Goal: Task Accomplishment & Management: Manage account settings

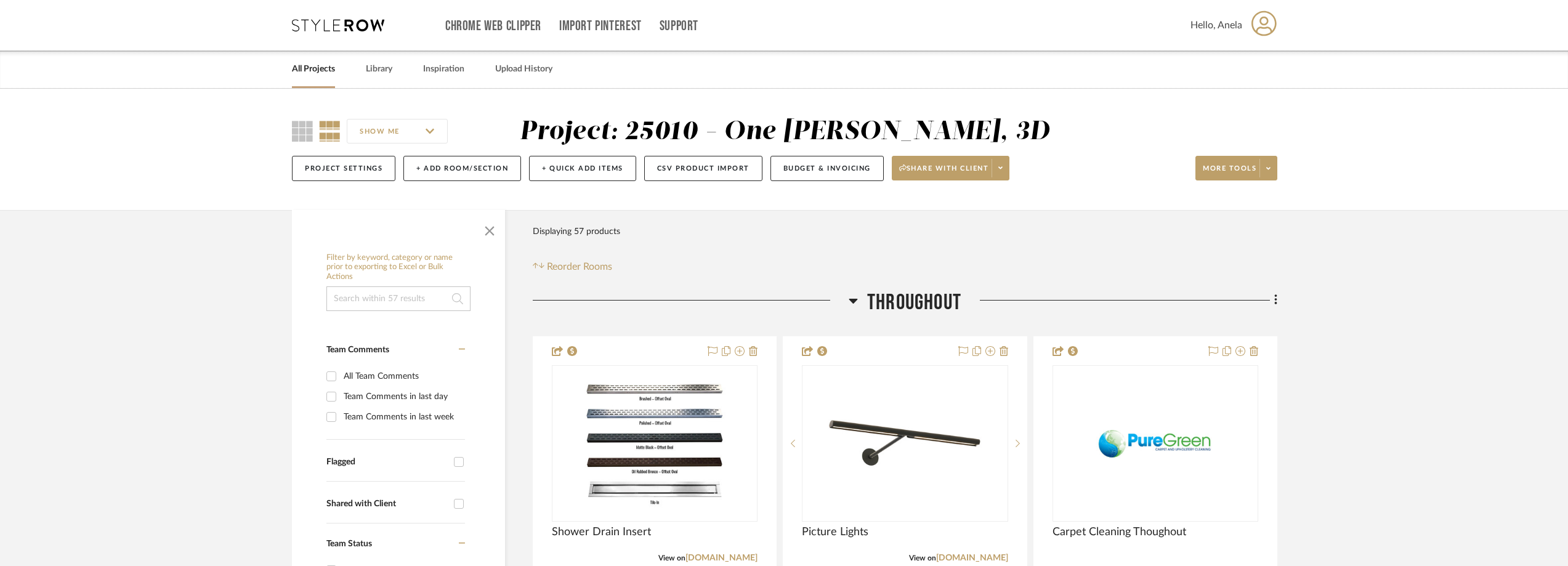
click at [358, 29] on icon at bounding box center [339, 25] width 93 height 12
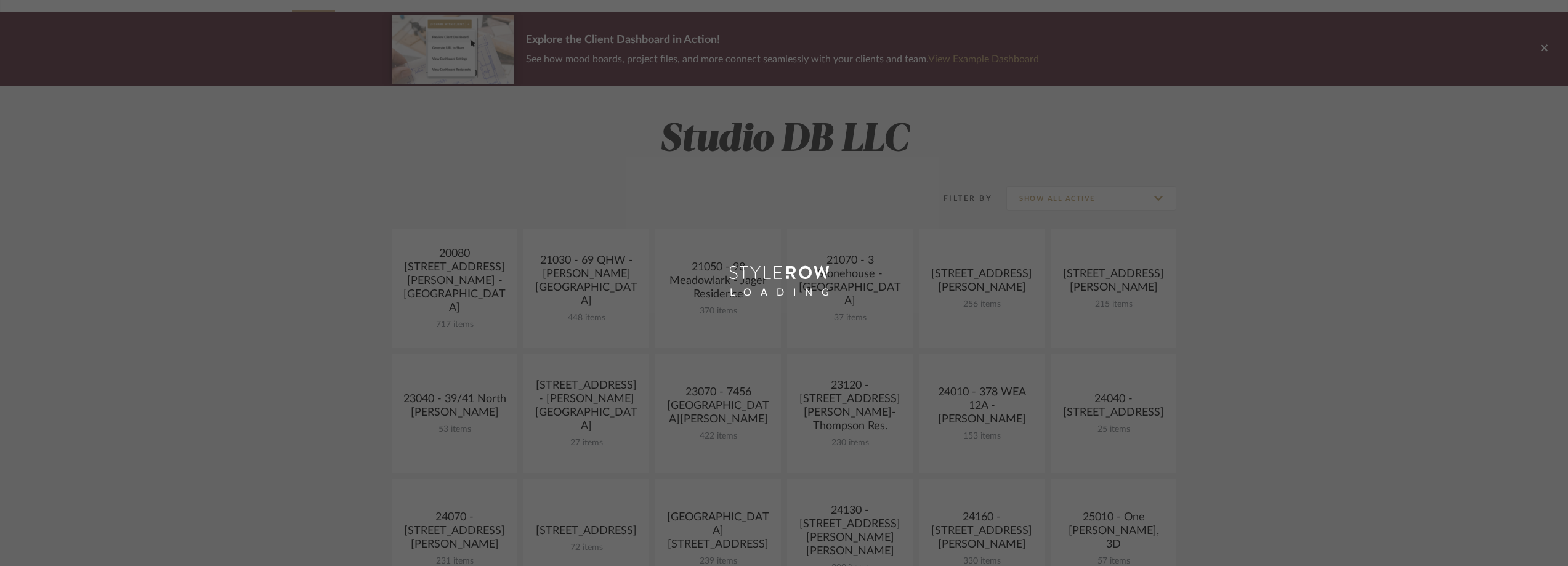
scroll to position [247, 0]
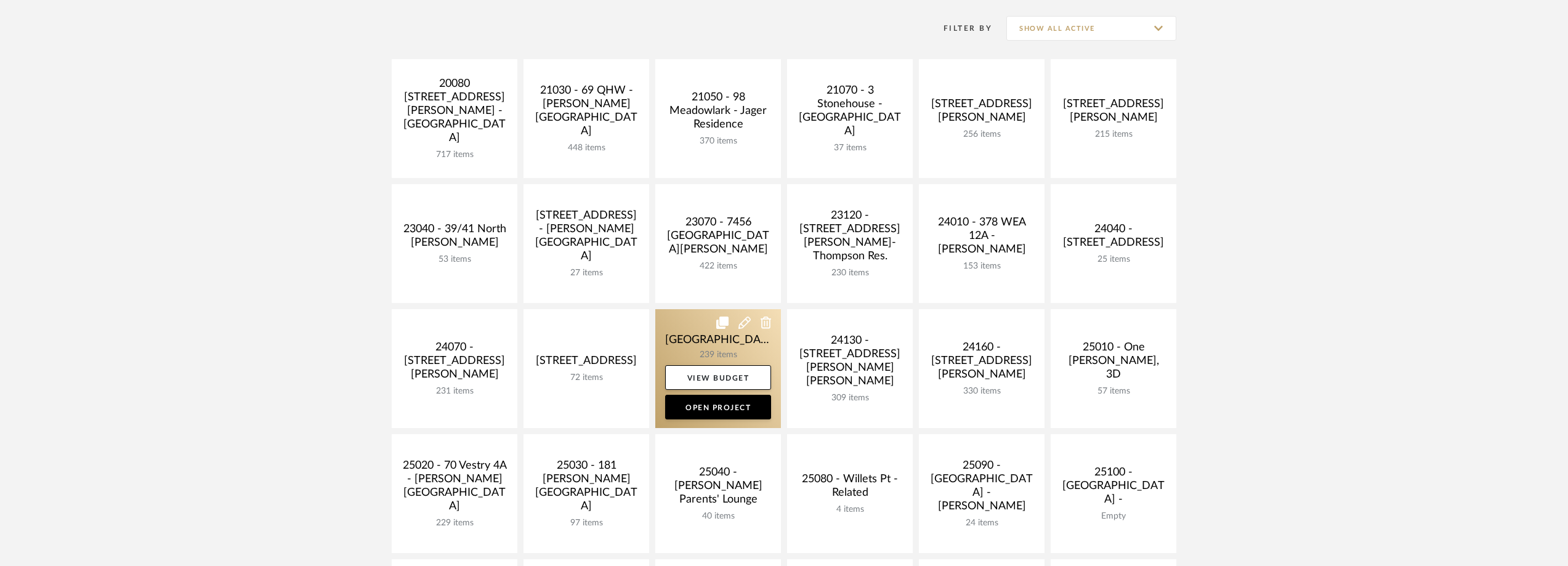
click at [699, 343] on link at bounding box center [718, 369] width 126 height 119
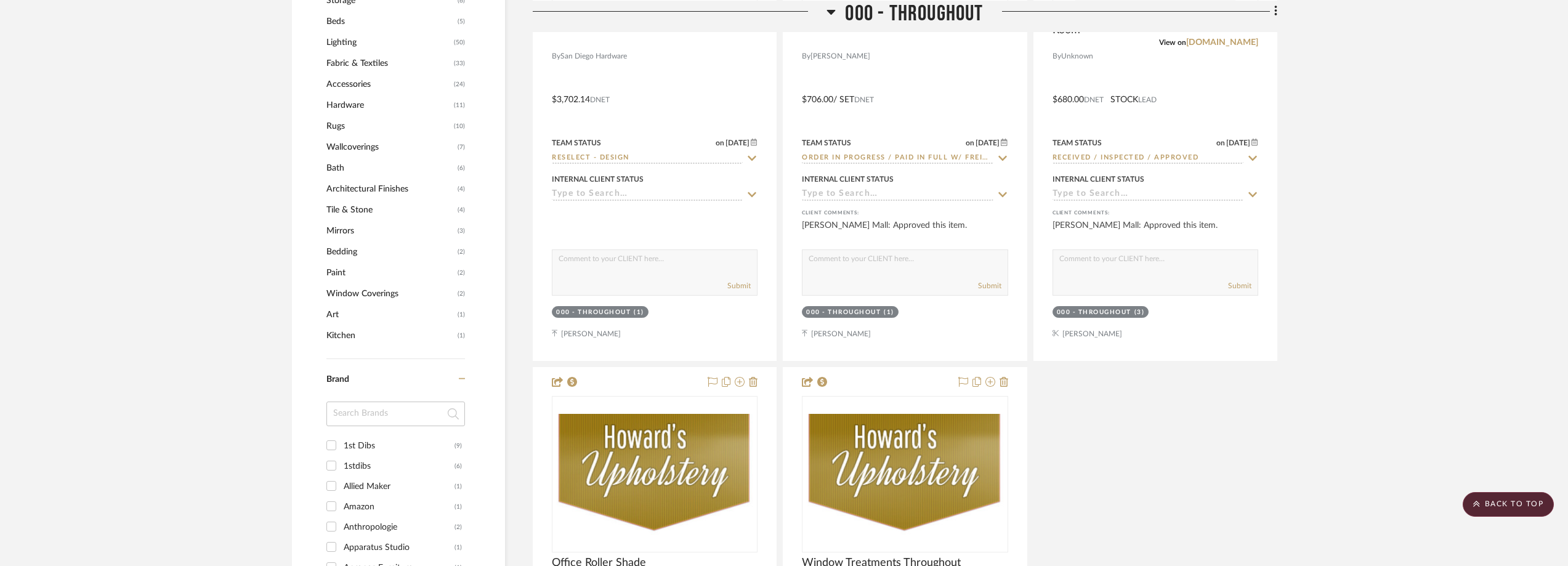
scroll to position [1170, 0]
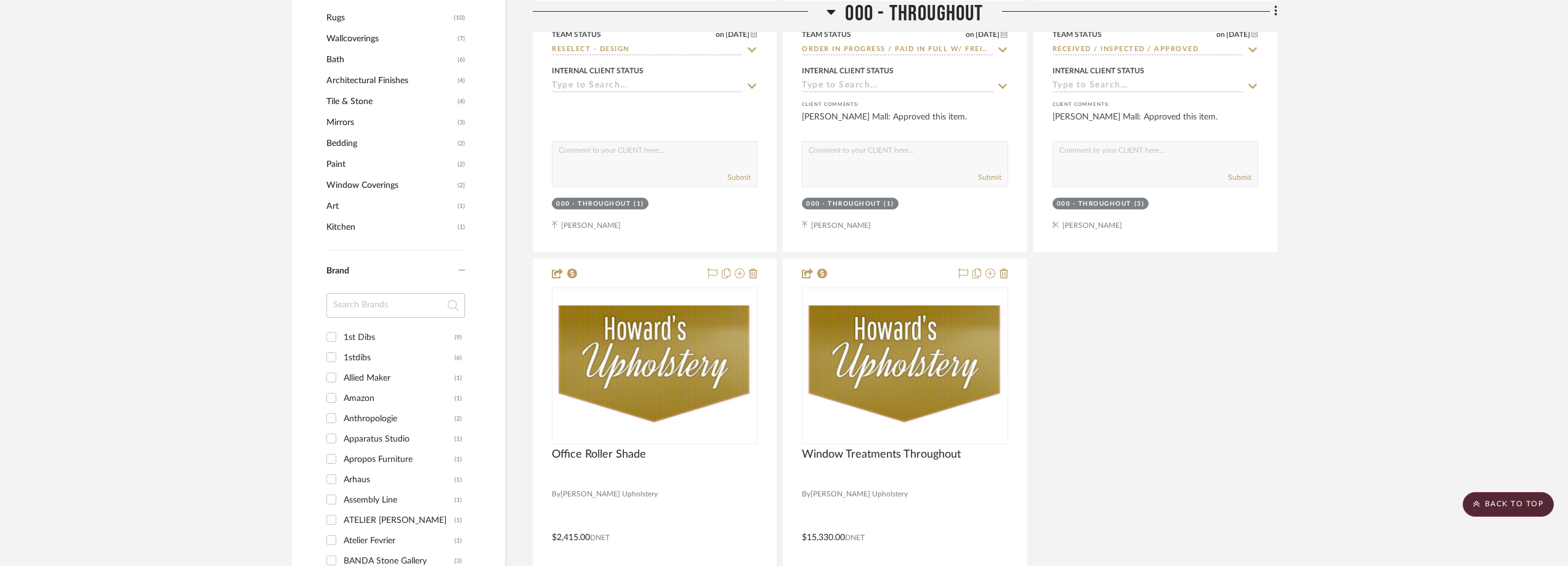
click at [384, 316] on input at bounding box center [395, 305] width 139 height 25
type input "met"
click at [425, 329] on div "Metaphores" at bounding box center [398, 337] width 111 height 20
click at [341, 329] on input "Metaphores (2)" at bounding box center [331, 336] width 20 height 20
checkbox input "true"
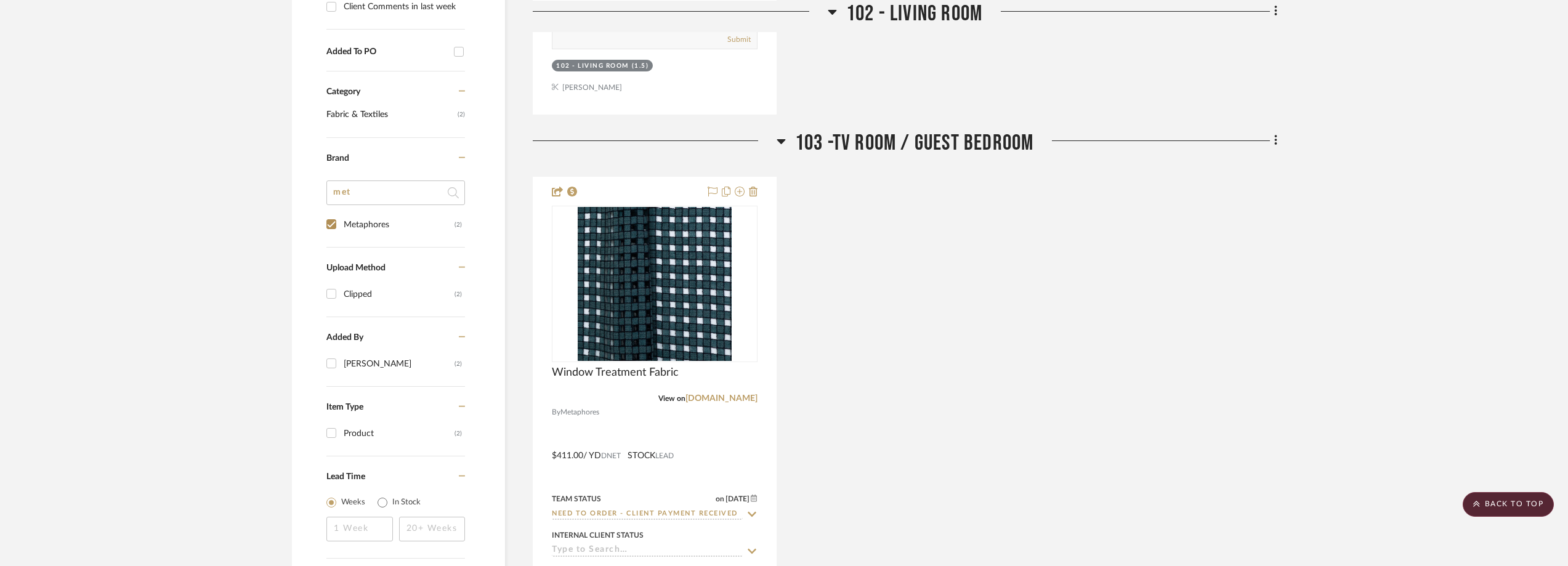
scroll to position [890, 0]
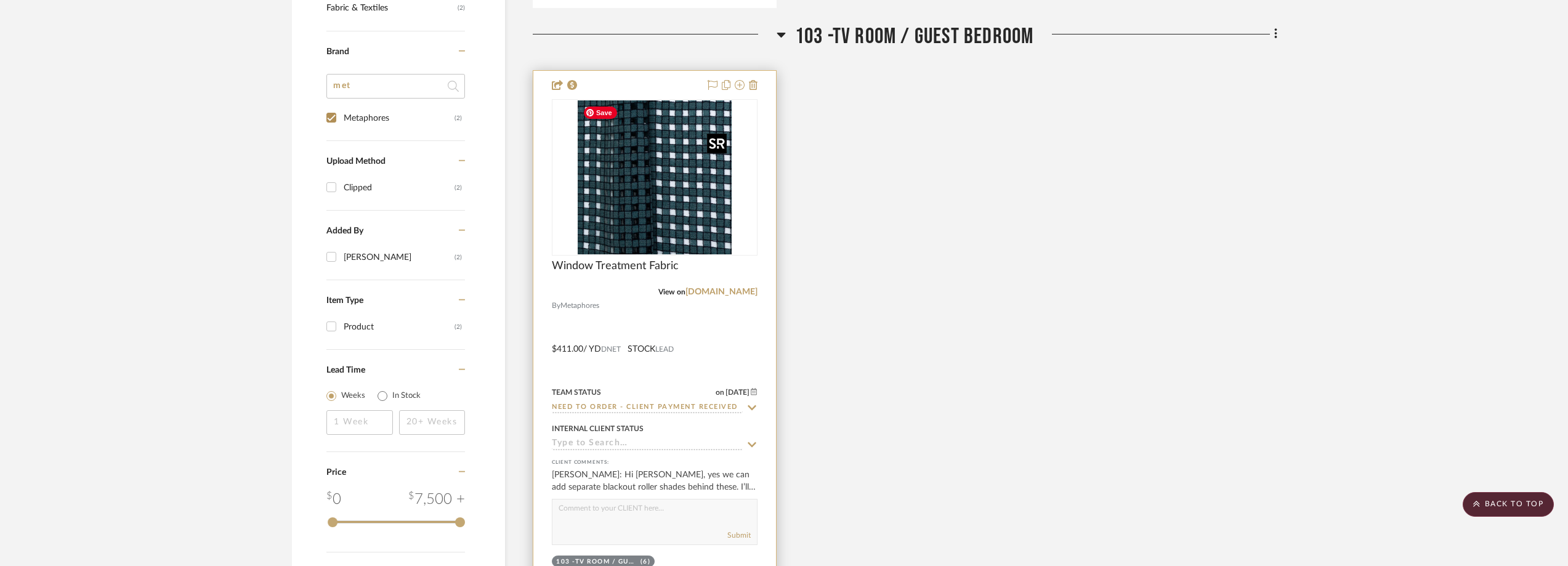
click at [690, 180] on img "0" at bounding box center [654, 177] width 154 height 154
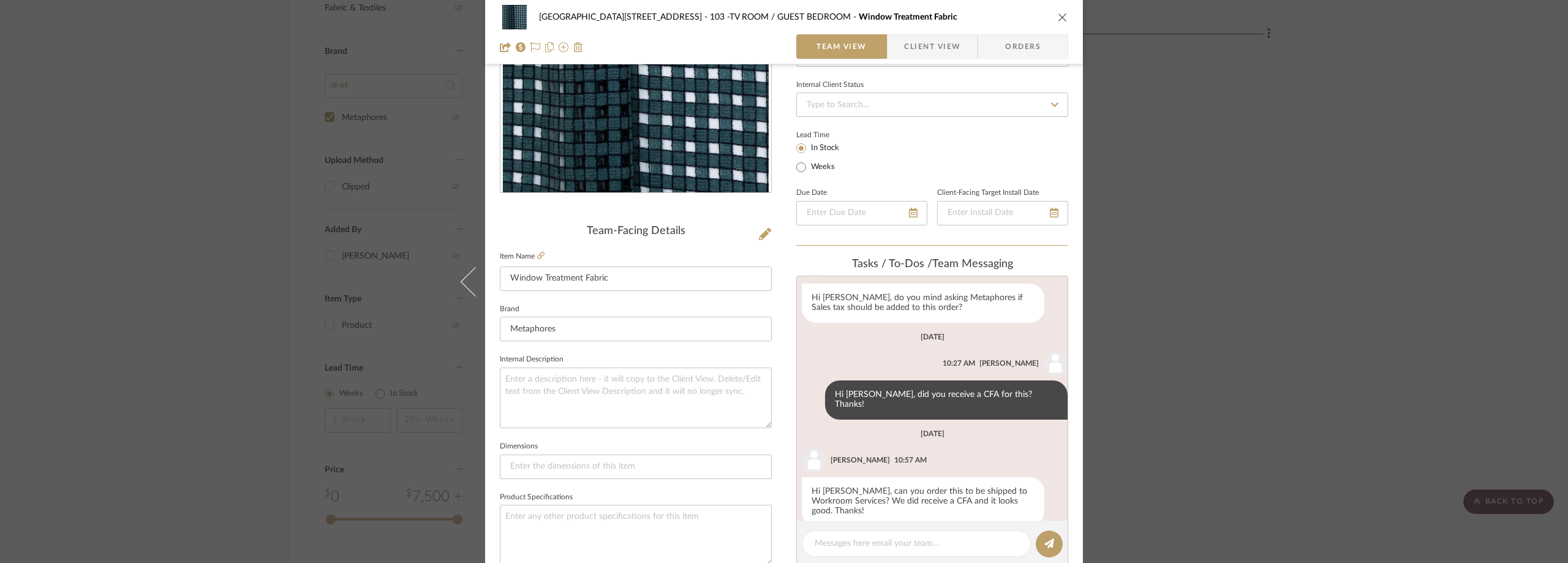
scroll to position [0, 0]
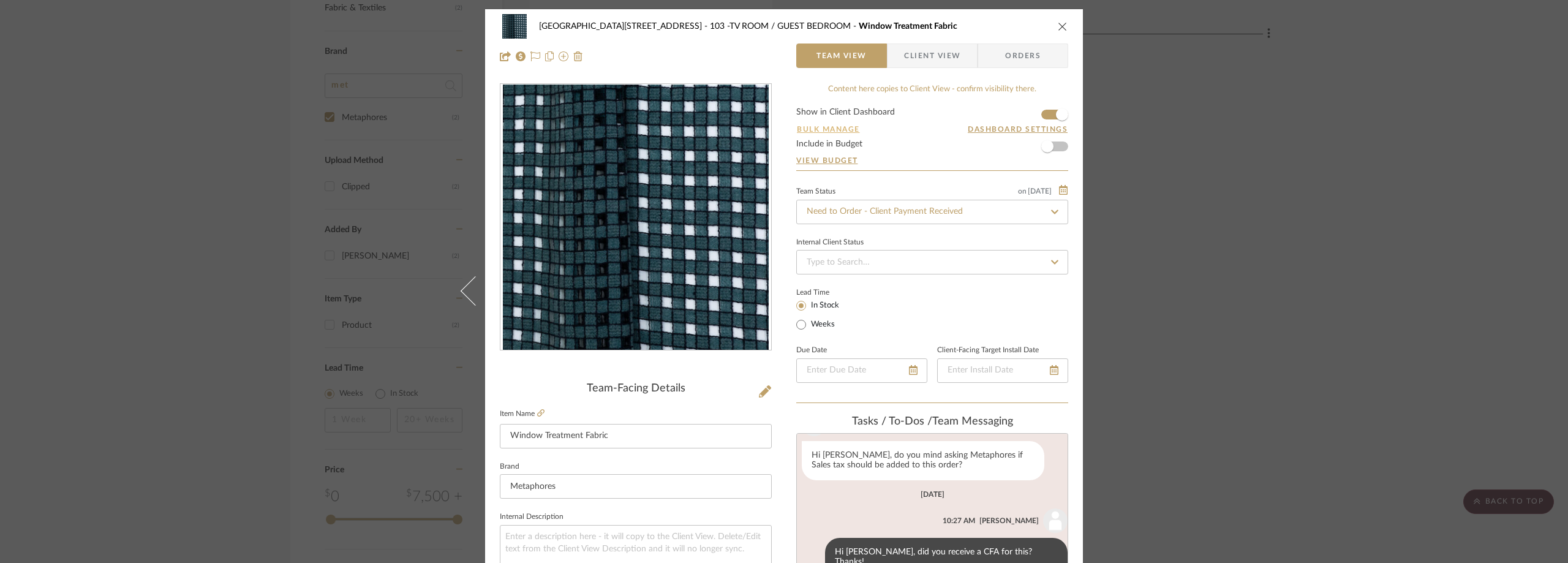
click at [837, 127] on button "Bulk Manage" at bounding box center [829, 130] width 64 height 11
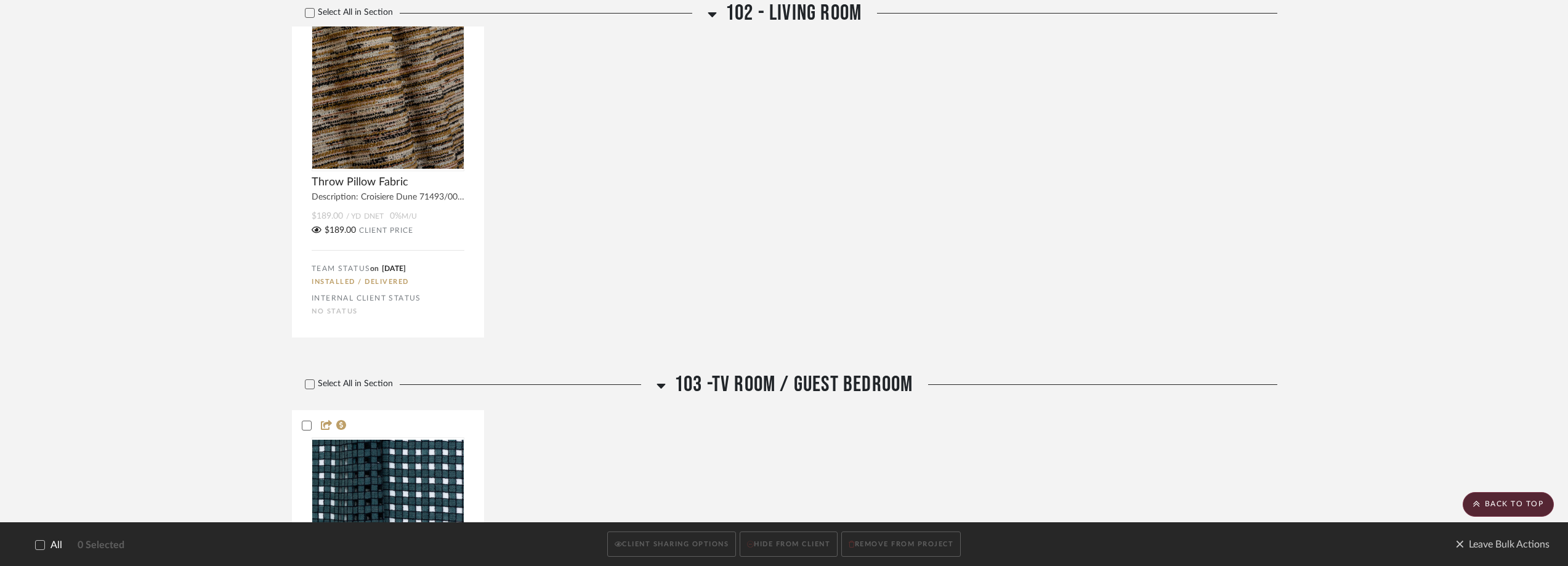
scroll to position [643, 0]
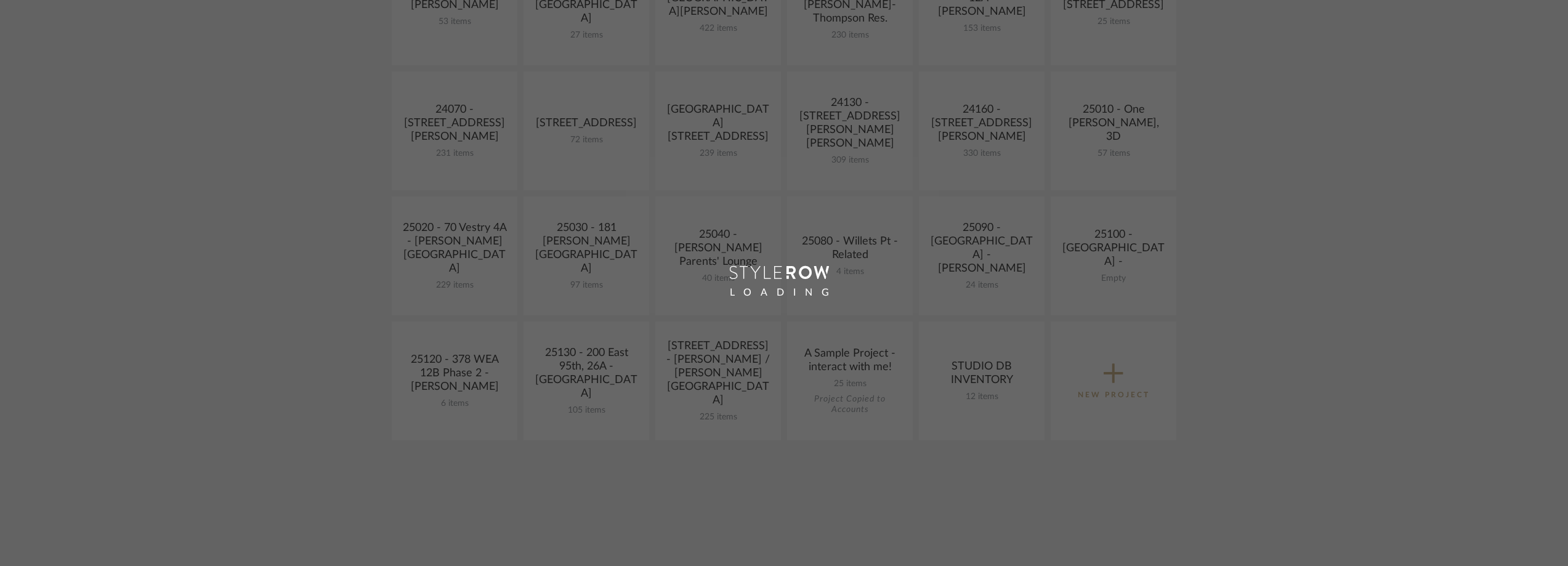
scroll to position [247, 0]
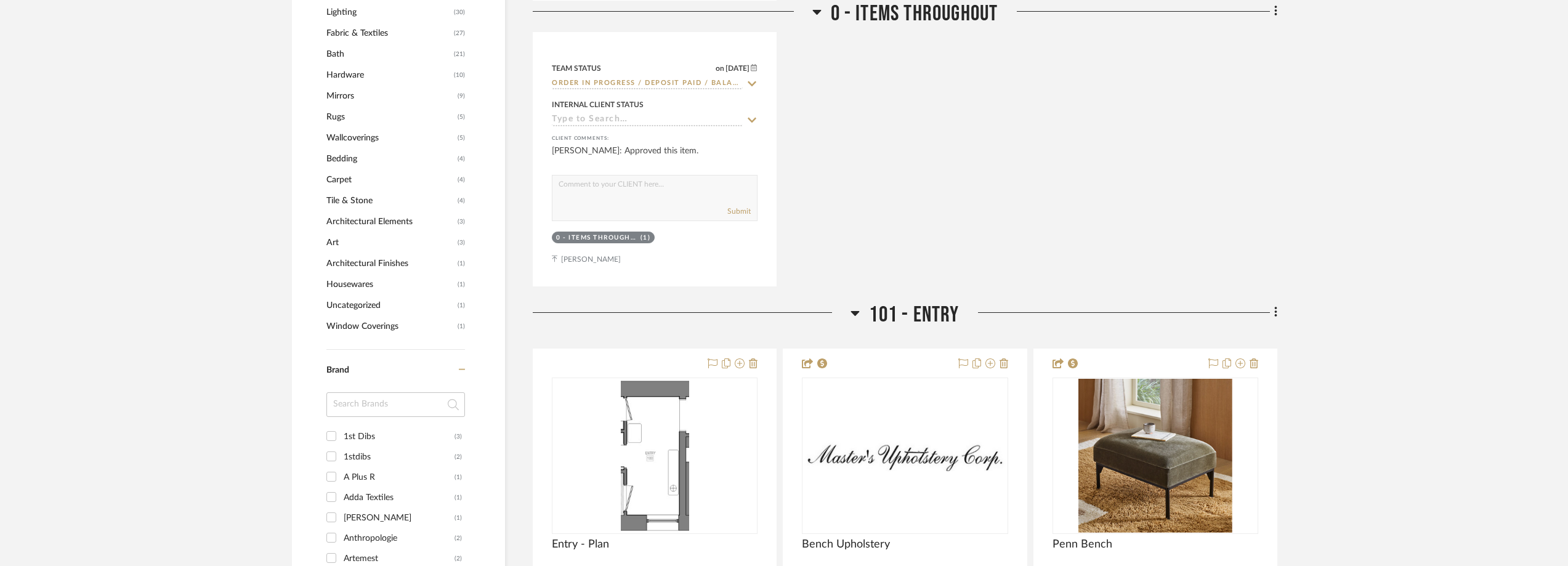
scroll to position [1293, 0]
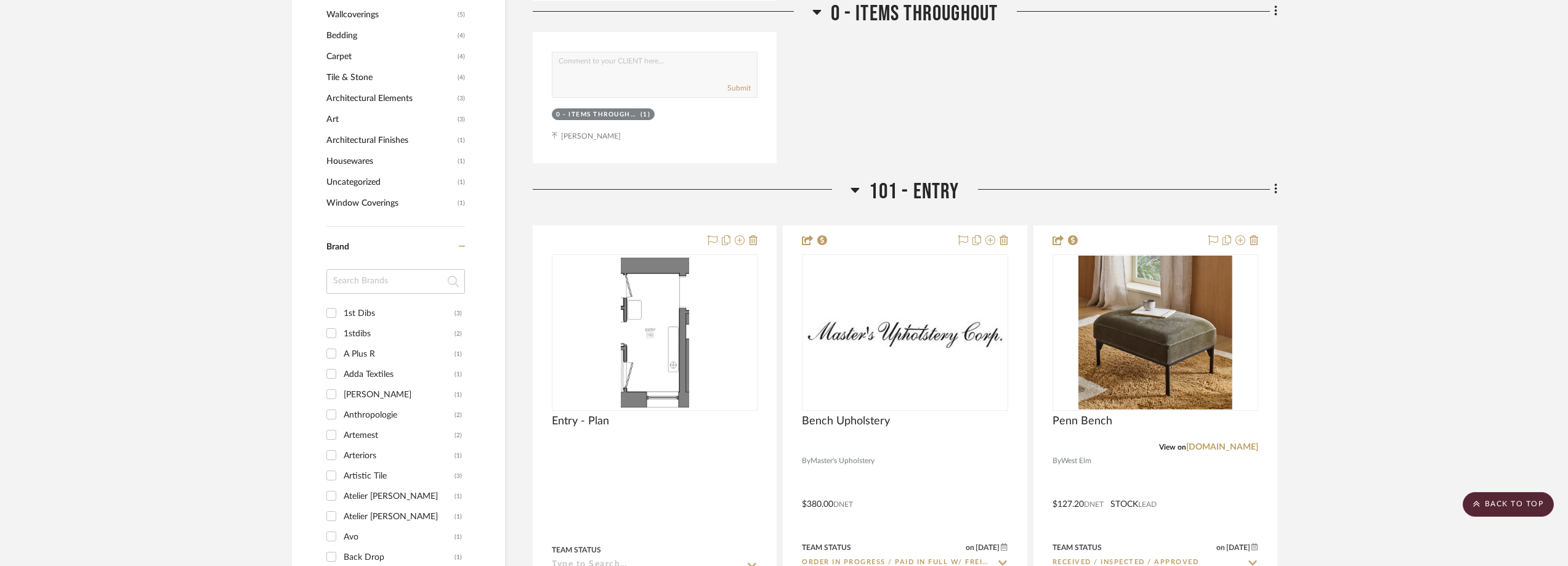
click at [361, 282] on input at bounding box center [395, 282] width 139 height 25
type input "lulu"
click at [406, 318] on div "Lulu & [US_STATE]" at bounding box center [398, 313] width 111 height 20
click at [341, 318] on input "Lulu & Georgia (3)" at bounding box center [331, 312] width 20 height 20
checkbox input "true"
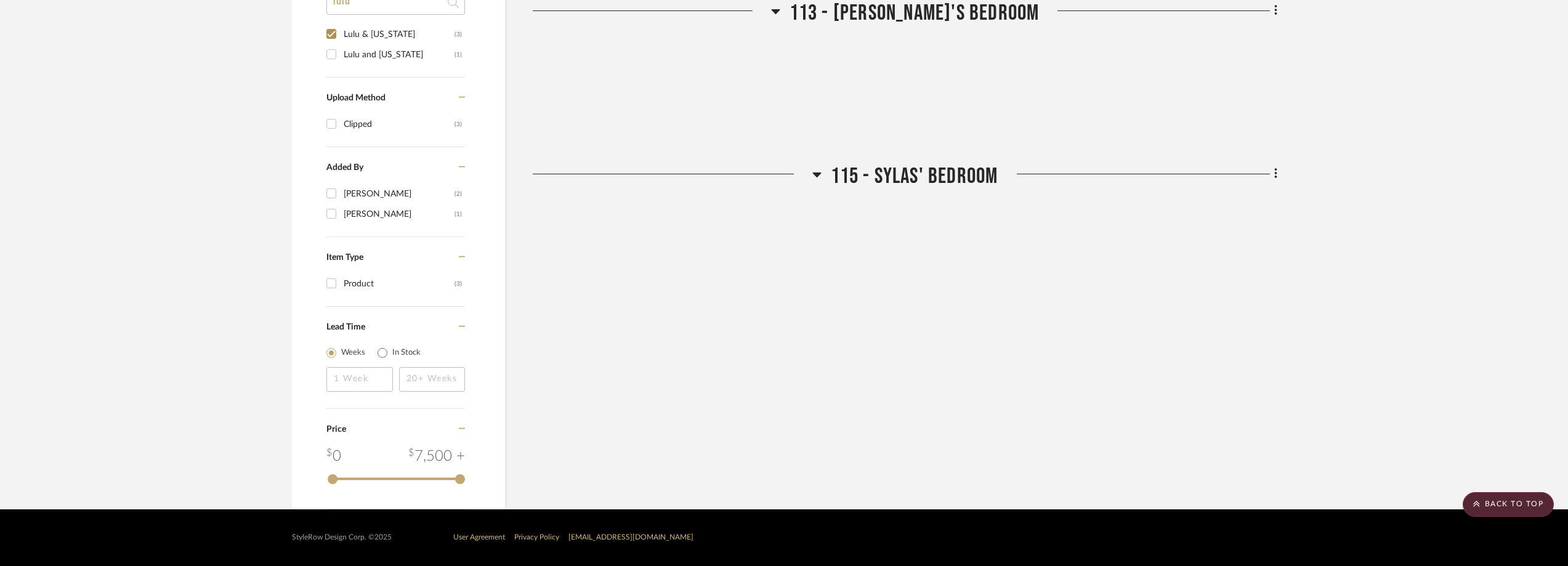
scroll to position [0, 0]
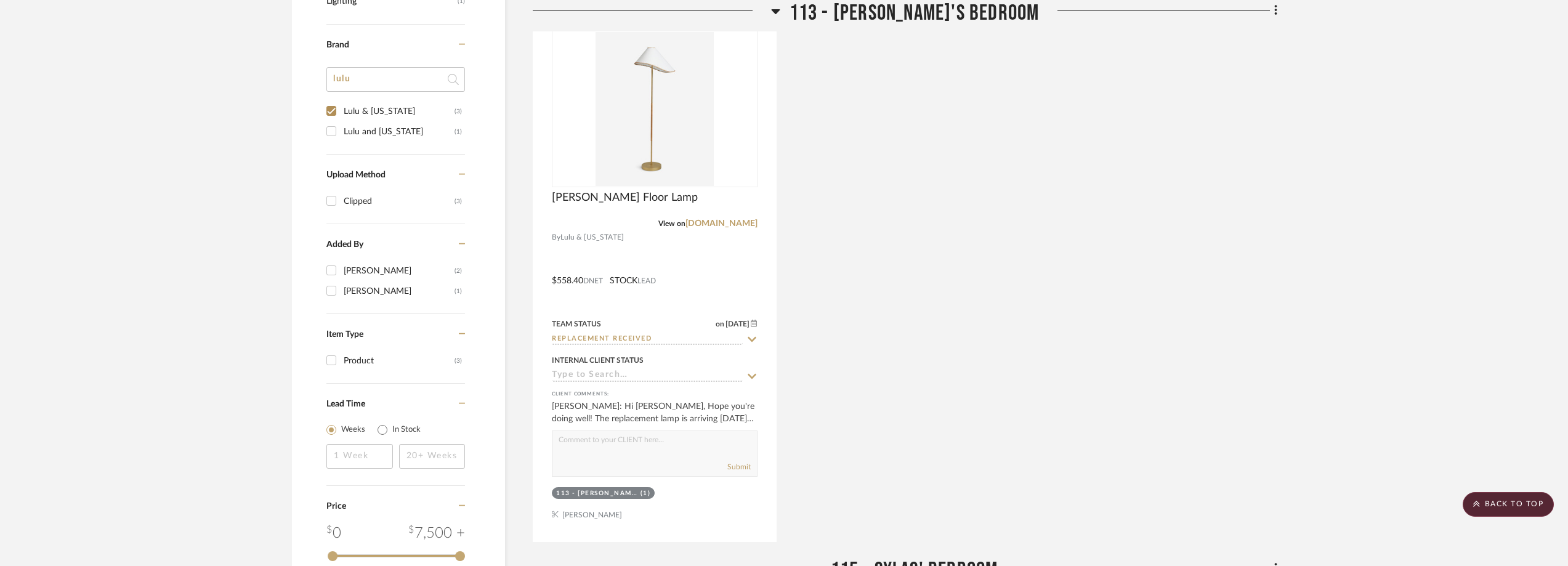
scroll to position [939, 0]
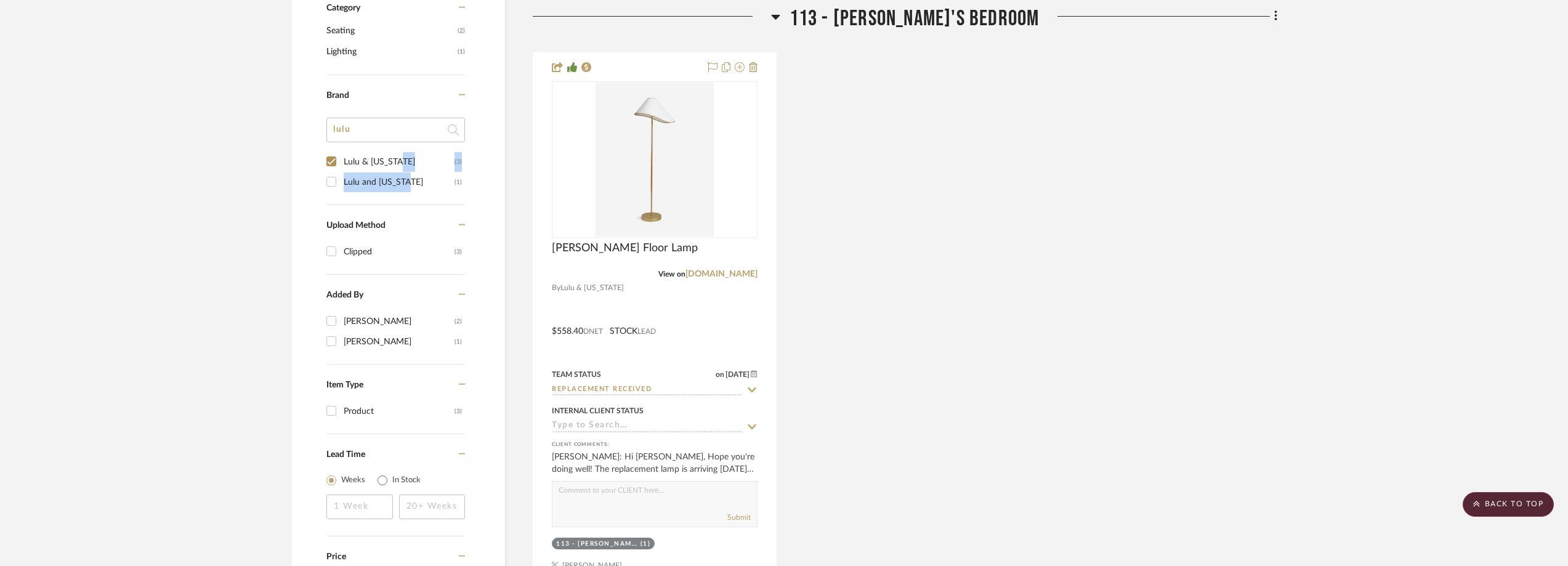
click at [420, 170] on div "Lulu & Georgia (3) Lulu and Georgia (1)" at bounding box center [395, 178] width 139 height 53
click at [414, 178] on div "Lulu and Georgia" at bounding box center [398, 181] width 111 height 20
click at [341, 178] on input "Lulu and Georgia (1)" at bounding box center [331, 181] width 20 height 20
checkbox input "true"
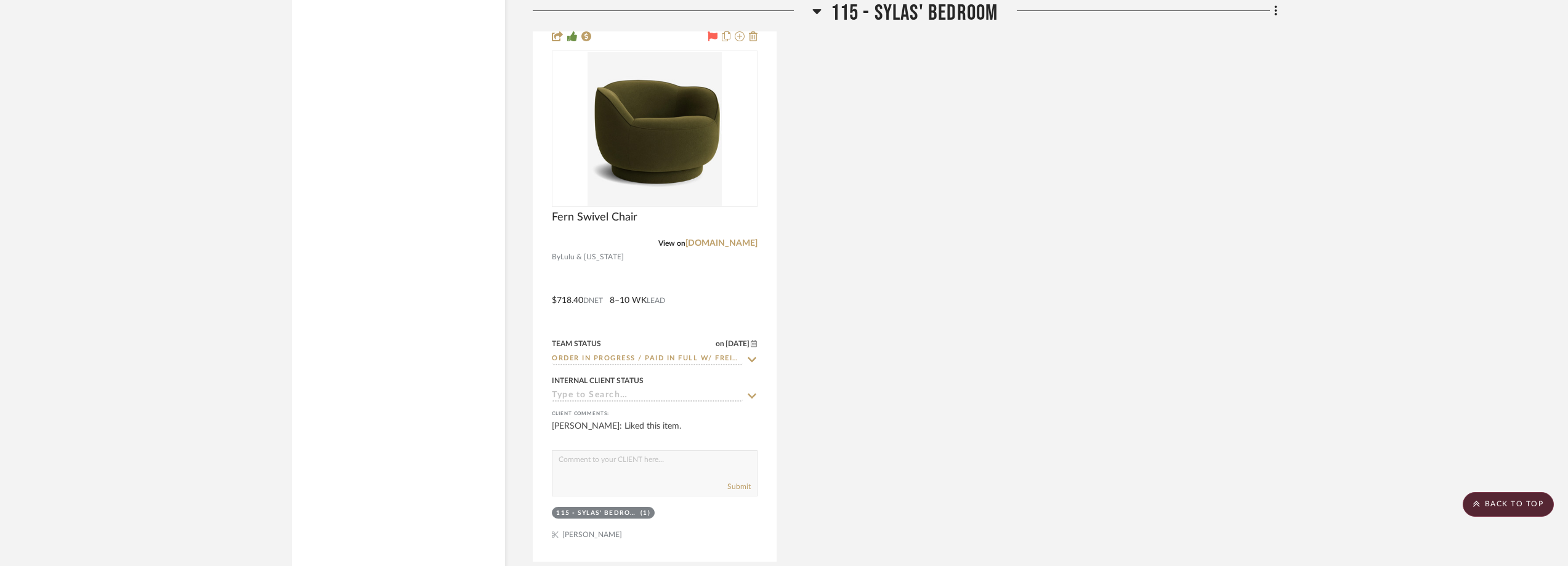
scroll to position [2251, 0]
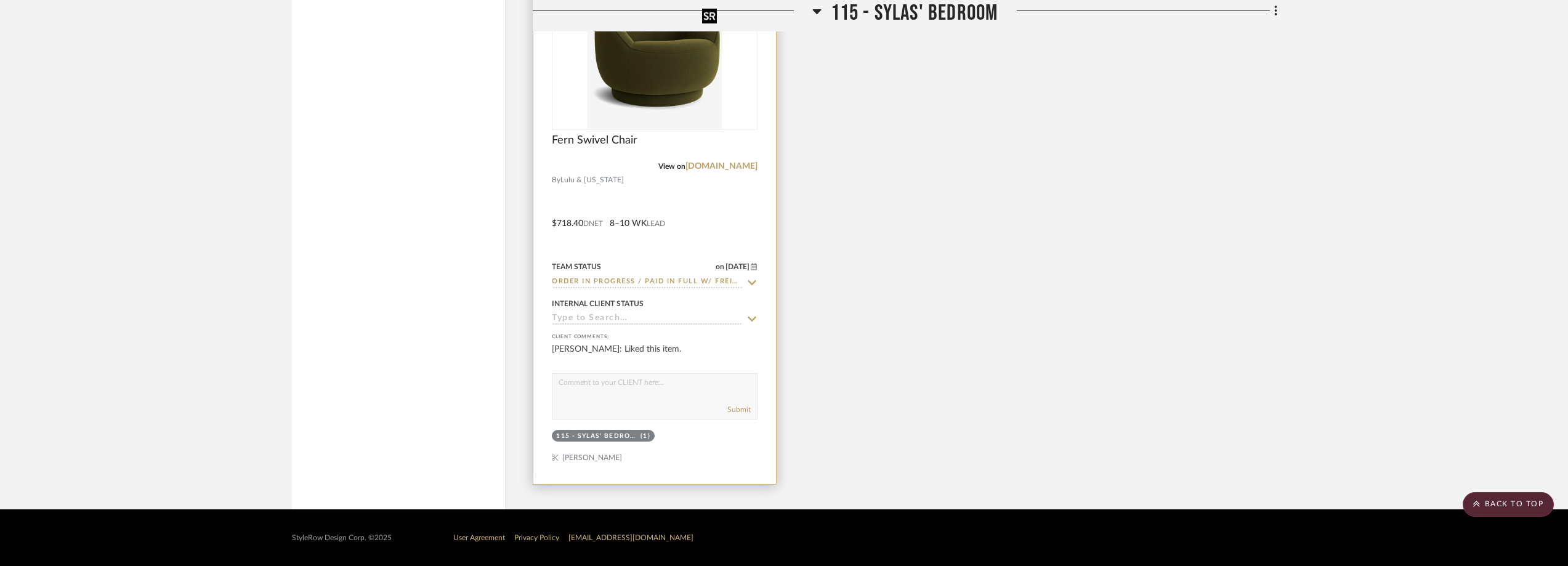
click at [654, 87] on img "0" at bounding box center [654, 51] width 134 height 154
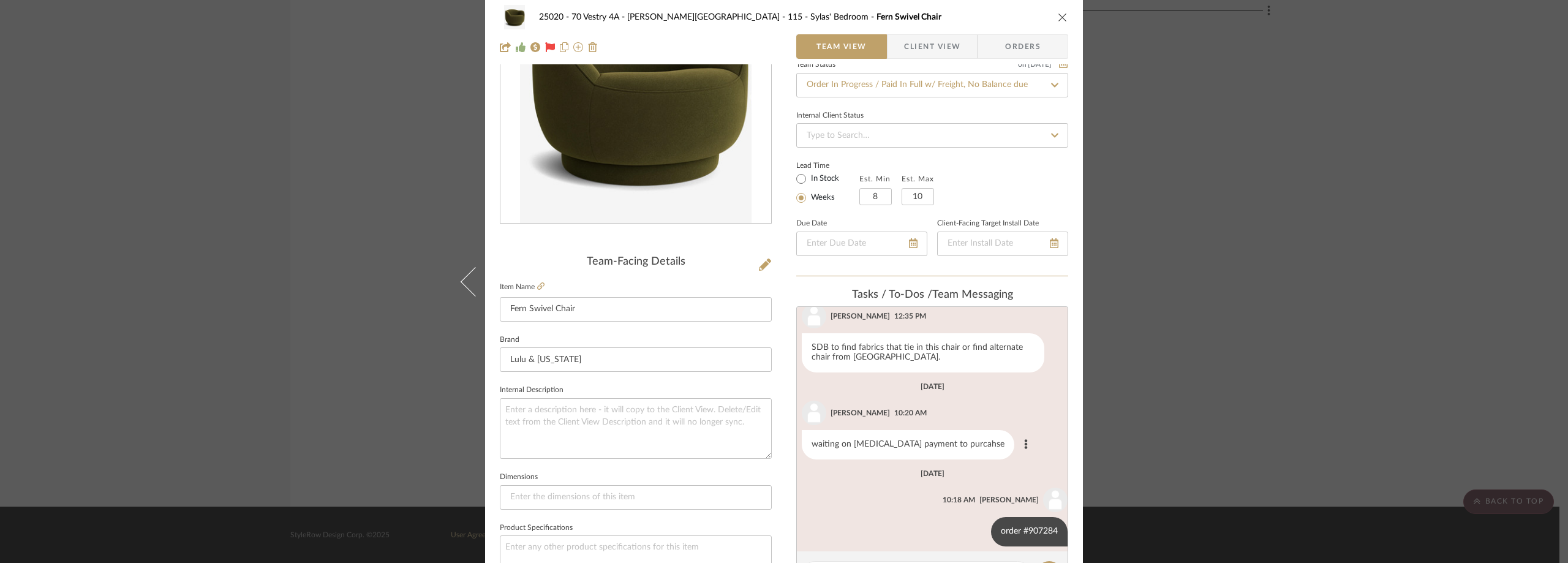
scroll to position [245, 0]
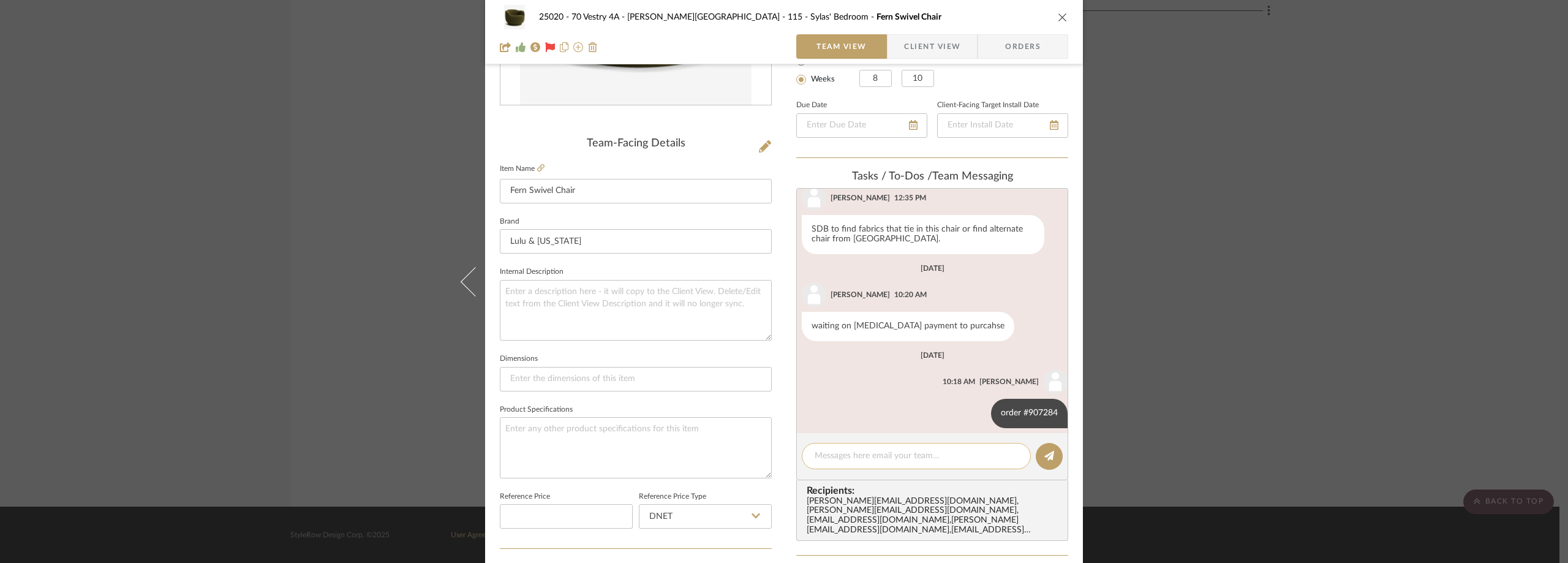
click at [863, 450] on textarea at bounding box center [916, 456] width 203 height 13
paste textarea "ready to ship between 09/04/2025-09/11/2025"
type textarea "ready to ship between 09/04/2025-09/11/2025"
click at [1052, 457] on button at bounding box center [1049, 456] width 27 height 27
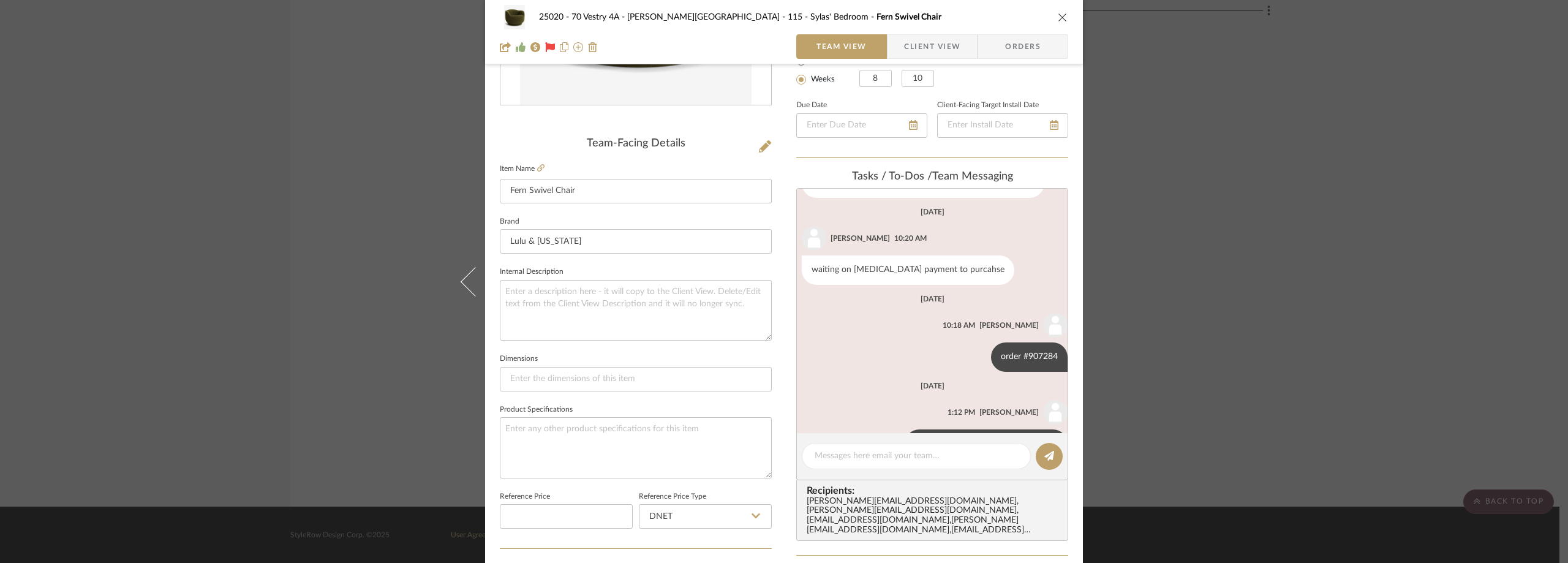
scroll to position [215, 0]
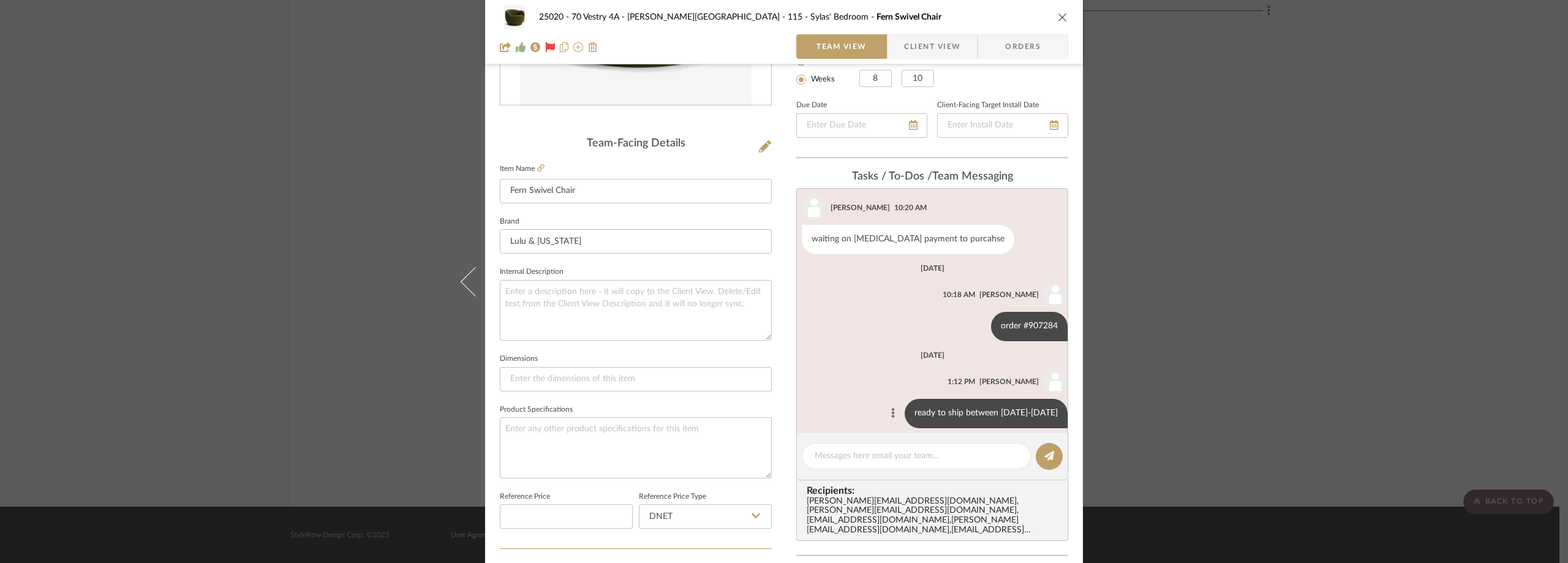
click at [886, 406] on button at bounding box center [894, 414] width 15 height 15
click at [809, 391] on span "Edit Message" at bounding box center [784, 388] width 50 height 10
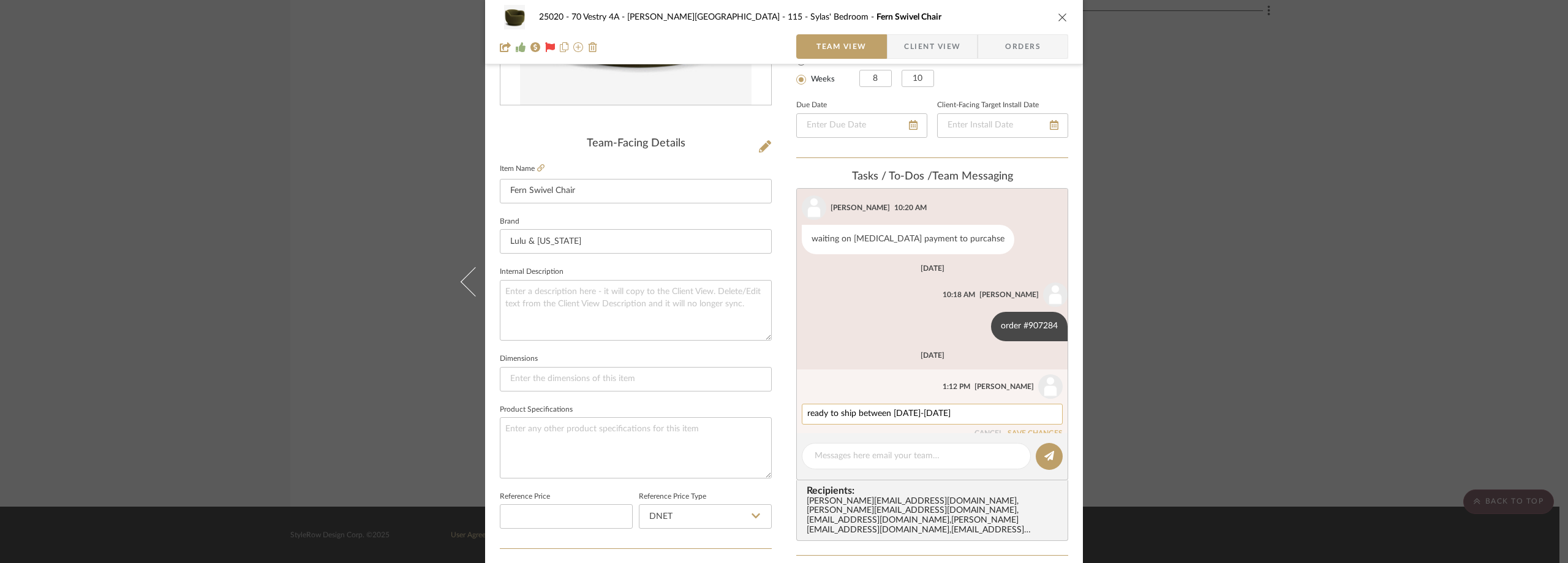
click at [1001, 403] on div "ready to ship between 09/04/2025-09/11/2025" at bounding box center [932, 414] width 261 height 21
click at [1003, 409] on textarea "ready to ship between 09/04/2025-09/11/2025" at bounding box center [933, 414] width 250 height 9
paste textarea "However, production delays may cause this date to change."
type textarea "ready to ship between 09/04/2025-09/11/2025. However, production delays may cau…"
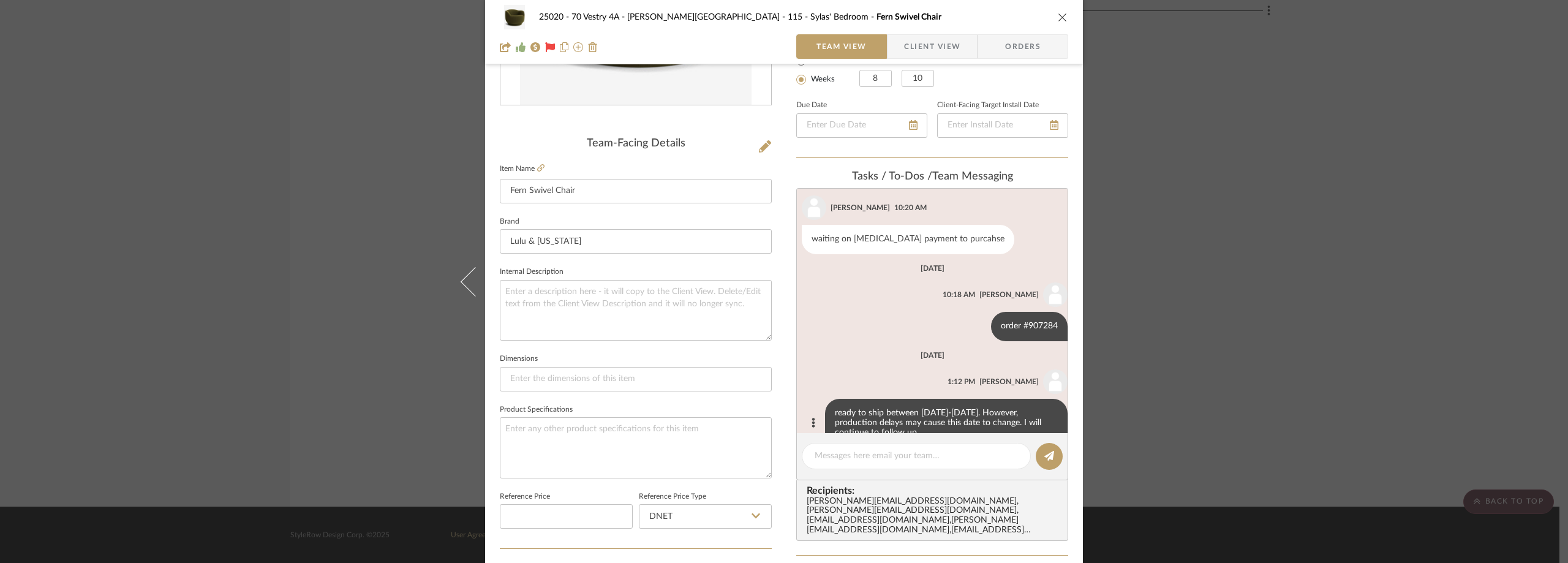
click at [365, 163] on div "25020 - 70 Vestry 4A - Grant-Stanleigh 115 - Sylas' Bedroom Fern Swivel Chair T…" at bounding box center [784, 281] width 1568 height 563
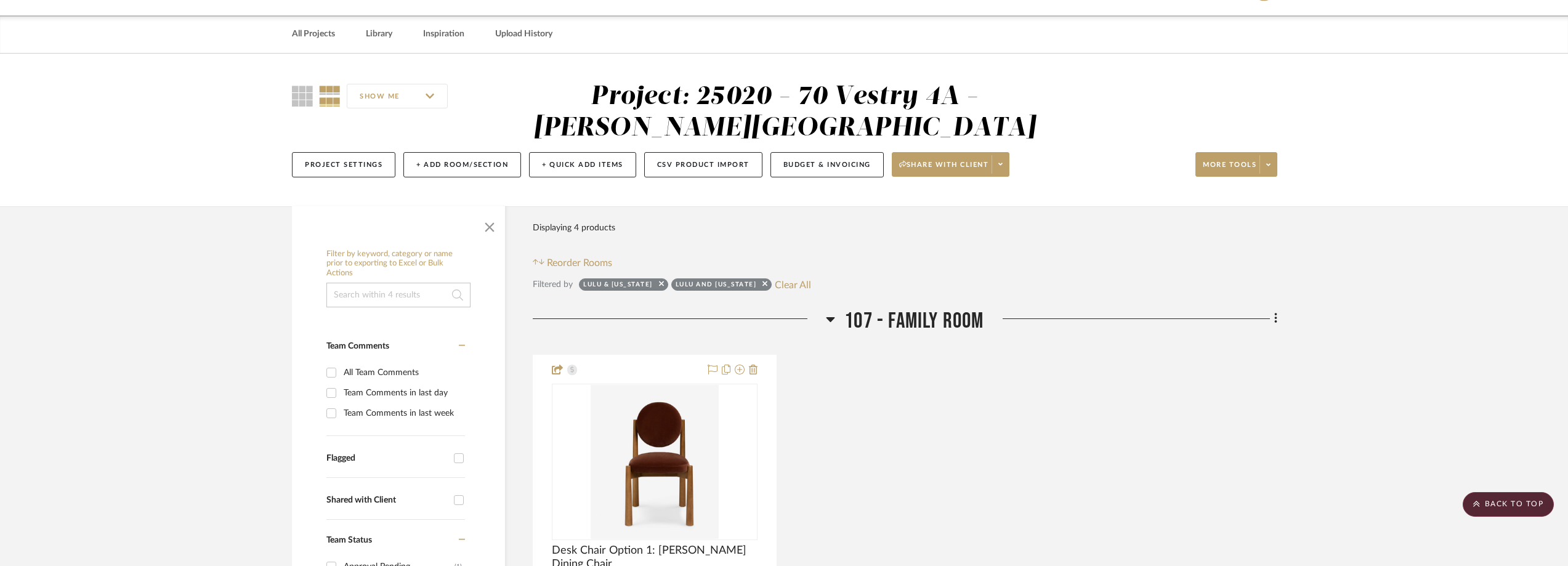
scroll to position [0, 0]
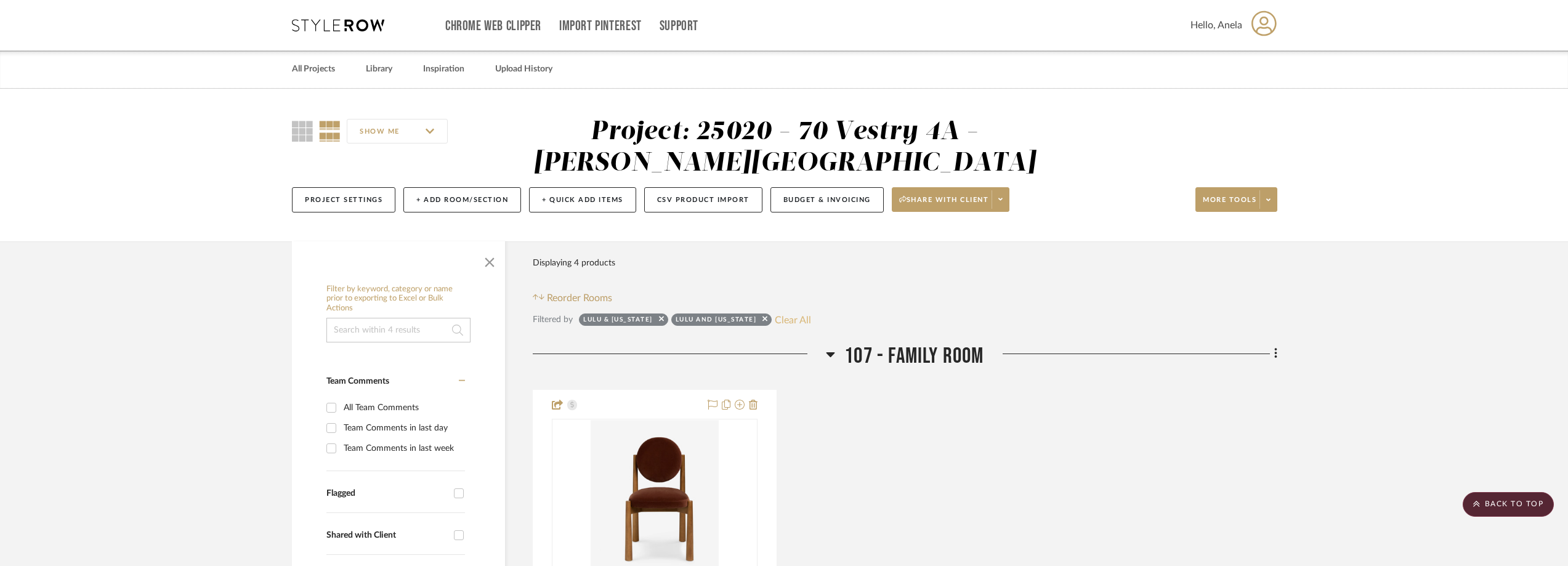
click at [781, 320] on button "Clear All" at bounding box center [793, 319] width 36 height 16
checkbox input "false"
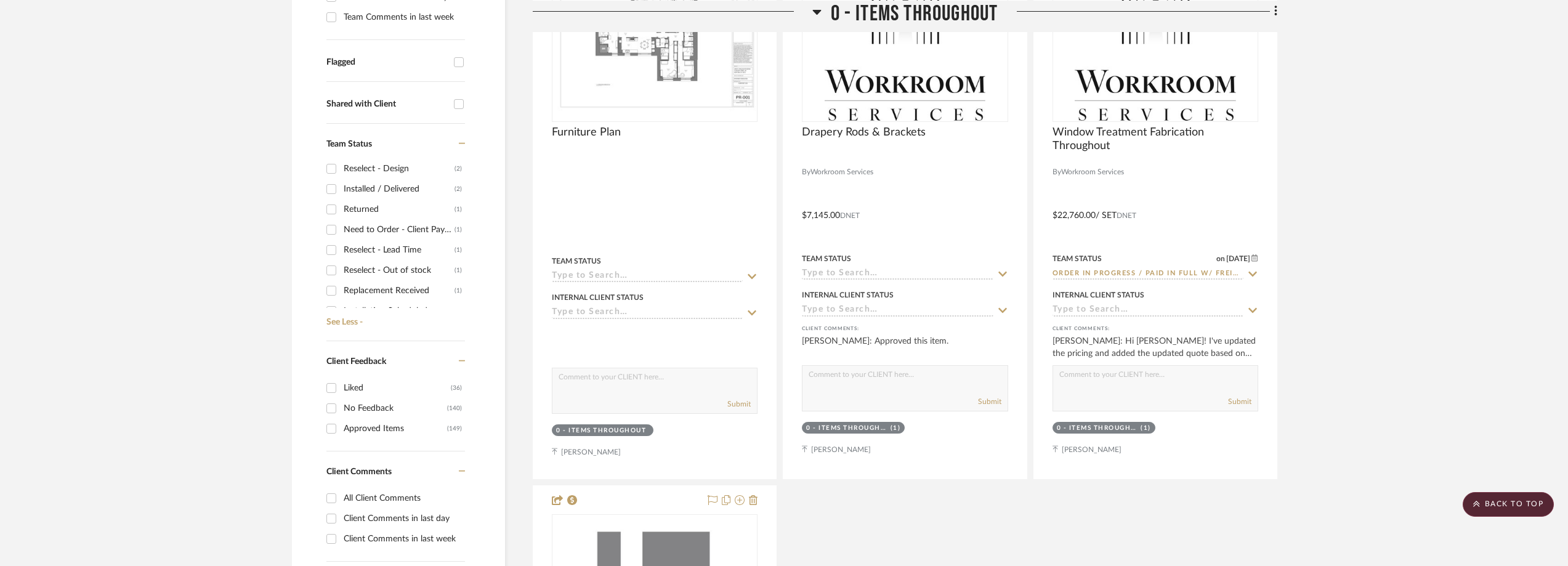
scroll to position [218, 0]
click at [369, 197] on div "Need to Order - Client Payment Received" at bounding box center [398, 196] width 111 height 20
click at [341, 197] on input "Need to Order - Client Payment Received (1)" at bounding box center [331, 196] width 20 height 20
checkbox input "true"
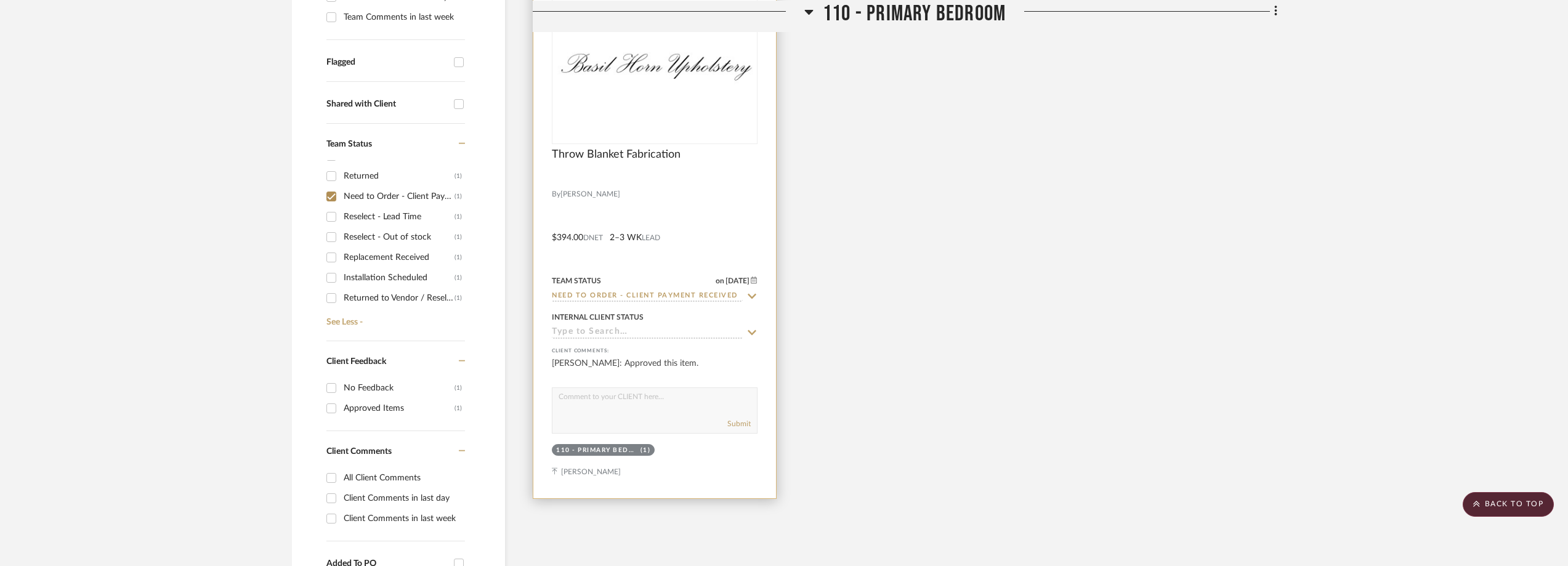
click at [0, 0] on div at bounding box center [0, 0] width 0 height 0
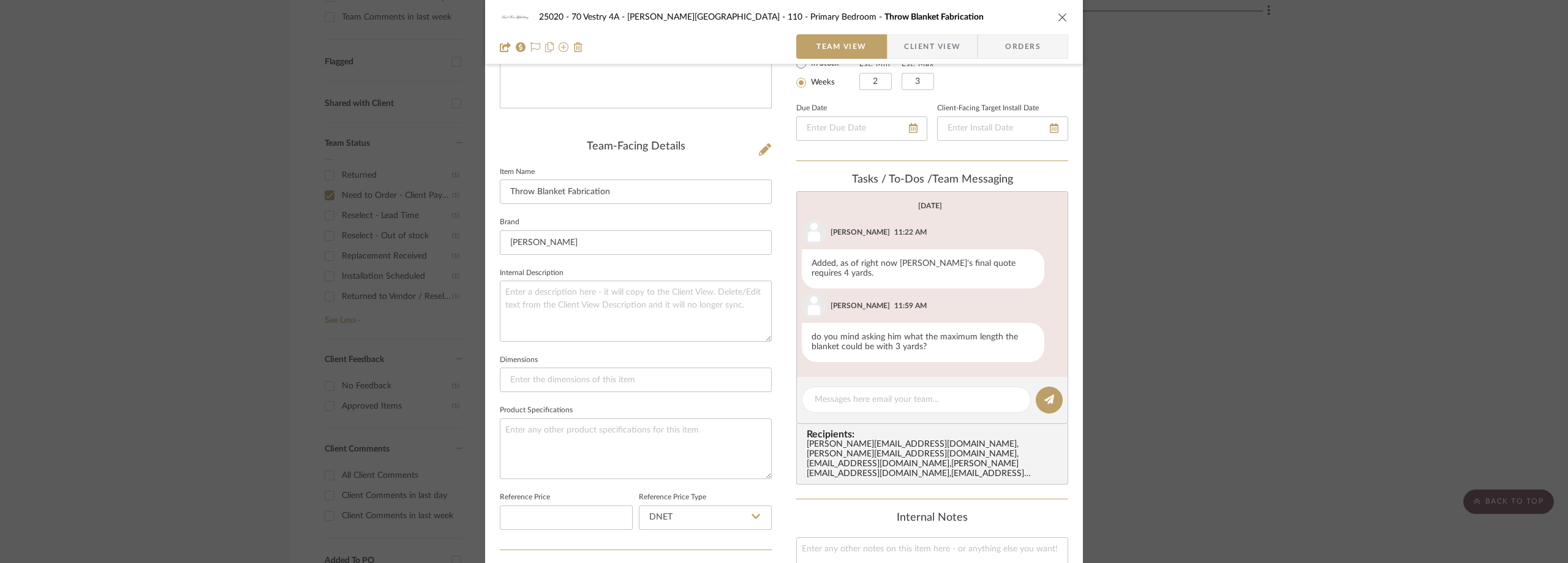
scroll to position [245, 0]
click at [887, 390] on textarea at bounding box center [916, 397] width 203 height 13
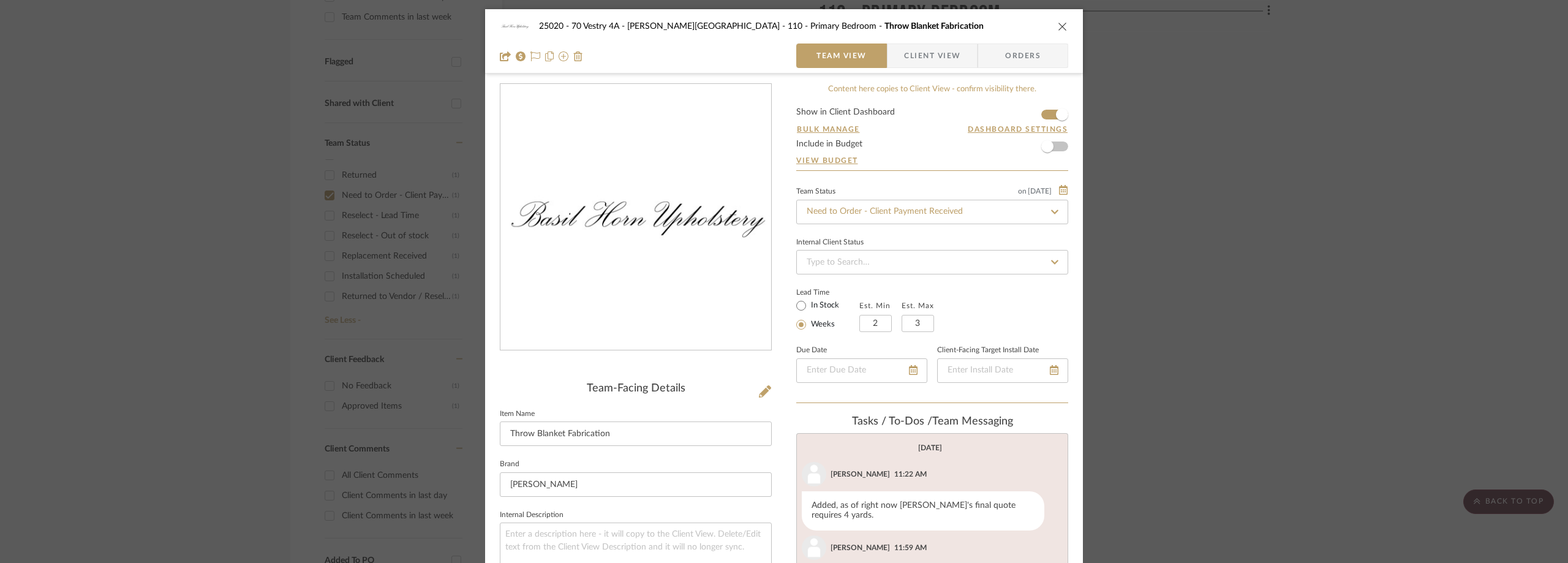
scroll to position [122, 0]
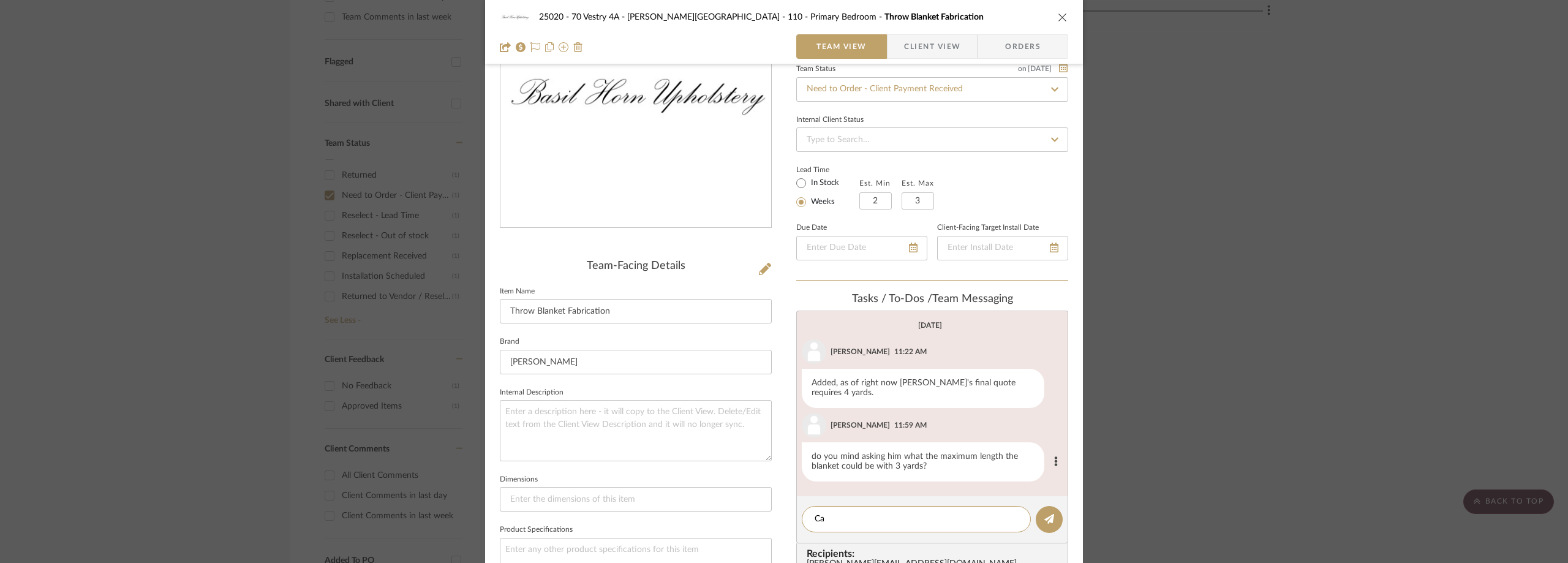
type textarea "C"
click at [1231, 289] on div "25020 - 70 Vestry 4A - Grant-Stanleigh 110 - Primary Bedroom Throw Blanket Fabr…" at bounding box center [784, 281] width 1568 height 563
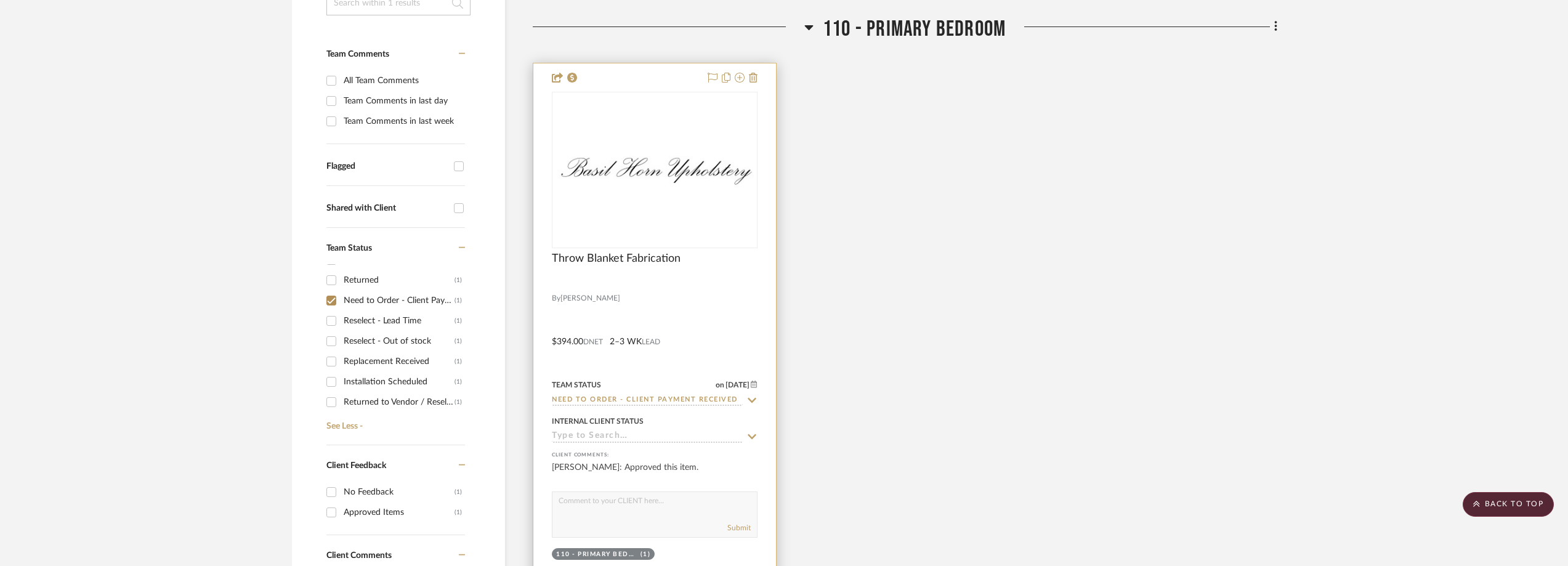
scroll to position [247, 0]
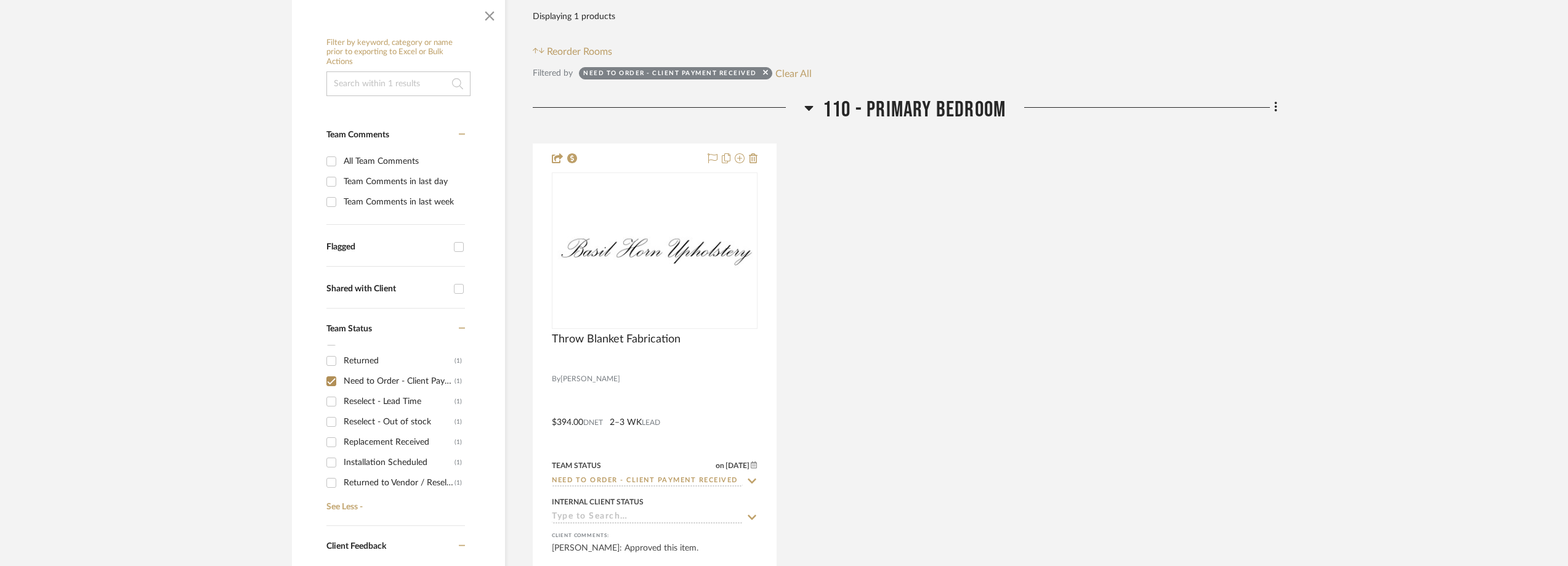
click at [395, 383] on div "Need to Order - Client Payment Received" at bounding box center [398, 381] width 111 height 20
click at [341, 383] on input "Need to Order - Client Payment Received (1)" at bounding box center [331, 381] width 20 height 20
checkbox input "false"
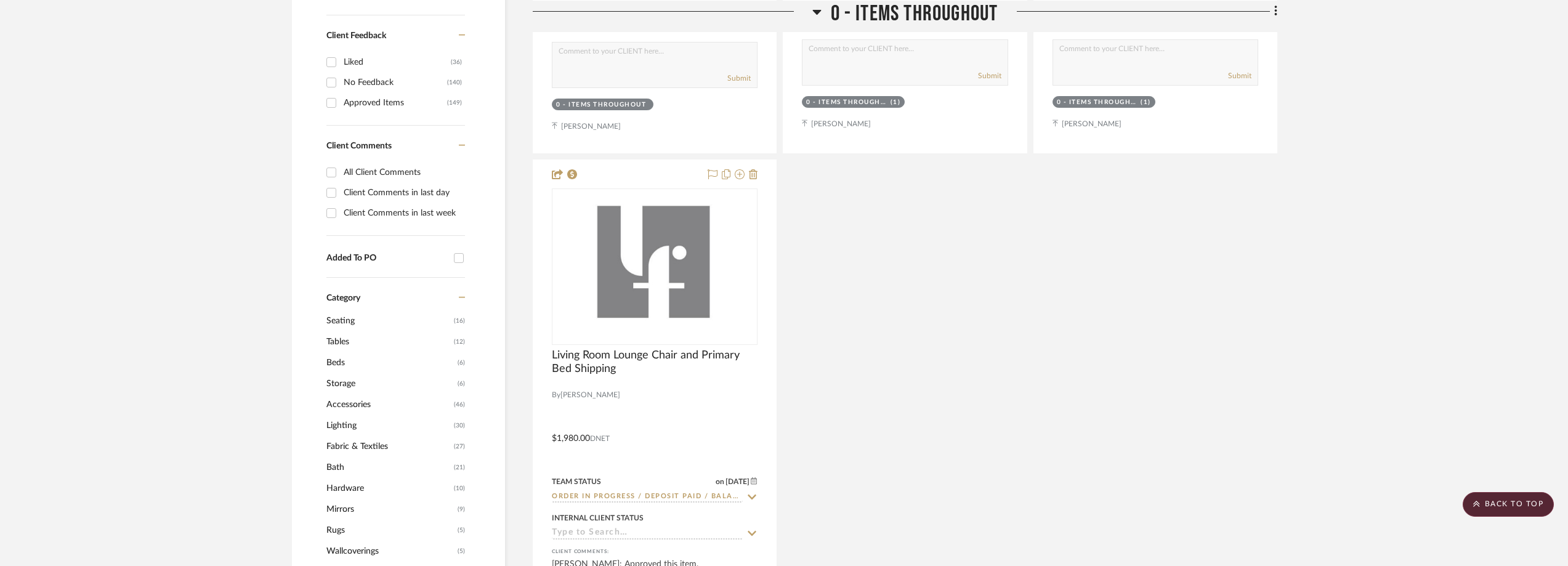
scroll to position [923, 0]
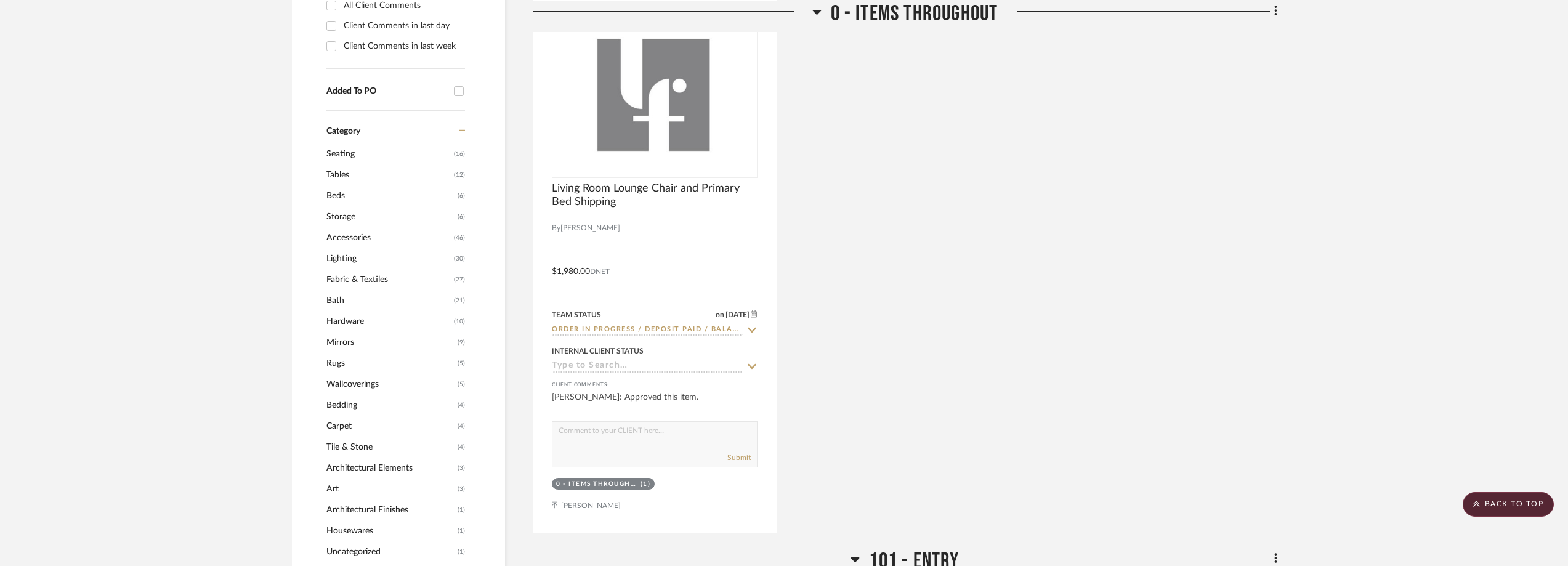
click at [375, 235] on span "Accessories" at bounding box center [389, 237] width 125 height 21
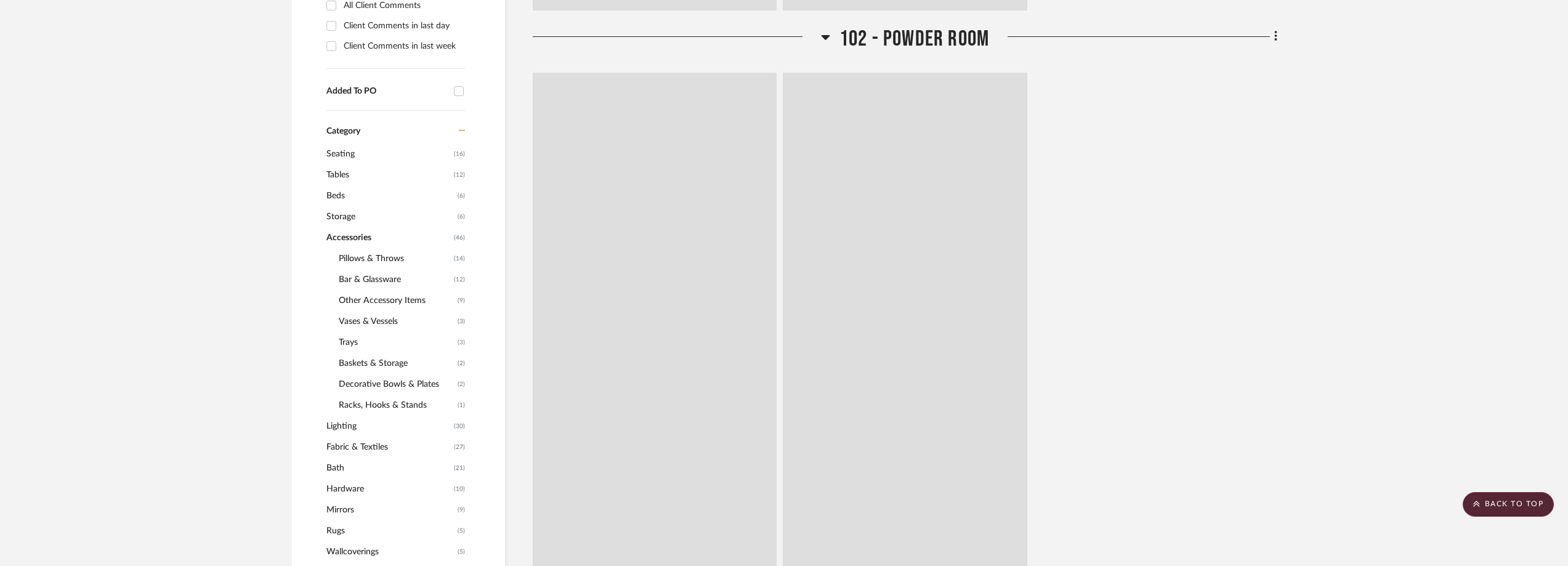
scroll to position [0, 0]
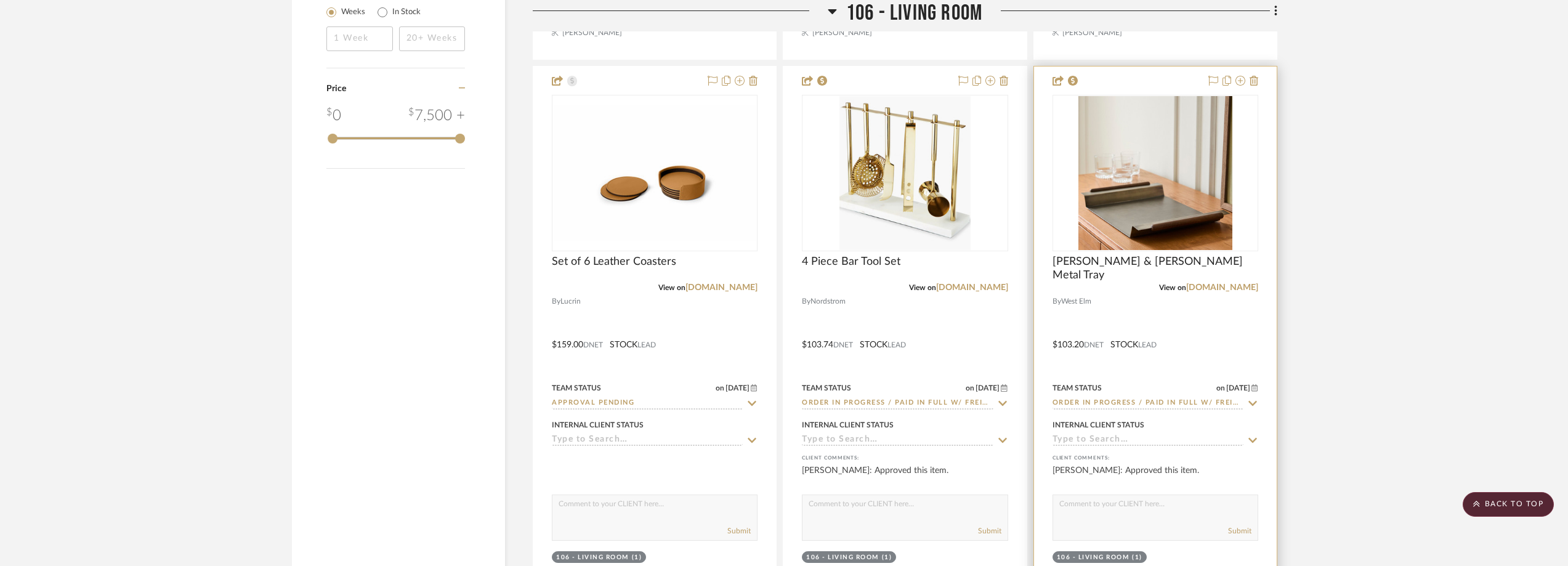
scroll to position [2087, 0]
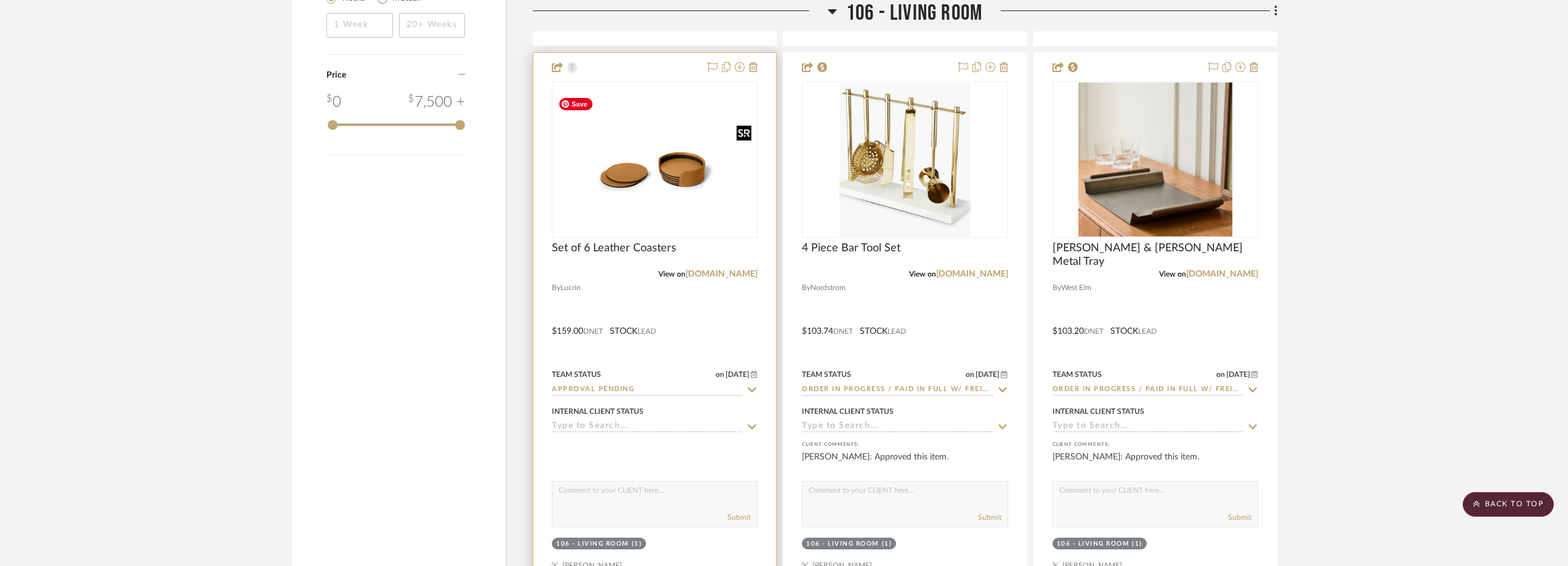
click at [683, 168] on img "0" at bounding box center [654, 159] width 203 height 135
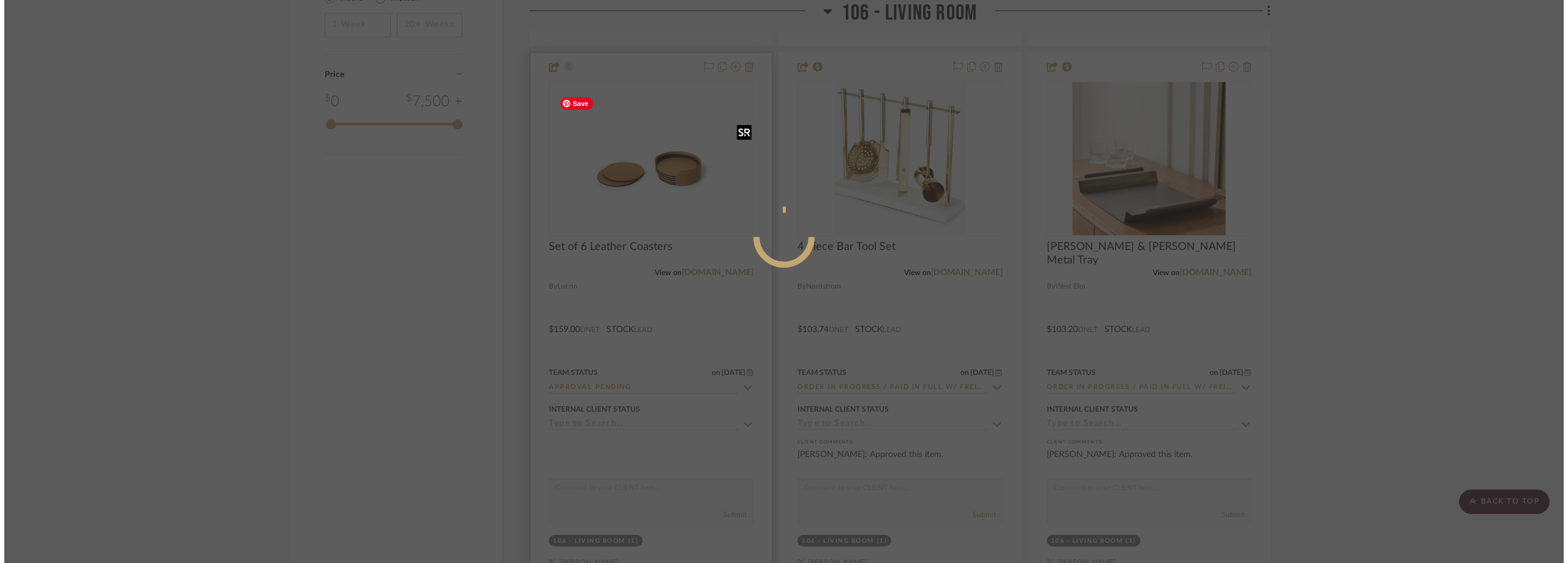
scroll to position [0, 0]
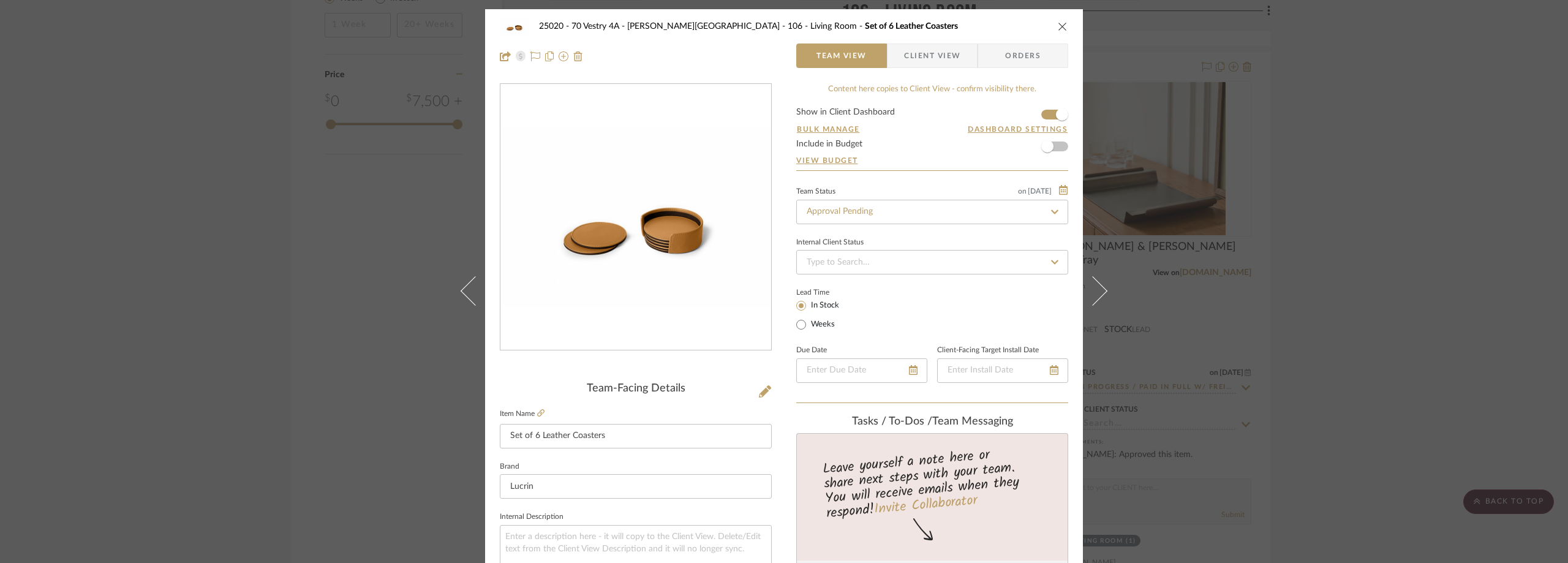
click at [953, 52] on span "Client View" at bounding box center [932, 55] width 56 height 24
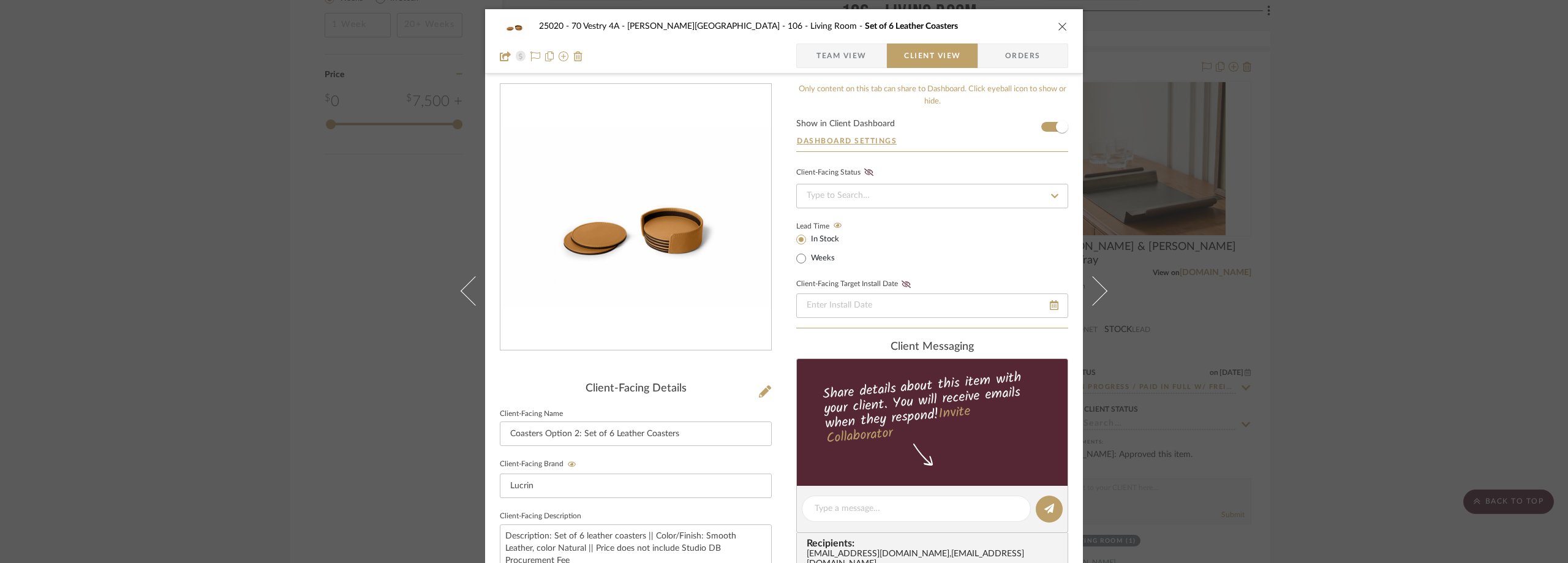
scroll to position [245, 0]
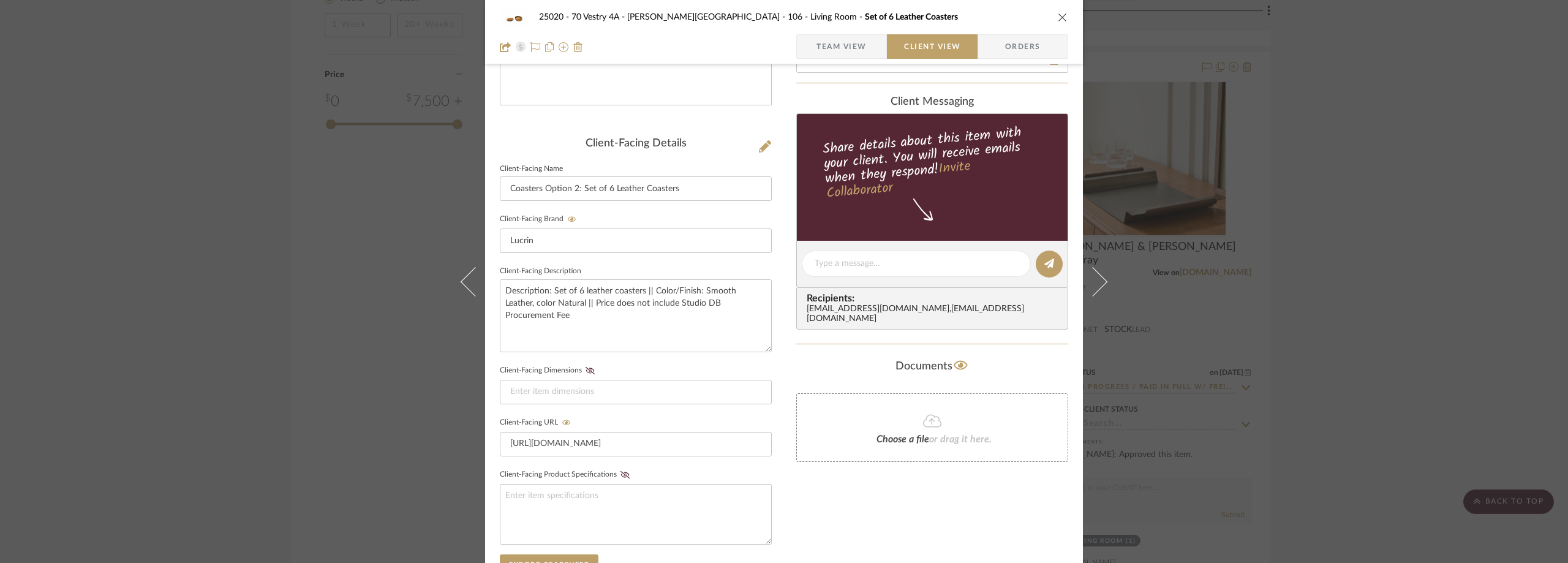
click at [1424, 147] on div "25020 - 70 Vestry 4A - Grant-Stanleigh 106 - Living Room Set of 6 Leather Coast…" at bounding box center [784, 281] width 1568 height 563
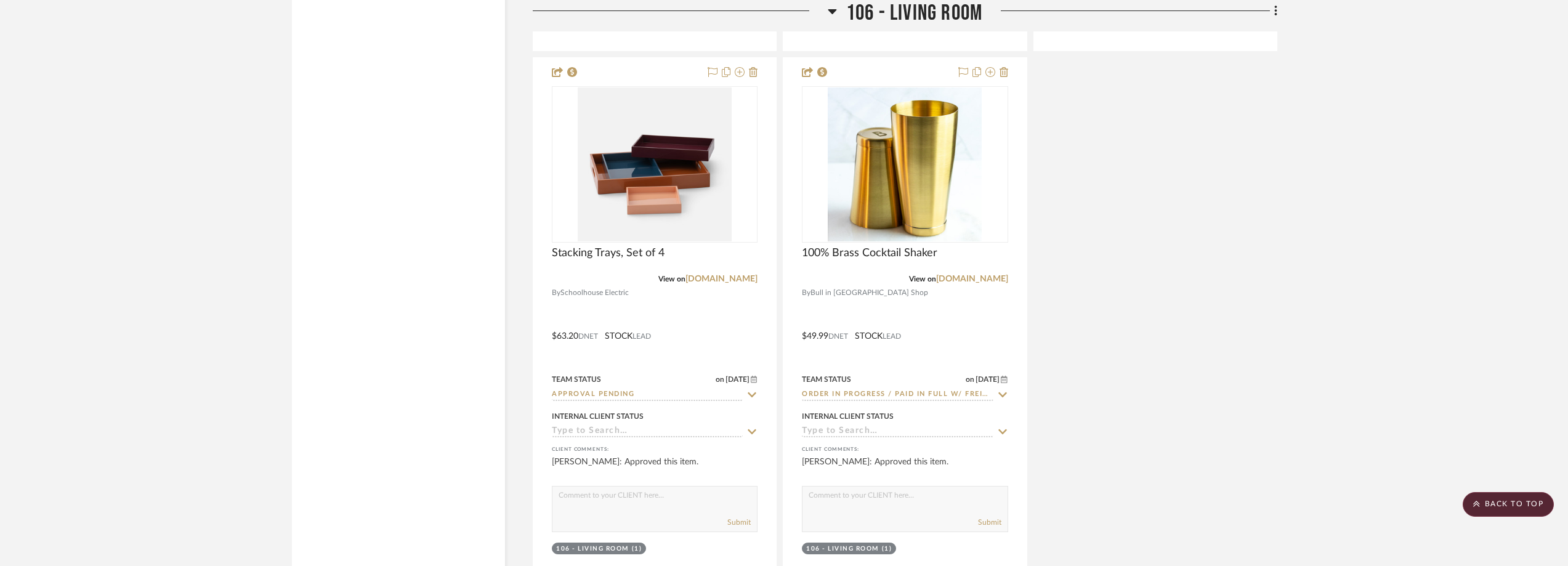
scroll to position [2702, 0]
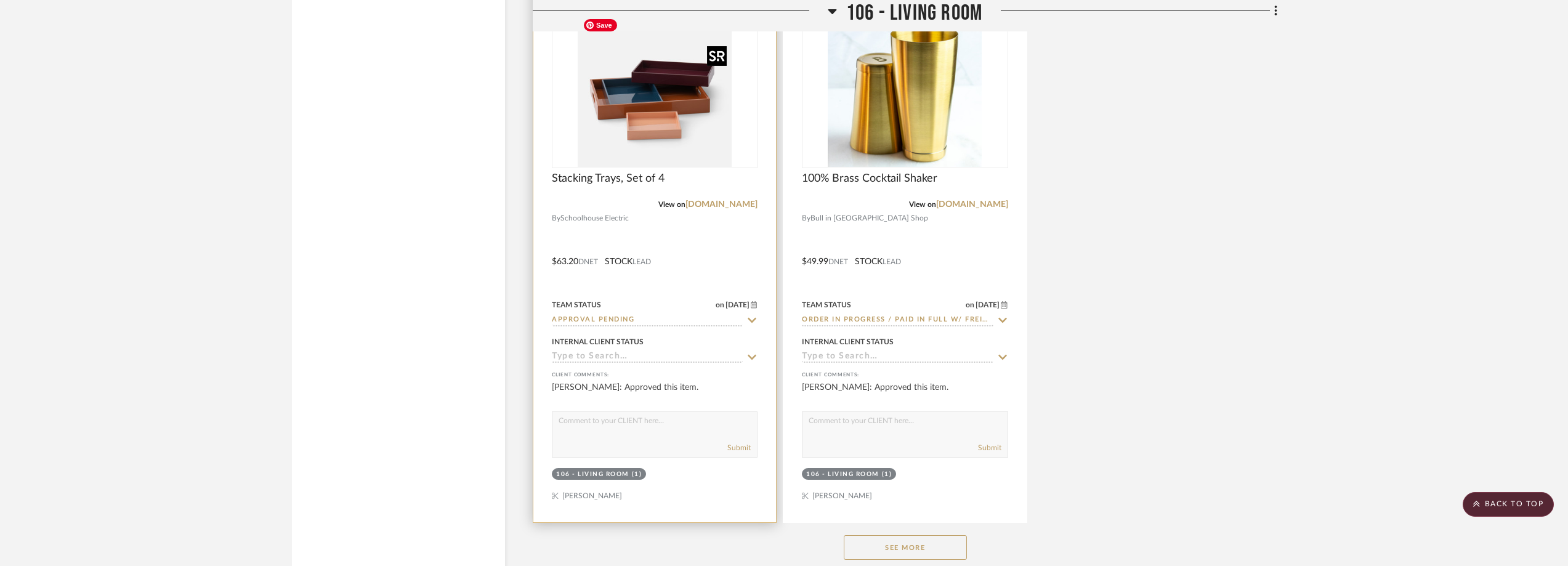
click at [0, 0] on img at bounding box center [0, 0] width 0 height 0
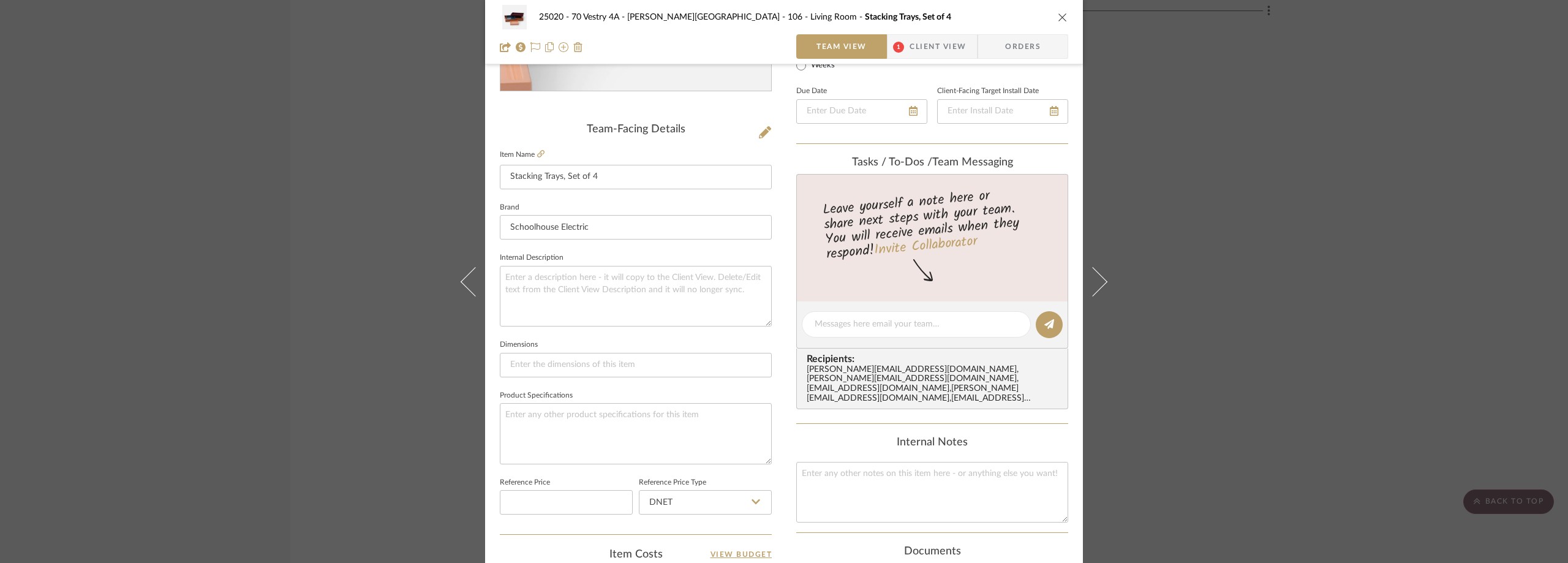
scroll to position [368, 0]
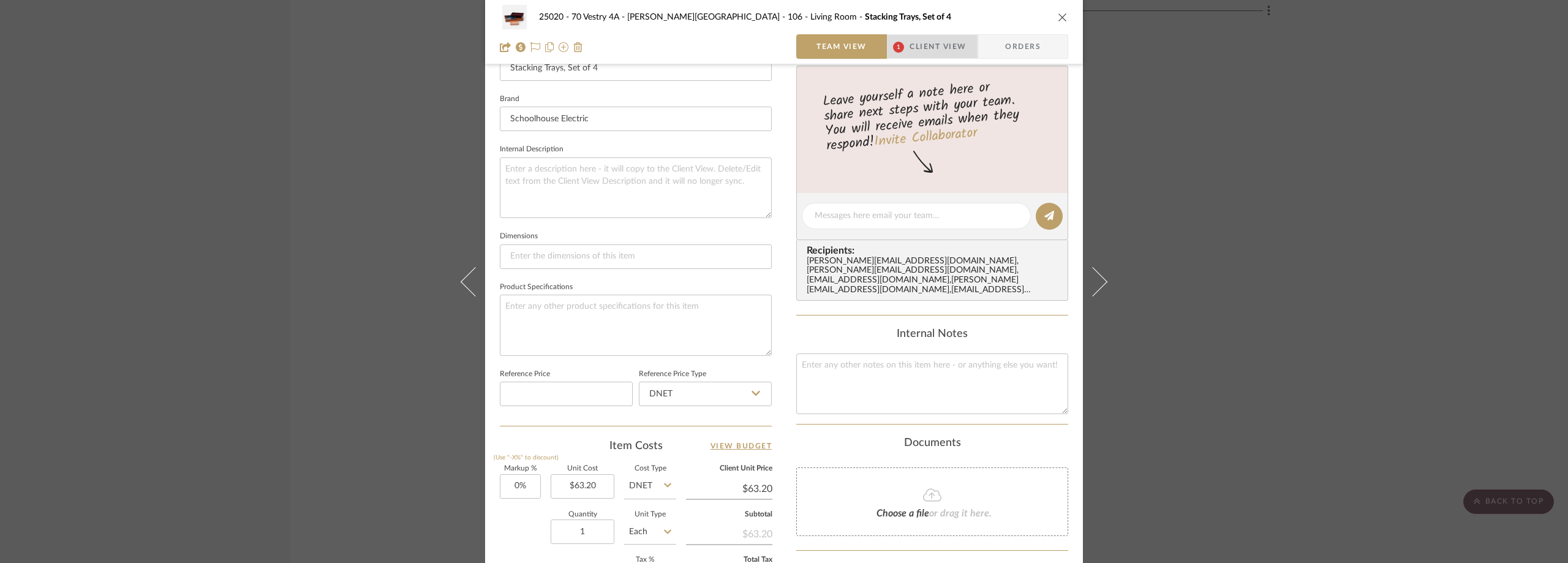
click at [894, 45] on span "1" at bounding box center [899, 47] width 11 height 11
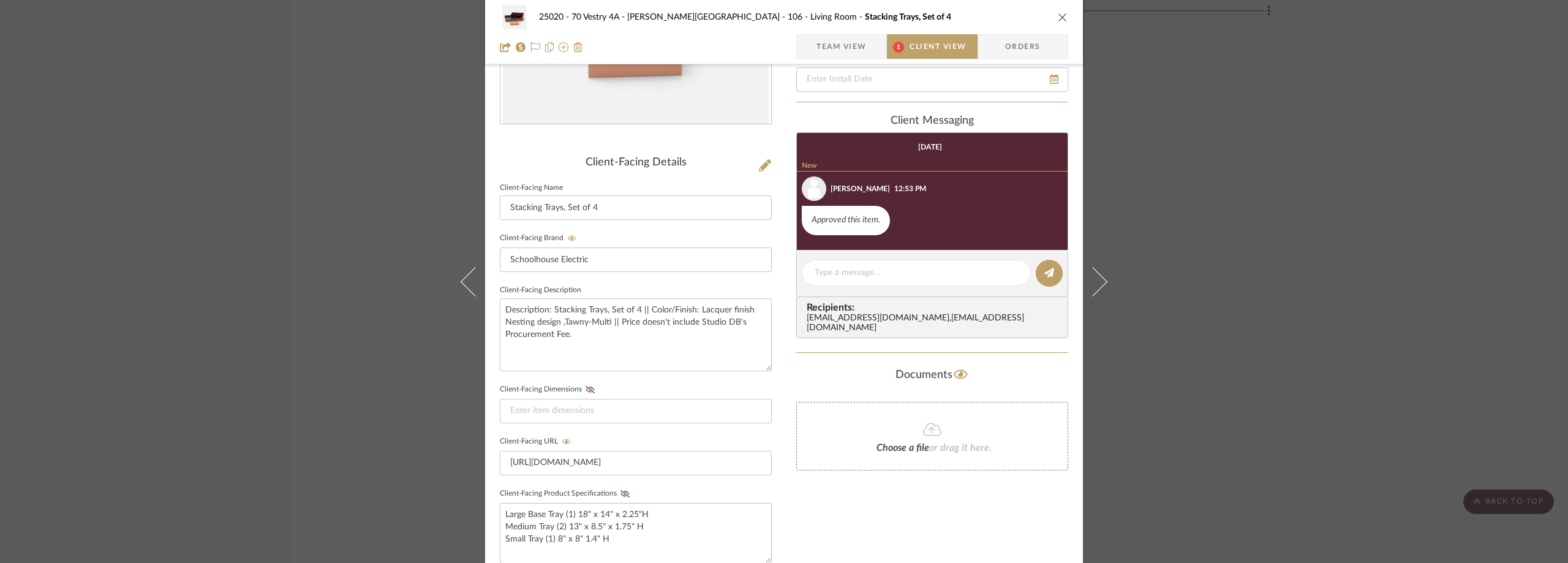
scroll to position [122, 0]
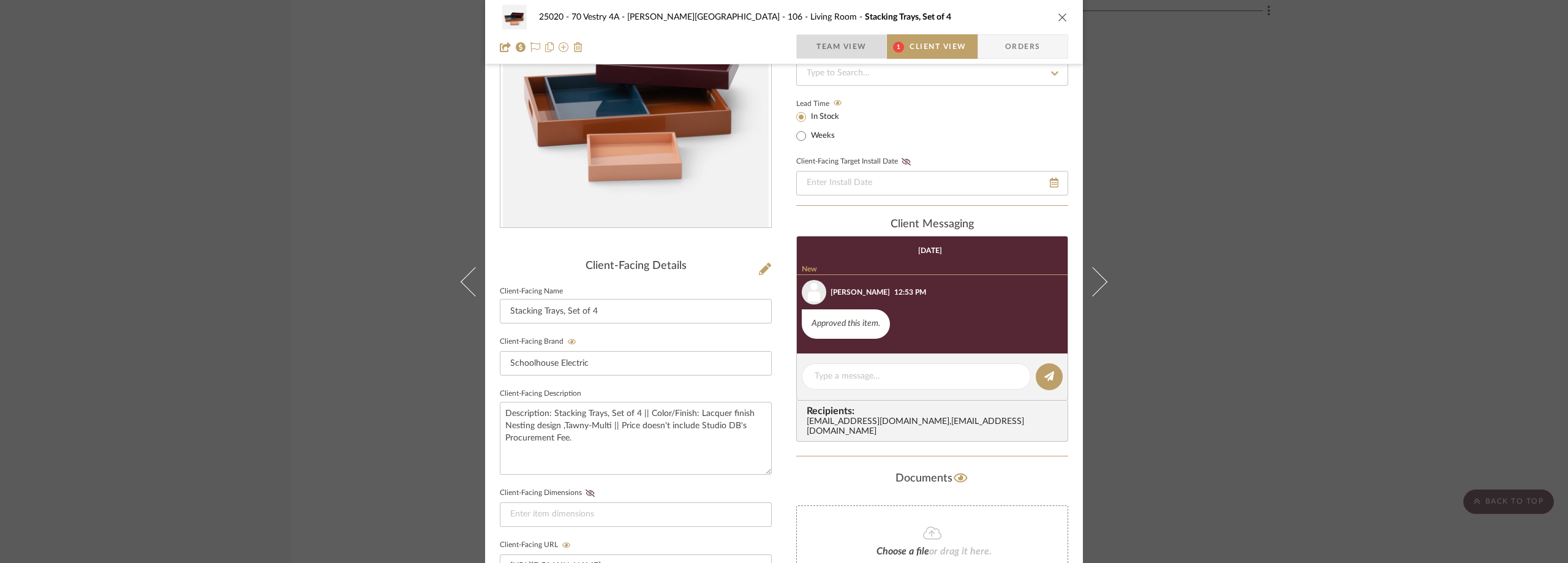
click at [860, 48] on span "Team View" at bounding box center [841, 46] width 50 height 24
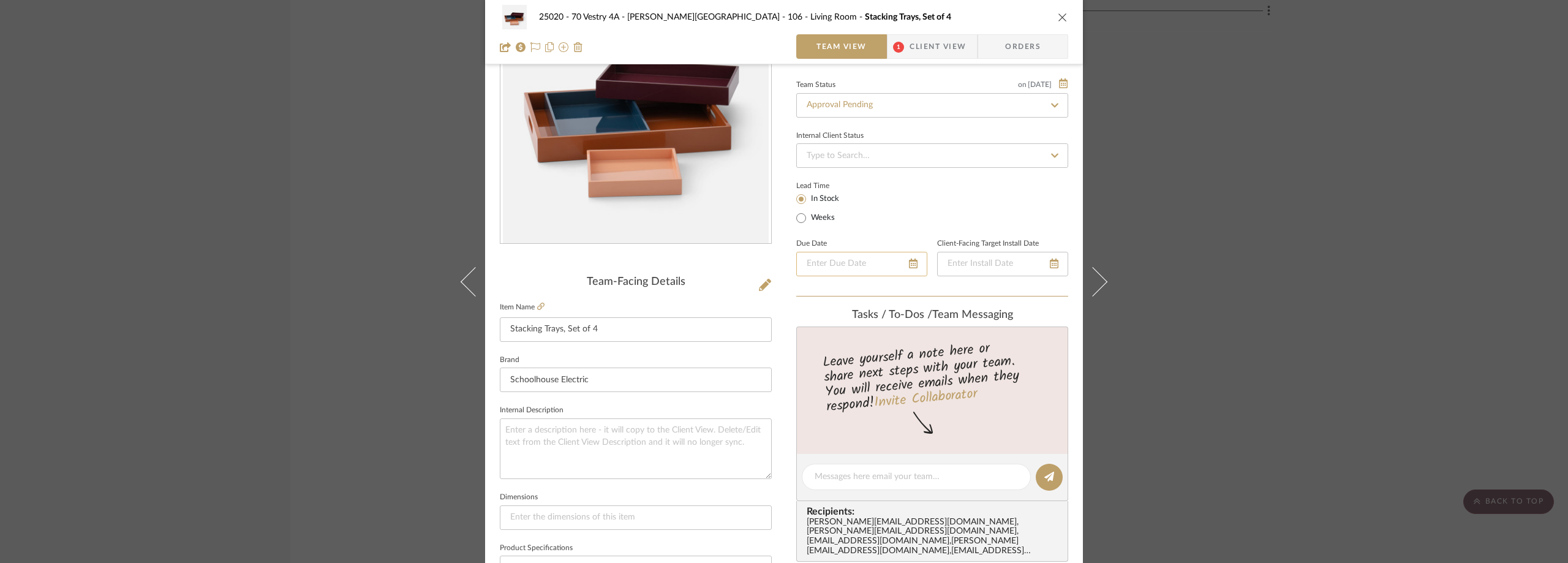
scroll to position [306, 0]
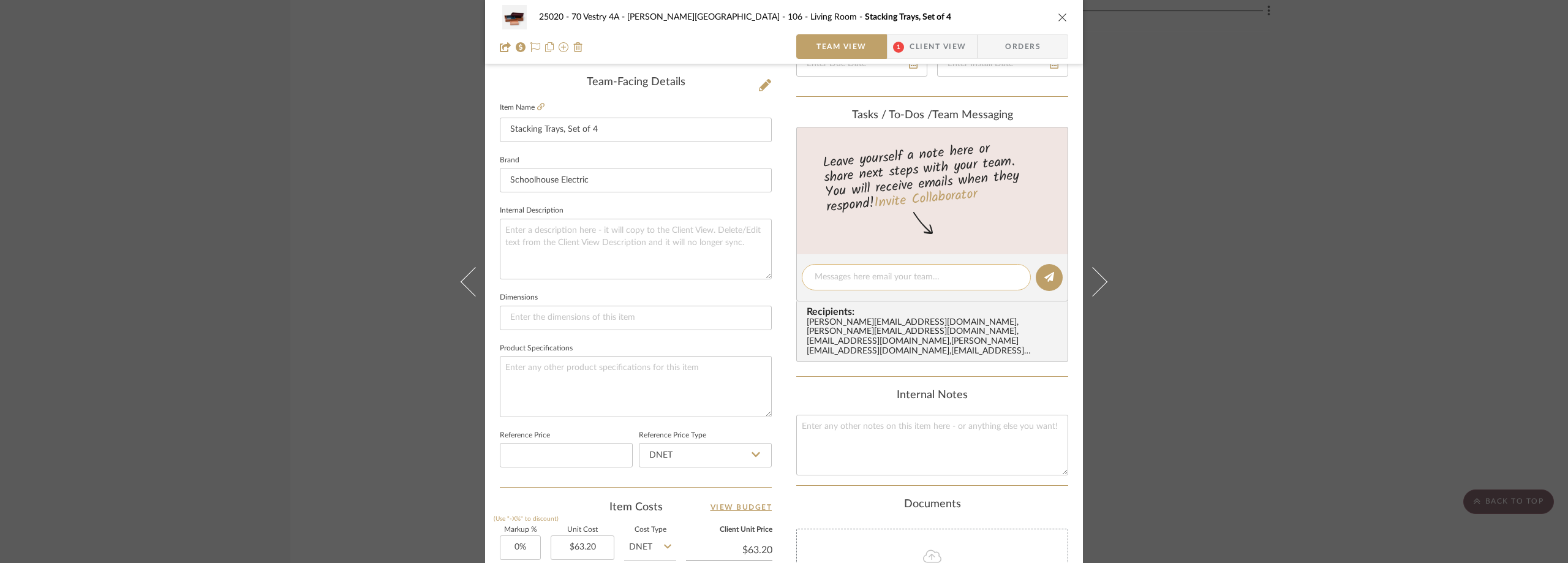
click at [867, 282] on textarea at bounding box center [916, 277] width 203 height 13
type textarea "h"
type textarea "H"
click at [1193, 112] on div "25020 - 70 Vestry 4A - Grant-Stanleigh 106 - Living Room Stacking Trays, Set of…" at bounding box center [784, 281] width 1568 height 563
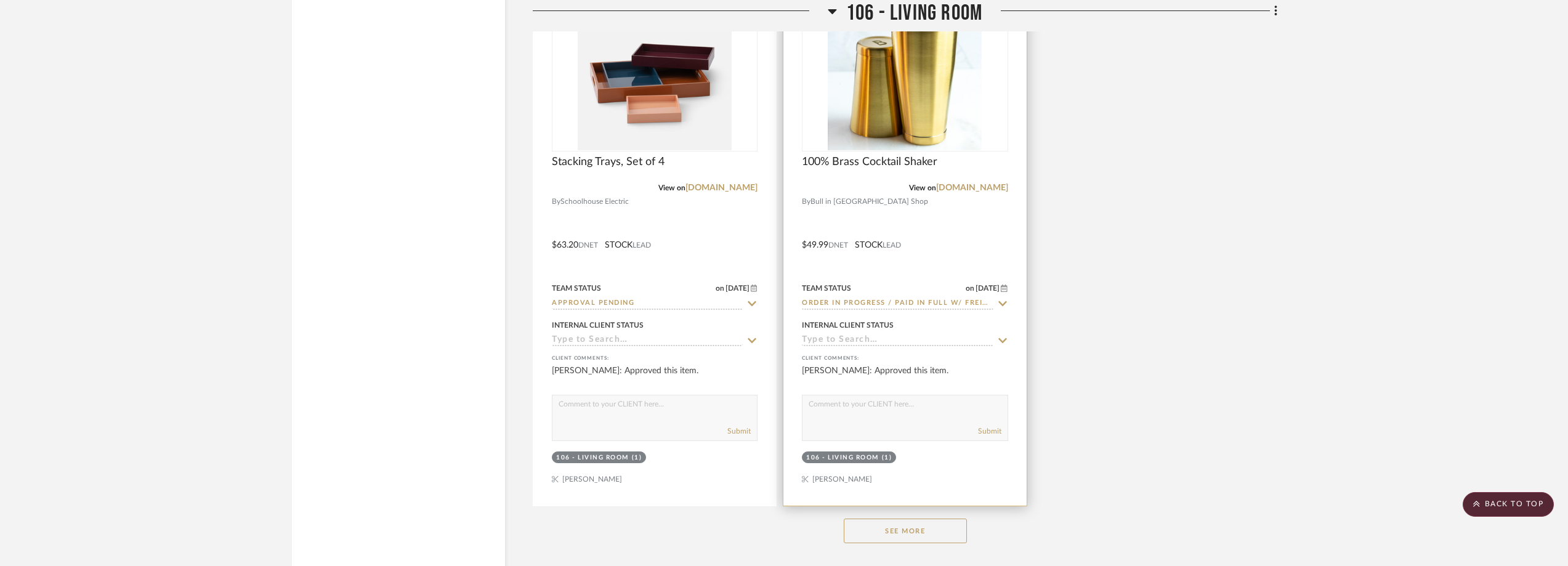
scroll to position [2764, 0]
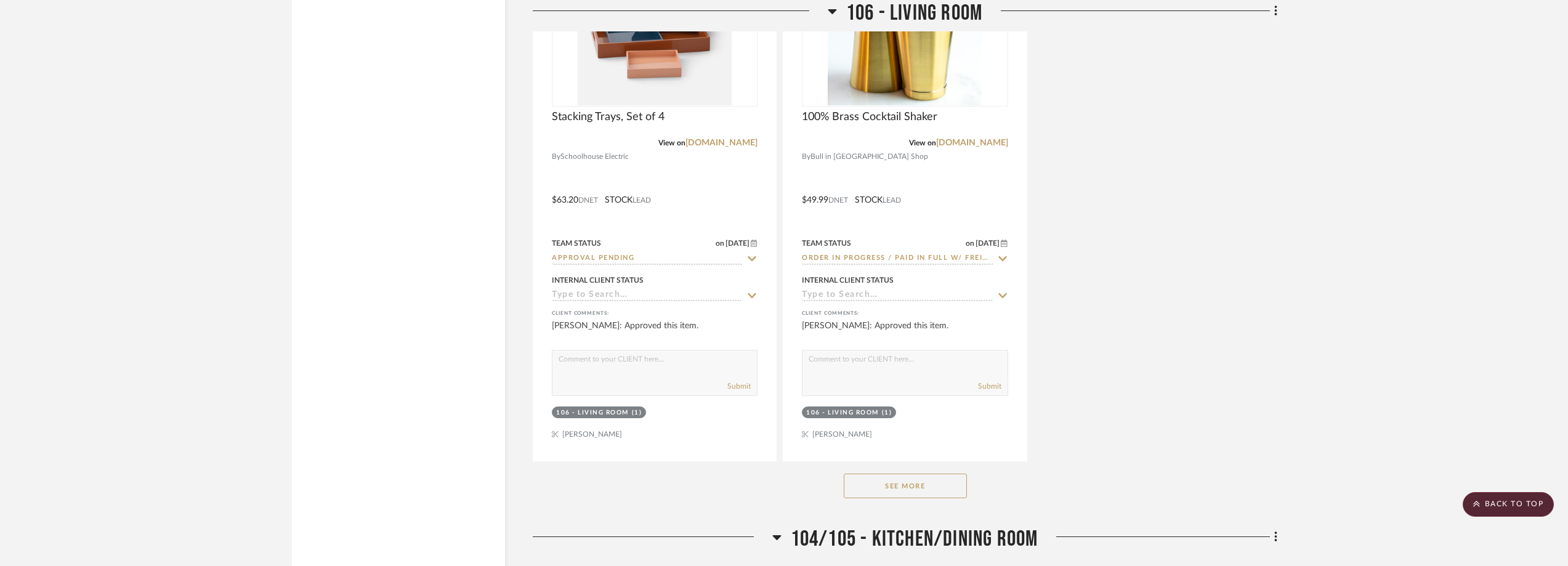
click at [904, 480] on button "See More" at bounding box center [905, 486] width 123 height 25
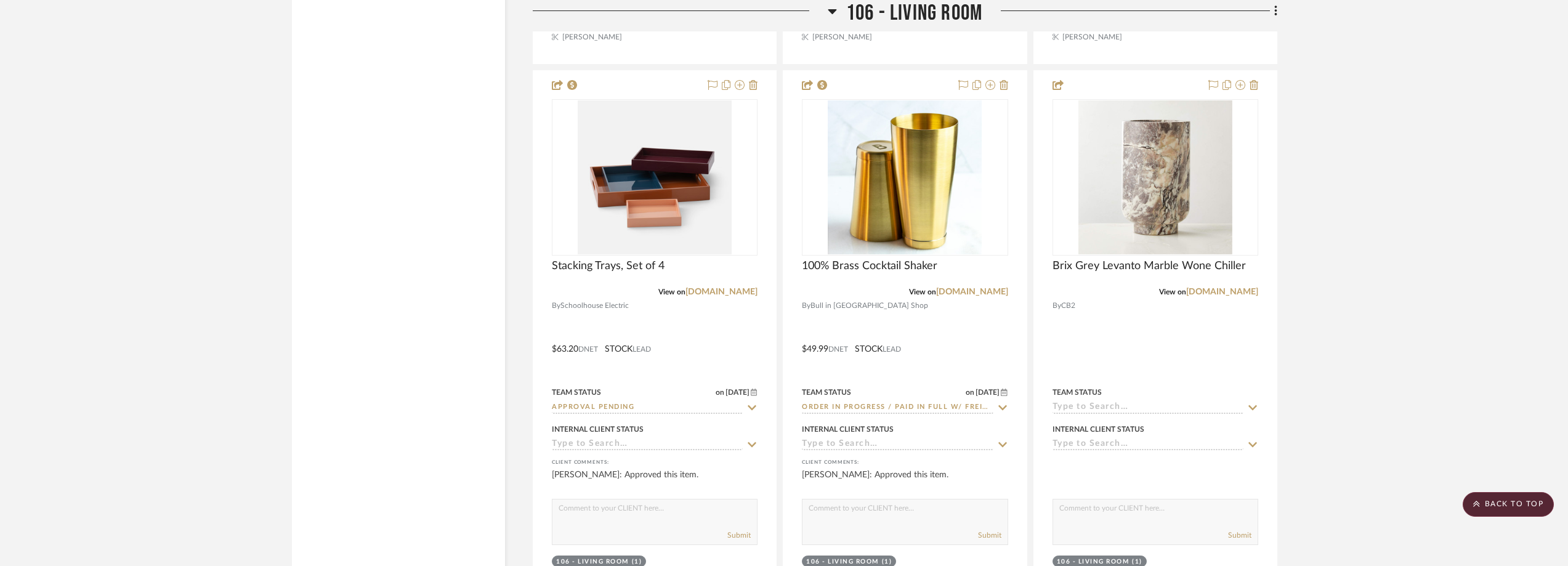
scroll to position [2580, 0]
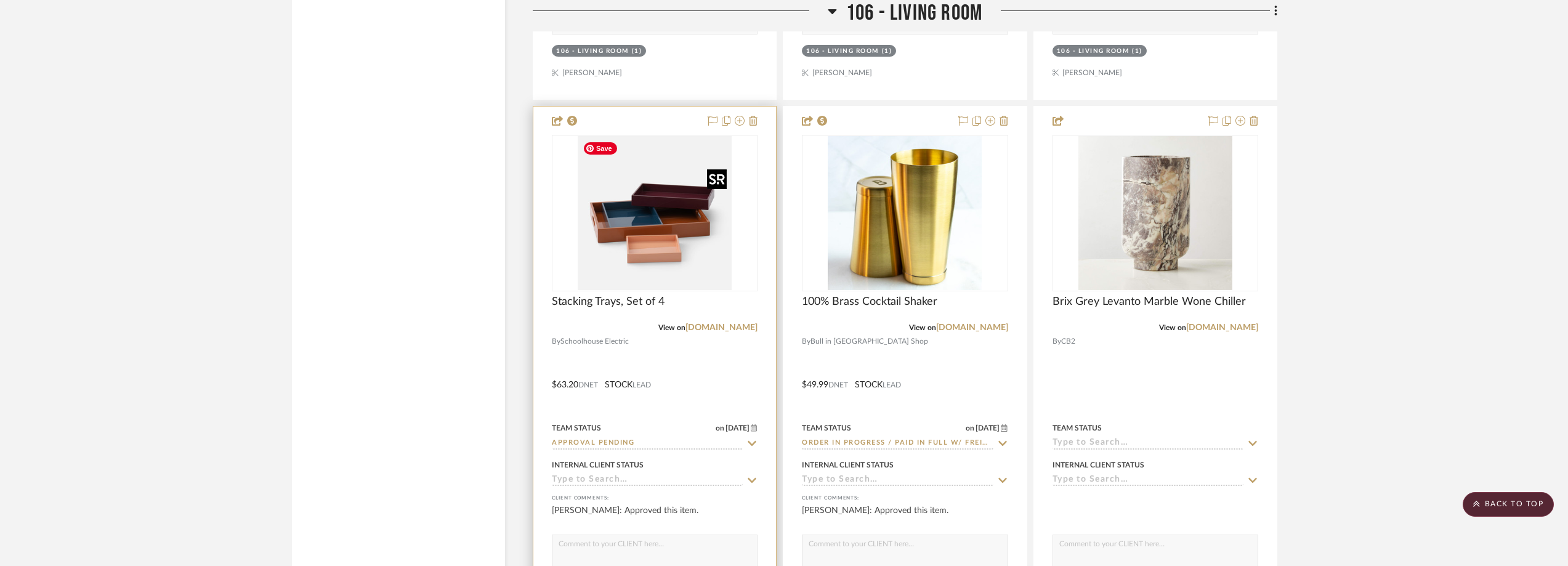
click at [671, 239] on img "0" at bounding box center [654, 213] width 154 height 154
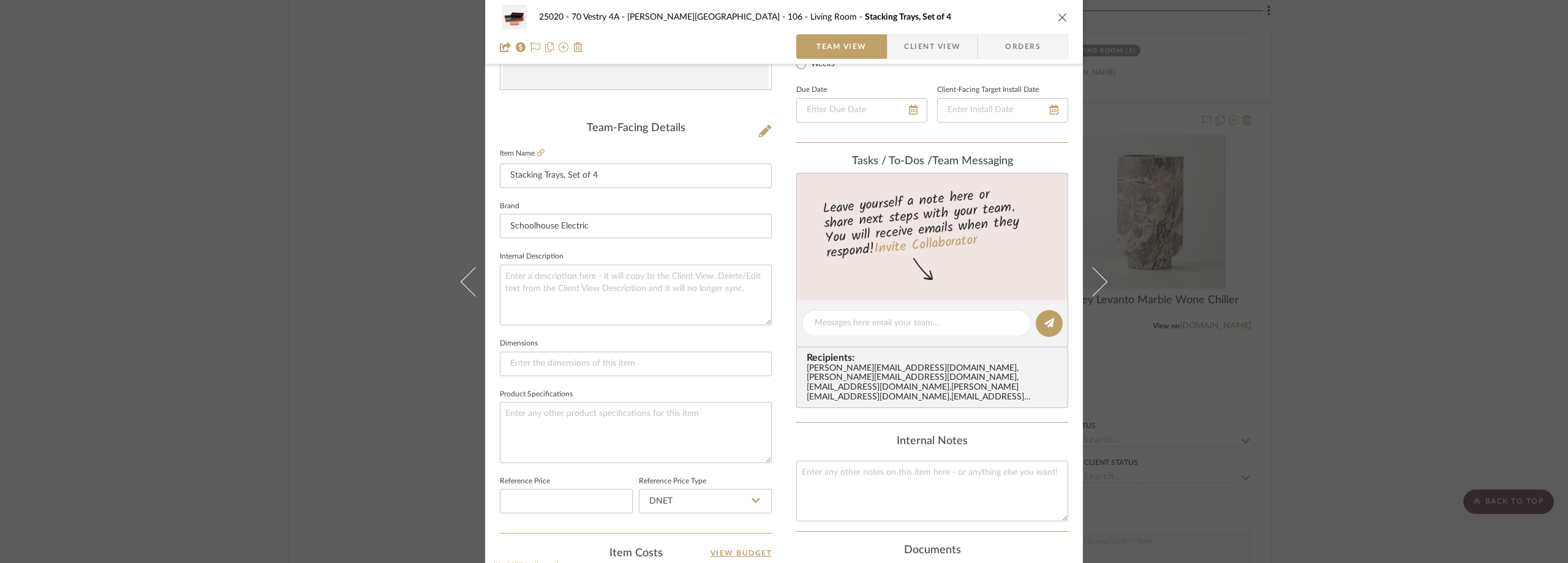
scroll to position [429, 0]
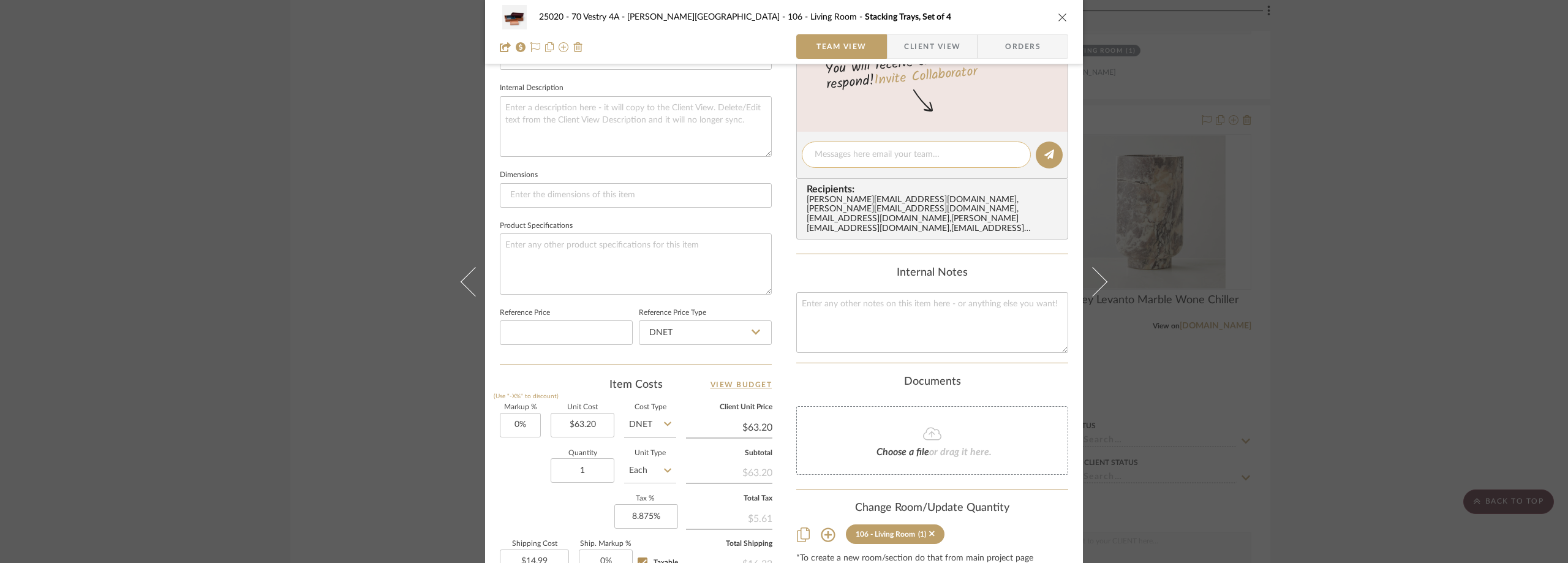
click at [851, 147] on div at bounding box center [917, 154] width 230 height 26
click at [906, 40] on span "Client View" at bounding box center [932, 46] width 56 height 24
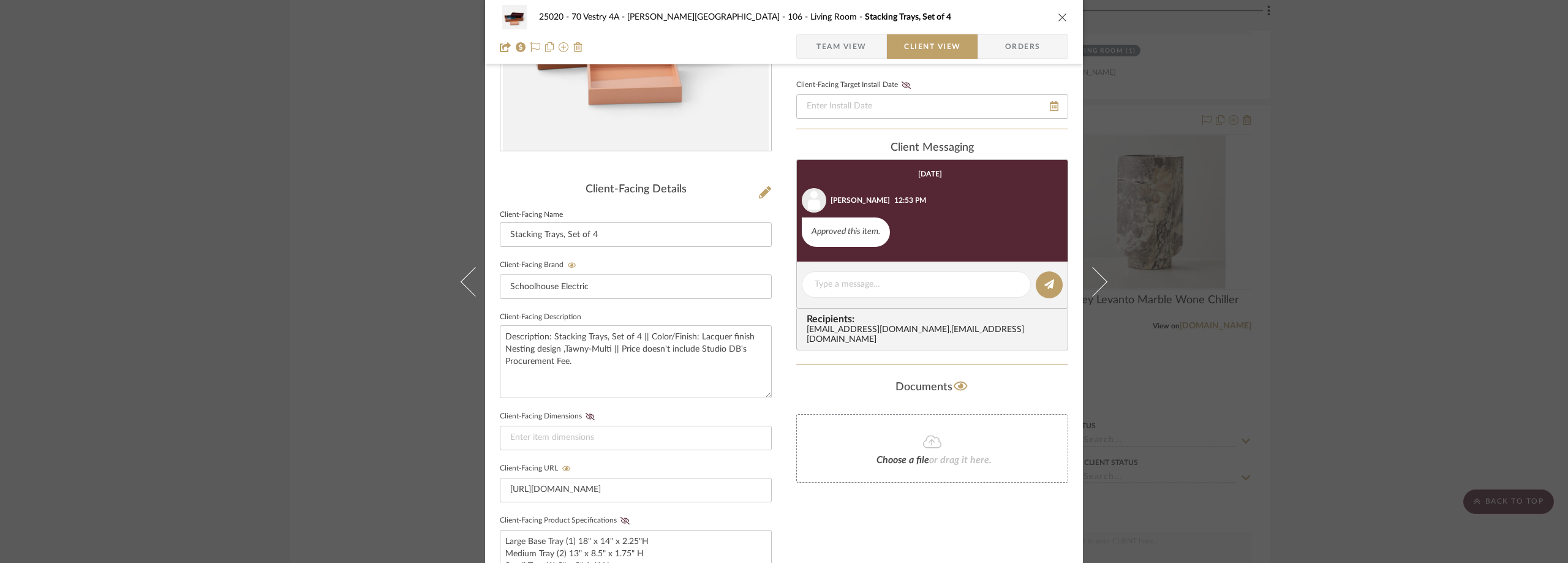
scroll to position [122, 0]
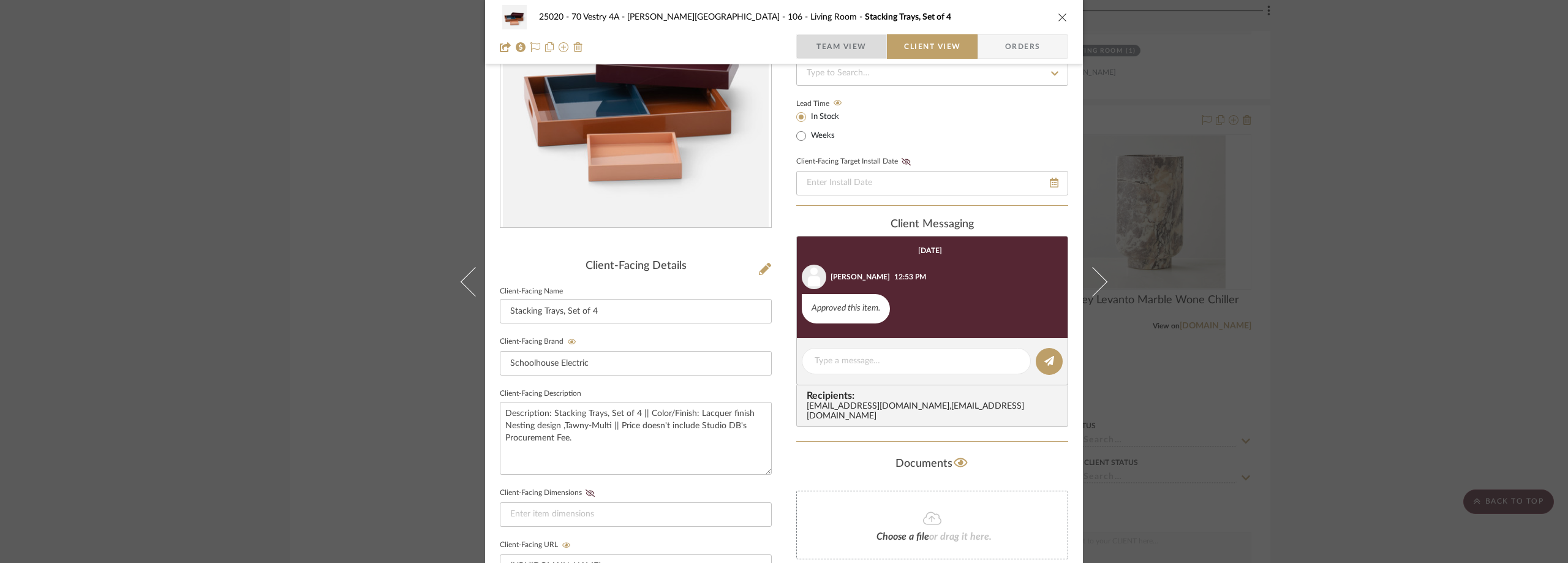
click at [836, 49] on span "Team View" at bounding box center [841, 46] width 50 height 24
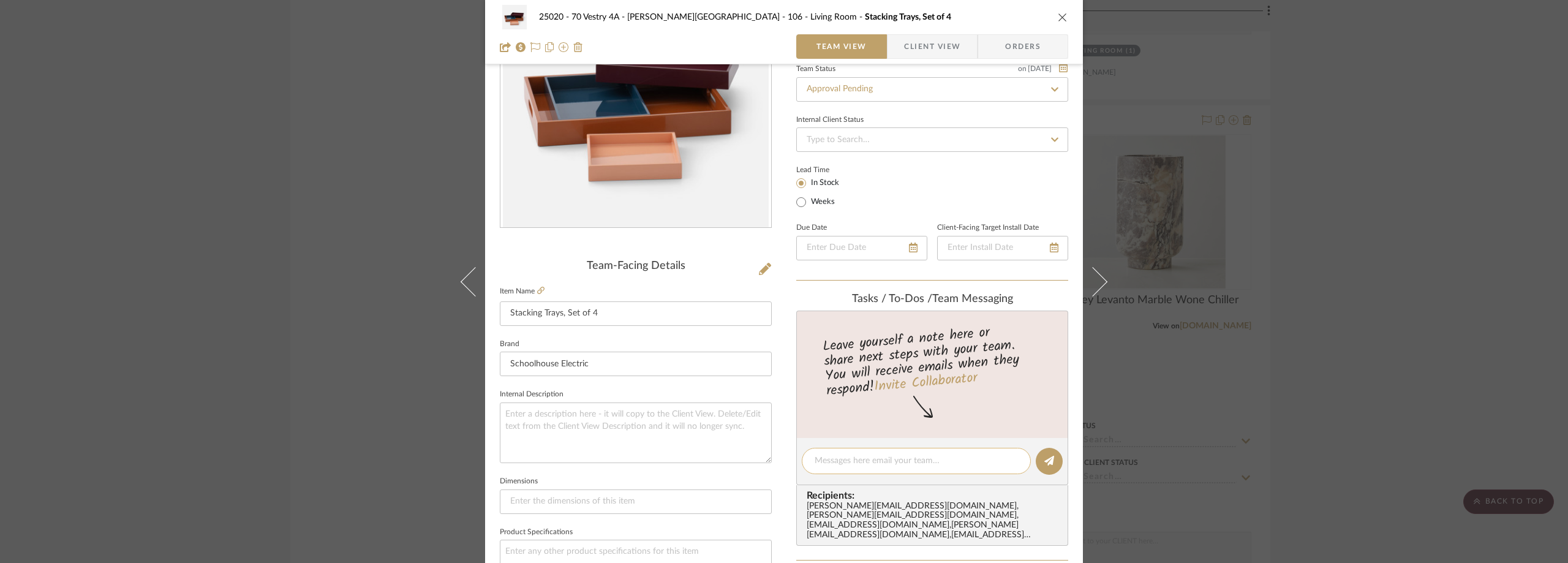
click at [888, 461] on textarea at bounding box center [916, 461] width 203 height 13
type textarea "Hi Lauren, should I purchase these as well? Thanks!"
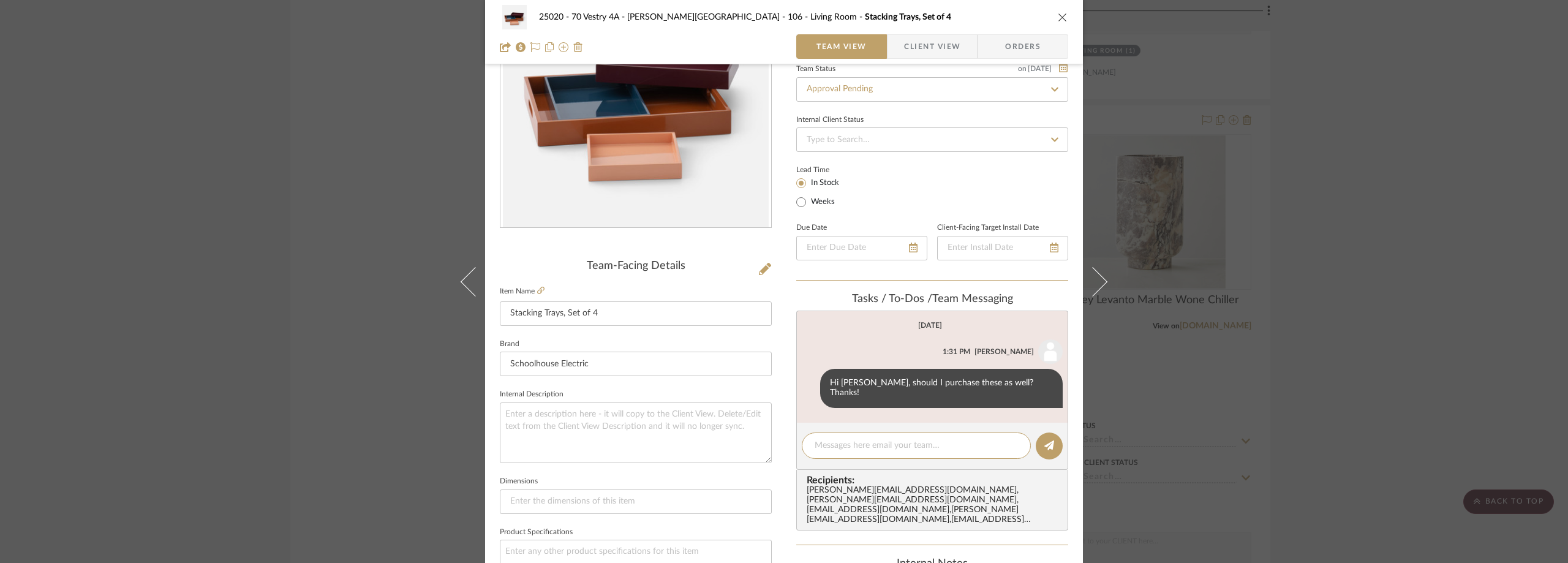
click at [1386, 290] on div "25020 - 70 Vestry 4A - Grant-Stanleigh 106 - Living Room Stacking Trays, Set of…" at bounding box center [784, 281] width 1568 height 563
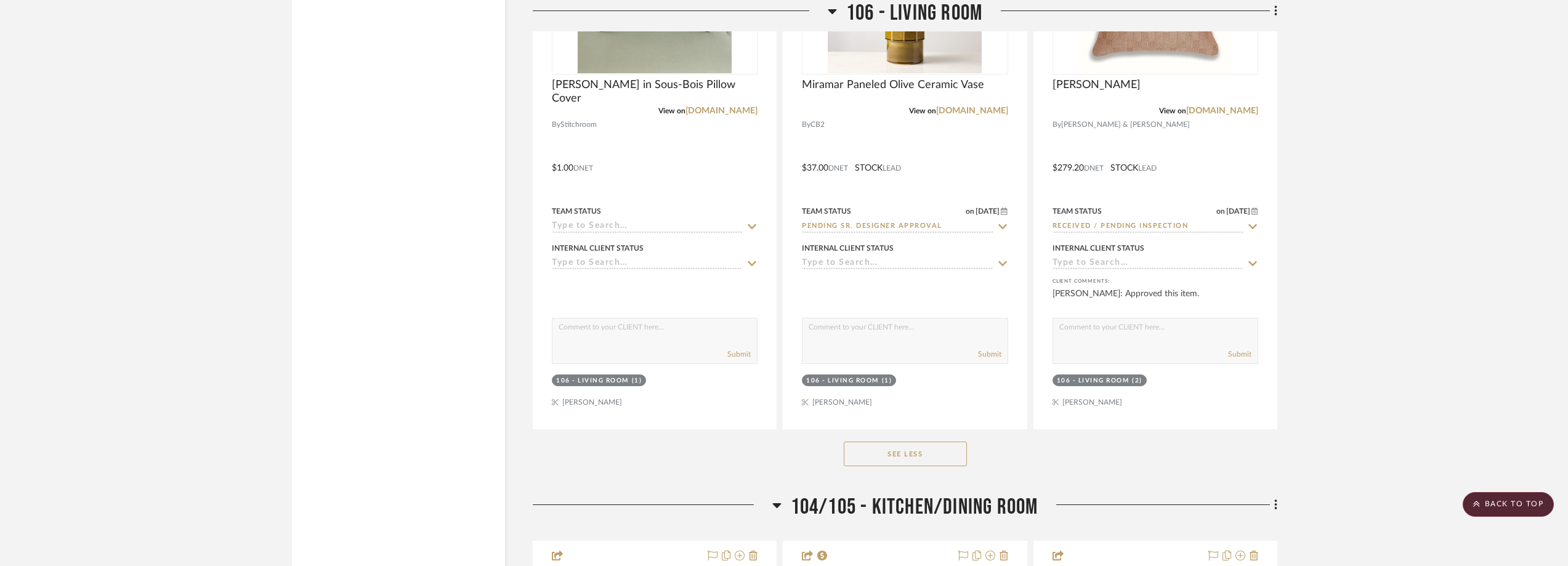
scroll to position [5411, 0]
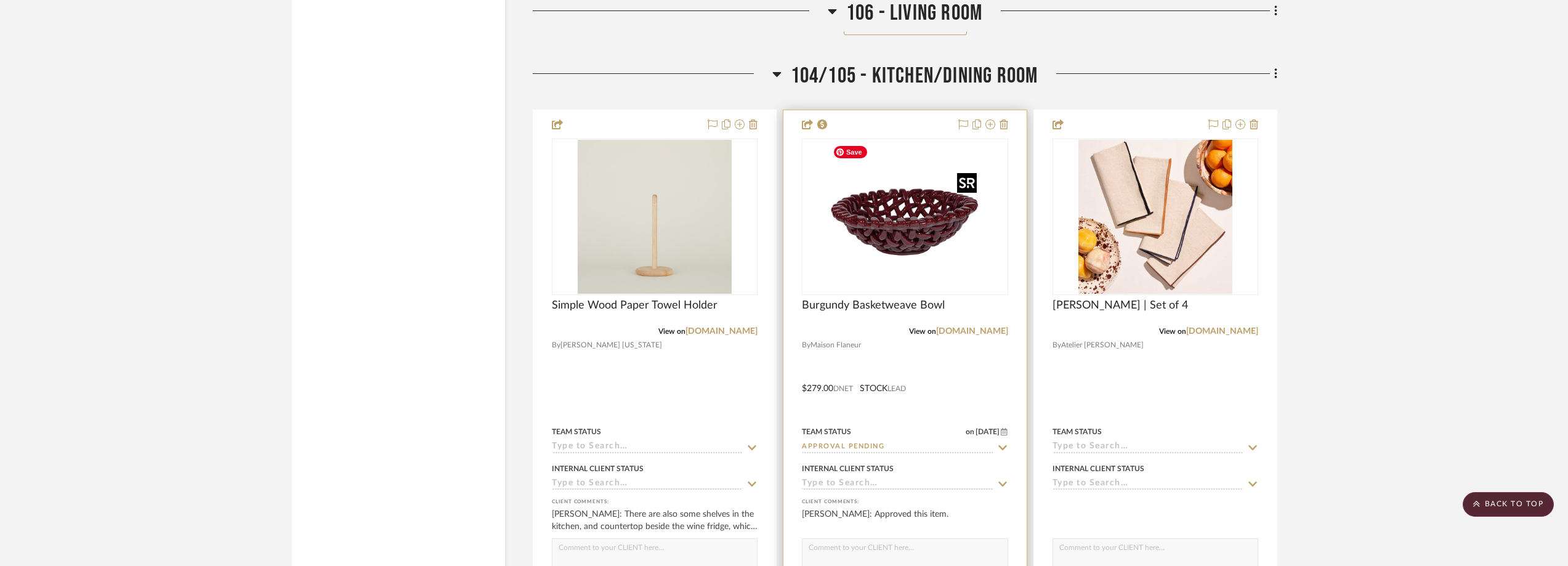
click at [852, 241] on img "0" at bounding box center [904, 216] width 154 height 154
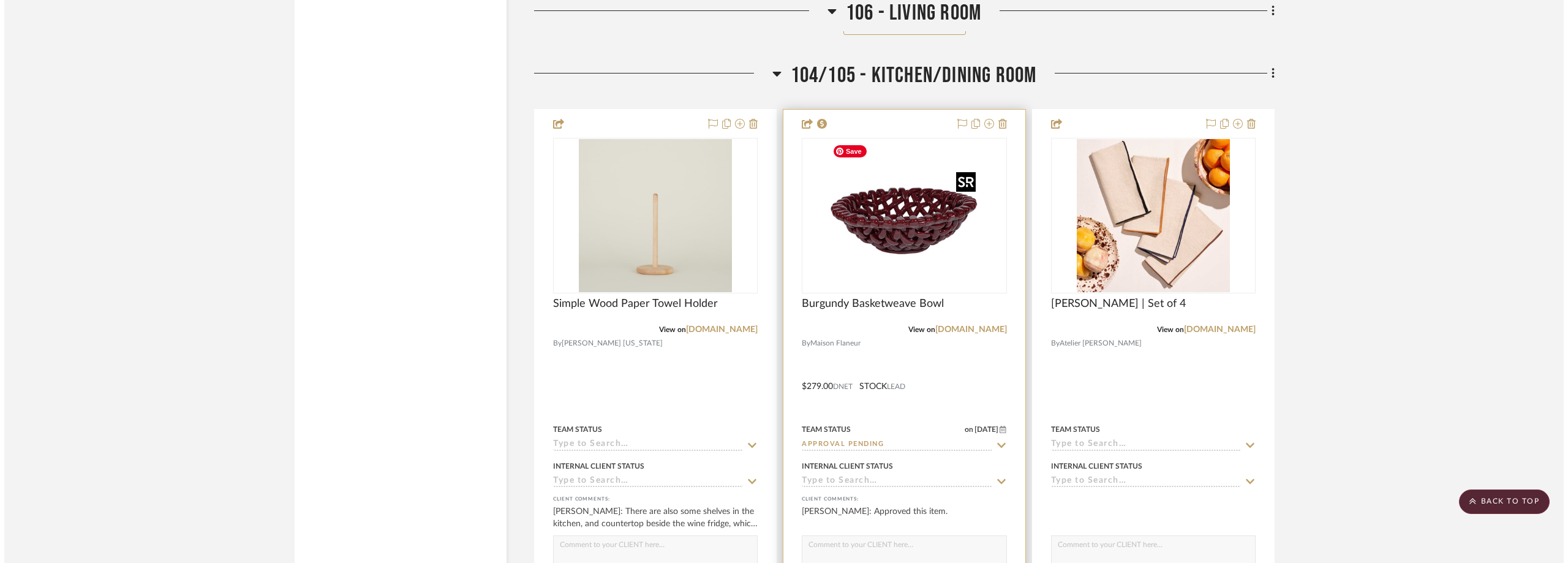
scroll to position [0, 0]
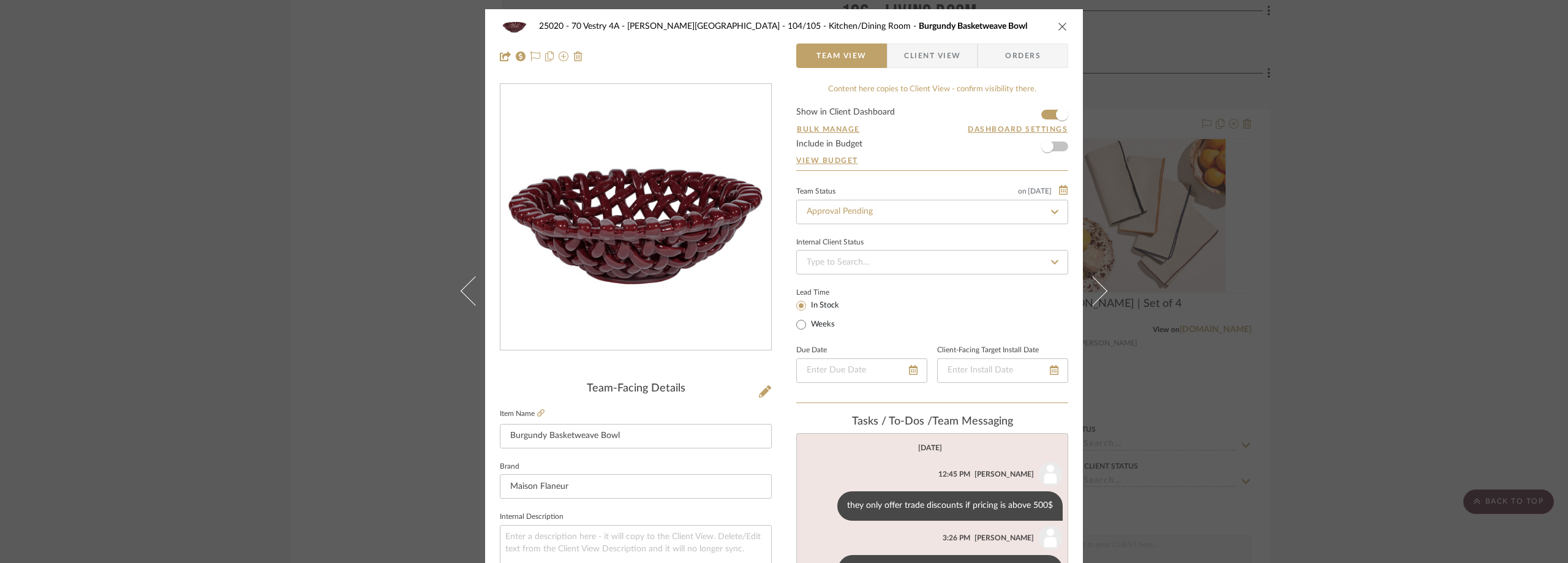
click at [901, 70] on div "25020 - 70 Vestry 4A - Grant-Stanleigh 104/105 - Kitchen/Dining Room Burgundy B…" at bounding box center [784, 41] width 598 height 64
click at [904, 64] on span "Client View" at bounding box center [932, 55] width 56 height 24
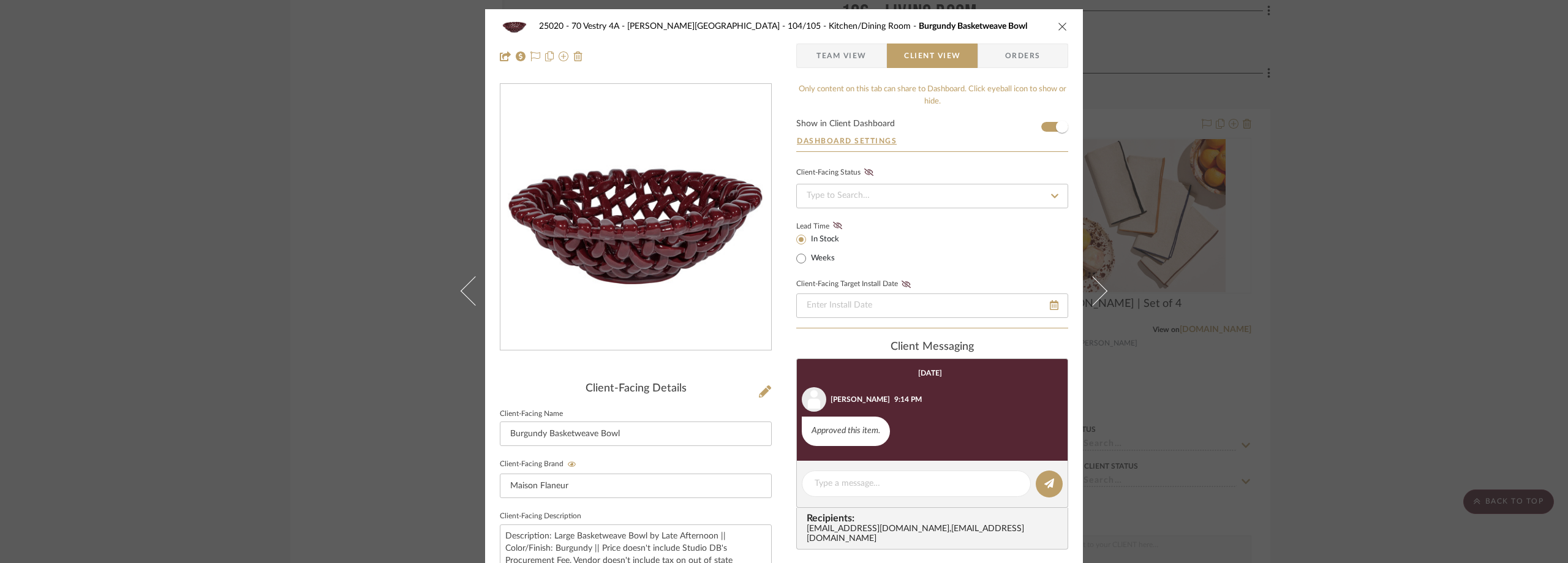
click at [829, 61] on span "Team View" at bounding box center [841, 55] width 50 height 24
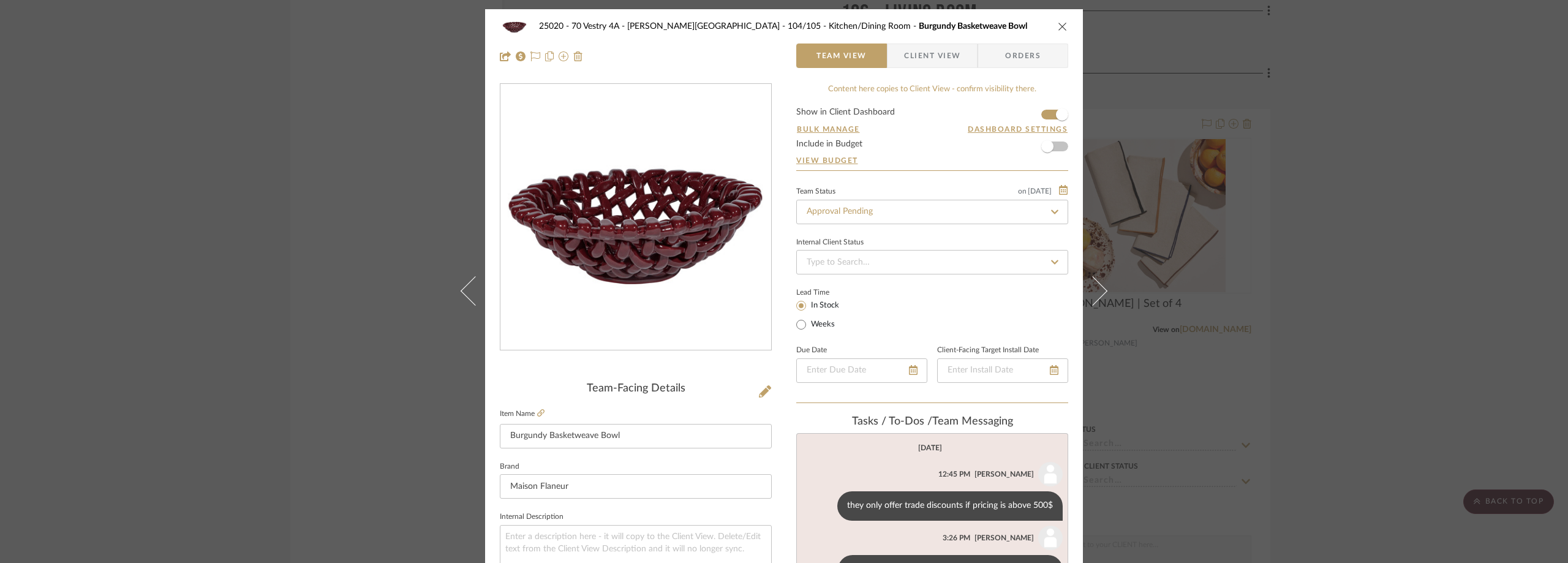
scroll to position [183, 0]
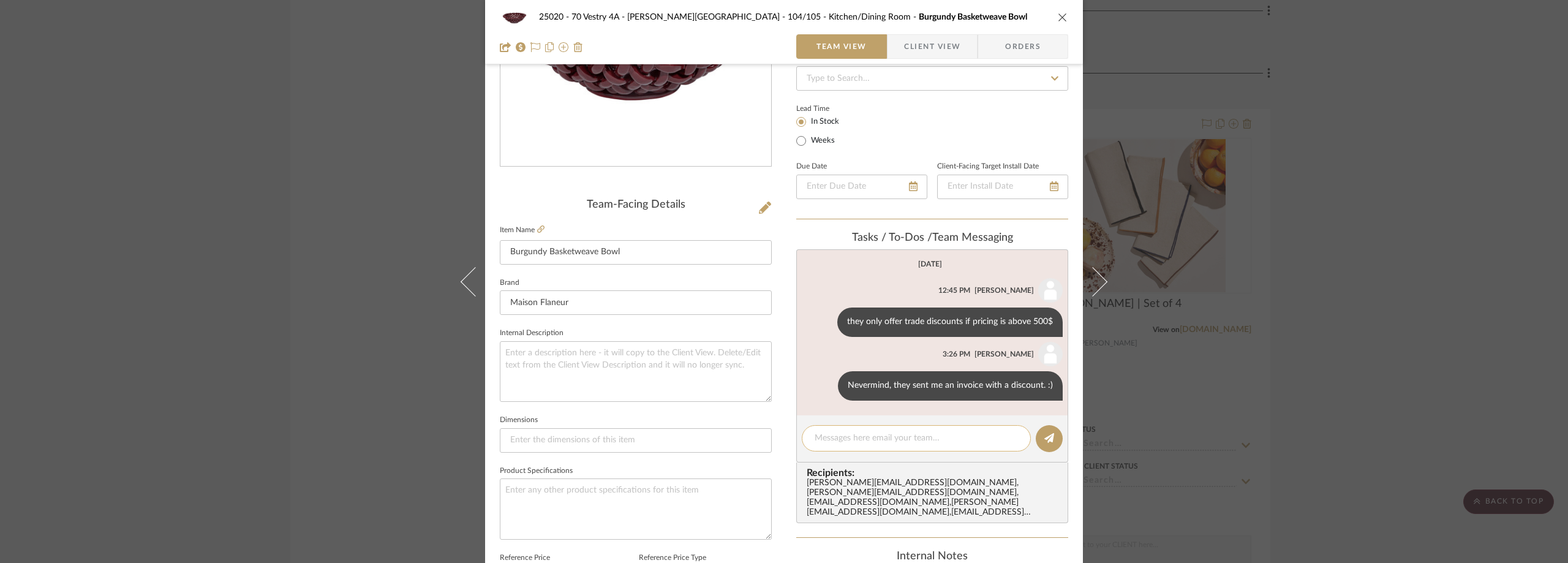
click at [877, 446] on div at bounding box center [917, 438] width 230 height 26
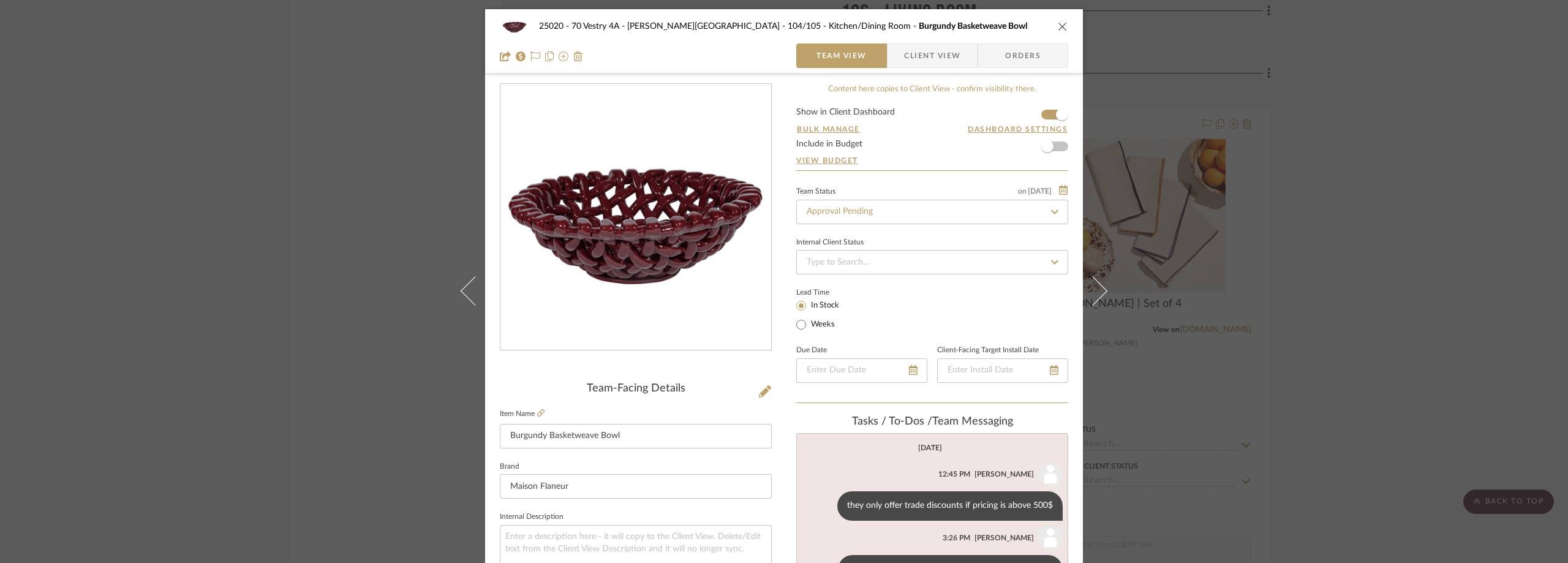
scroll to position [245, 0]
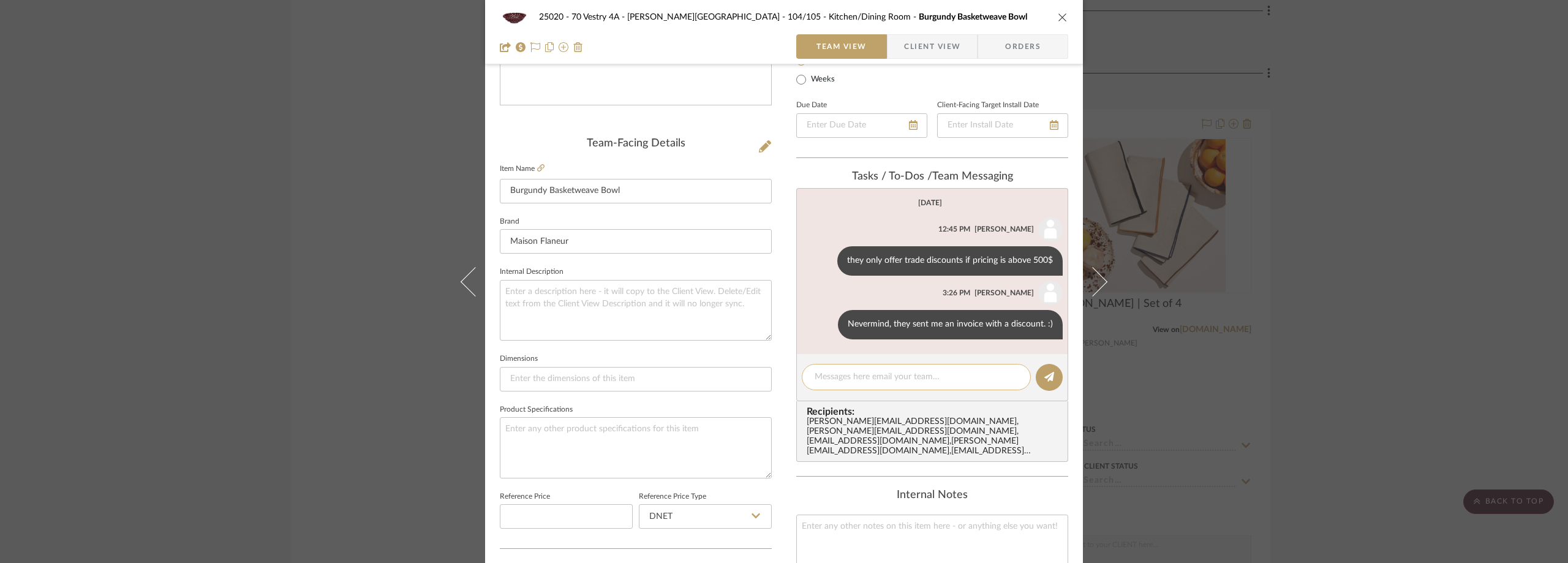
click at [856, 372] on textarea at bounding box center [916, 377] width 203 height 13
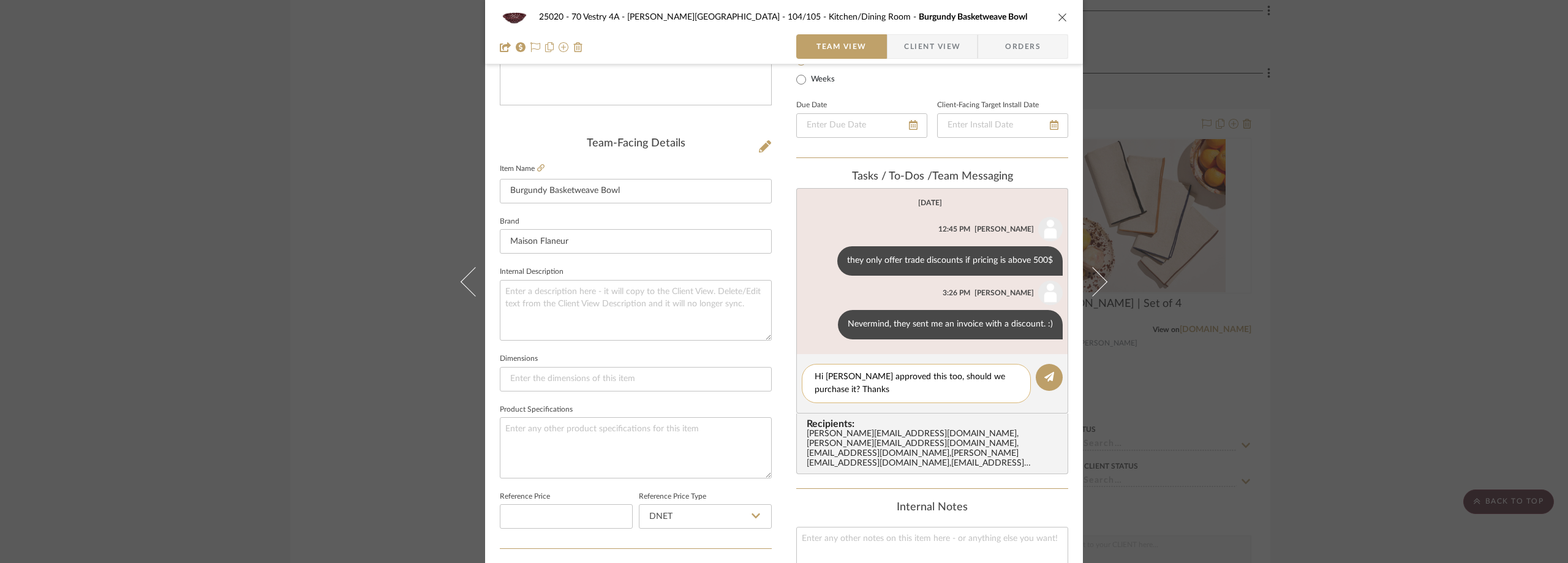
type textarea "Hi Lauren, Emily approved this too, should we purchase it? Thanks!"
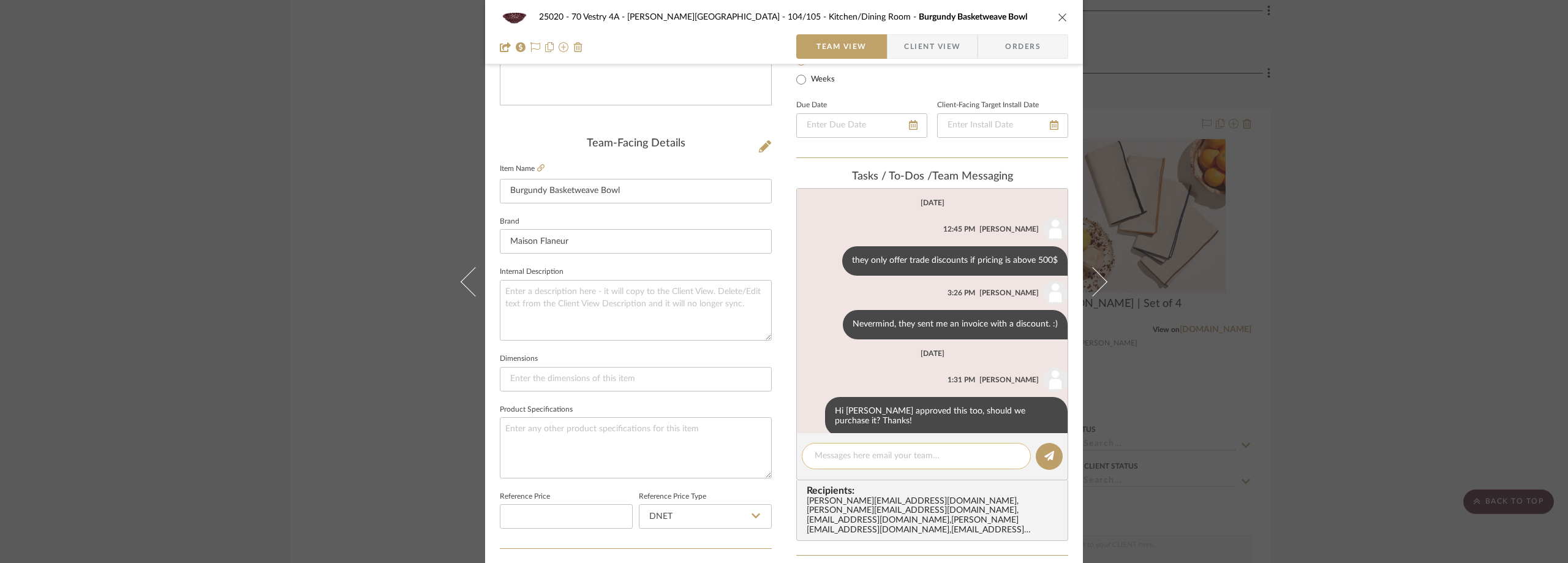
scroll to position [18, 0]
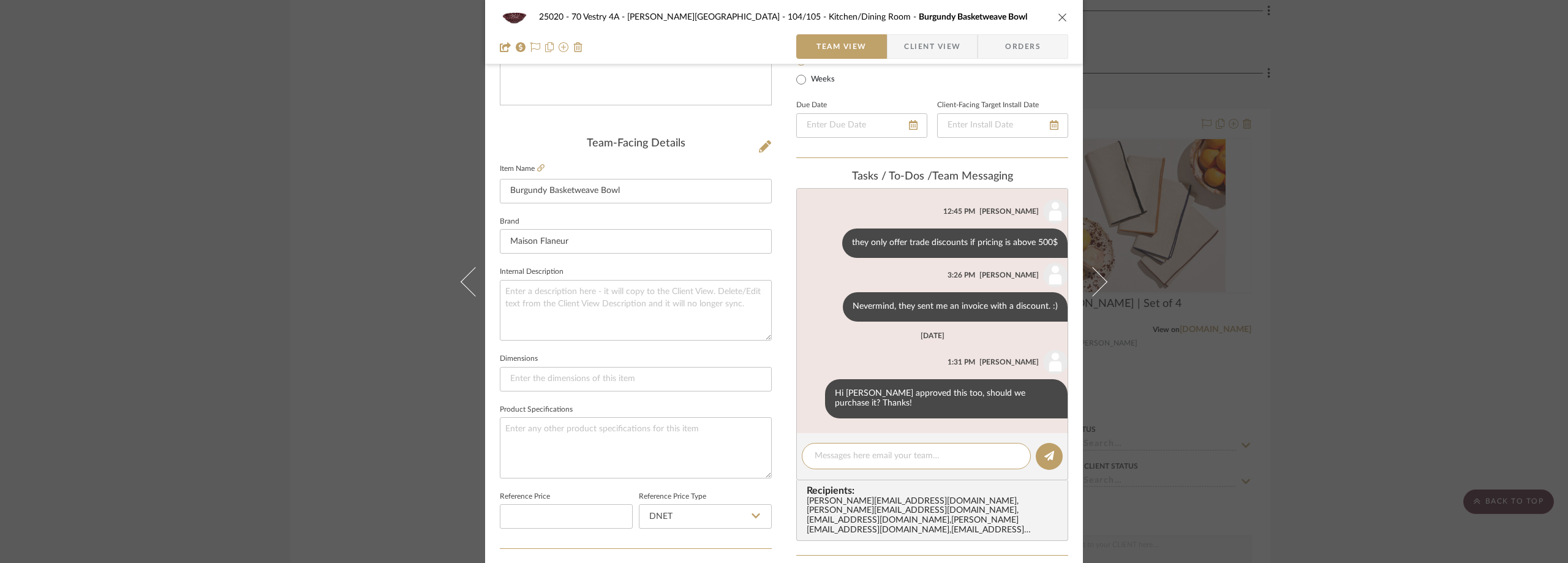
click at [906, 57] on span "Client View" at bounding box center [932, 46] width 56 height 24
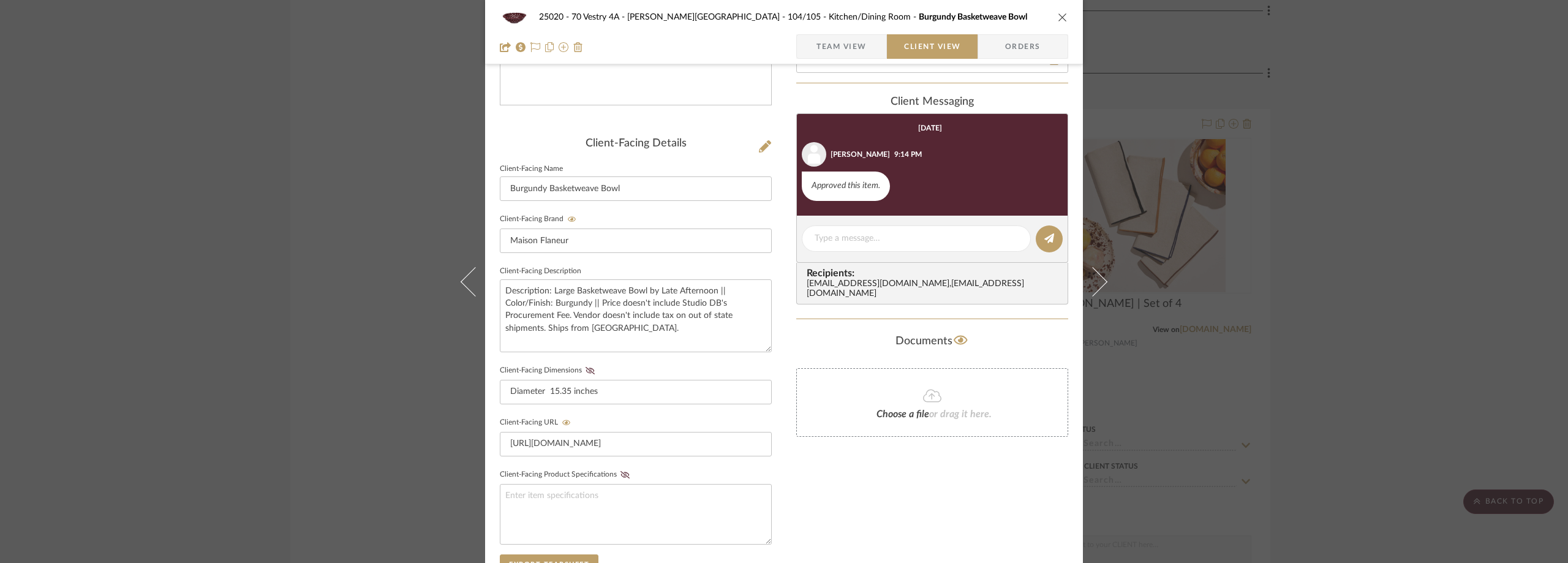
click at [1473, 215] on div "25020 - 70 Vestry 4A - Grant-Stanleigh 104/105 - Kitchen/Dining Room Burgundy B…" at bounding box center [784, 281] width 1568 height 563
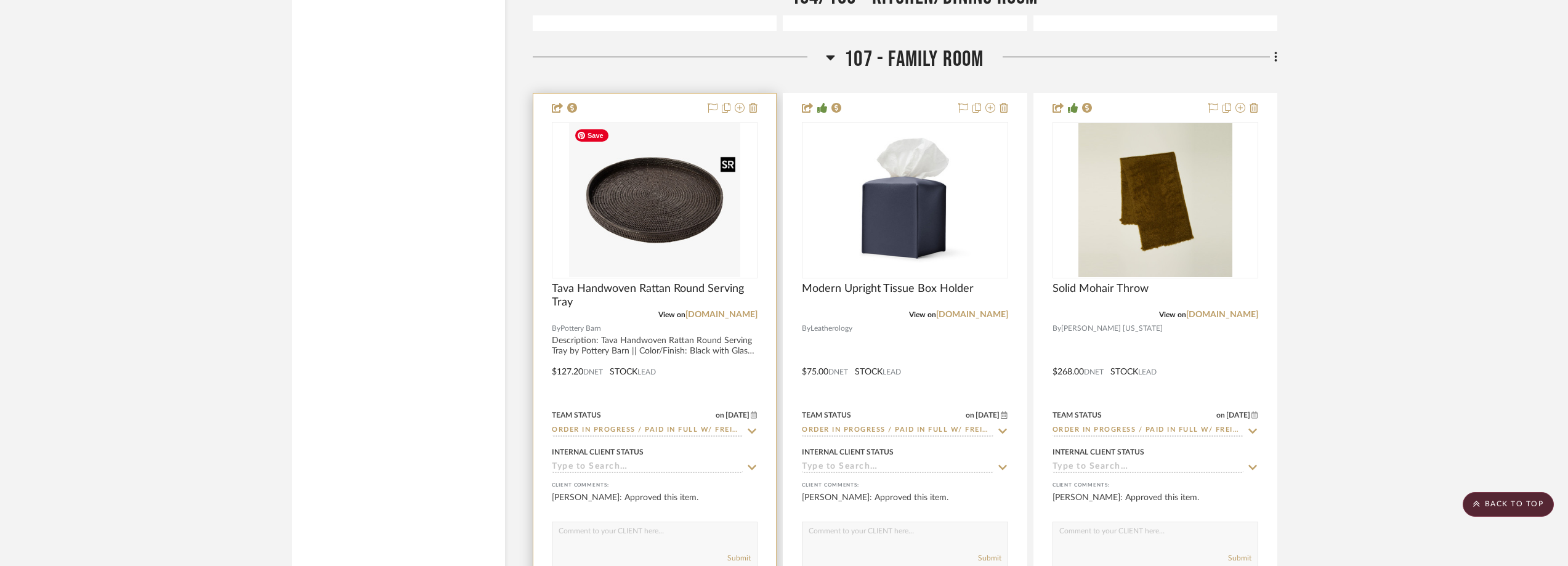
scroll to position [6088, 0]
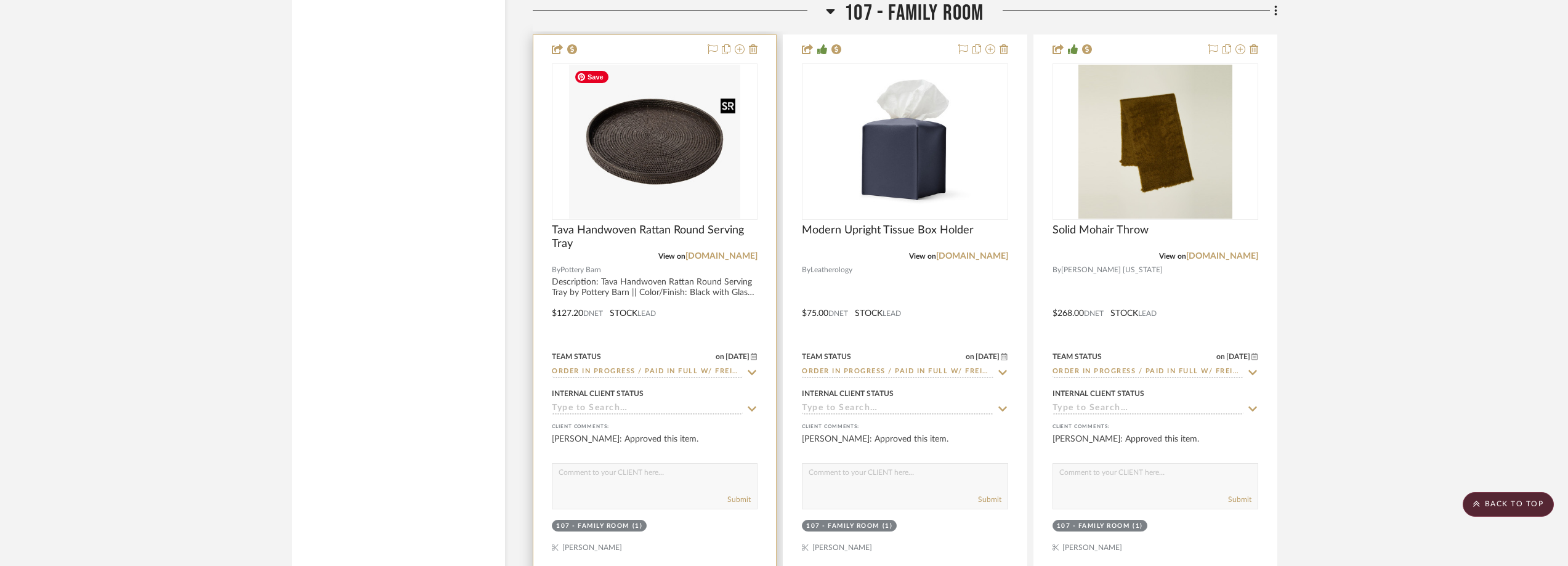
click at [665, 181] on img "0" at bounding box center [654, 141] width 171 height 154
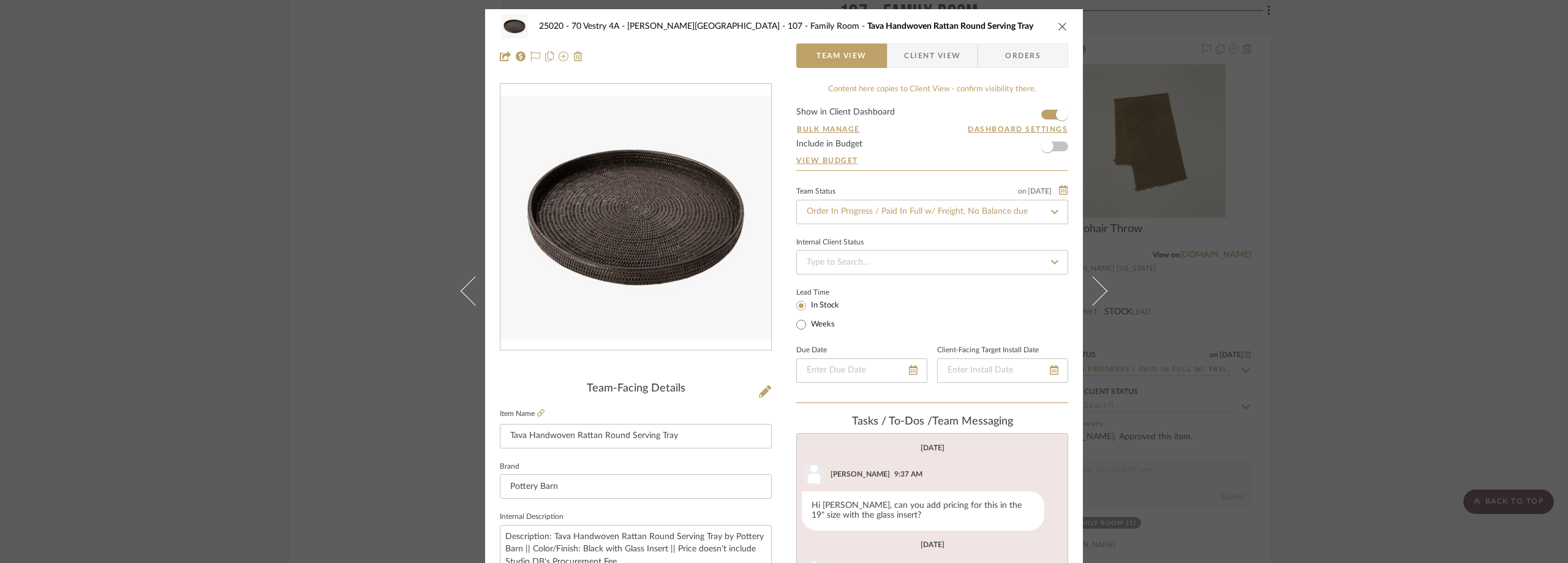
scroll to position [27, 0]
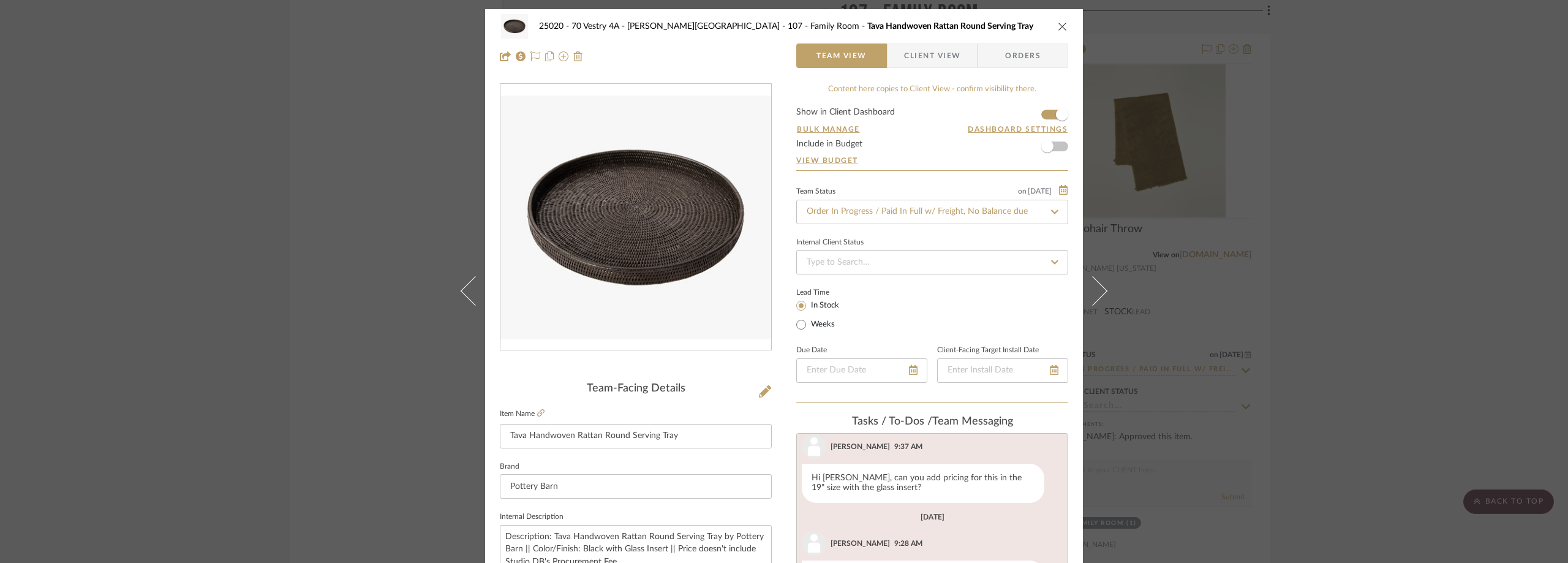
click at [1323, 274] on div "25020 - 70 Vestry 4A - Grant-Stanleigh 107 - Family Room Tava Handwoven Rattan …" at bounding box center [784, 281] width 1568 height 563
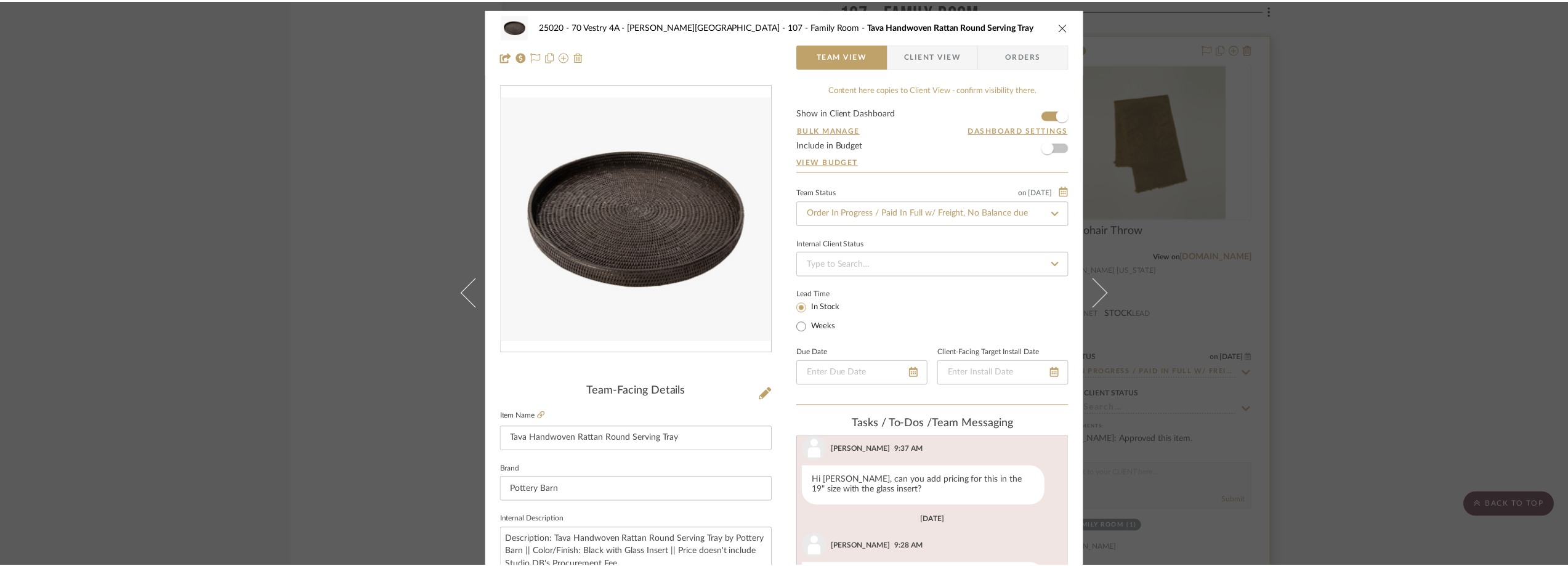
scroll to position [6088, 0]
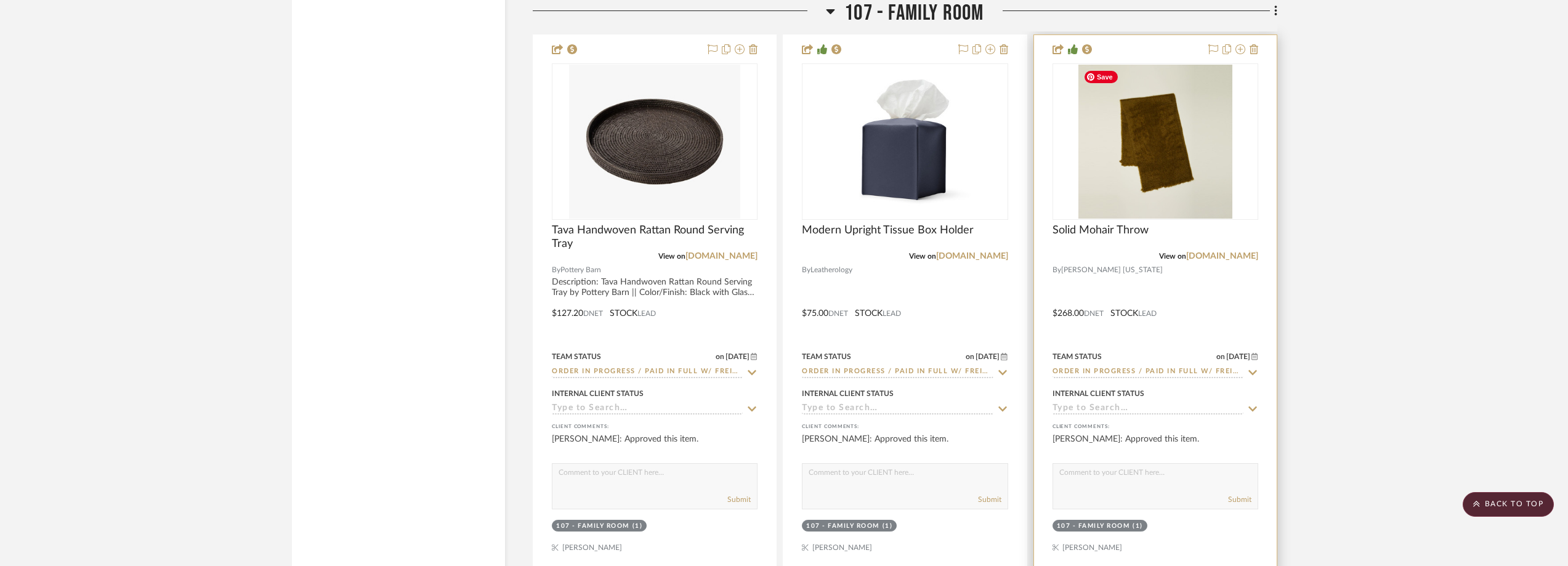
click at [1183, 184] on img "0" at bounding box center [1156, 141] width 154 height 154
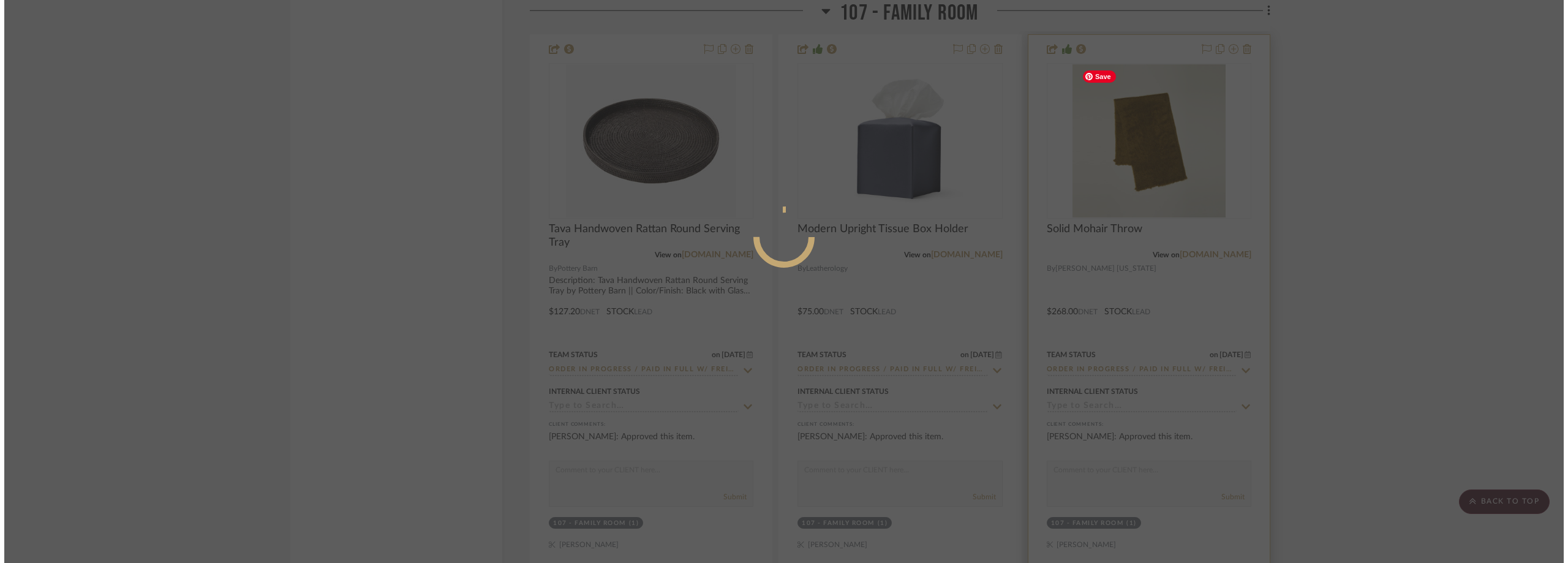
scroll to position [0, 0]
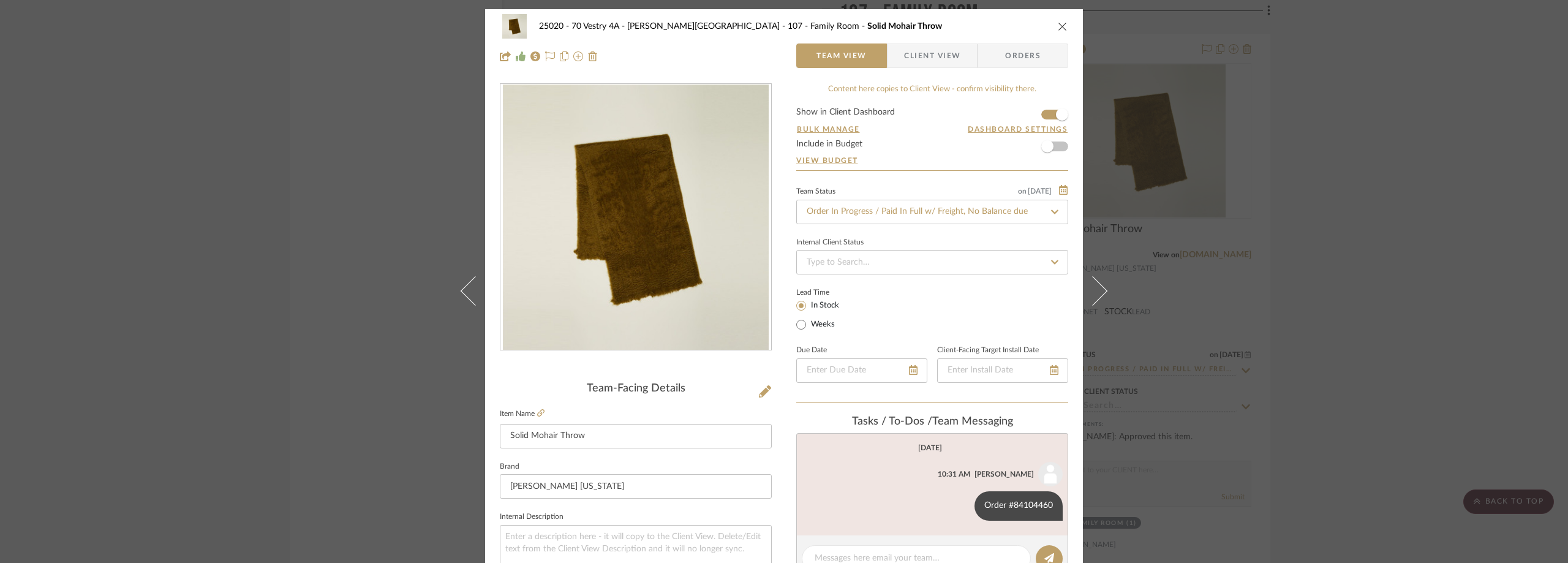
click at [1374, 253] on div "25020 - 70 Vestry 4A - Grant-Stanleigh 107 - Family Room Solid Mohair Throw Tea…" at bounding box center [784, 281] width 1568 height 563
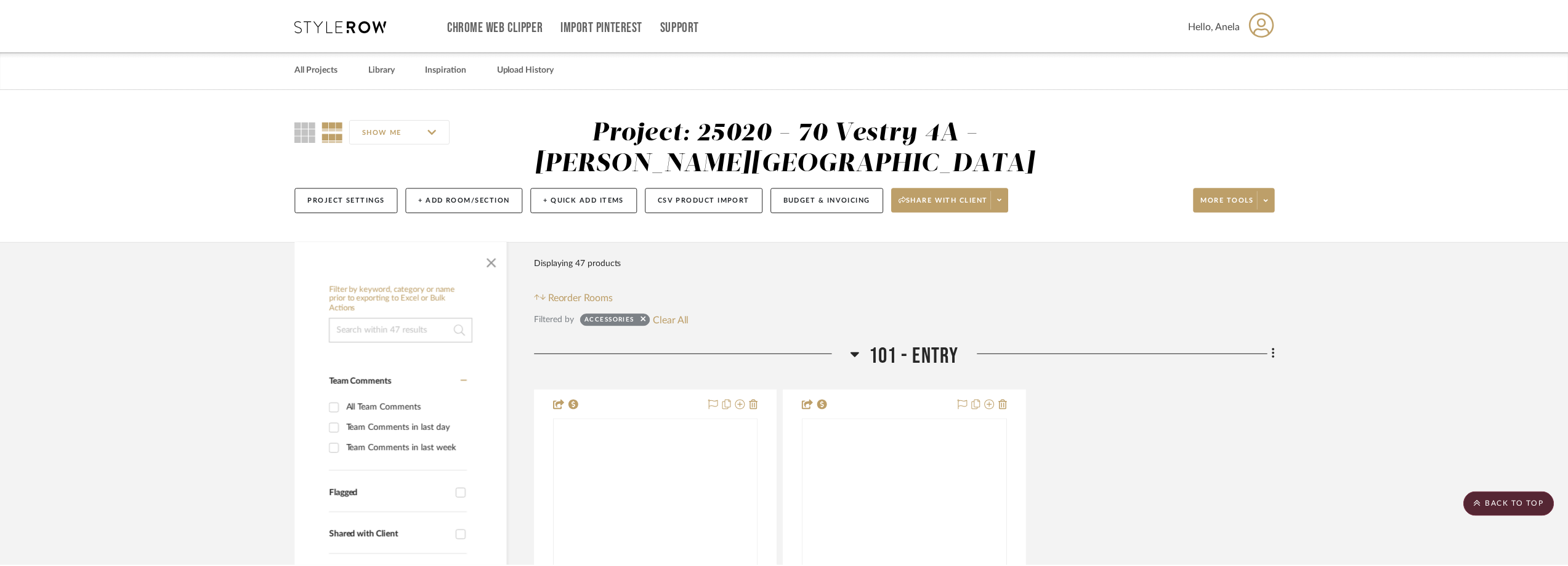
scroll to position [6088, 0]
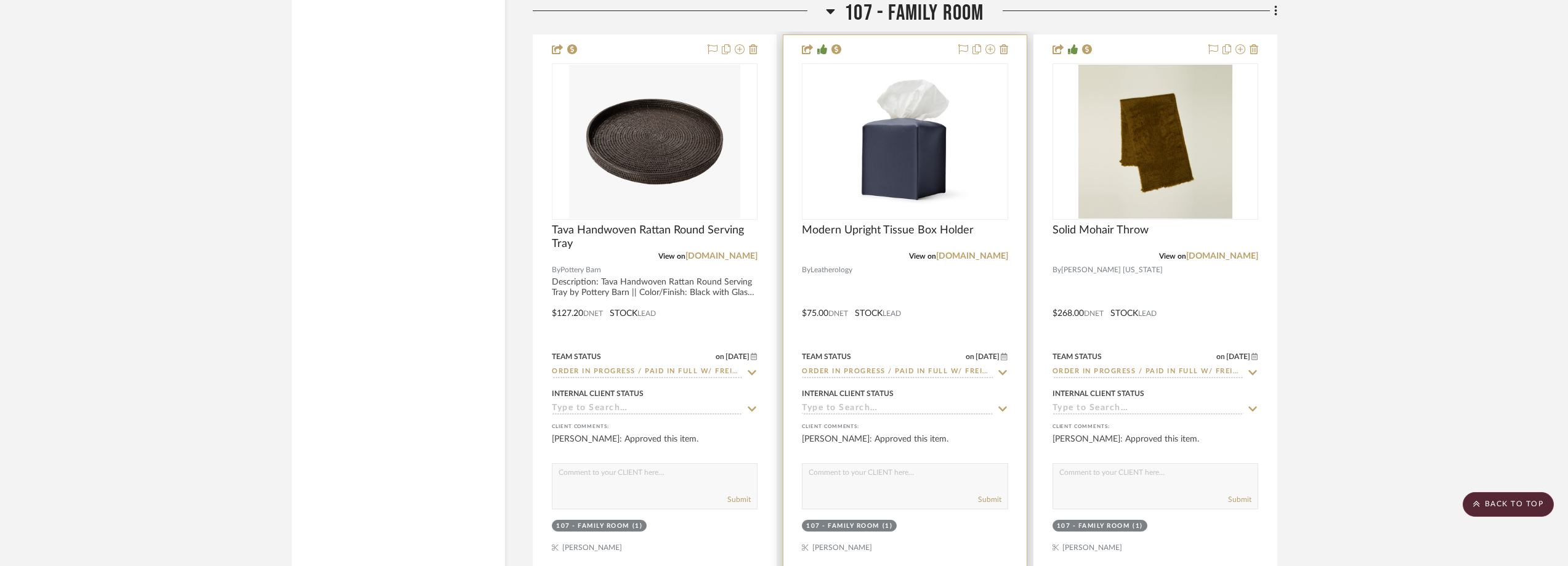
click at [861, 207] on img "0" at bounding box center [904, 141] width 154 height 154
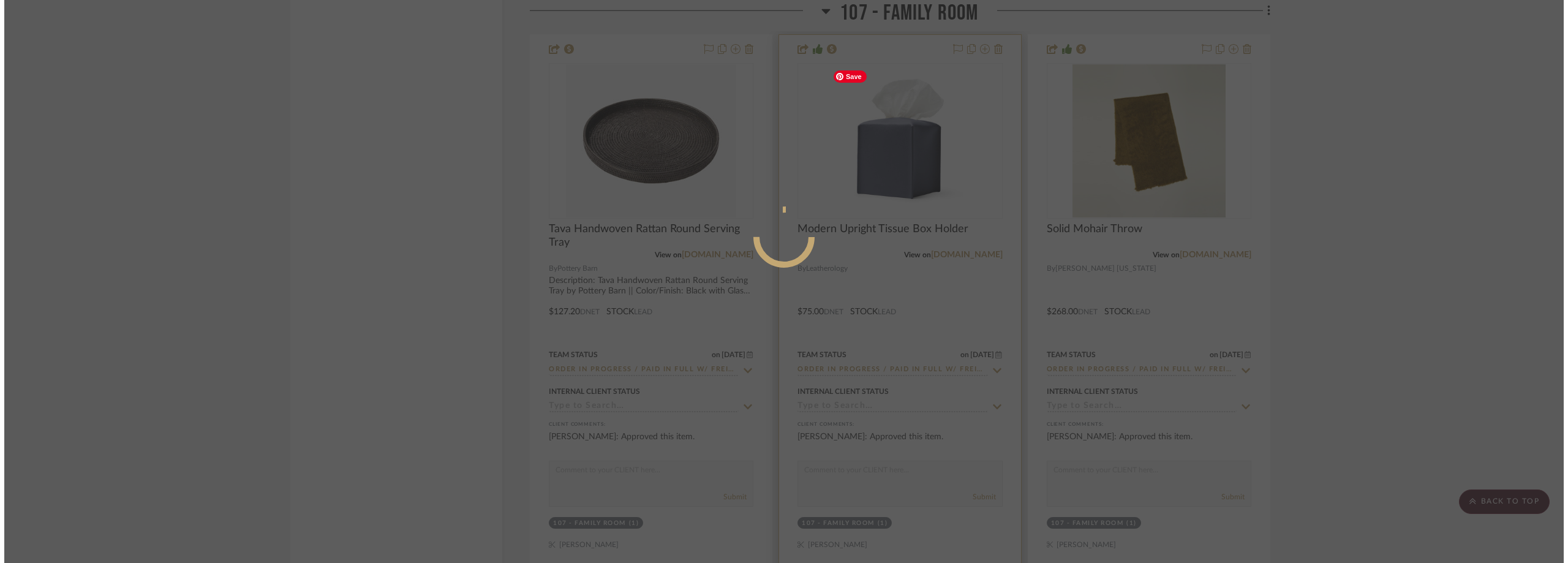
scroll to position [0, 0]
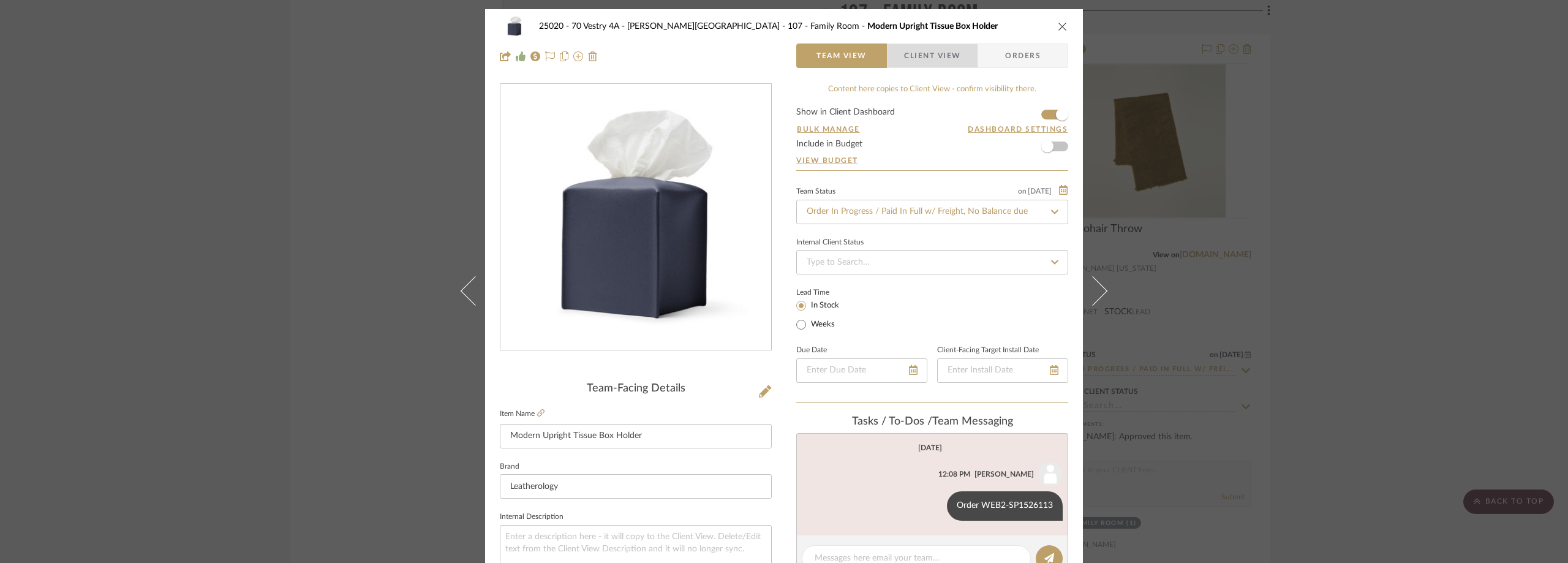
click at [904, 55] on span "Client View" at bounding box center [932, 55] width 56 height 24
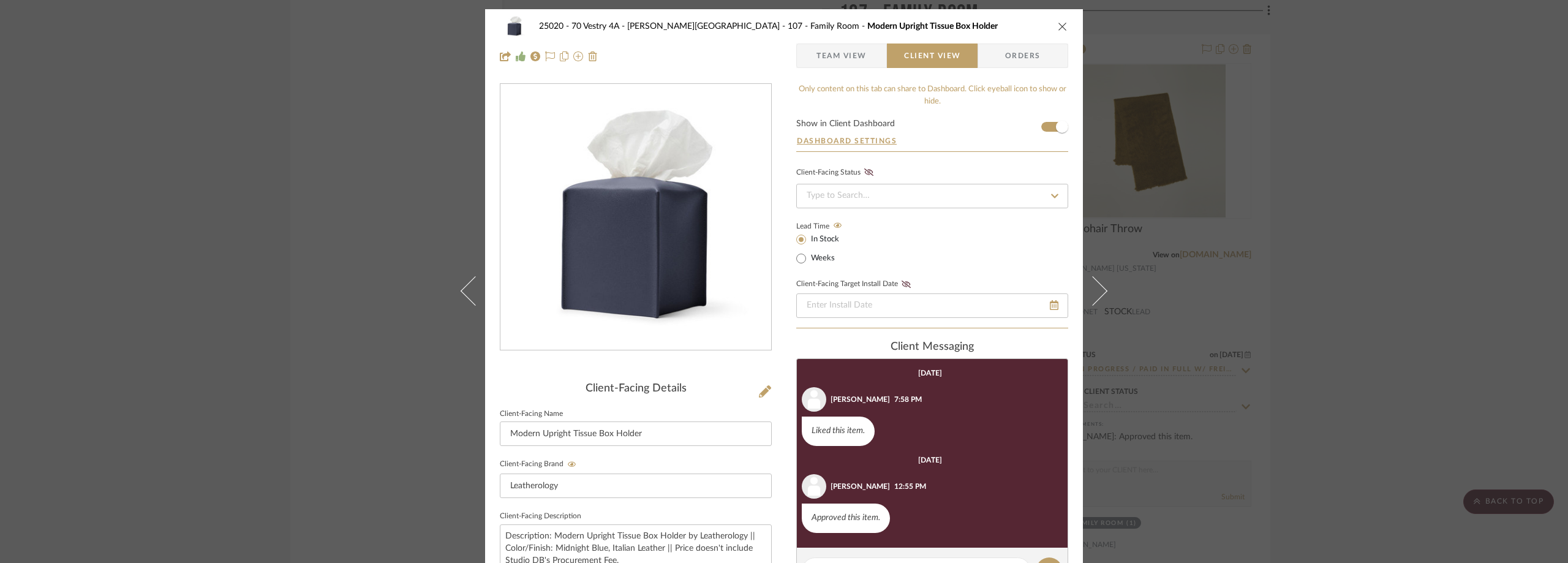
click at [321, 296] on div "25020 - 70 Vestry 4A - Grant-Stanleigh 107 - Family Room Modern Upright Tissue …" at bounding box center [784, 281] width 1568 height 563
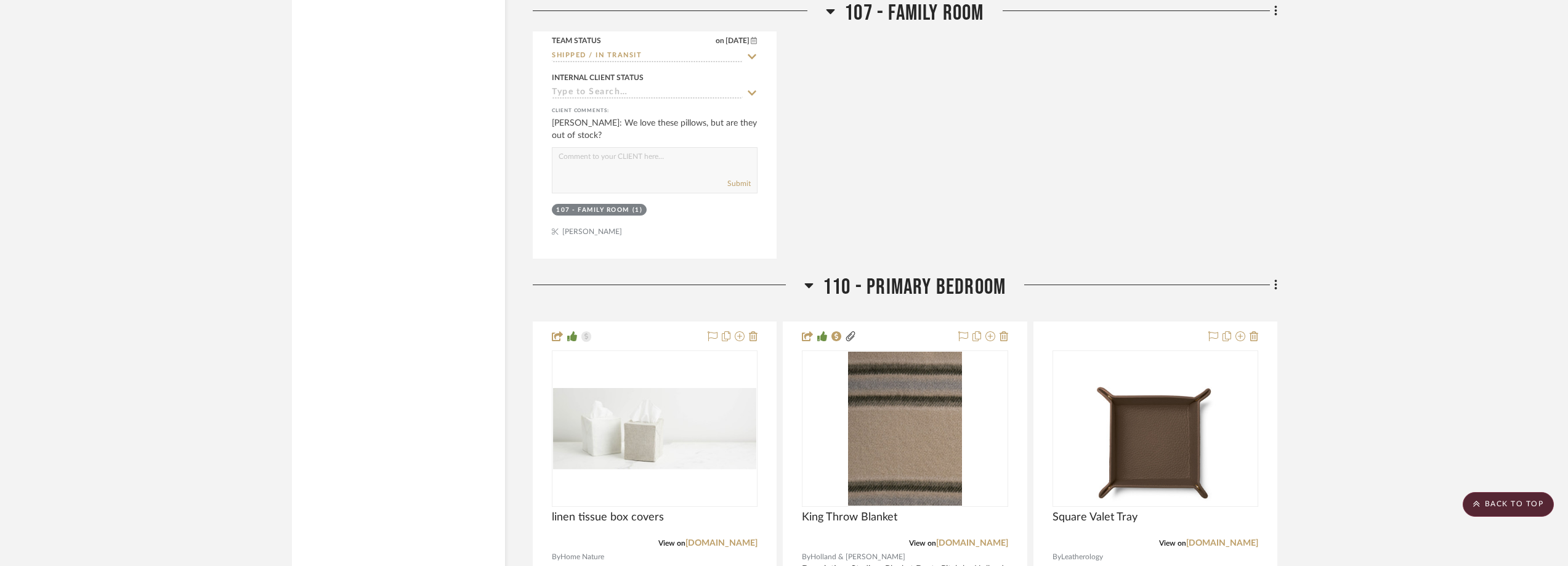
scroll to position [7257, 0]
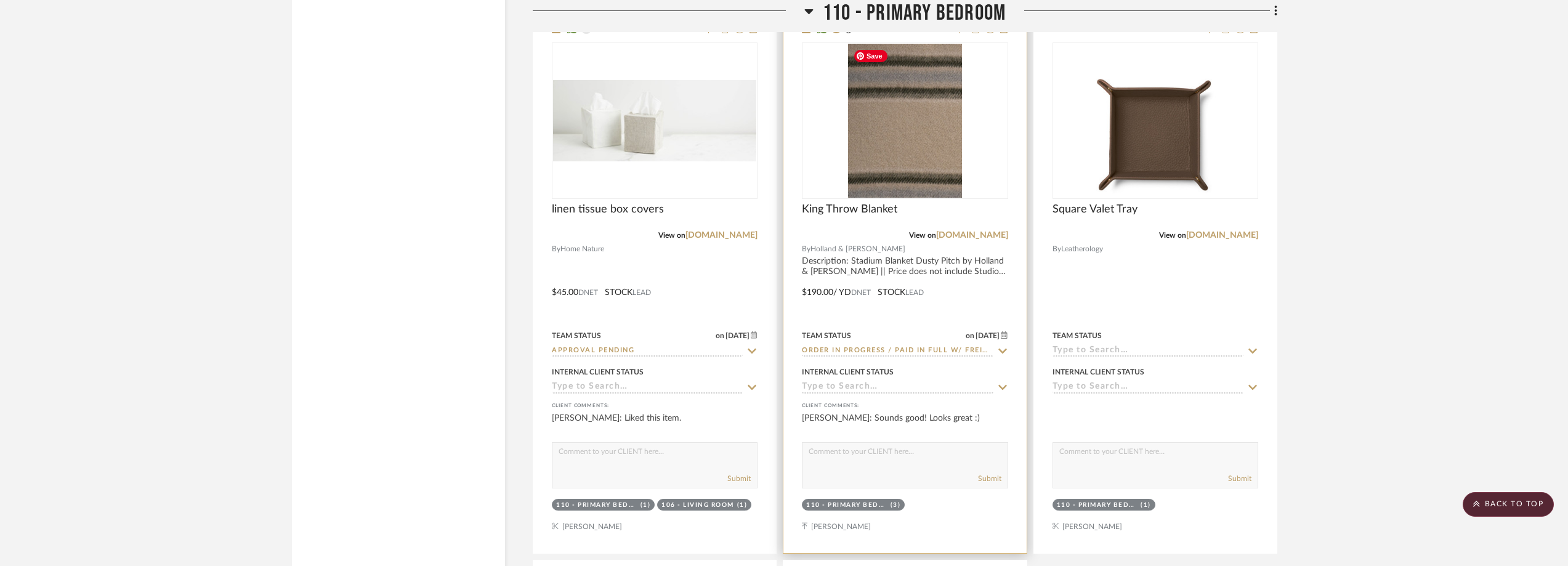
click at [906, 175] on img "0" at bounding box center [905, 120] width 114 height 154
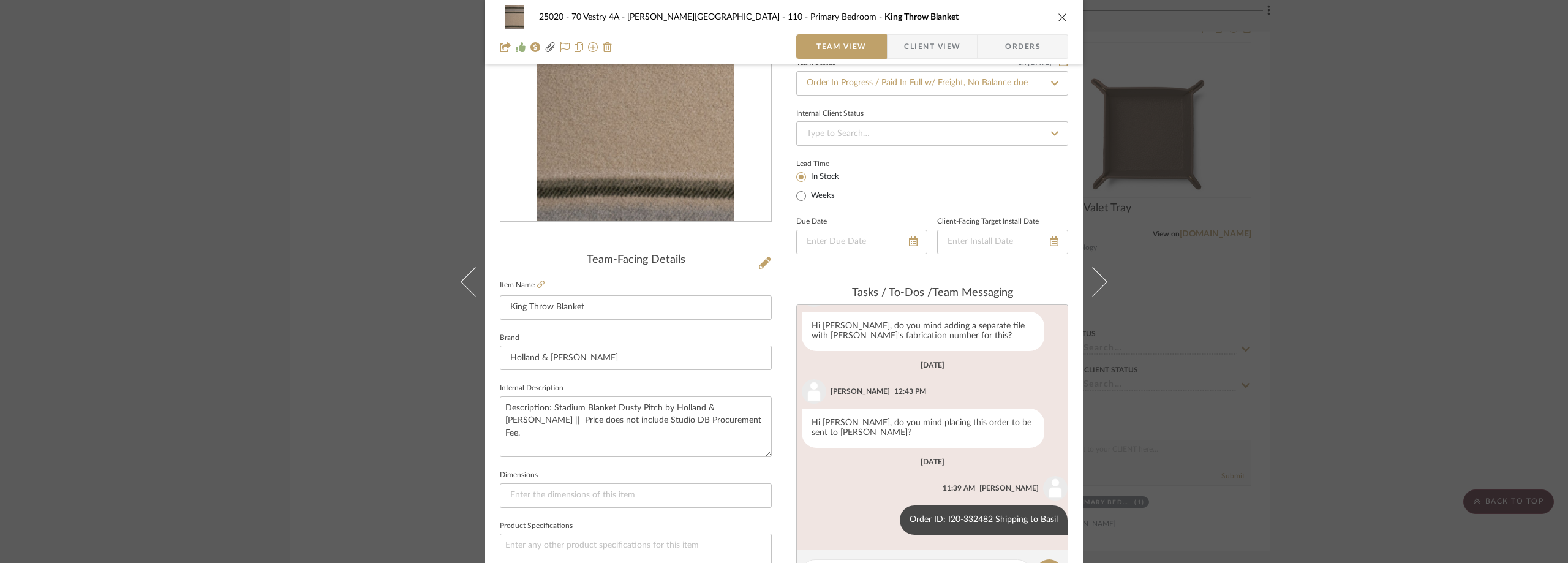
scroll to position [245, 0]
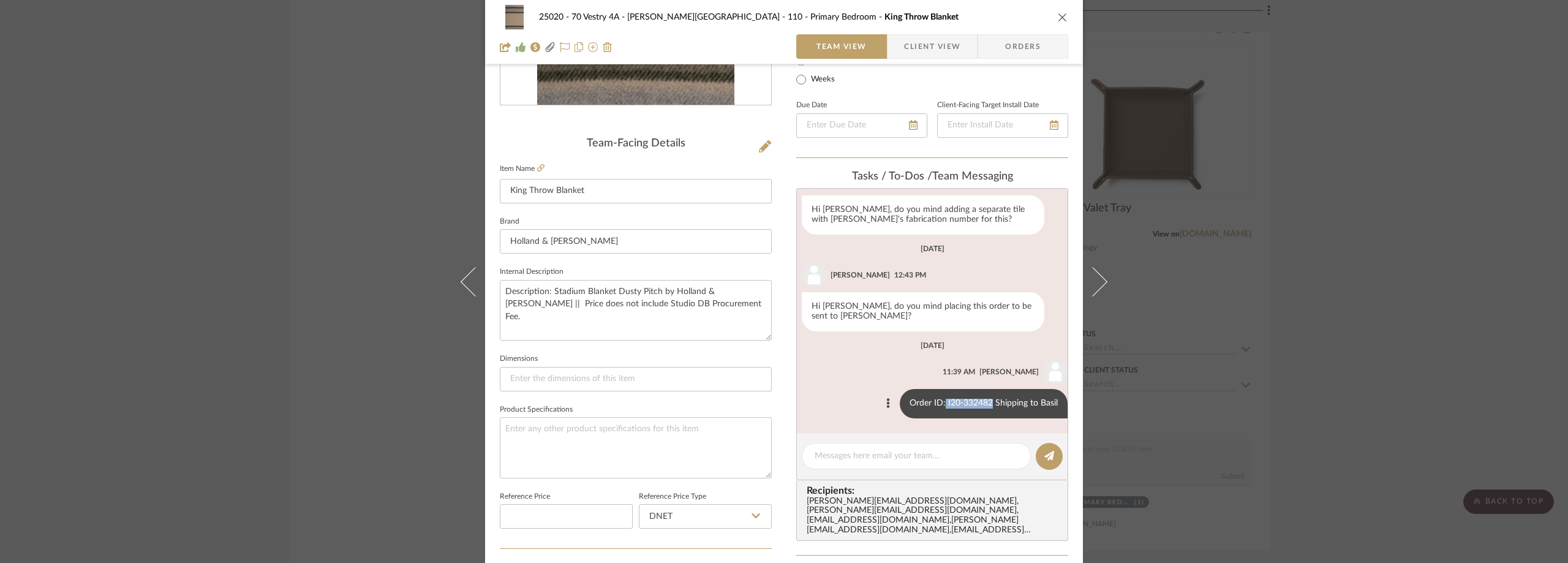
drag, startPoint x: 982, startPoint y: 403, endPoint x: 936, endPoint y: 401, distance: 46.0
click at [936, 401] on div "Order ID: I20-332482 Shipping to Basil" at bounding box center [984, 403] width 167 height 29
copy div "I20-332482"
click at [1466, 179] on div "25020 - 70 Vestry 4A - Grant-Stanleigh 110 - Primary Bedroom King Throw Blanket…" at bounding box center [784, 281] width 1568 height 563
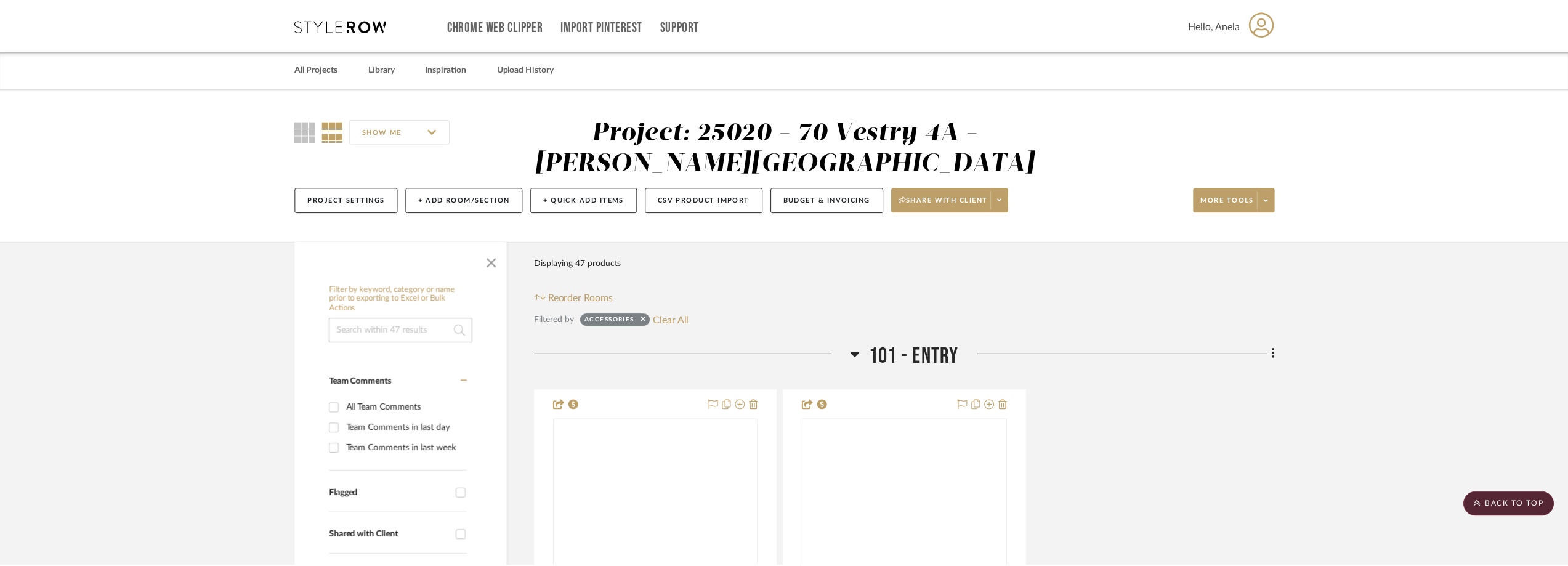
scroll to position [7257, 0]
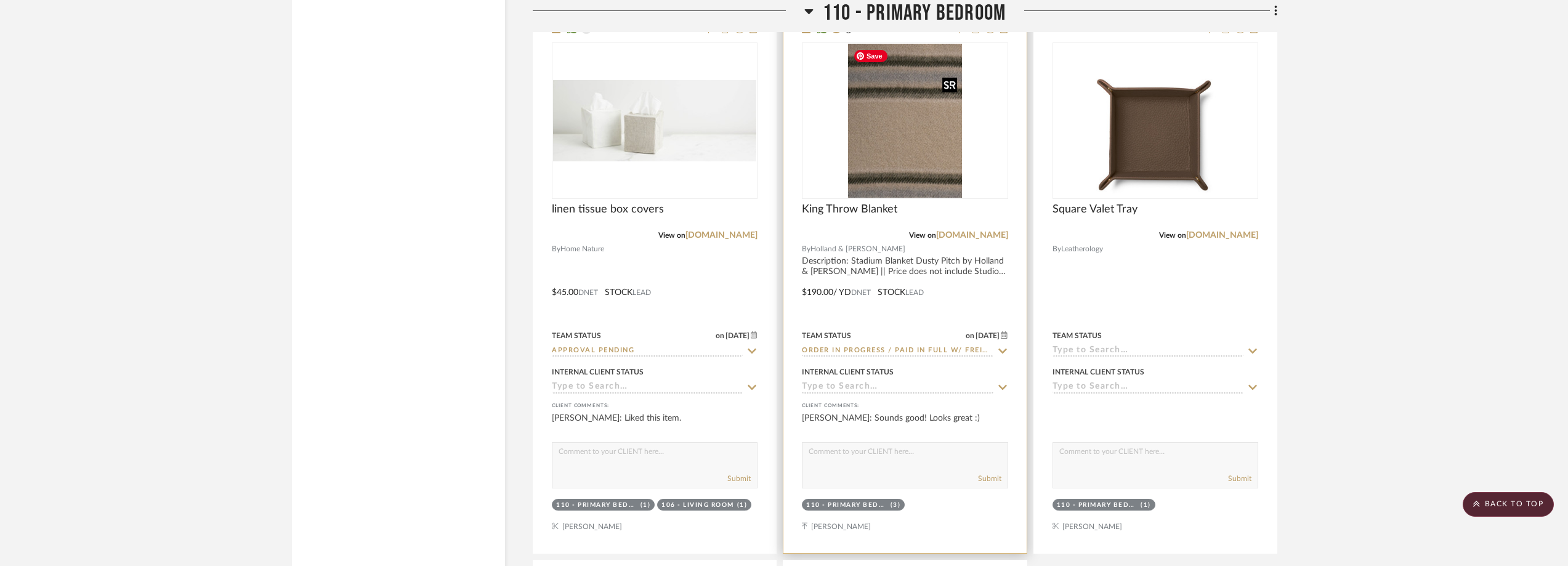
click at [947, 178] on img "0" at bounding box center [905, 120] width 114 height 154
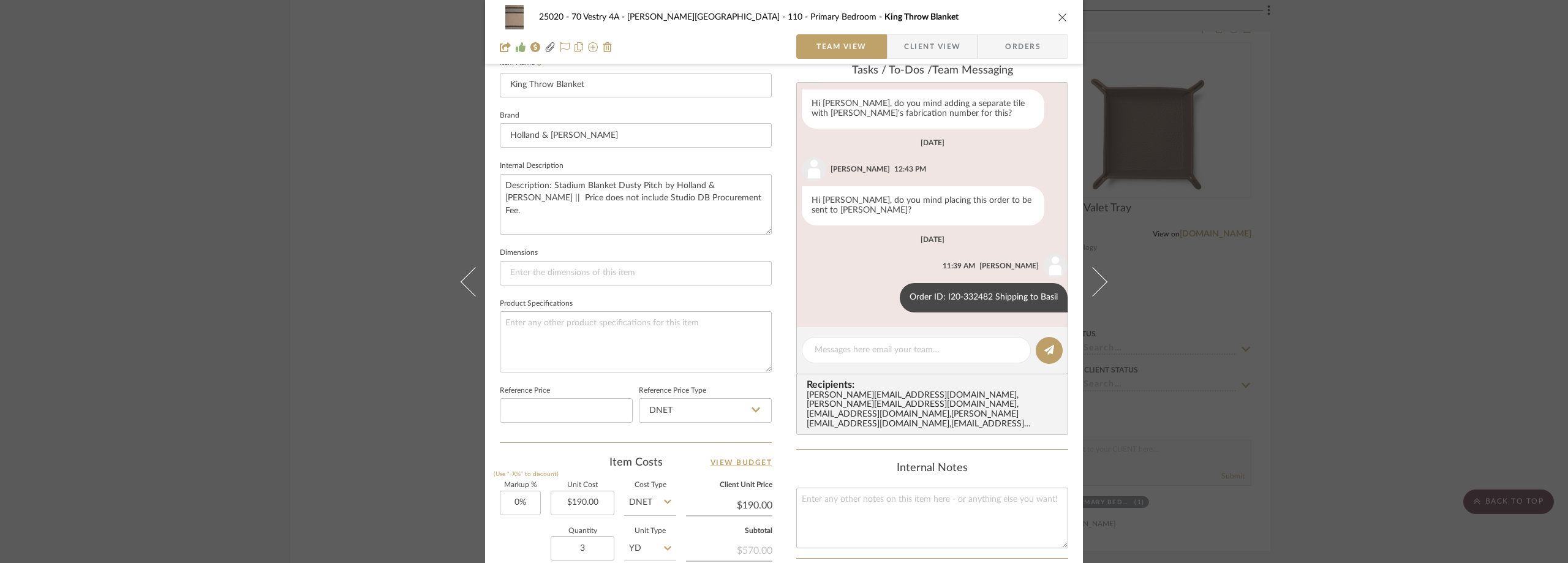
scroll to position [612, 0]
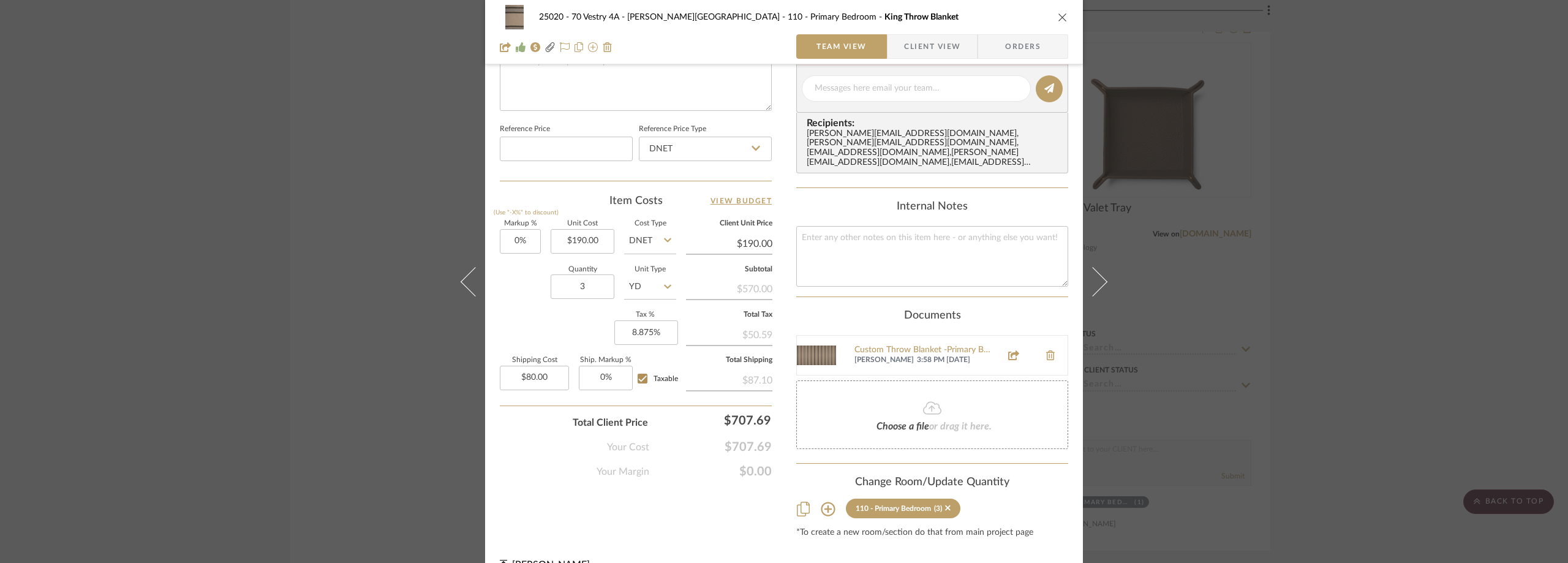
click at [1415, 278] on div "25020 - 70 Vestry 4A - Grant-Stanleigh 110 - Primary Bedroom King Throw Blanket…" at bounding box center [784, 281] width 1568 height 563
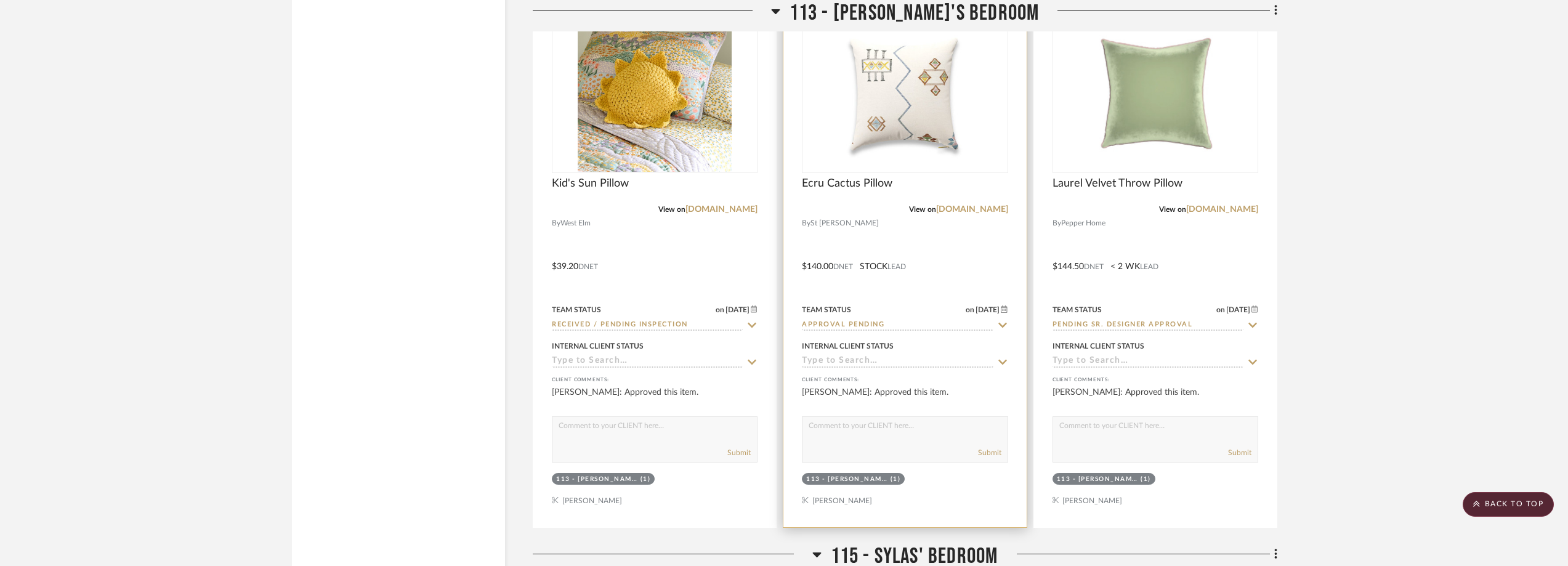
scroll to position [8919, 0]
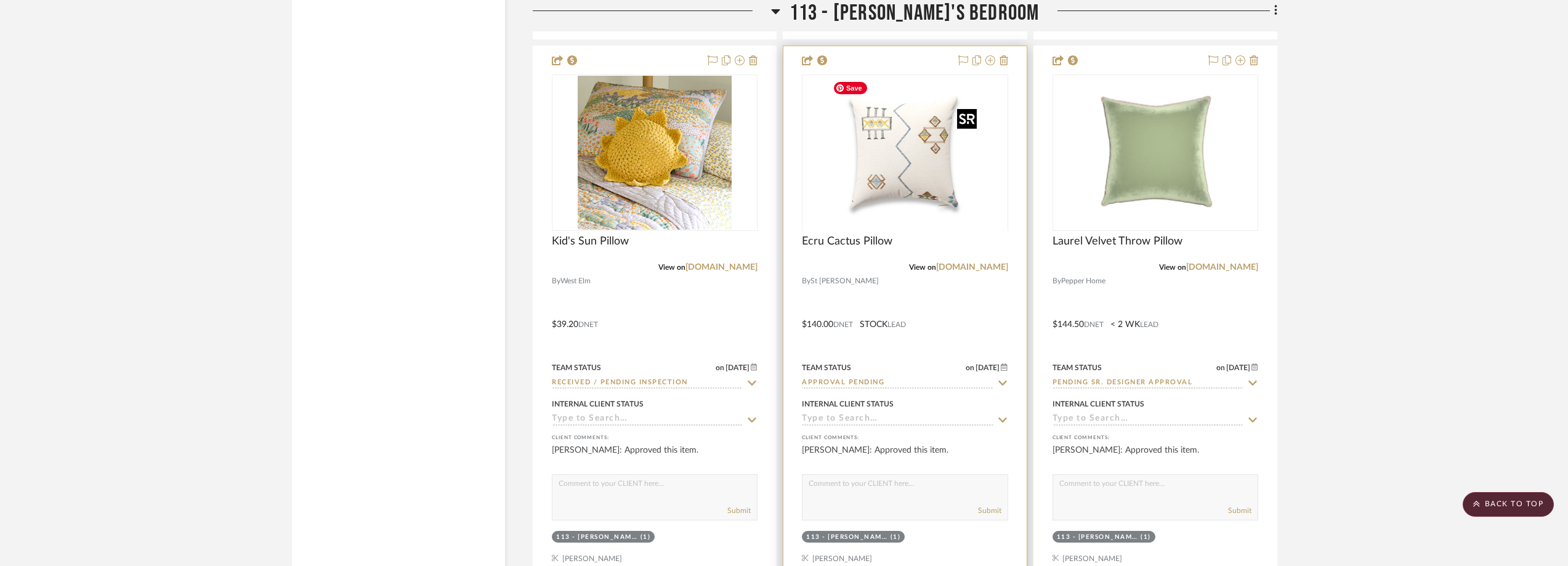
click at [943, 204] on div at bounding box center [905, 231] width 206 height 312
click at [933, 195] on img "0" at bounding box center [904, 152] width 154 height 154
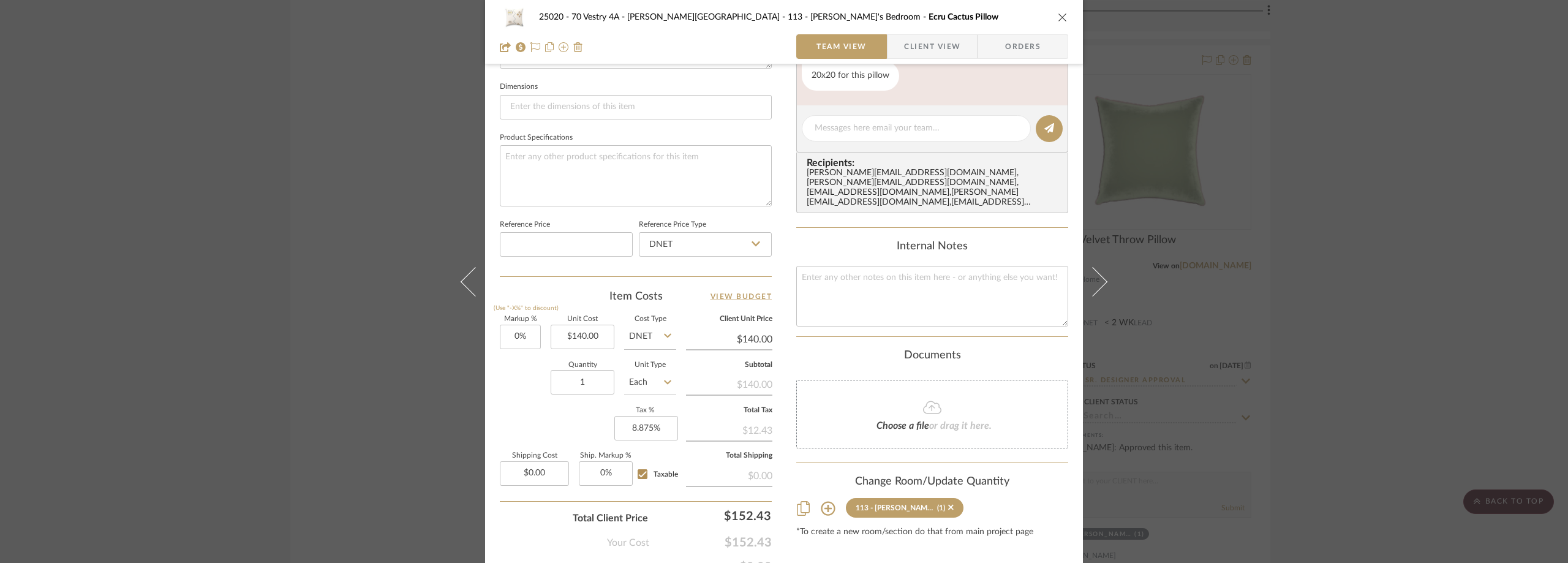
scroll to position [577, 0]
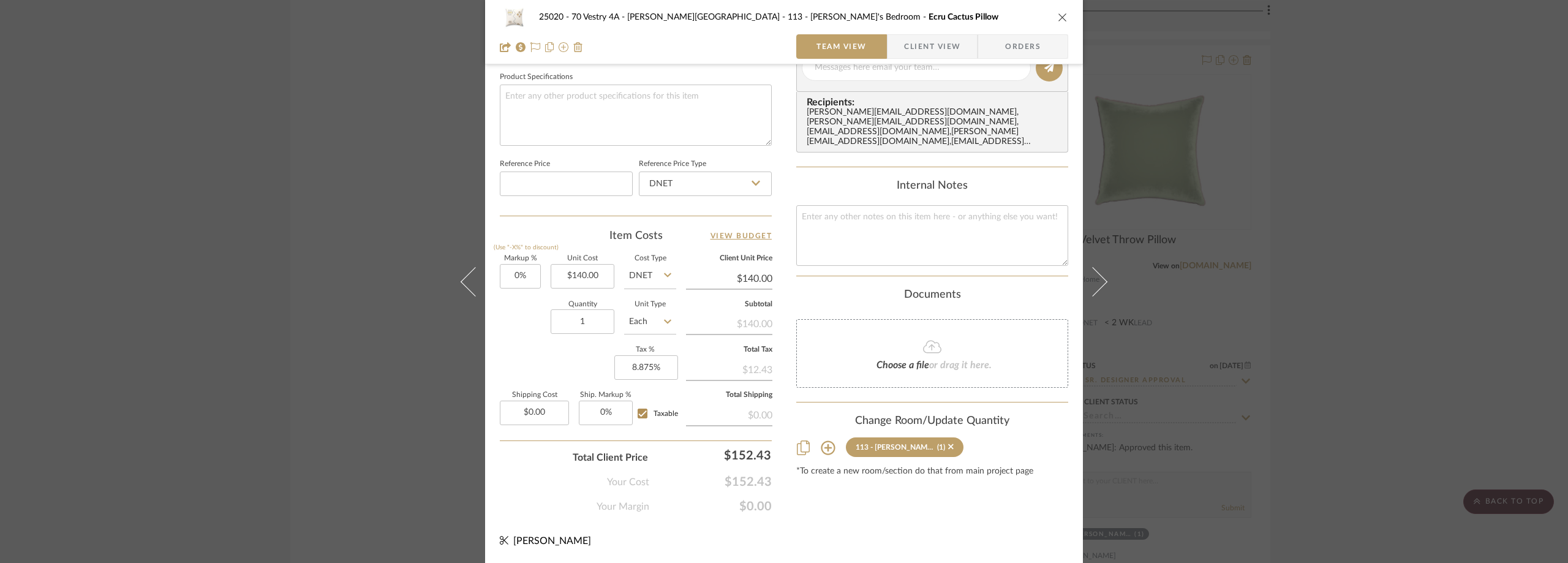
click at [1413, 207] on div "25020 - 70 Vestry 4A - Grant-Stanleigh 113 - Vivian's Bedroom Ecru Cactus Pillo…" at bounding box center [784, 281] width 1568 height 563
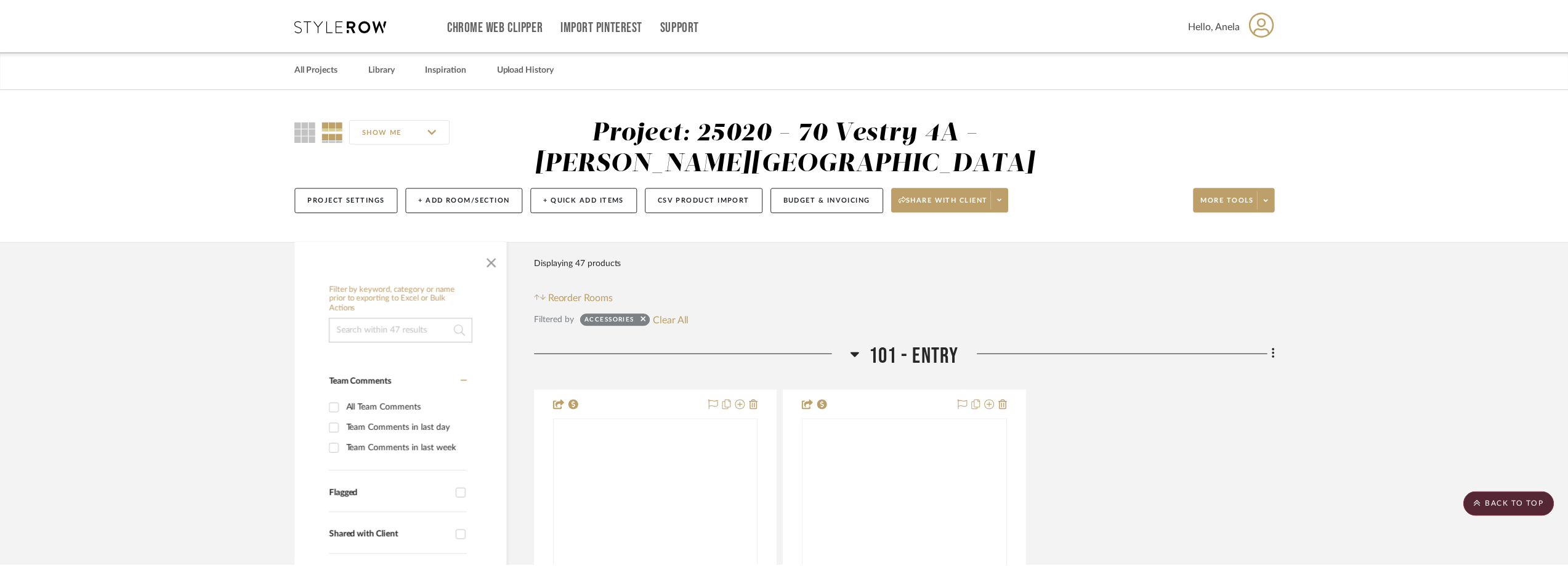
scroll to position [8919, 0]
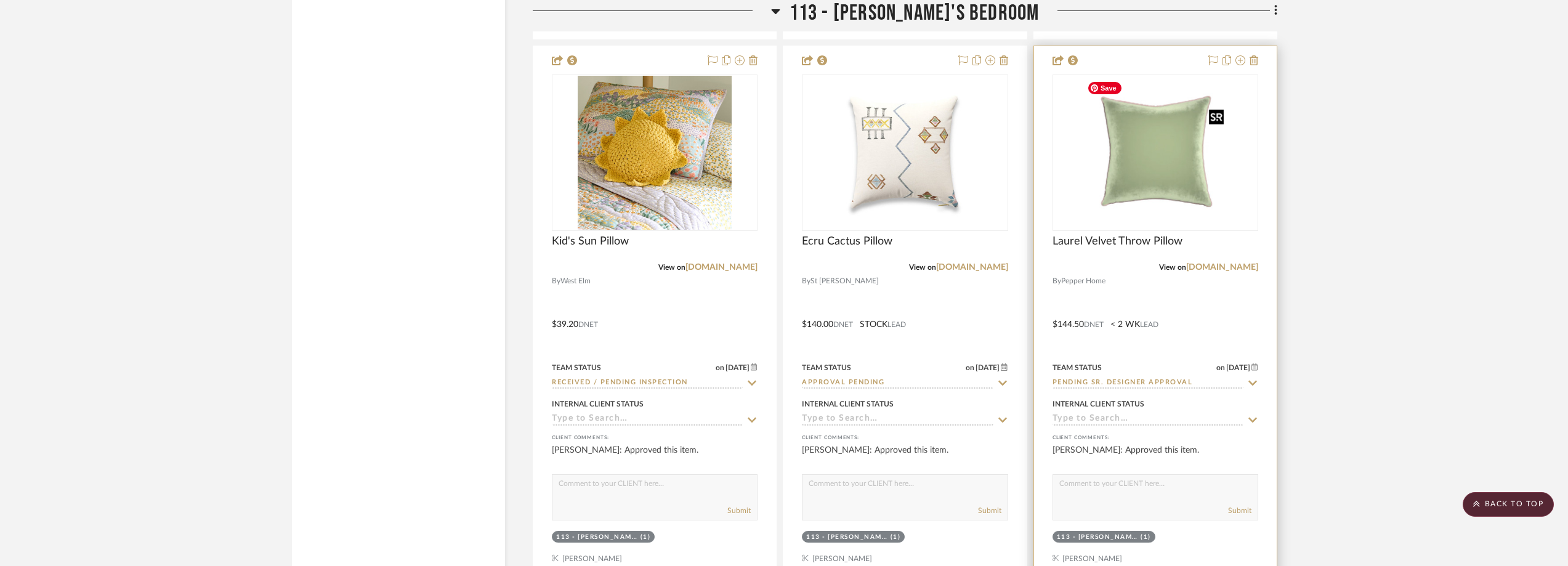
click at [1160, 186] on img "0" at bounding box center [1155, 152] width 147 height 154
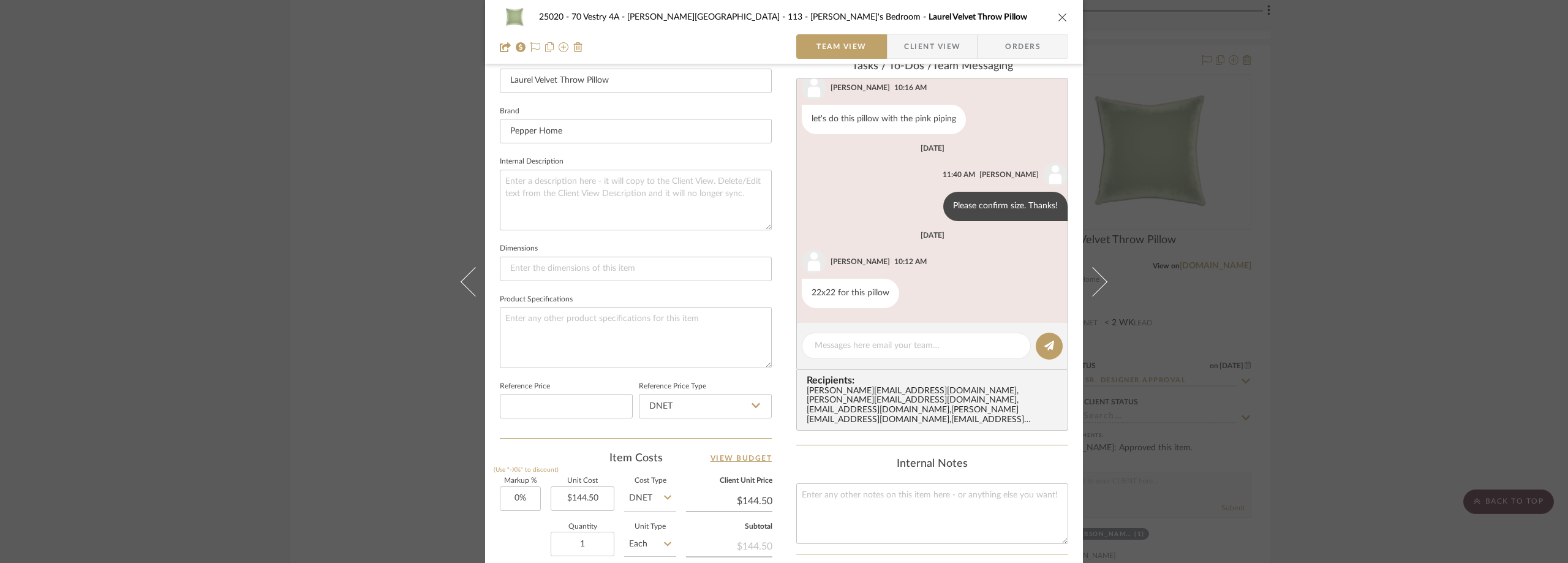
scroll to position [245, 0]
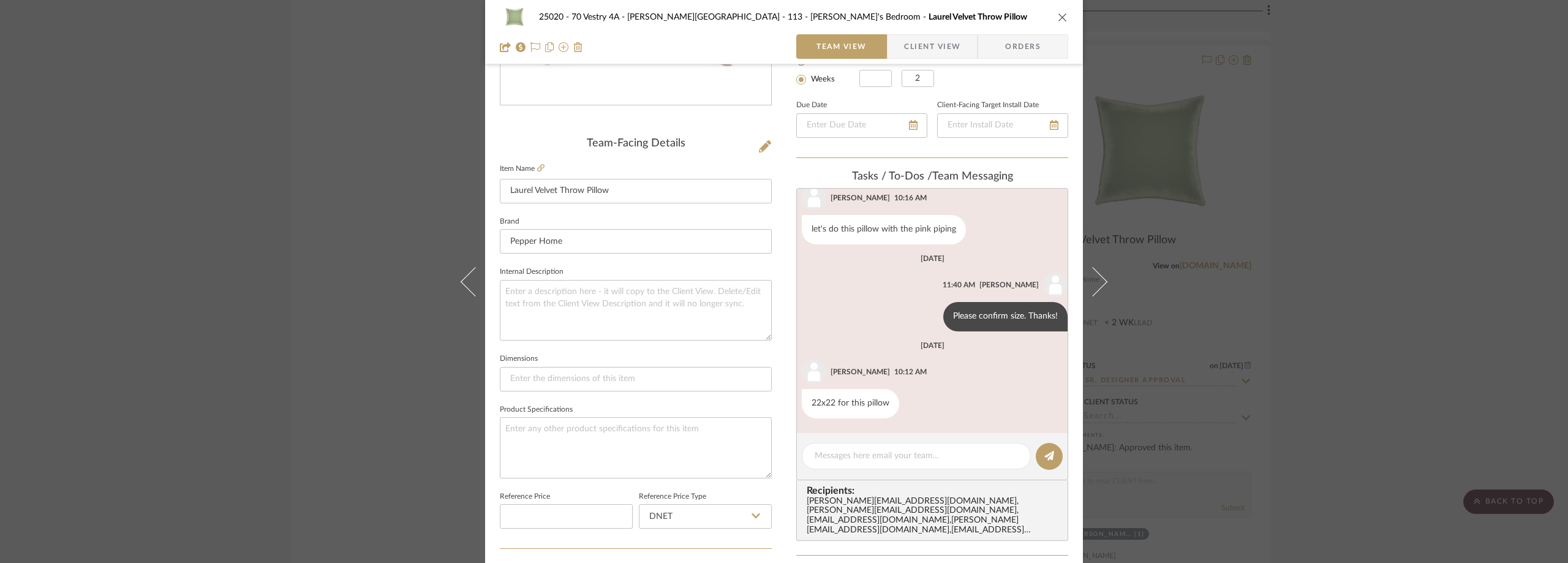
click at [952, 37] on span "Client View" at bounding box center [932, 46] width 56 height 24
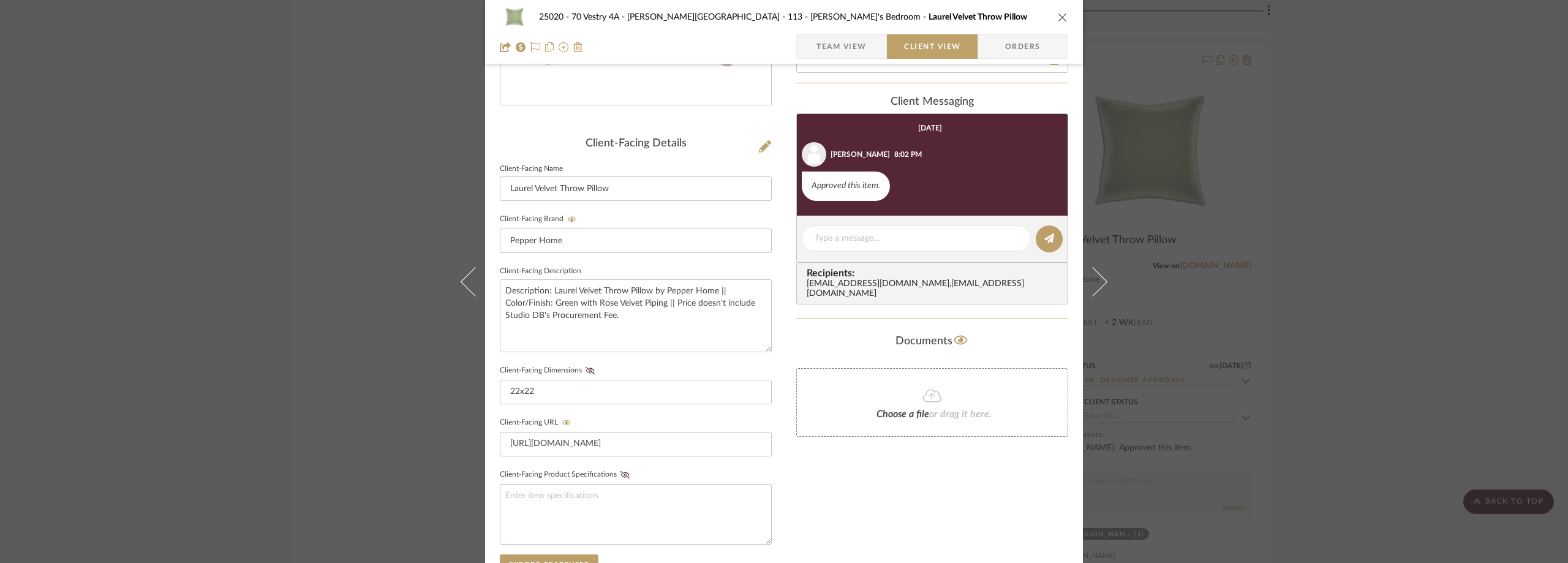
click at [1268, 236] on div "25020 - 70 Vestry 4A - Grant-Stanleigh 113 - Vivian's Bedroom Laurel Velvet Thr…" at bounding box center [784, 281] width 1568 height 563
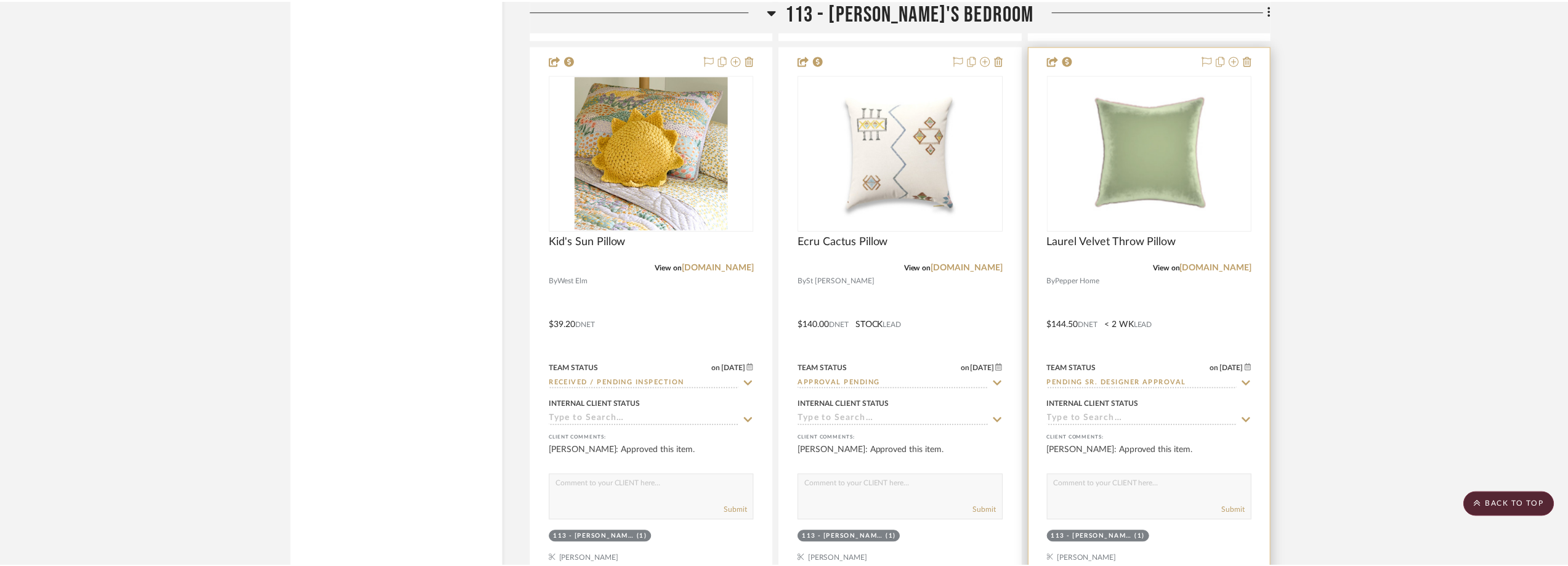
scroll to position [8919, 0]
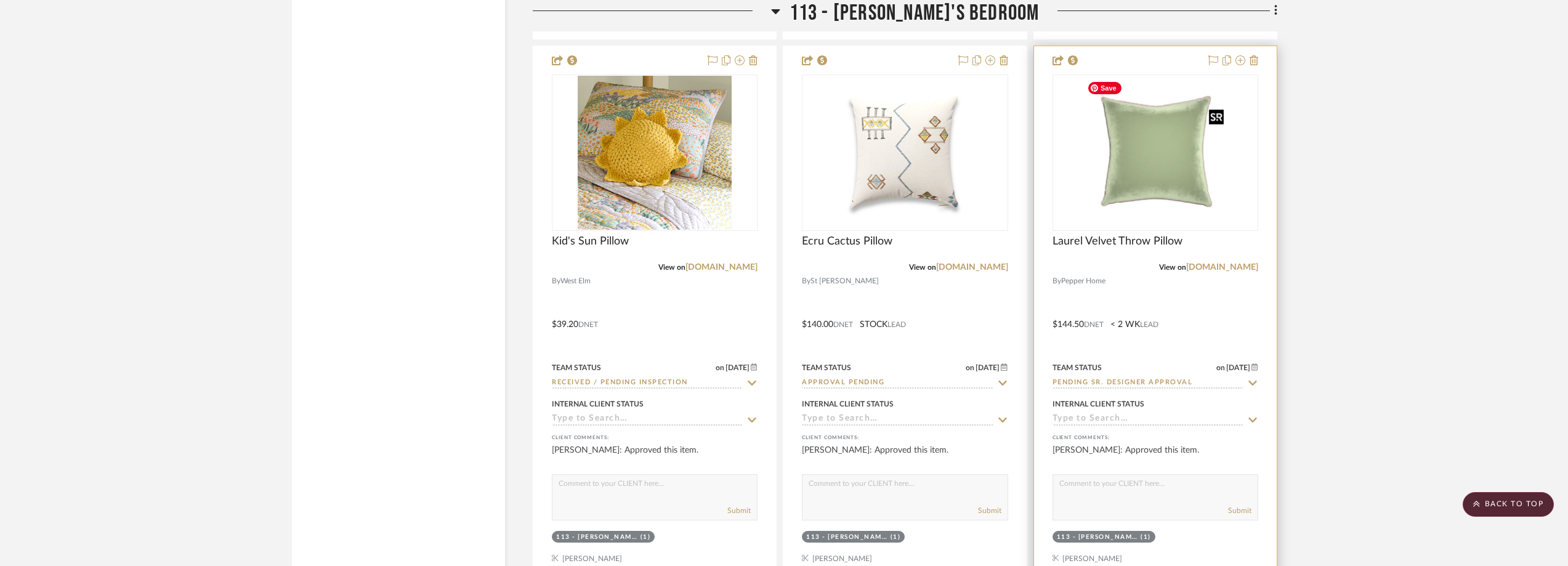
click at [1134, 183] on img "0" at bounding box center [1155, 152] width 147 height 154
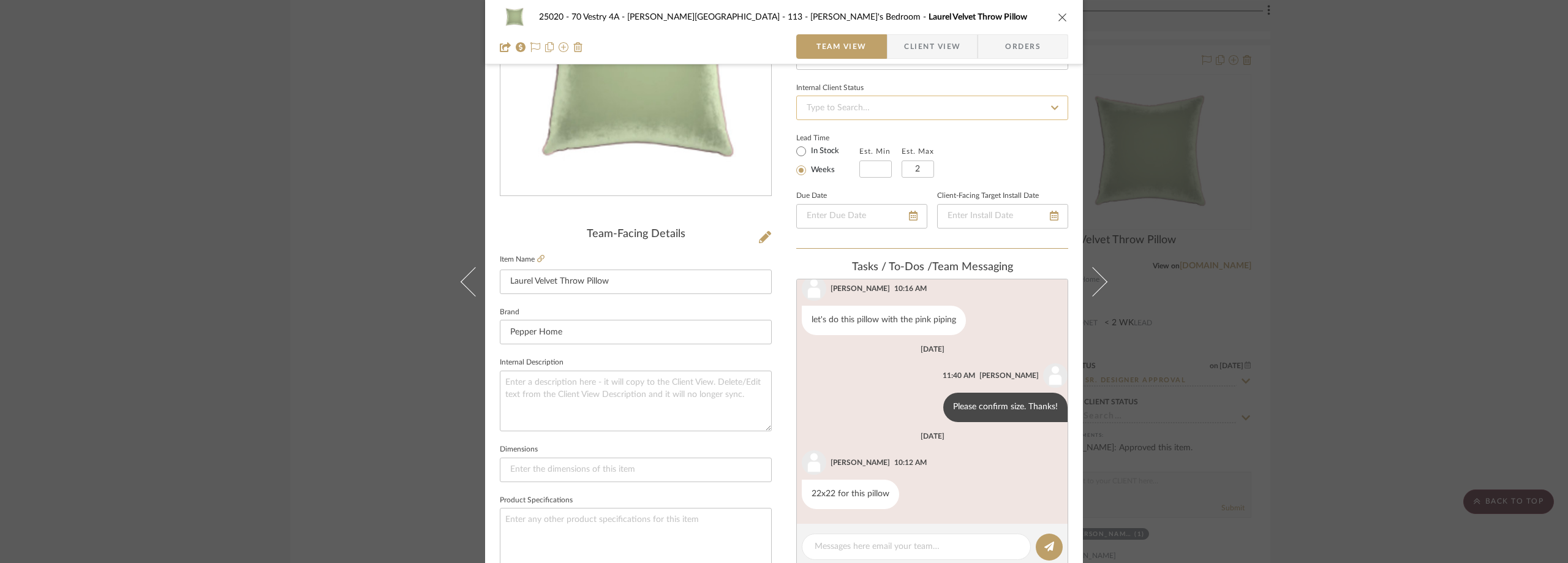
scroll to position [306, 0]
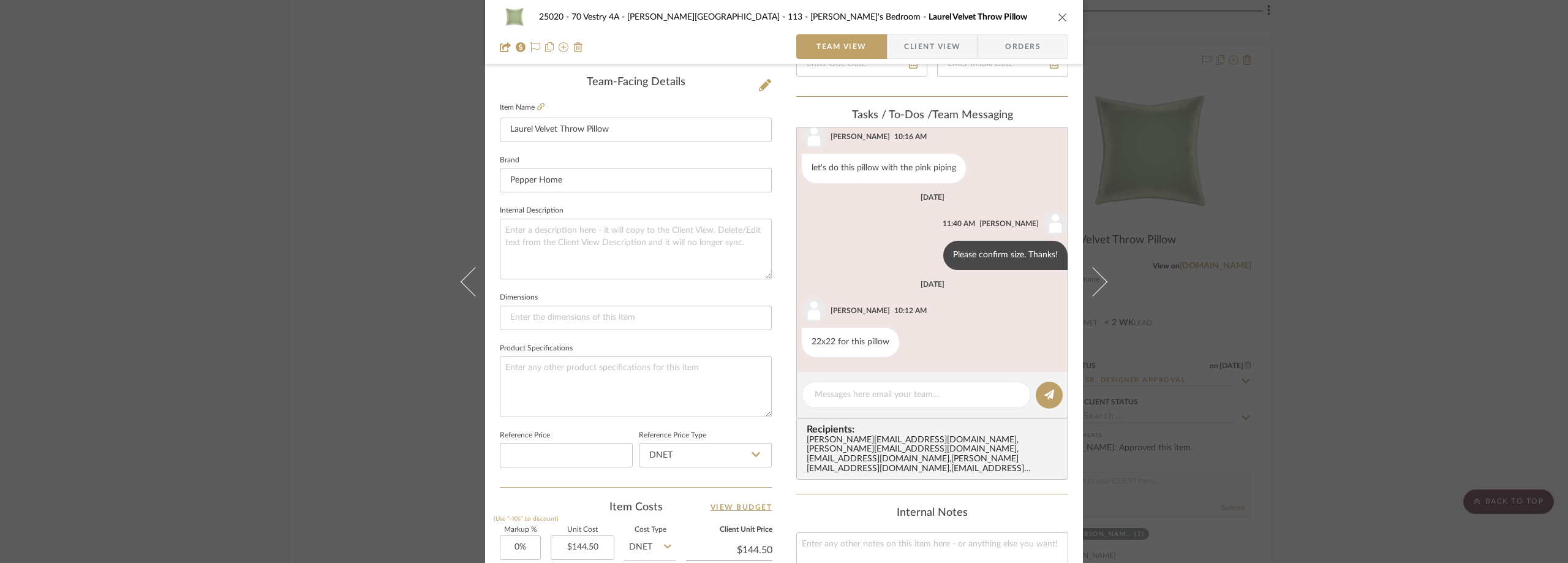
click at [927, 45] on span "Client View" at bounding box center [932, 46] width 56 height 24
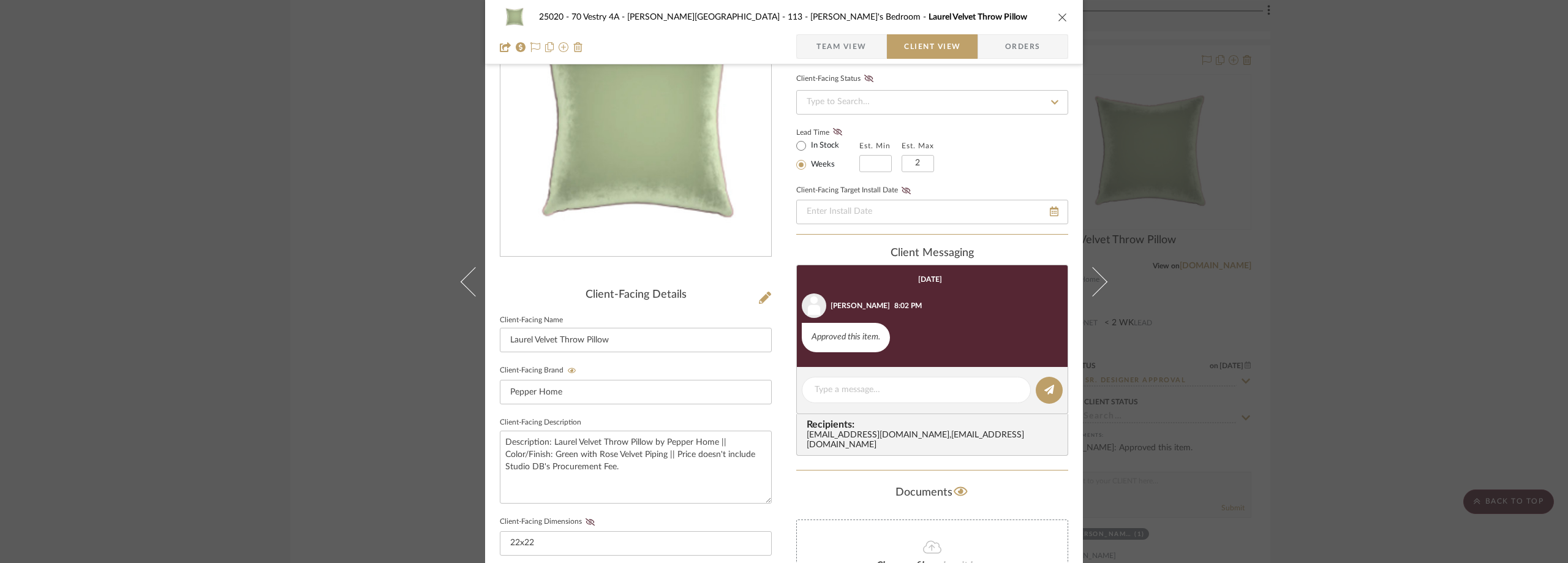
scroll to position [0, 0]
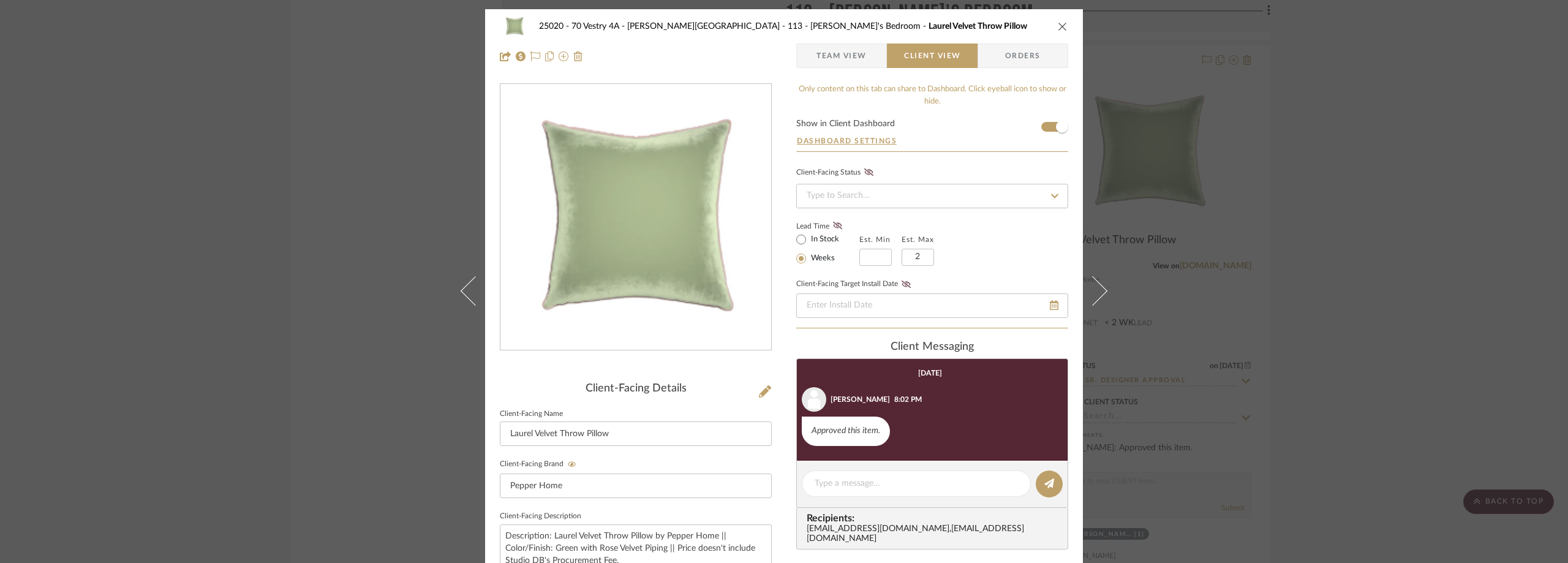
click at [1292, 289] on div "25020 - 70 Vestry 4A - Grant-Stanleigh 113 - Vivian's Bedroom Laurel Velvet Thr…" at bounding box center [784, 281] width 1568 height 563
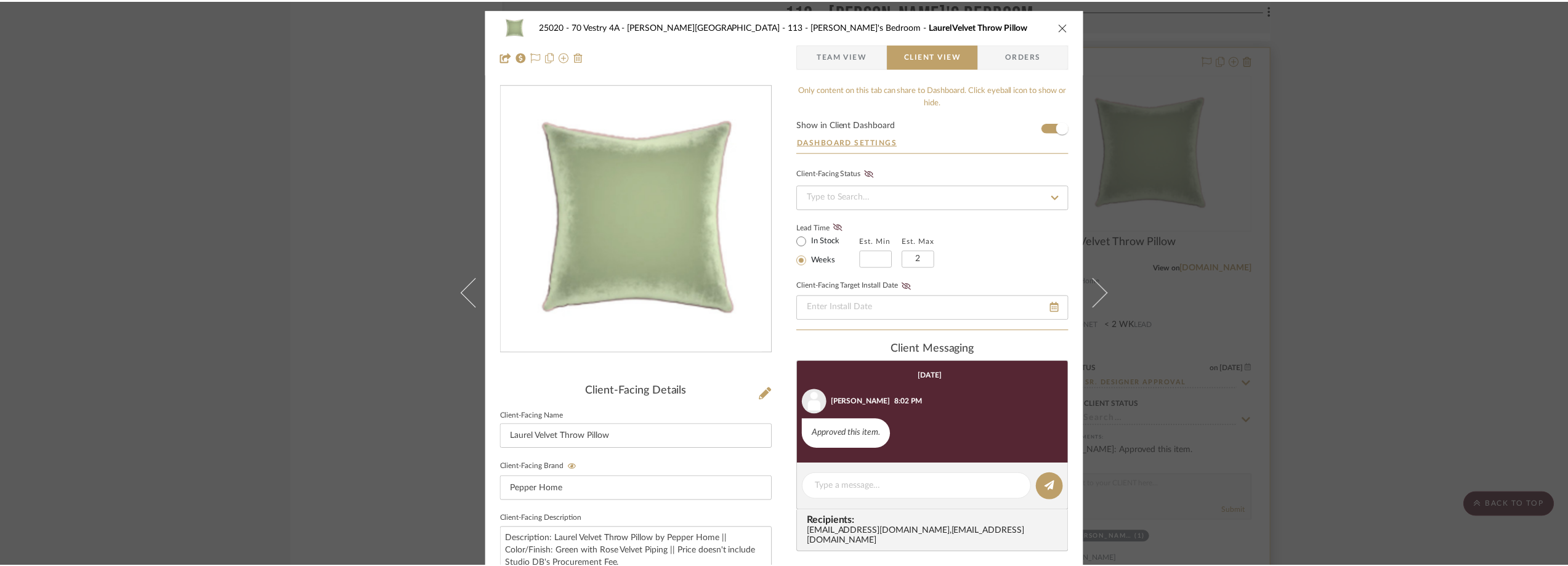
scroll to position [8919, 0]
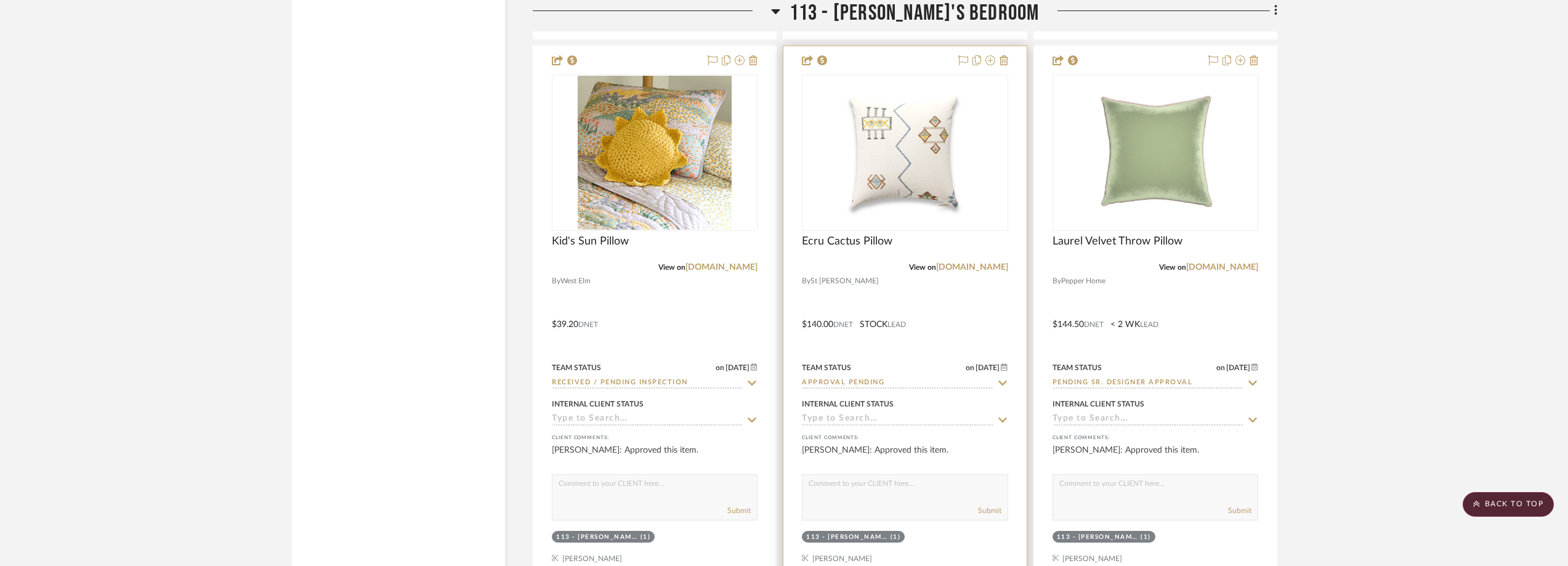
click at [1000, 379] on icon at bounding box center [1003, 383] width 11 height 9
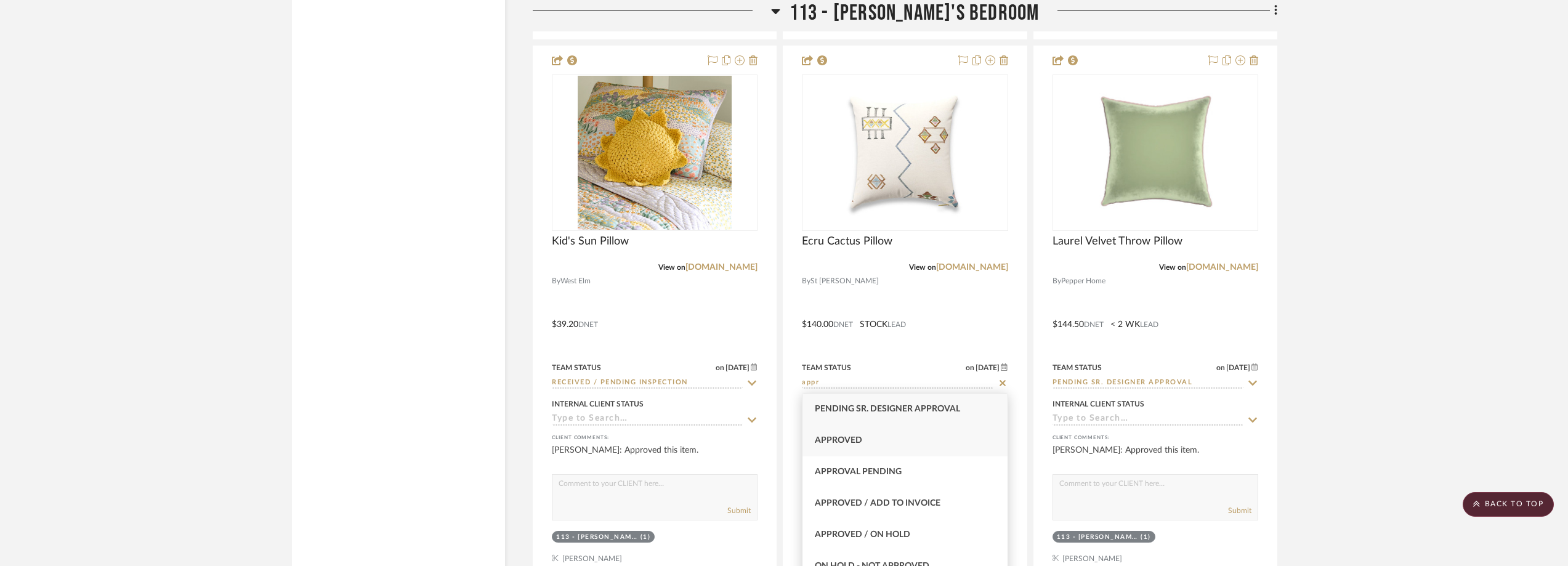
type input "appr"
click at [979, 429] on div "Approved" at bounding box center [905, 439] width 204 height 31
type input "[DATE]"
type input "Approved"
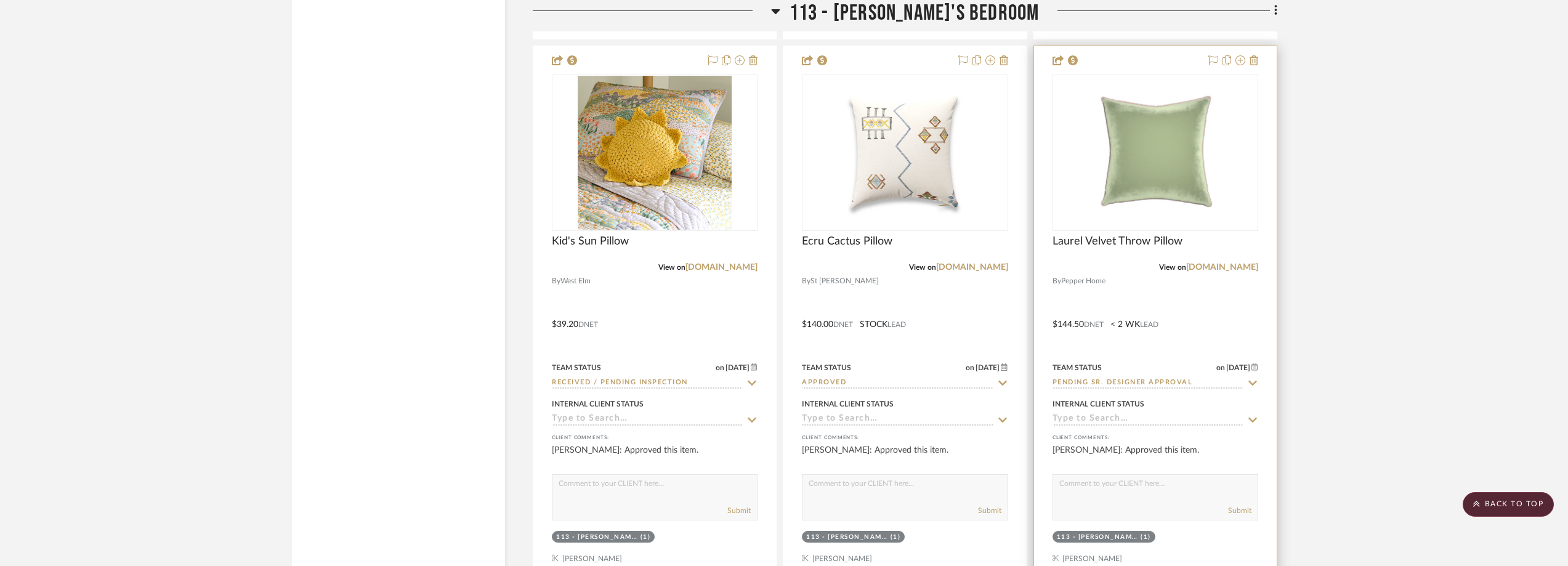
click at [1253, 378] on icon at bounding box center [1253, 383] width 11 height 9
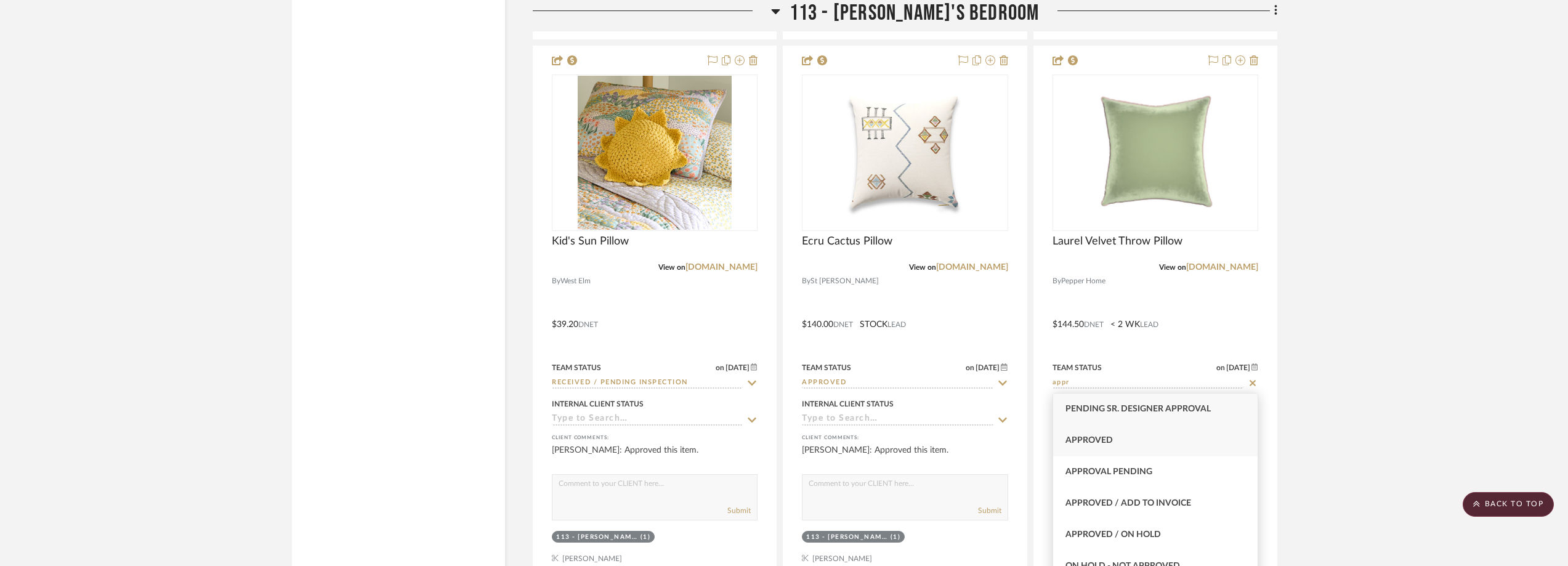
type input "appr"
click at [1189, 428] on div "Approved" at bounding box center [1156, 439] width 204 height 31
type input "[DATE]"
type input "Approved"
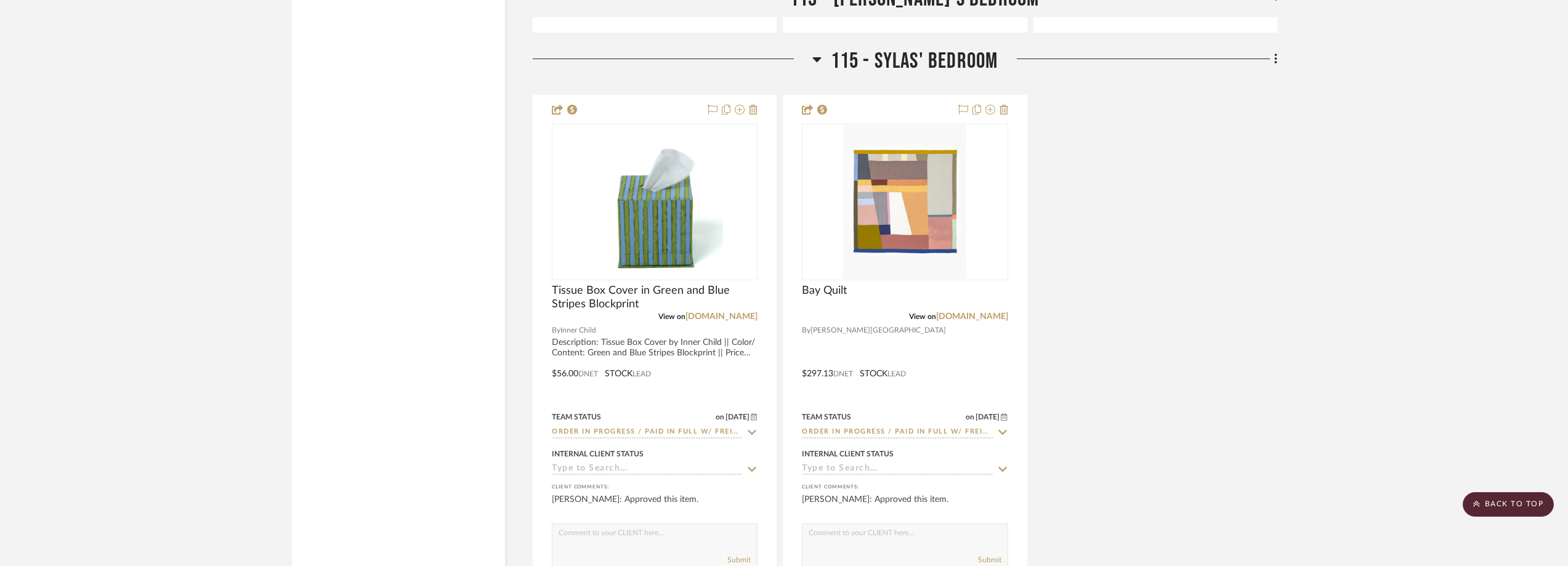
scroll to position [9534, 0]
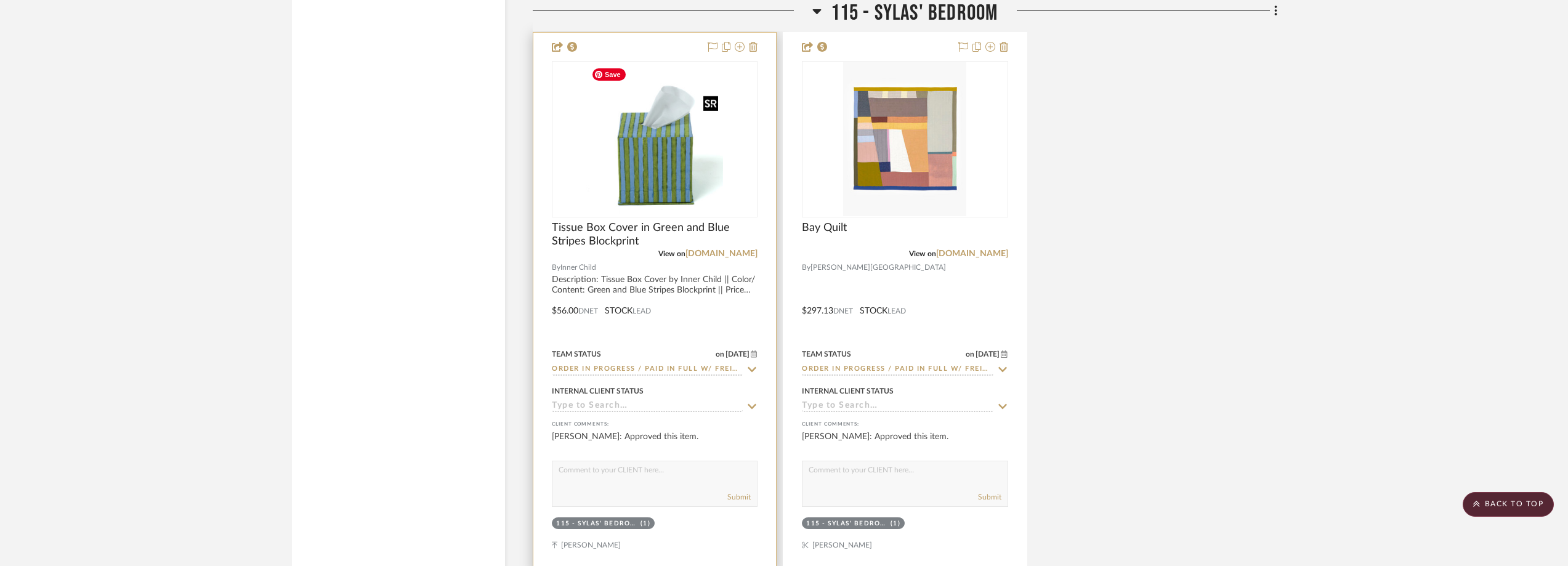
click at [695, 165] on img "0" at bounding box center [654, 139] width 137 height 154
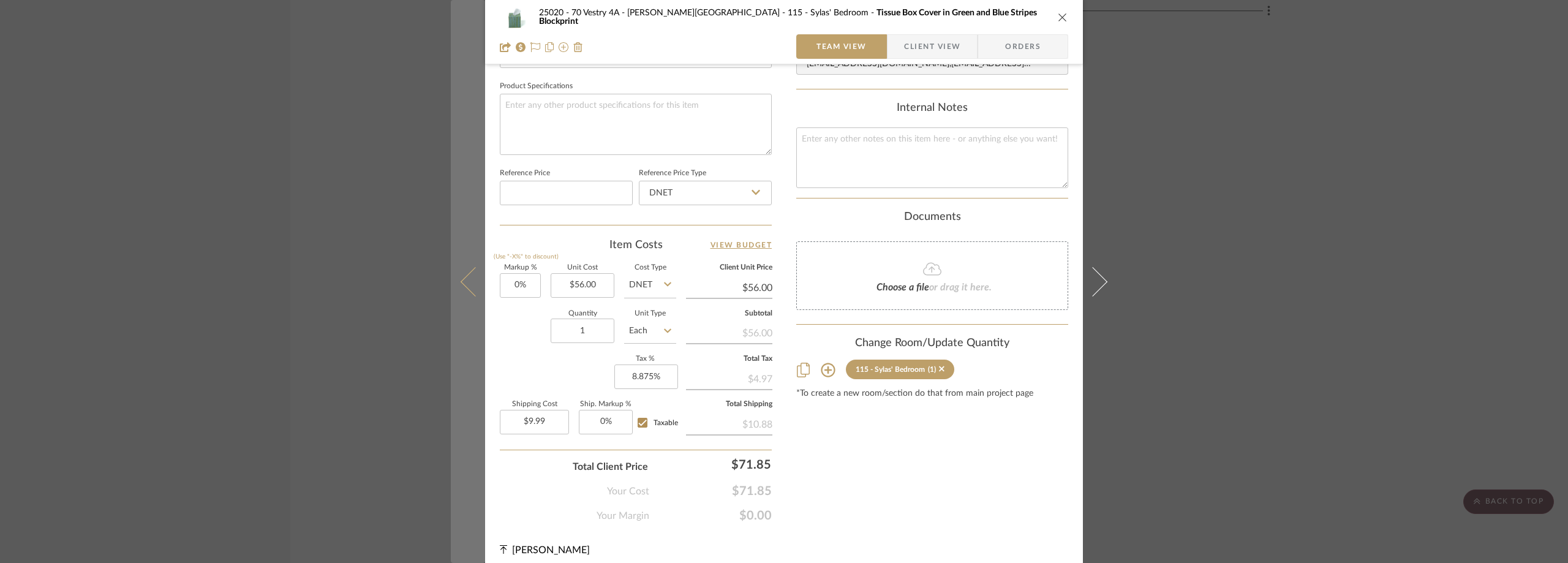
scroll to position [577, 0]
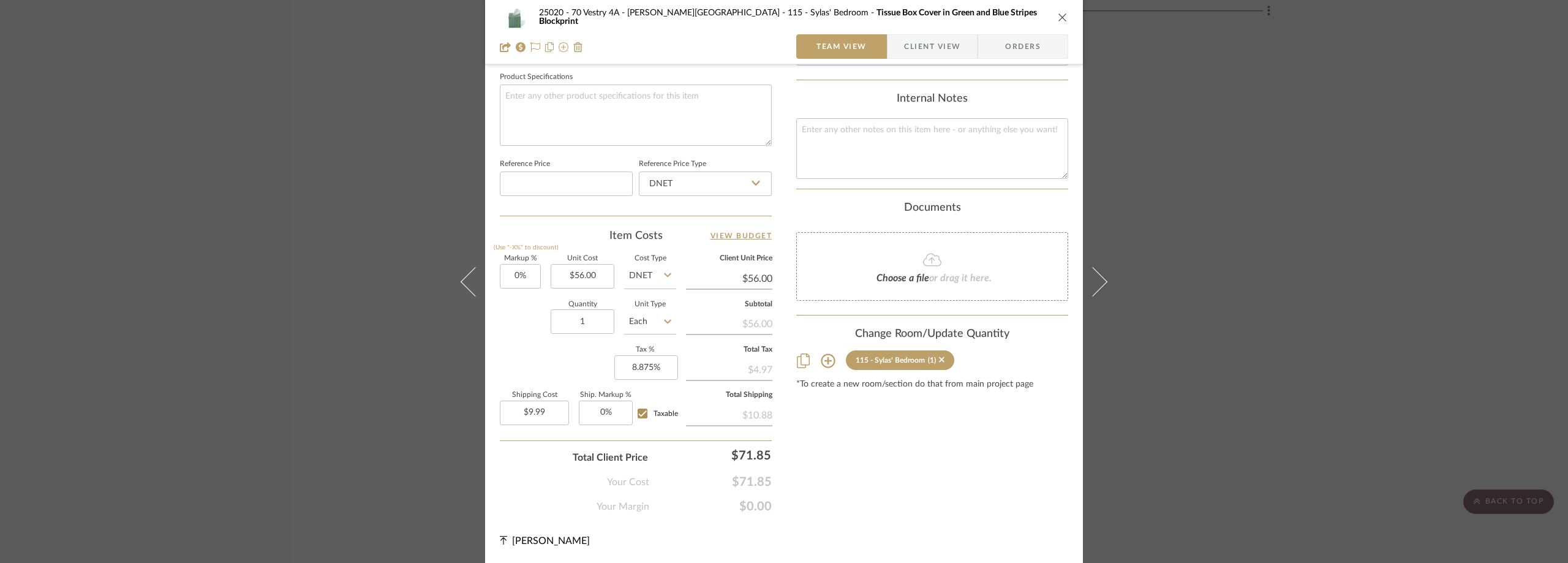
click at [275, 343] on div "25020 - 70 Vestry 4A - Grant-Stanleigh 115 - Sylas' Bedroom Tissue Box Cover in…" at bounding box center [784, 281] width 1568 height 563
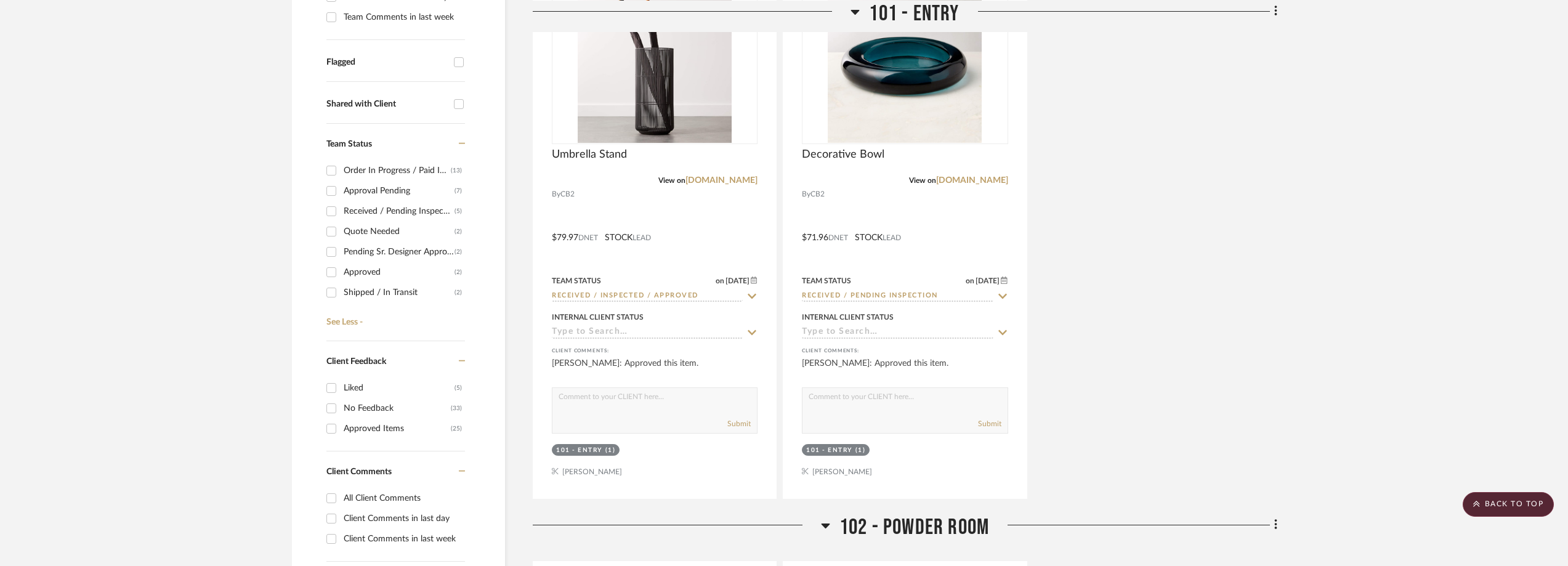
scroll to position [0, 0]
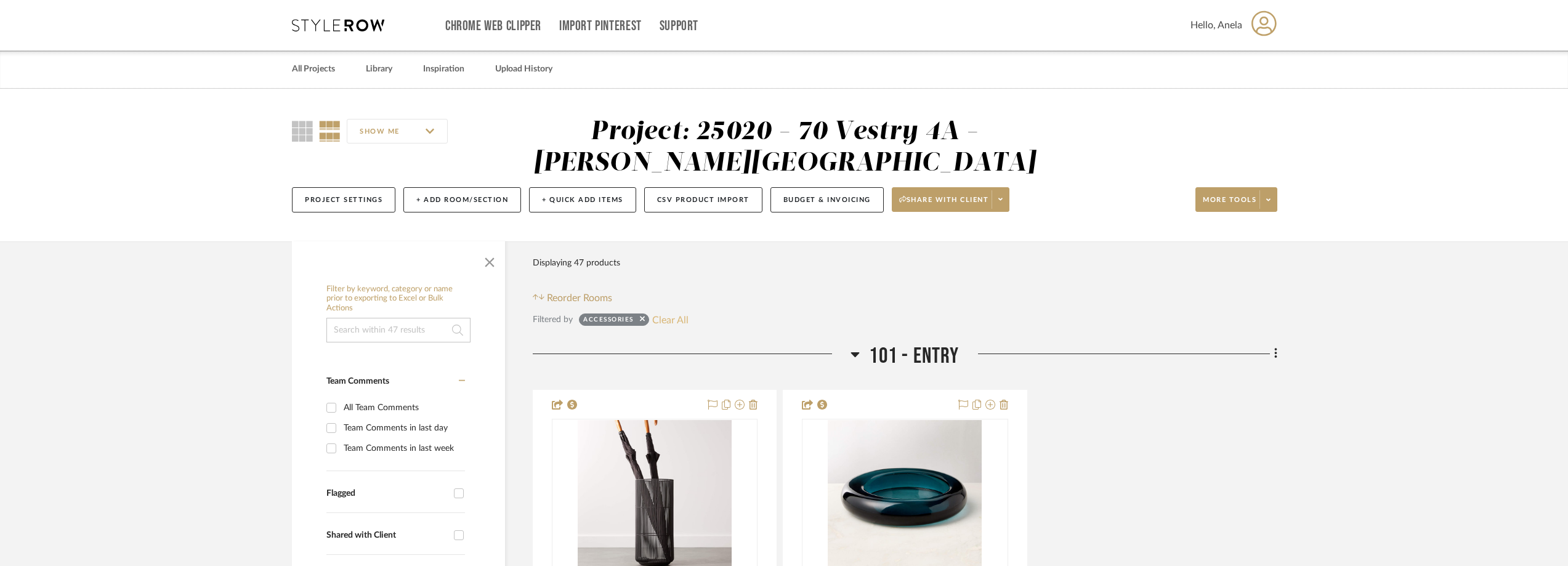
click at [674, 323] on button "Clear All" at bounding box center [671, 319] width 36 height 16
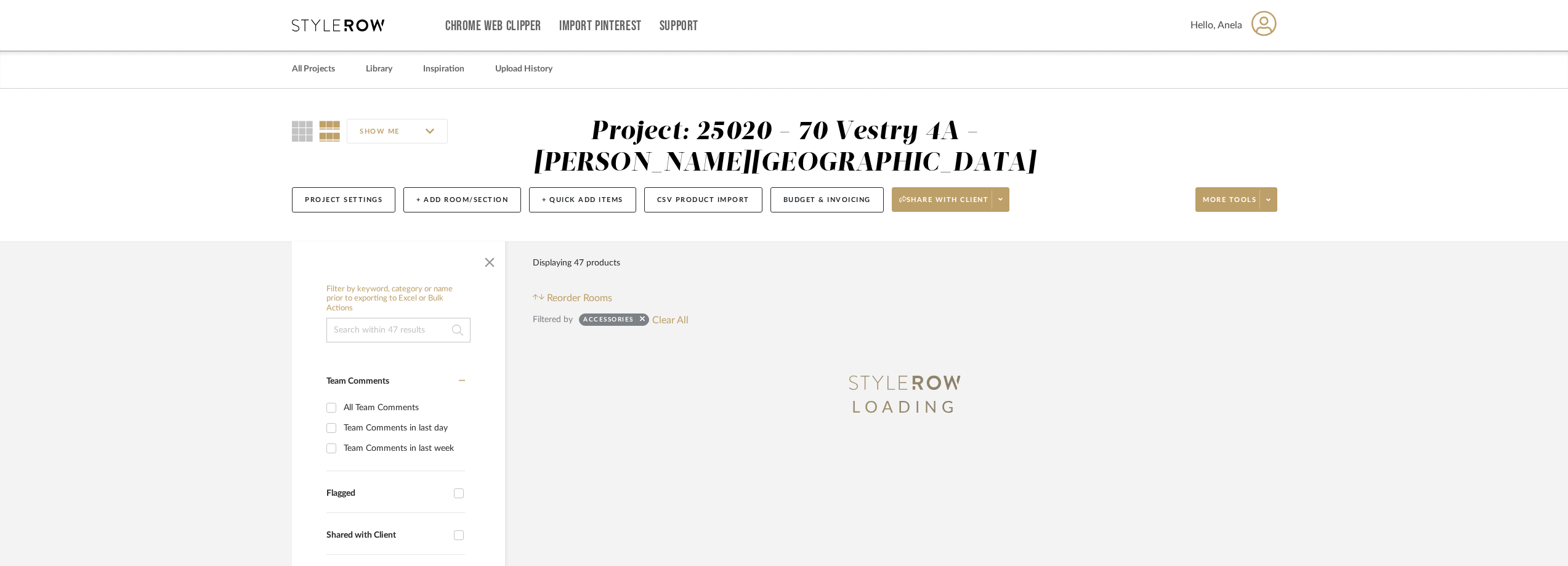
scroll to position [369, 0]
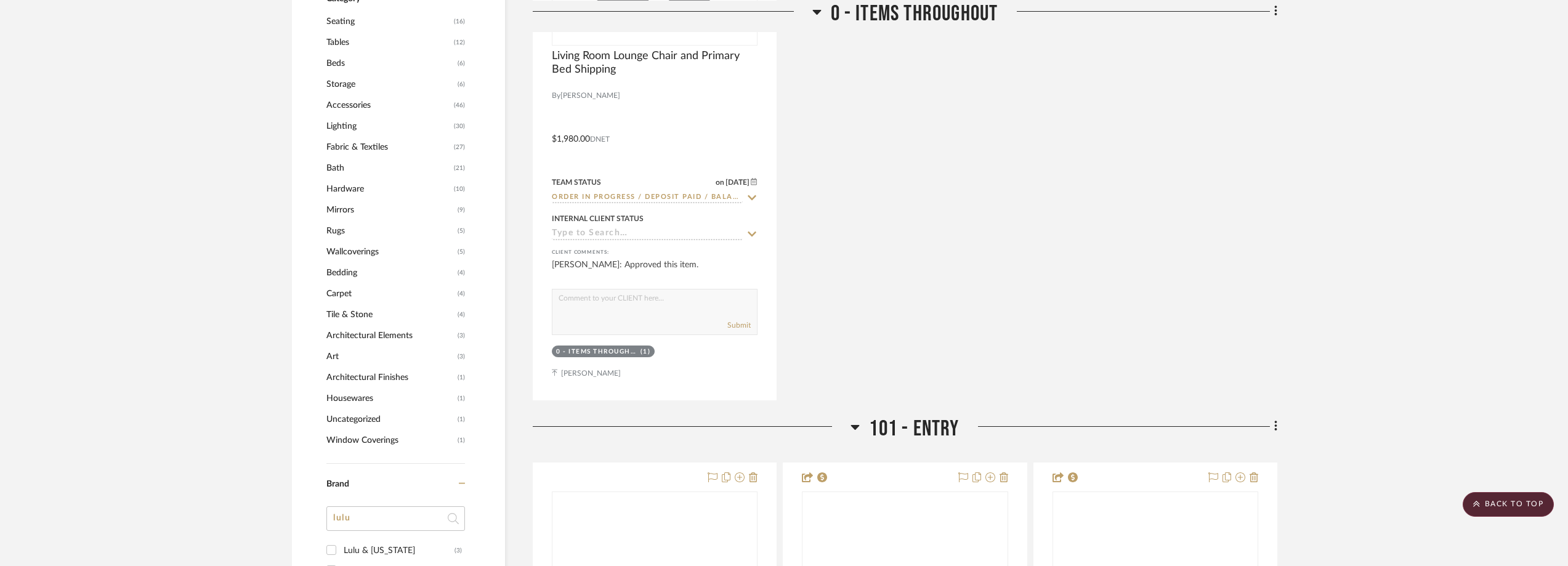
scroll to position [1231, 0]
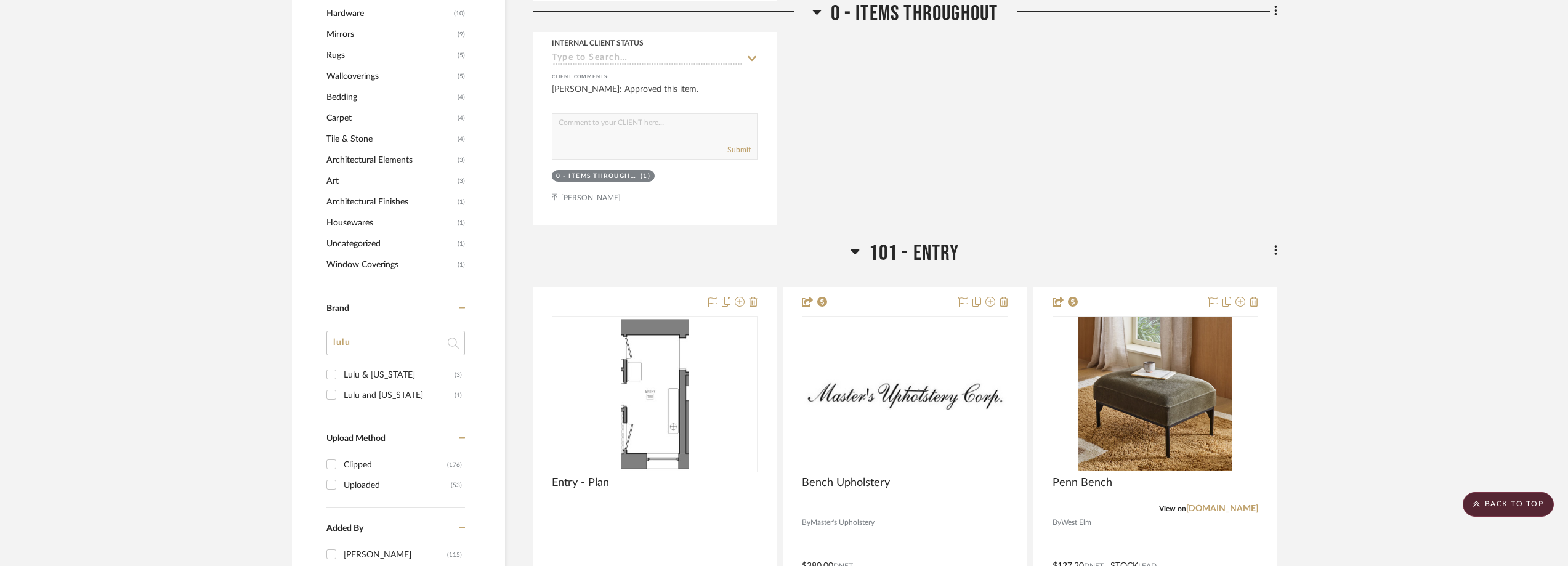
drag, startPoint x: 364, startPoint y: 342, endPoint x: 280, endPoint y: 340, distance: 84.0
type input "HAW"
click at [392, 369] on div "Hawkins New York" at bounding box center [398, 374] width 111 height 20
click at [341, 369] on input "Hawkins New York (6)" at bounding box center [331, 374] width 20 height 20
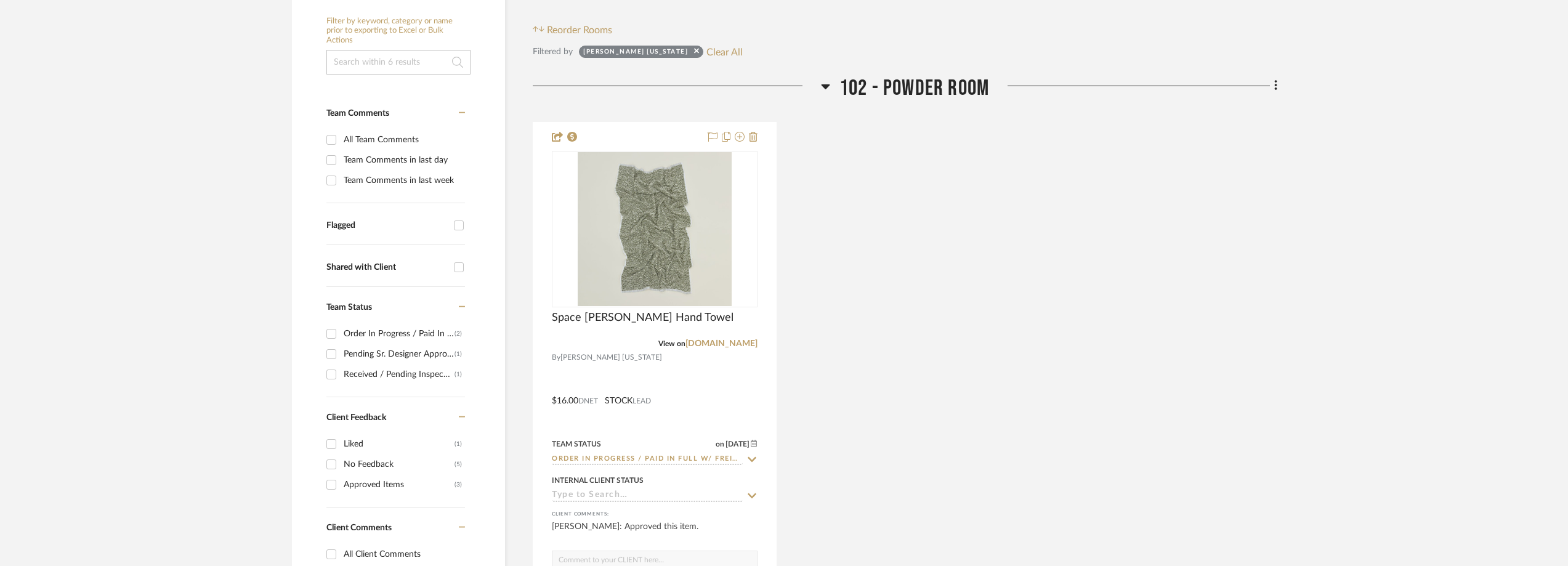
scroll to position [383, 0]
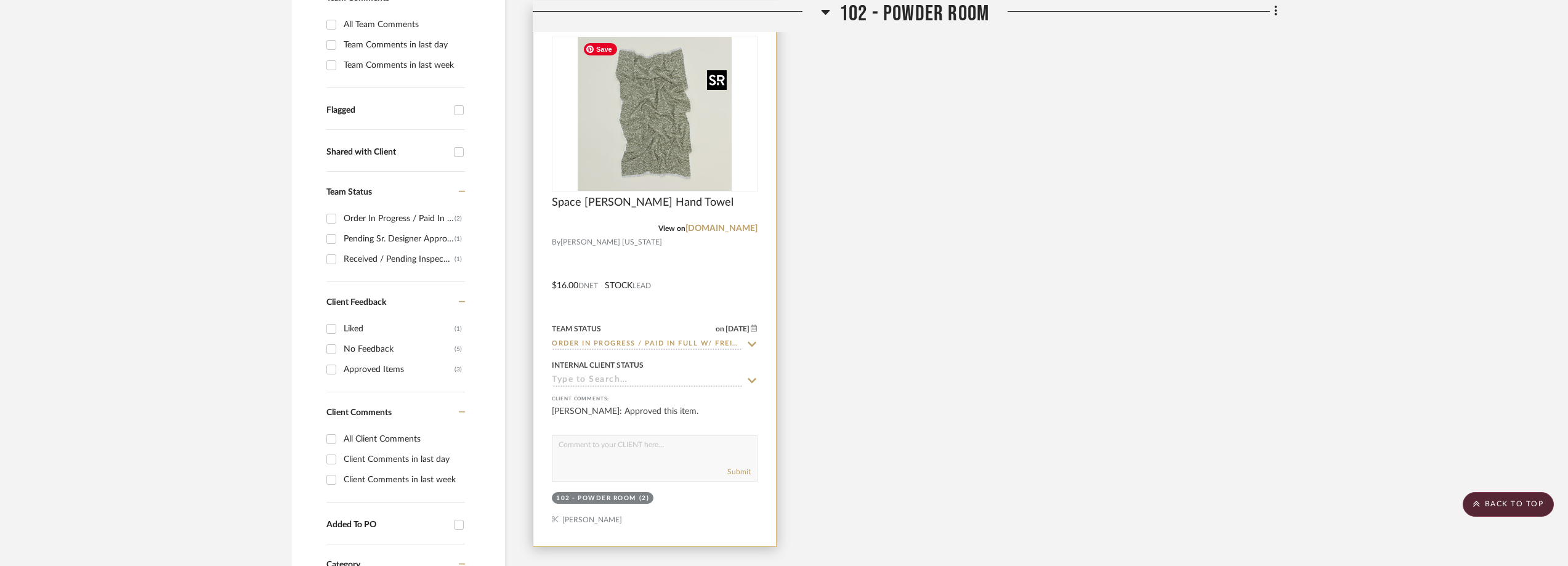
click at [679, 151] on img "0" at bounding box center [654, 113] width 154 height 154
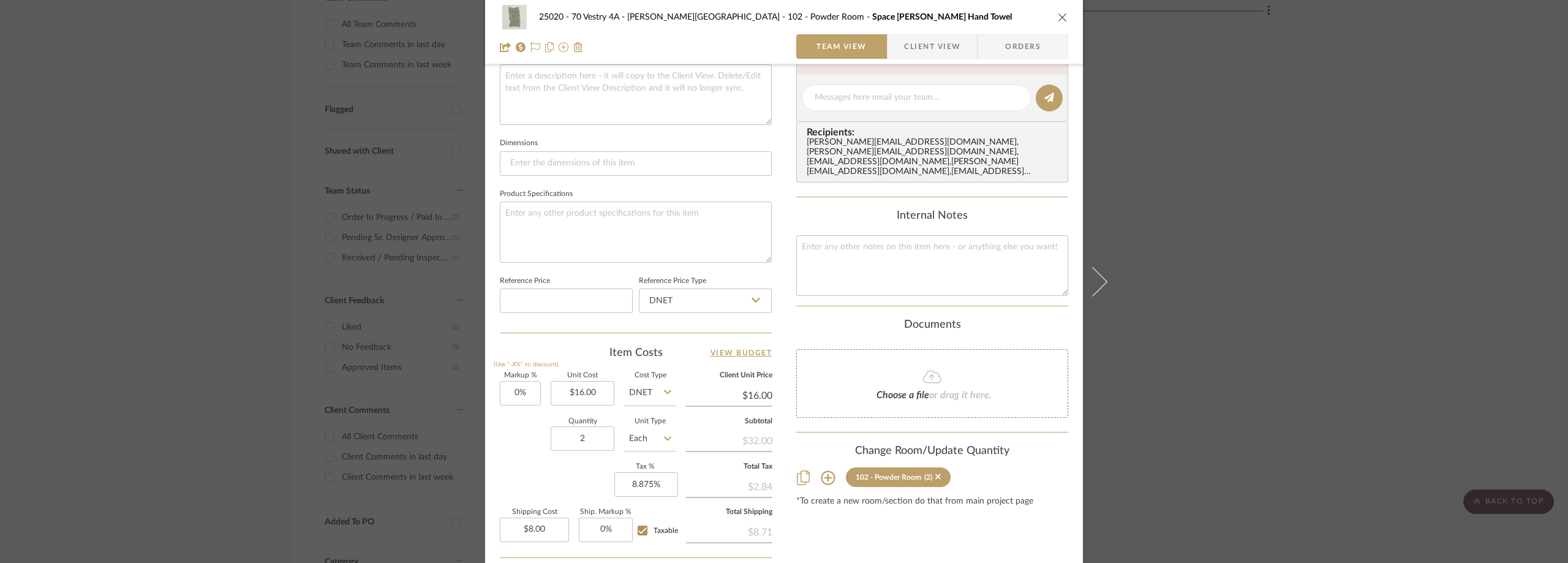
scroll to position [333, 0]
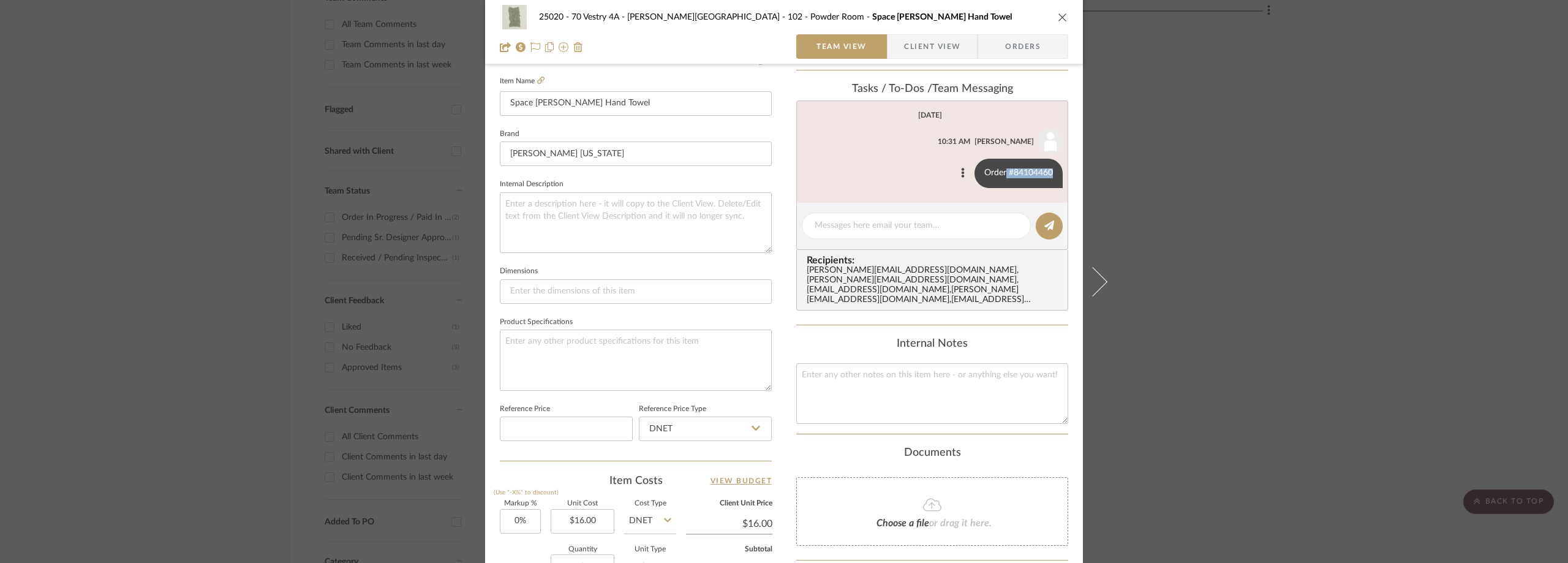
drag, startPoint x: 1003, startPoint y: 173, endPoint x: 1050, endPoint y: 171, distance: 47.0
click at [1050, 171] on div "Order #84104460" at bounding box center [1019, 173] width 88 height 29
copy div "#84104460"
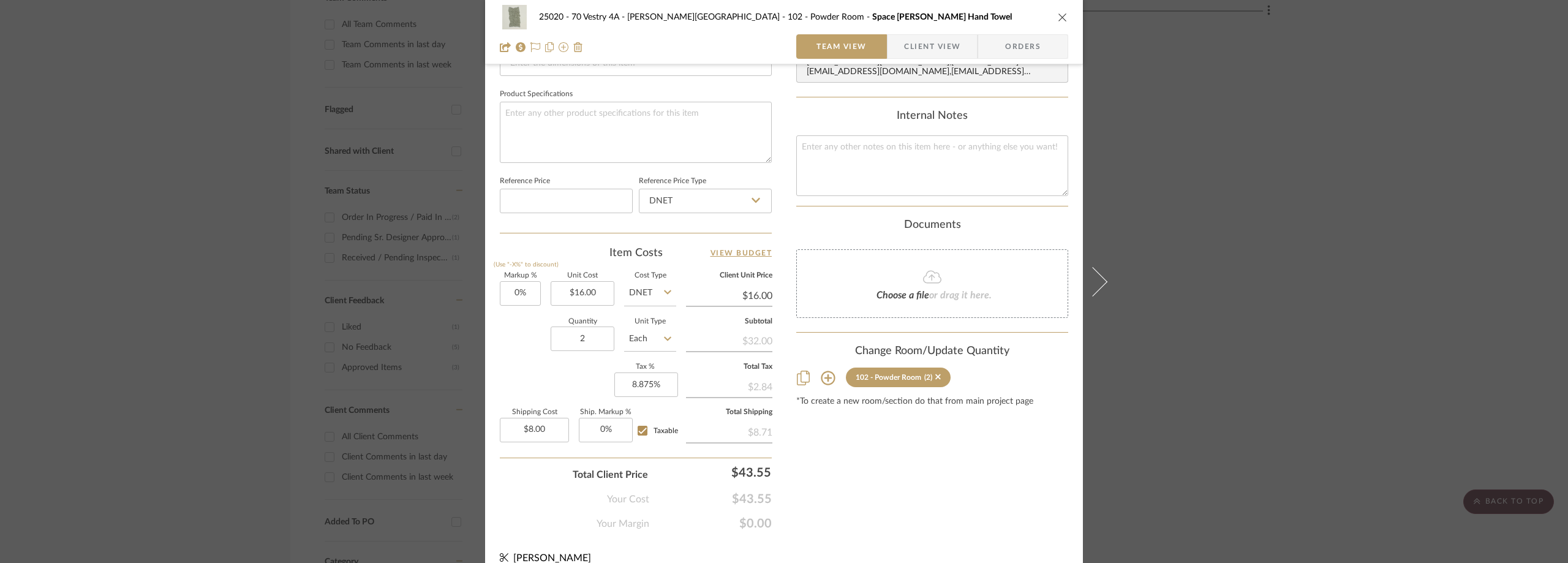
scroll to position [577, 0]
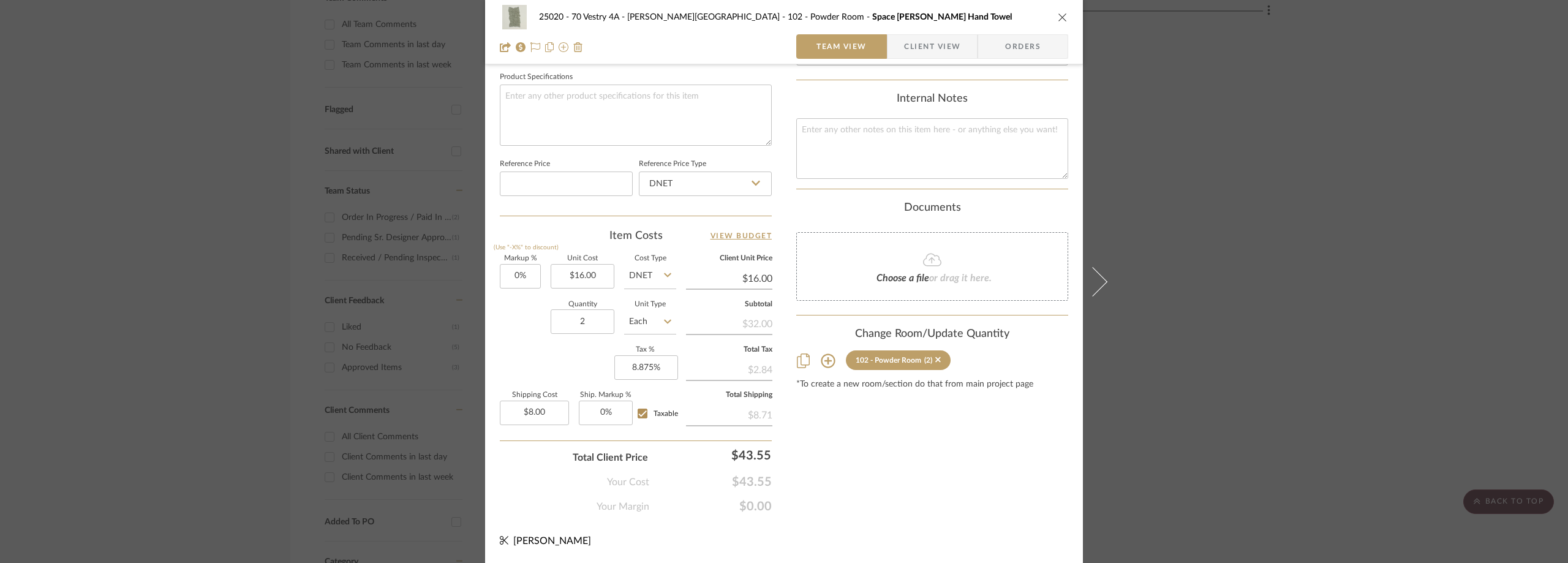
click at [1373, 203] on div "25020 - 70 Vestry 4A - Grant-Stanleigh 102 - Powder Room Space Dye Terry Hand T…" at bounding box center [784, 281] width 1568 height 563
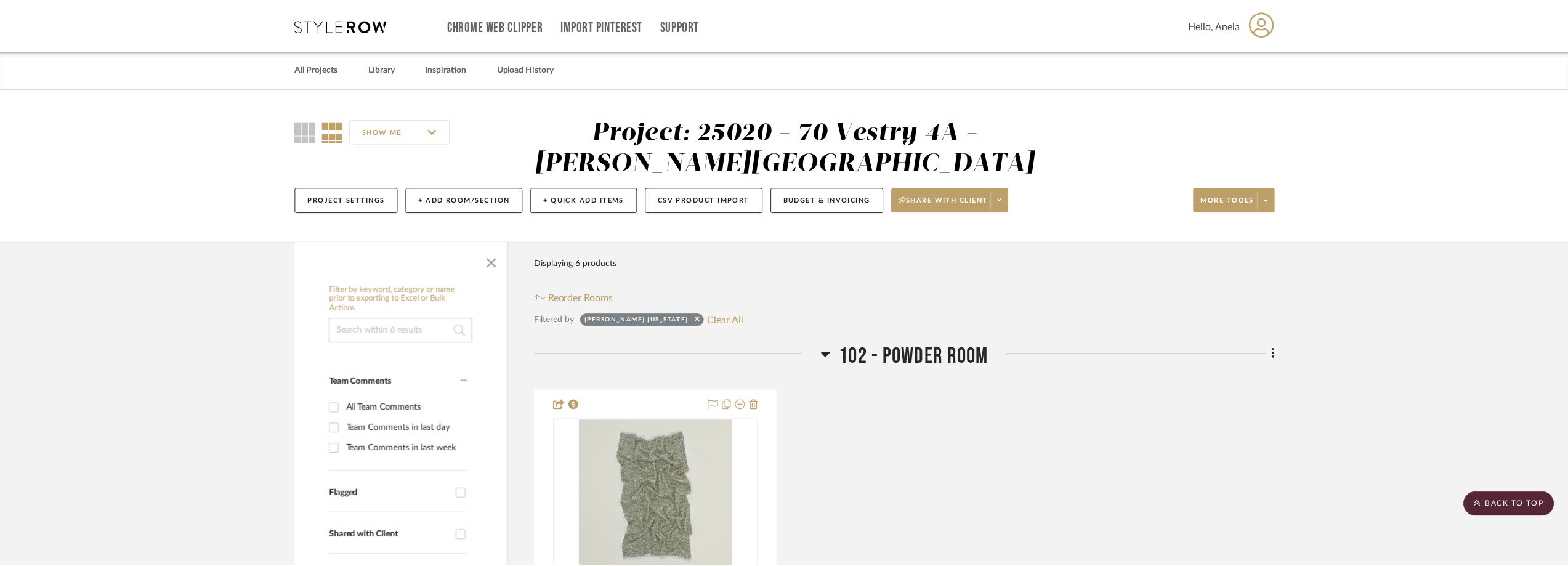
scroll to position [383, 0]
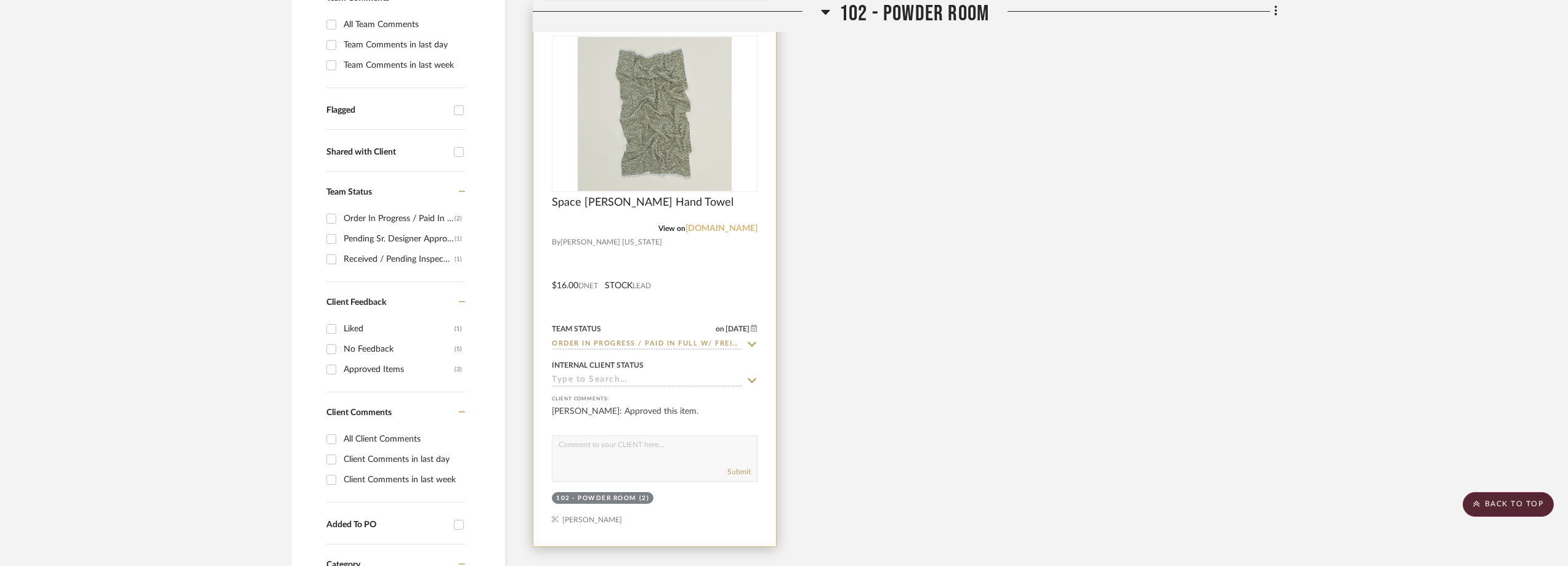
click at [724, 231] on link "hawkinsnewyork.com" at bounding box center [722, 228] width 72 height 9
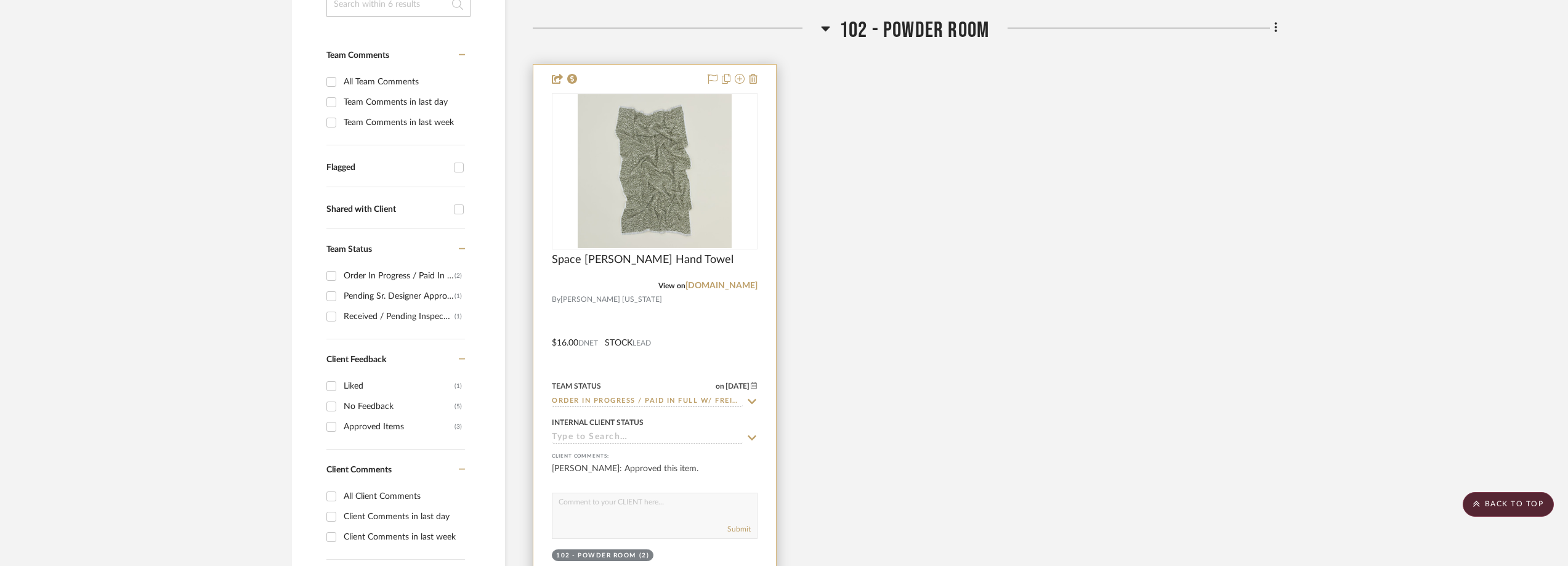
scroll to position [137, 0]
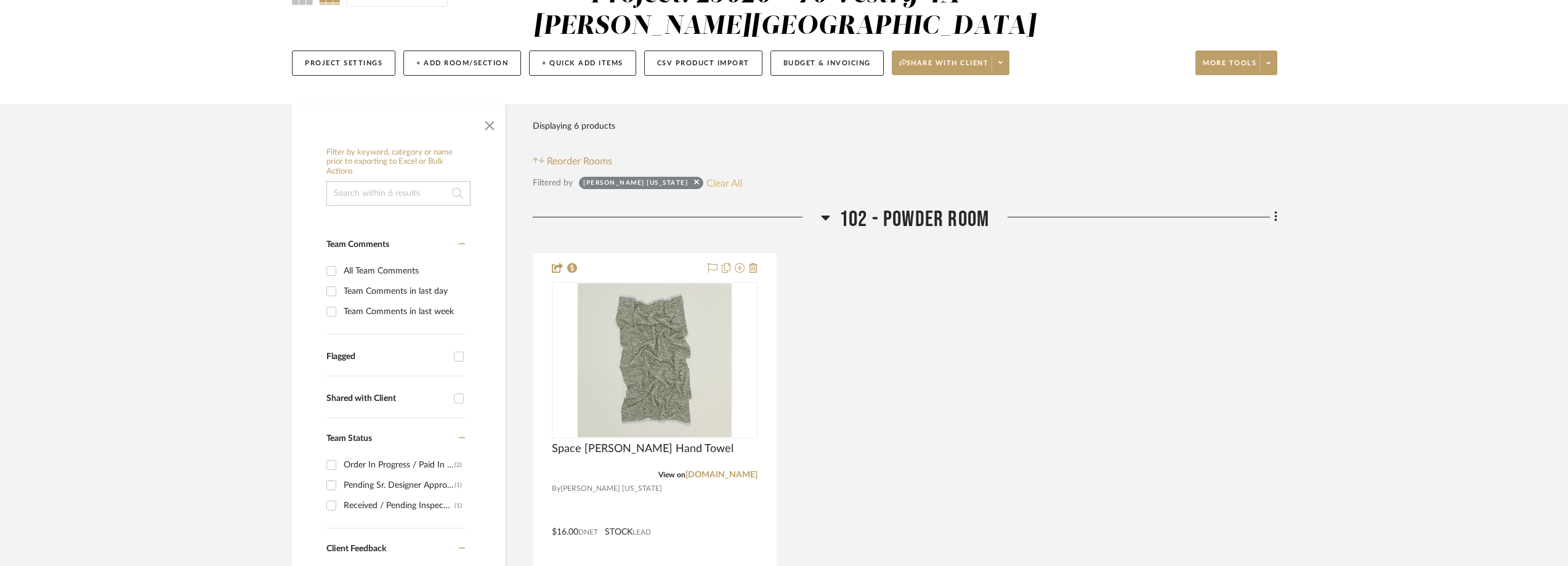
click at [706, 180] on button "Clear All" at bounding box center [724, 182] width 36 height 16
checkbox input "false"
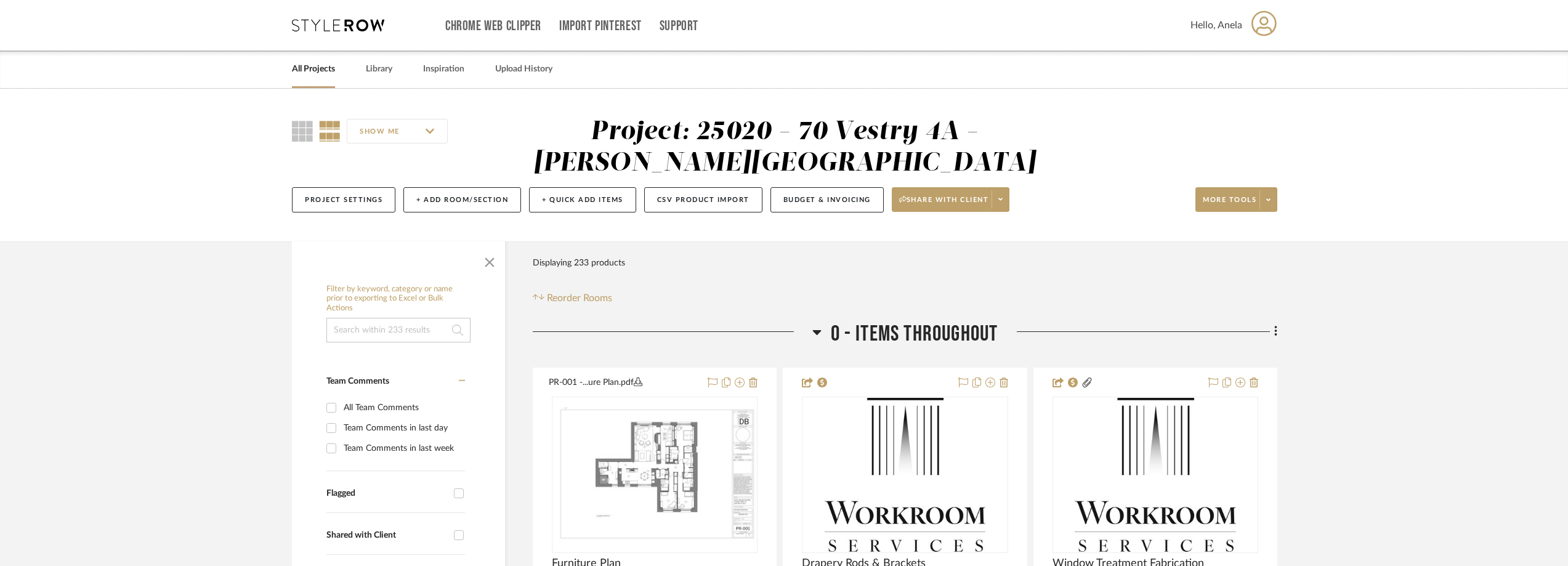
click at [319, 22] on icon at bounding box center [339, 25] width 93 height 12
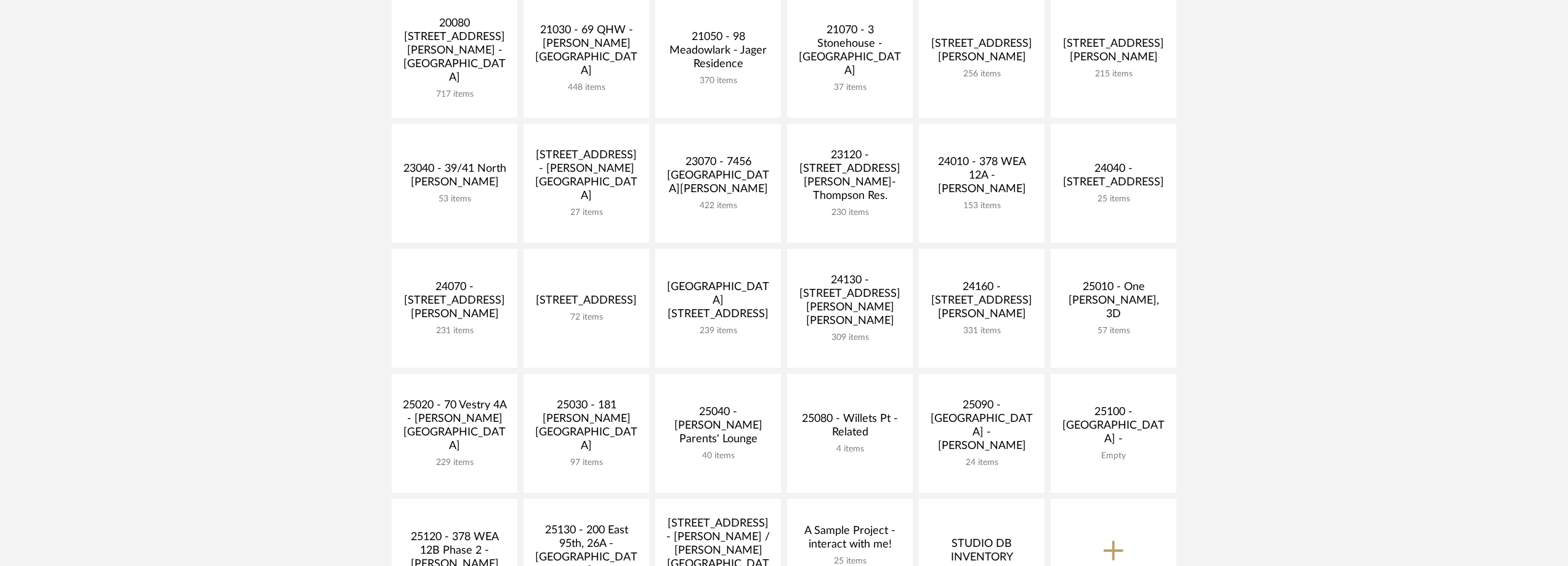
scroll to position [308, 0]
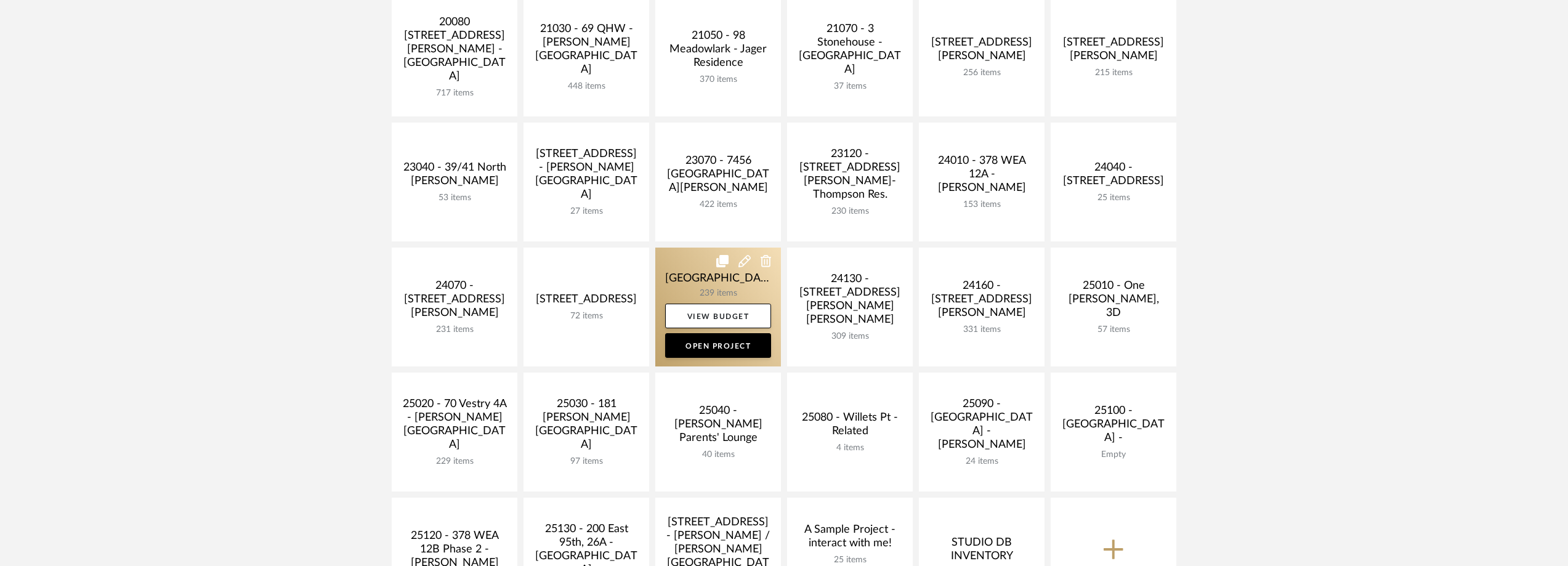
click at [694, 267] on link at bounding box center [718, 307] width 126 height 119
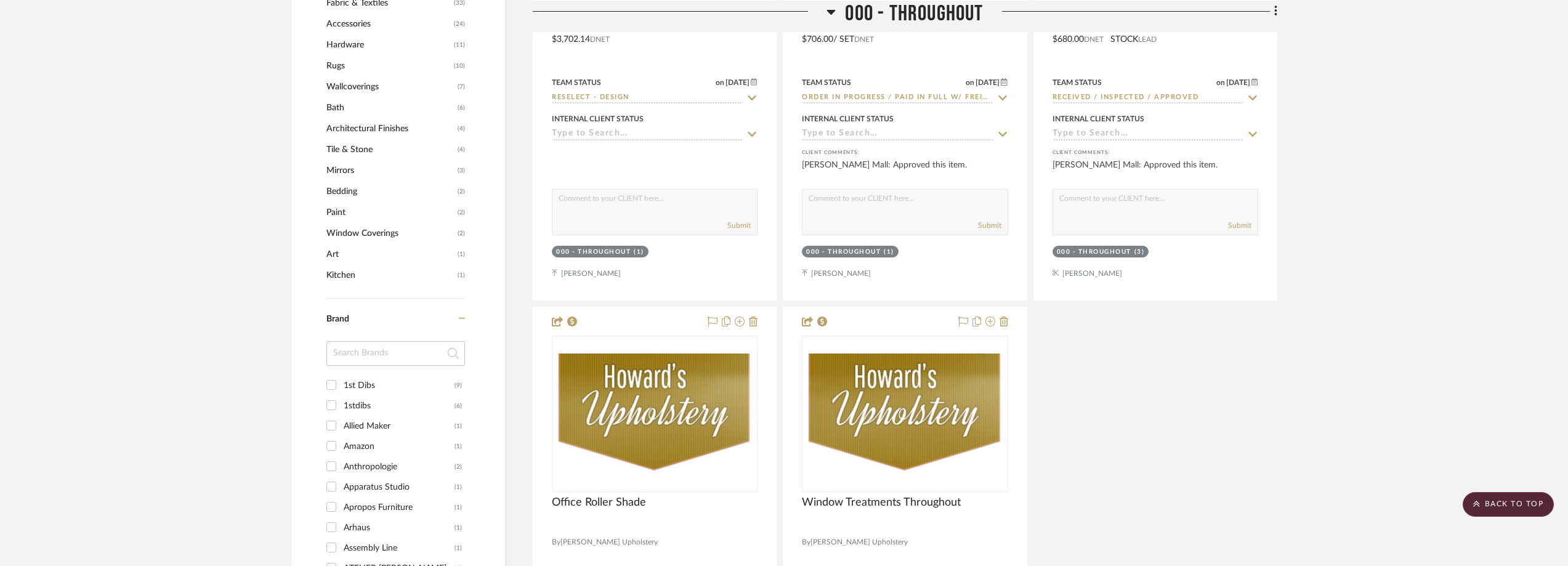
scroll to position [1231, 0]
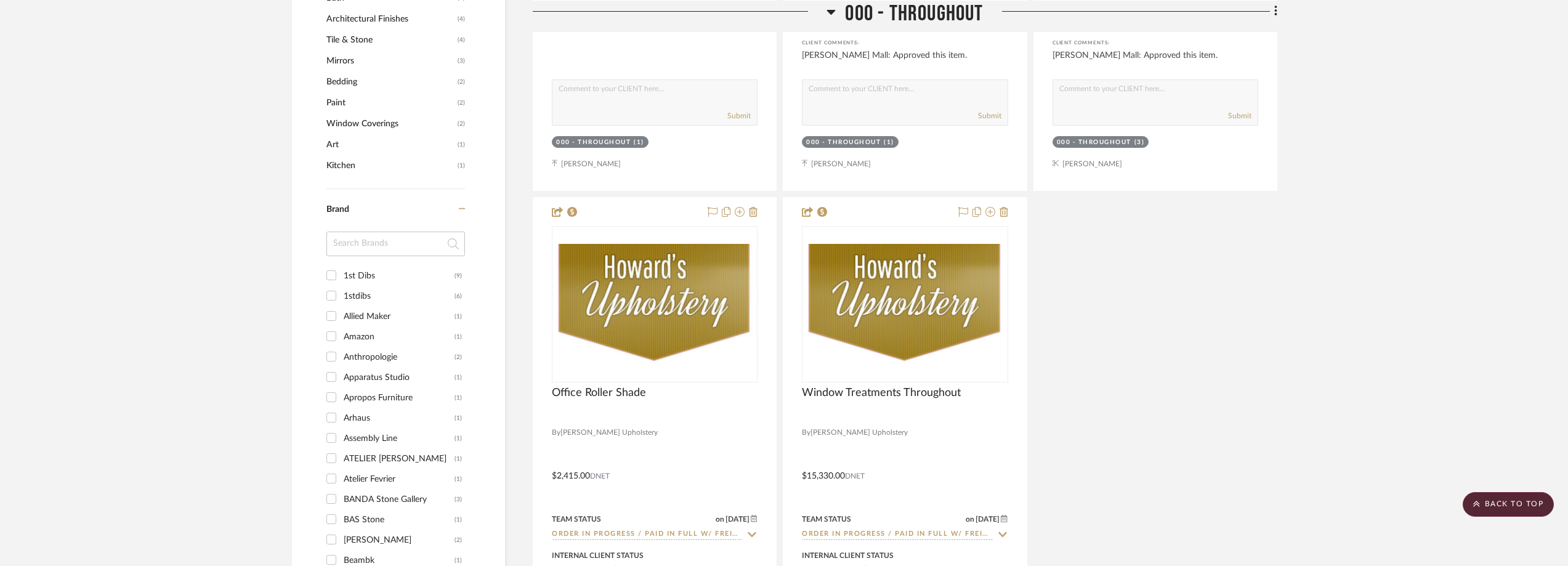
click at [387, 255] on input at bounding box center [395, 244] width 139 height 25
click at [394, 245] on input at bounding box center [395, 244] width 139 height 25
type input "MET"
click at [376, 283] on div "Metaphores" at bounding box center [398, 275] width 111 height 20
click at [341, 283] on input "Metaphores (2)" at bounding box center [331, 275] width 20 height 20
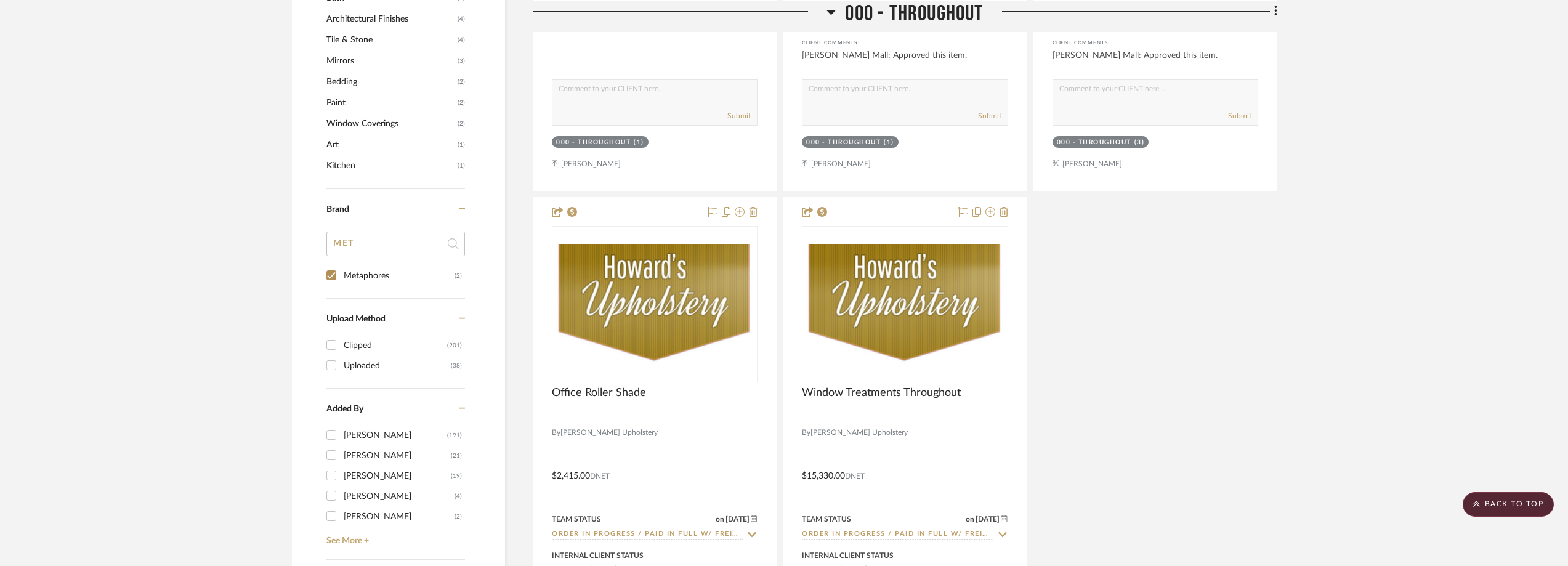
checkbox input "true"
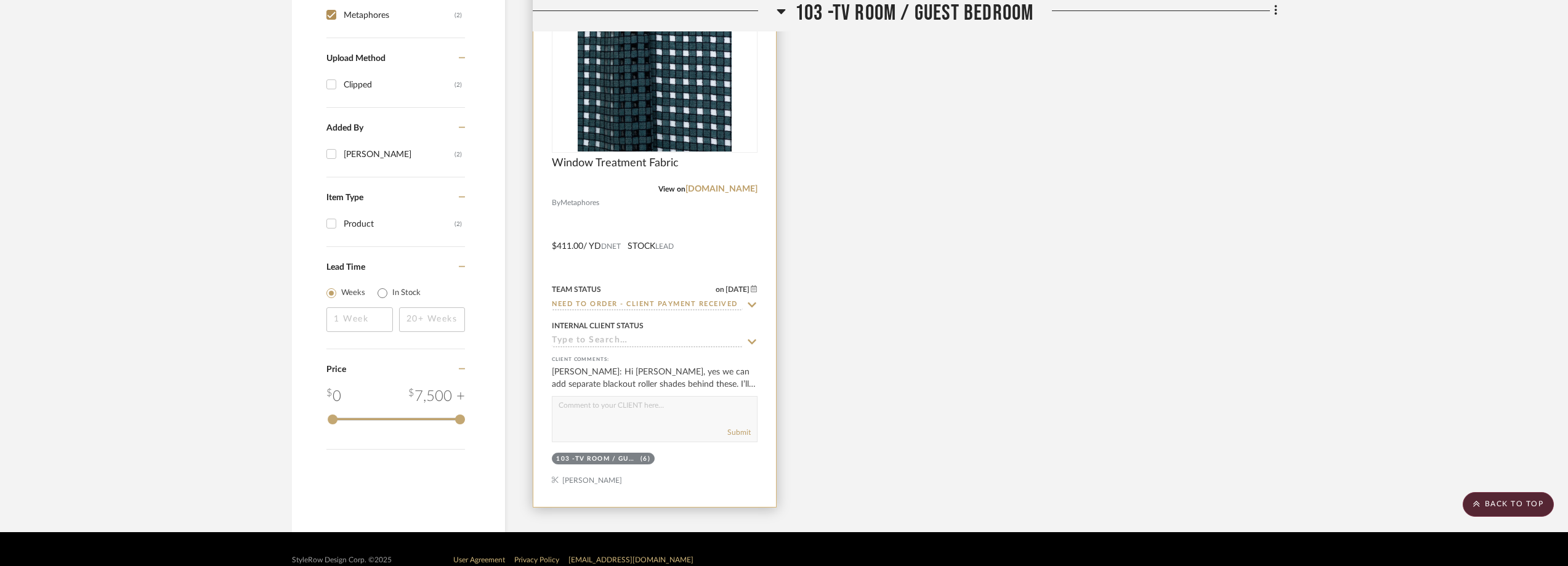
scroll to position [708, 0]
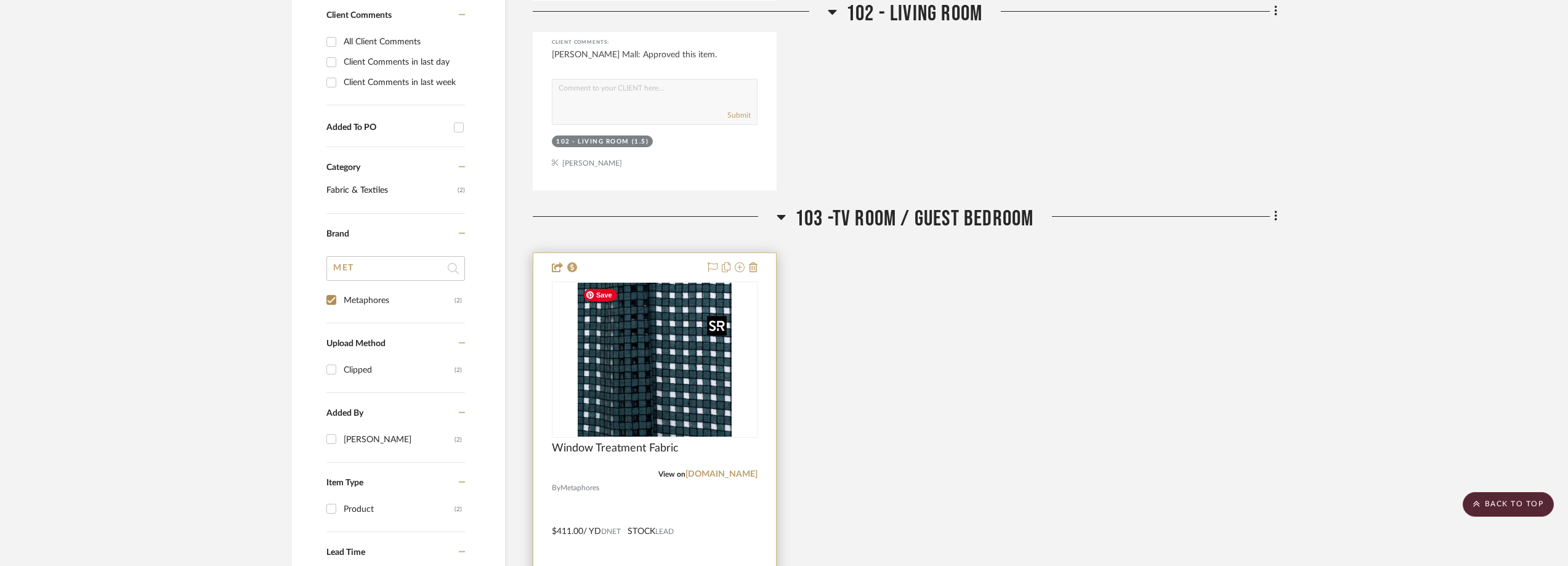
click at [0, 0] on img at bounding box center [0, 0] width 0 height 0
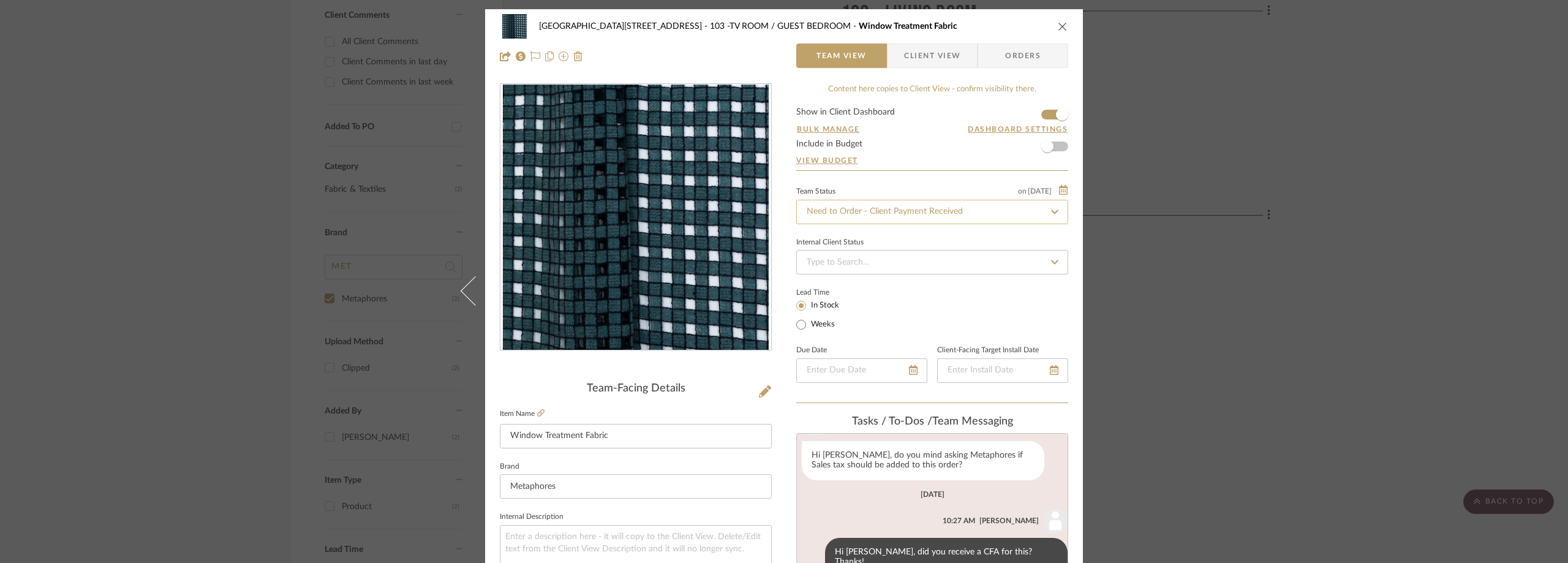
click at [848, 205] on input "Need to Order - Client Payment Received" at bounding box center [932, 211] width 272 height 24
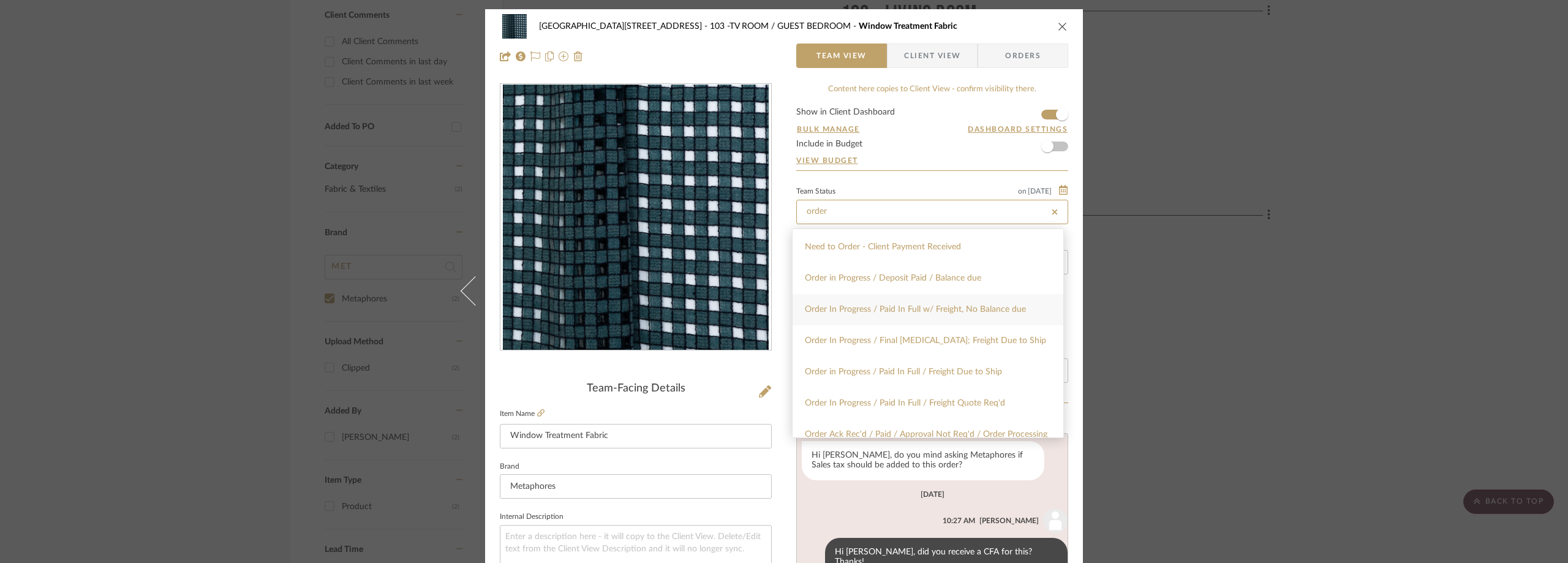
type input "order"
click at [906, 312] on span "Order In Progress / Paid In Full w/ Freight, No Balance due" at bounding box center [915, 308] width 221 height 8
type input "[DATE]"
type input "Order In Progress / Paid In Full w/ Freight, No Balance due"
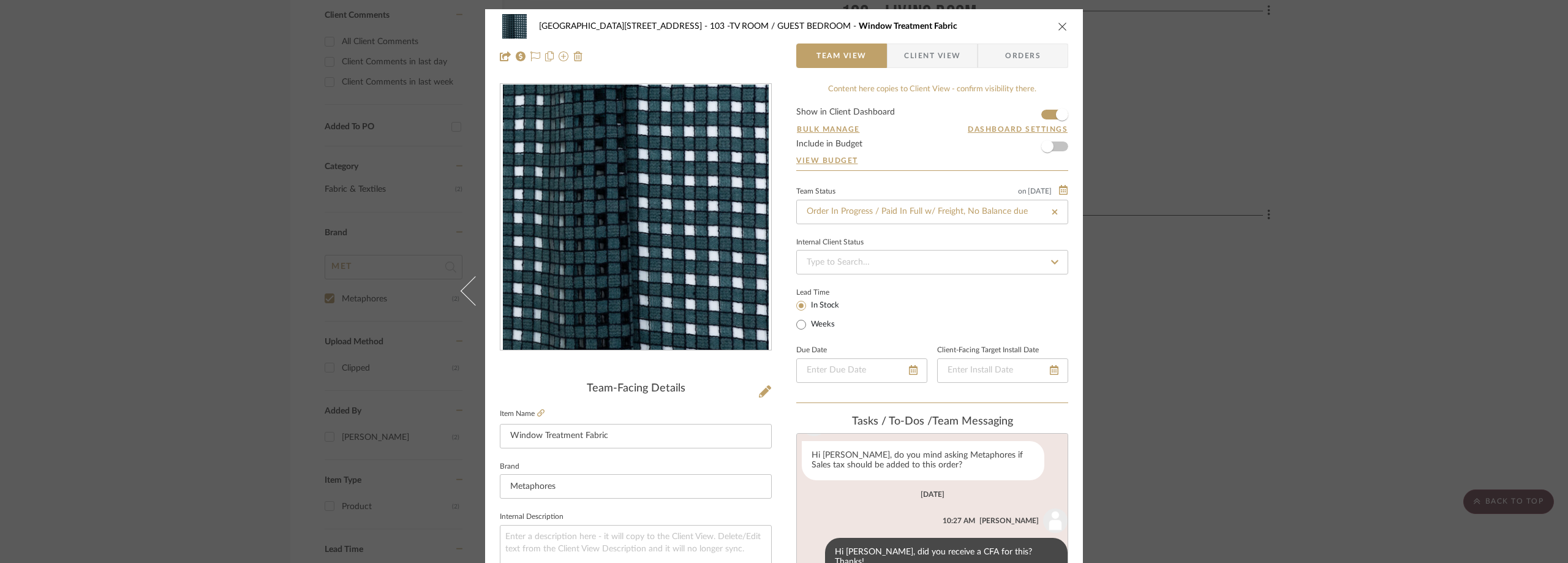
click at [893, 296] on div "Lead Time In Stock Weeks" at bounding box center [932, 307] width 272 height 48
type input "[DATE]"
type input "Order In Progress / Paid In Full w/ Freight, No Balance due"
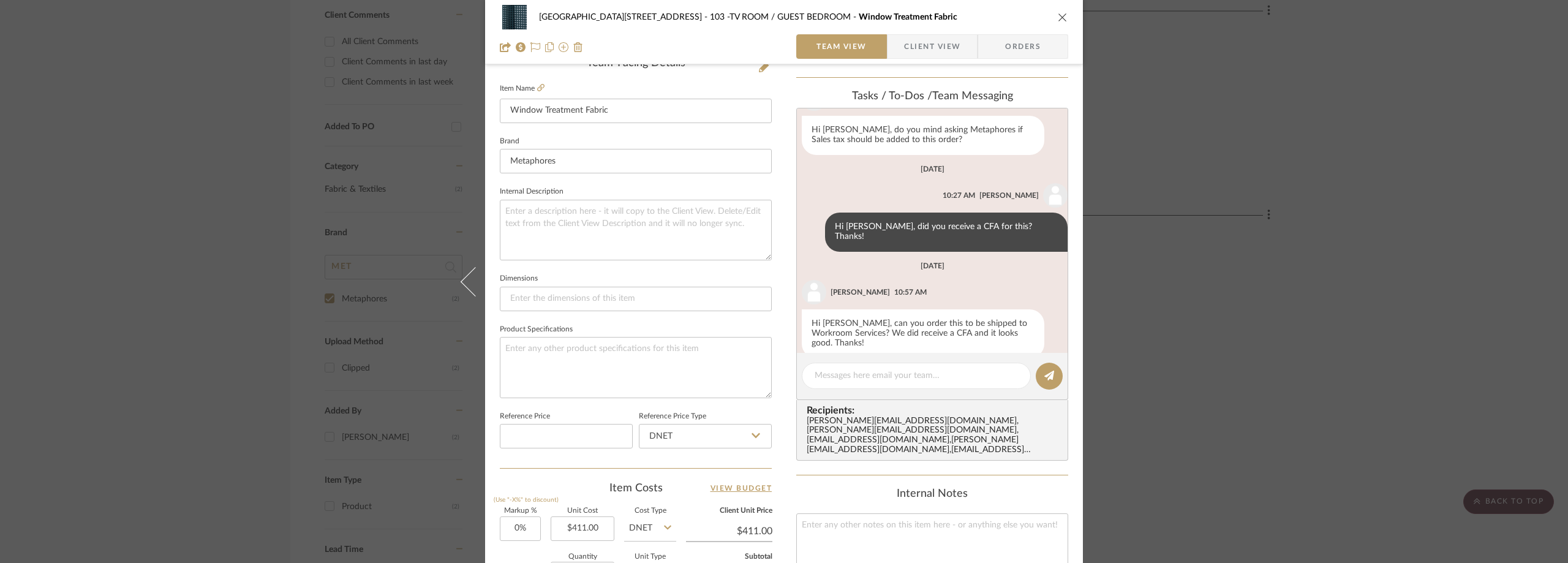
scroll to position [368, 0]
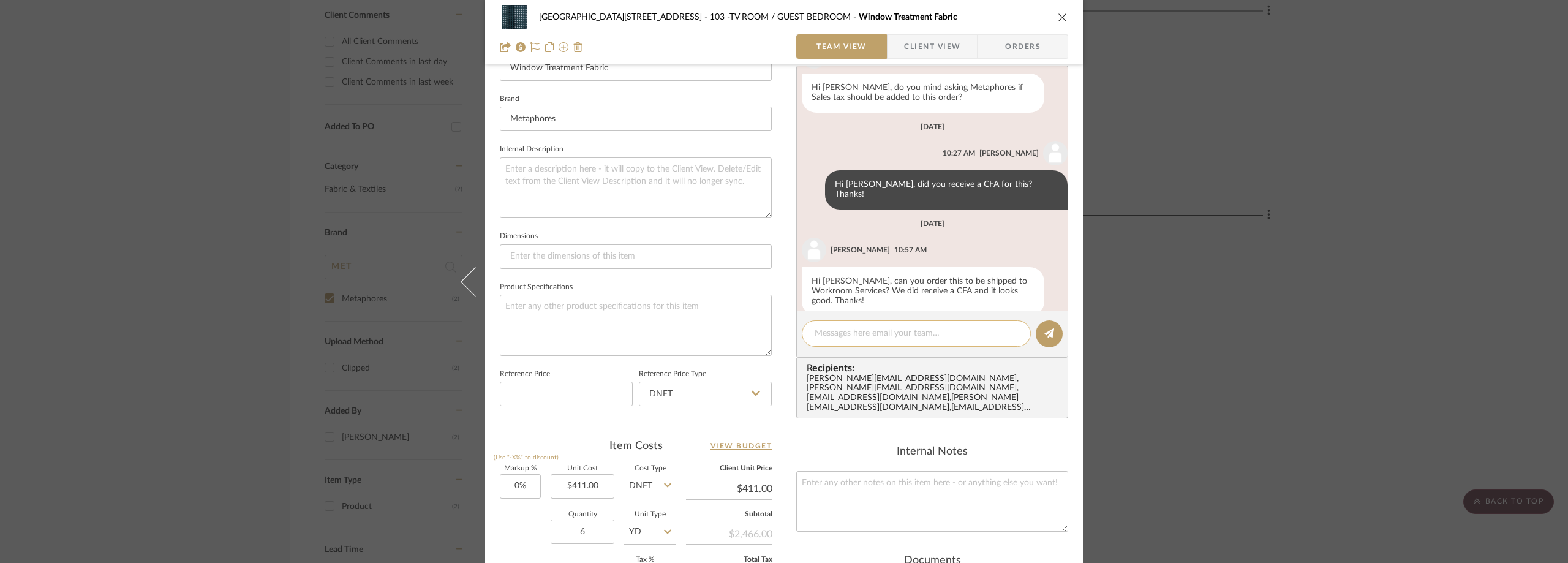
click at [837, 331] on textarea at bounding box center [916, 334] width 203 height 13
paste textarea "28346"
type textarea "Order#28346"
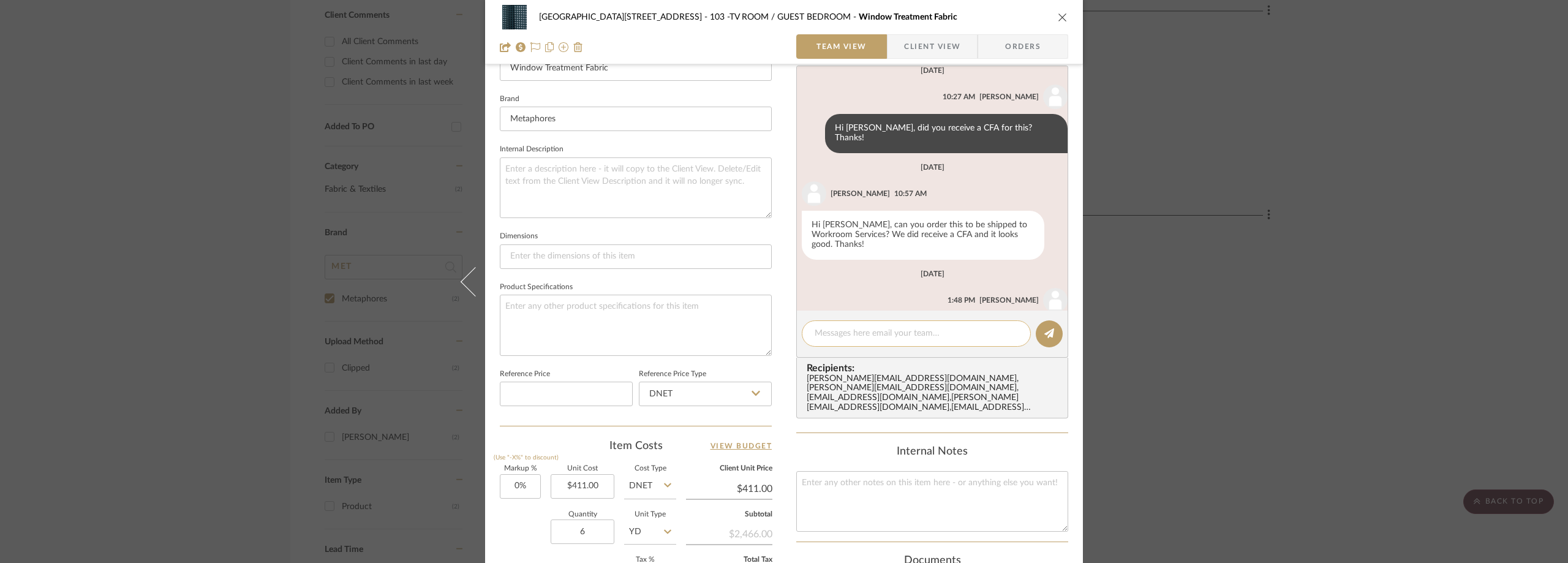
scroll to position [404, 0]
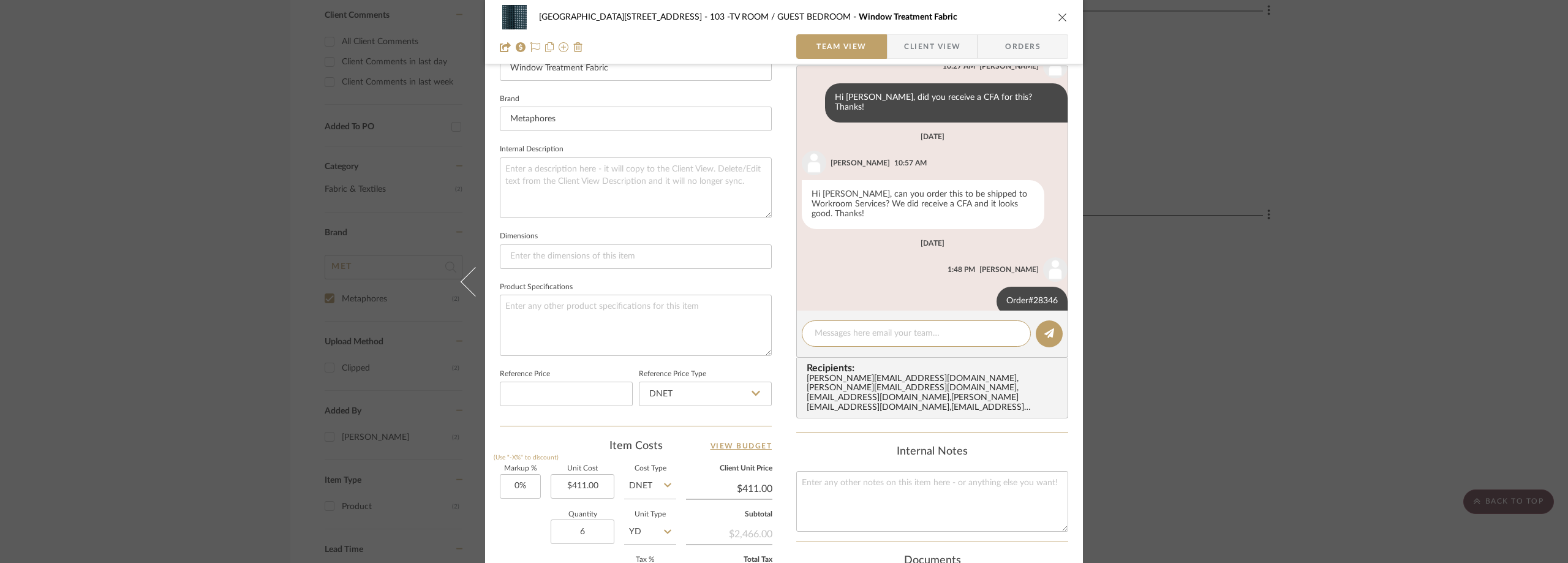
click at [214, 113] on div "24100 - 1175 Park Avenue - Mall 103 -TV ROOM / GUEST BEDROOM Window Treatment F…" at bounding box center [784, 281] width 1568 height 563
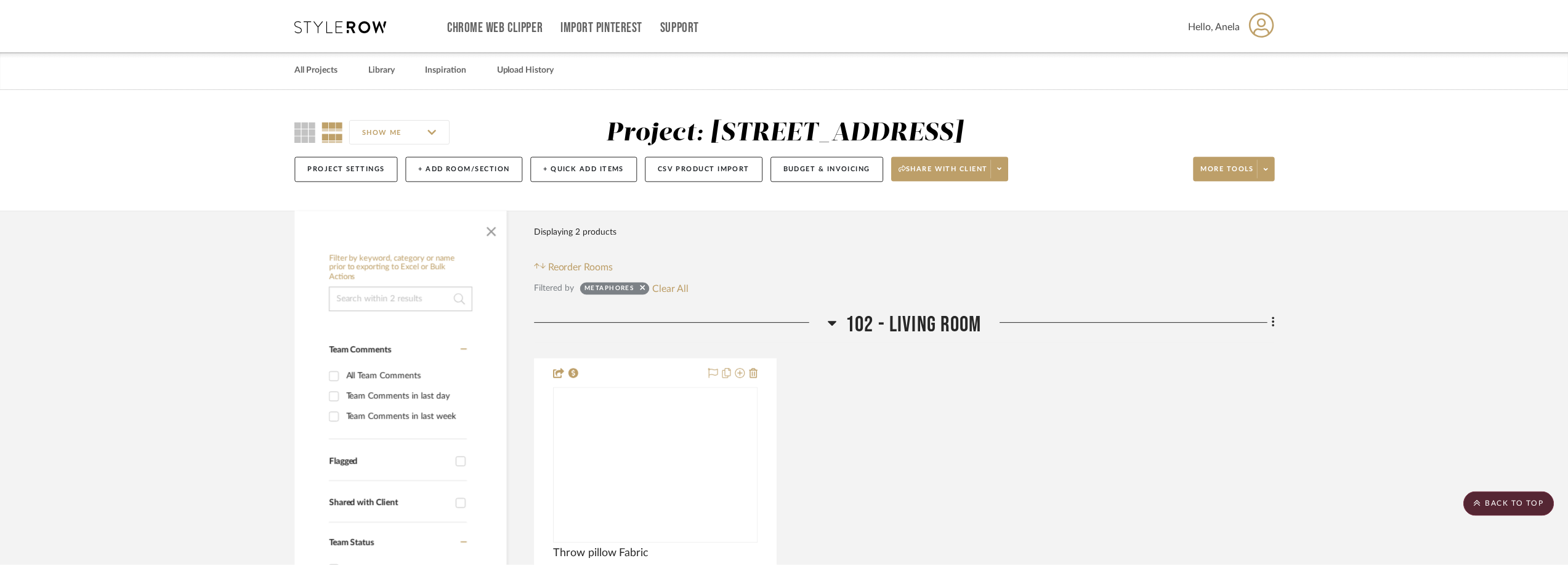
scroll to position [708, 0]
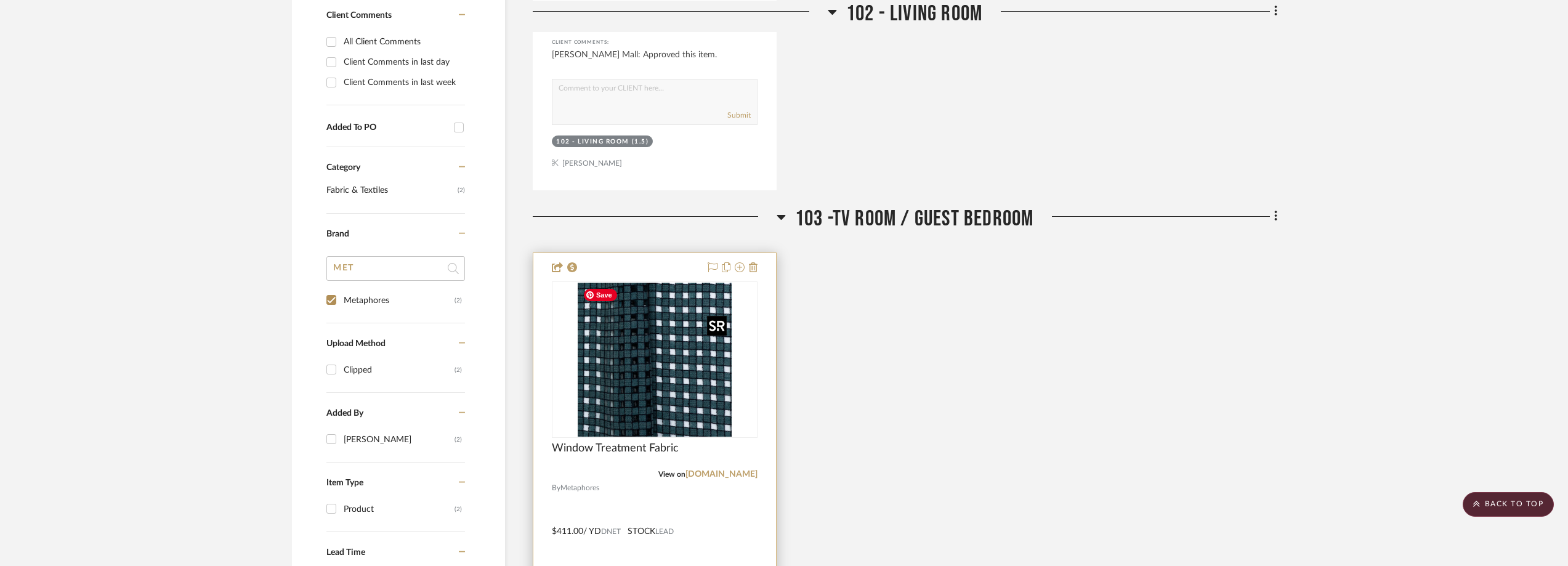
click at [667, 376] on img "0" at bounding box center [654, 359] width 154 height 154
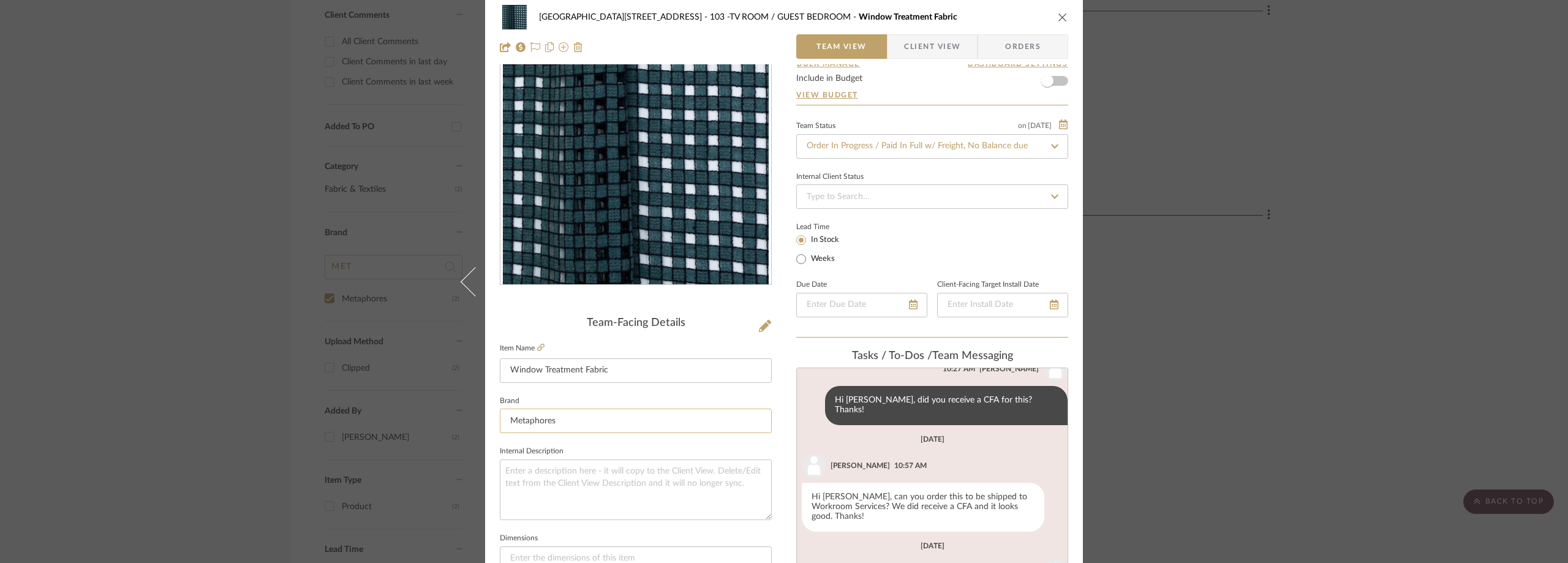
scroll to position [404, 0]
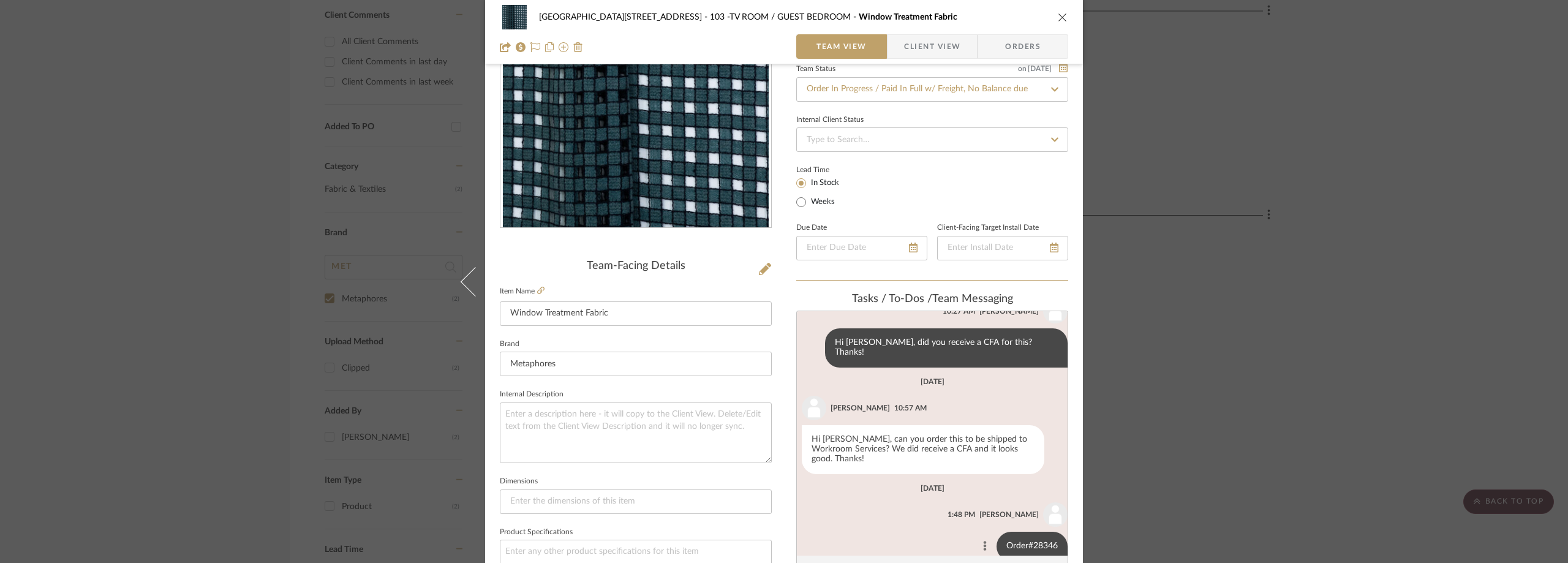
click at [984, 540] on icon at bounding box center [985, 545] width 3 height 9
click at [908, 437] on span "Edit Message" at bounding box center [916, 438] width 50 height 10
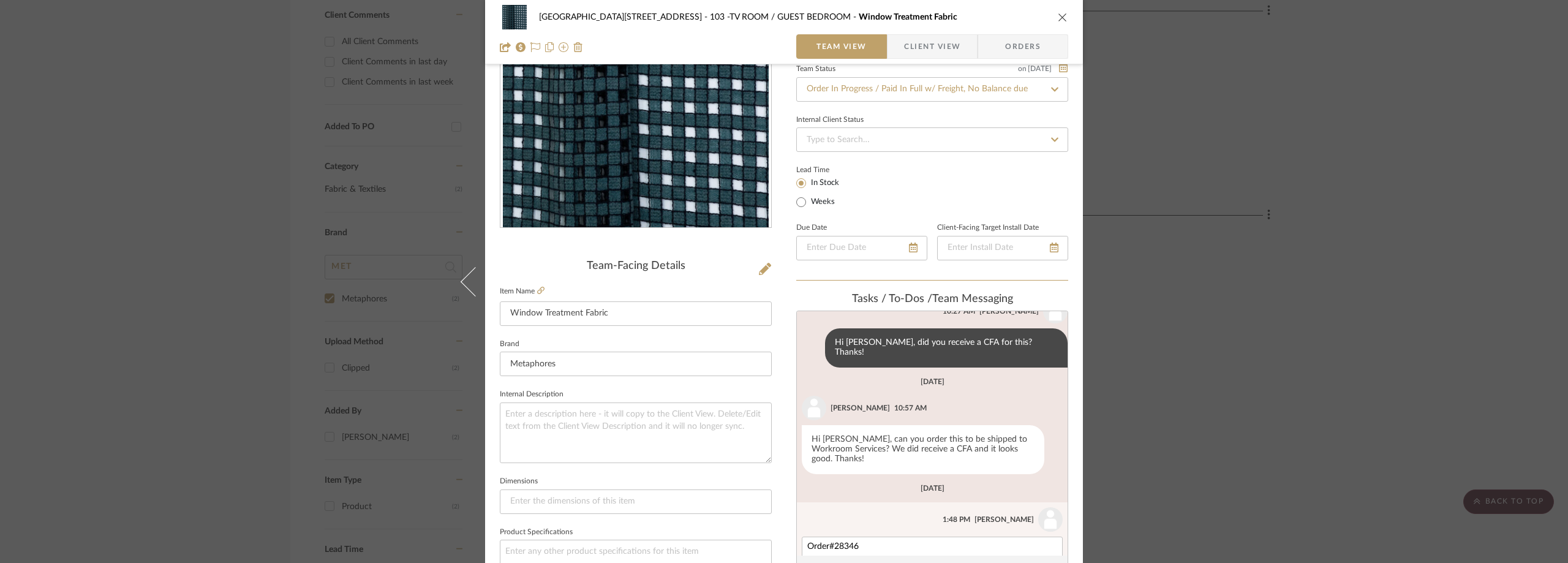
scroll to position [419, 0]
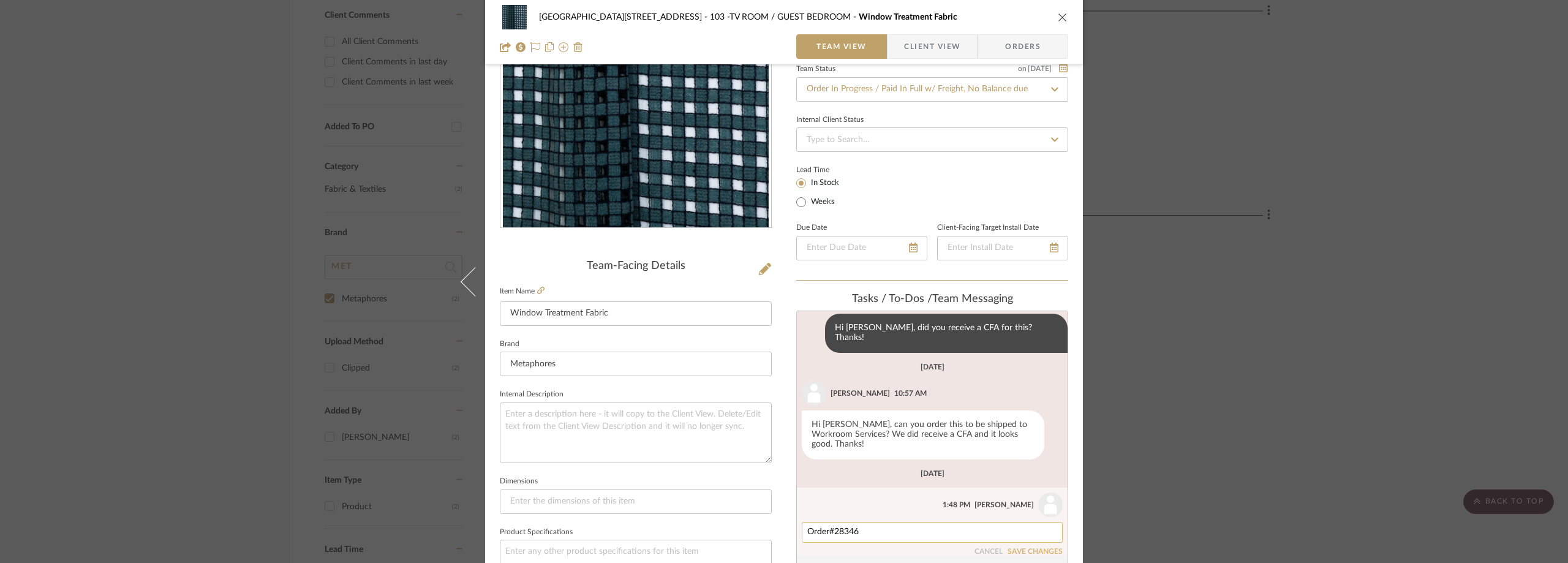
drag, startPoint x: 870, startPoint y: 508, endPoint x: 832, endPoint y: 503, distance: 38.3
click at [832, 522] on div "Order#28346" at bounding box center [932, 532] width 261 height 21
paste textarea "R28346"
type textarea "Order#R28346"
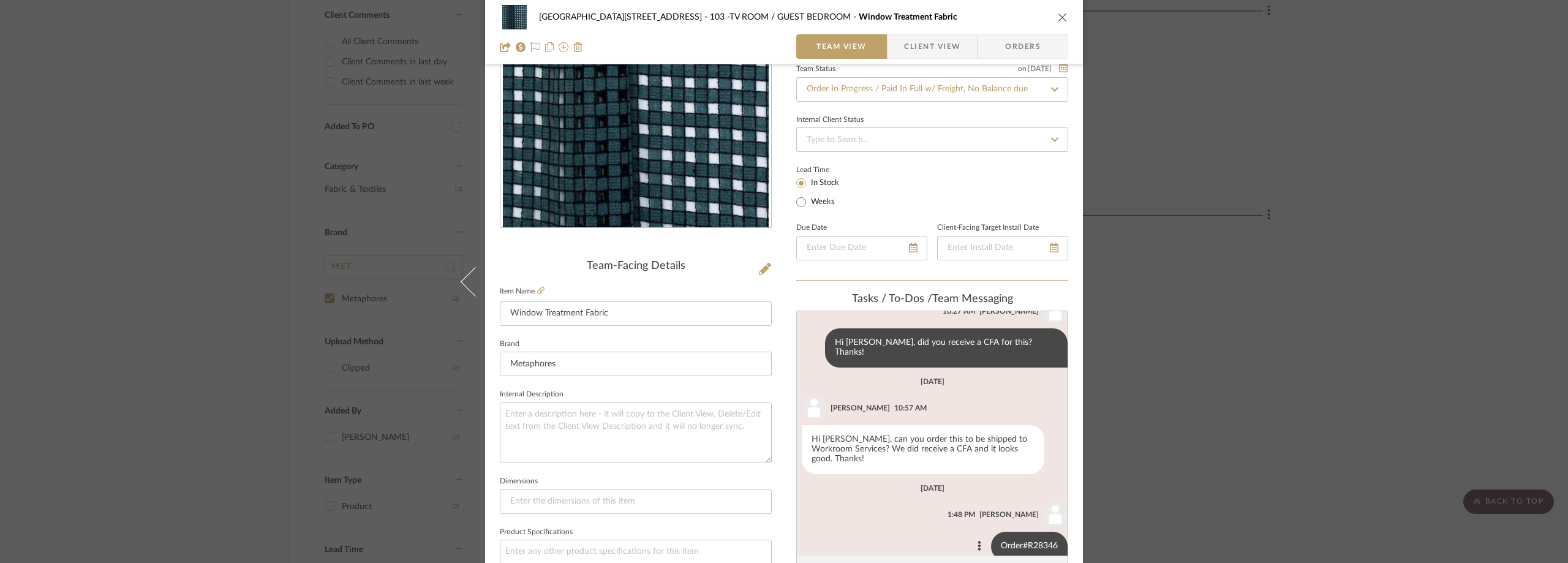
click at [92, 95] on div "24100 - 1175 Park Avenue - Mall 103 -TV ROOM / GUEST BEDROOM Window Treatment F…" at bounding box center [784, 281] width 1568 height 563
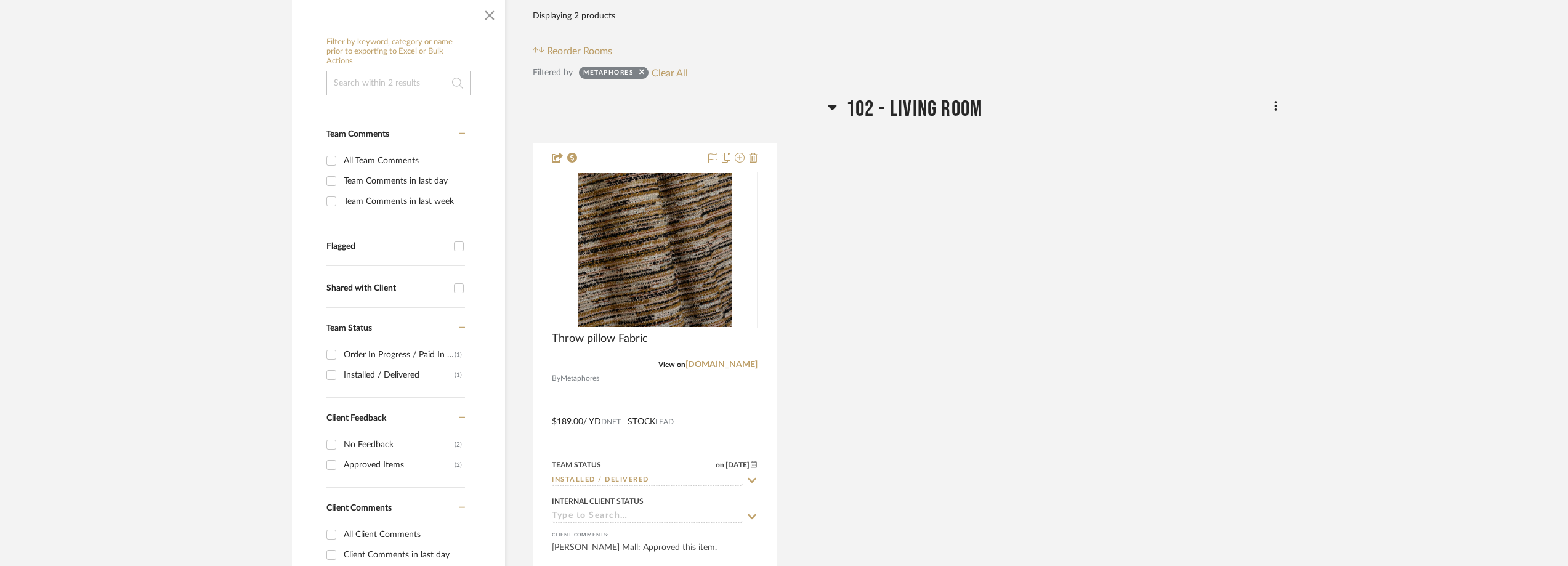
scroll to position [0, 0]
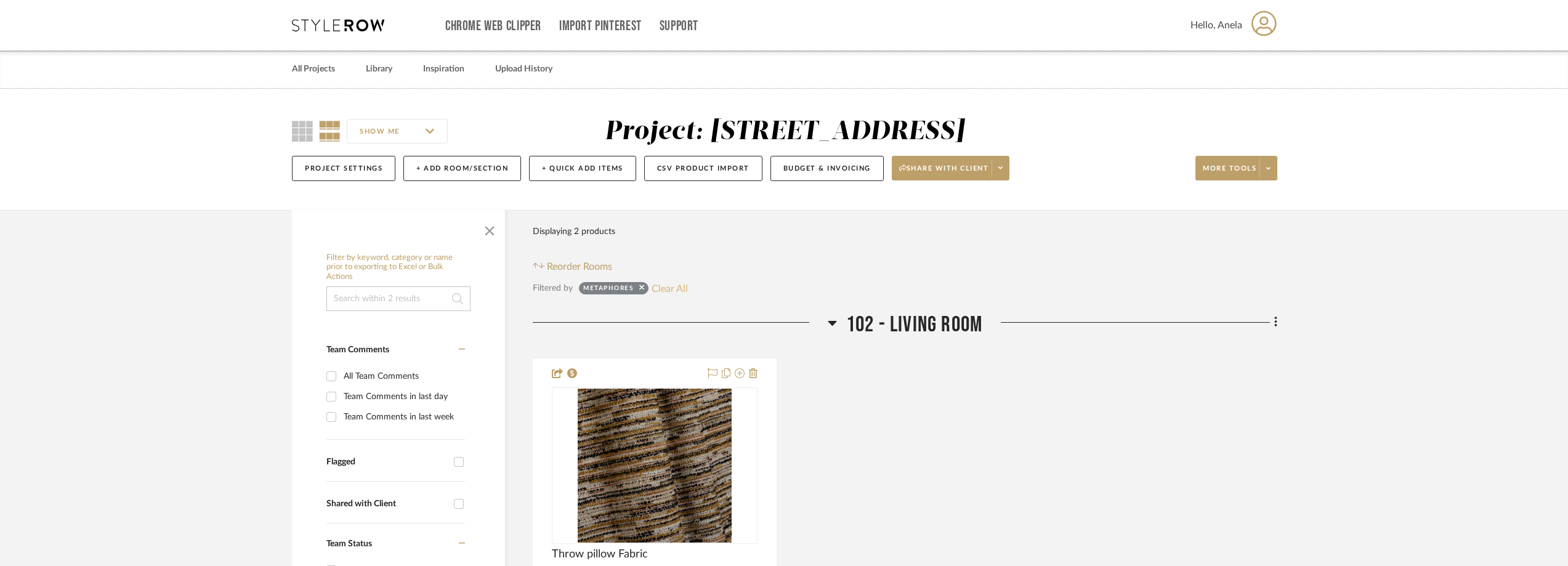
click at [674, 287] on button "Clear All" at bounding box center [670, 287] width 36 height 16
checkbox input "false"
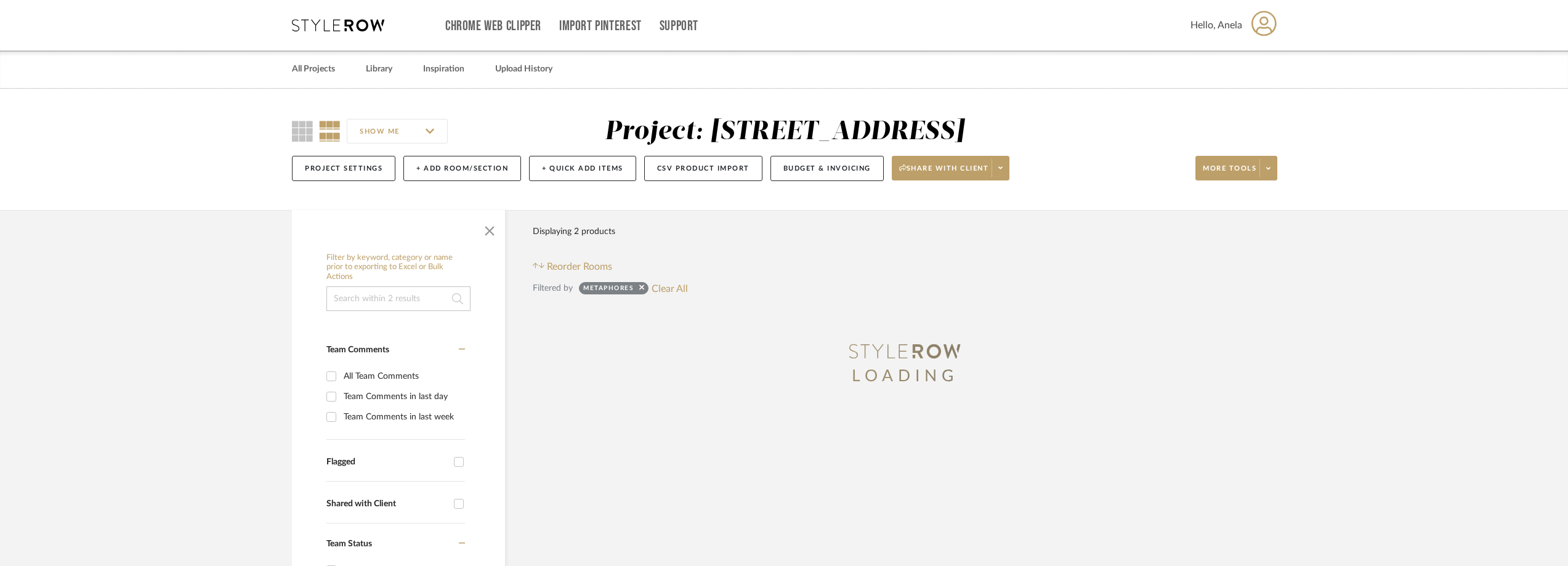
click at [324, 27] on icon at bounding box center [339, 25] width 93 height 12
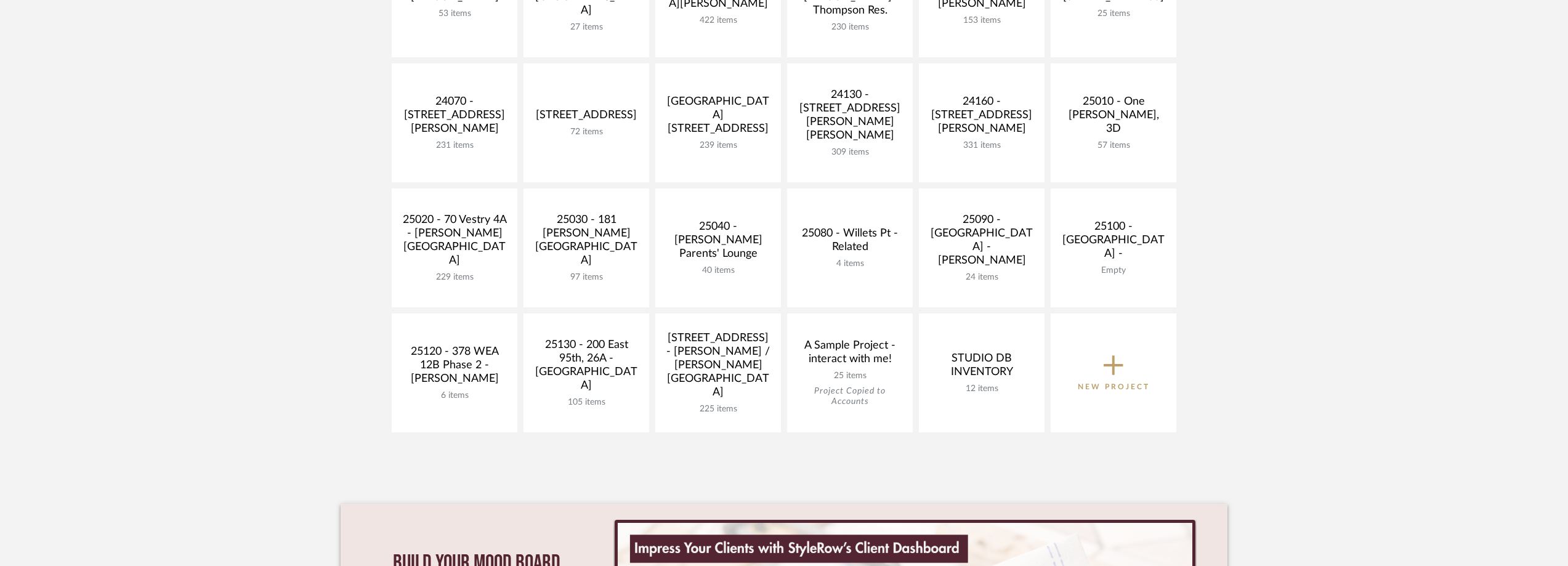
scroll to position [492, 0]
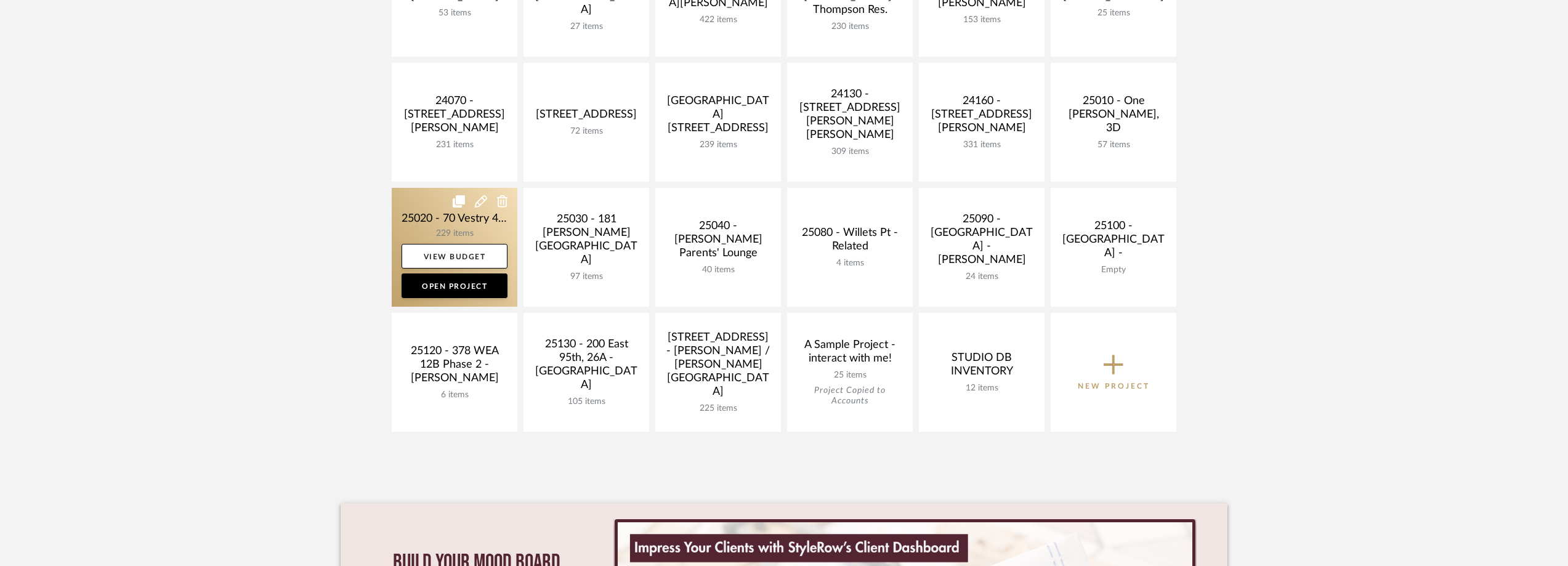
click at [399, 224] on link at bounding box center [454, 248] width 126 height 119
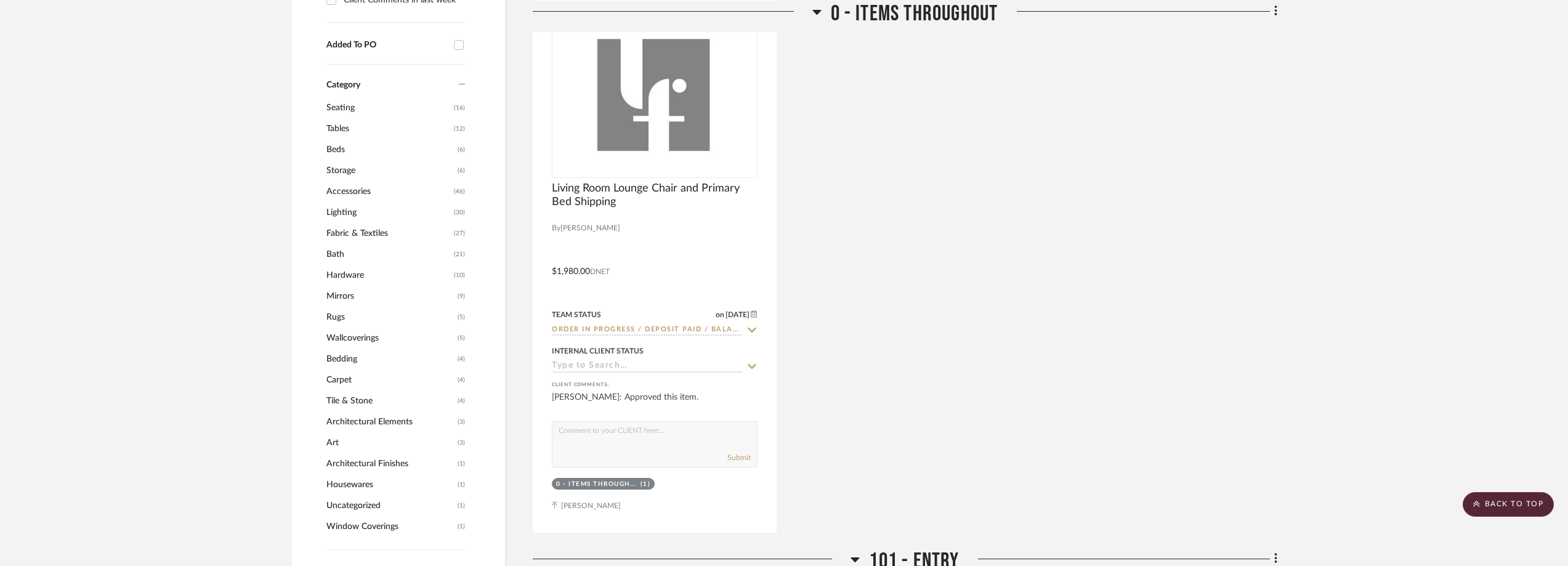
scroll to position [1170, 0]
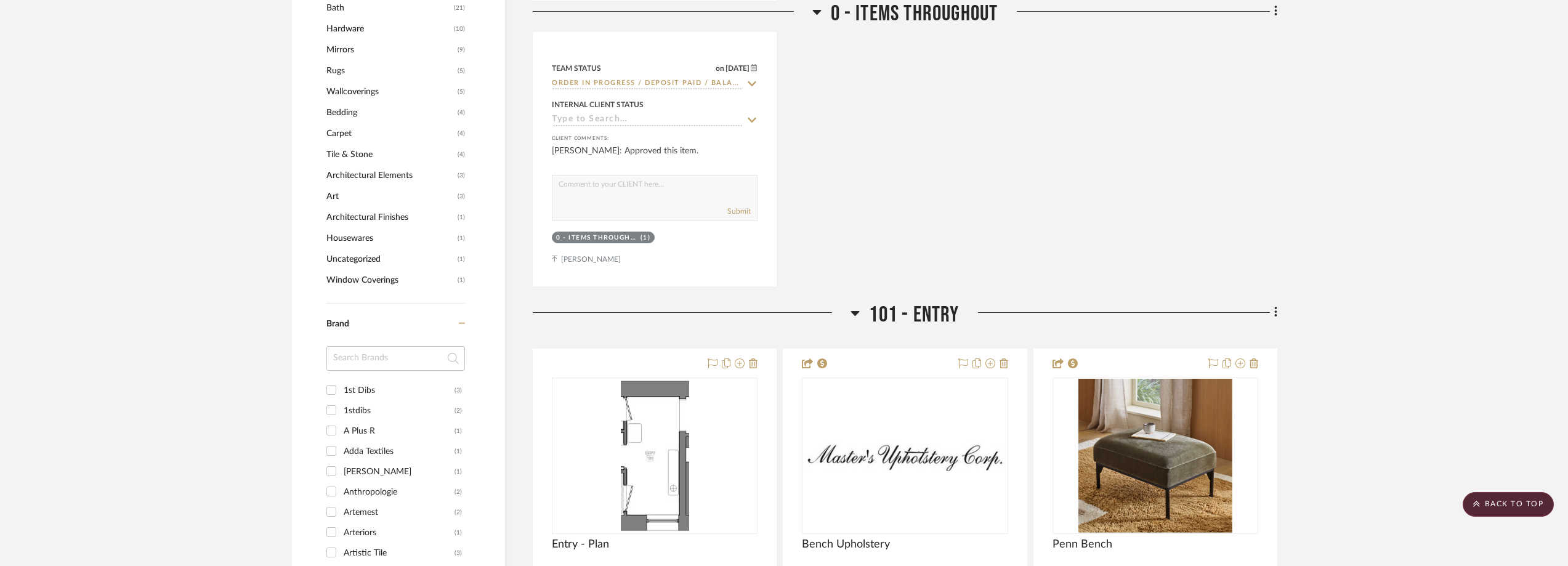
click at [392, 375] on div at bounding box center [395, 363] width 139 height 34
click at [393, 367] on input at bounding box center [395, 358] width 139 height 25
type input "holl"
click at [393, 392] on div "Holland & Sherry" at bounding box center [398, 390] width 111 height 20
click at [341, 392] on input "Holland & Sherry (1)" at bounding box center [331, 389] width 20 height 20
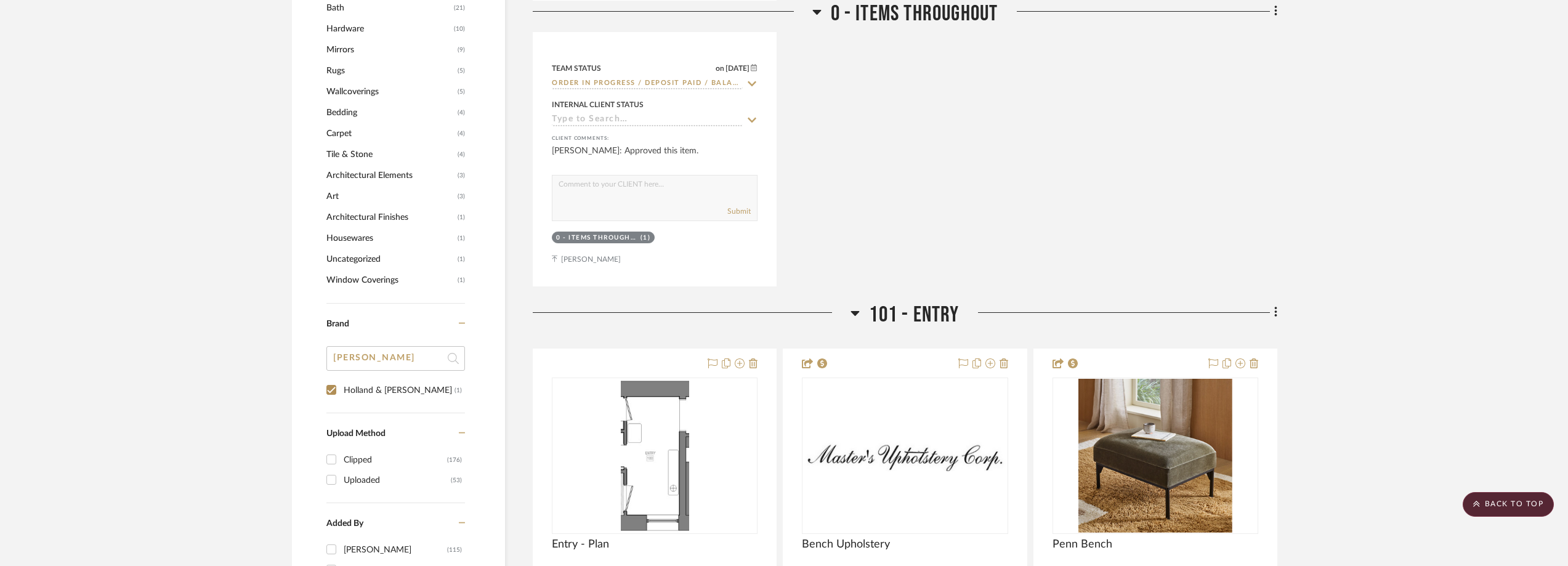
checkbox input "true"
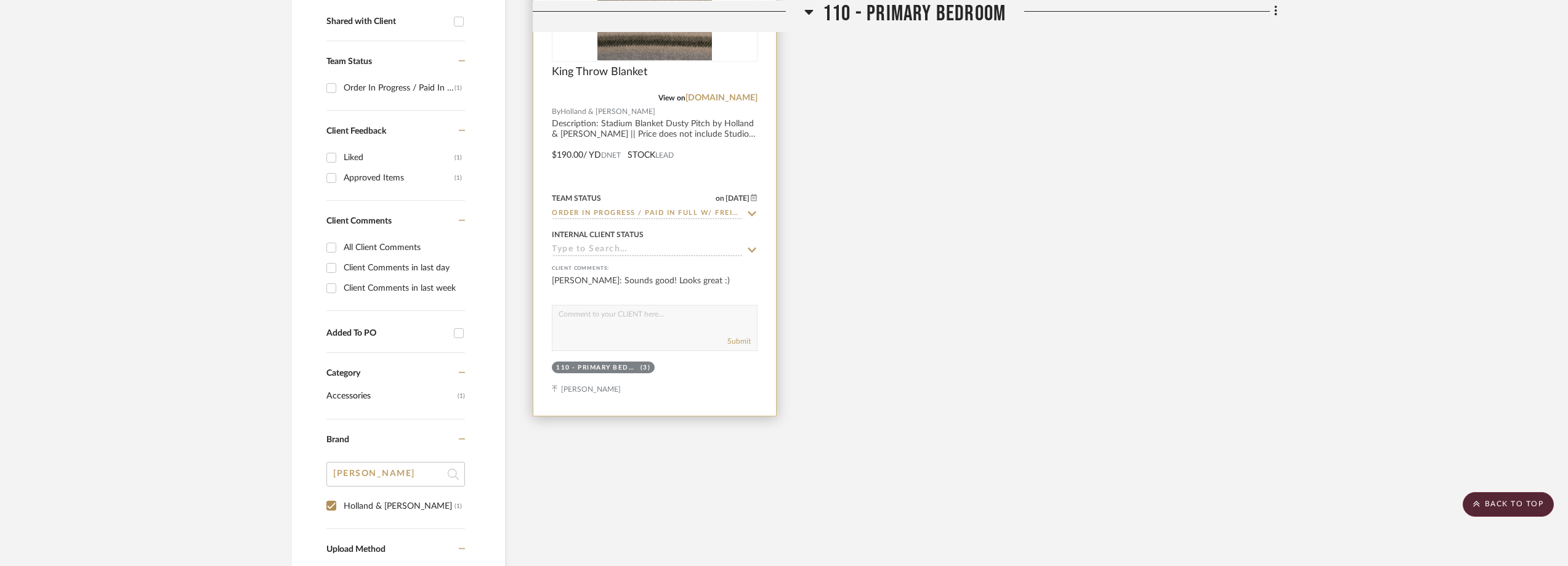
scroll to position [390, 0]
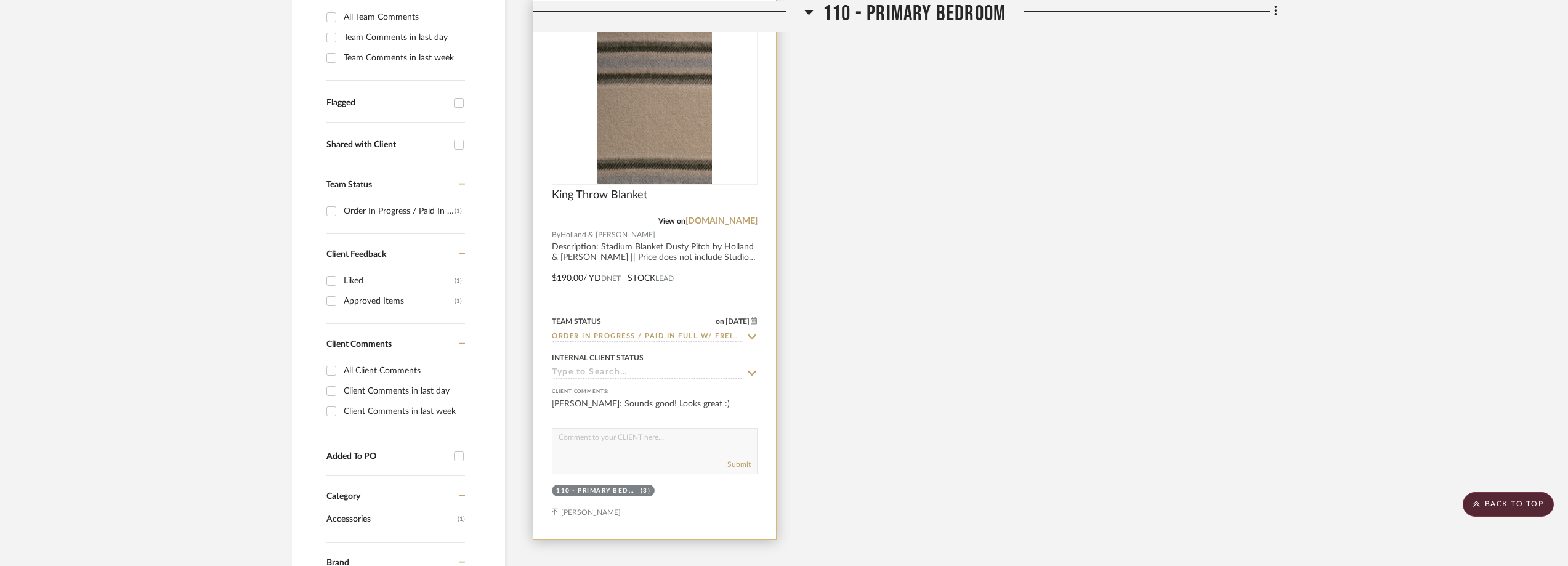
click at [752, 338] on icon at bounding box center [752, 336] width 9 height 5
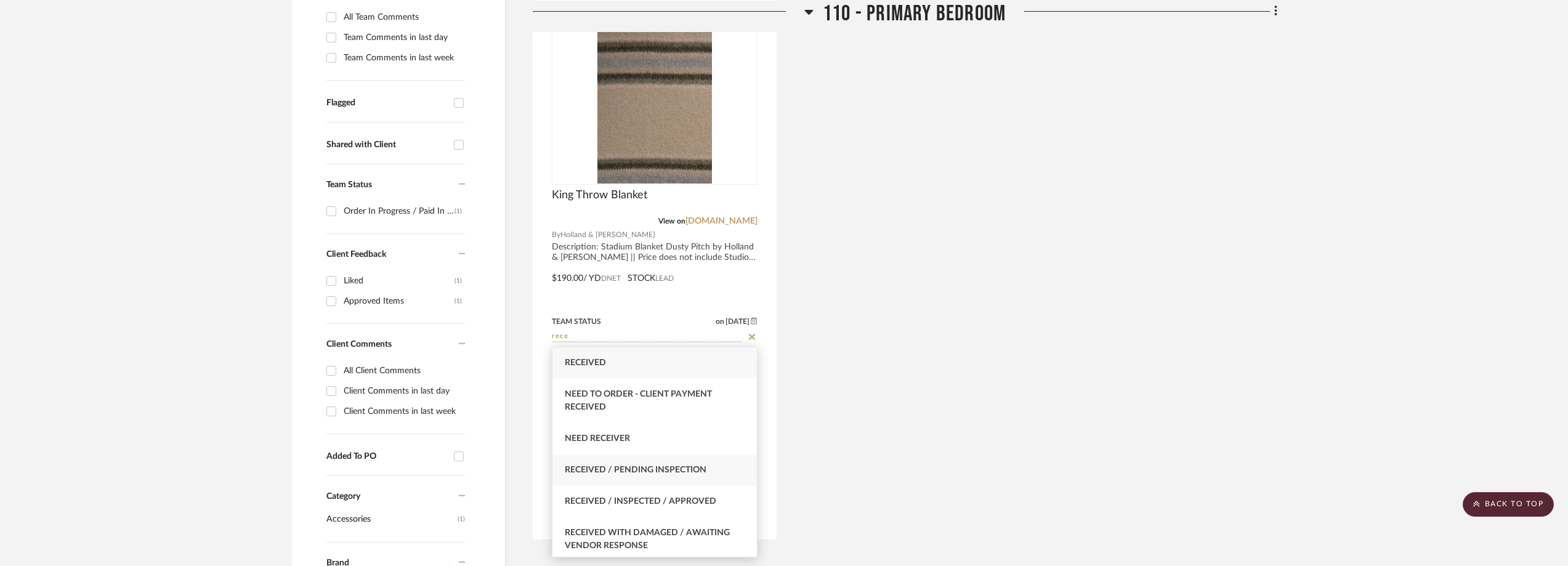
type input "rece"
click at [688, 458] on div "Received / Pending Inspection" at bounding box center [654, 470] width 204 height 31
type input "[DATE]"
type input "Received / Pending Inspection"
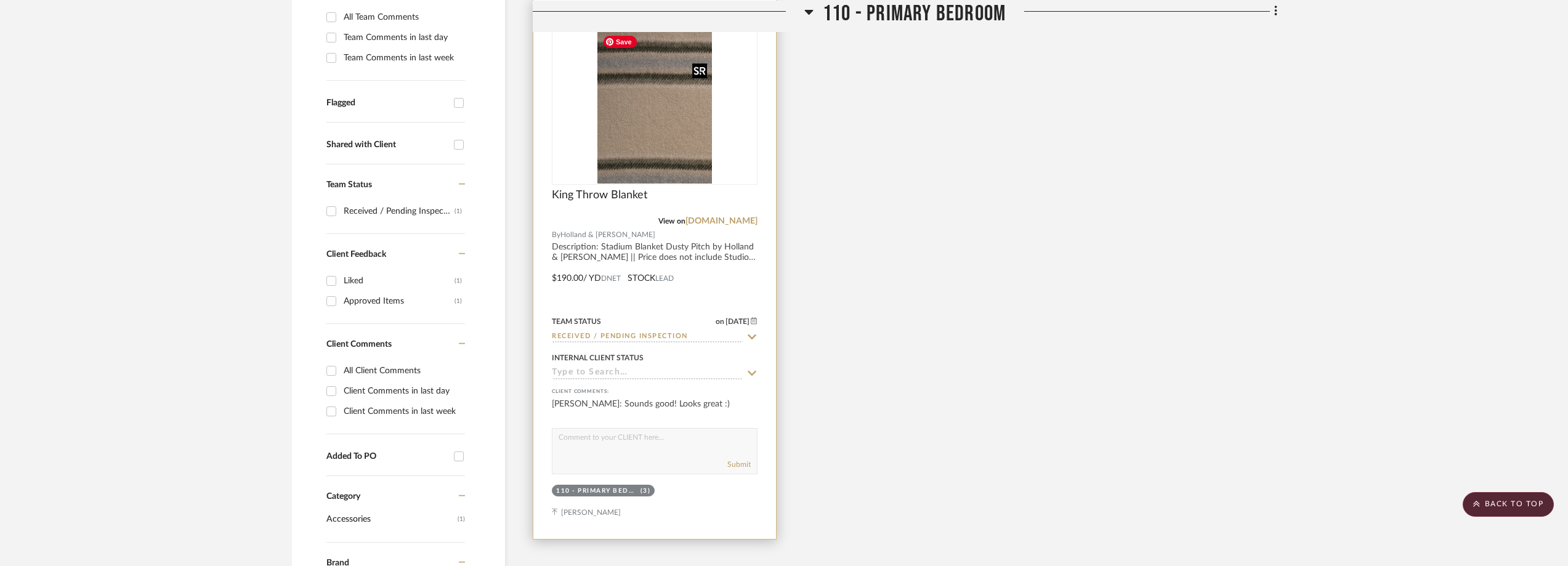
click at [0, 0] on img at bounding box center [0, 0] width 0 height 0
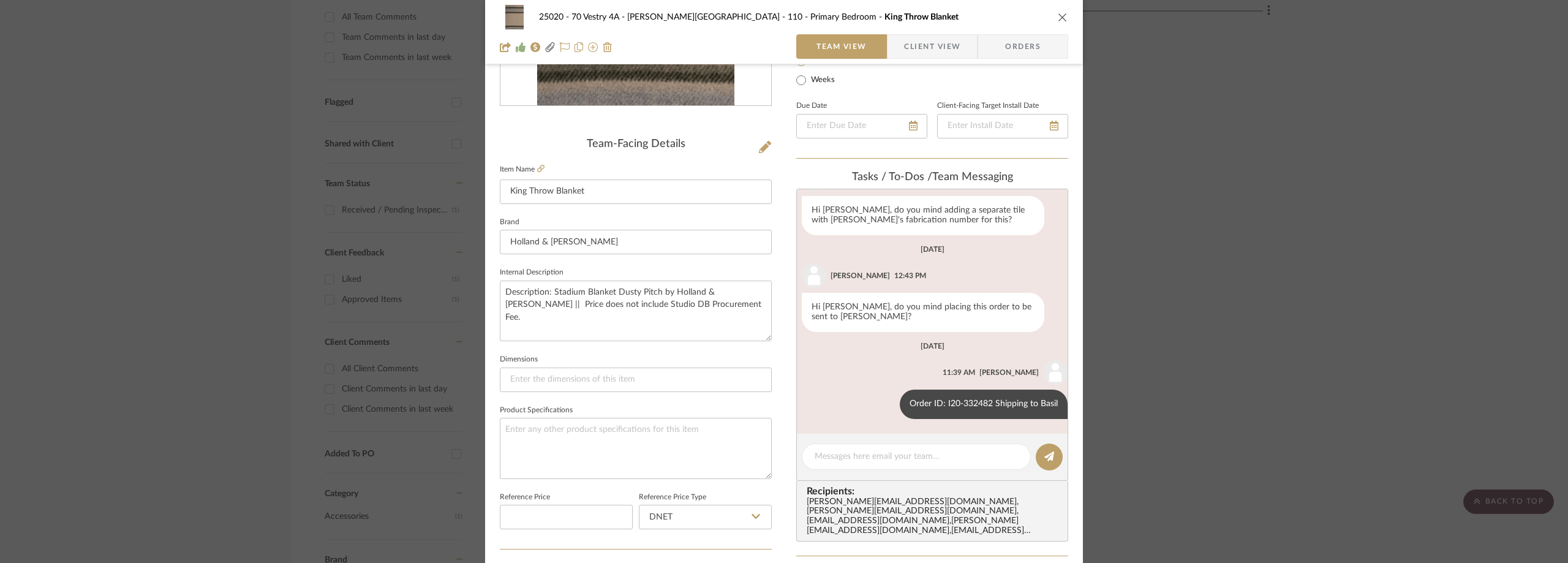
scroll to position [245, 0]
click at [865, 457] on textarea at bounding box center [916, 456] width 203 height 13
type textarea "V"
paste textarea "Delivered On Saturday, August 23 at 12:50 P.M"
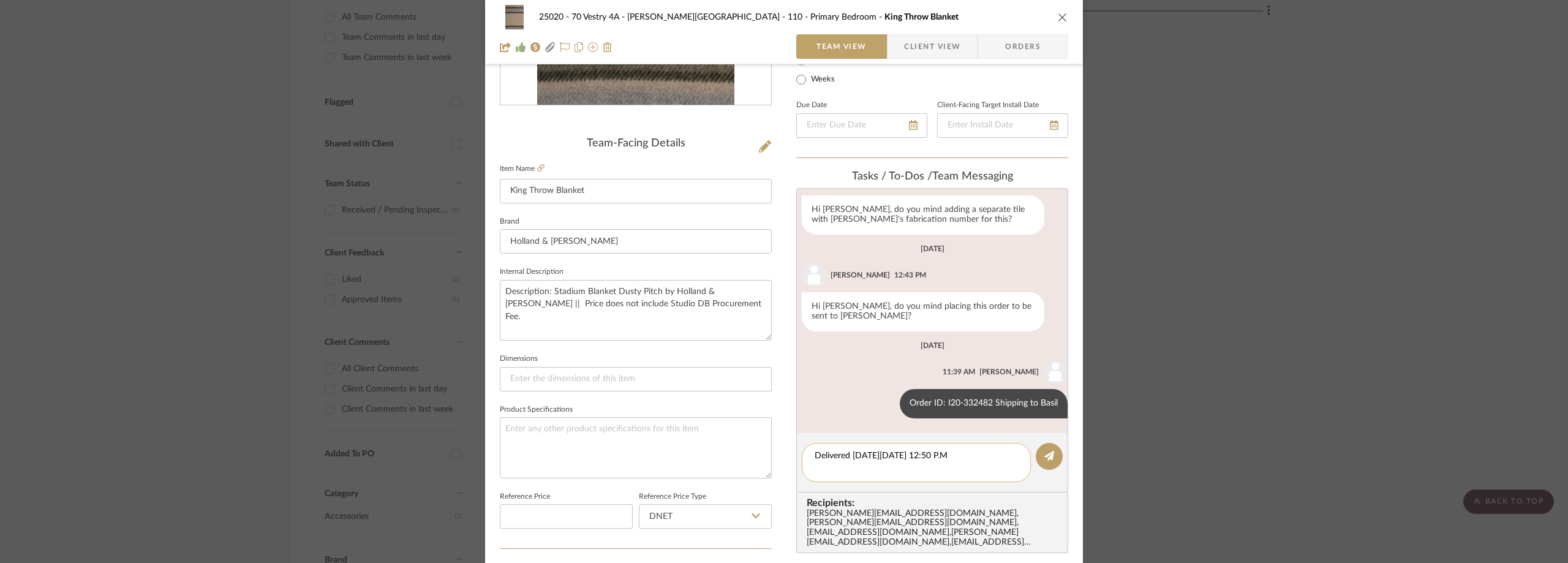
scroll to position [0, 0]
type textarea "Delivered On Saturday, August 23 at 12:50 P.M to Basil"
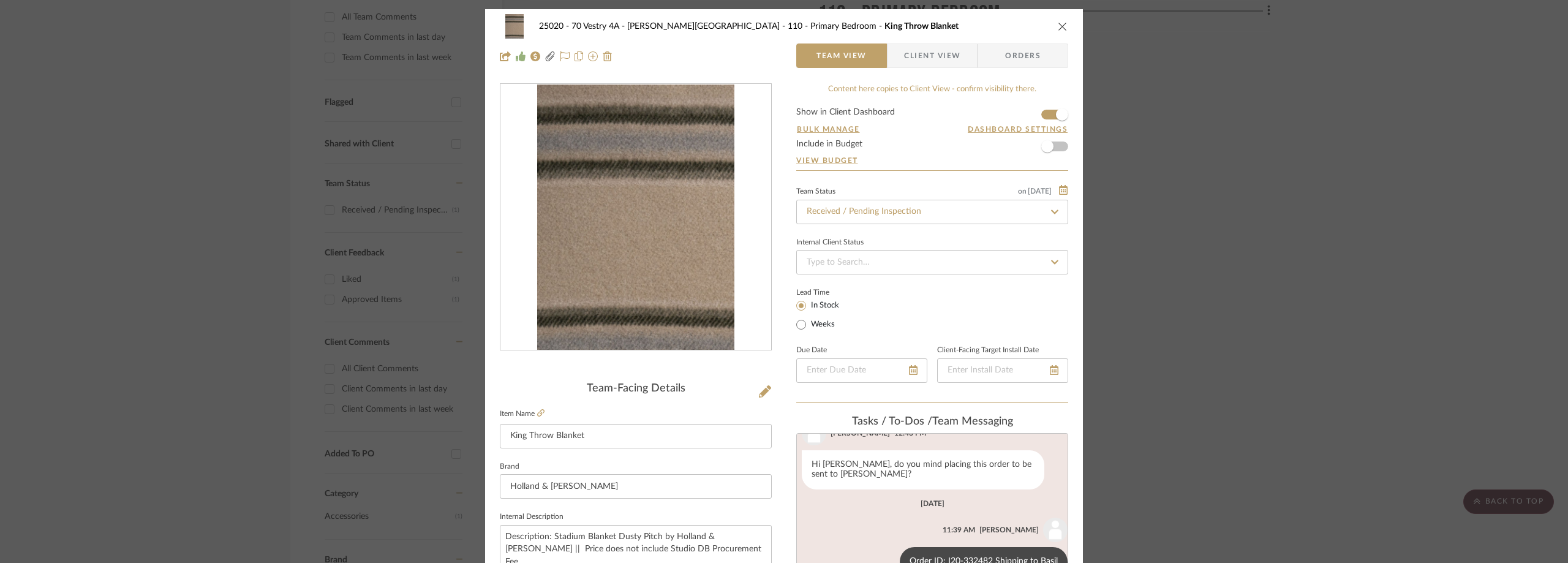
click at [1217, 336] on div "25020 - 70 Vestry 4A - Grant-Stanleigh 110 - Primary Bedroom King Throw Blanket…" at bounding box center [784, 281] width 1568 height 563
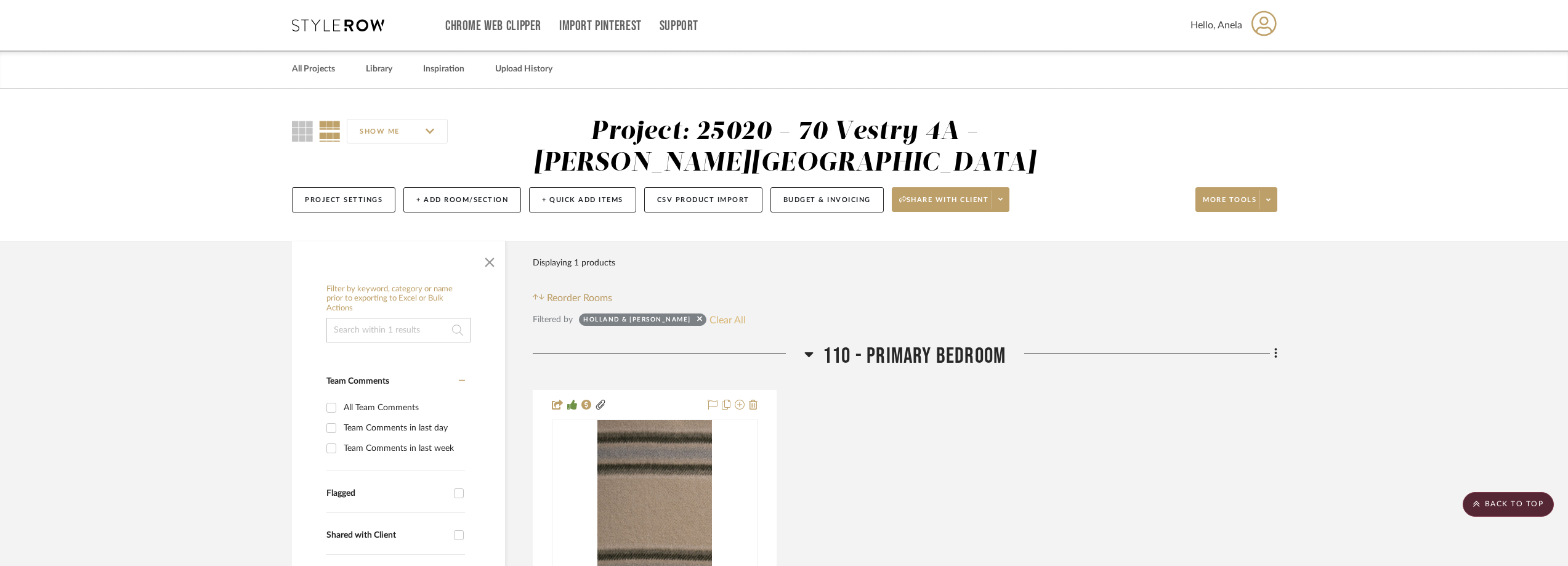
click at [709, 322] on button "Clear All" at bounding box center [727, 319] width 36 height 16
checkbox input "false"
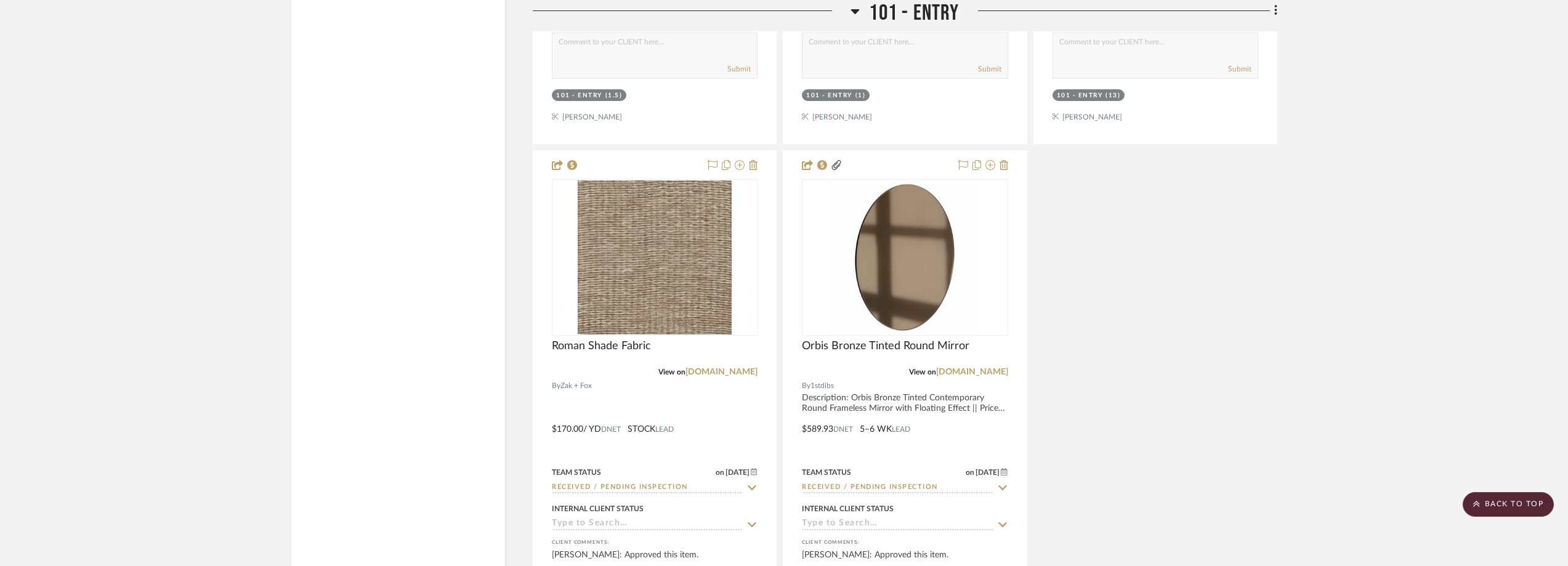
scroll to position [3078, 0]
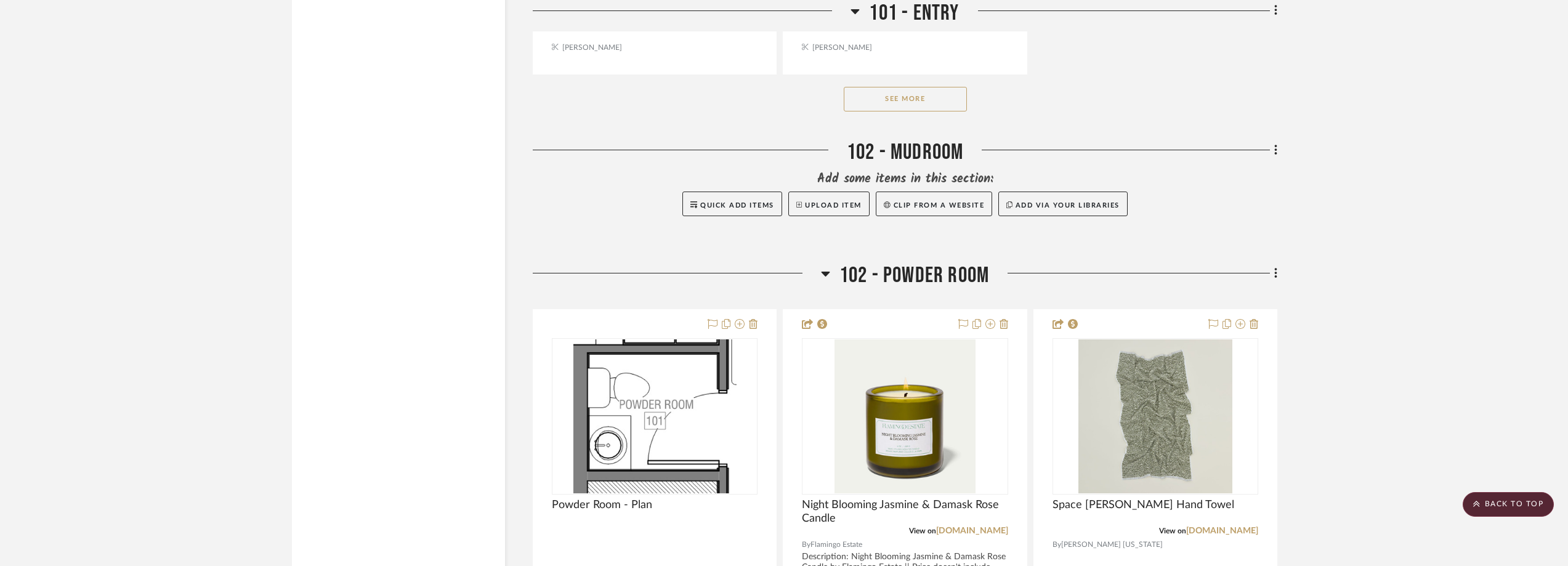
click at [918, 103] on button "See More" at bounding box center [905, 99] width 123 height 25
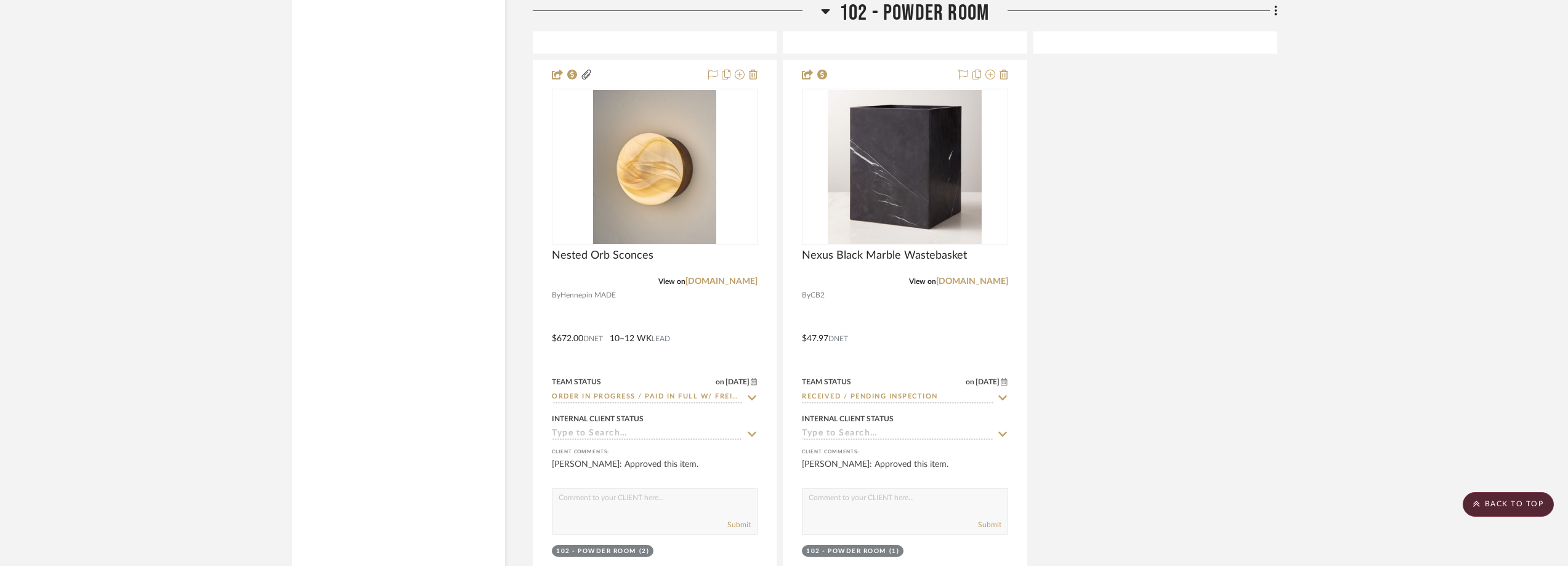
scroll to position [4985, 0]
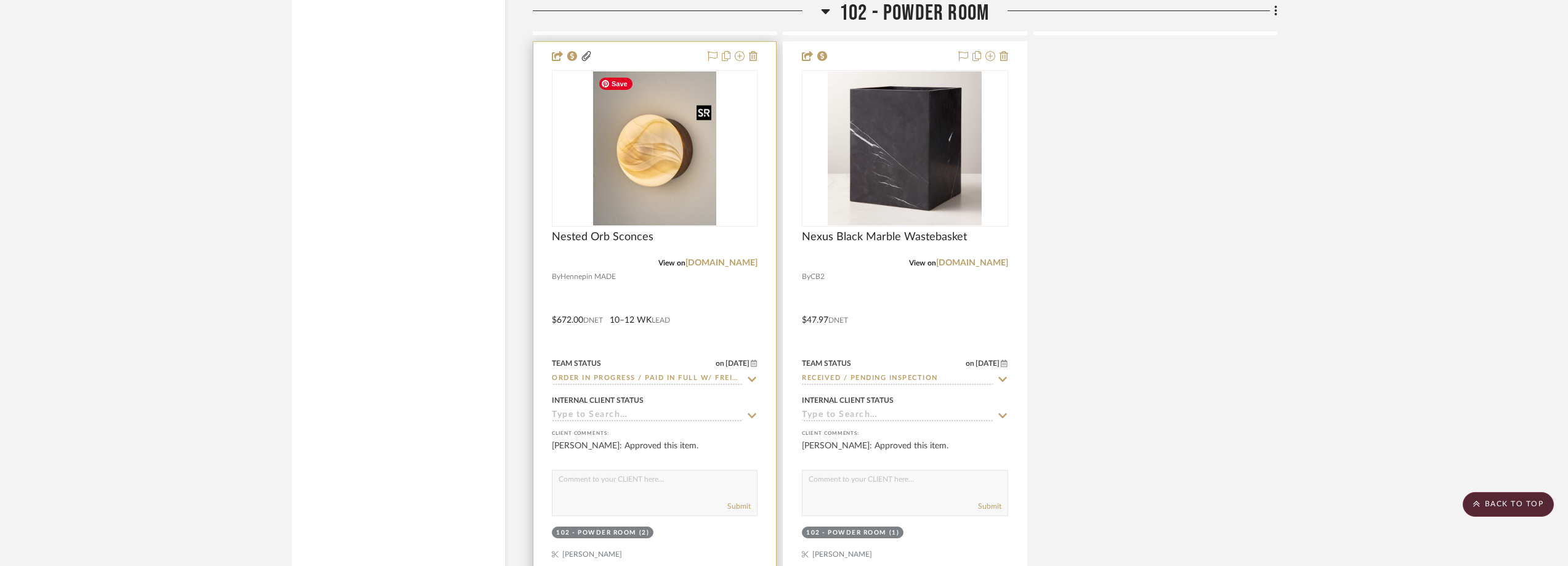
click at [708, 180] on img "0" at bounding box center [654, 148] width 123 height 154
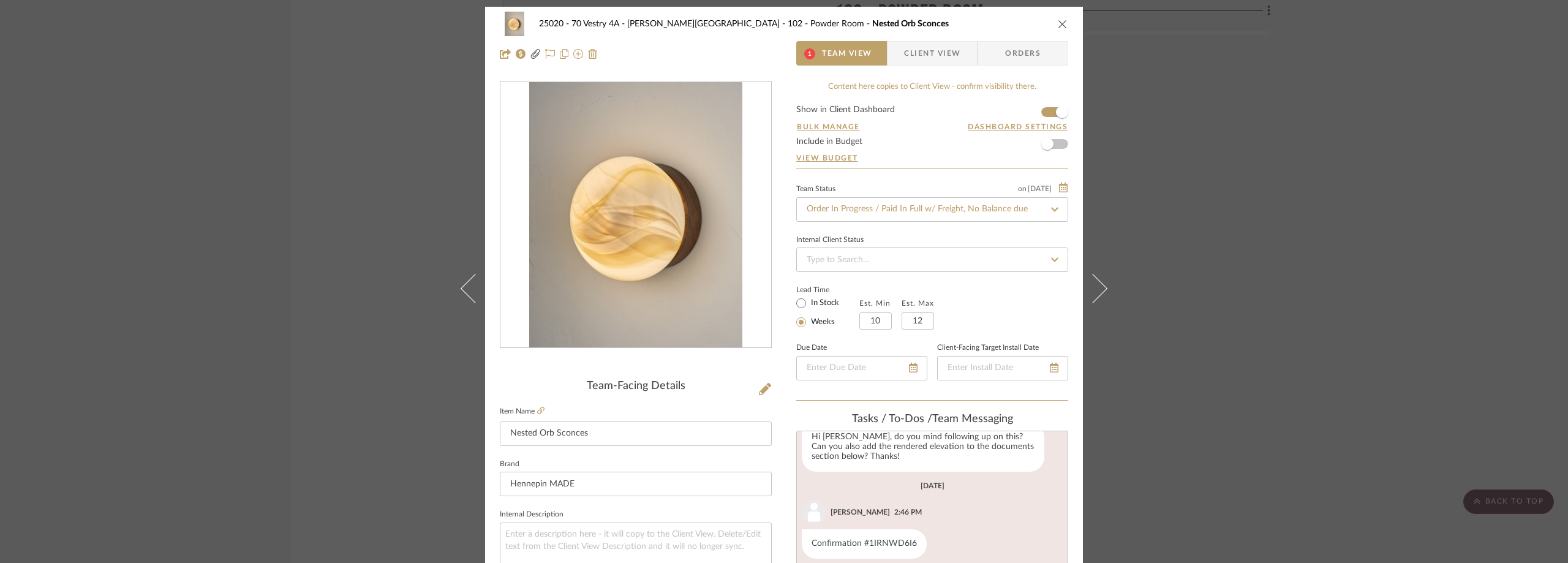
scroll to position [0, 0]
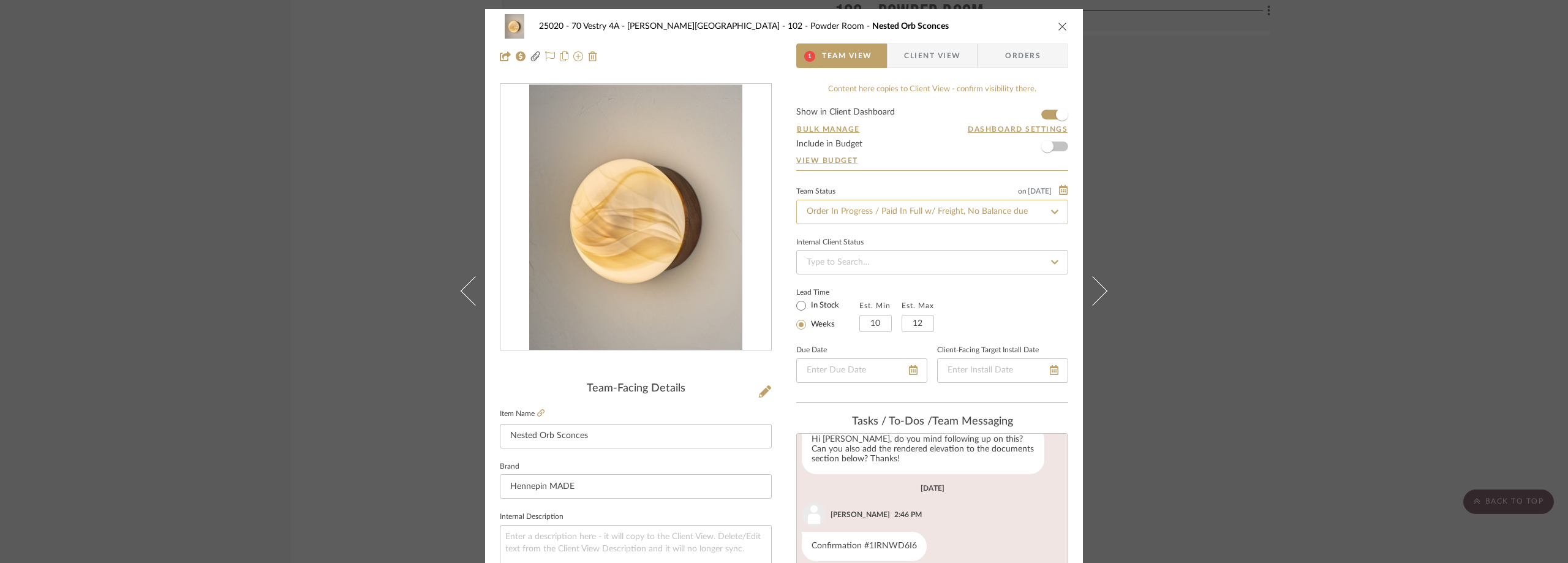
click at [958, 211] on input "Order In Progress / Paid In Full w/ Freight, No Balance due" at bounding box center [932, 211] width 272 height 24
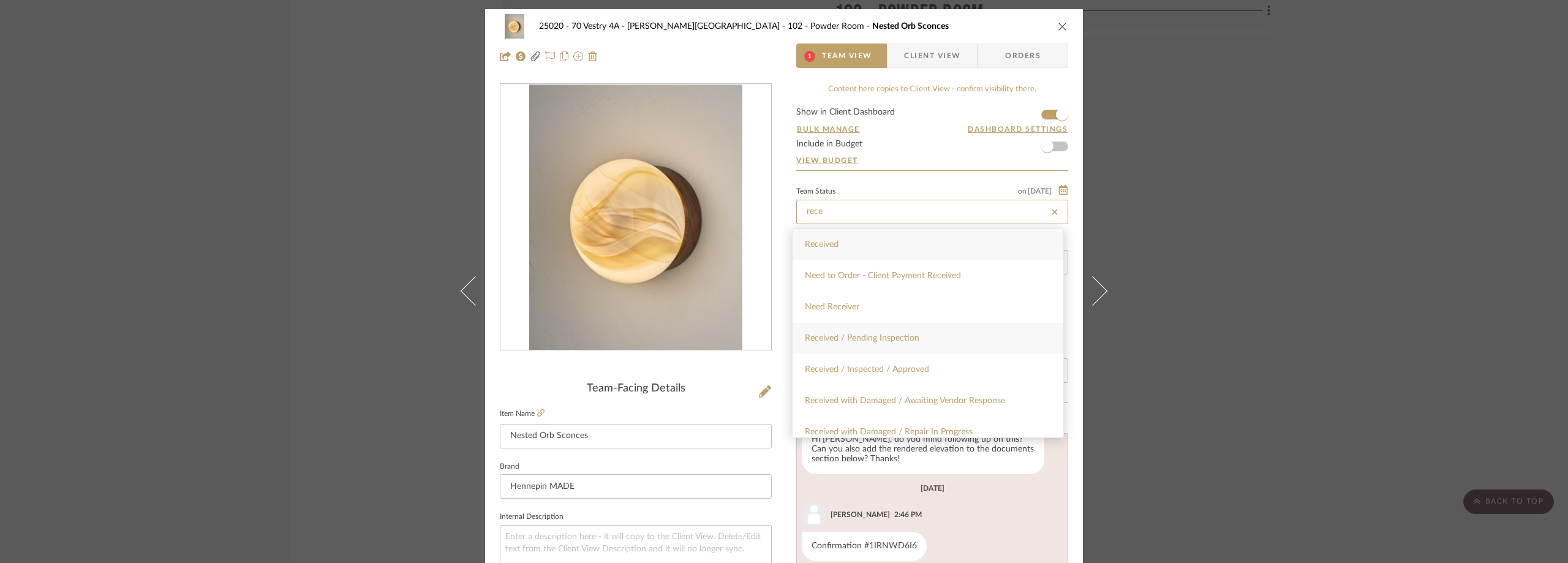
type input "rece"
click at [973, 333] on div "Received / Pending Inspection" at bounding box center [928, 337] width 271 height 31
type input "[DATE]"
type input "Received / Pending Inspection"
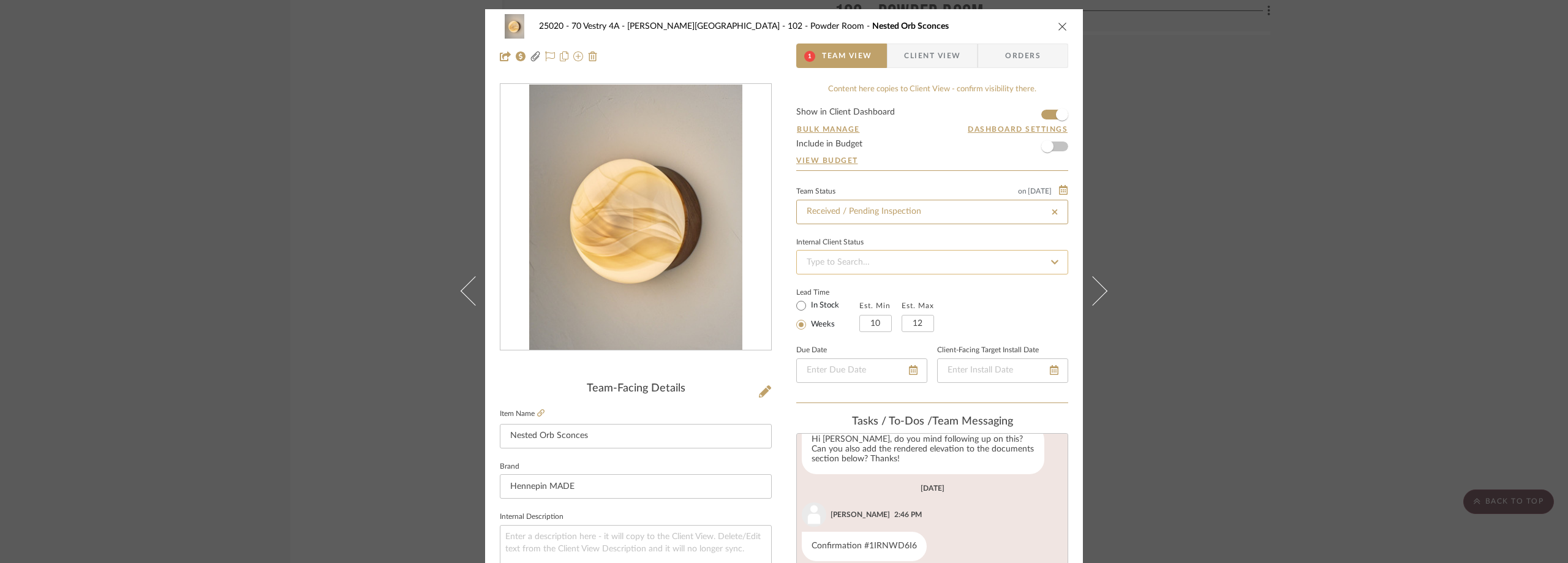
type input "[DATE]"
type input "Received / Pending Inspection"
click at [1003, 240] on div "Internal Client Status" at bounding box center [932, 242] width 272 height 7
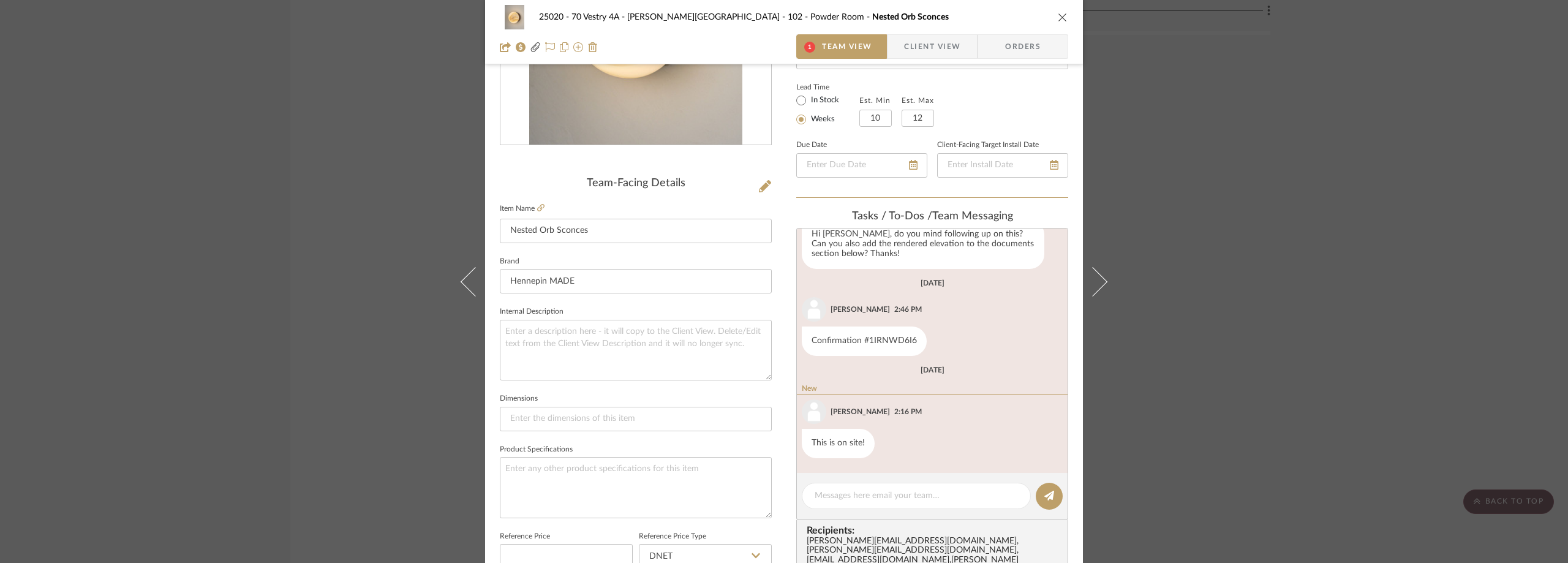
scroll to position [490, 0]
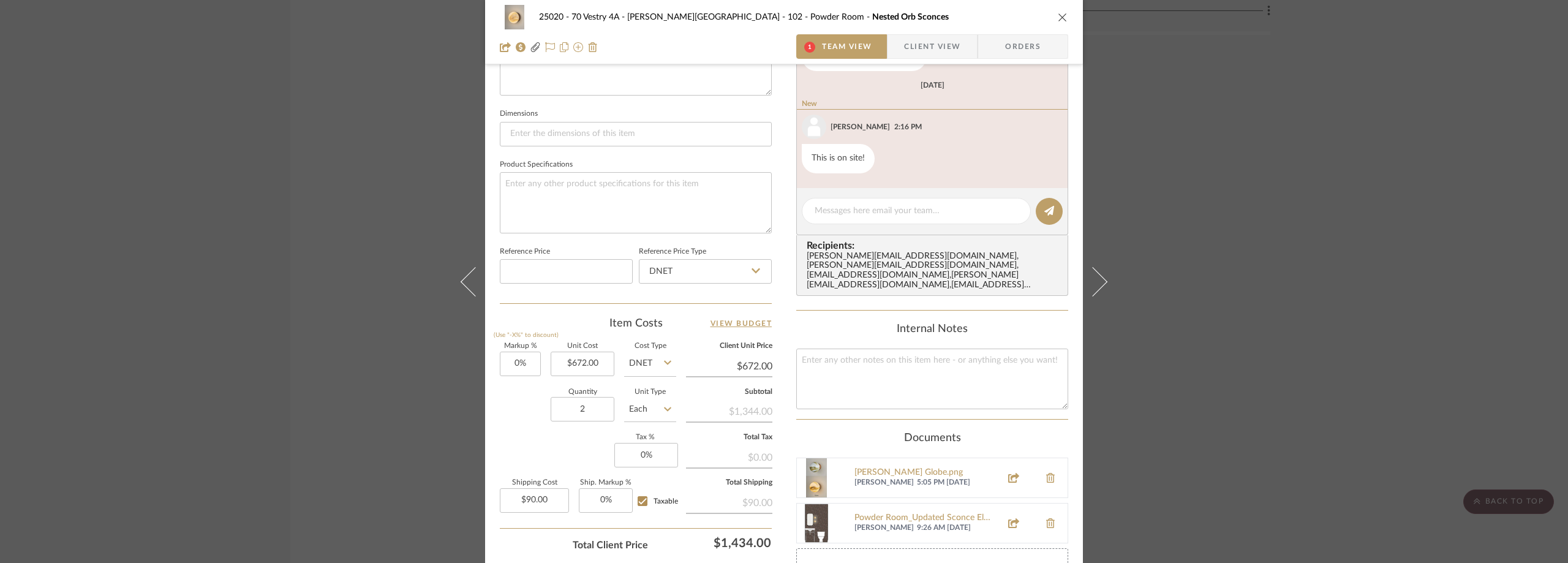
click at [1338, 272] on div "25020 - 70 Vestry 4A - Grant-Stanleigh 102 - Powder Room Nested Orb Sconces 1 T…" at bounding box center [784, 281] width 1568 height 563
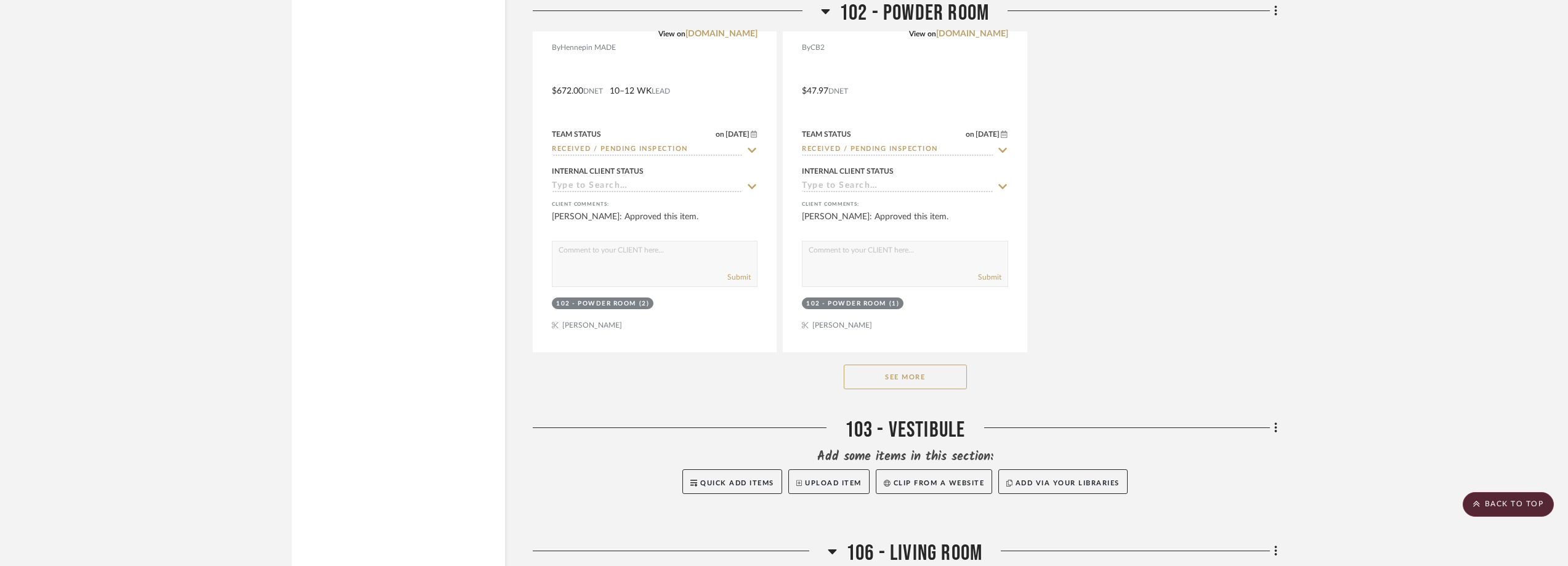
scroll to position [5293, 0]
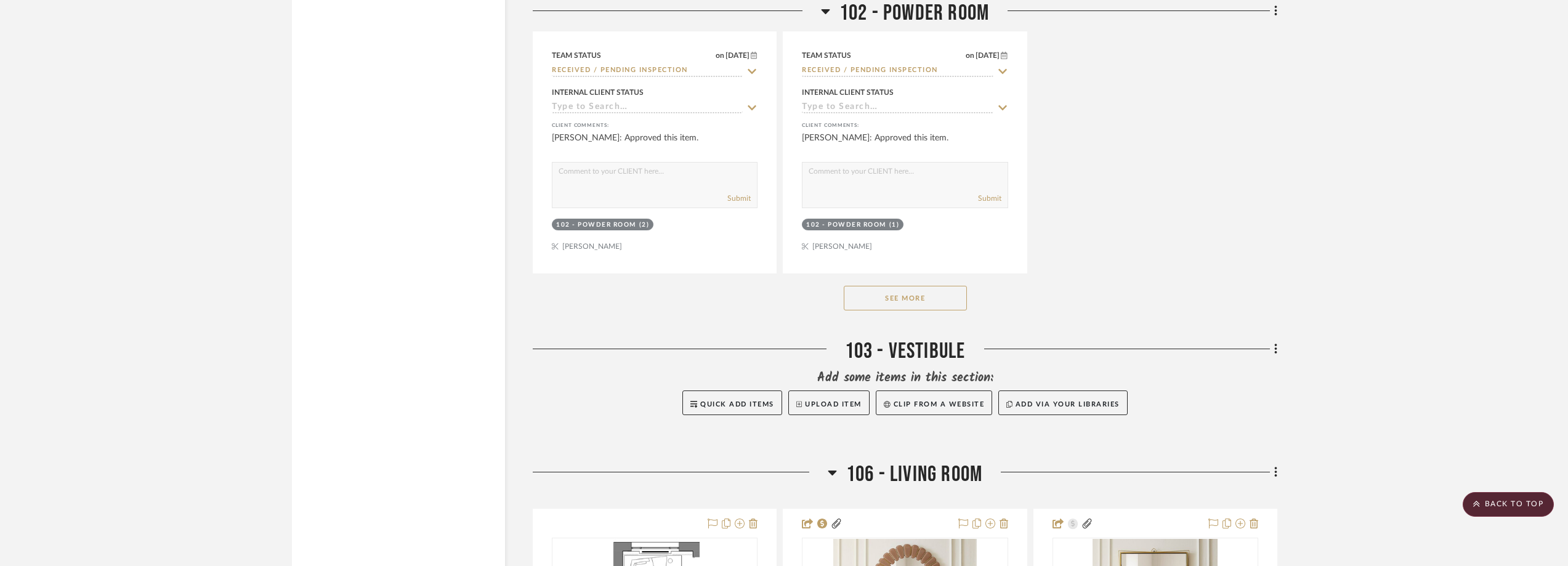
click at [961, 299] on button "See More" at bounding box center [905, 298] width 123 height 25
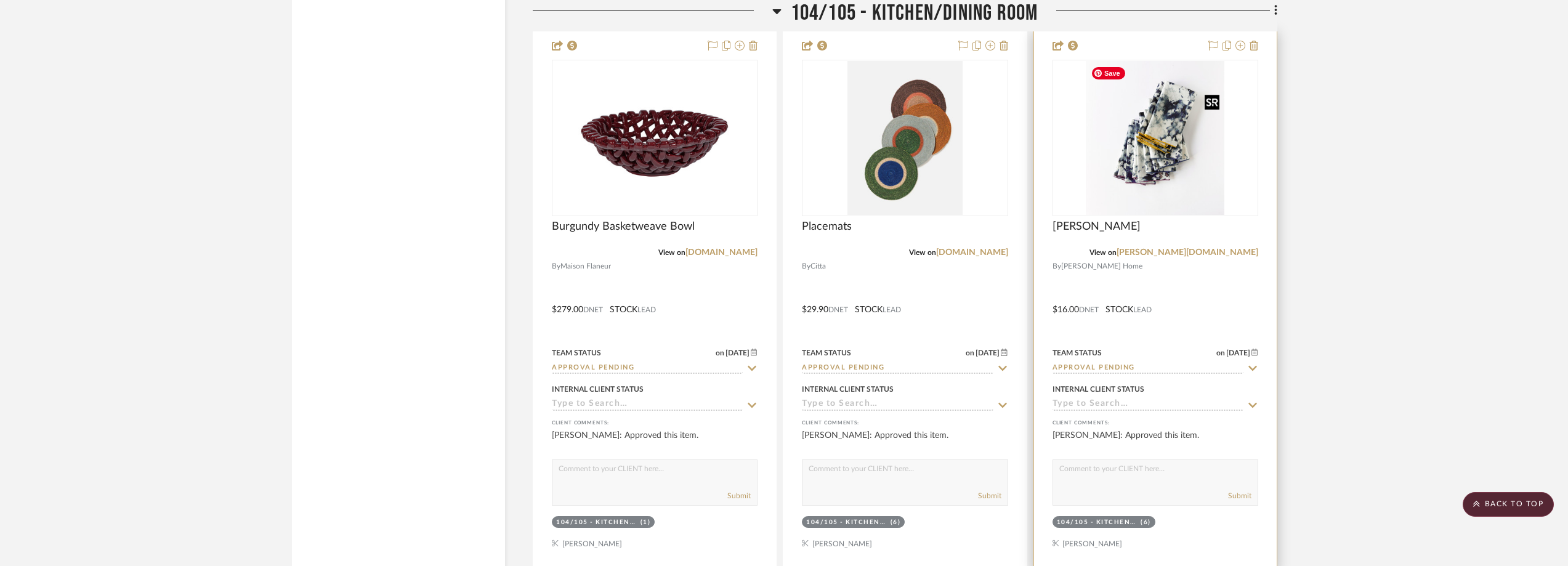
scroll to position [8124, 0]
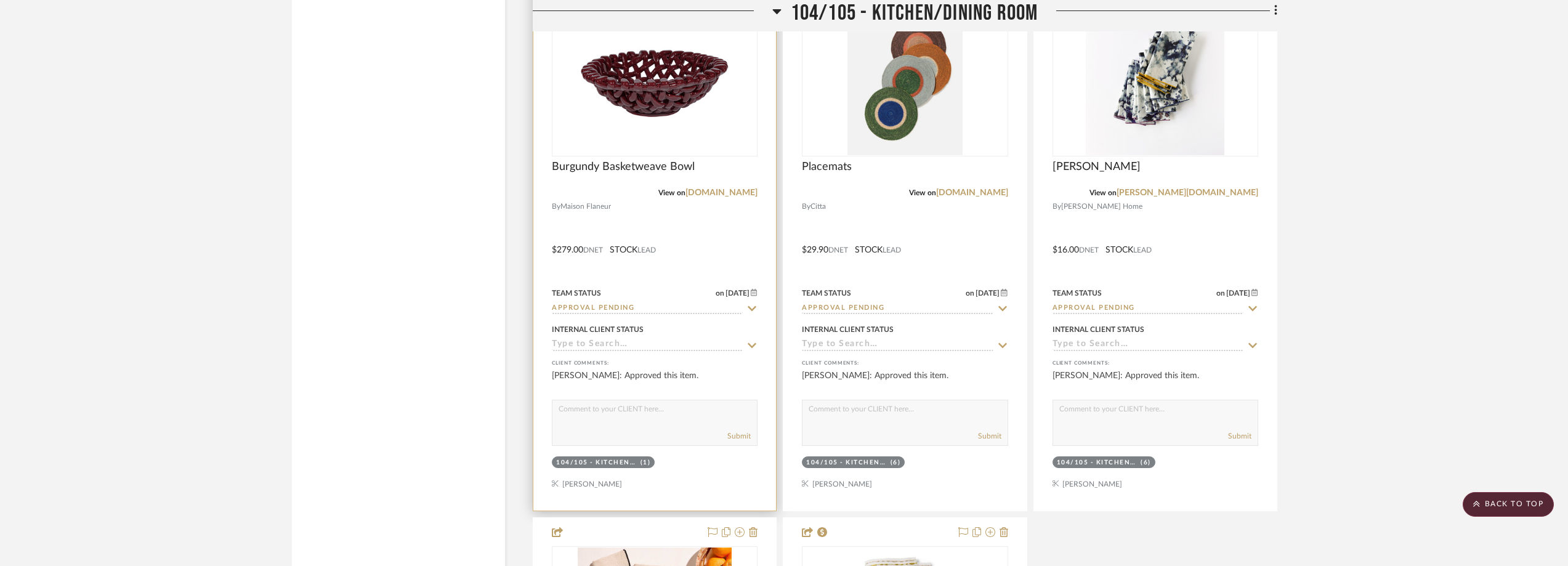
click at [754, 308] on icon at bounding box center [752, 308] width 11 height 9
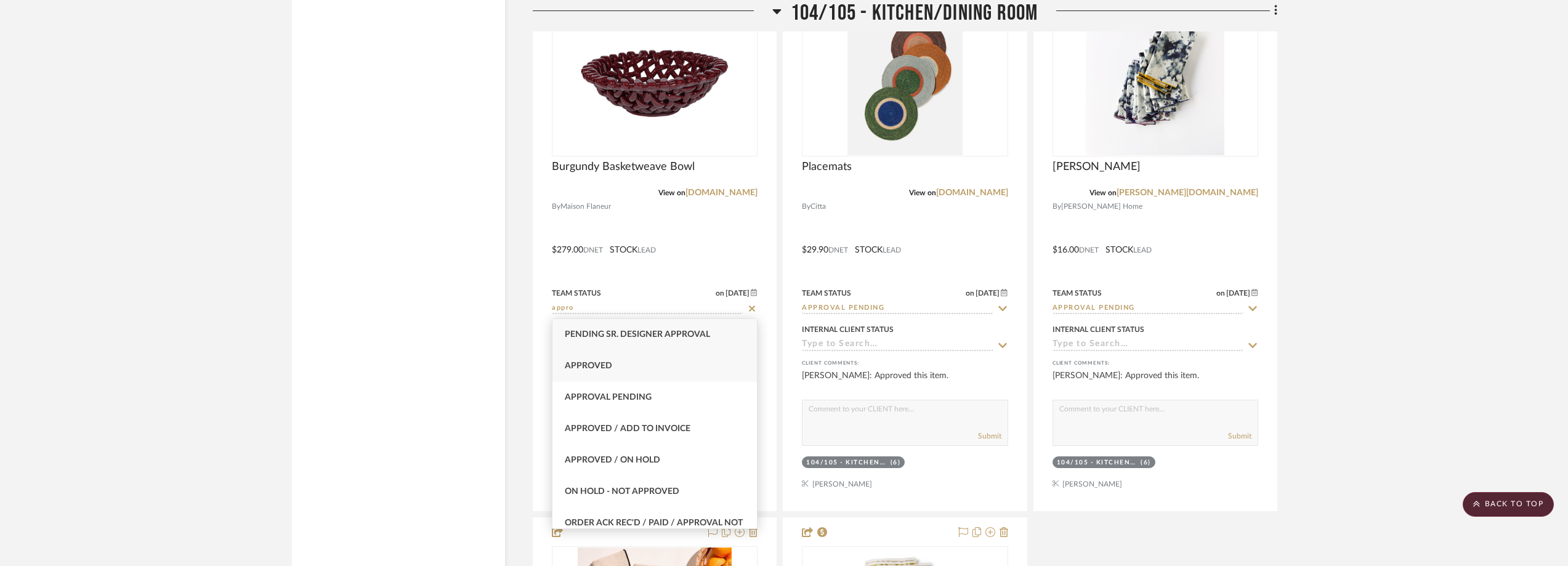
type input "appro"
click at [688, 359] on div "Approved" at bounding box center [654, 366] width 204 height 31
type input "[DATE]"
type input "Approved"
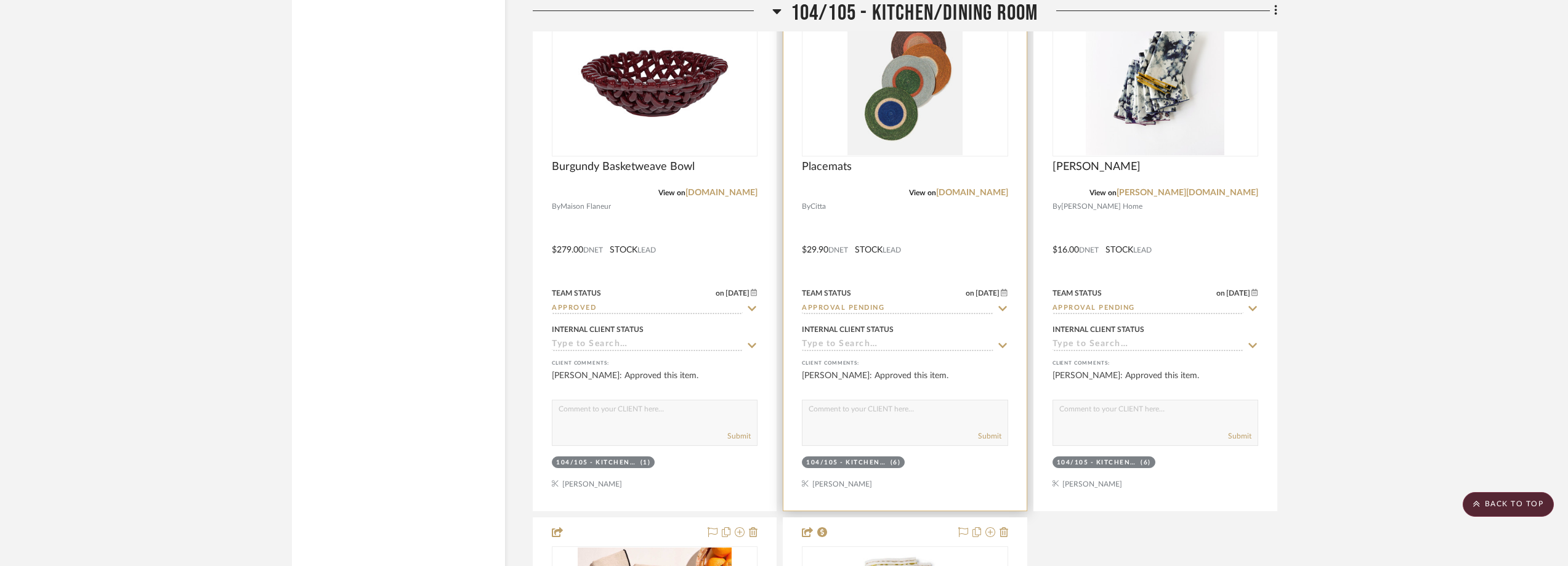
click at [1002, 306] on icon at bounding box center [1003, 308] width 11 height 9
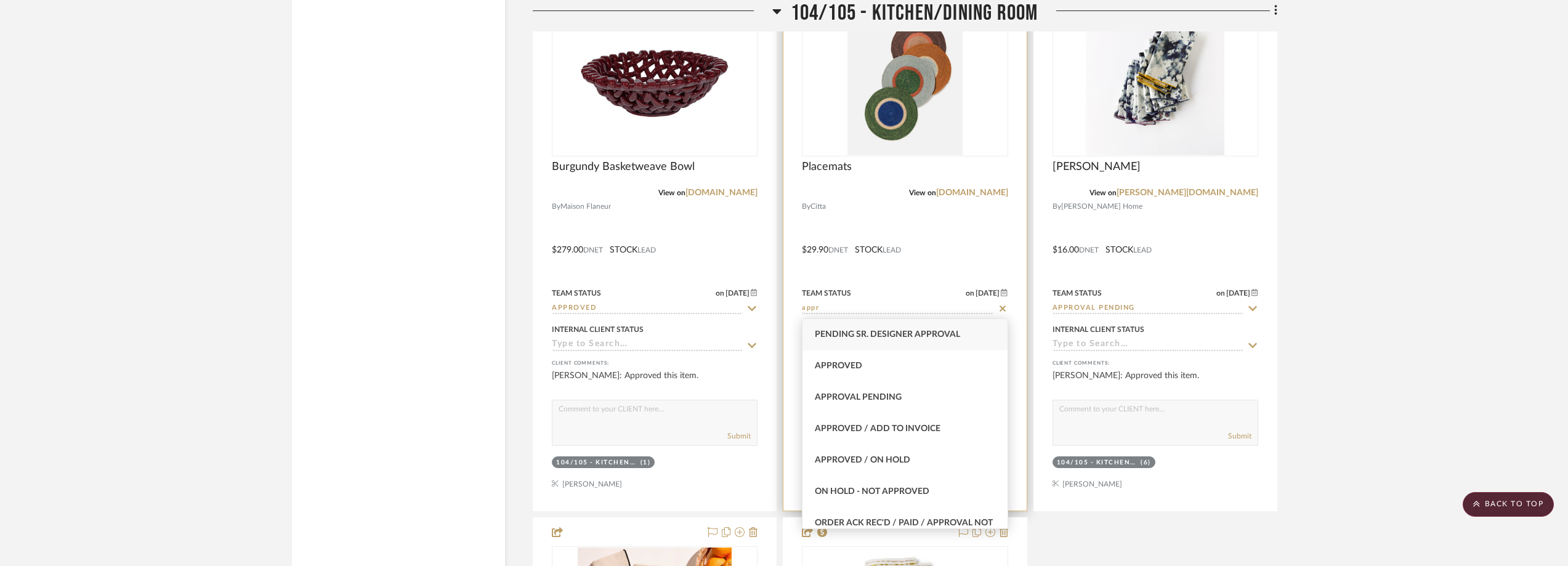
type input "appr"
click at [941, 359] on div "Approved" at bounding box center [905, 366] width 204 height 31
type input "[DATE]"
type input "Approved"
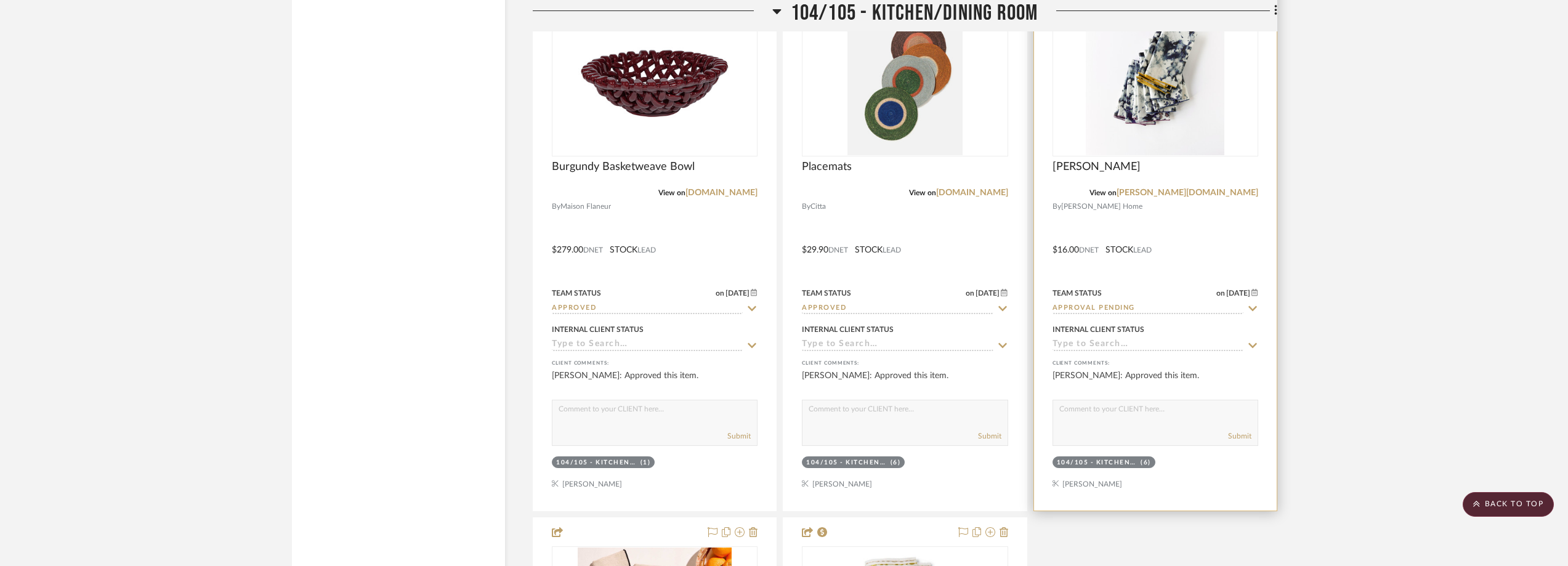
click at [1249, 305] on icon at bounding box center [1253, 308] width 11 height 9
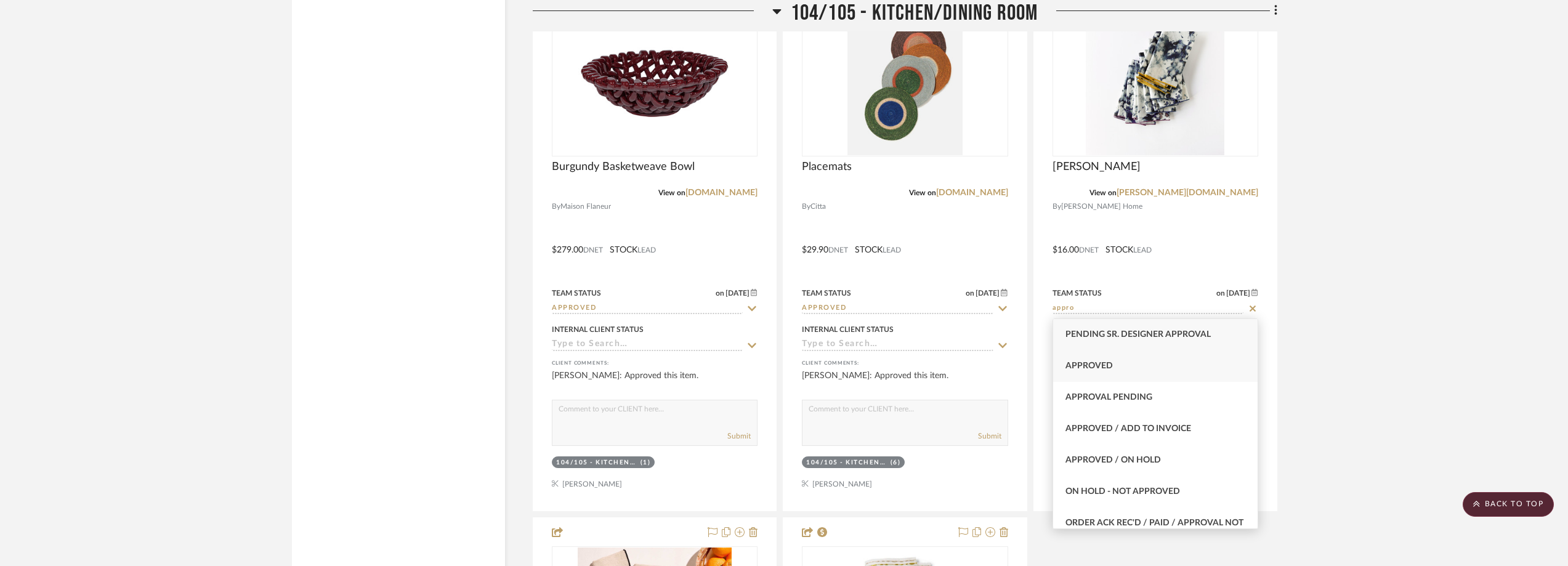
type input "appro"
click at [1173, 365] on div "Approved" at bounding box center [1156, 366] width 204 height 31
type input "[DATE]"
type input "Approved"
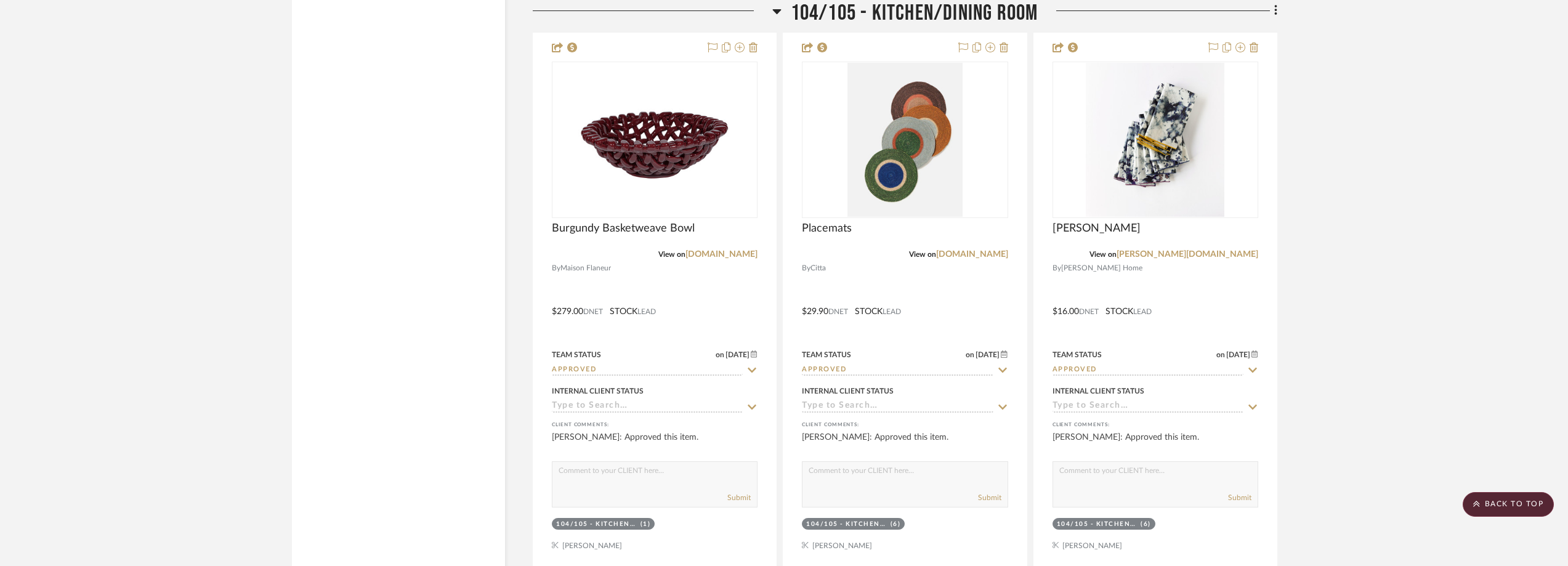
scroll to position [8739, 0]
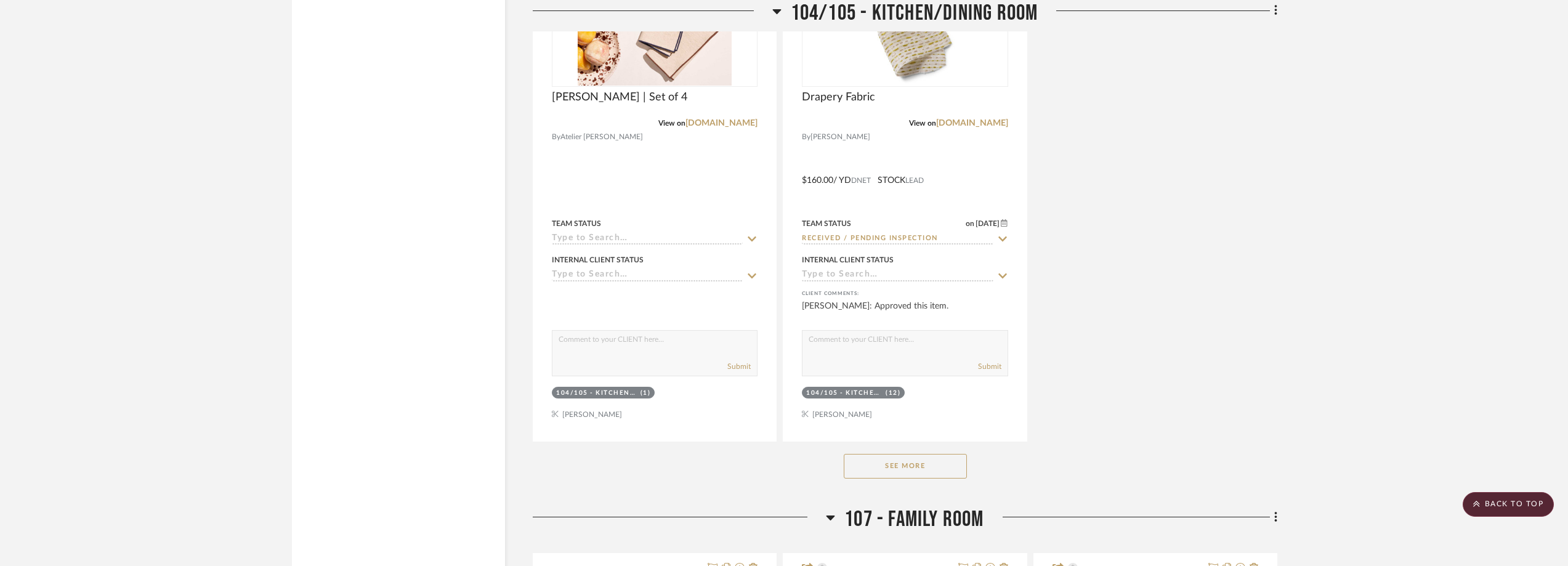
click at [932, 470] on button "See More" at bounding box center [905, 466] width 123 height 25
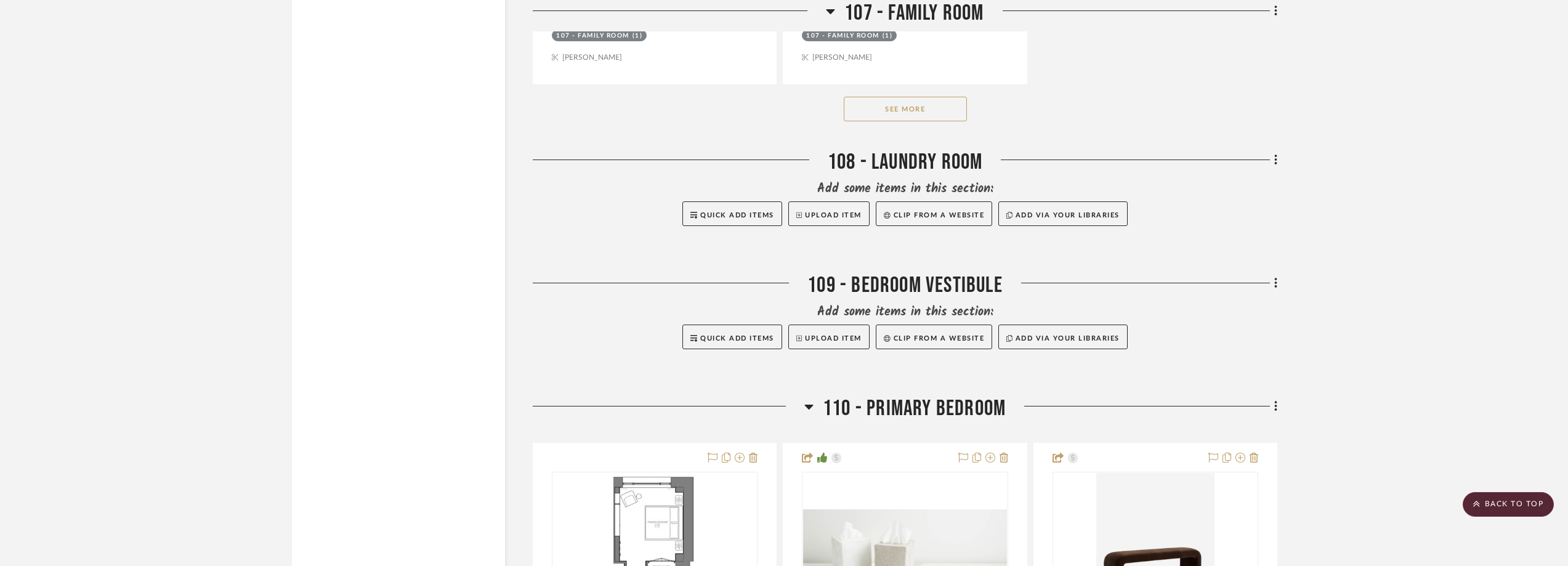
scroll to position [11202, 0]
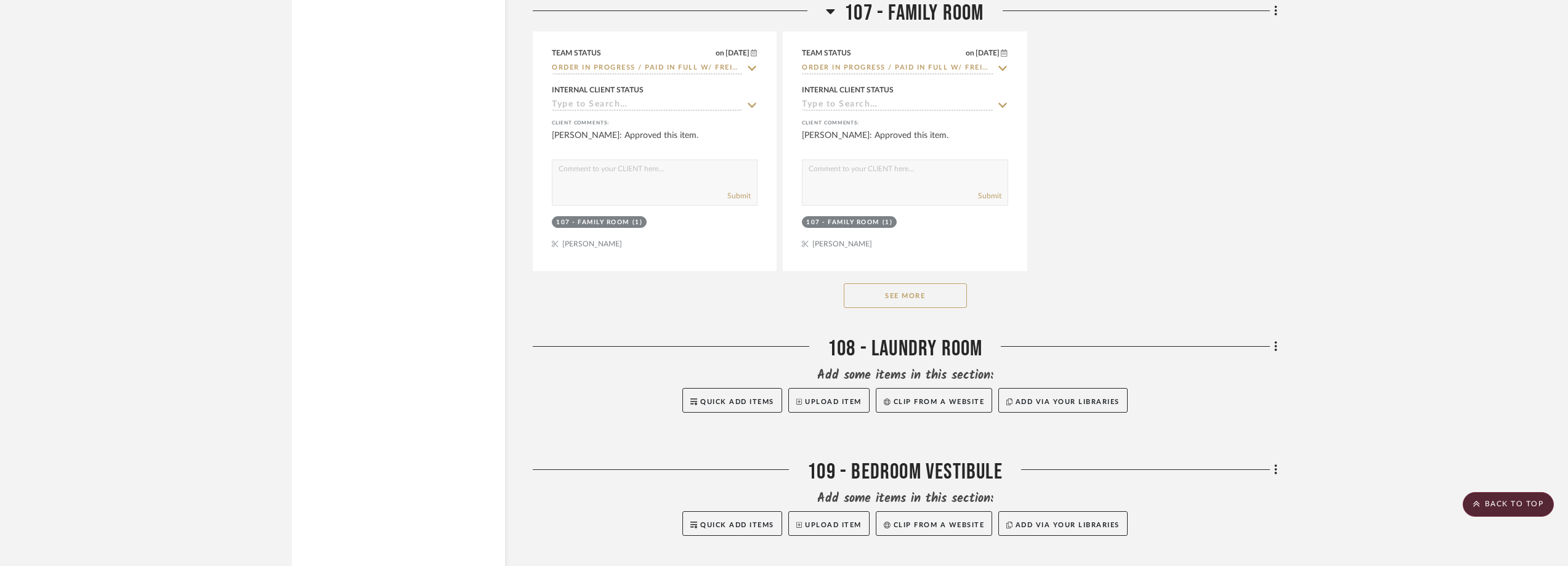
click at [943, 289] on button "See More" at bounding box center [905, 296] width 123 height 25
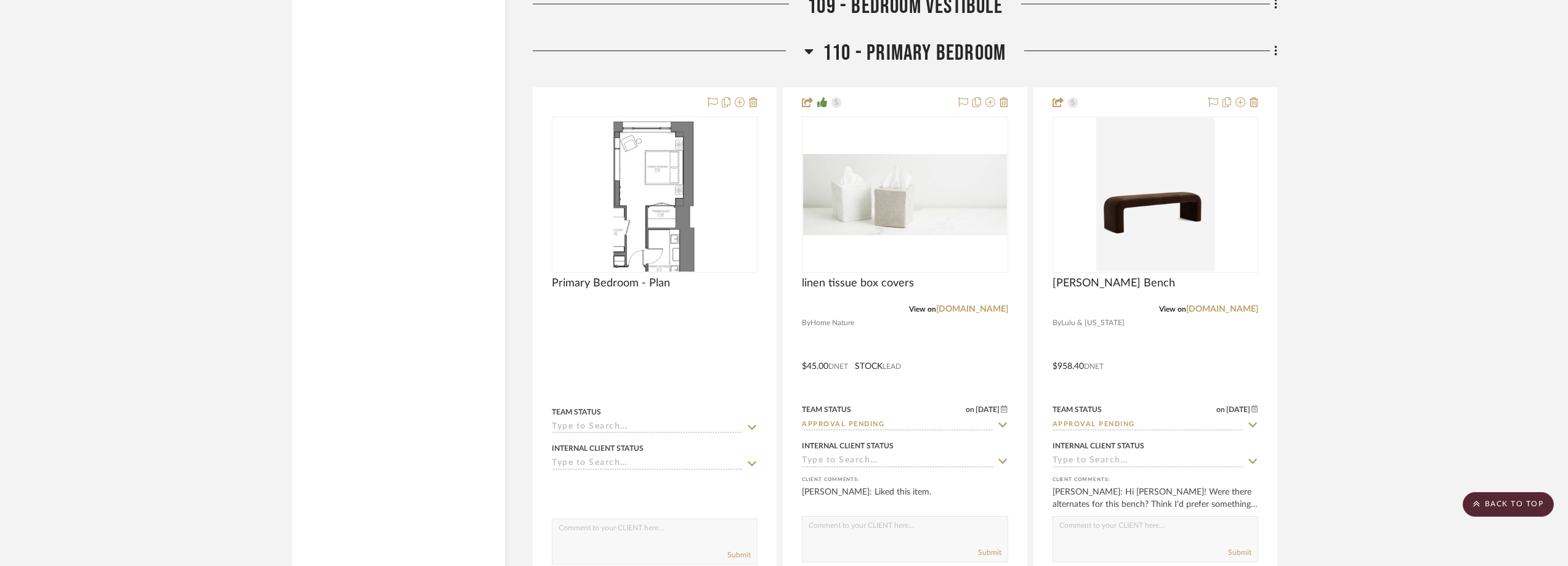
scroll to position [13971, 0]
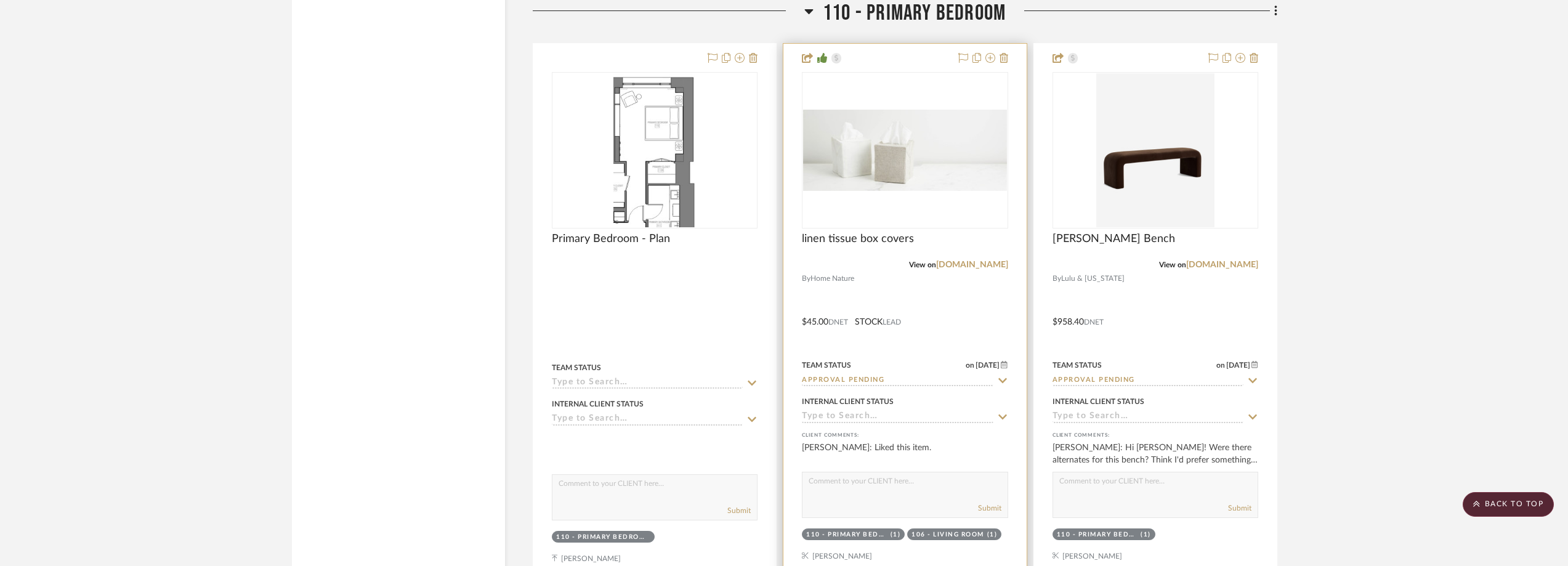
click at [932, 197] on div "0" at bounding box center [905, 150] width 204 height 155
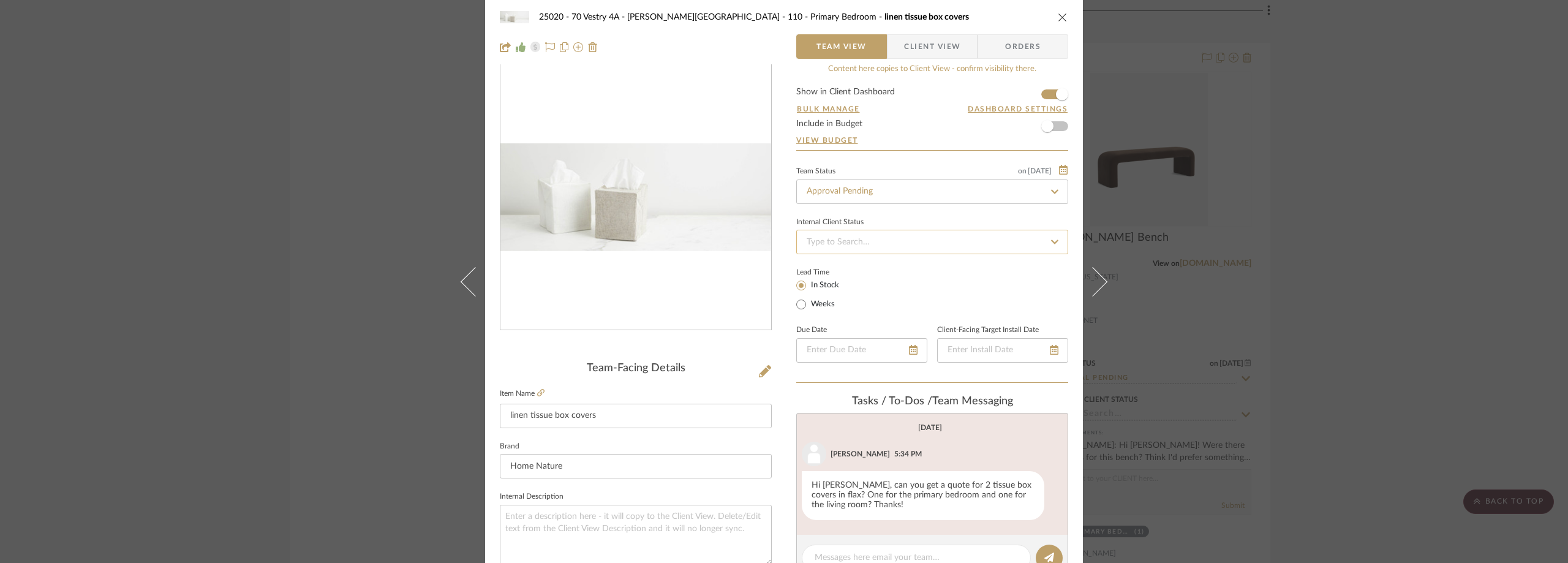
scroll to position [0, 0]
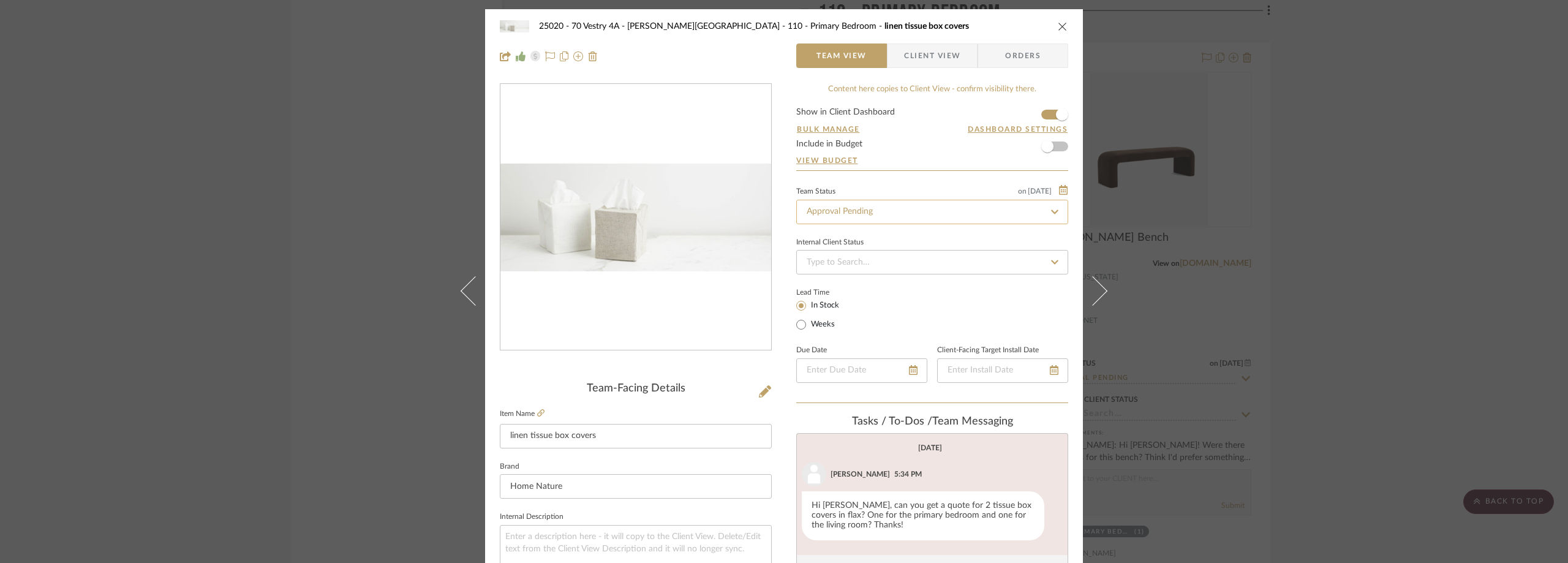
click at [868, 221] on input "Approval Pending" at bounding box center [932, 211] width 272 height 24
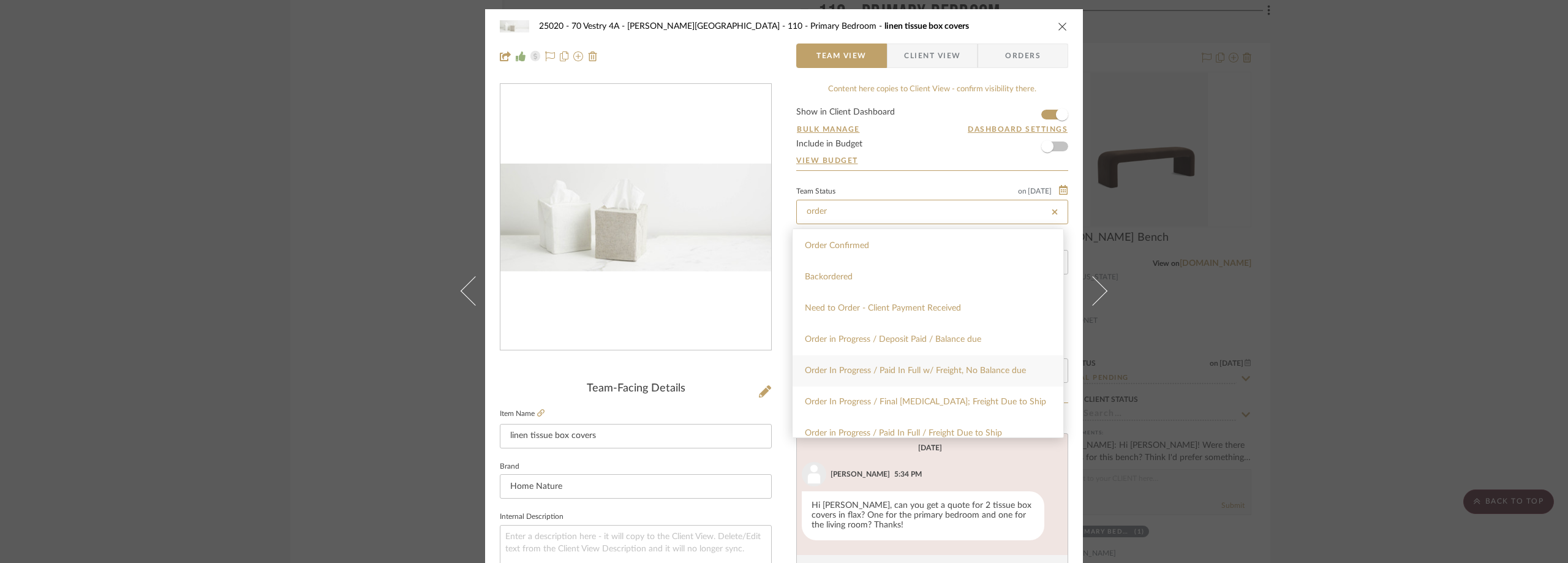
type input "order"
click at [927, 367] on span "Order In Progress / Paid In Full w/ Freight, No Balance due" at bounding box center [915, 370] width 221 height 8
type input "[DATE]"
type input "Order In Progress / Paid In Full w/ Freight, No Balance due"
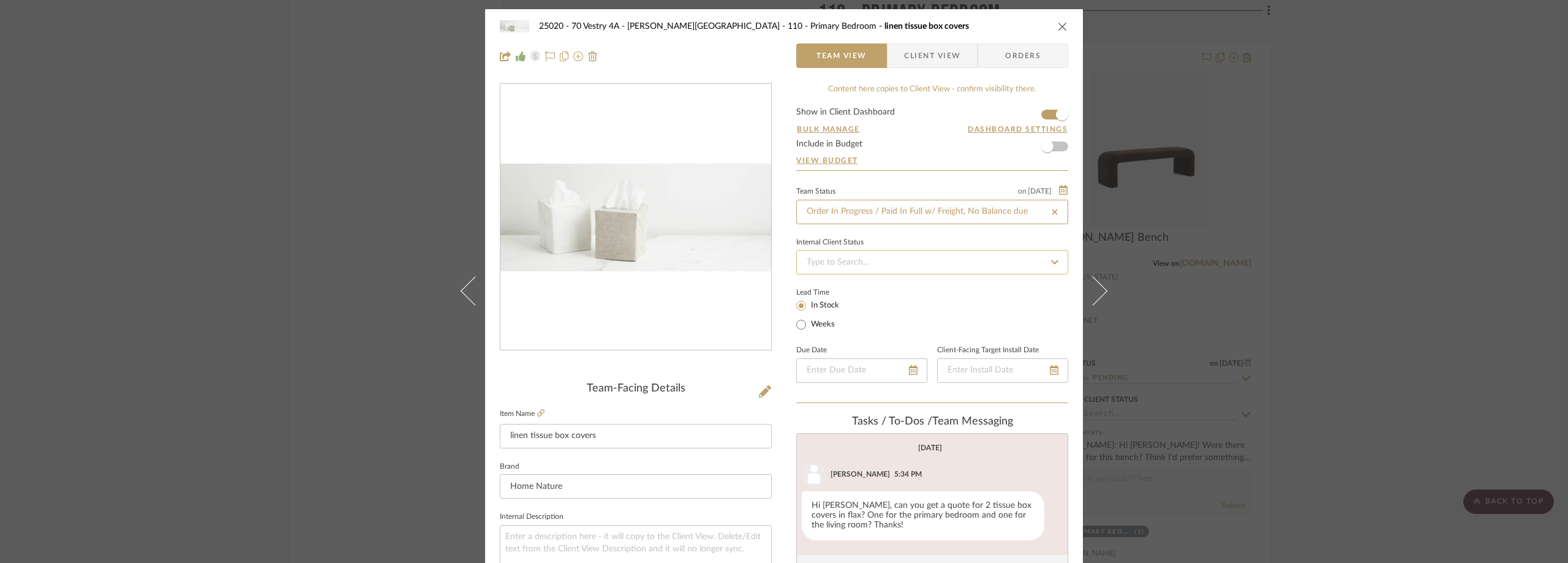
type input "[DATE]"
type input "Order In Progress / Paid In Full w/ Freight, No Balance due"
click at [936, 292] on div "Lead Time In Stock Weeks" at bounding box center [932, 307] width 272 height 48
click at [1547, 247] on div "25020 - 70 Vestry 4A - Grant-Stanleigh 110 - Primary Bedroom linen tissue box c…" at bounding box center [784, 281] width 1568 height 563
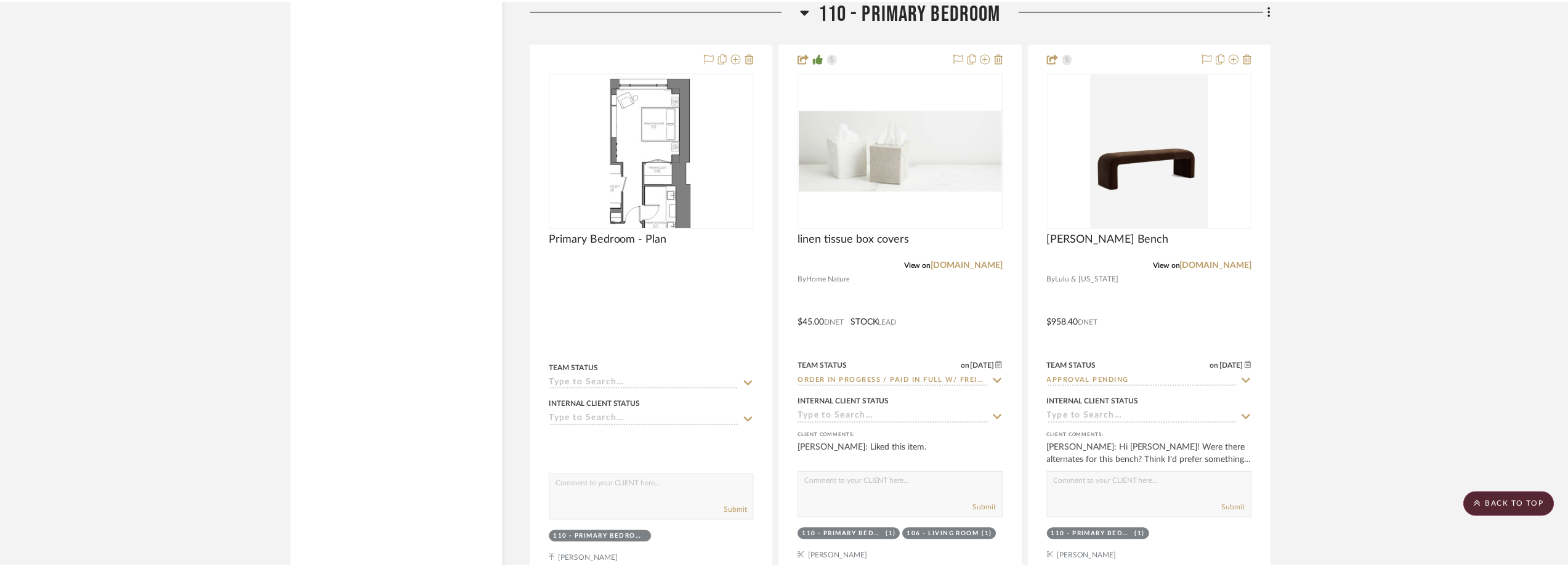
scroll to position [13971, 0]
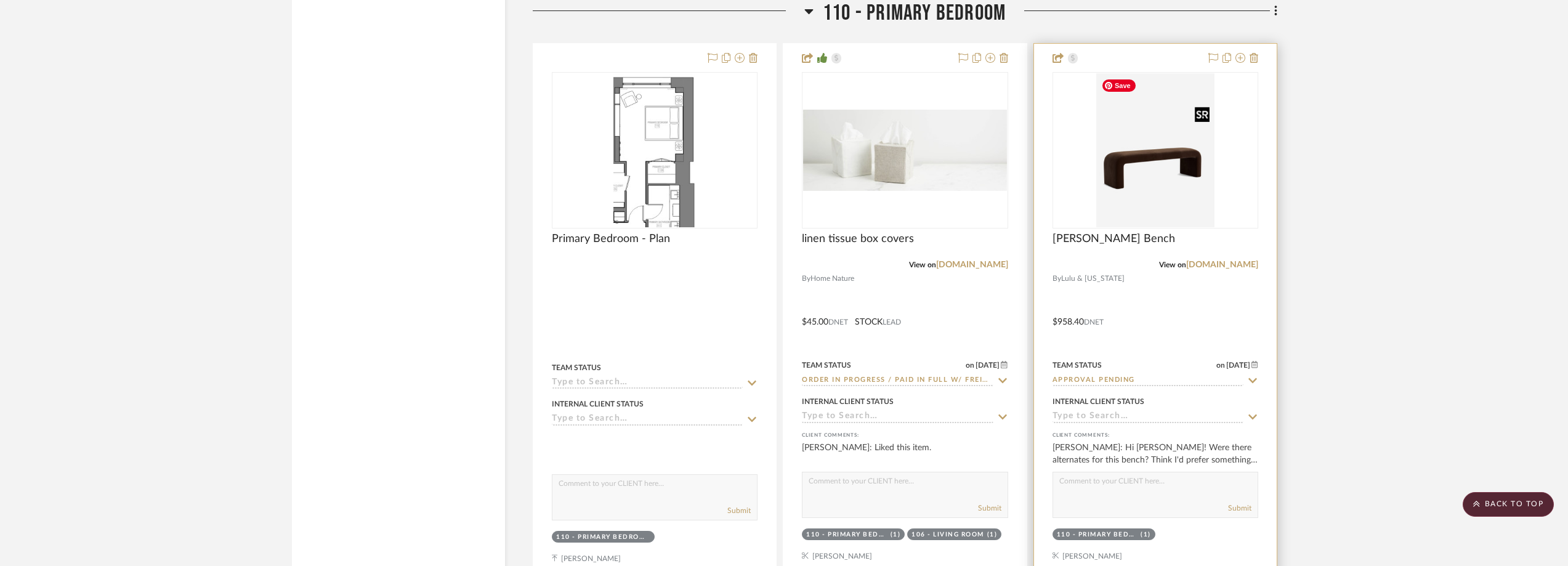
click at [0, 0] on img at bounding box center [0, 0] width 0 height 0
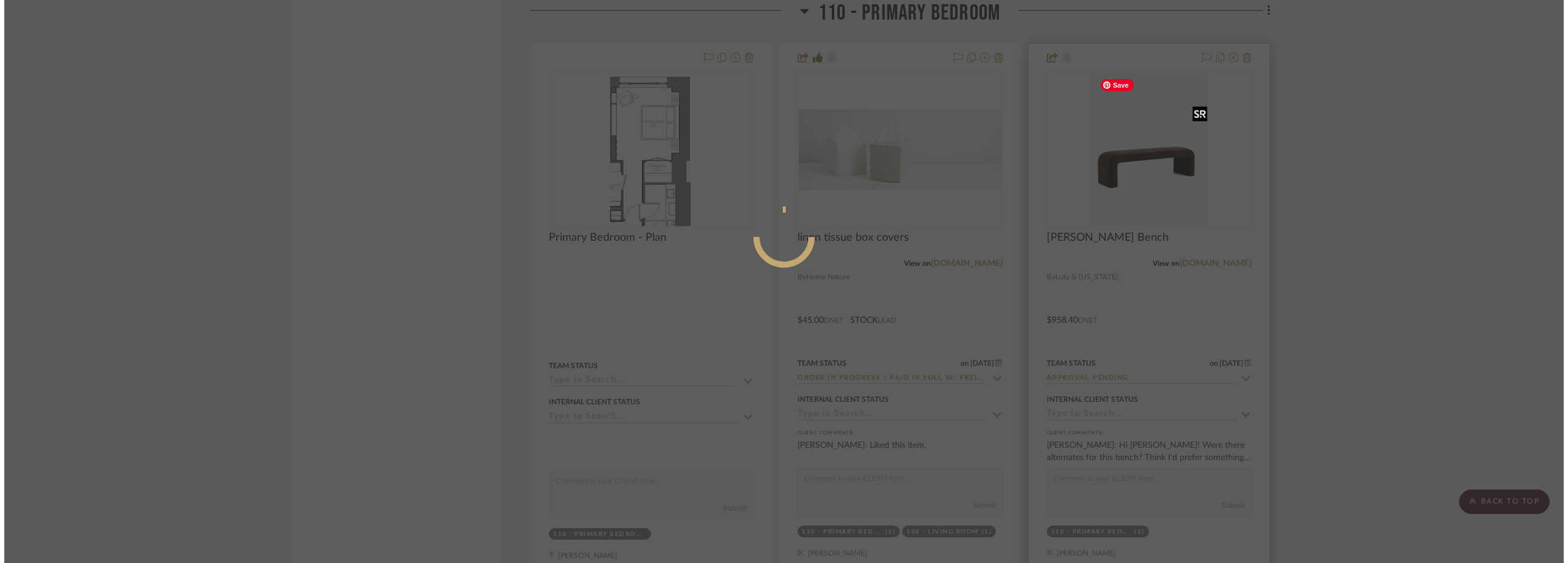
scroll to position [0, 0]
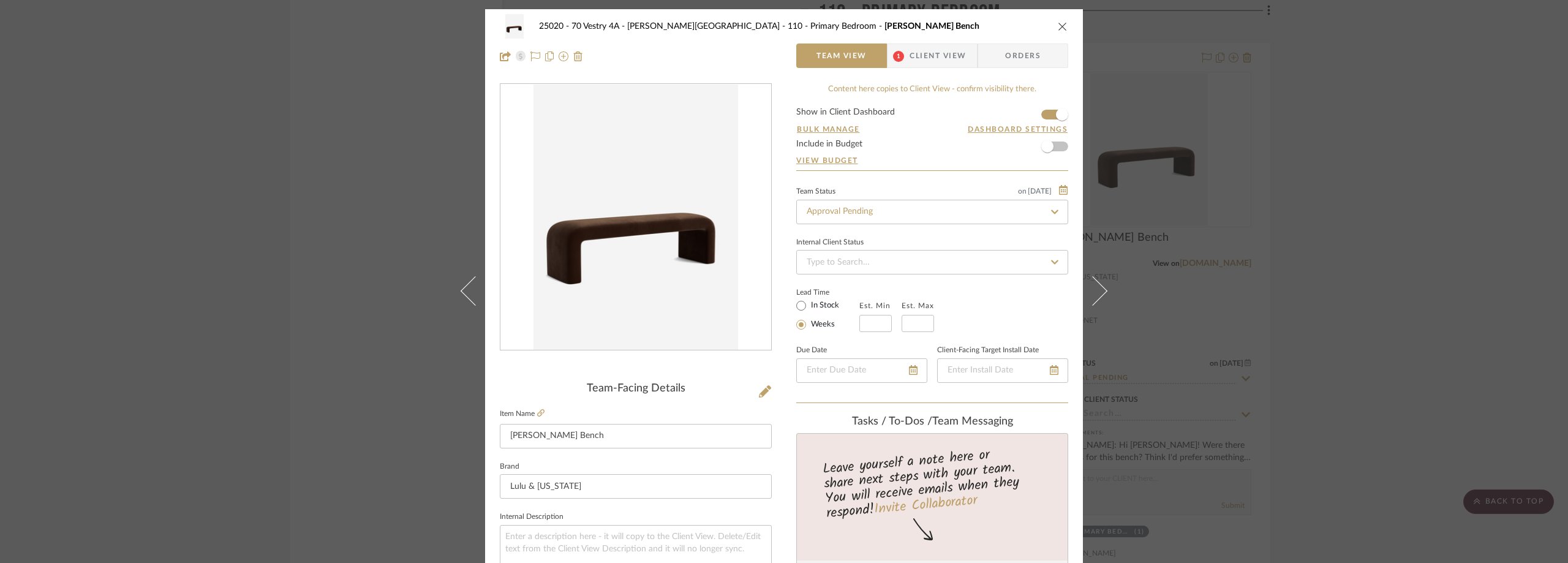
click at [1488, 371] on div "25020 - 70 Vestry 4A - Grant-Stanleigh 110 - Primary Bedroom Tate Bench Team Vi…" at bounding box center [784, 281] width 1568 height 563
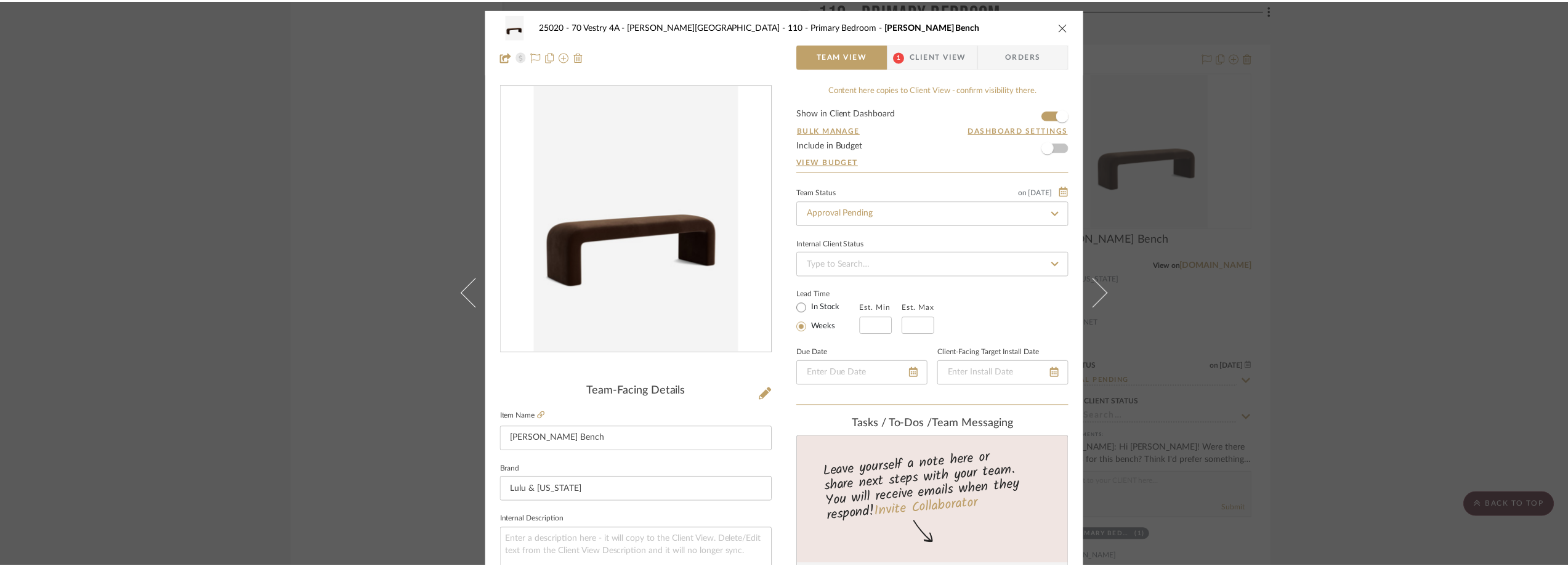
scroll to position [13971, 0]
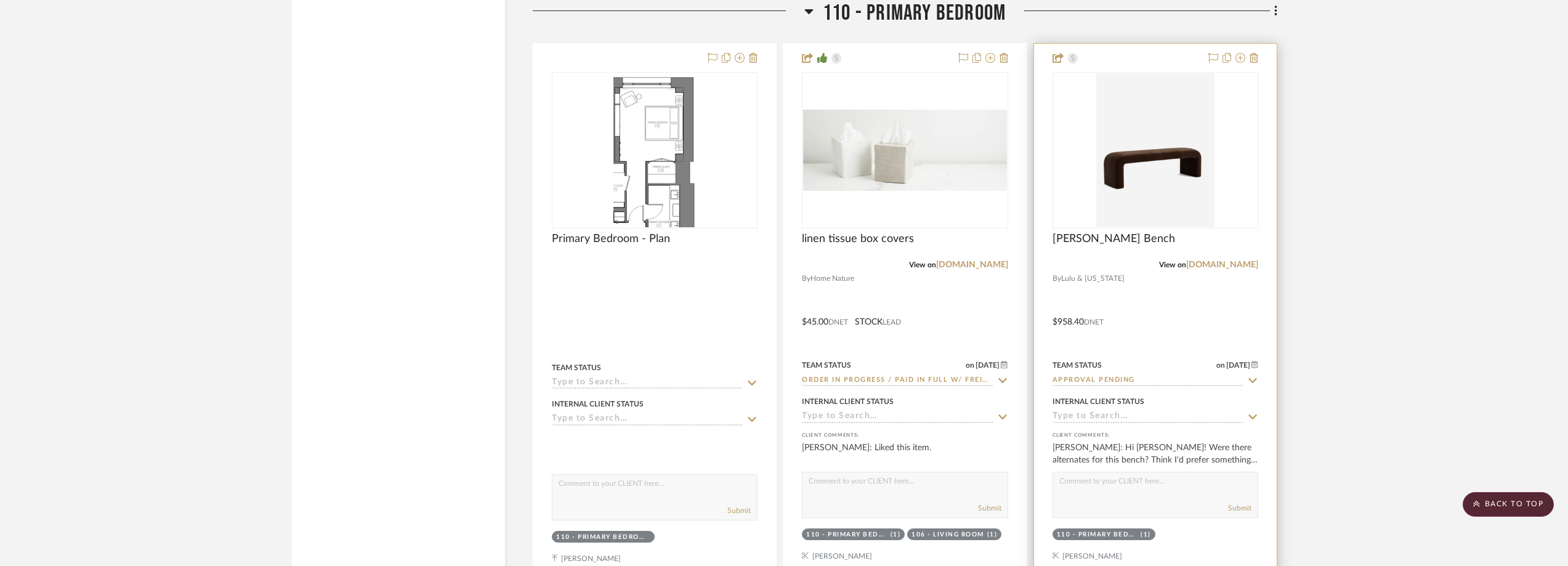
click at [1144, 240] on div "Tate Bench" at bounding box center [1156, 246] width 206 height 27
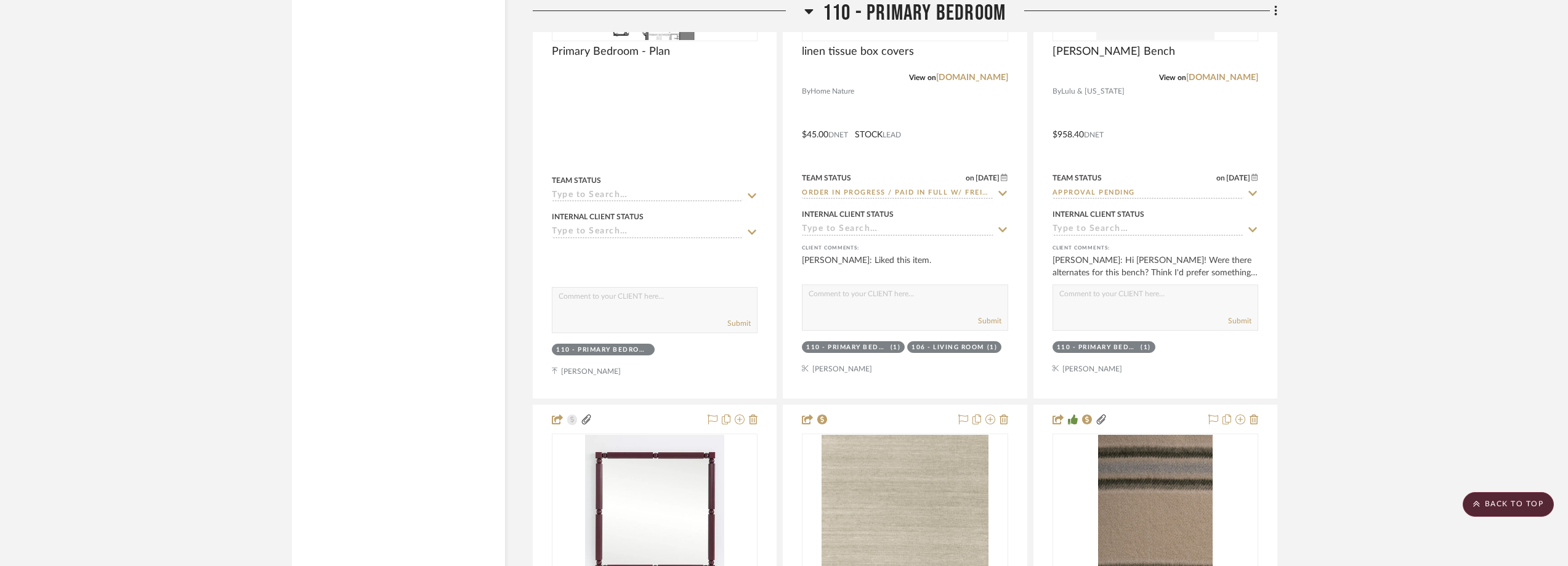
scroll to position [14033, 0]
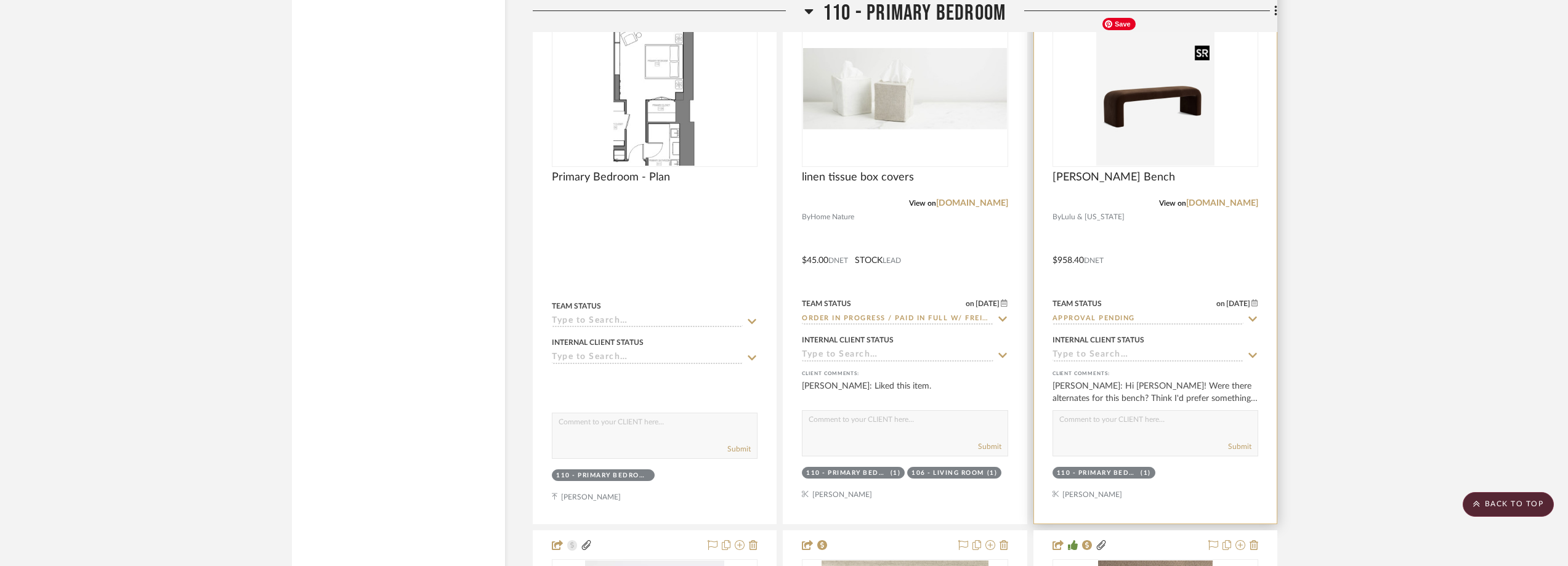
click at [1155, 141] on img "0" at bounding box center [1155, 88] width 118 height 154
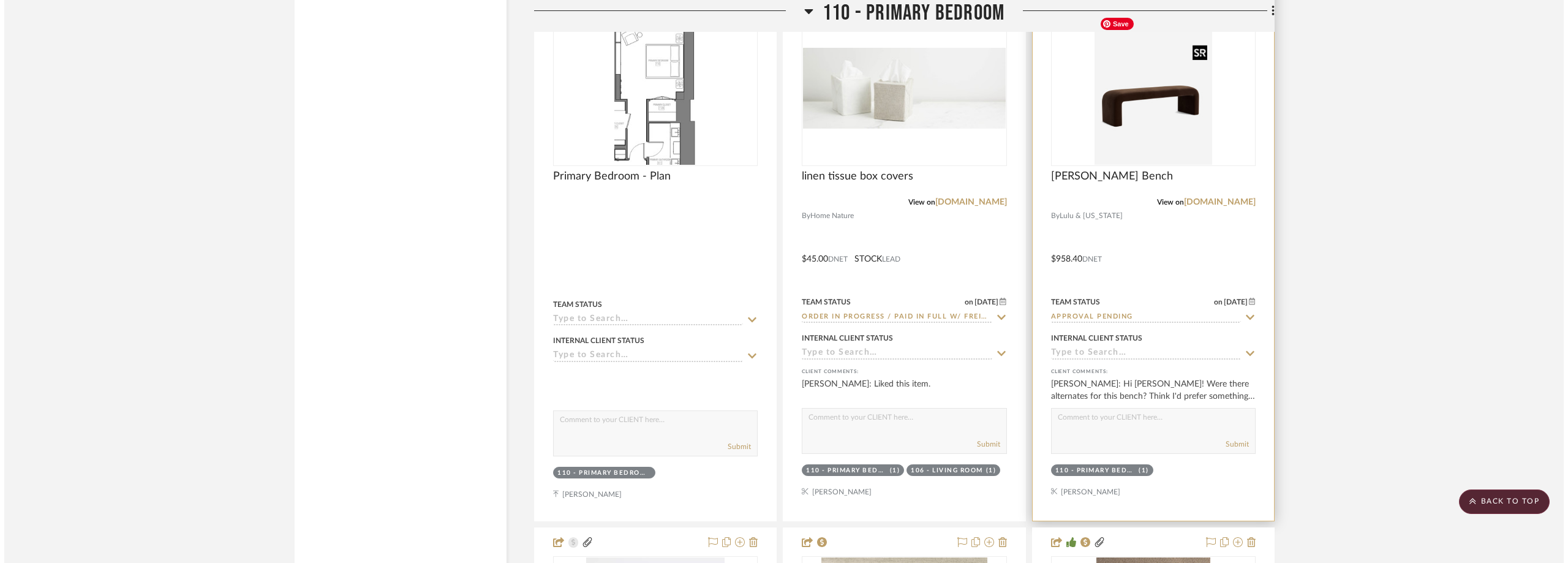
scroll to position [0, 0]
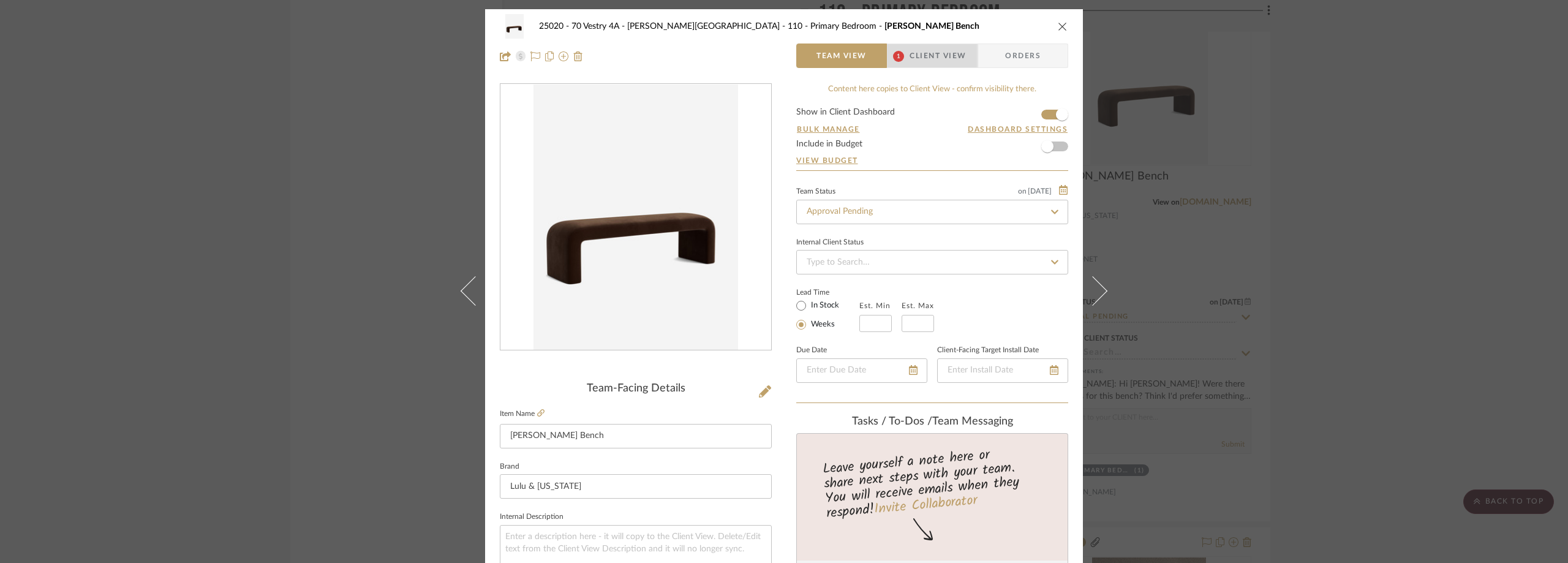
click at [946, 66] on span "Client View" at bounding box center [938, 55] width 56 height 24
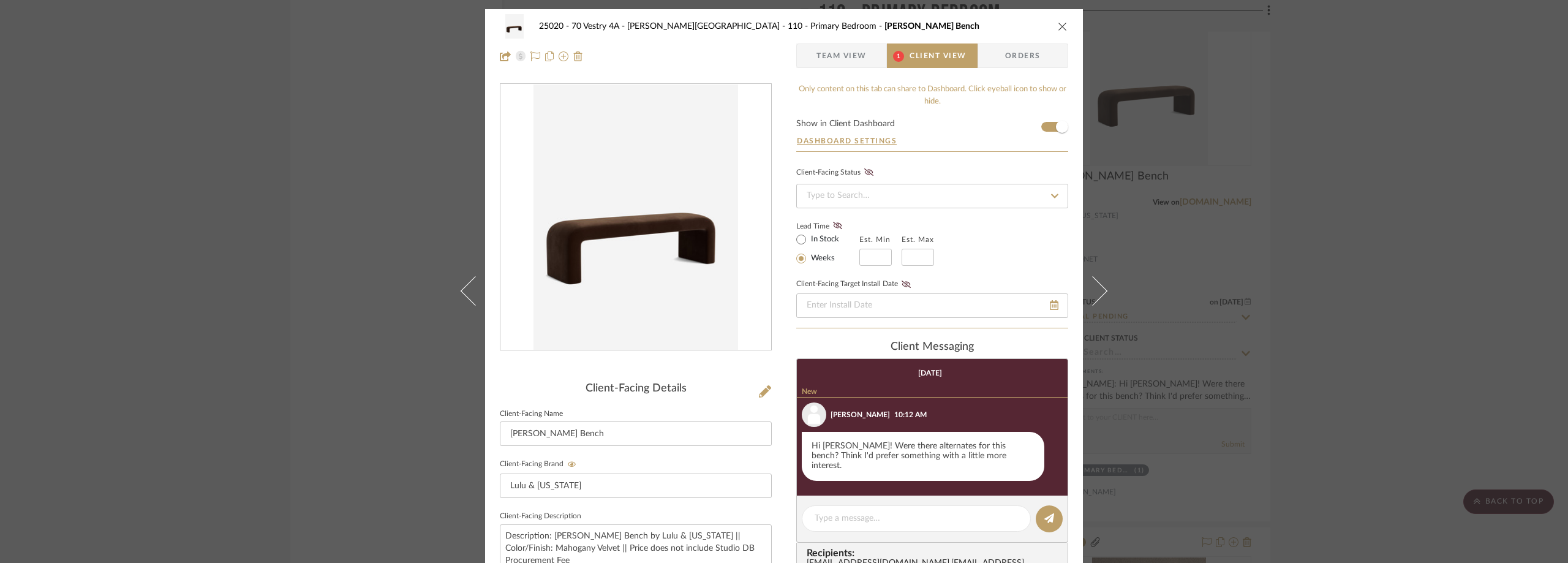
click at [1419, 246] on div "25020 - 70 Vestry 4A - Grant-Stanleigh 110 - Primary Bedroom Tate Bench Team Vi…" at bounding box center [784, 281] width 1568 height 563
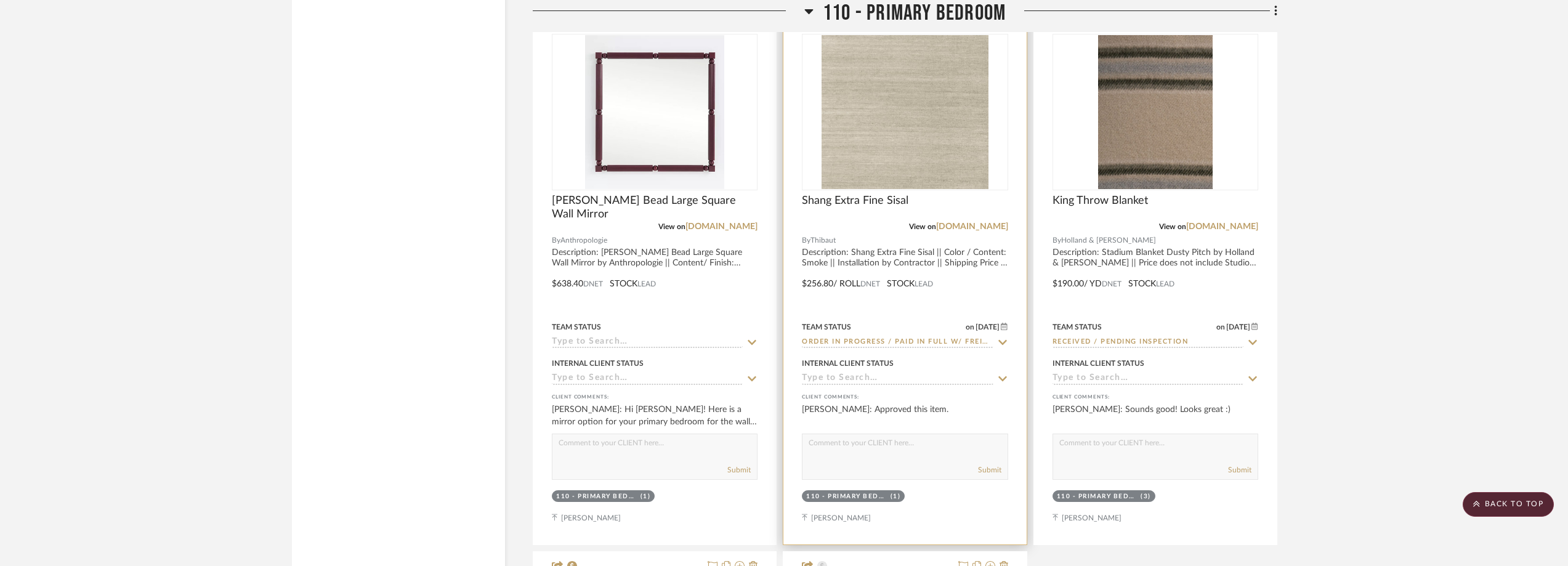
scroll to position [14525, 0]
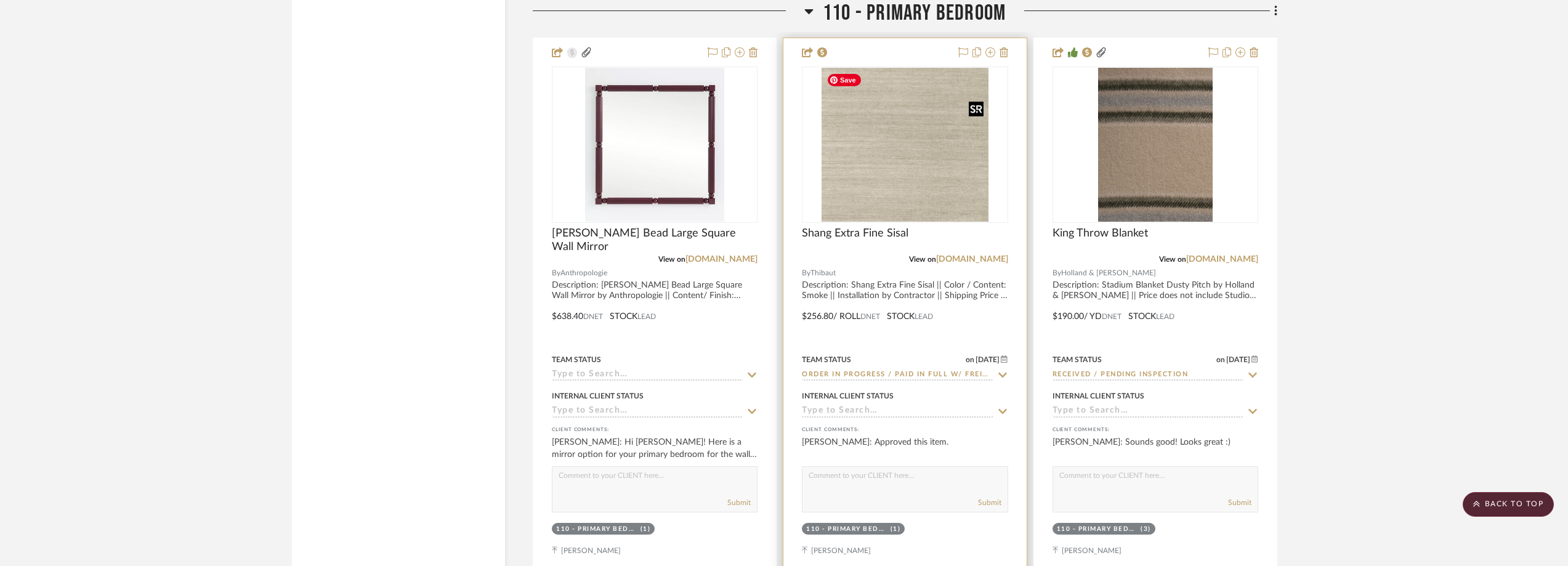
click at [909, 180] on img "0" at bounding box center [905, 145] width 167 height 154
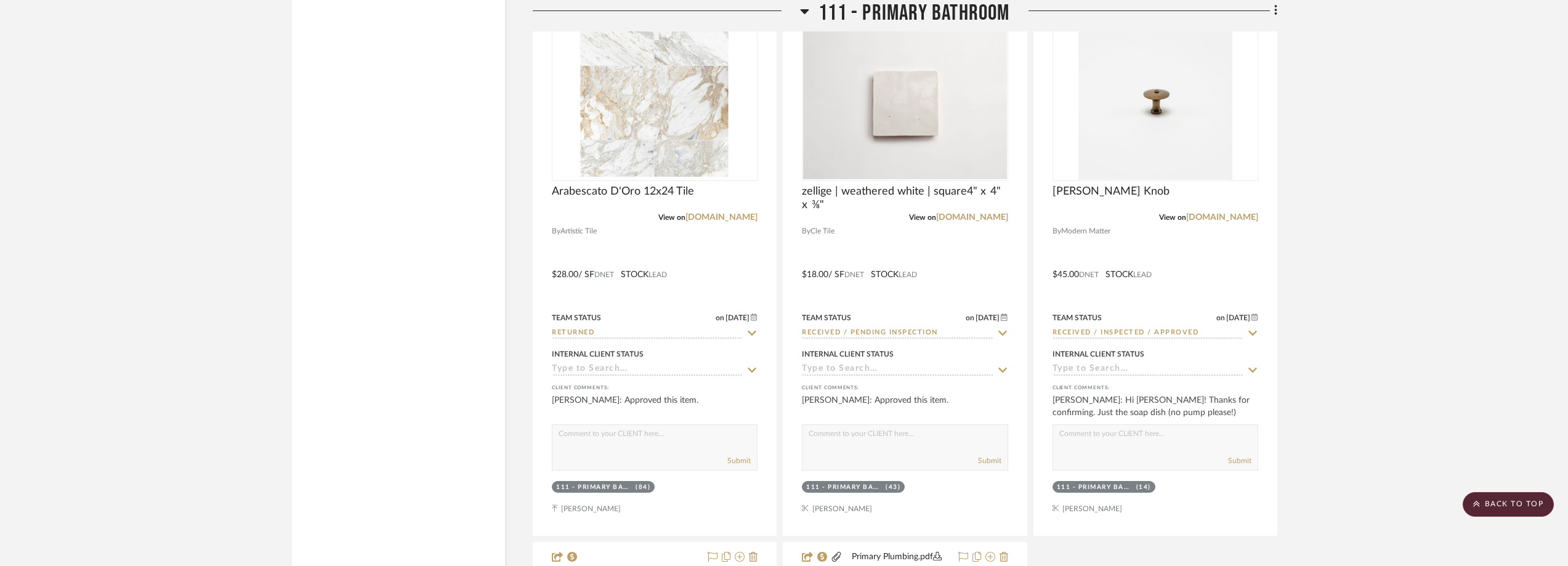
scroll to position [16741, 0]
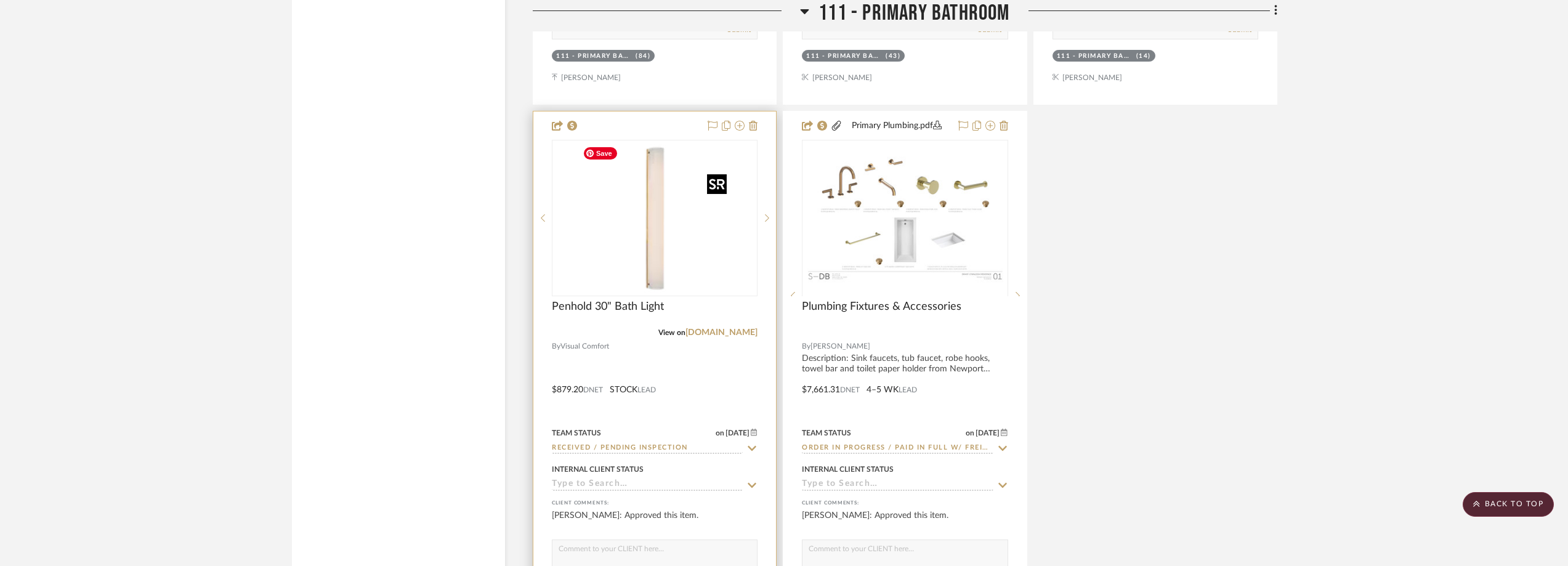
click at [0, 0] on img at bounding box center [0, 0] width 0 height 0
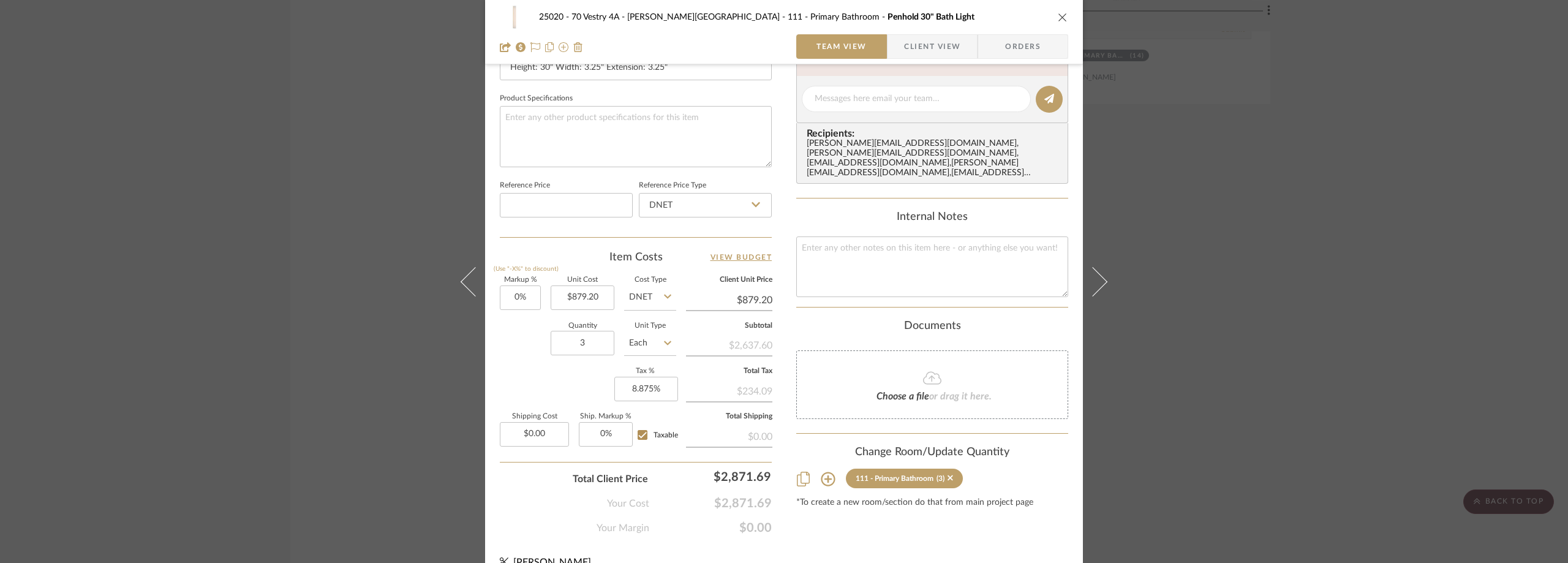
scroll to position [577, 0]
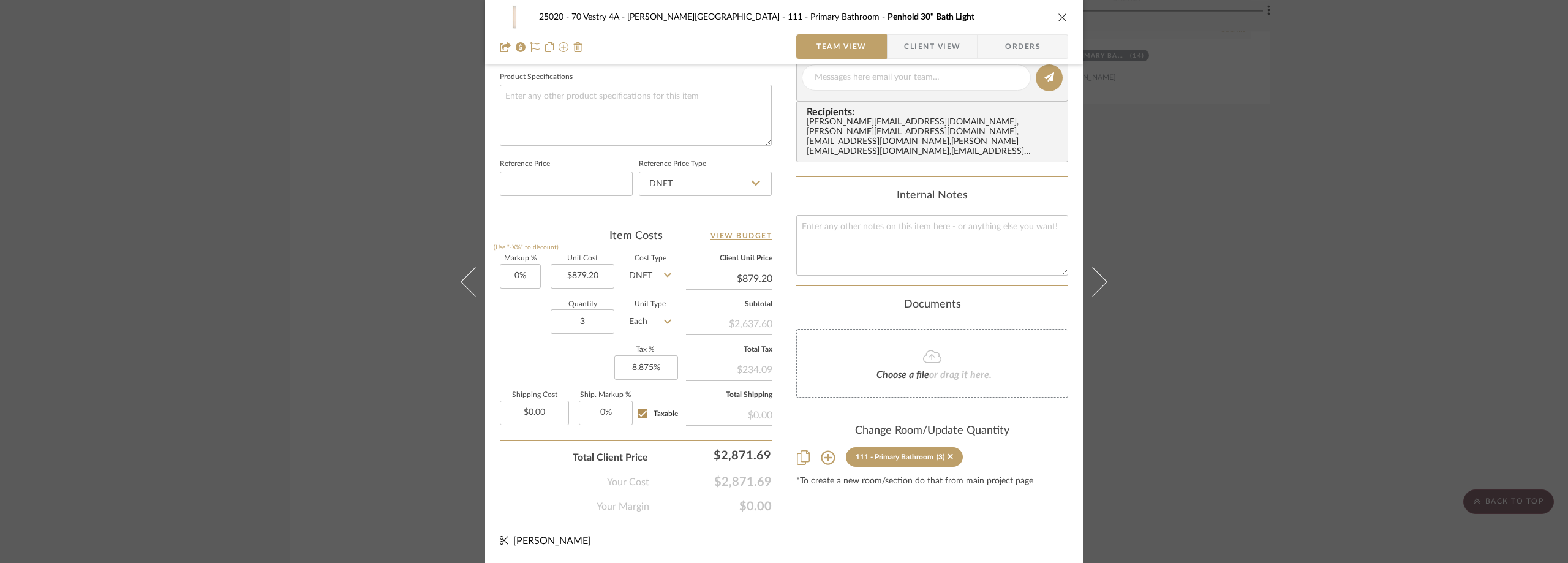
click at [1268, 195] on div "25020 - 70 Vestry 4A - Grant-Stanleigh 111 - Primary Bathroom Penhold 30" Bath …" at bounding box center [784, 281] width 1568 height 563
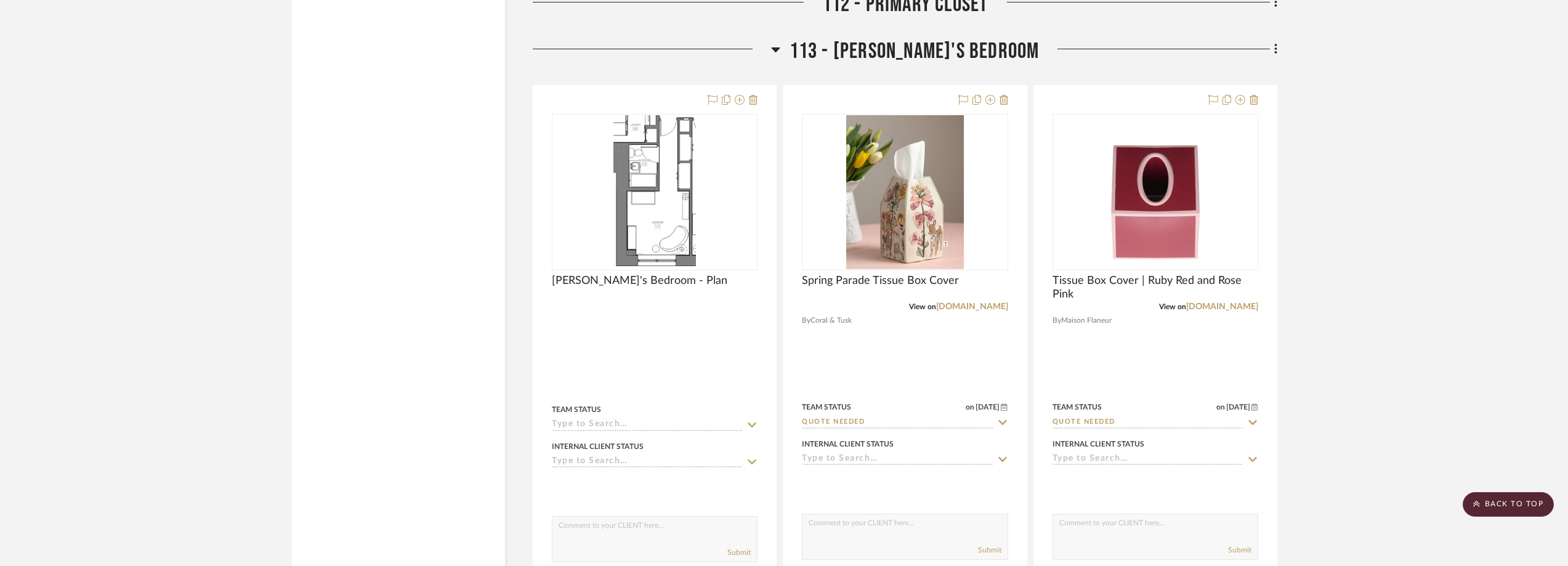
scroll to position [18034, 0]
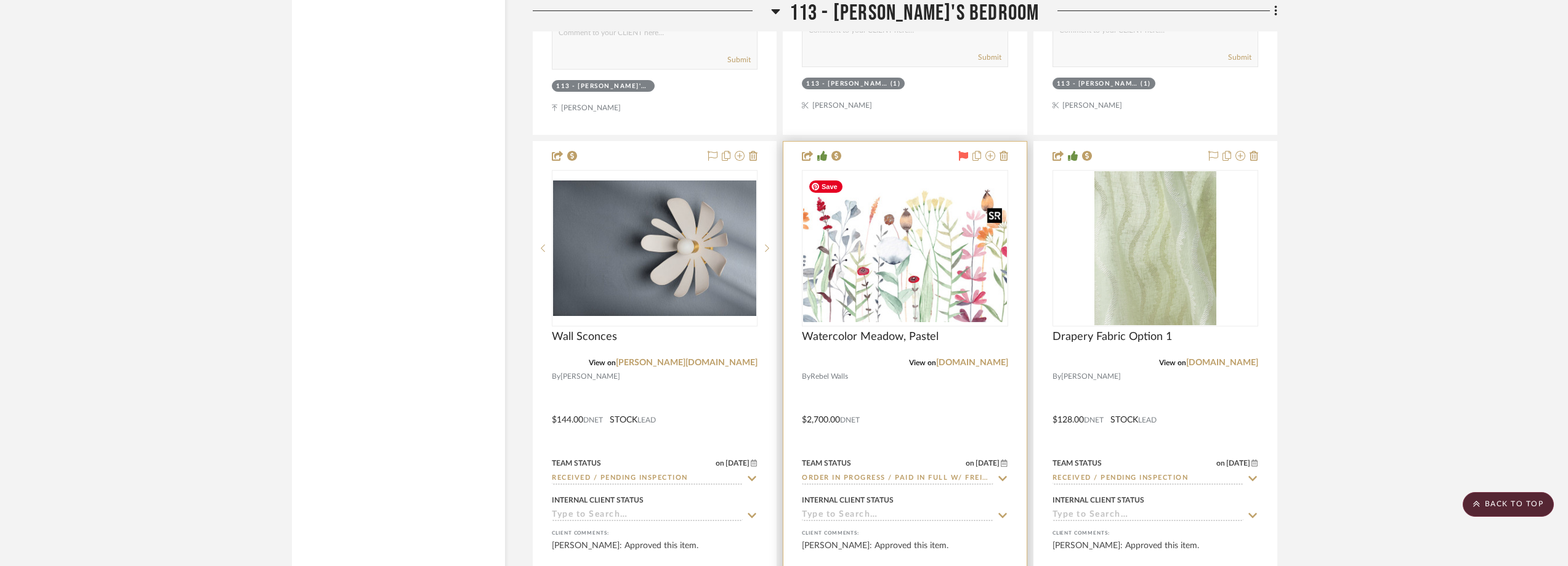
click at [946, 292] on img "0" at bounding box center [904, 248] width 203 height 148
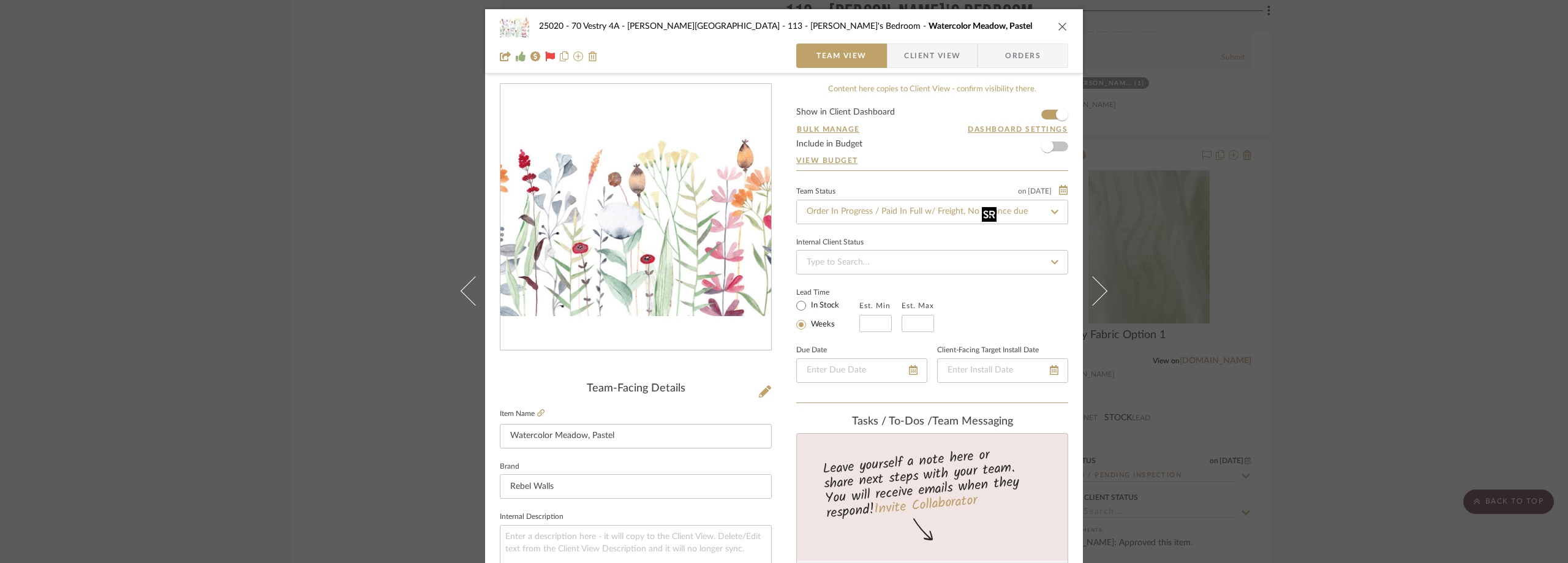
scroll to position [306, 0]
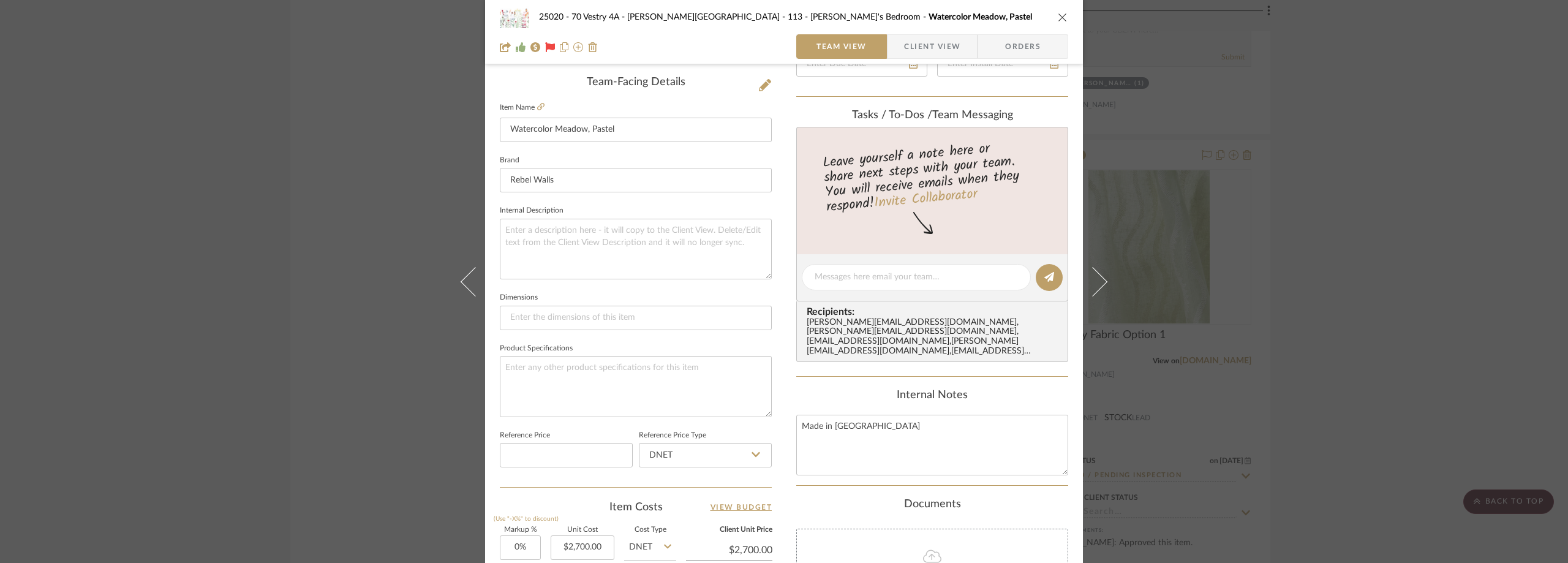
click at [1401, 280] on div "25020 - 70 Vestry 4A - Grant-Stanleigh 113 - Vivian's Bedroom Watercolor Meadow…" at bounding box center [784, 281] width 1568 height 563
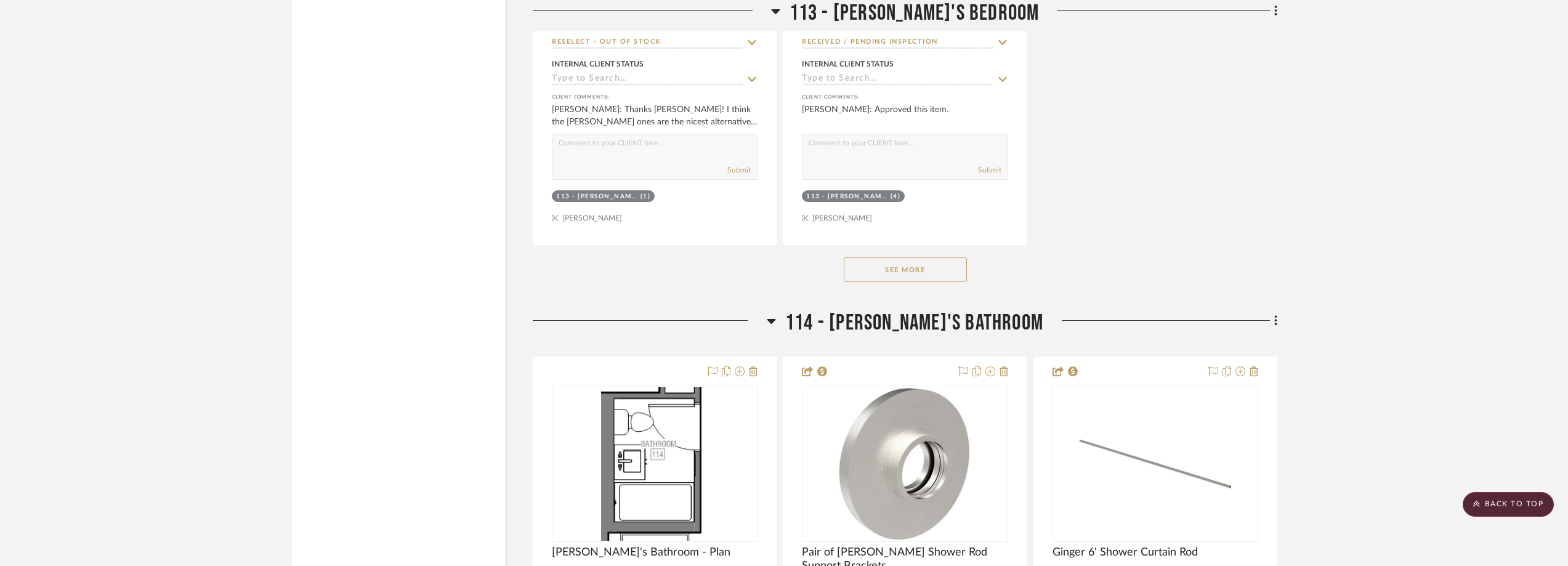
scroll to position [19018, 0]
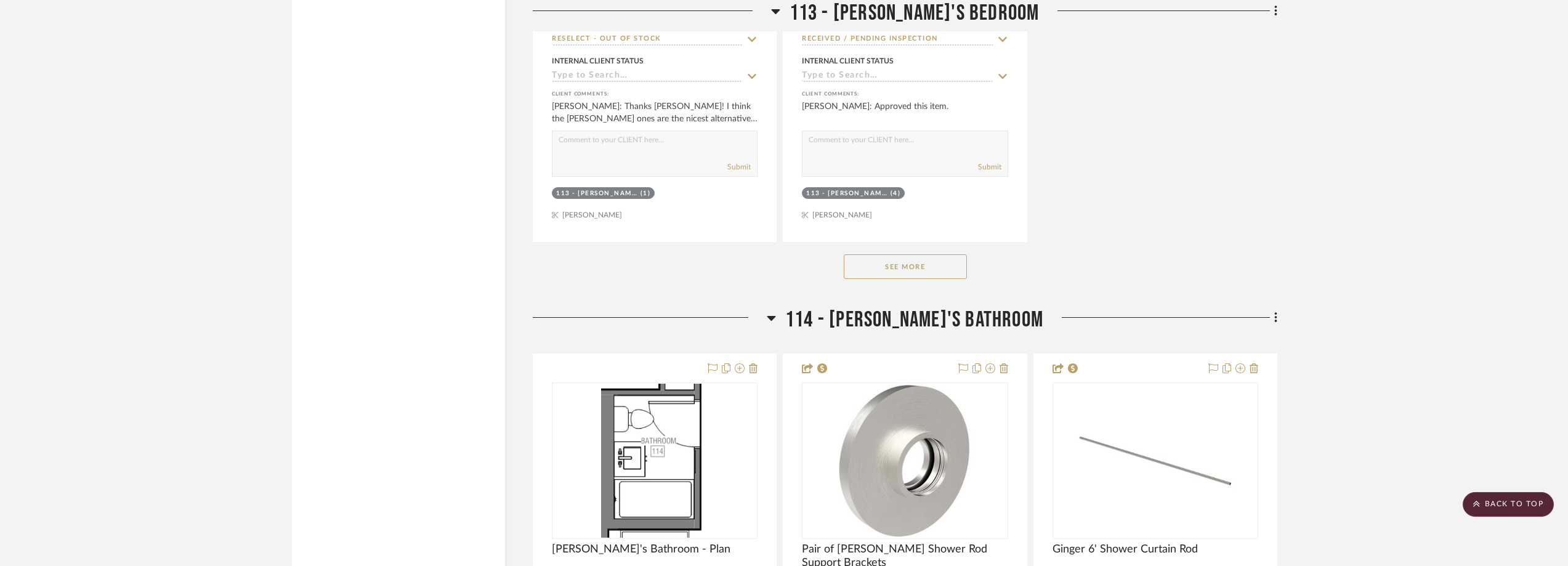
click at [910, 268] on button "See More" at bounding box center [905, 266] width 123 height 25
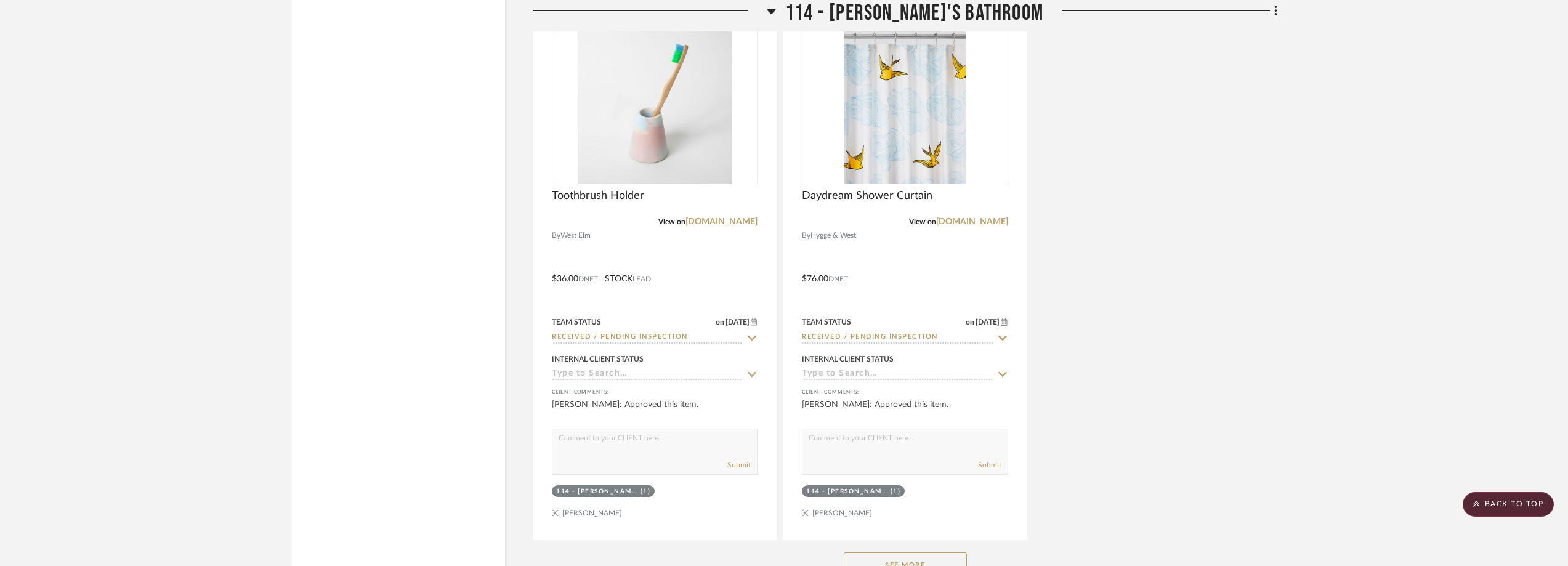
scroll to position [23142, 0]
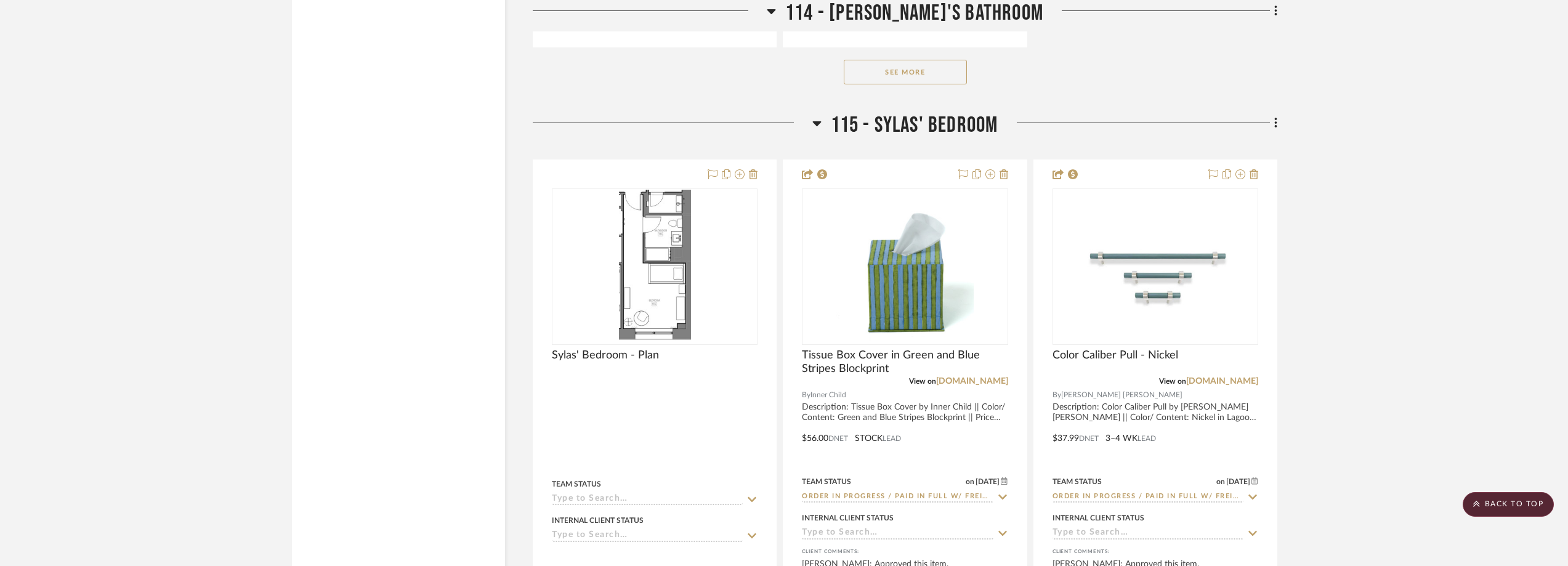
click at [950, 75] on button "See More" at bounding box center [905, 72] width 123 height 25
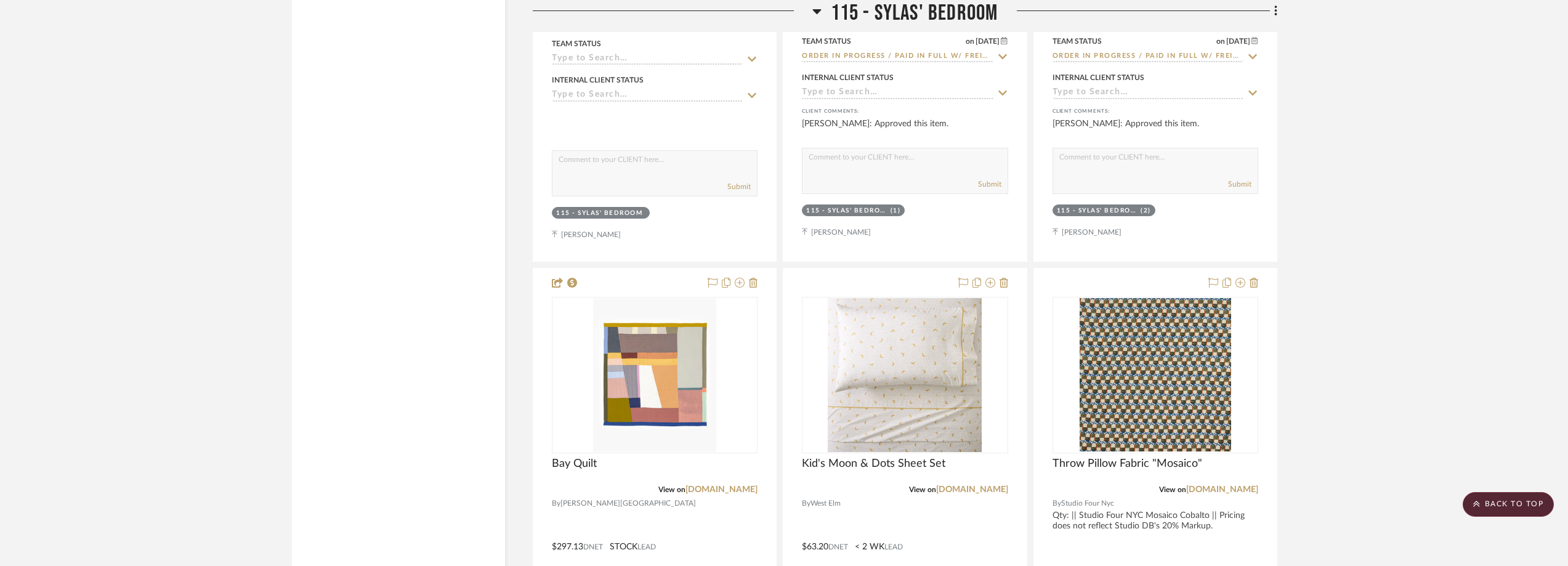
scroll to position [24250, 0]
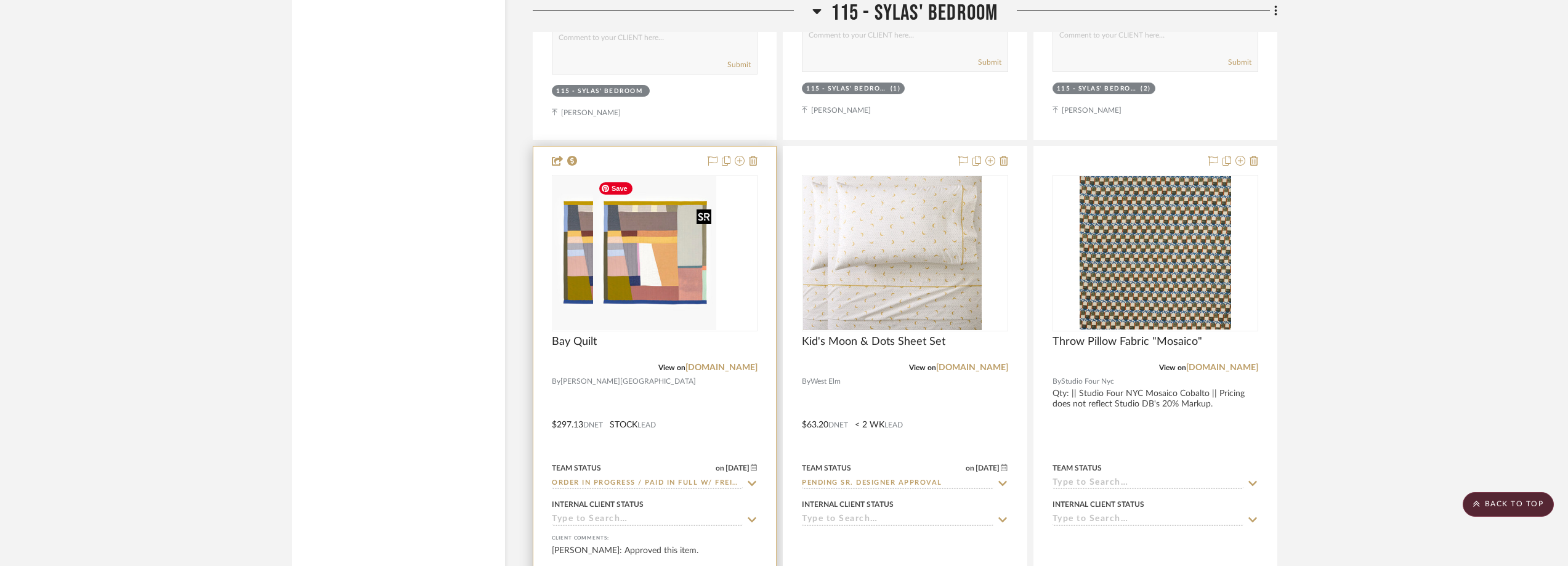
click at [636, 278] on img "0" at bounding box center [615, 252] width 123 height 154
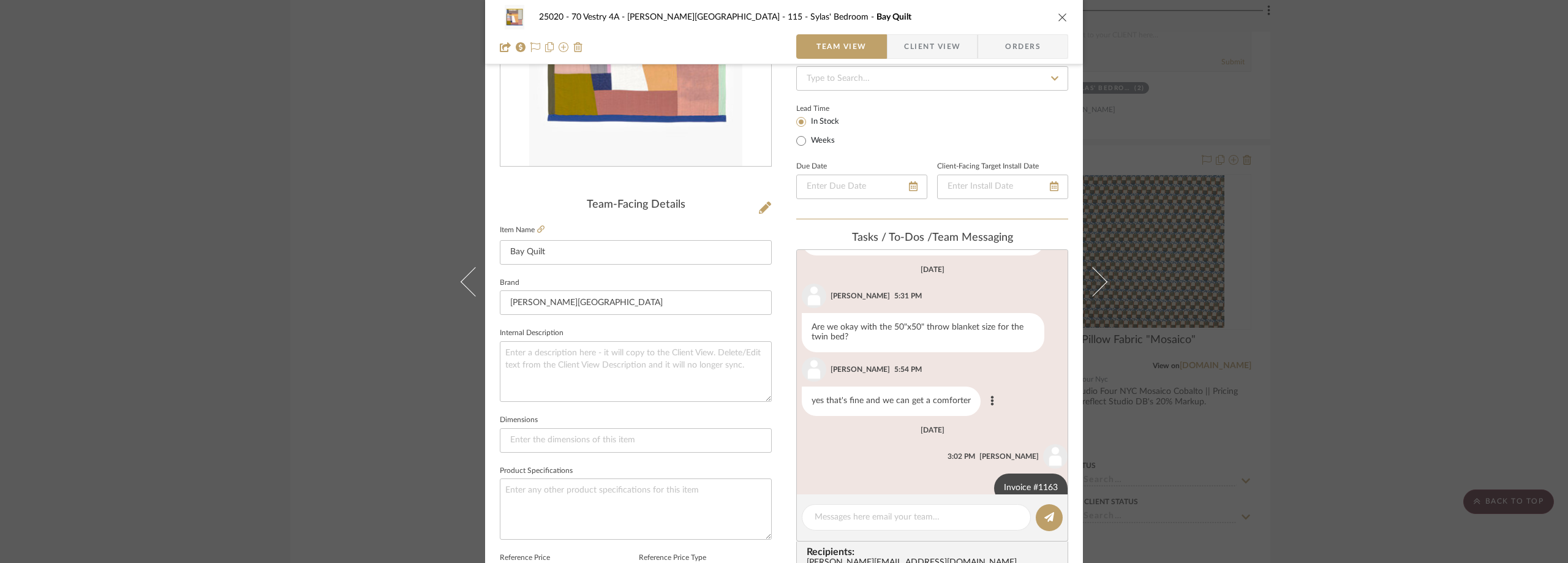
scroll to position [115, 0]
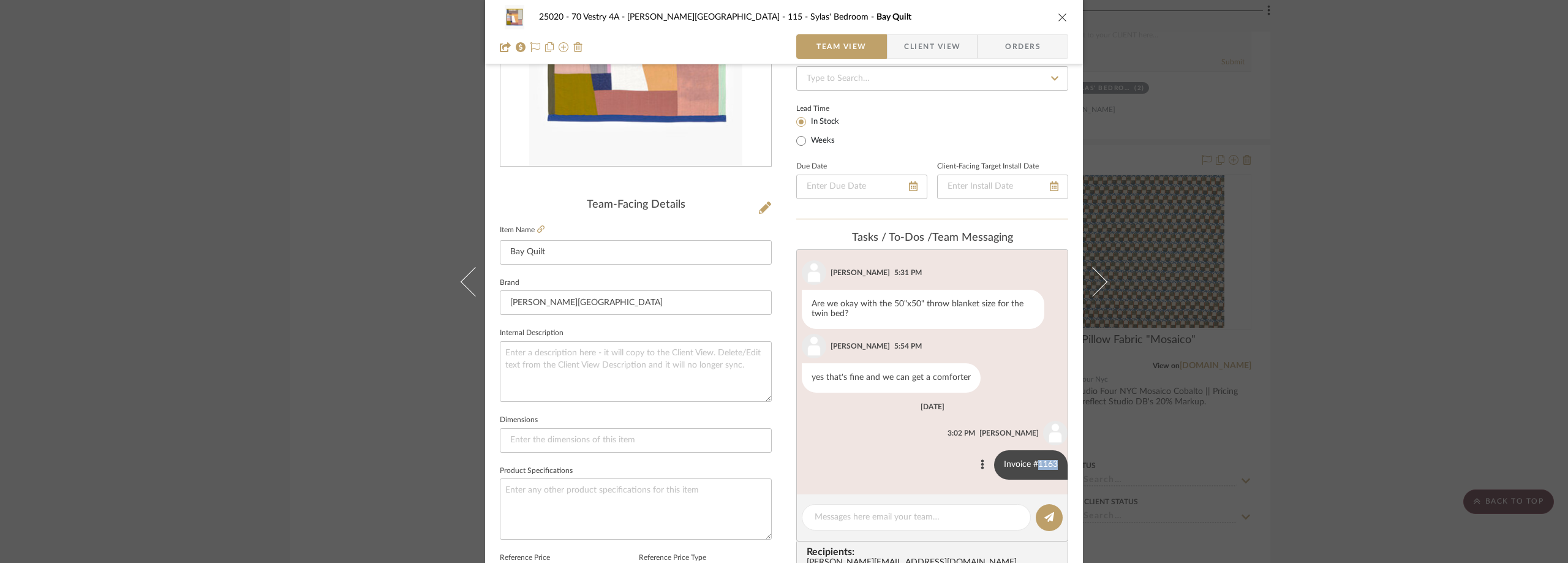
drag, startPoint x: 1028, startPoint y: 464, endPoint x: 1057, endPoint y: 464, distance: 29.0
click at [1057, 464] on div "Invoice #1163" at bounding box center [1031, 464] width 73 height 29
copy div "1163"
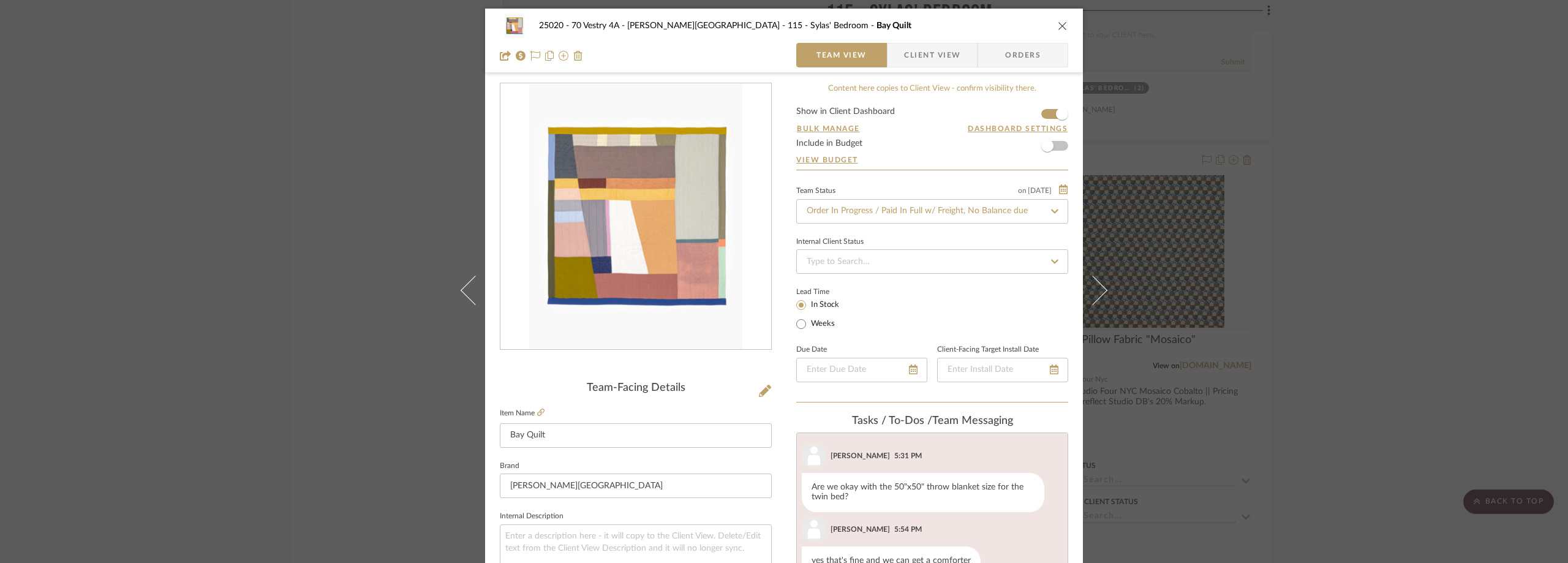
scroll to position [0, 0]
click at [1288, 340] on div "25020 - 70 Vestry 4A - Grant-Stanleigh 115 - Sylas' Bedroom Bay Quilt Team View…" at bounding box center [784, 281] width 1568 height 563
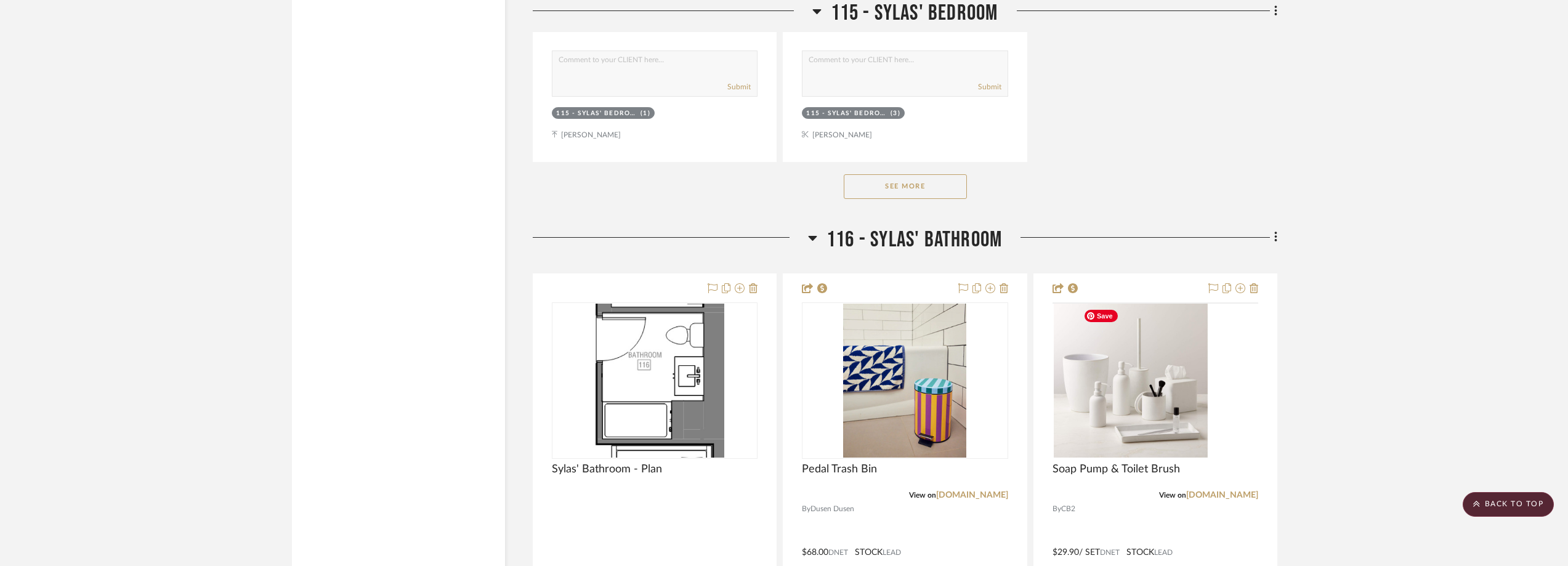
scroll to position [25358, 0]
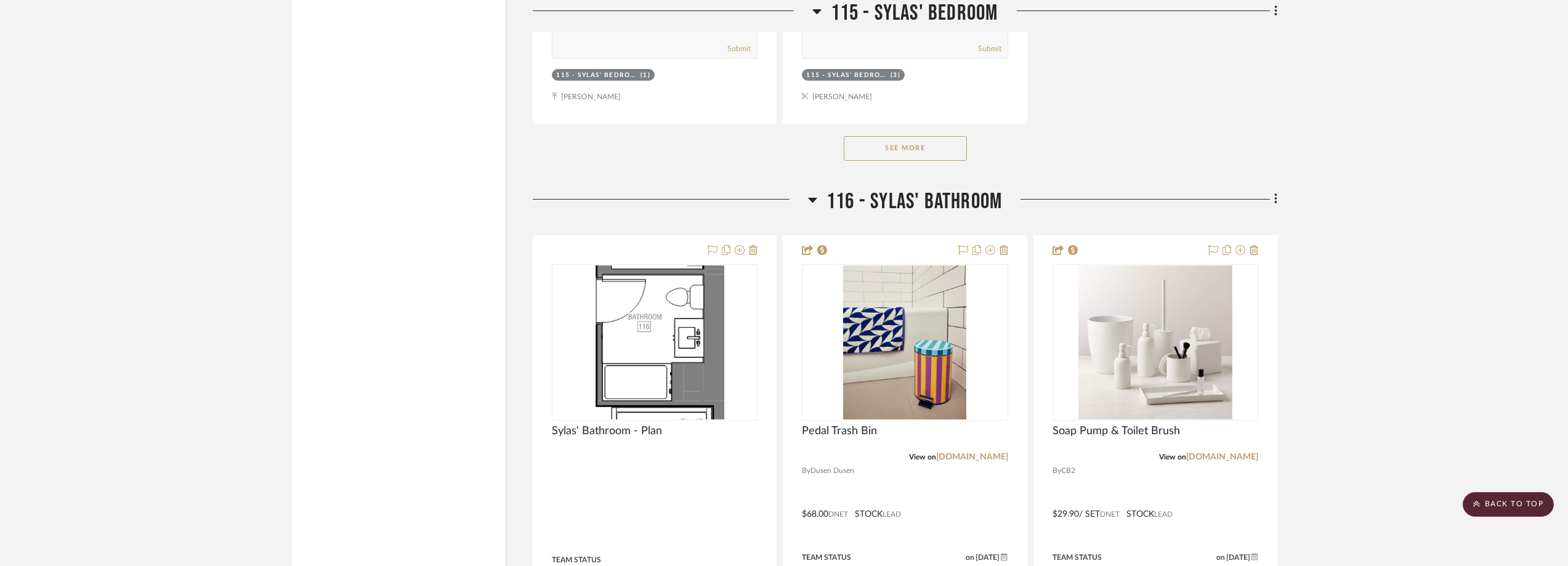
click at [937, 152] on button "See More" at bounding box center [905, 148] width 123 height 25
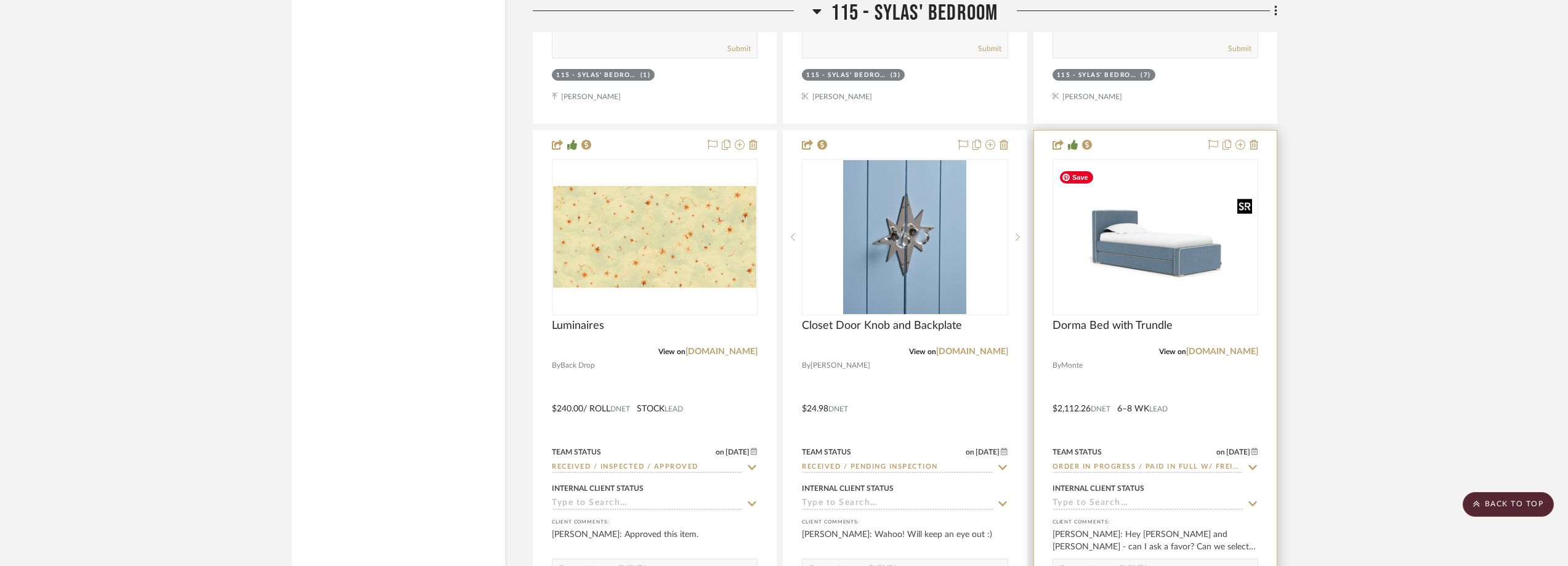
click at [1131, 259] on img "0" at bounding box center [1155, 237] width 203 height 144
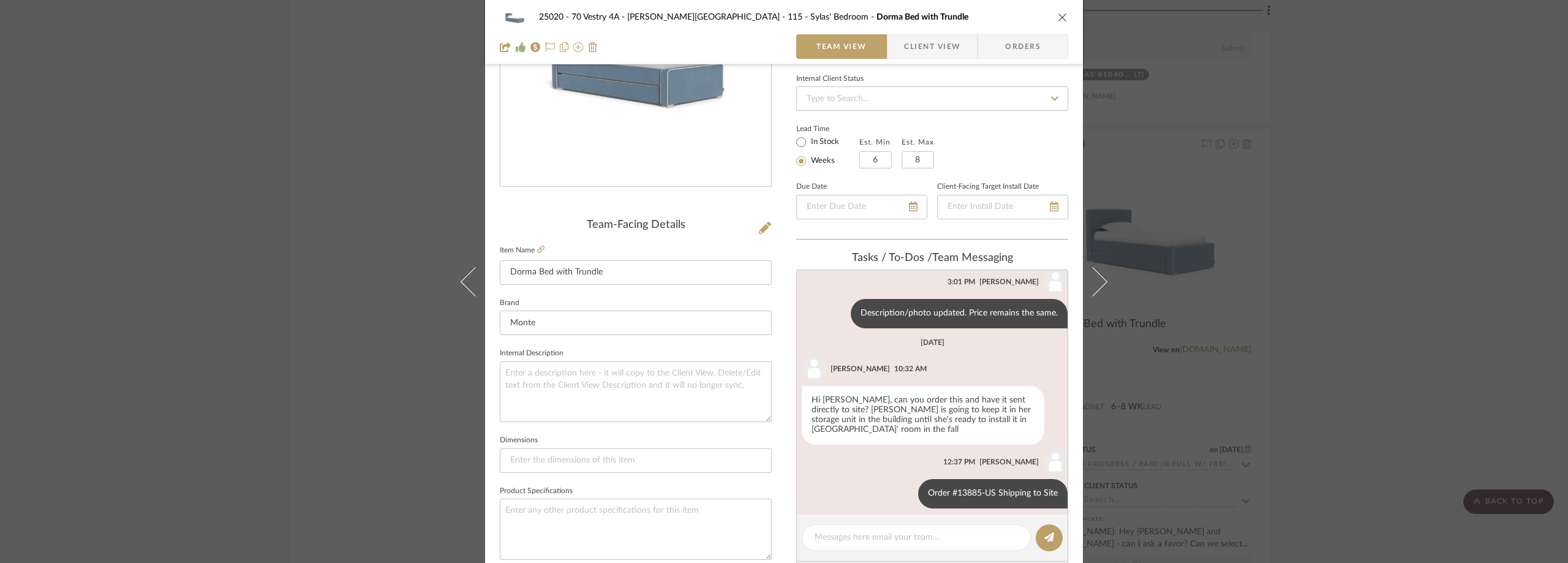
scroll to position [183, 0]
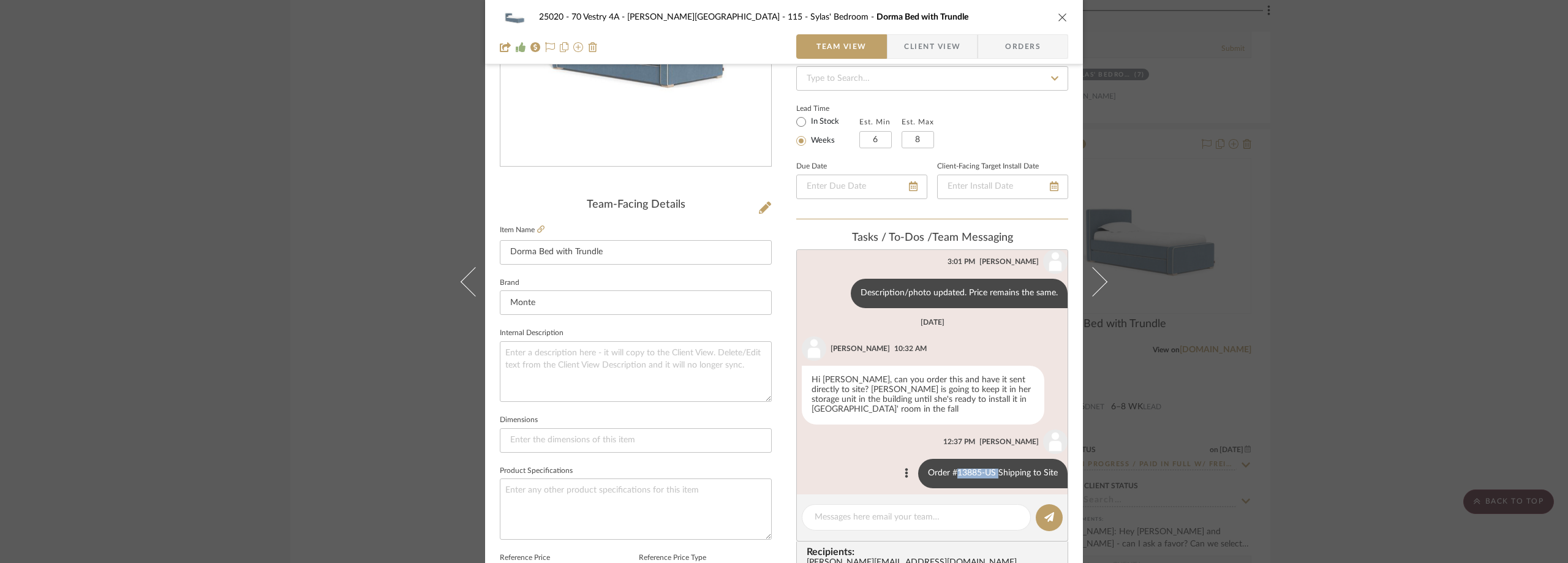
drag, startPoint x: 989, startPoint y: 464, endPoint x: 949, endPoint y: 461, distance: 40.1
click at [949, 461] on div "Order #13885-US Shipping to Site" at bounding box center [992, 473] width 150 height 29
copy div "13885-US"
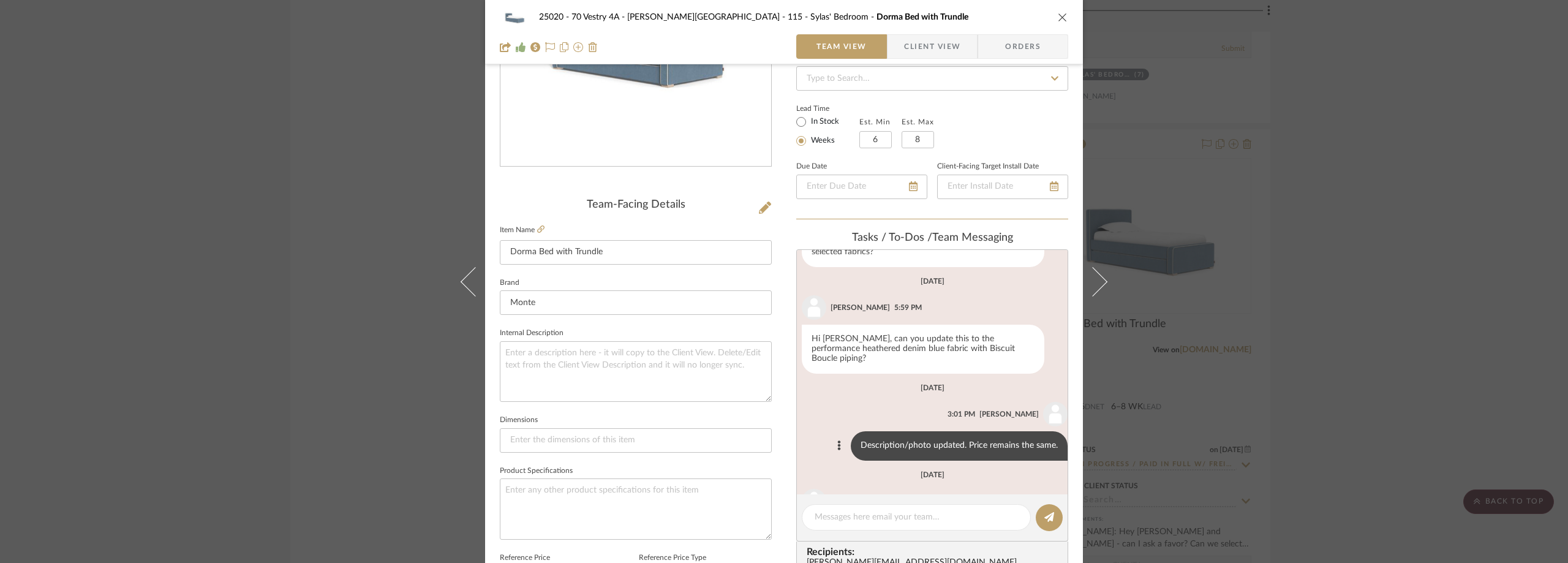
scroll to position [424, 0]
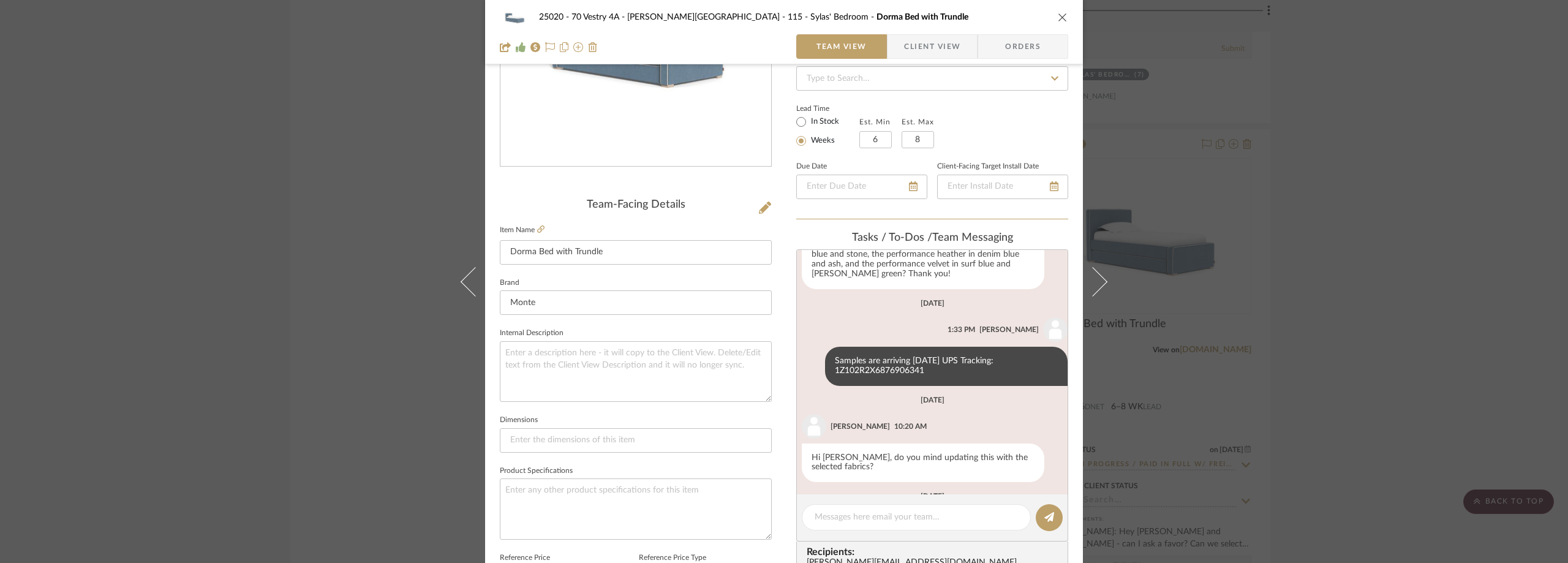
click at [1383, 268] on div "25020 - 70 Vestry 4A - Grant-Stanleigh 115 - Sylas' Bedroom Dorma Bed with Trun…" at bounding box center [784, 281] width 1568 height 563
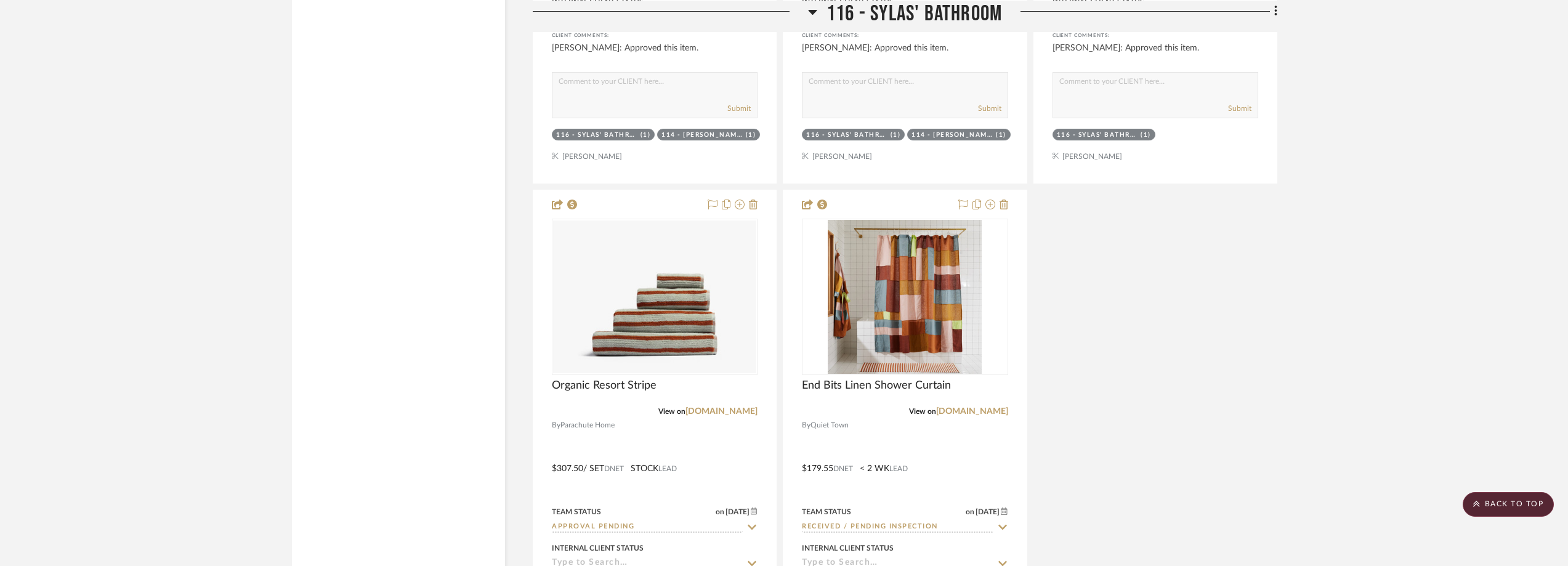
scroll to position [28251, 0]
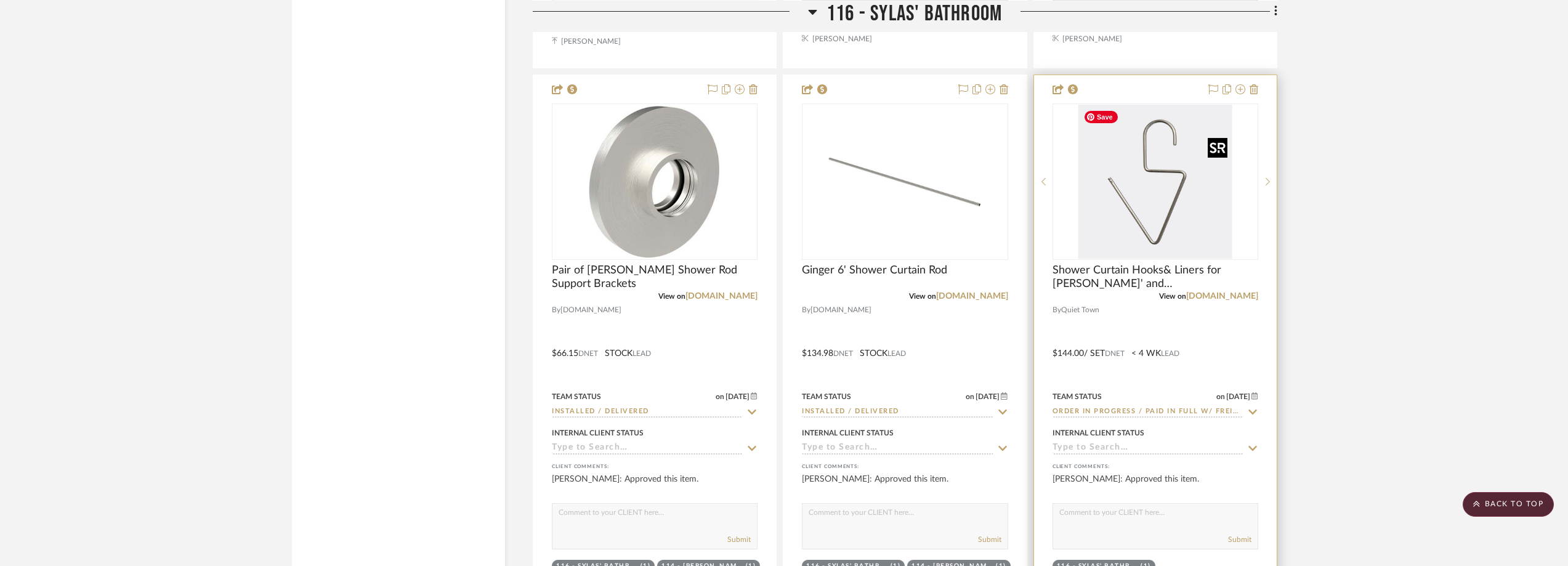
click at [0, 0] on img at bounding box center [0, 0] width 0 height 0
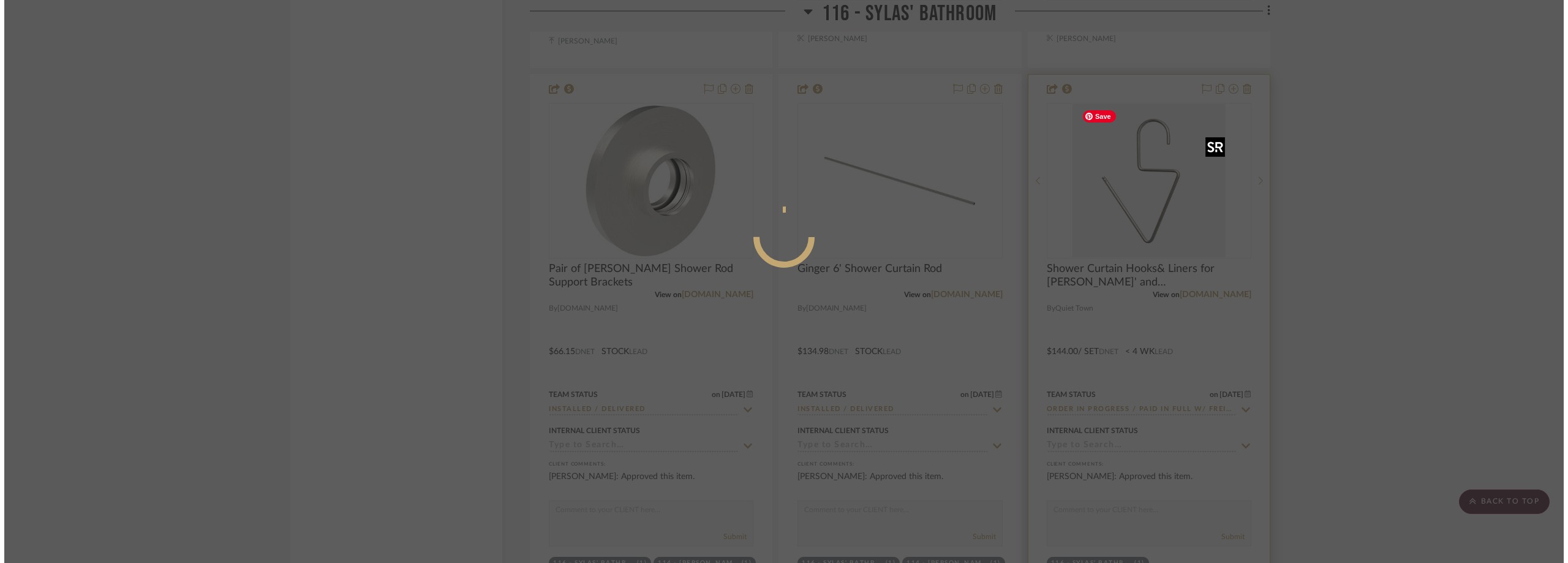
scroll to position [0, 0]
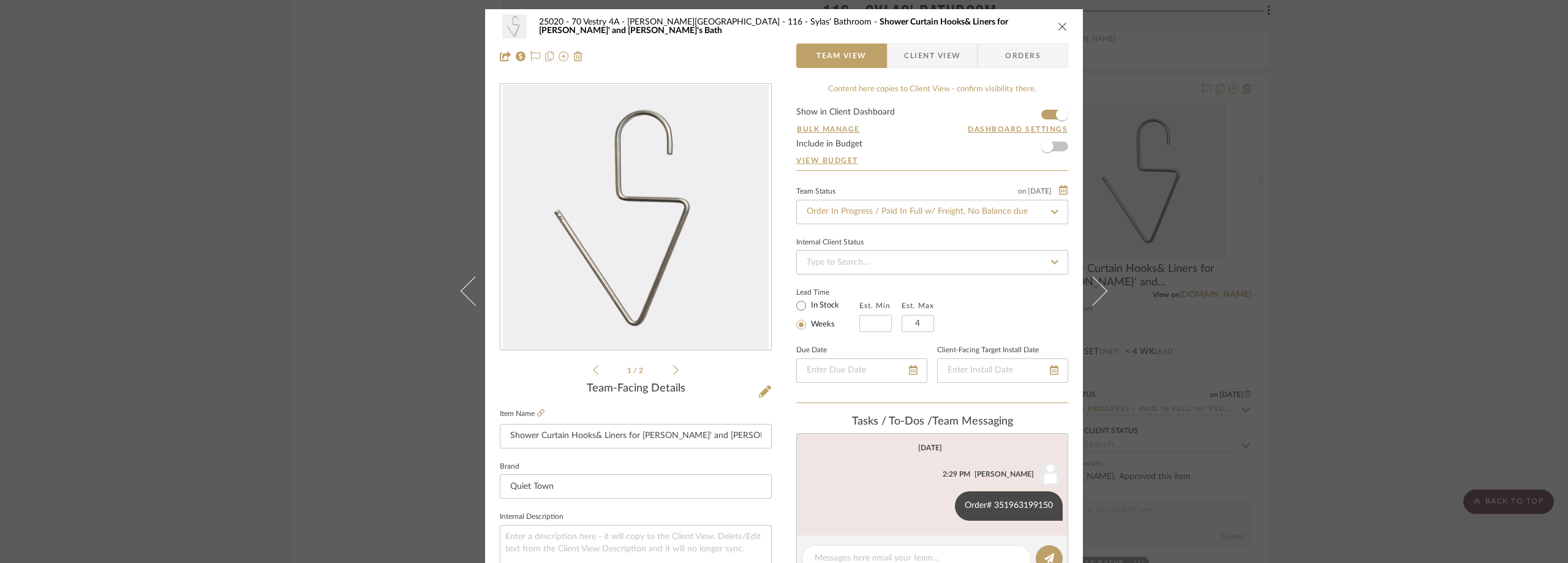
click at [246, 120] on div "25020 - 70 Vestry 4A - Grant-Stanleigh 116 - Sylas' Bathroom Shower Curtain Hoo…" at bounding box center [784, 281] width 1568 height 563
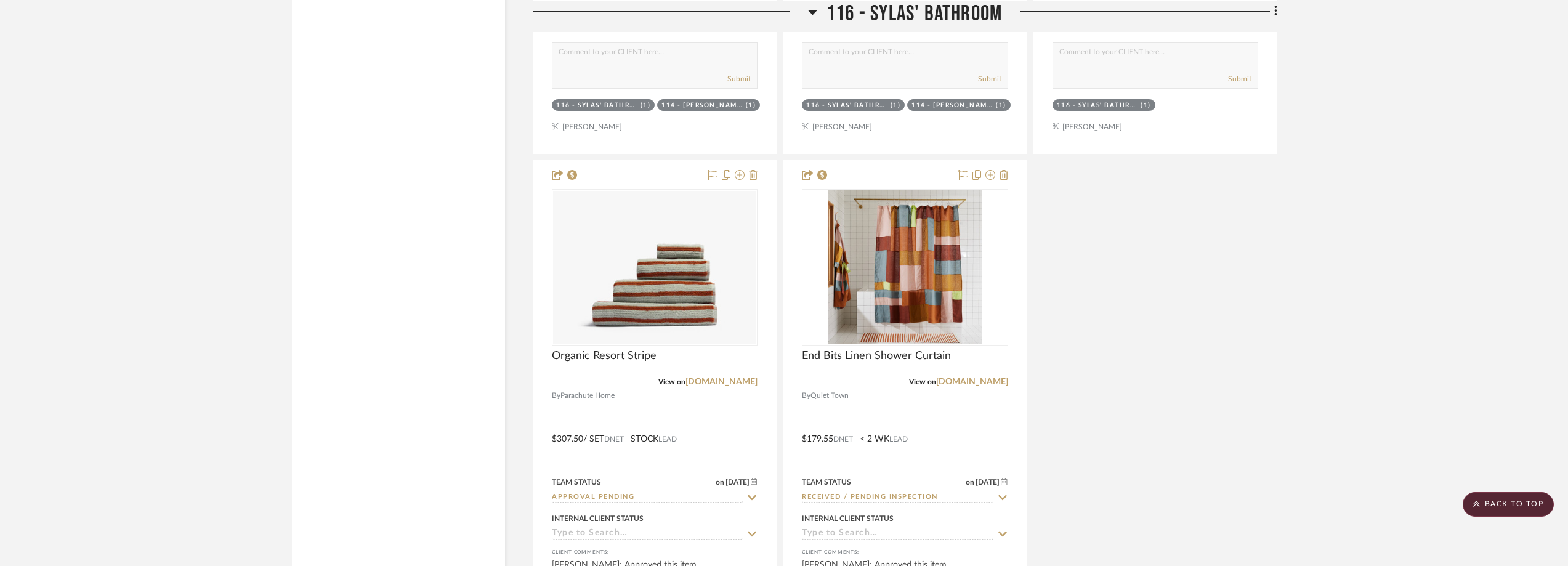
scroll to position [28866, 0]
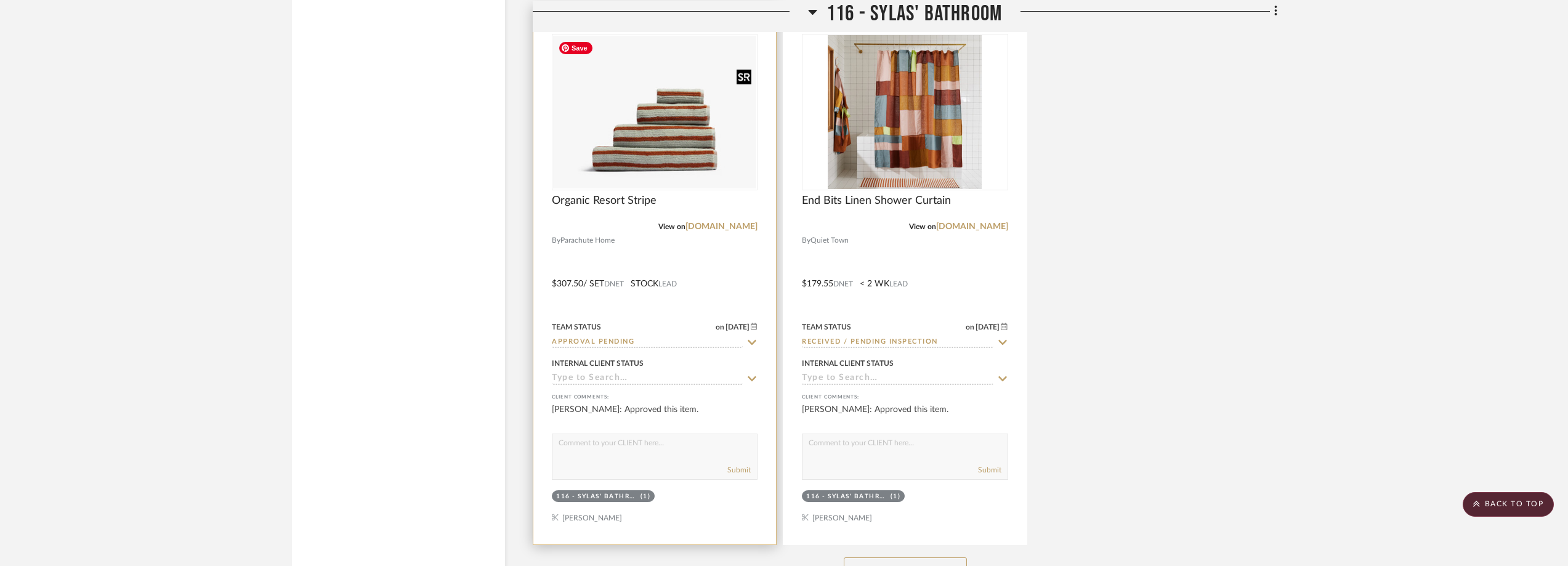
click at [697, 151] on img "0" at bounding box center [654, 112] width 203 height 153
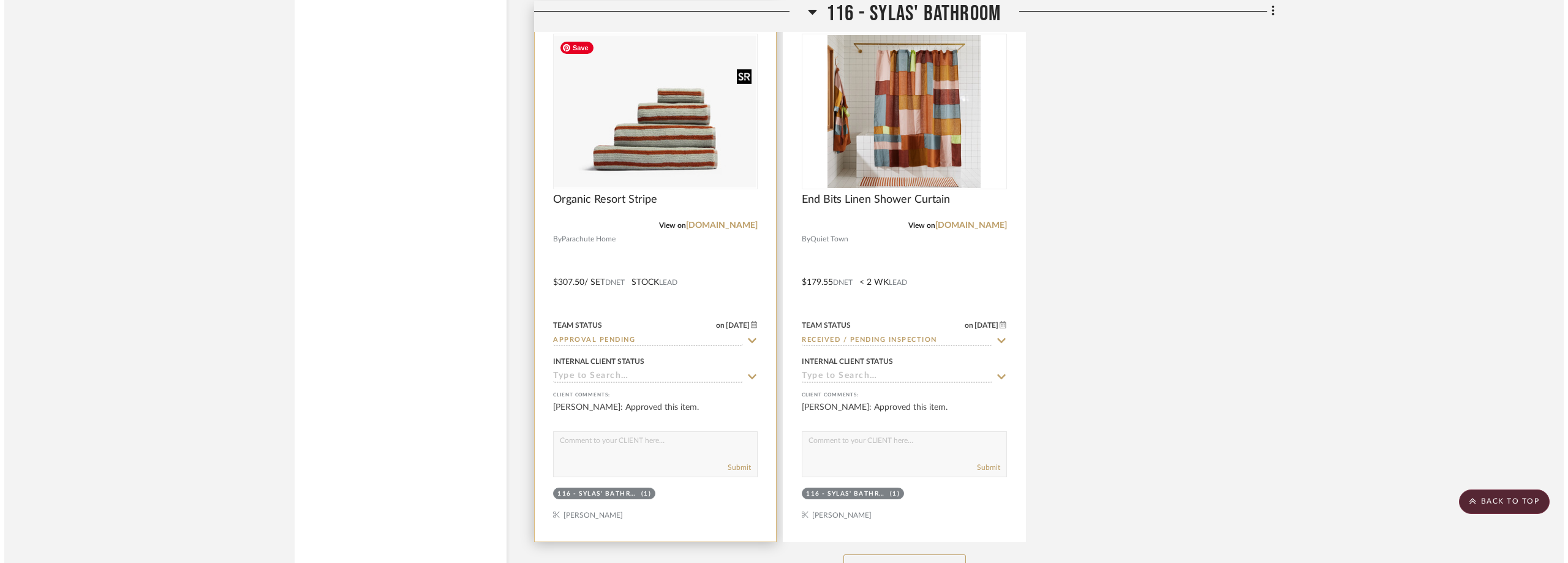
scroll to position [0, 0]
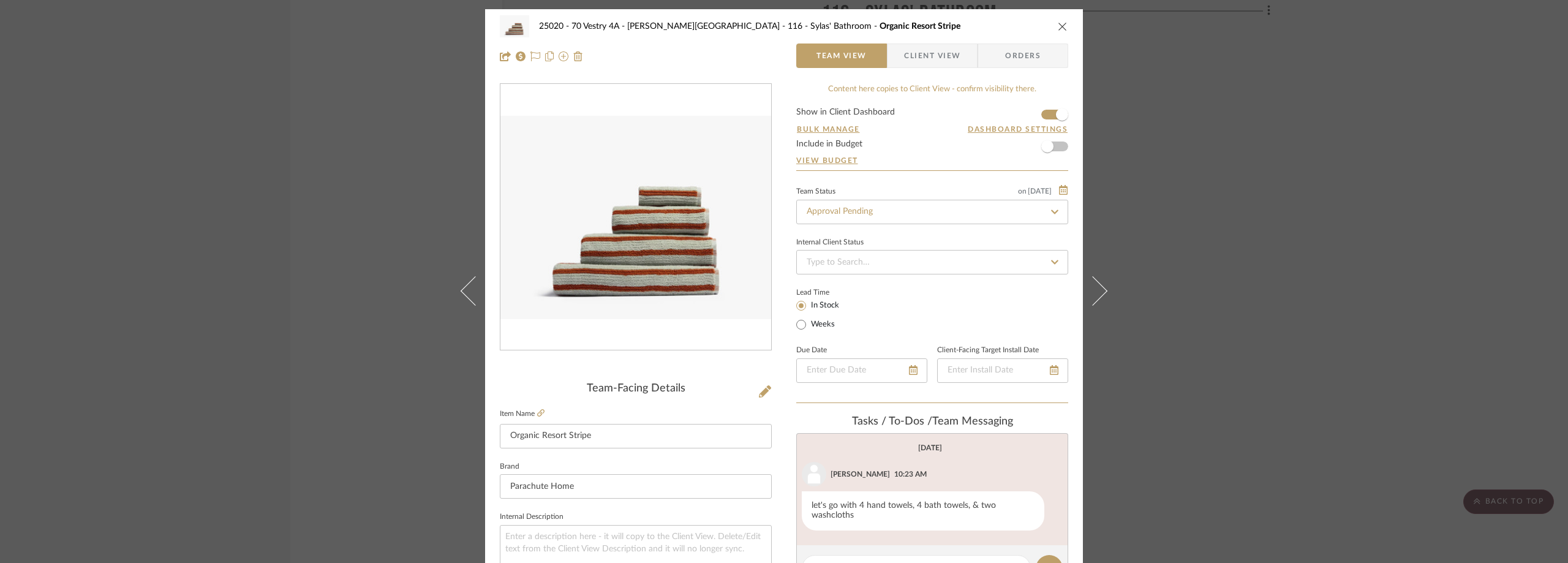
click at [906, 53] on span "Client View" at bounding box center [932, 55] width 56 height 24
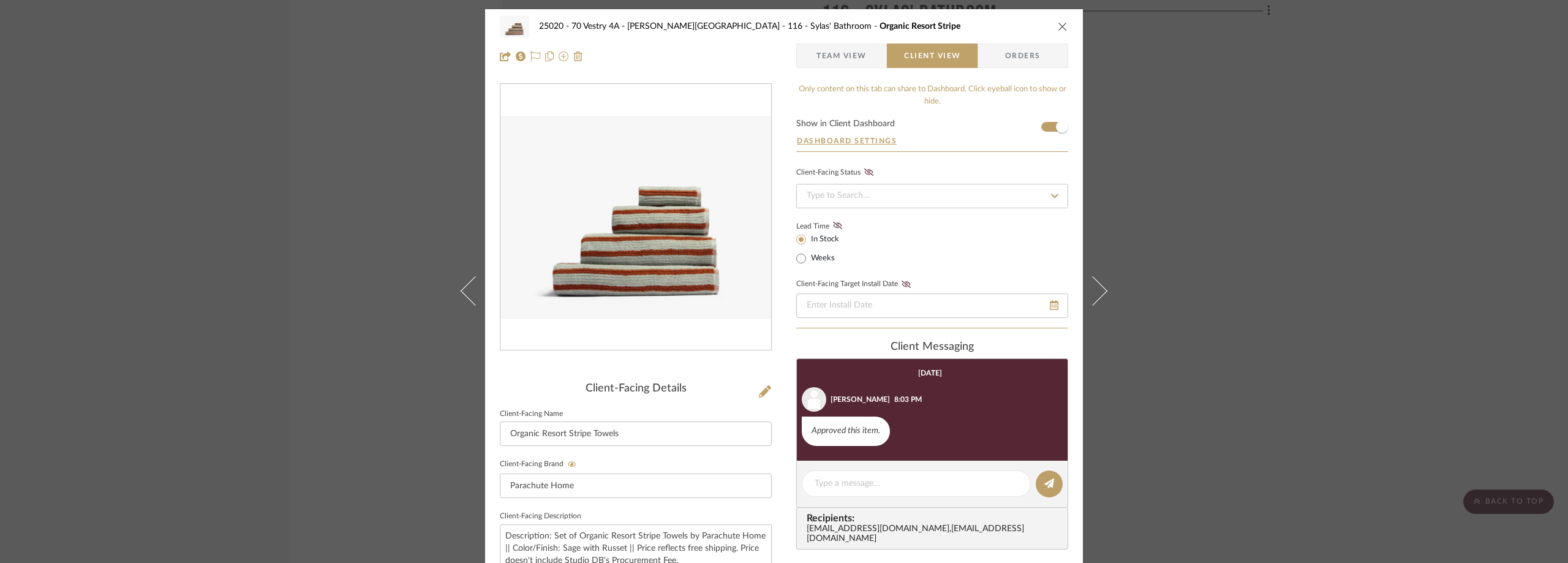
click at [229, 136] on div "25020 - 70 Vestry 4A - Grant-Stanleigh 116 - Sylas' Bathroom Organic Resort Str…" at bounding box center [784, 281] width 1568 height 563
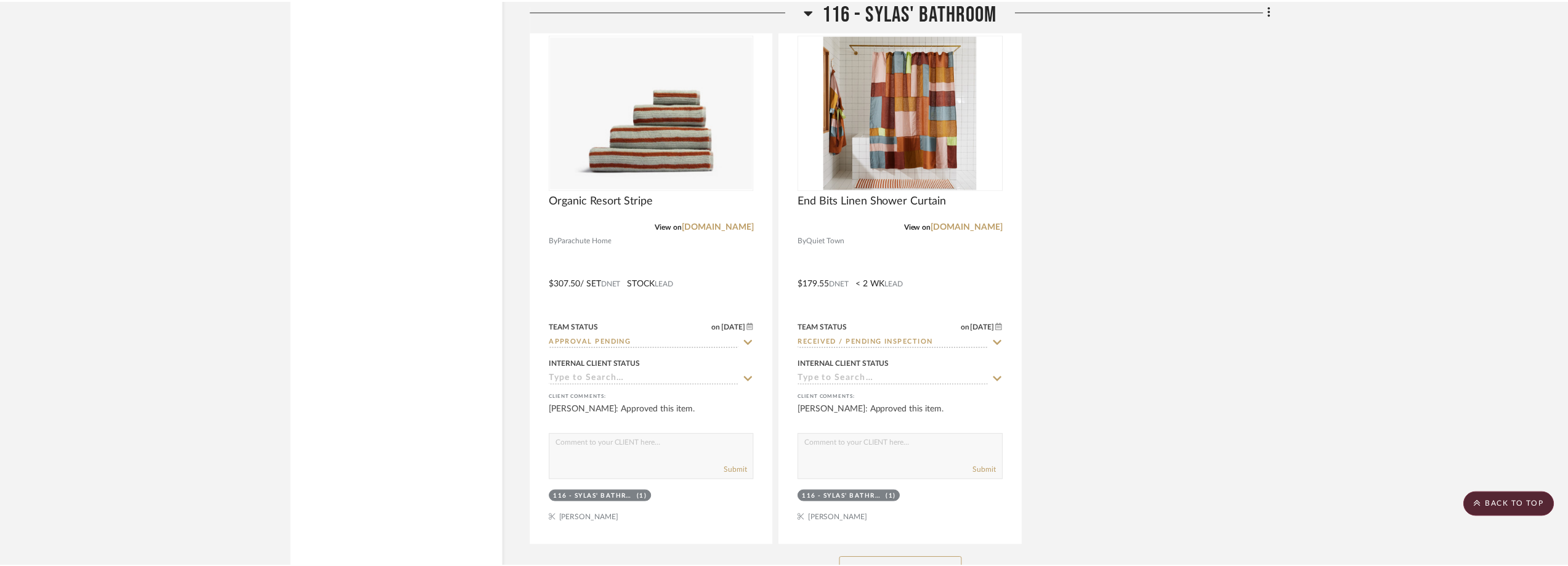
scroll to position [28866, 0]
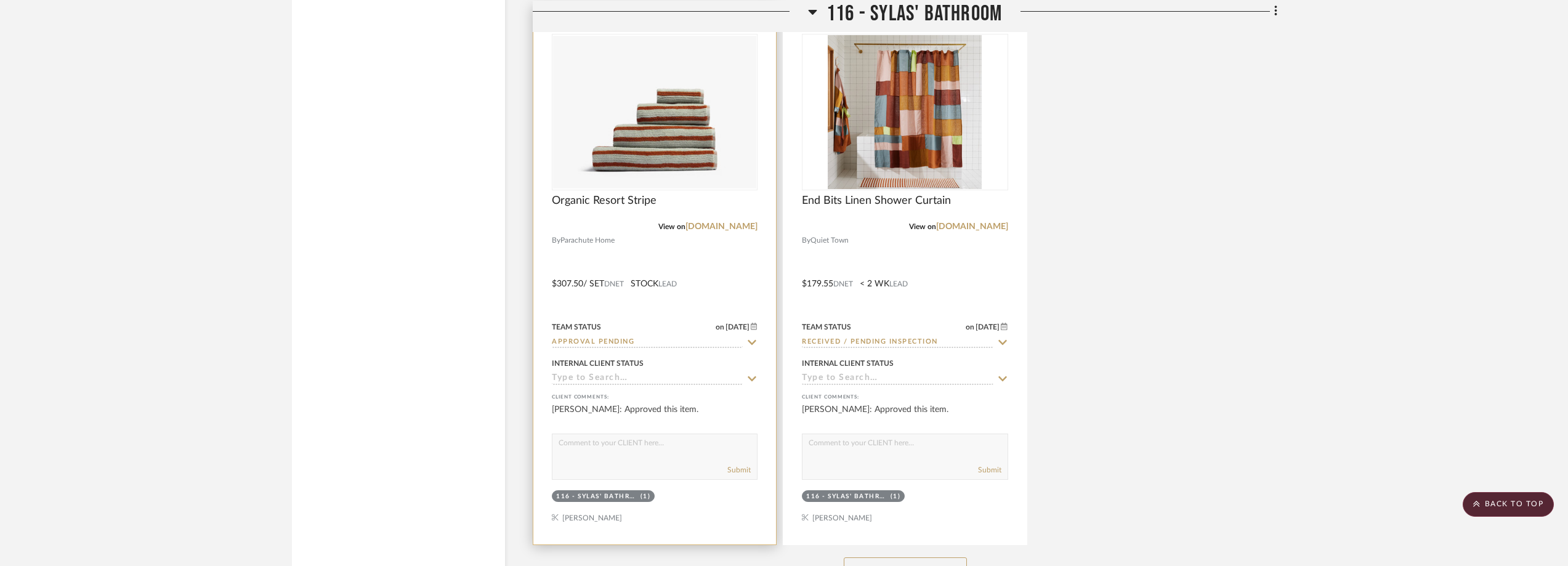
click at [754, 339] on icon at bounding box center [752, 342] width 11 height 9
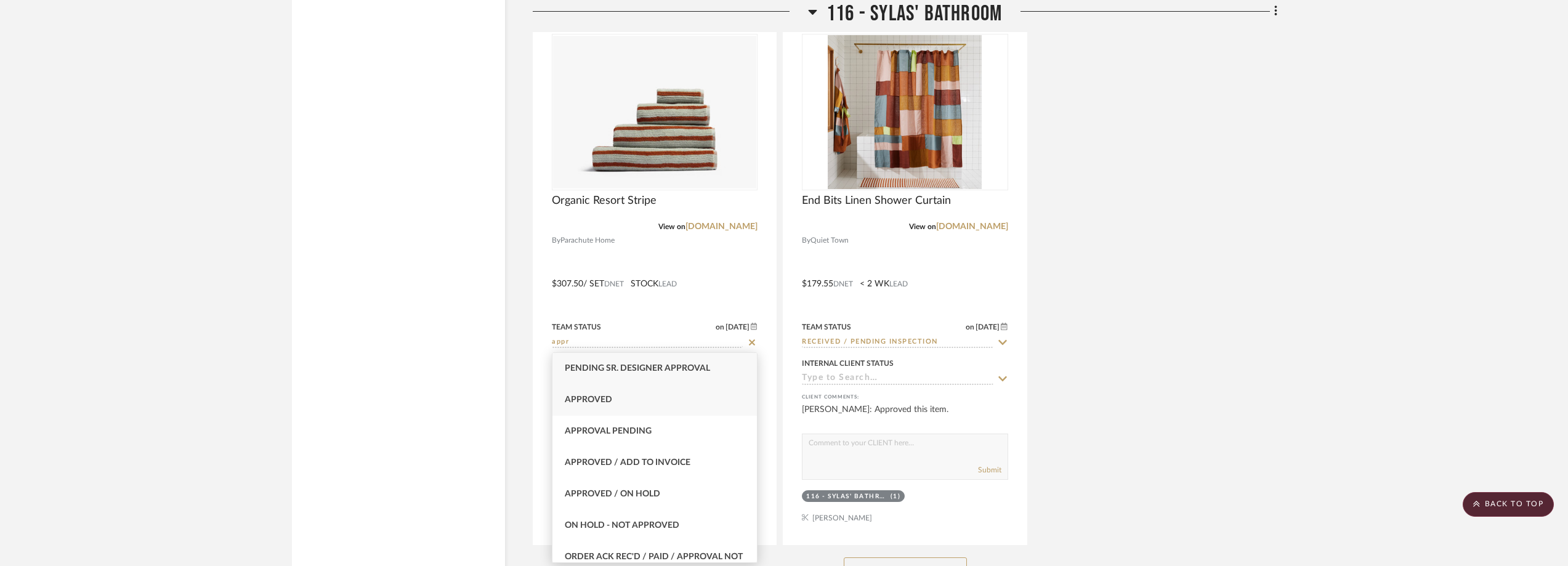
type input "appr"
click at [666, 407] on div "Approved" at bounding box center [654, 399] width 204 height 31
type input "[DATE]"
type input "Approved"
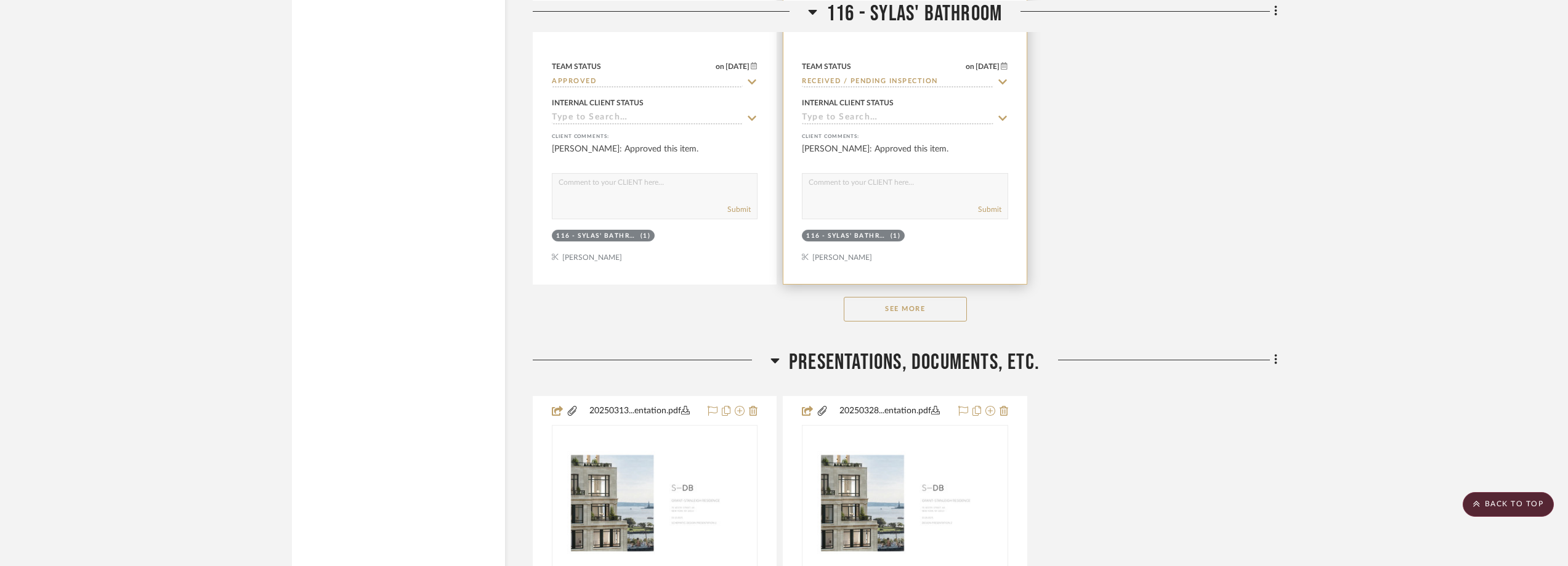
scroll to position [29113, 0]
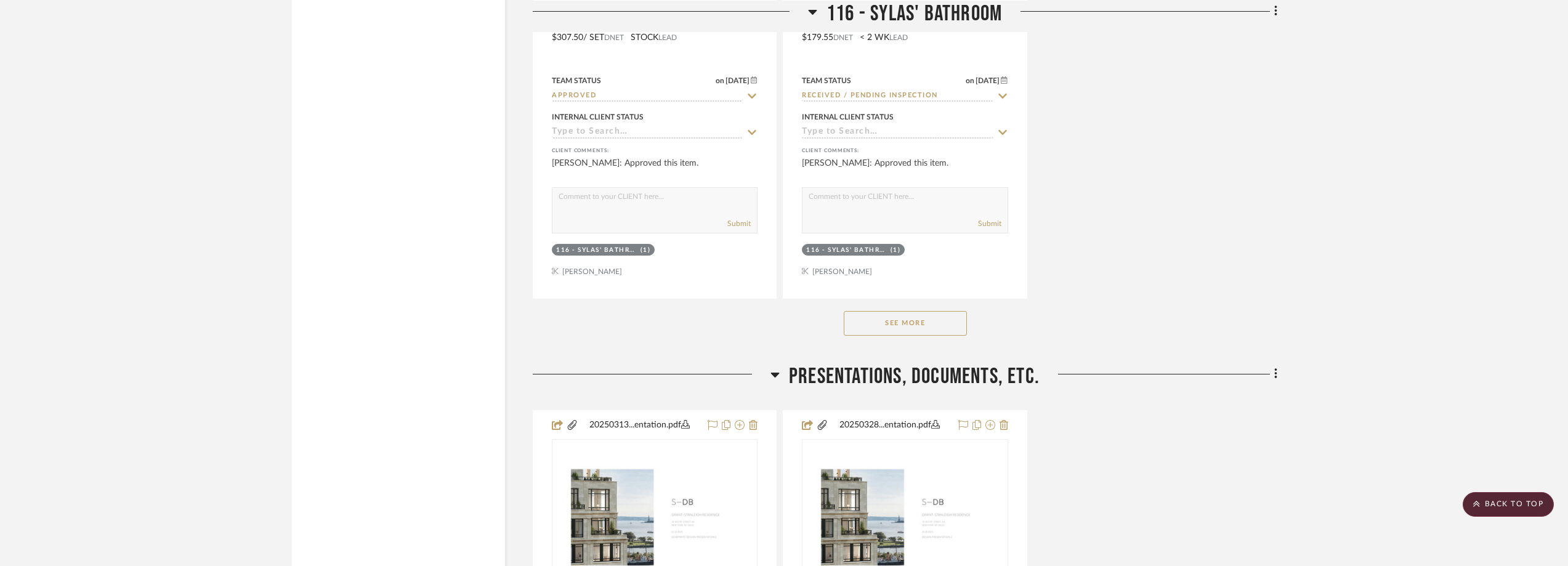
click at [935, 318] on button "See More" at bounding box center [905, 323] width 123 height 25
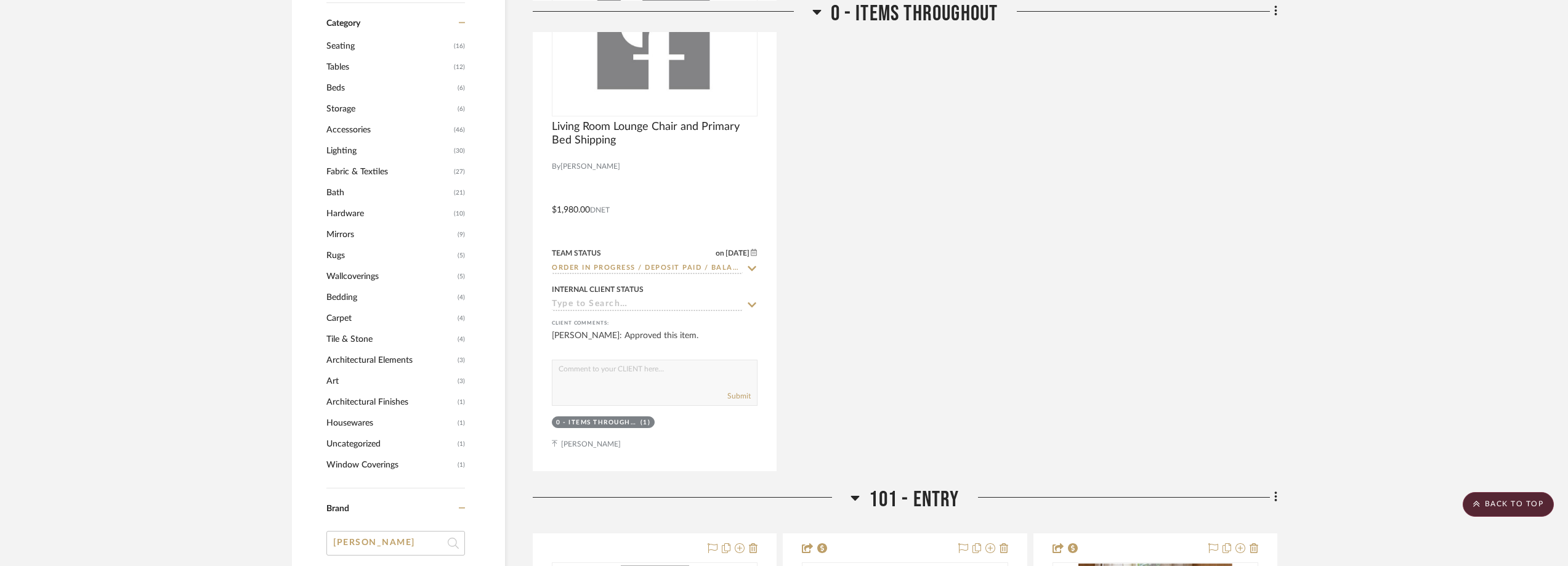
scroll to position [1231, 0]
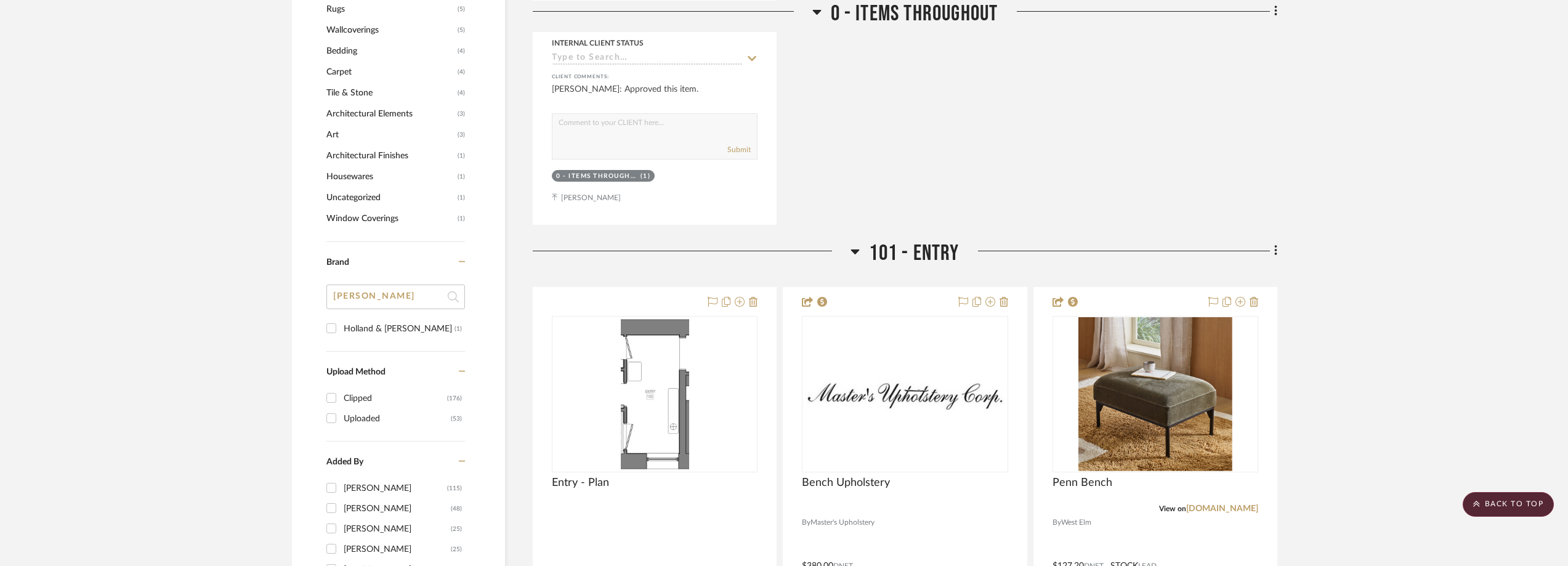
drag, startPoint x: 374, startPoint y: 288, endPoint x: 324, endPoint y: 293, distance: 50.2
type input "st"
click at [406, 326] on div "1st Dibs" at bounding box center [398, 328] width 111 height 20
click at [341, 326] on input "1st Dibs (3)" at bounding box center [331, 328] width 20 height 20
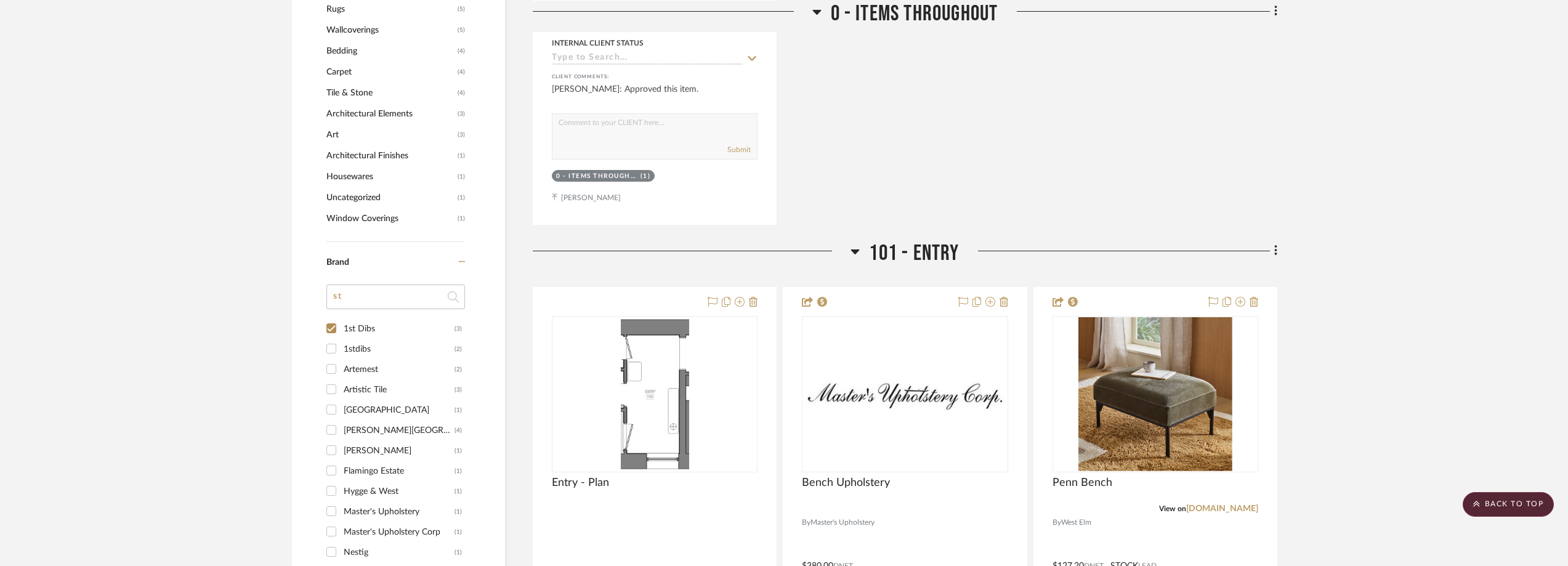
checkbox input "true"
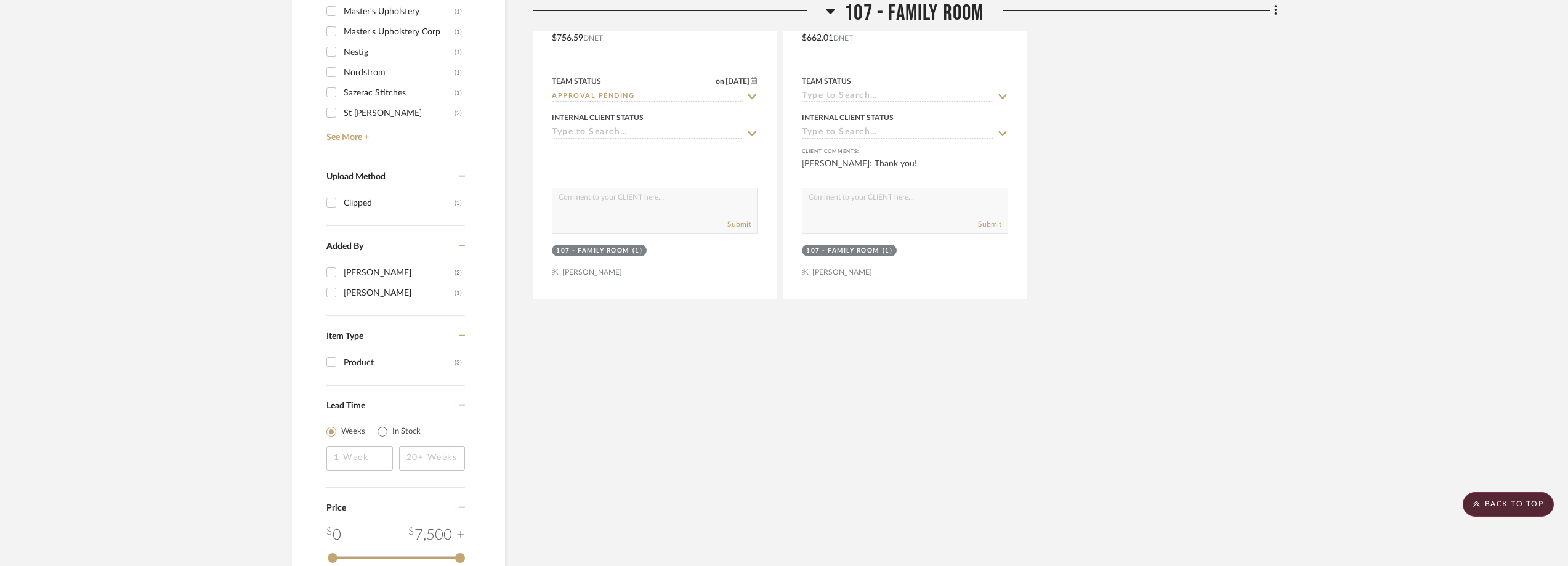
scroll to position [1150, 0]
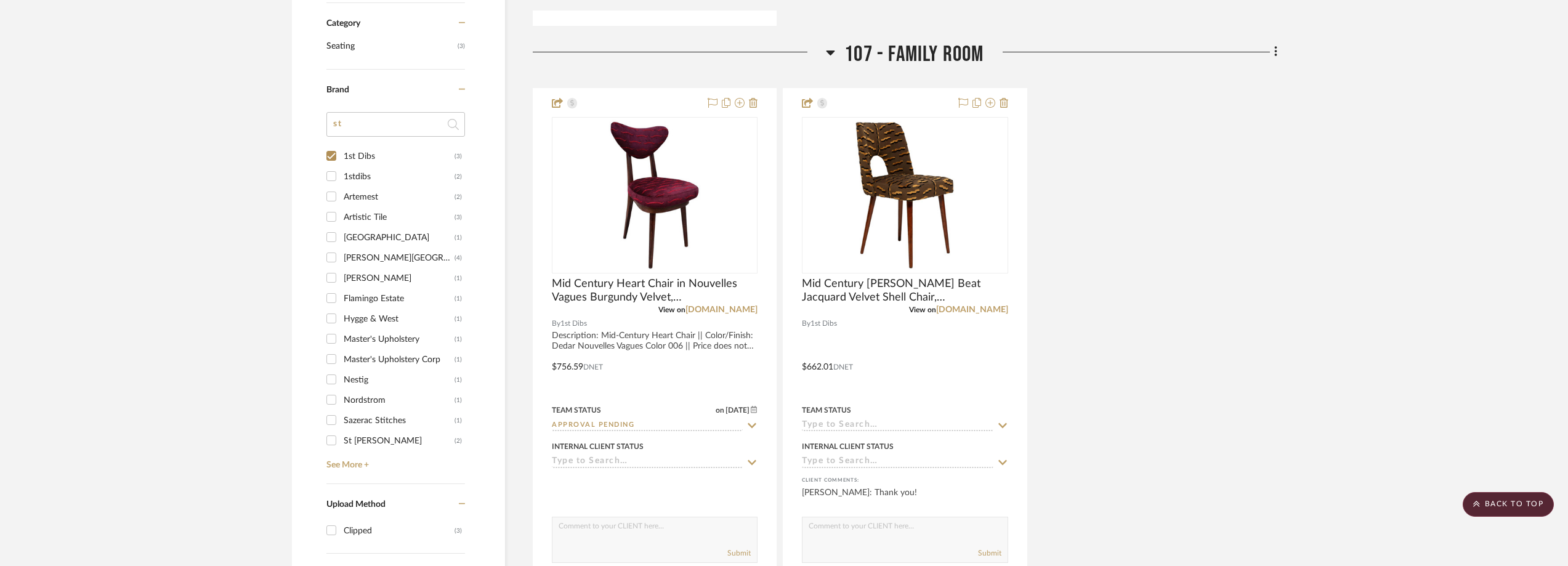
click at [368, 172] on div "1stdibs" at bounding box center [398, 177] width 111 height 20
click at [341, 172] on input "1stdibs (2)" at bounding box center [331, 176] width 20 height 20
checkbox input "true"
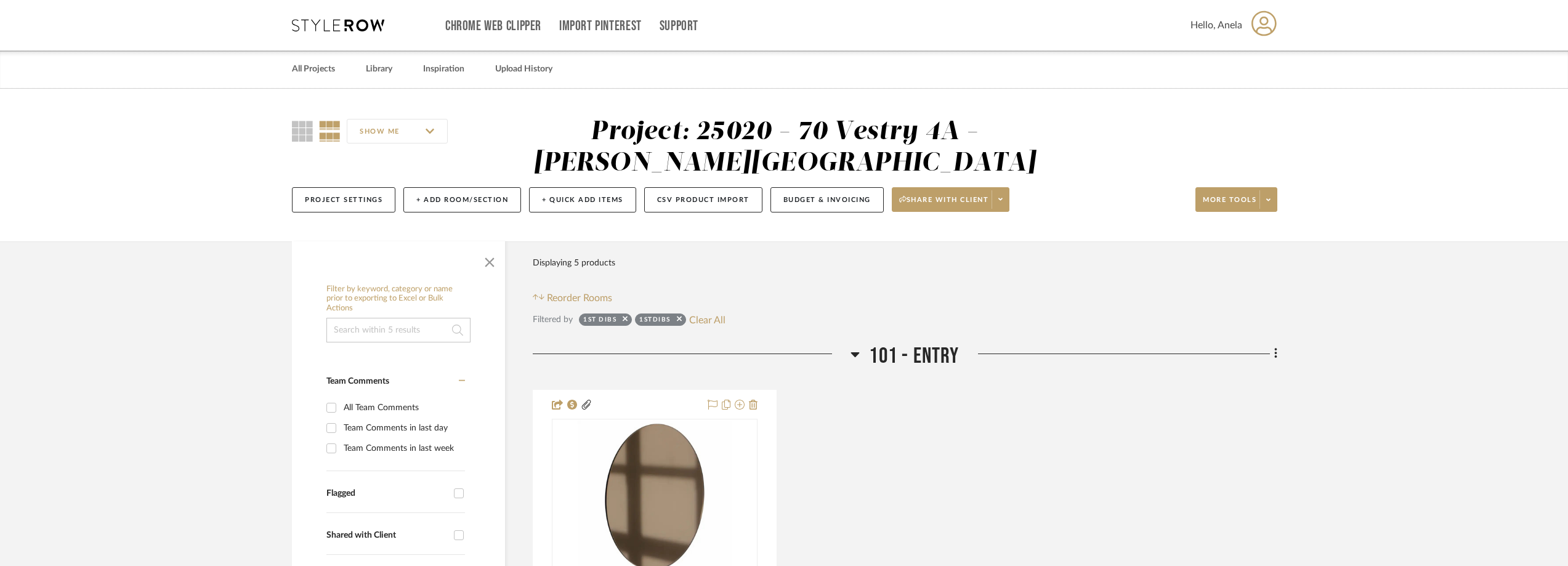
click at [687, 312] on div "1st Dibs 1stdibs Clear All" at bounding box center [652, 319] width 147 height 16
click at [701, 312] on button "Clear All" at bounding box center [707, 319] width 36 height 16
checkbox input "false"
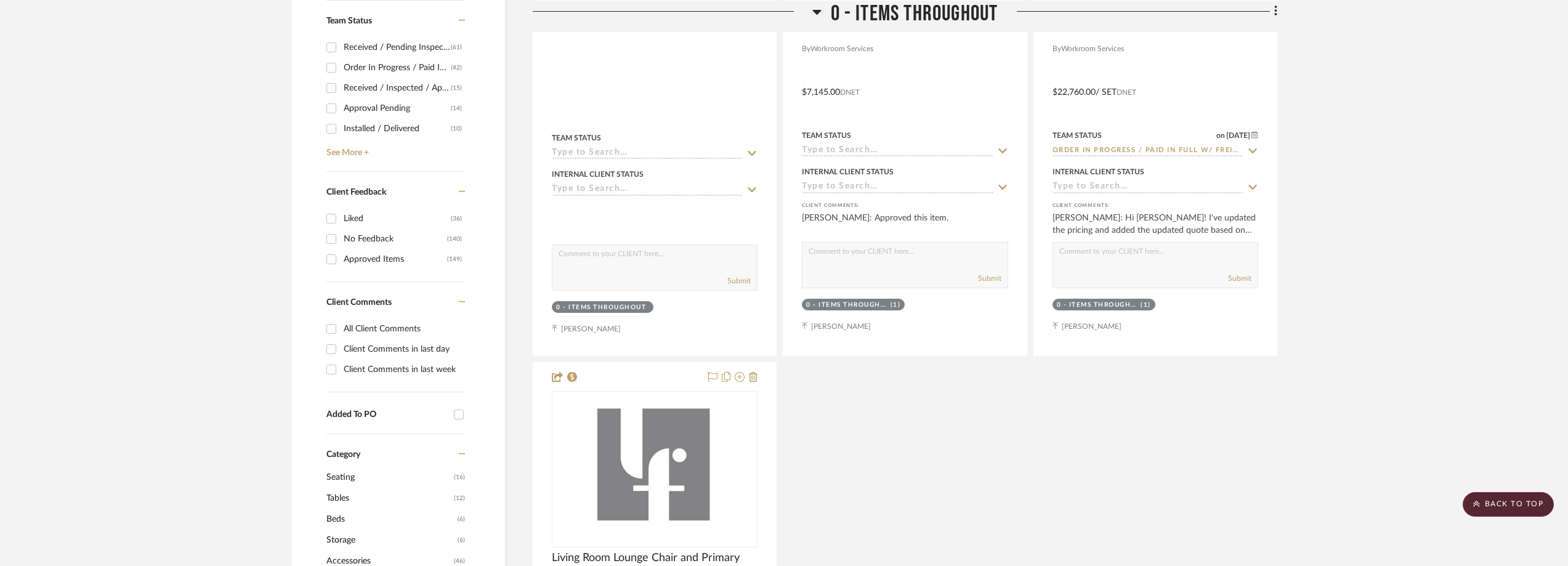
scroll to position [1046, 0]
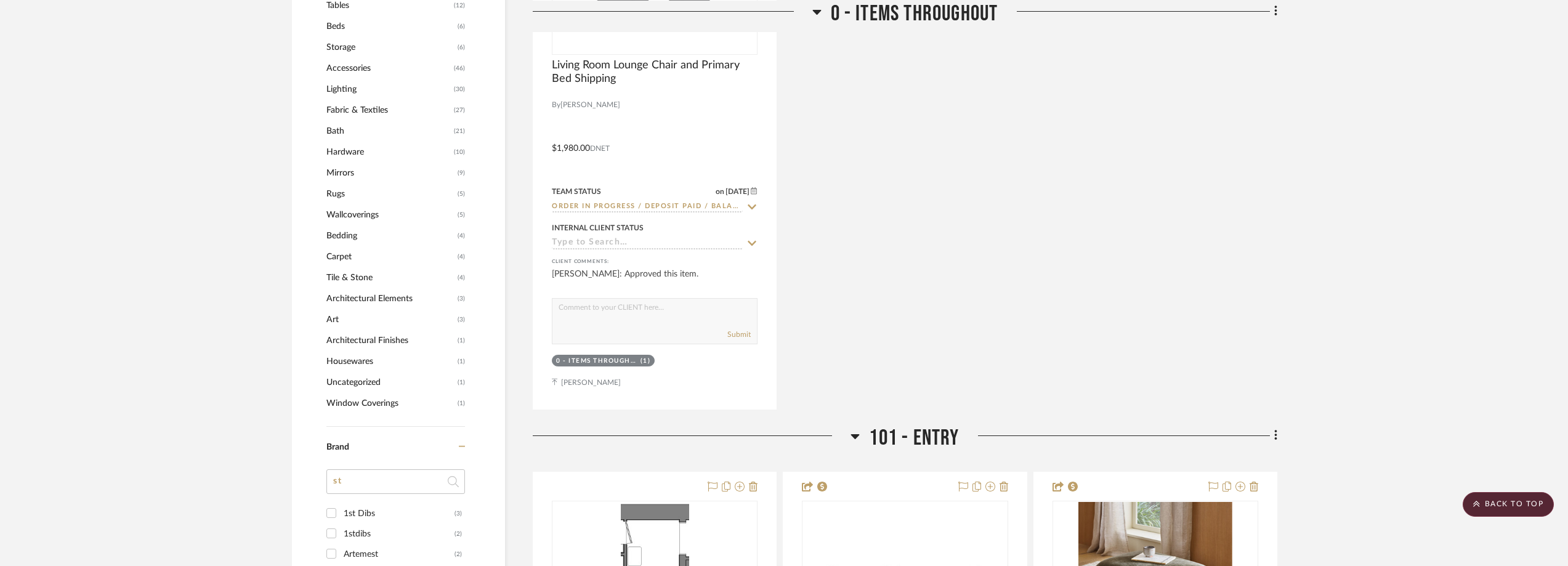
drag, startPoint x: 361, startPoint y: 487, endPoint x: 337, endPoint y: 483, distance: 24.3
click at [337, 484] on input "st" at bounding box center [395, 481] width 139 height 25
click at [360, 511] on div "1st Dibs" at bounding box center [398, 513] width 111 height 20
click at [341, 511] on input "1st Dibs (3)" at bounding box center [331, 512] width 20 height 20
checkbox input "true"
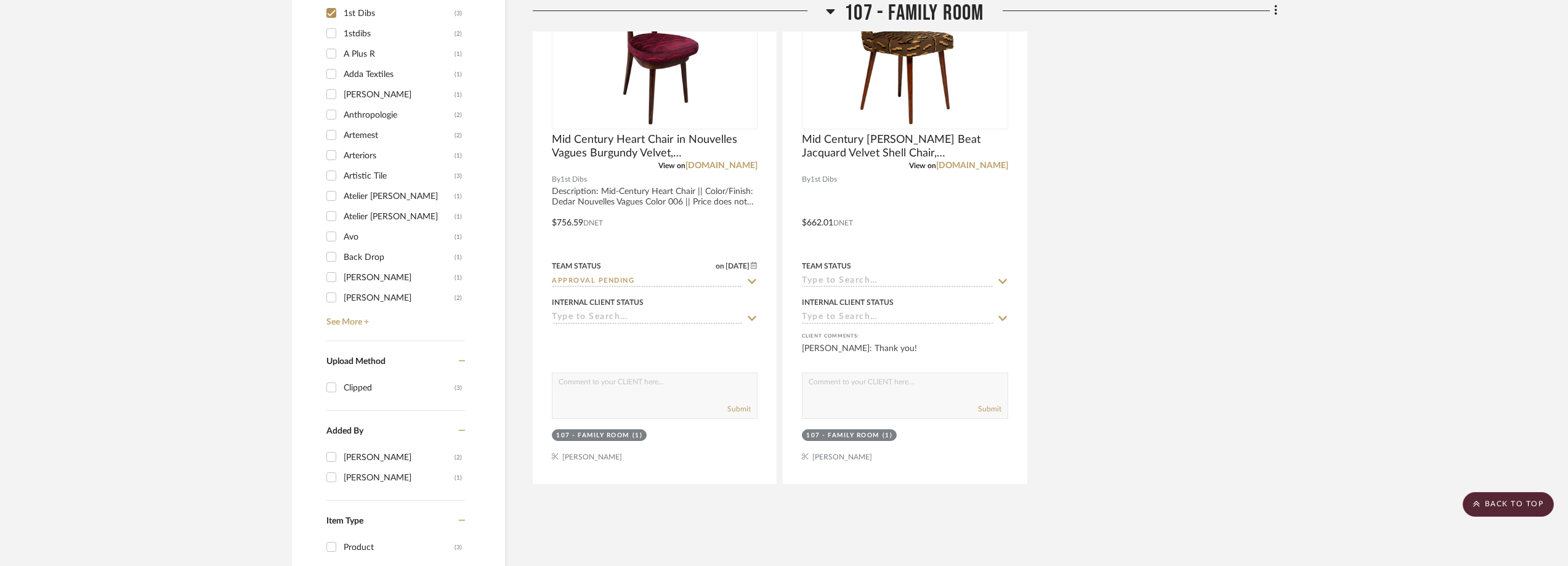
scroll to position [965, 0]
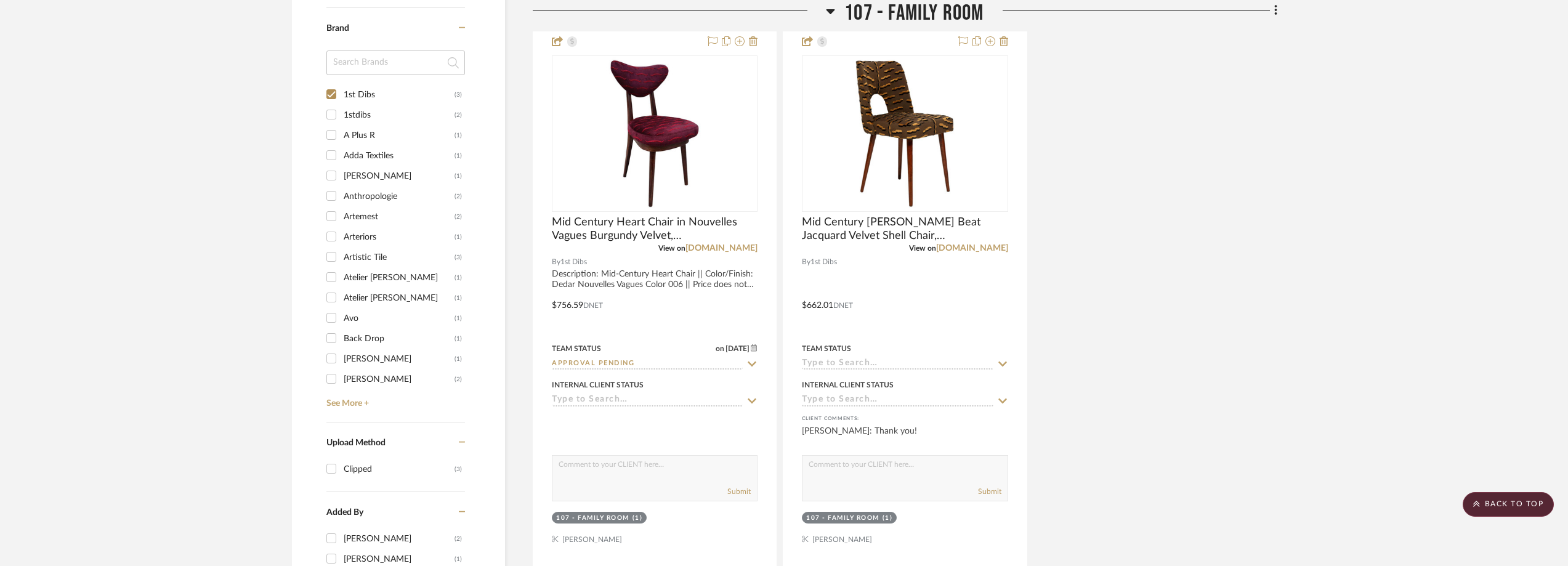
click at [376, 119] on div "1stdibs" at bounding box center [398, 114] width 111 height 20
click at [341, 119] on input "1stdibs (2)" at bounding box center [331, 114] width 20 height 20
checkbox input "true"
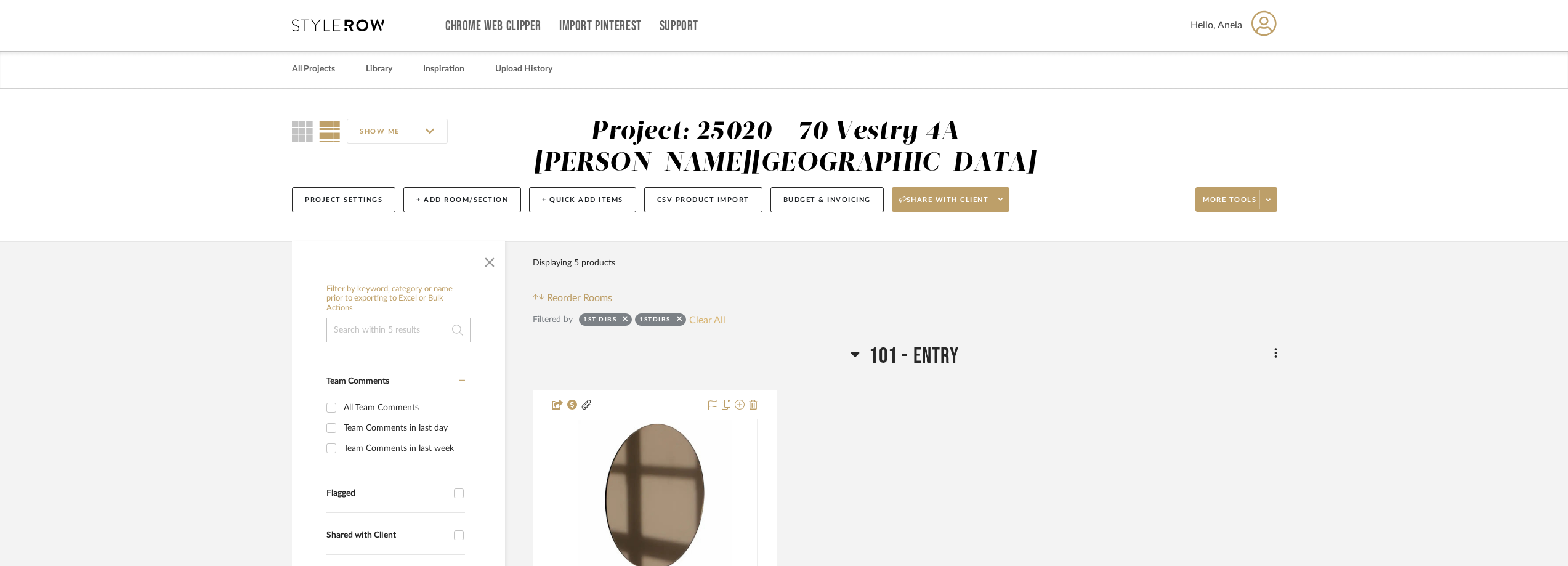
click at [706, 324] on button "Clear All" at bounding box center [707, 319] width 36 height 16
checkbox input "false"
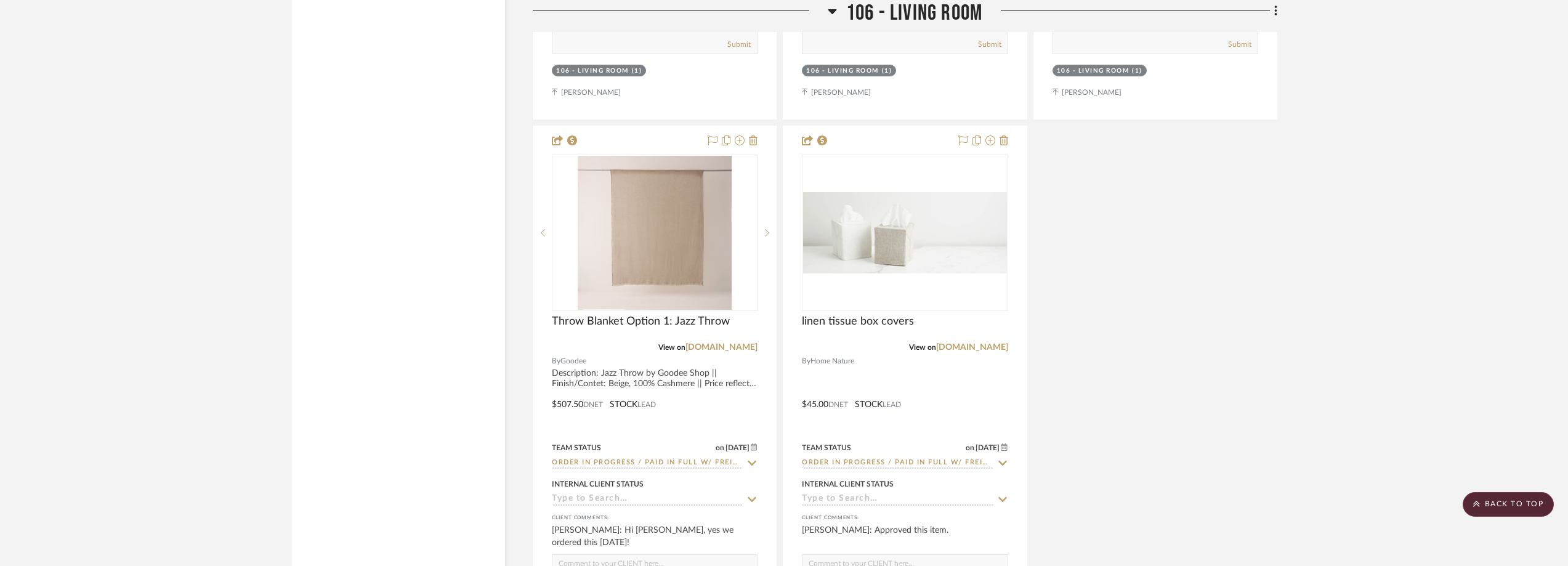
scroll to position [7324, 0]
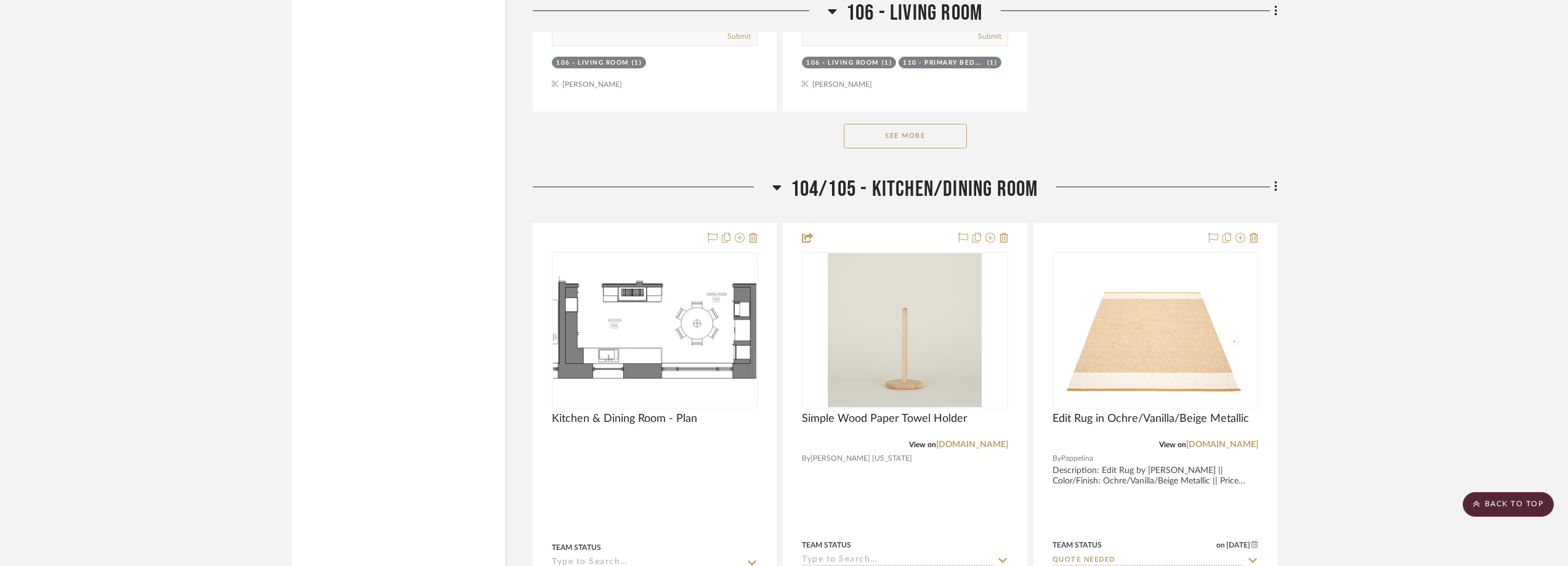
click at [918, 143] on button "See More" at bounding box center [905, 136] width 123 height 25
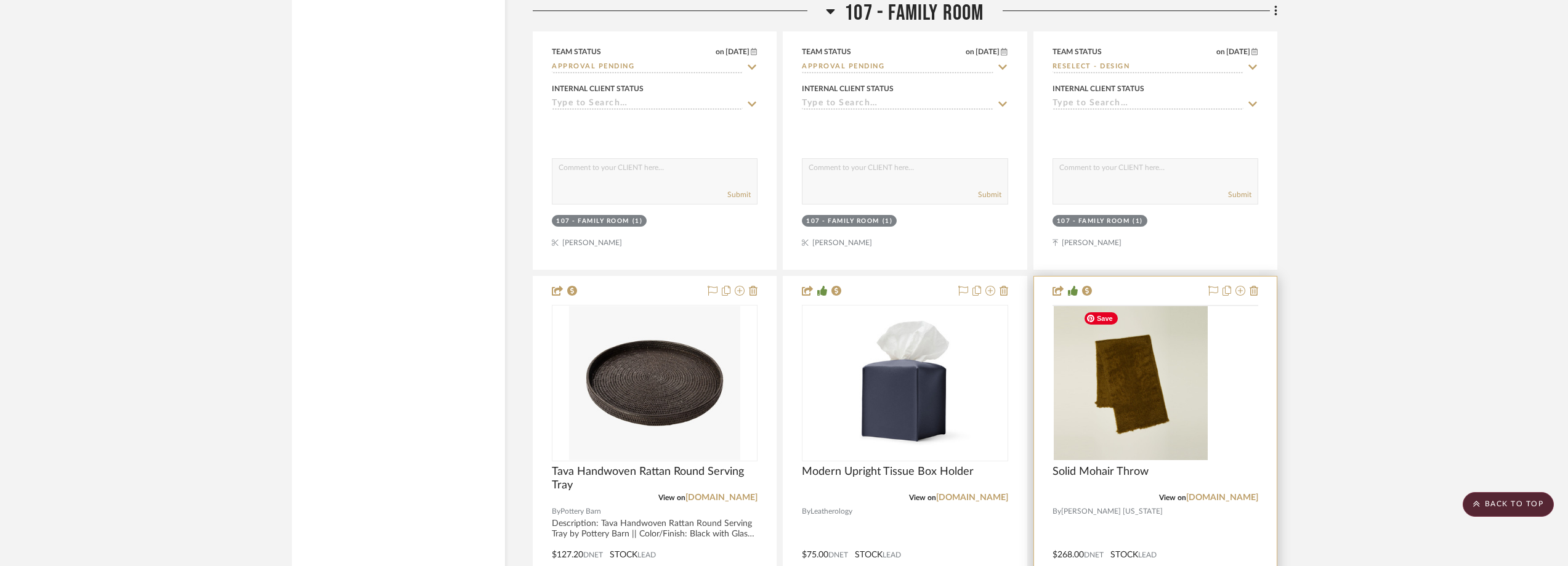
scroll to position [18895, 0]
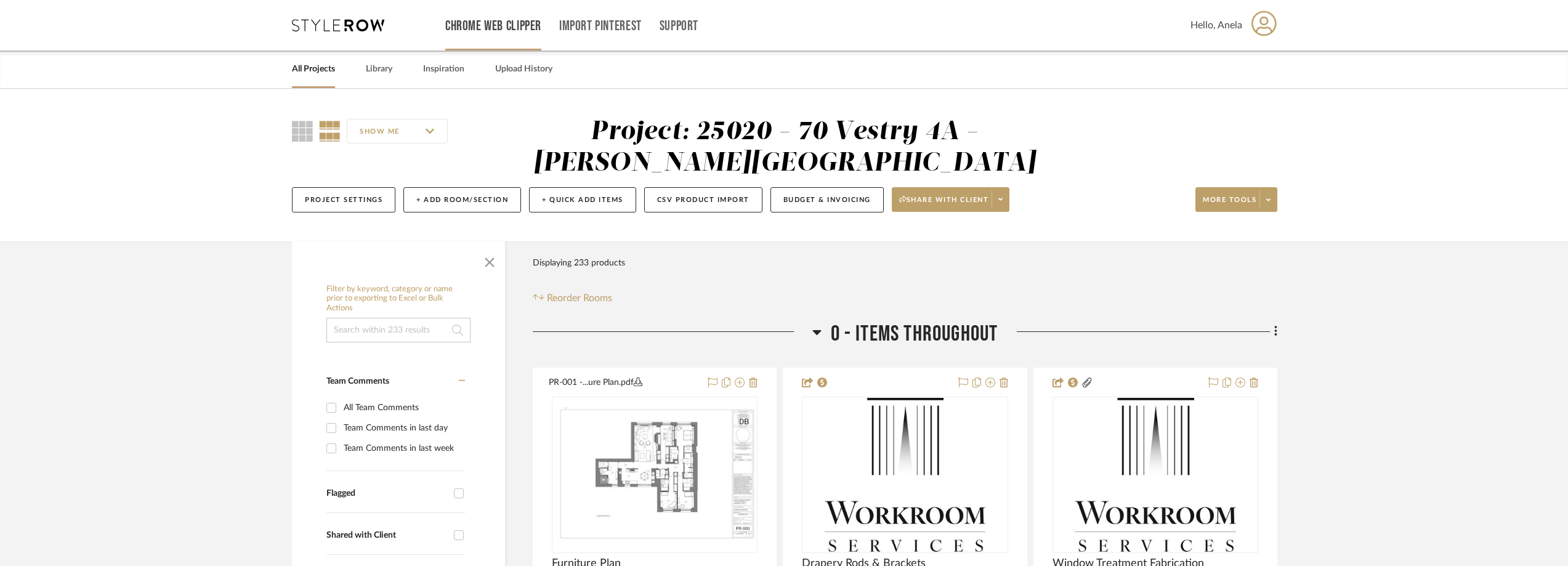
scroll to position [61, 0]
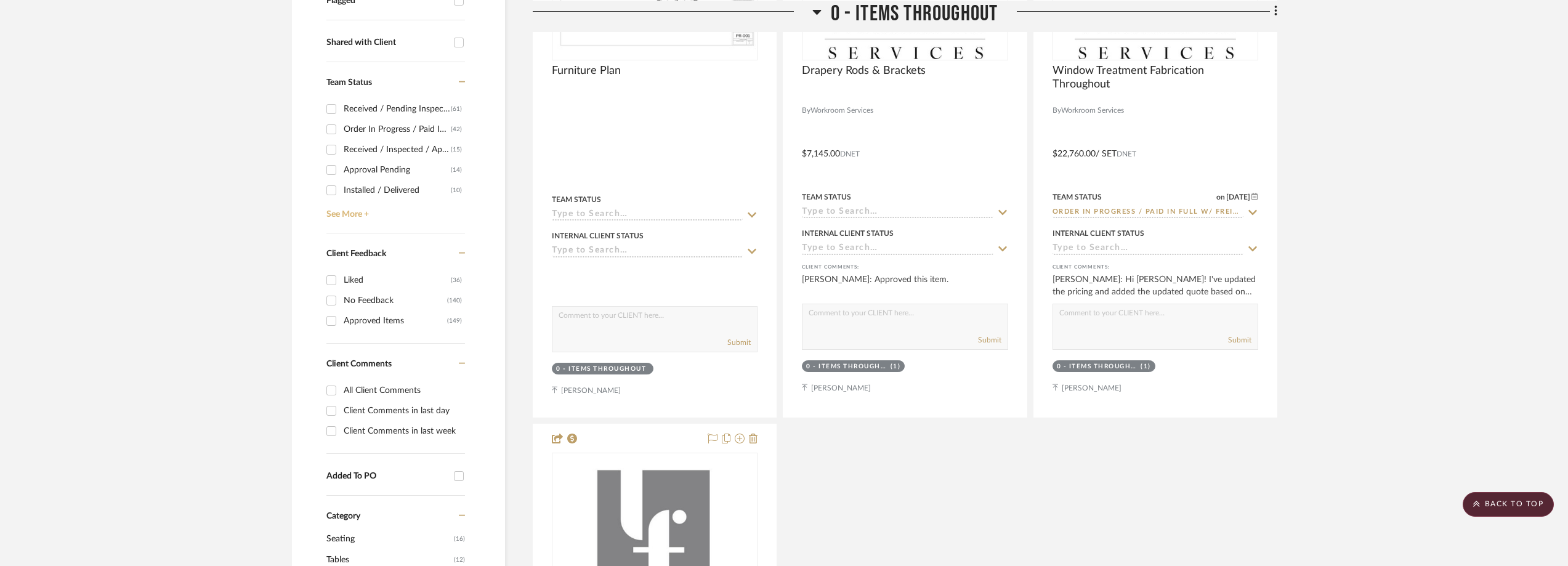
click at [372, 212] on link "See More +" at bounding box center [394, 210] width 142 height 20
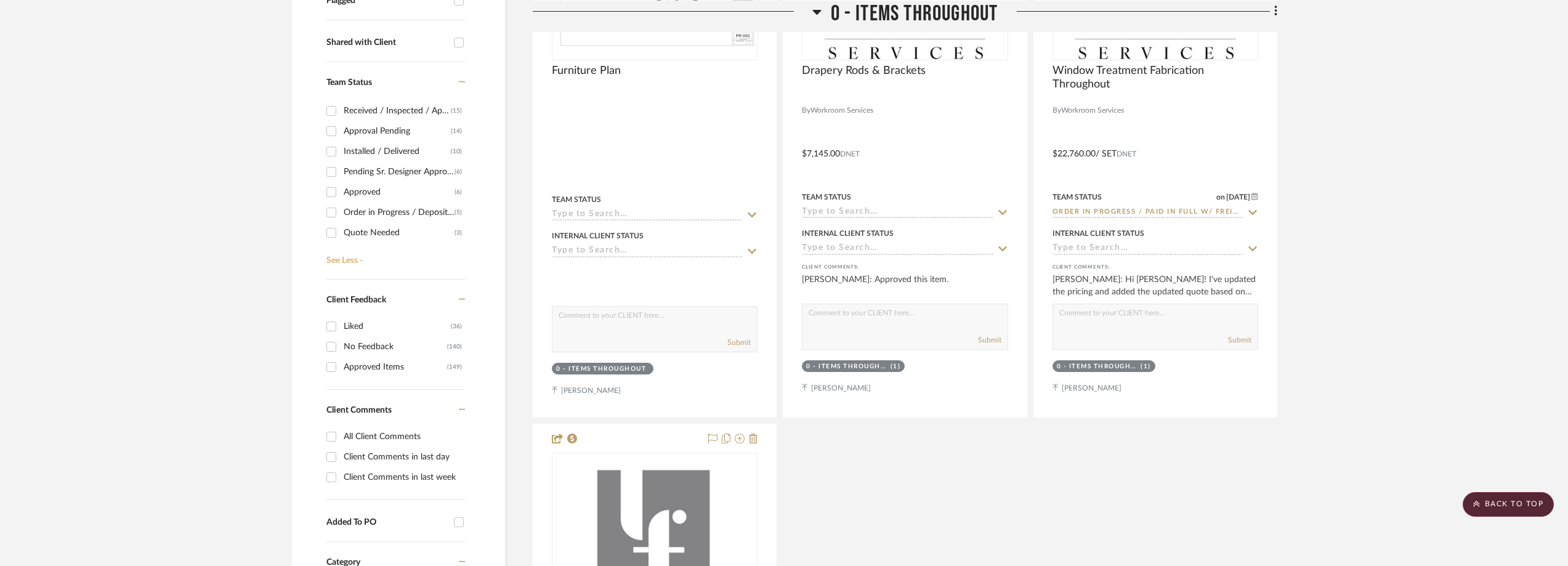
scroll to position [61, 0]
click at [395, 206] on div "Quote Needed" at bounding box center [398, 210] width 111 height 20
click at [341, 206] on input "Quote Needed (3)" at bounding box center [331, 210] width 20 height 20
checkbox input "true"
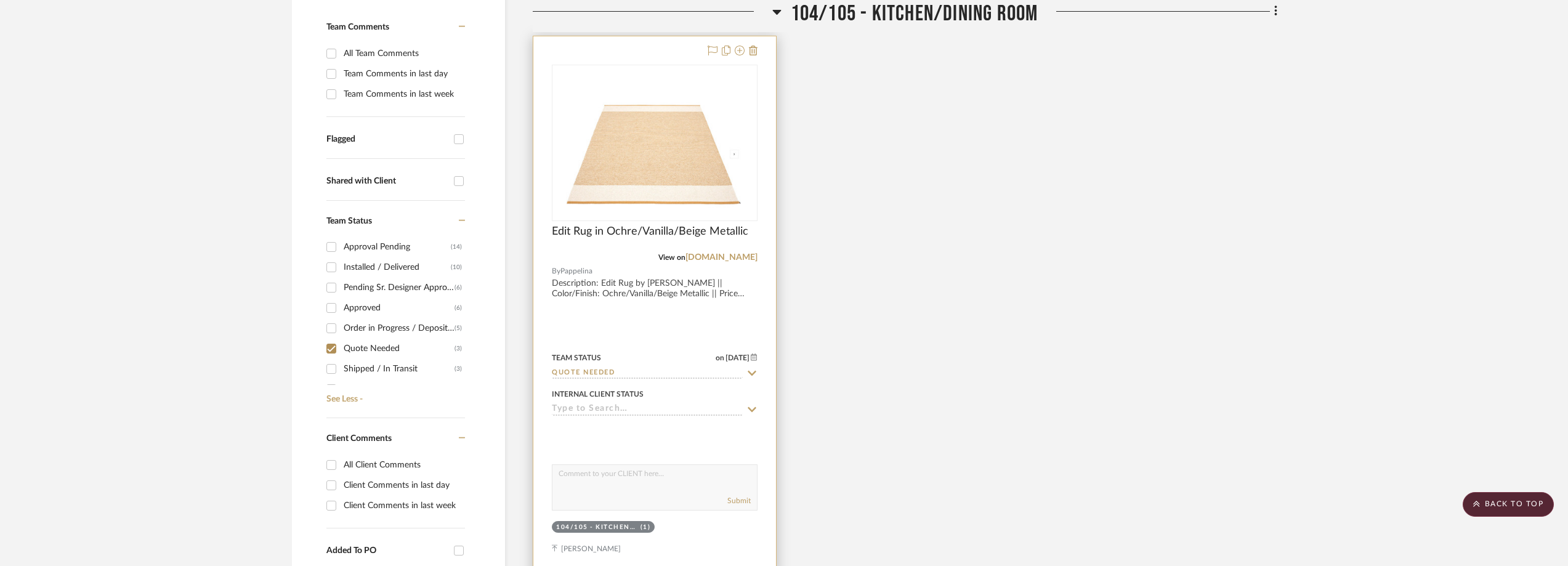
scroll to position [247, 0]
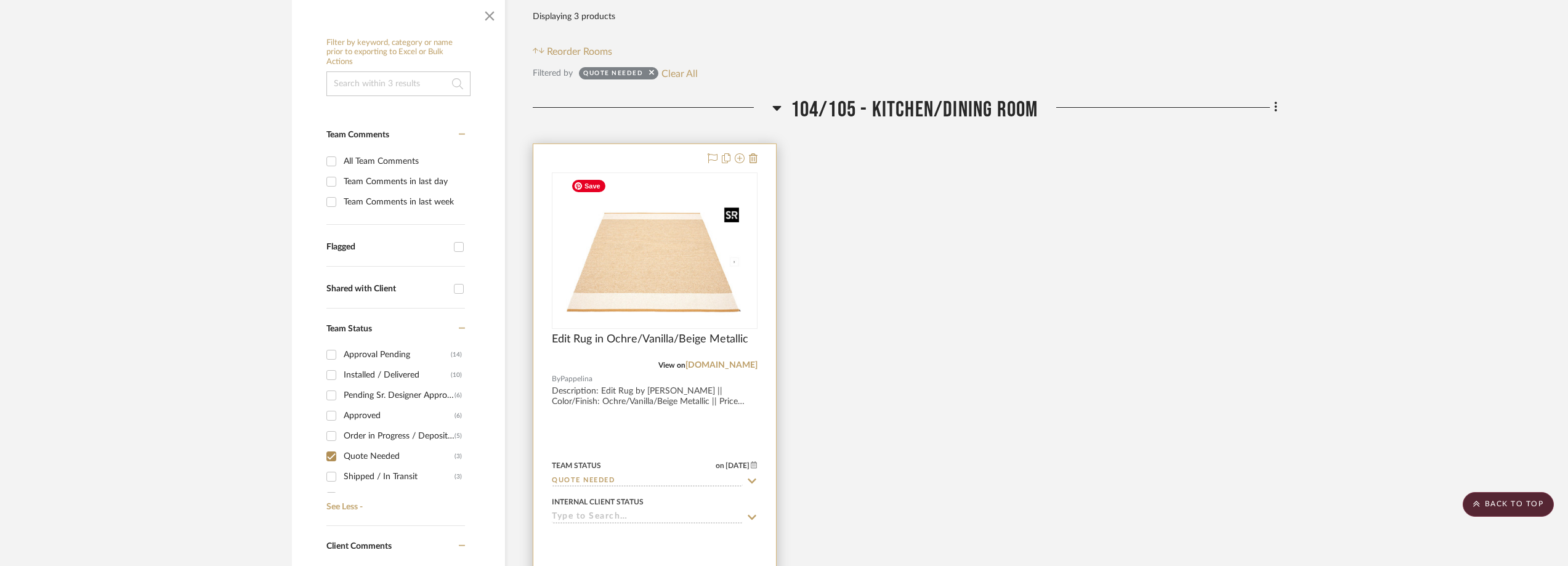
click at [718, 298] on img "0" at bounding box center [655, 250] width 178 height 154
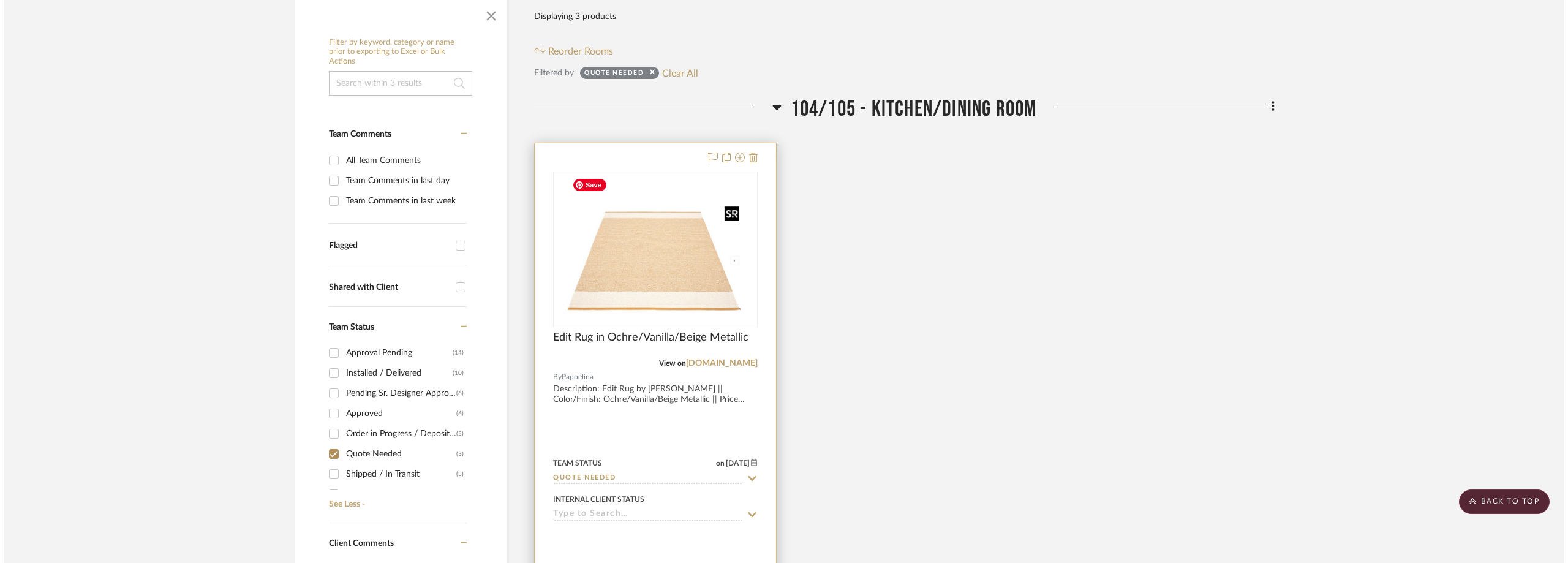
scroll to position [0, 0]
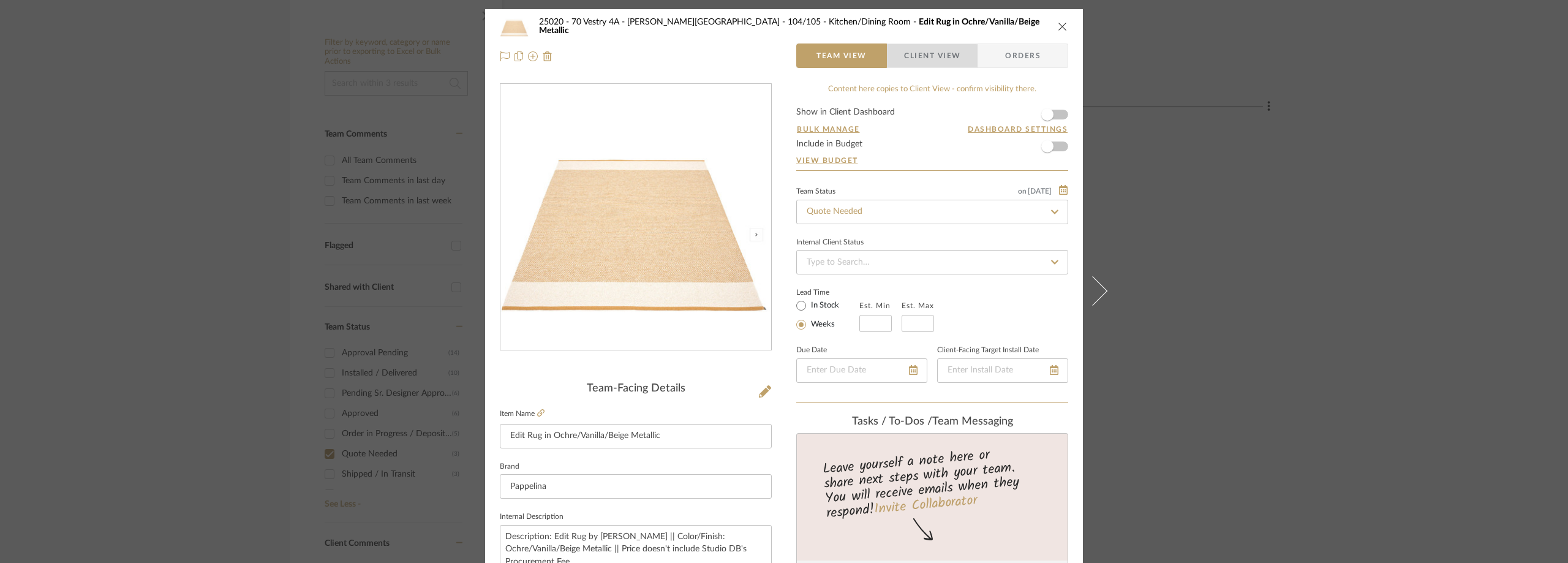
click at [918, 55] on span "Client View" at bounding box center [932, 55] width 56 height 24
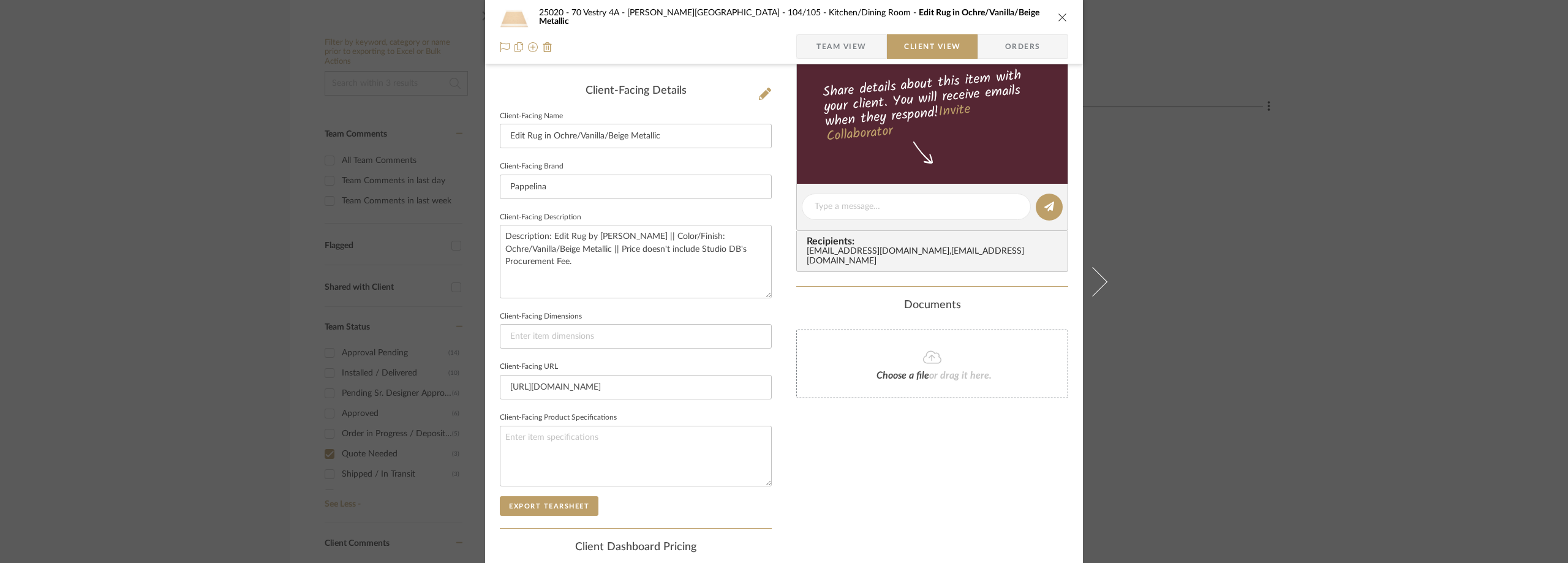
scroll to position [306, 0]
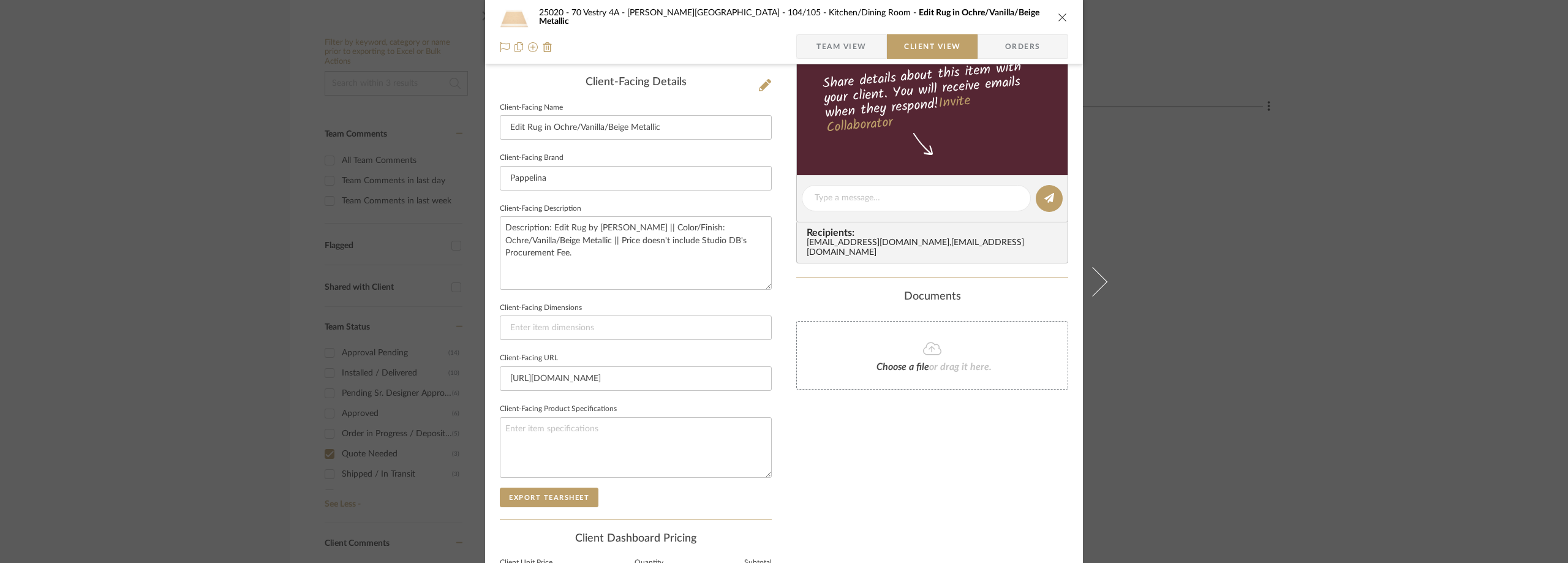
click at [1256, 215] on div "25020 - 70 Vestry 4A - Grant-Stanleigh 104/105 - Kitchen/Dining Room Edit Rug i…" at bounding box center [784, 281] width 1568 height 563
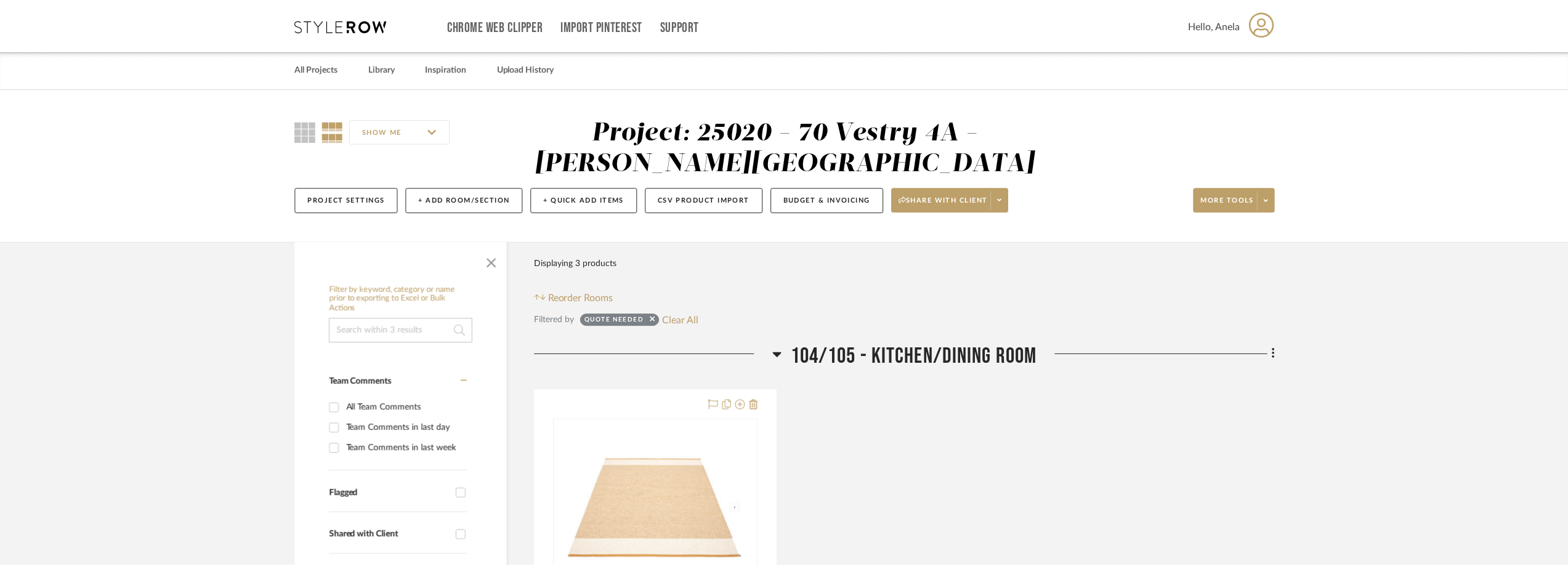
scroll to position [247, 0]
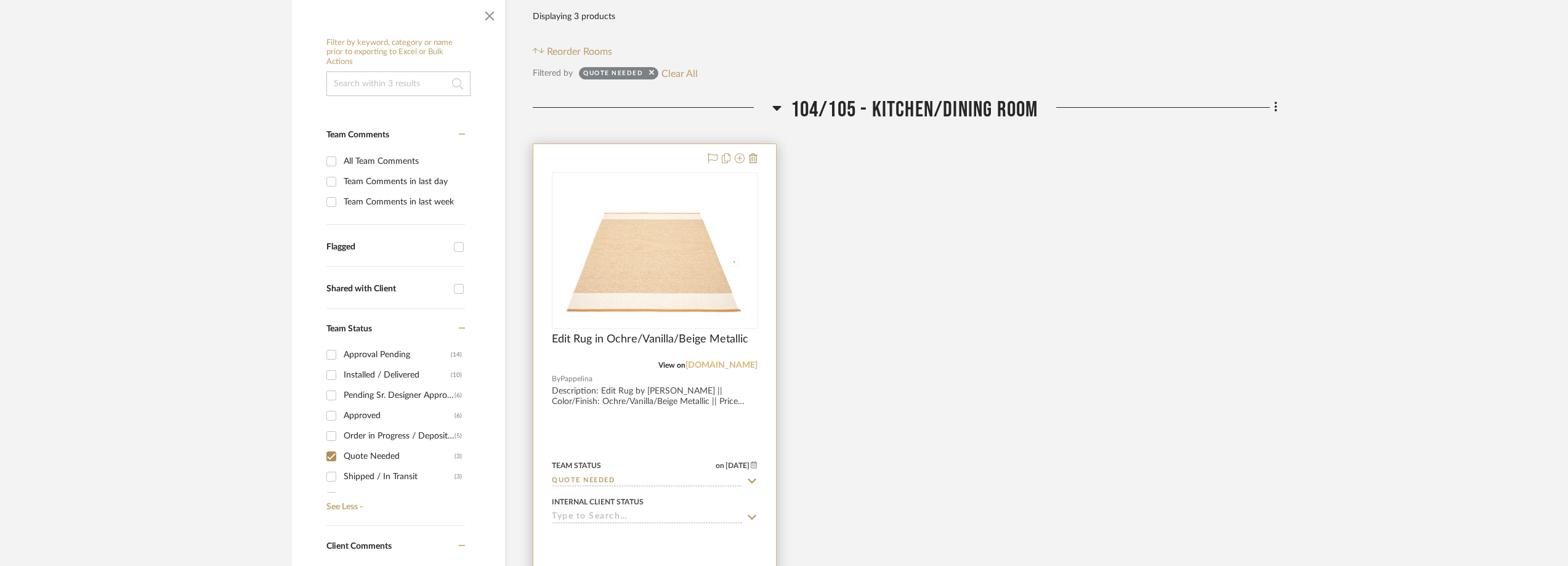
click at [751, 362] on link "pappelina.com" at bounding box center [722, 365] width 72 height 9
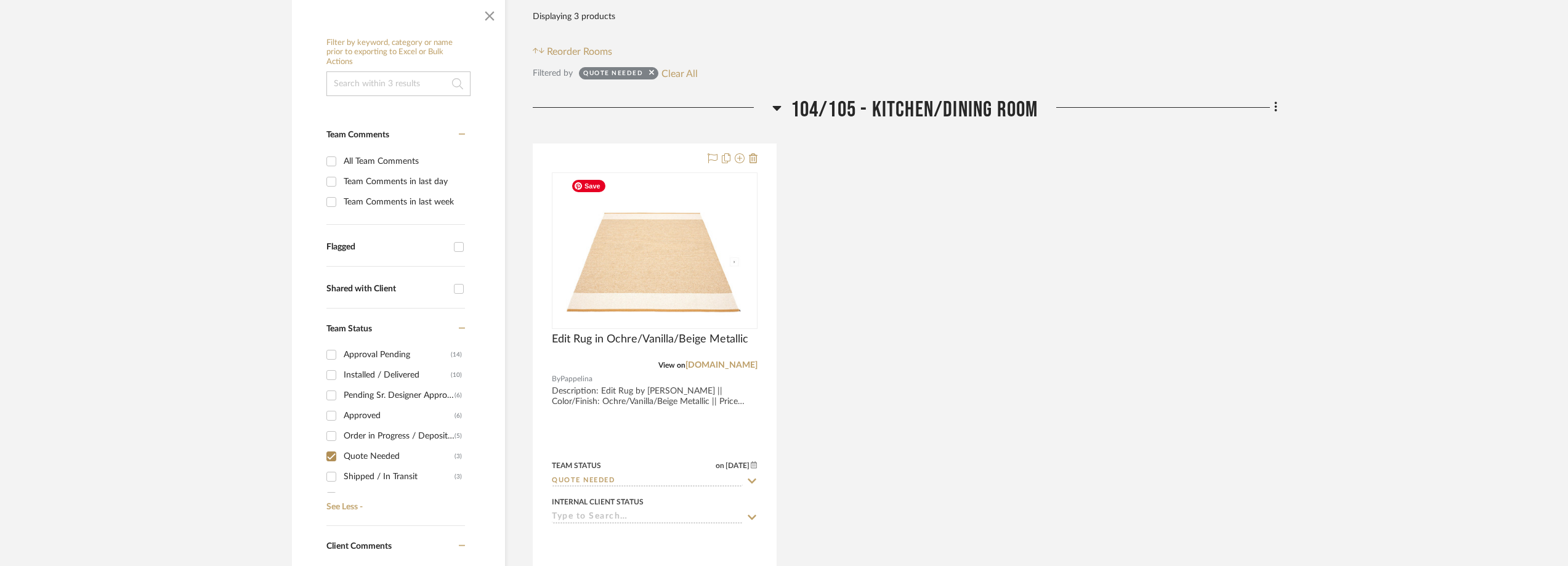
click at [681, 211] on img "0" at bounding box center [655, 250] width 178 height 154
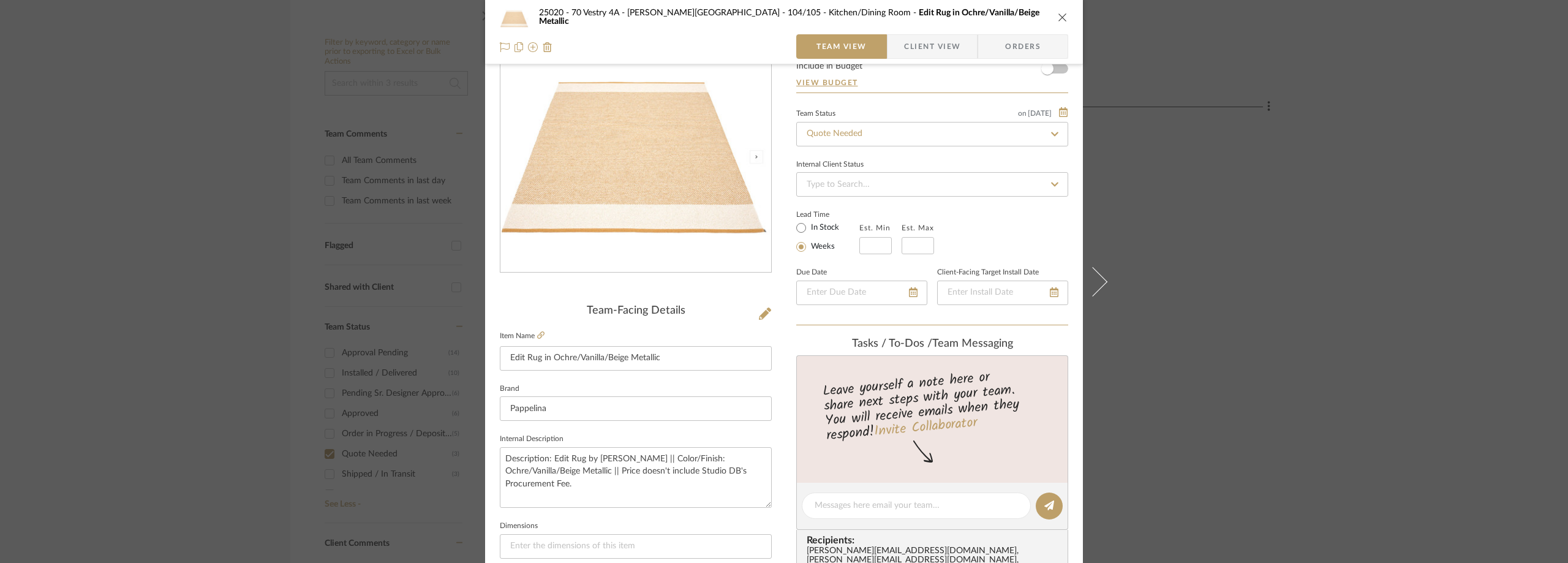
scroll to position [122, 0]
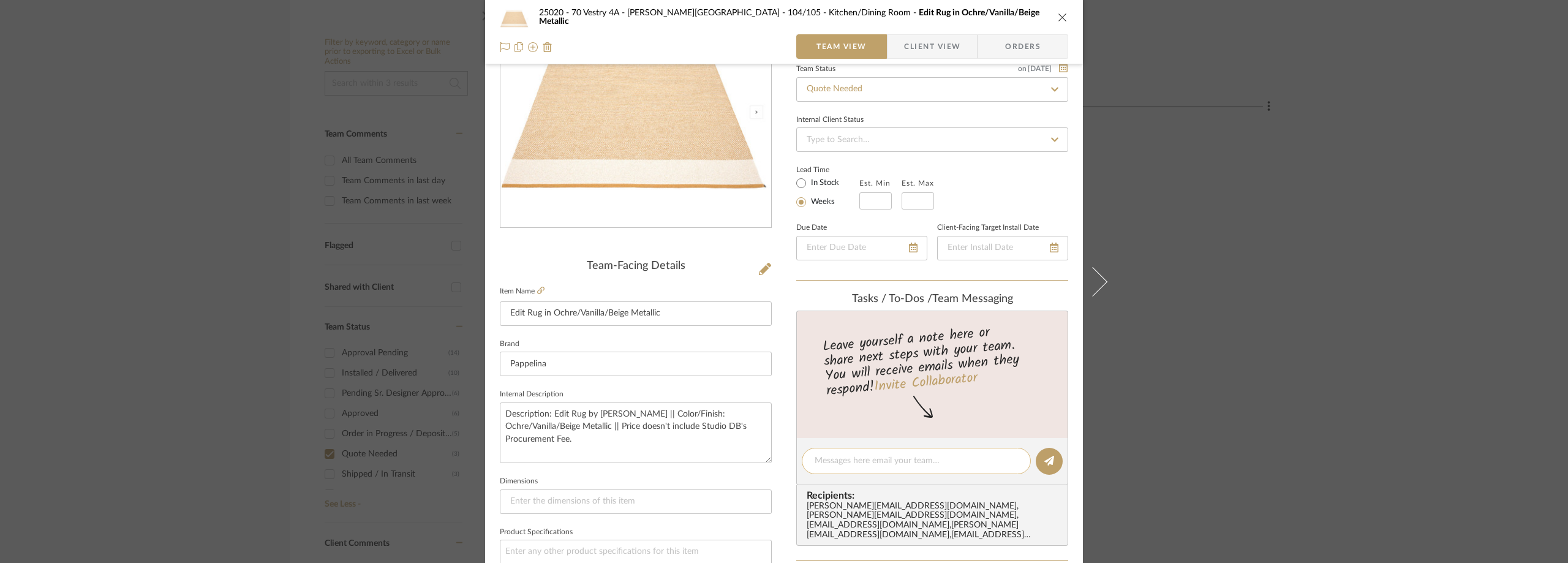
click at [858, 457] on textarea at bounding box center [916, 461] width 203 height 13
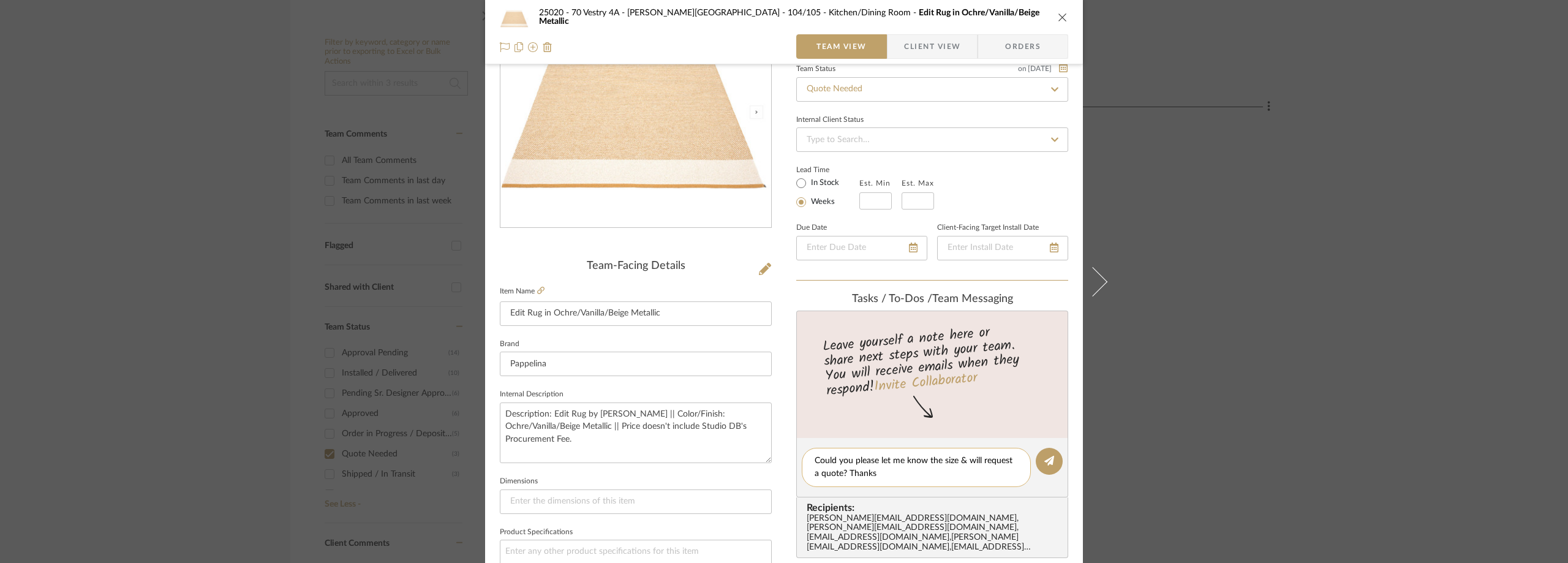
type textarea "Could you please let me know the size & will request a quote? Thanks!"
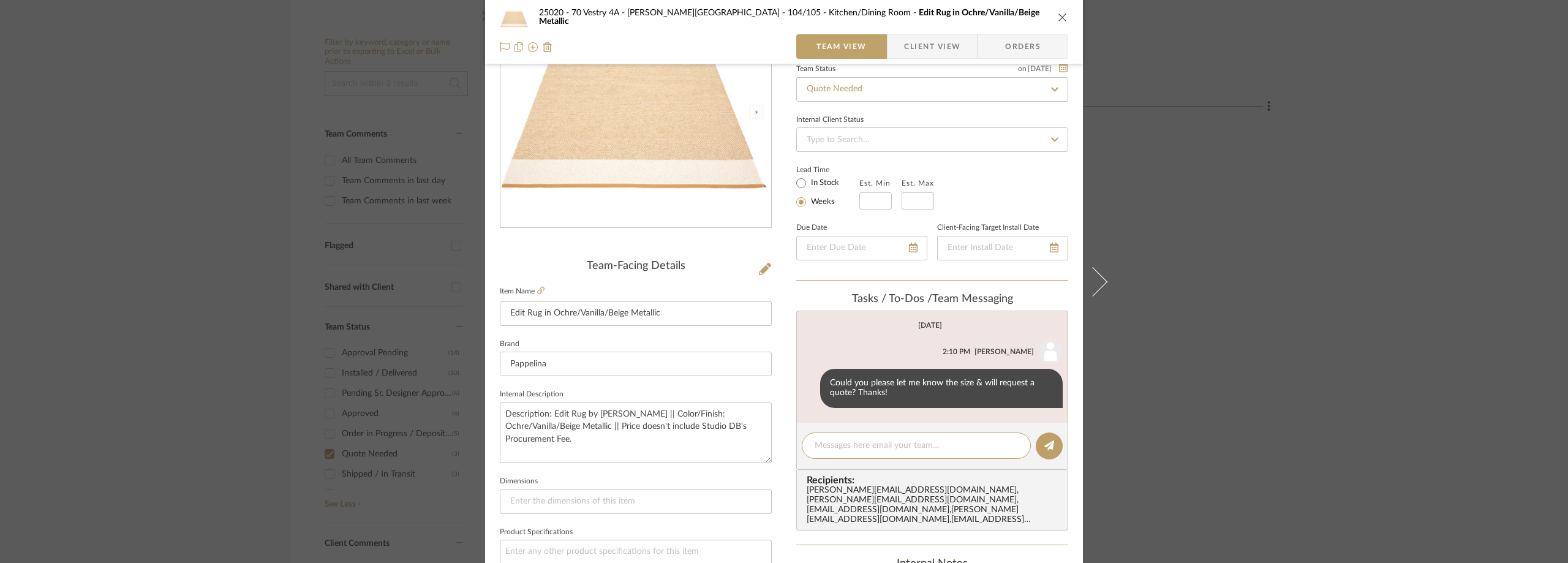
click at [1257, 306] on div "25020 - 70 Vestry 4A - Grant-Stanleigh 104/105 - Kitchen/Dining Room Edit Rug i…" at bounding box center [784, 281] width 1568 height 563
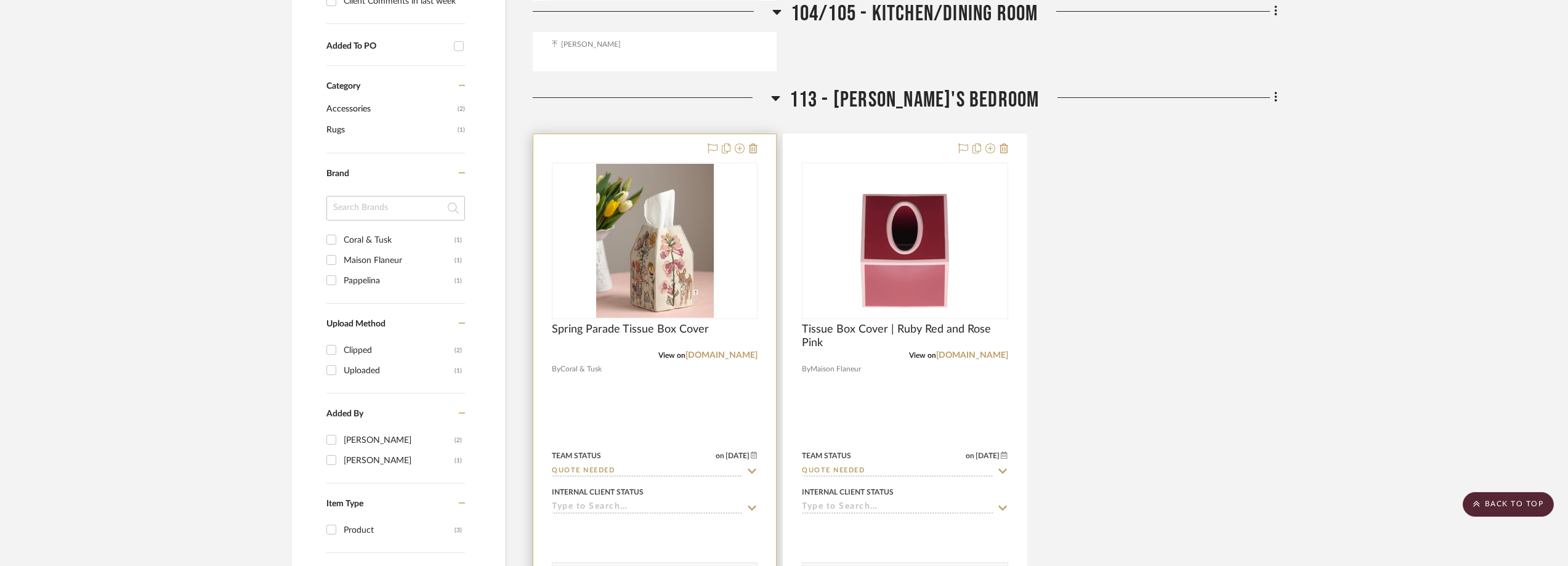
scroll to position [862, 0]
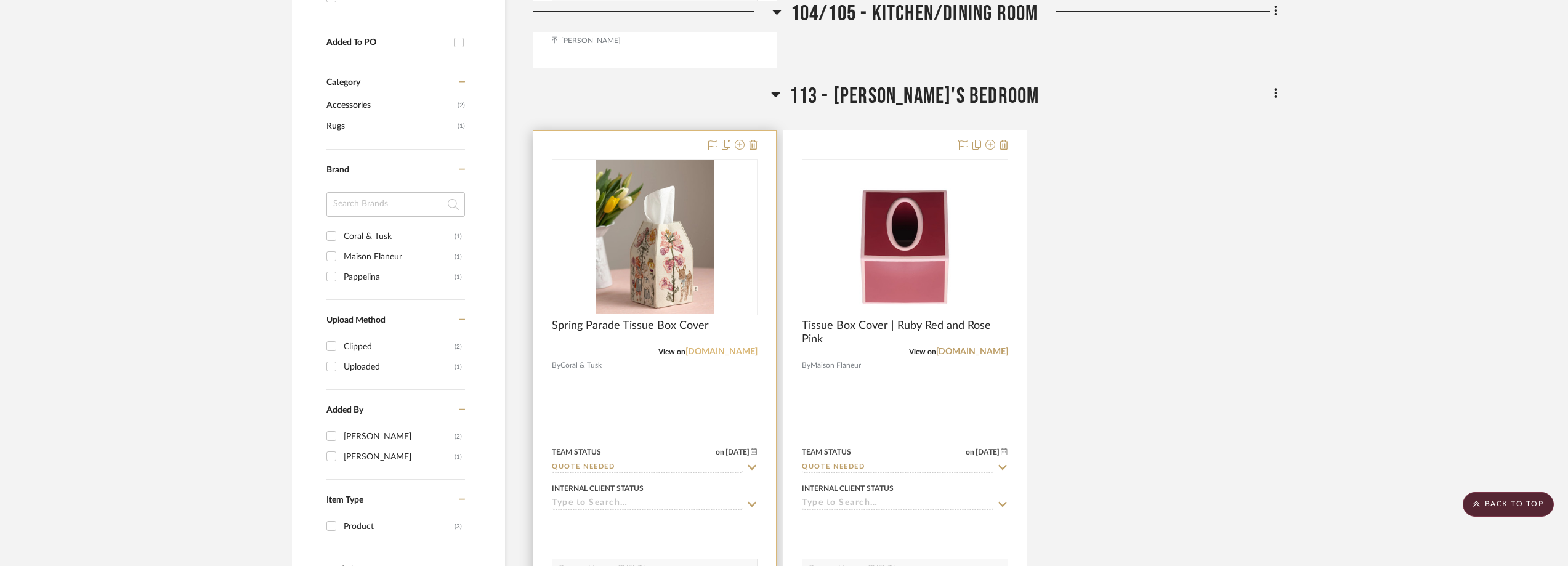
click at [731, 349] on link "coralandtusk.com" at bounding box center [722, 351] width 72 height 9
click at [748, 465] on icon at bounding box center [752, 467] width 11 height 9
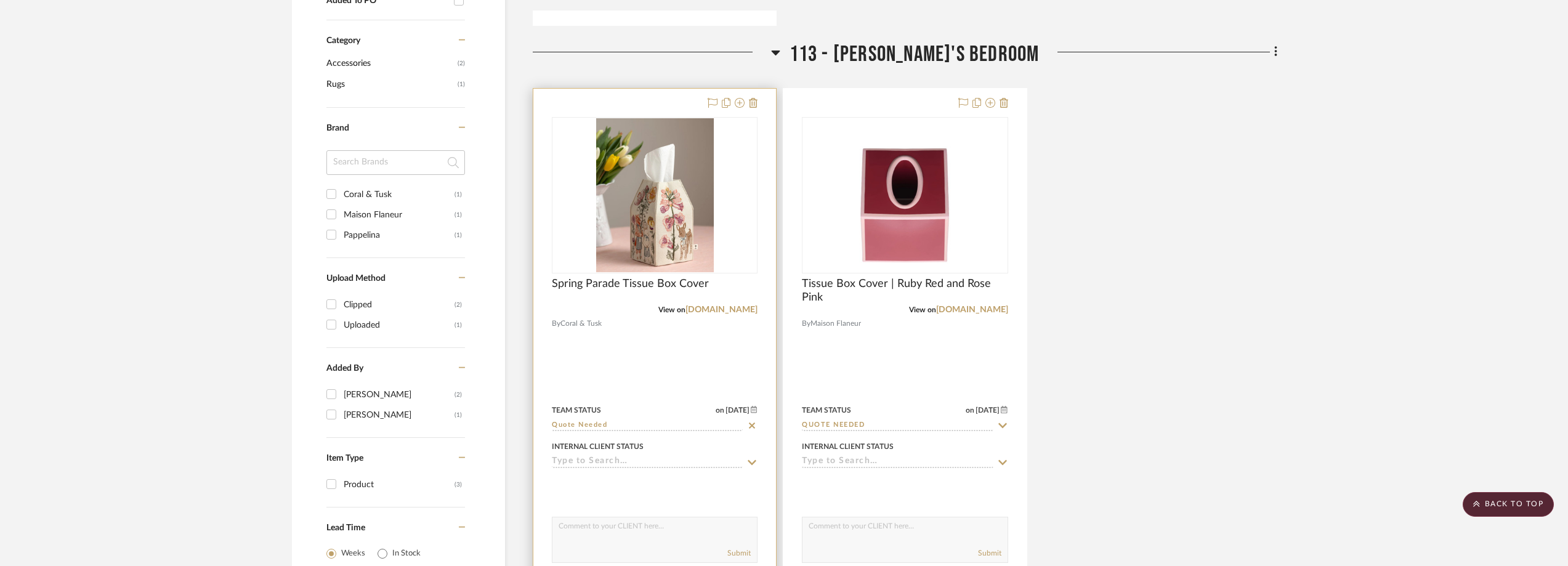
scroll to position [923, 0]
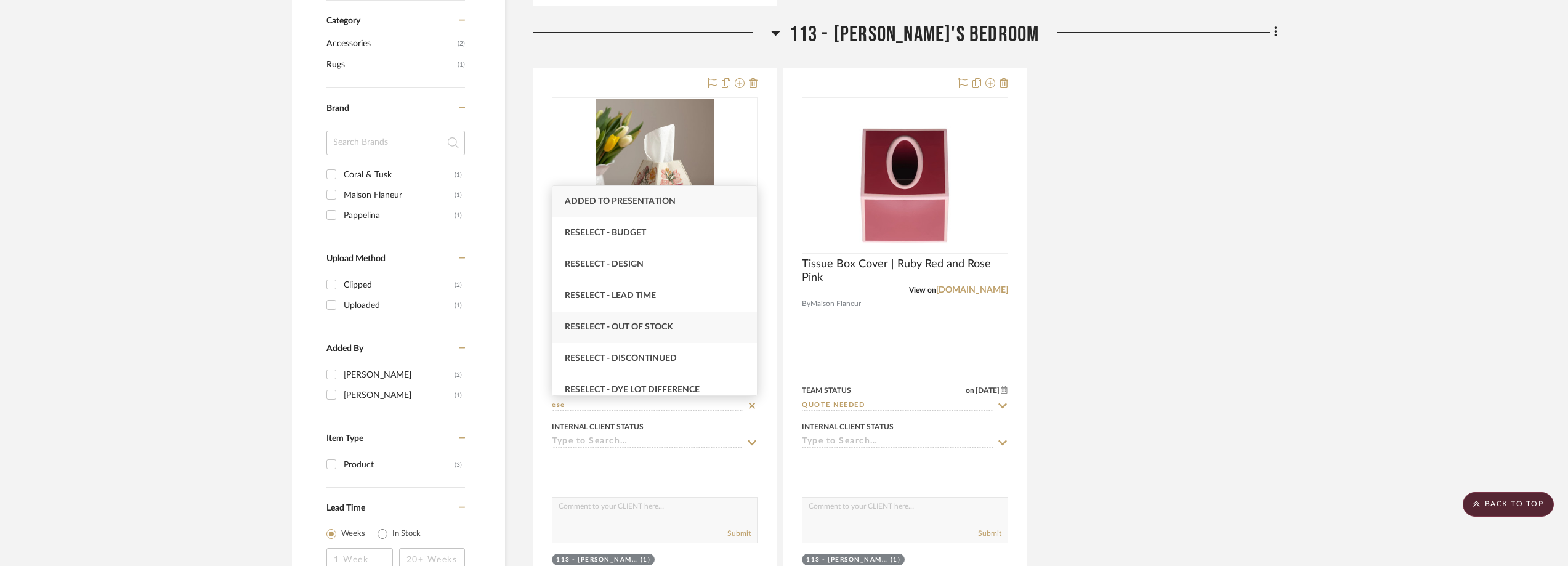
type input "ese"
click at [688, 322] on div "Reselect - Out of stock" at bounding box center [654, 327] width 204 height 31
type input "[DATE]"
type input "Reselect - Out of stock"
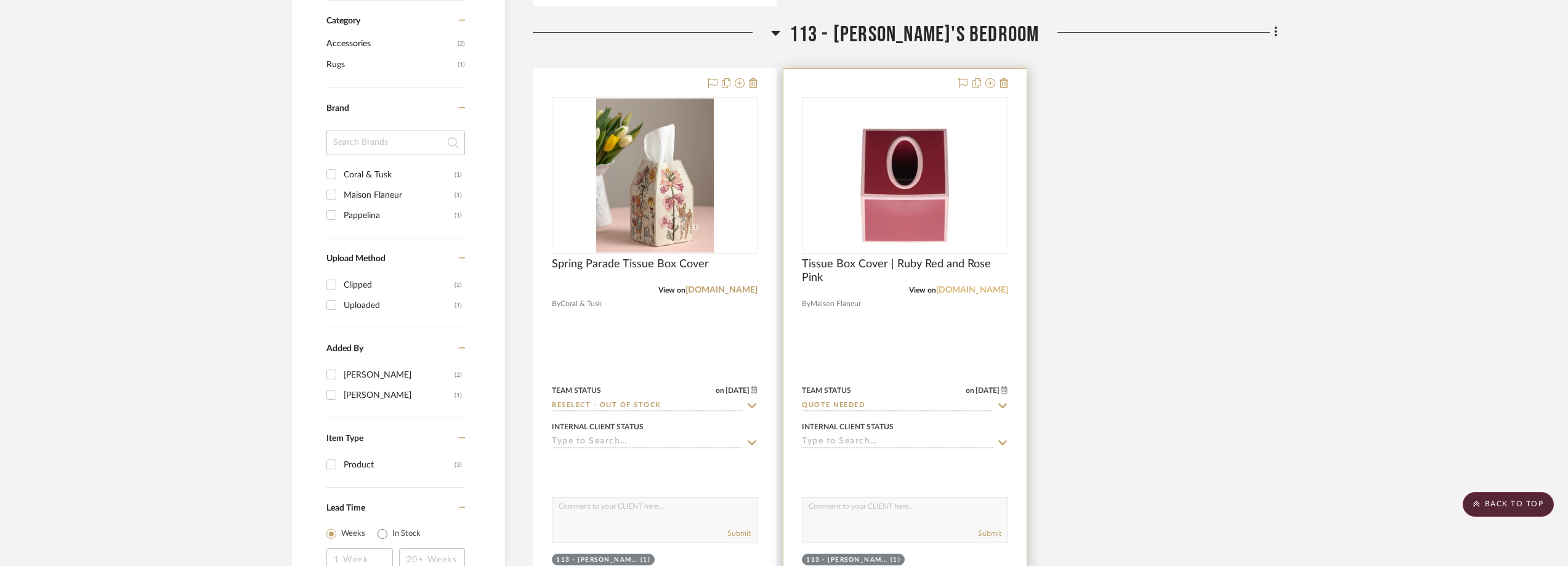
click at [977, 288] on link "maisonflaneur.com" at bounding box center [972, 289] width 72 height 9
click at [952, 196] on img "0" at bounding box center [904, 175] width 154 height 154
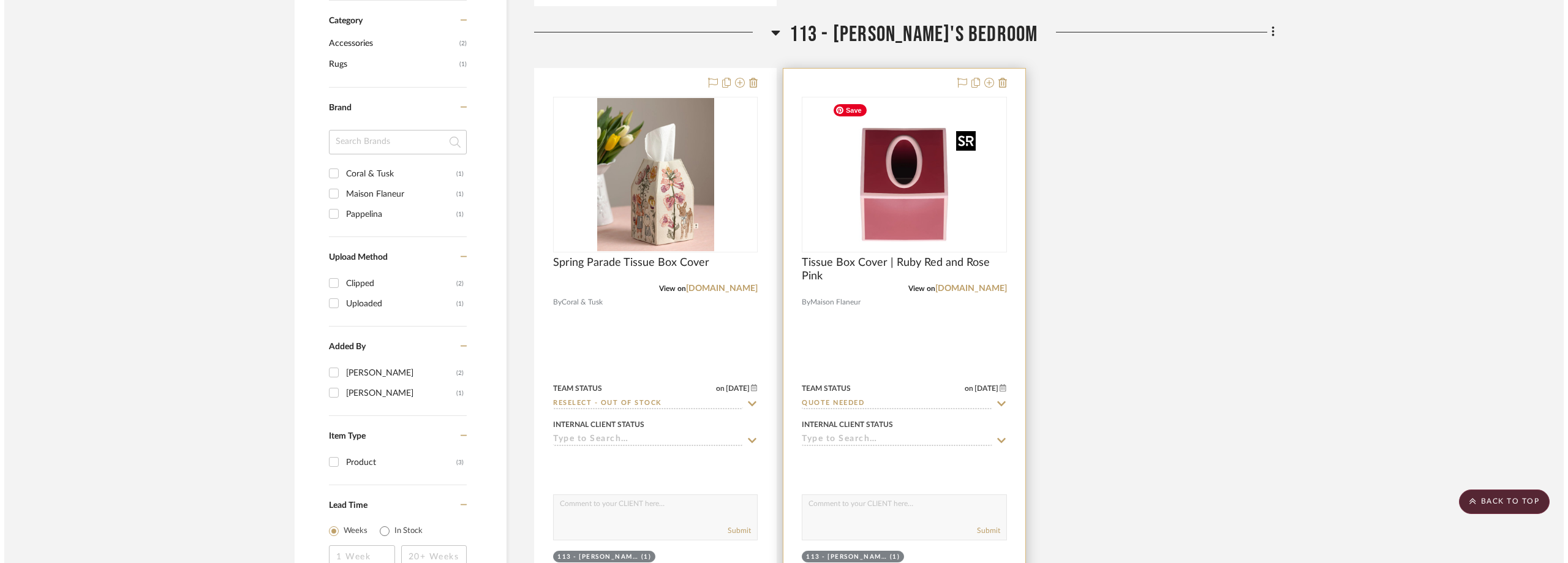
scroll to position [0, 0]
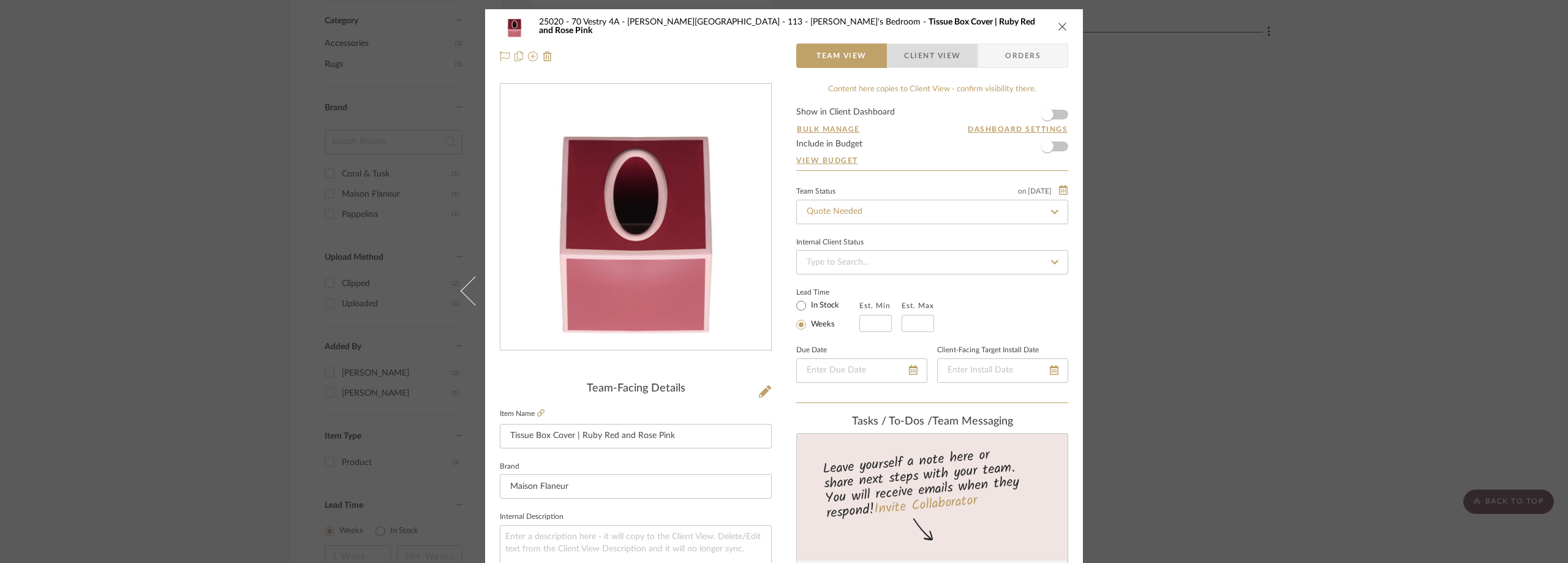
click at [944, 54] on span "Client View" at bounding box center [932, 55] width 56 height 24
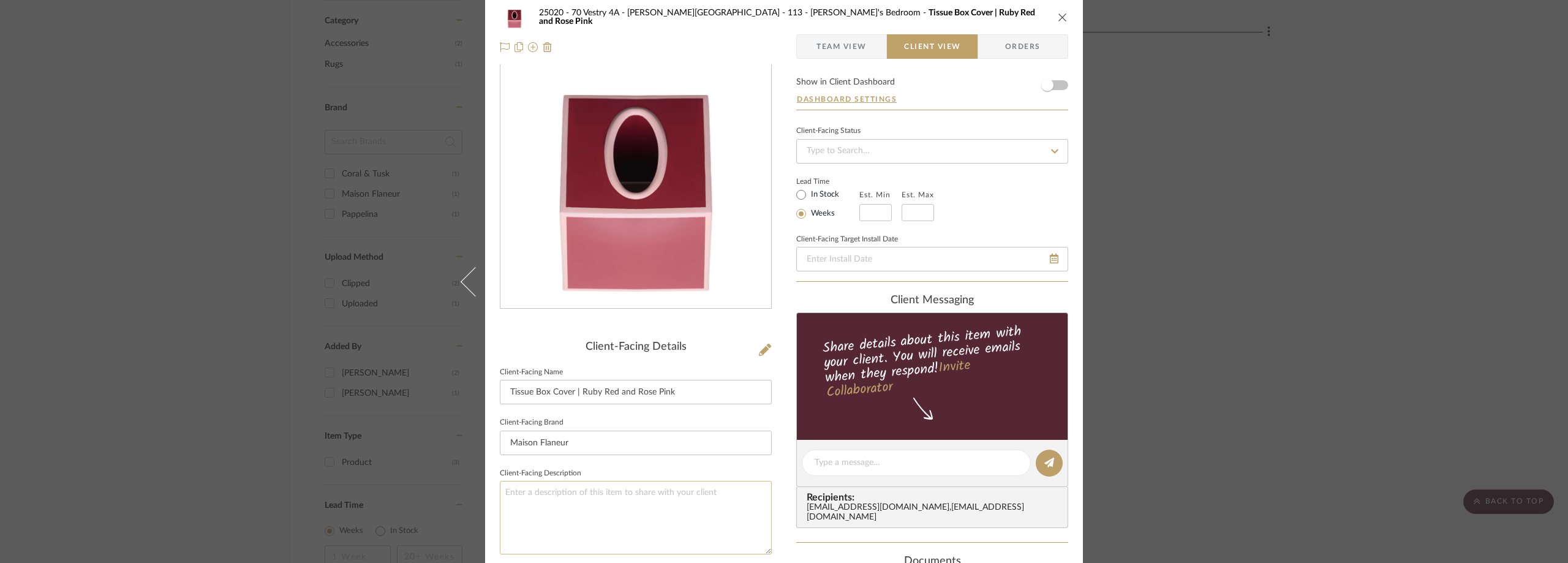
scroll to position [122, 0]
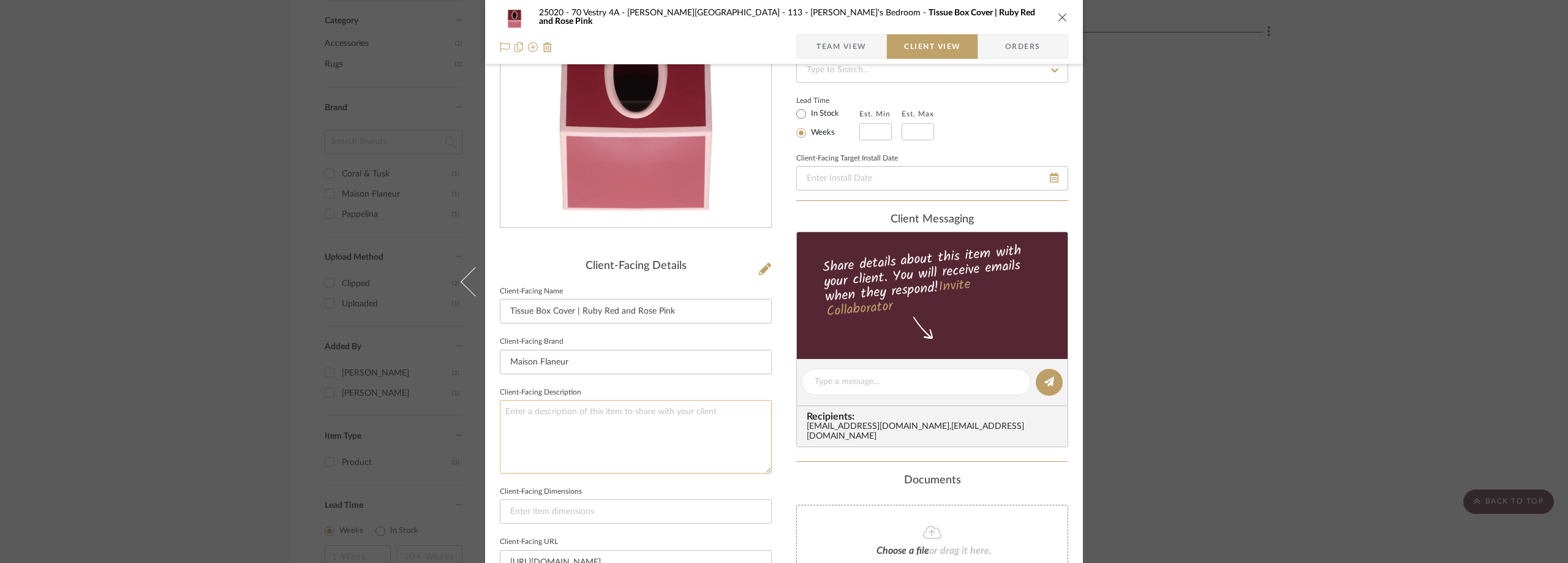
click at [610, 431] on textarea at bounding box center [636, 436] width 272 height 73
paste textarea "Tissue Box Cover | Ruby Red and Rose Pink"
type textarea "Desription: Tissue Box Cover | Ruby Red and Rose Pink by Maison Flaneur ||"
click at [628, 389] on fieldset "Client-Facing Description Desription: Tissue Box Cover | Ruby Red and Rose Pink…" at bounding box center [636, 428] width 272 height 89
drag, startPoint x: 1318, startPoint y: 221, endPoint x: 1294, endPoint y: 227, distance: 24.7
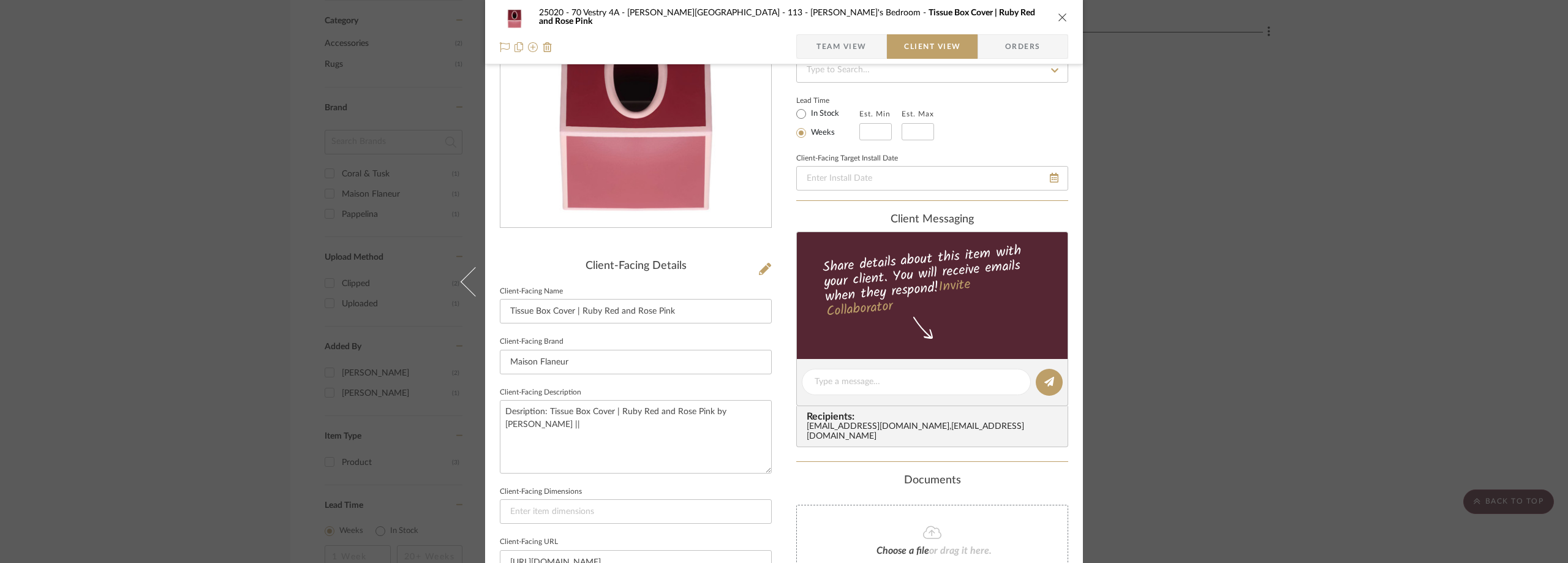
click at [1317, 221] on div "25020 - 70 Vestry 4A - Grant-Stanleigh 113 - Vivian's Bedroom Tissue Box Cover …" at bounding box center [784, 281] width 1568 height 563
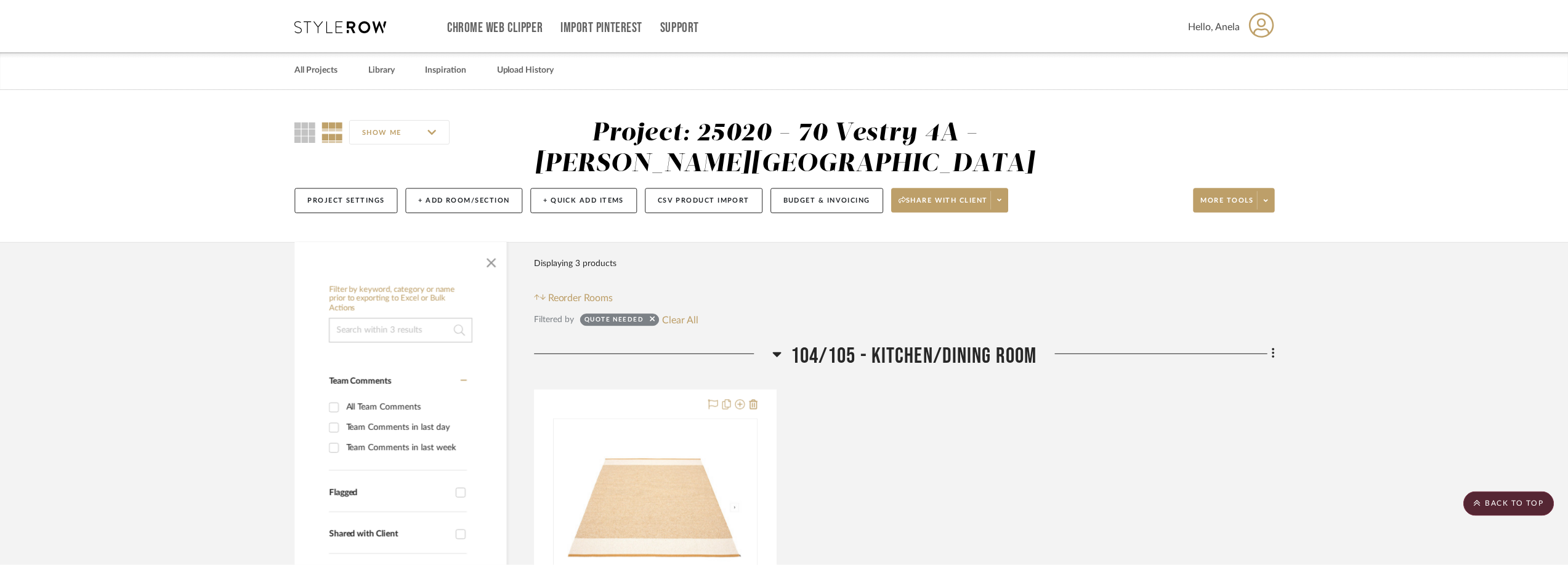
scroll to position [923, 0]
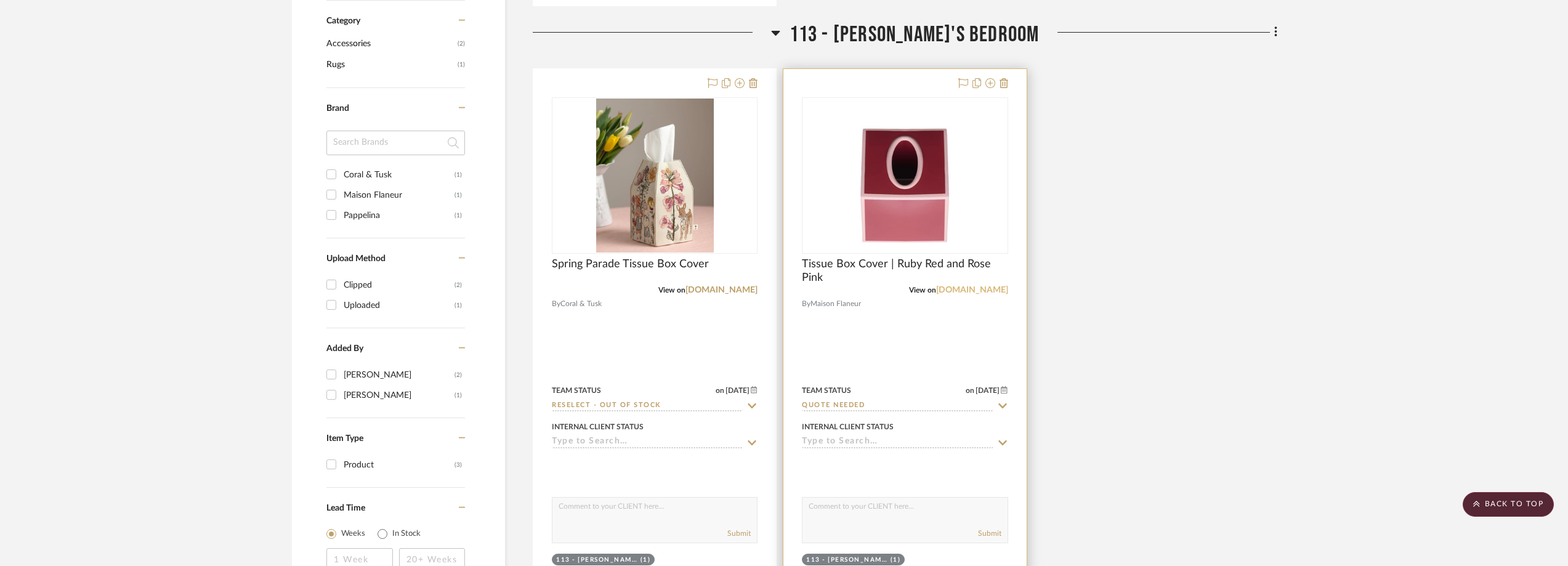
click at [950, 290] on link "maisonflaneur.com" at bounding box center [972, 289] width 72 height 9
click at [897, 222] on img "0" at bounding box center [904, 175] width 154 height 154
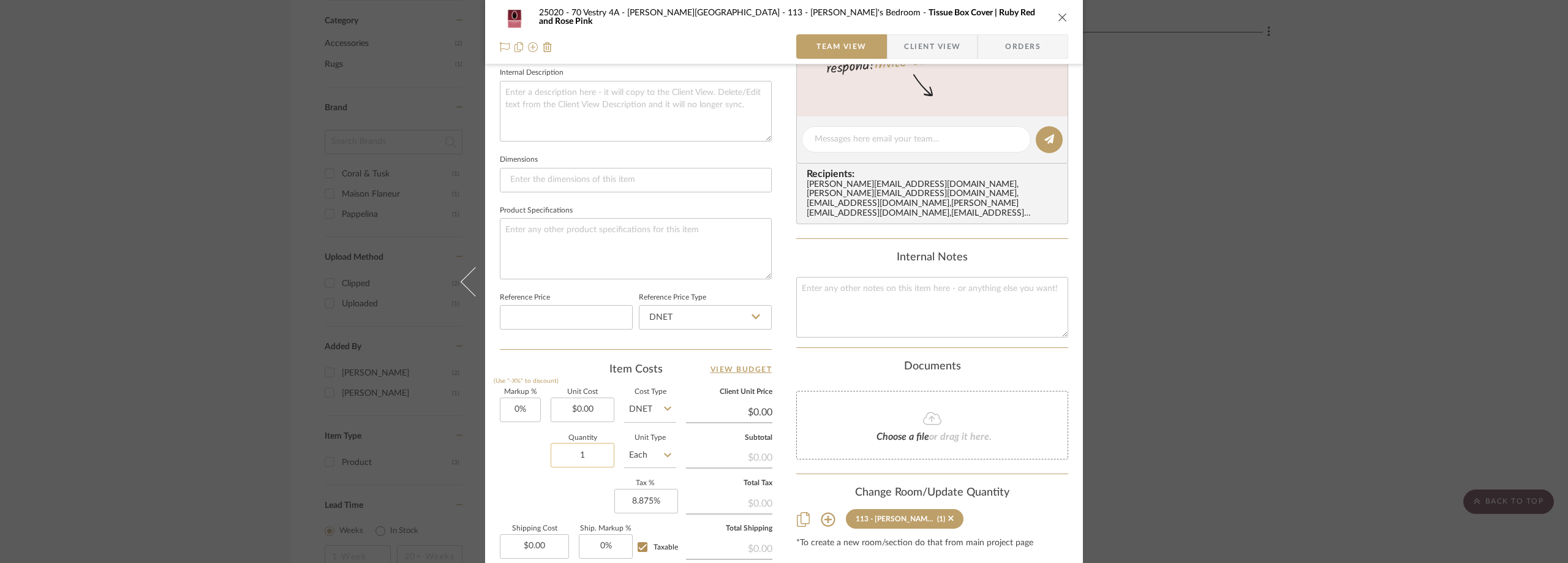
scroll to position [490, 0]
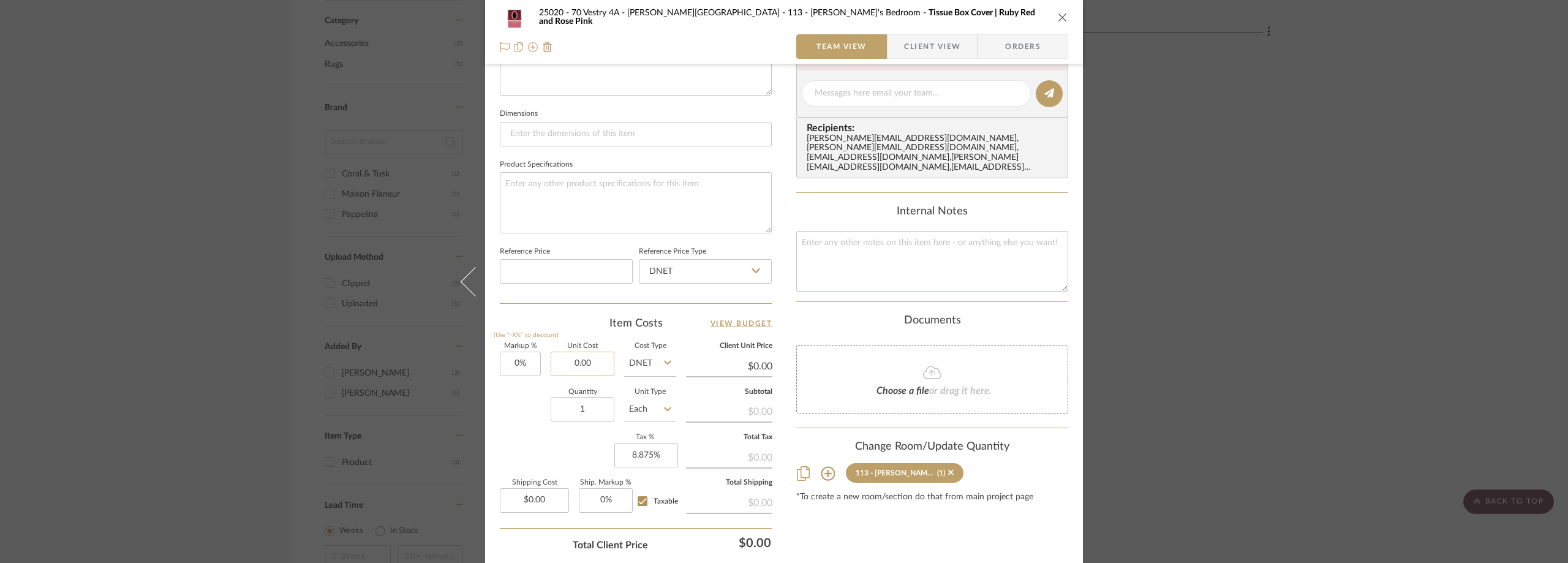
click at [577, 368] on input "0.00" at bounding box center [583, 364] width 64 height 24
type input "$46.00"
click at [549, 331] on div "Item Costs View Budget Markup % (Use "-X%" to discount) 0% Unit Cost $46.00 Cos…" at bounding box center [636, 458] width 272 height 285
type input "$46.00"
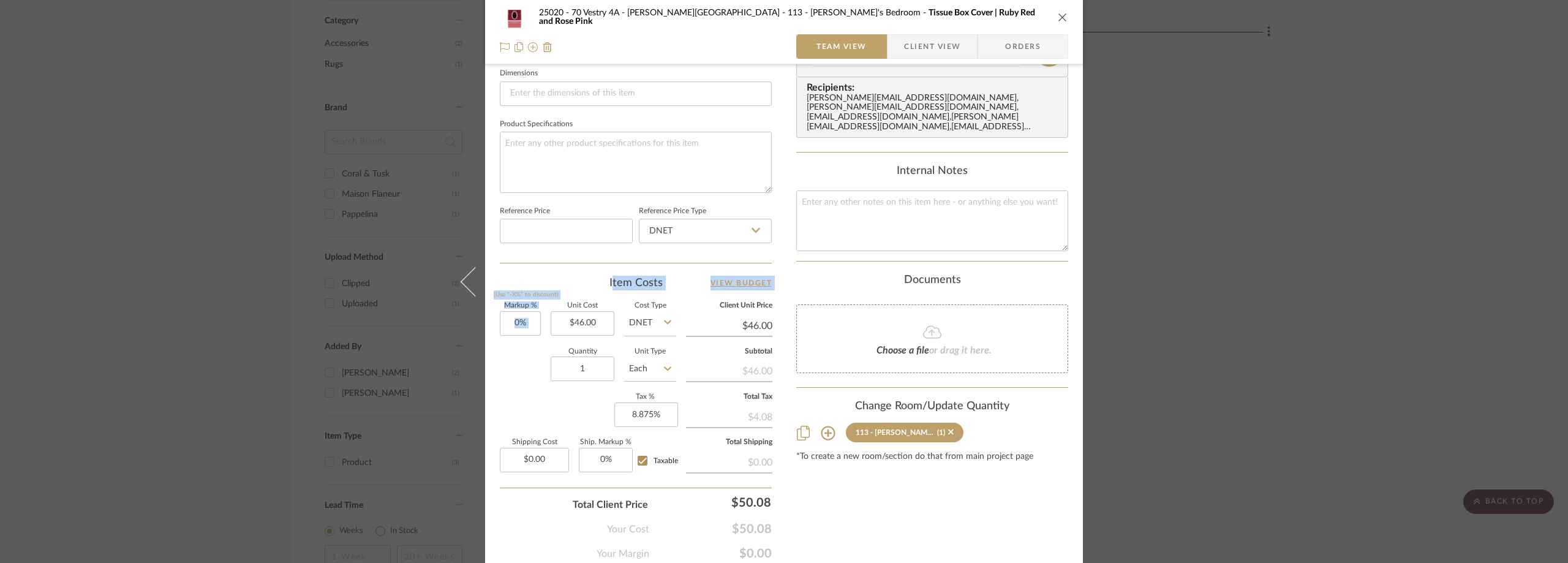
scroll to position [577, 0]
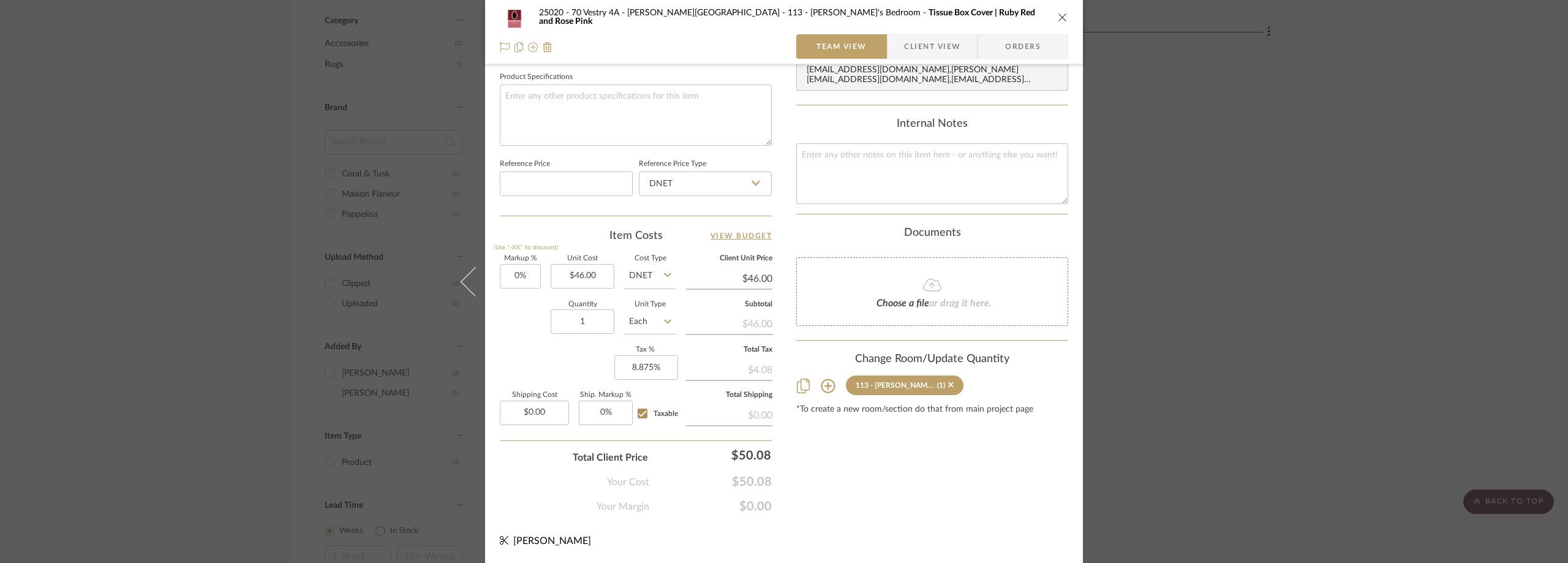
click at [556, 346] on div "Markup % (Use "-X%" to discount) 0% Unit Cost $46.00 Cost Type DNET Client Unit…" at bounding box center [636, 345] width 272 height 179
click at [550, 406] on input "0.00" at bounding box center [535, 413] width 70 height 24
type input "$41.00"
click at [544, 292] on div "Markup % (Use "-X%" to discount) 0% Unit Cost $46.00 Cost Type DNET Client Unit…" at bounding box center [636, 345] width 272 height 179
type input "8.875"
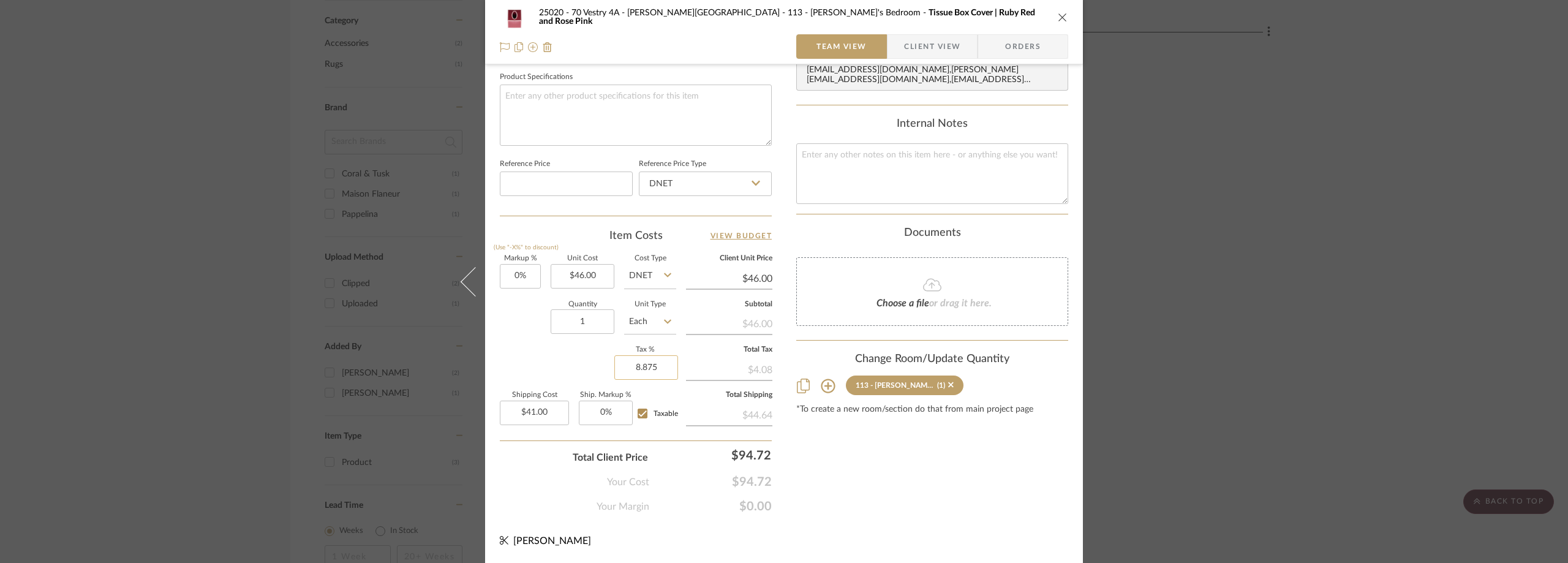
click at [648, 369] on input "8.875" at bounding box center [646, 368] width 64 height 24
click at [551, 338] on sr-form-field "Quantity 1" at bounding box center [583, 322] width 64 height 43
type input "0%"
drag, startPoint x: 941, startPoint y: 45, endPoint x: 917, endPoint y: 48, distance: 24.2
click at [941, 45] on span "Client View" at bounding box center [932, 46] width 56 height 24
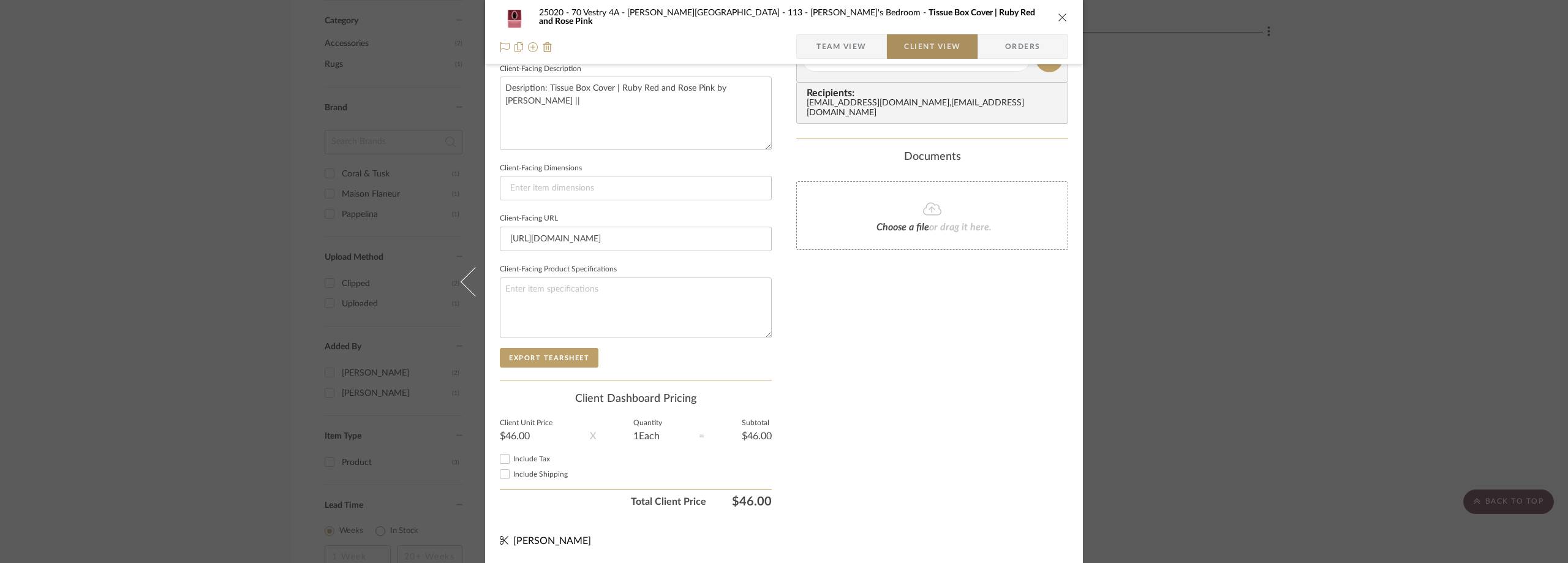
scroll to position [446, 0]
click at [535, 468] on div "Include Shipping" at bounding box center [636, 474] width 272 height 15
click at [539, 475] on span "Include Shipping" at bounding box center [541, 474] width 55 height 8
click at [513, 475] on input "Include Shipping" at bounding box center [505, 474] width 15 height 15
checkbox input "true"
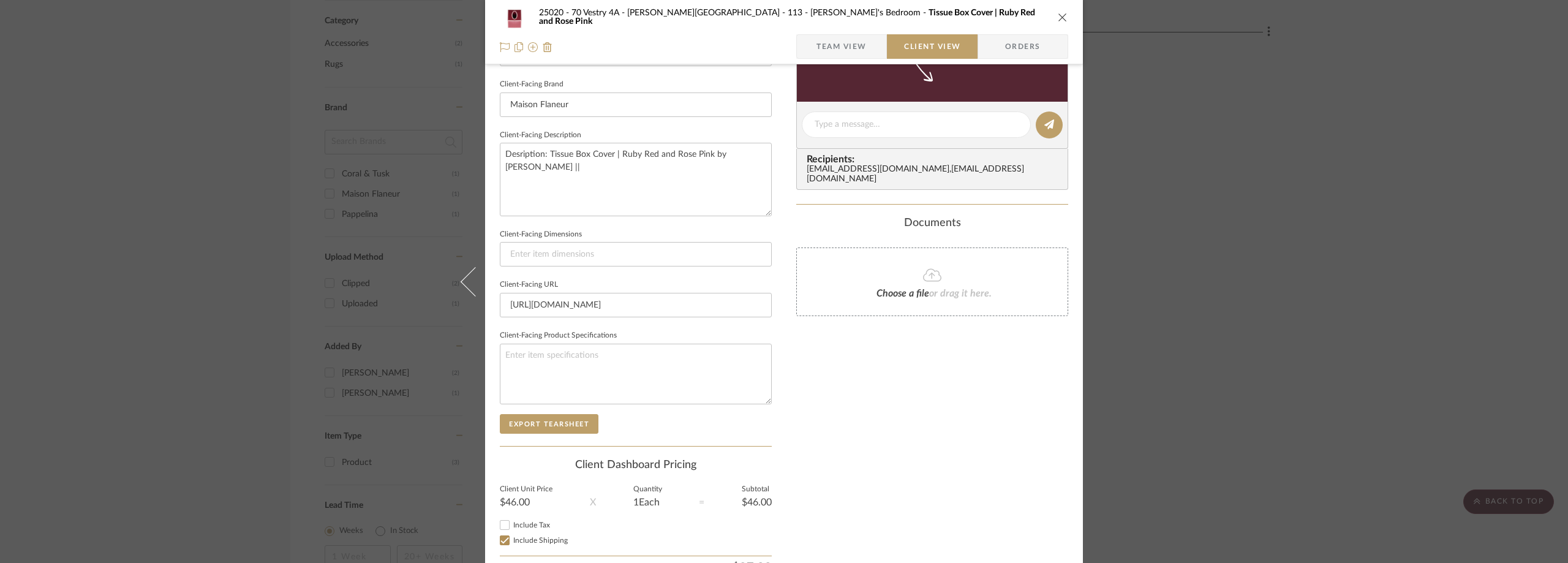
scroll to position [323, 0]
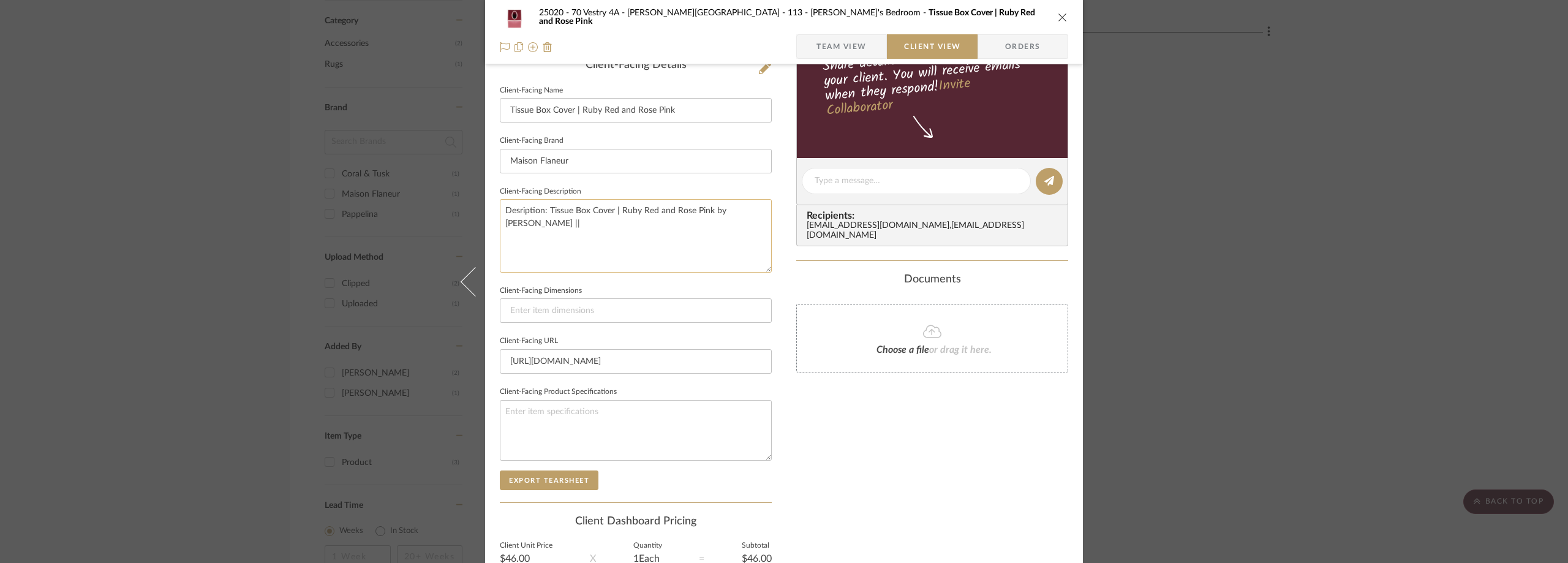
click at [626, 225] on textarea "Desription: Tissue Box Cover | Ruby Red and Rose Pink by Maison Flaneur ||" at bounding box center [636, 236] width 272 height 73
type textarea "Desription: Tissue Box Cover | Ruby Red and Rose Pink by Maison Flaneur || Vend…"
click at [657, 176] on sr-form-field "Client-Facing Brand Maison Flaneur" at bounding box center [636, 158] width 272 height 51
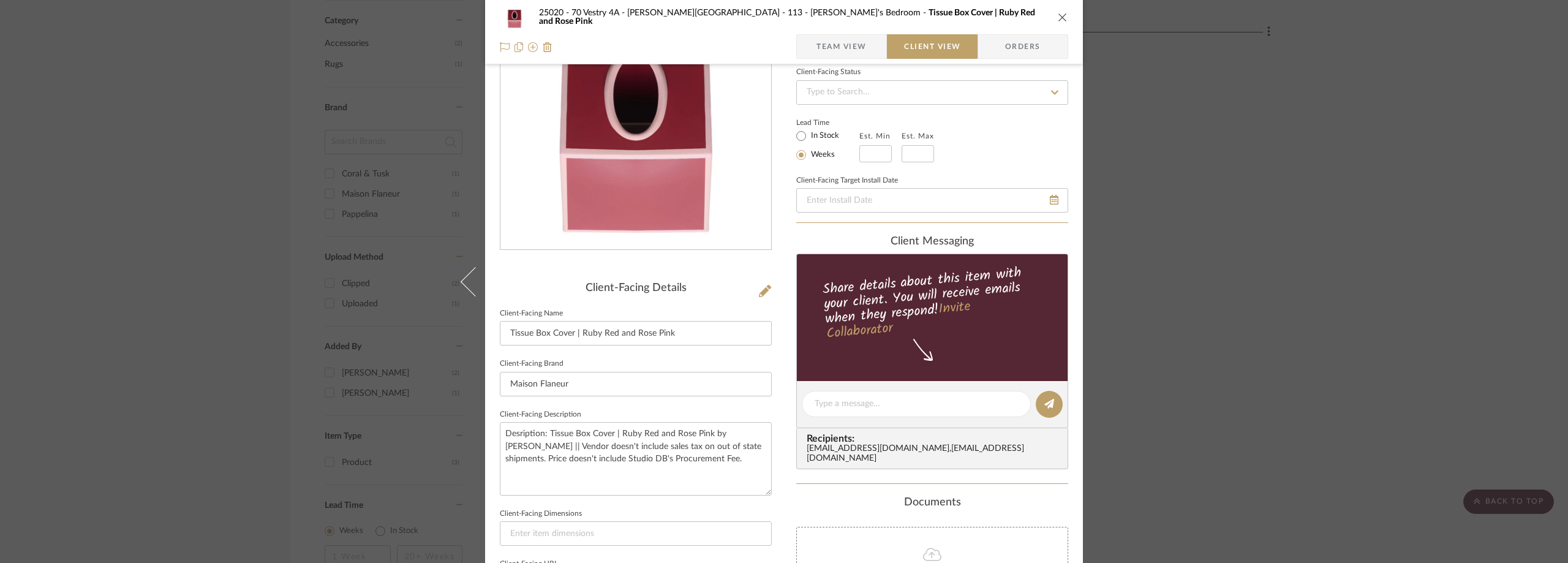
scroll to position [17, 0]
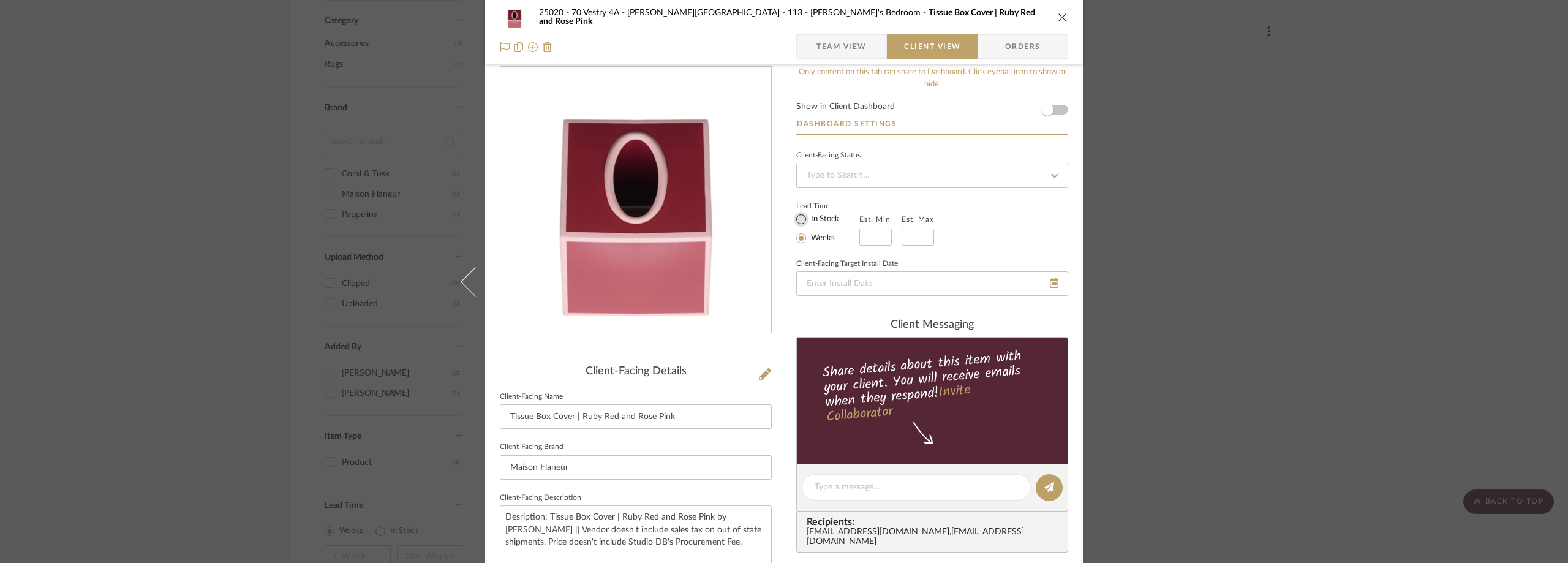
click at [794, 219] on input "In Stock" at bounding box center [801, 219] width 15 height 15
radio input "true"
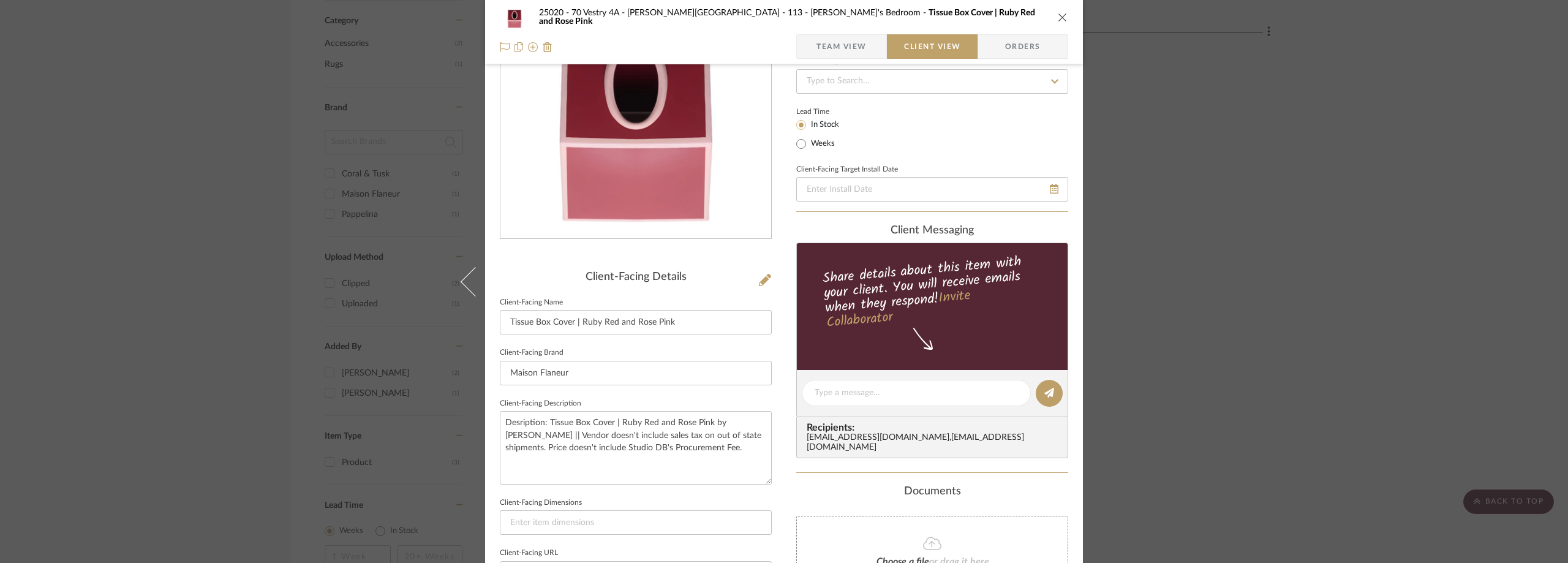
scroll to position [78, 0]
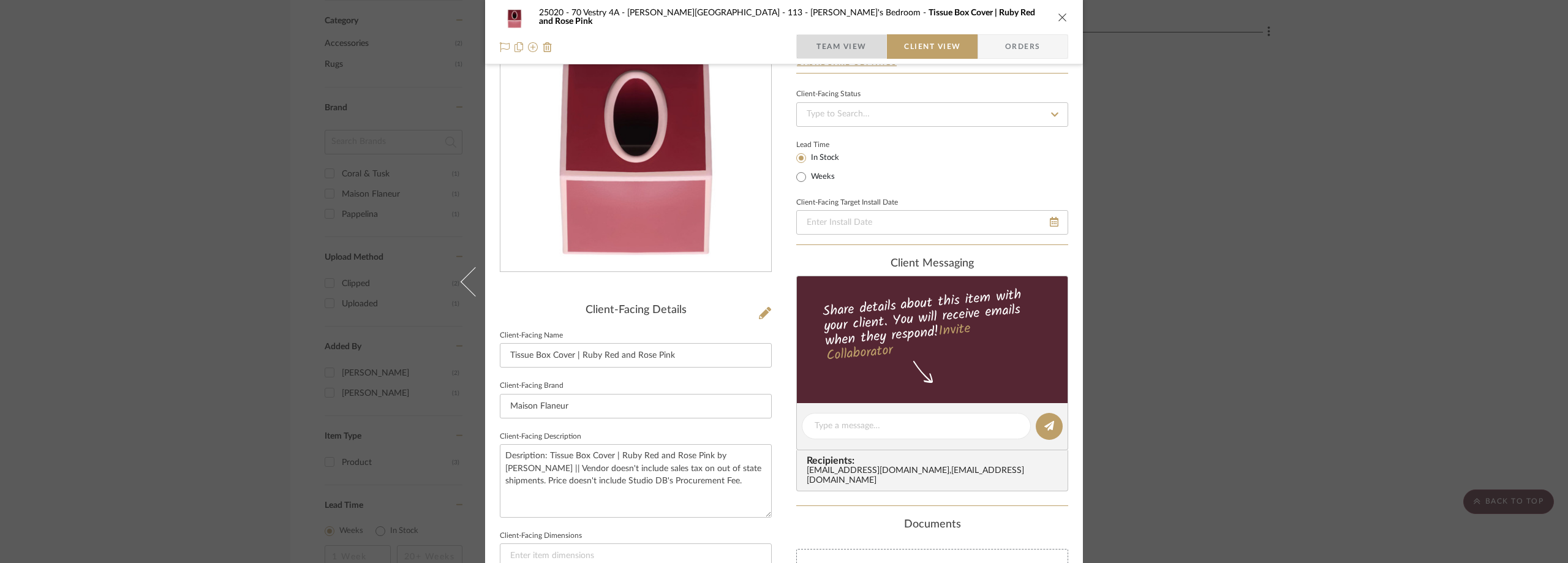
click at [821, 48] on span "Team View" at bounding box center [841, 46] width 50 height 24
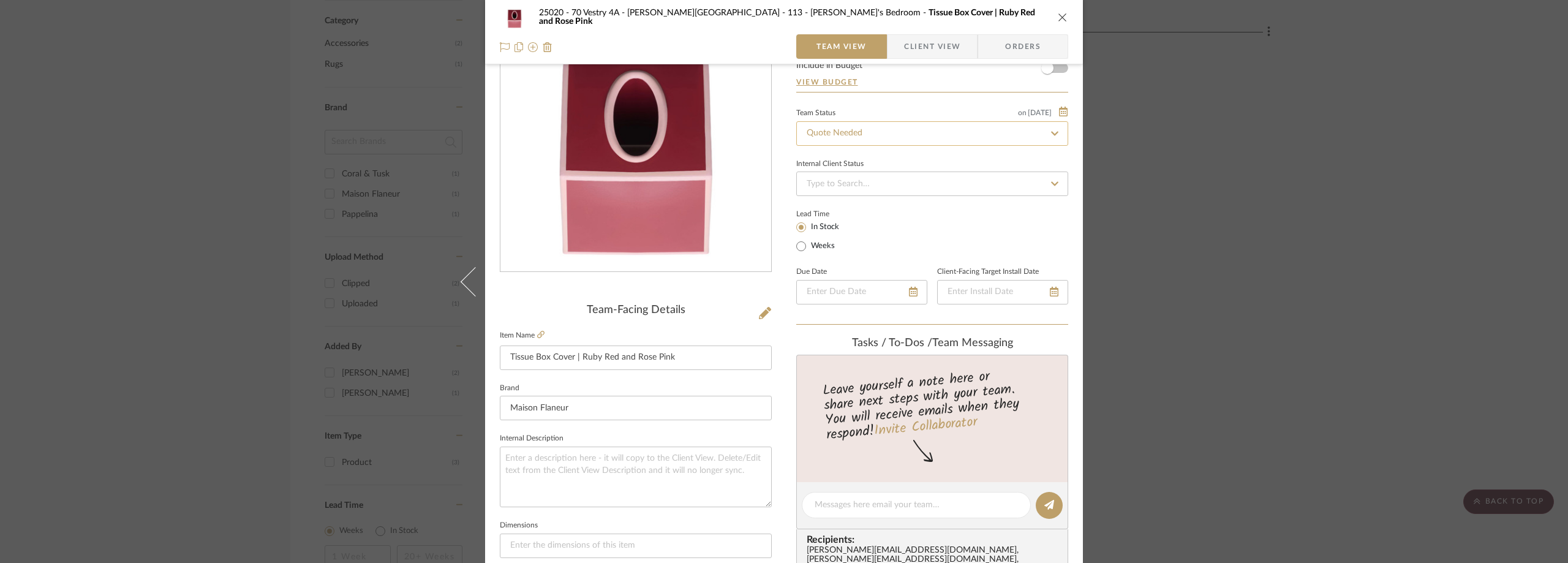
click at [848, 141] on input "Quote Needed" at bounding box center [932, 133] width 272 height 24
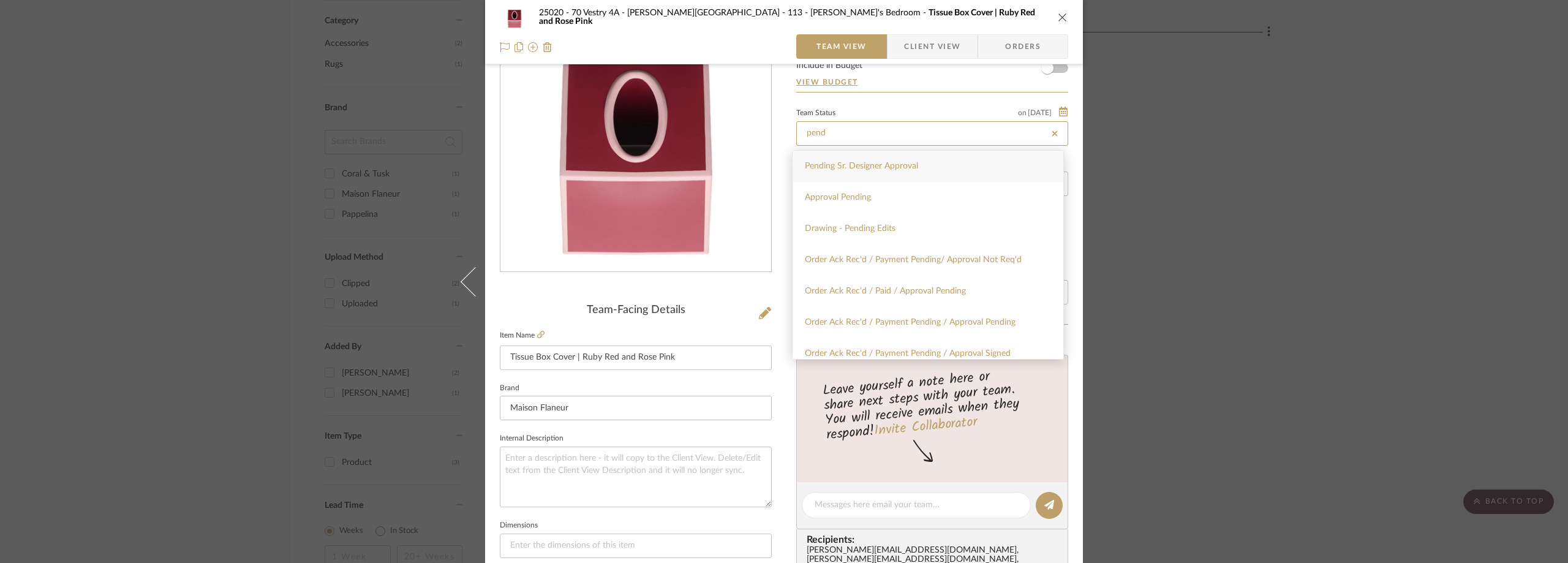
type input "pend"
click at [873, 164] on span "Pending Sr. Designer Approval" at bounding box center [862, 165] width 114 height 8
type input "[DATE]"
type input "Pending Sr. Designer Approval"
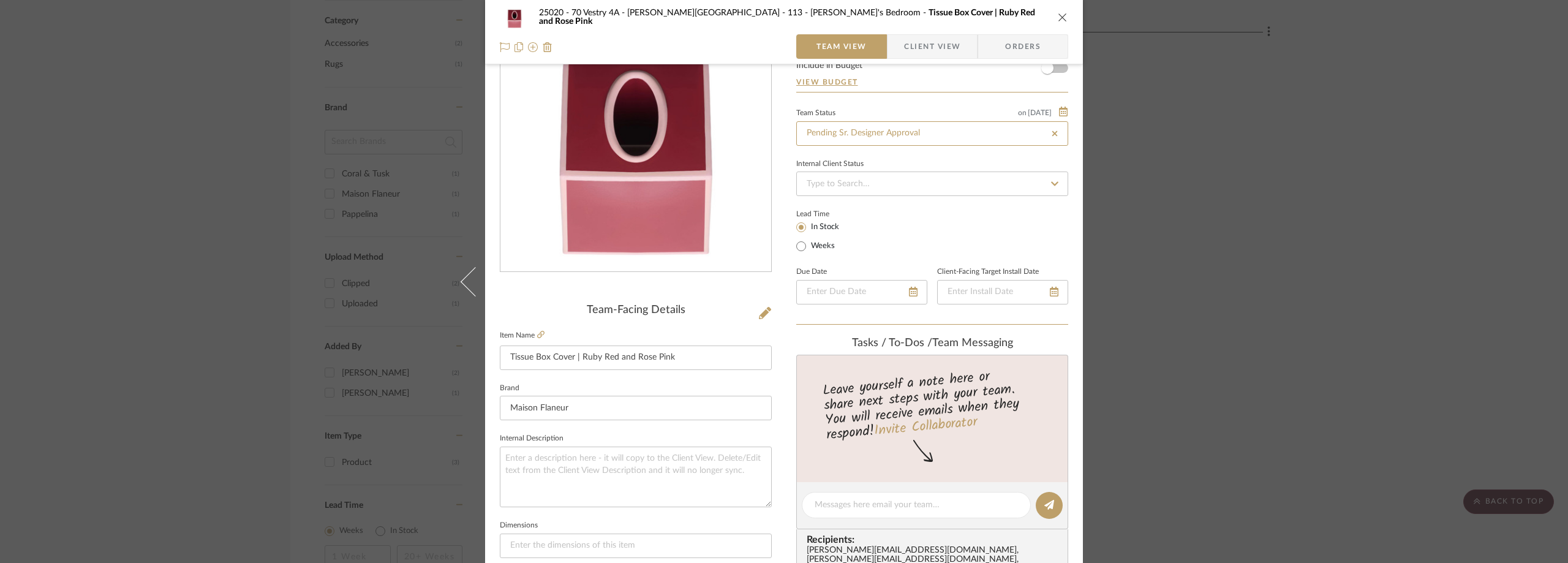
type input "[DATE]"
type input "Pending Sr. Designer Approval"
click at [865, 104] on div "Team Status on 8/25/2025 8/25/2025 Pending Sr. Designer Approval" at bounding box center [932, 125] width 272 height 41
click at [191, 90] on div "25020 - 70 Vestry 4A - Grant-Stanleigh 113 - Vivian's Bedroom Tissue Box Cover …" at bounding box center [784, 281] width 1568 height 563
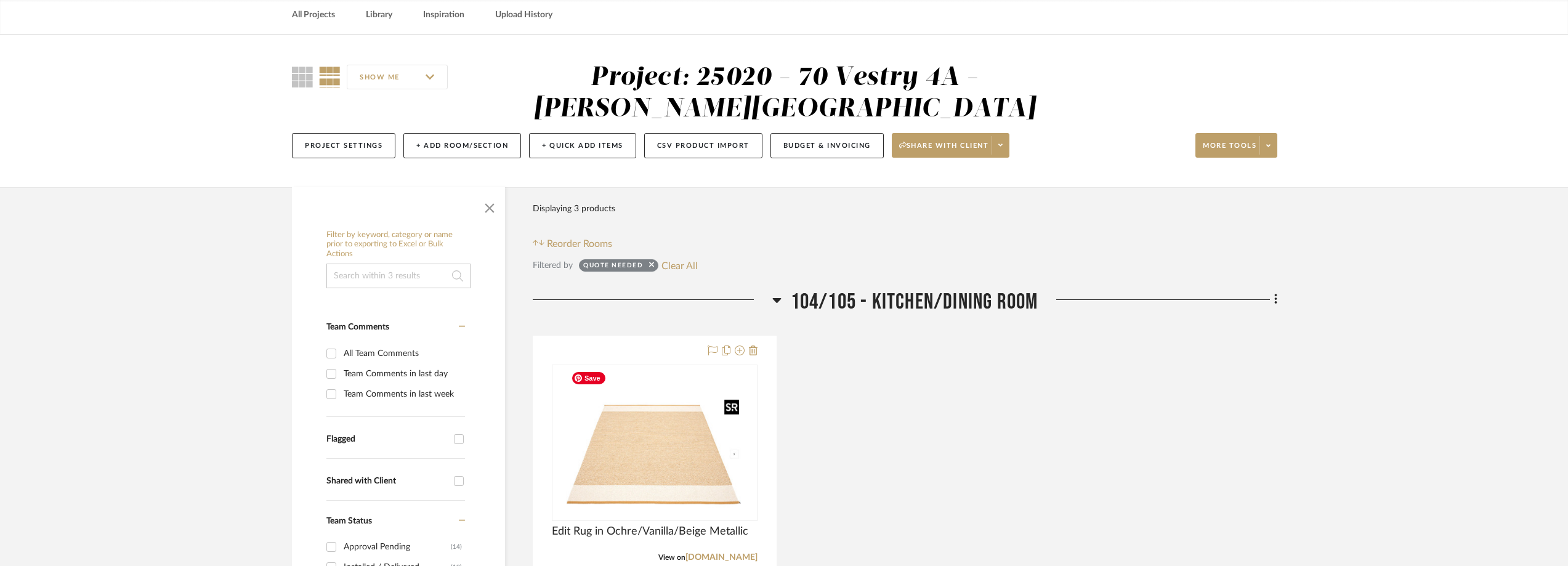
scroll to position [0, 0]
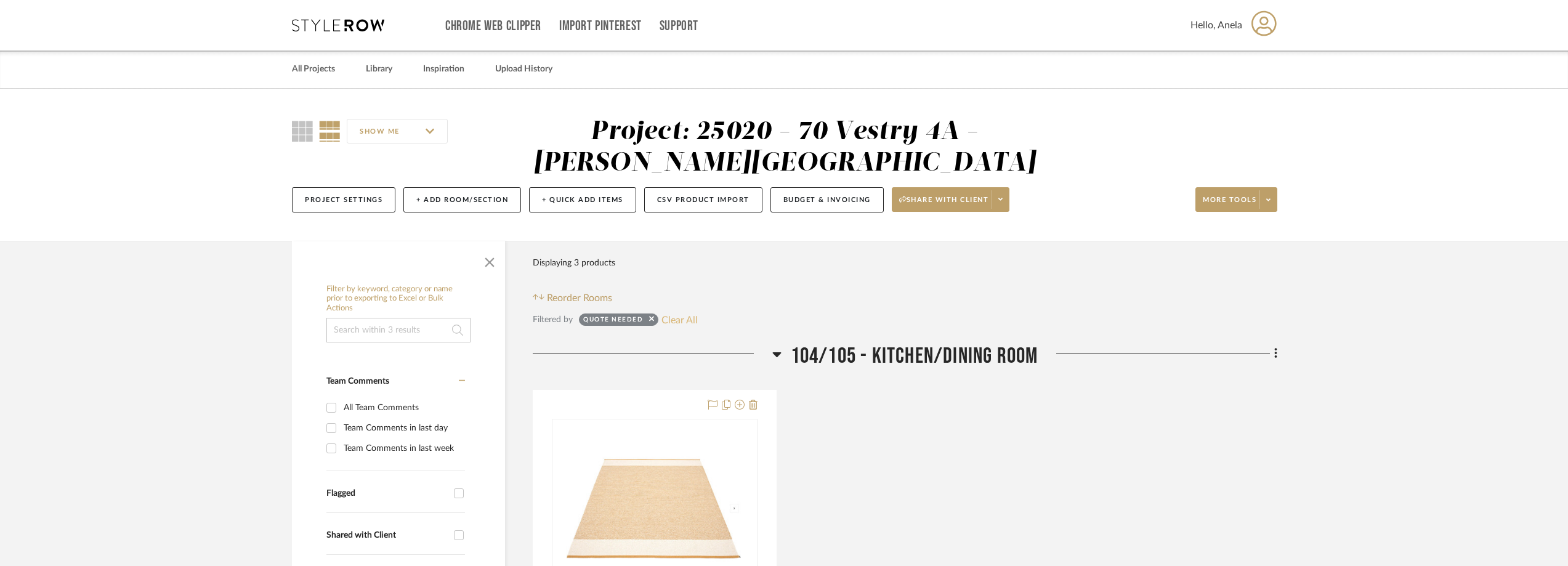
click at [678, 318] on button "Clear All" at bounding box center [680, 319] width 36 height 16
checkbox input "false"
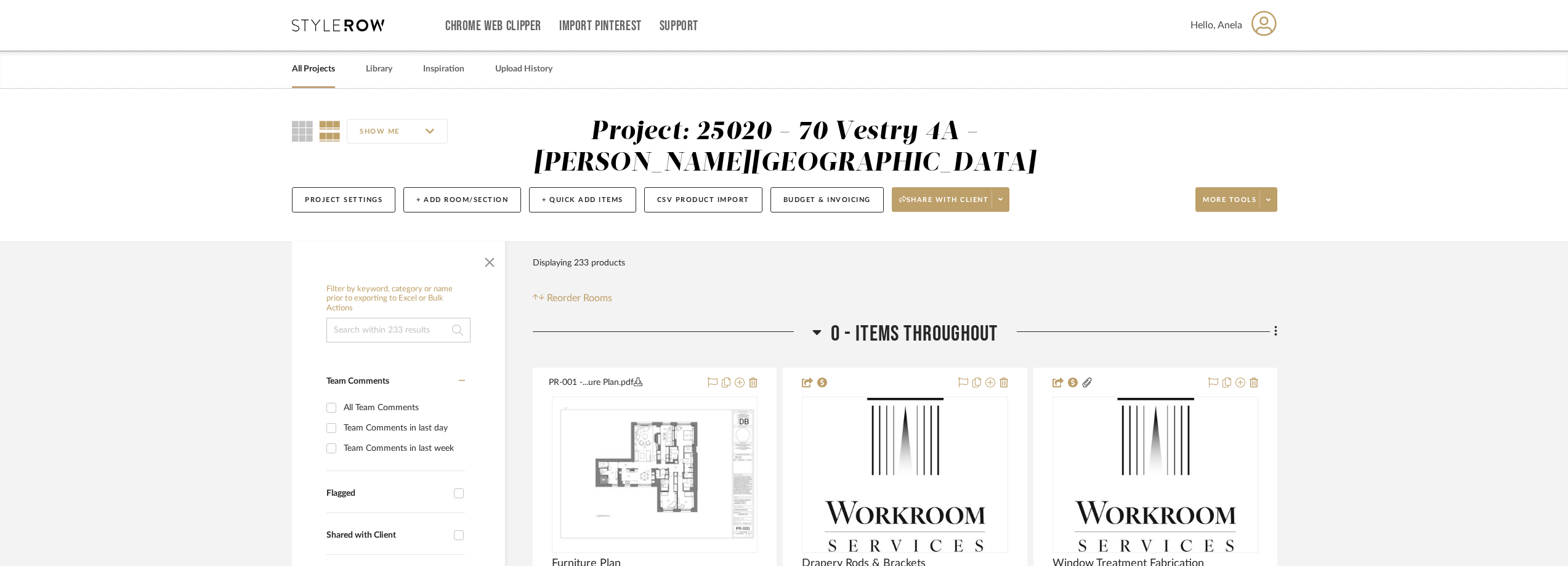
click at [316, 26] on icon at bounding box center [339, 25] width 93 height 12
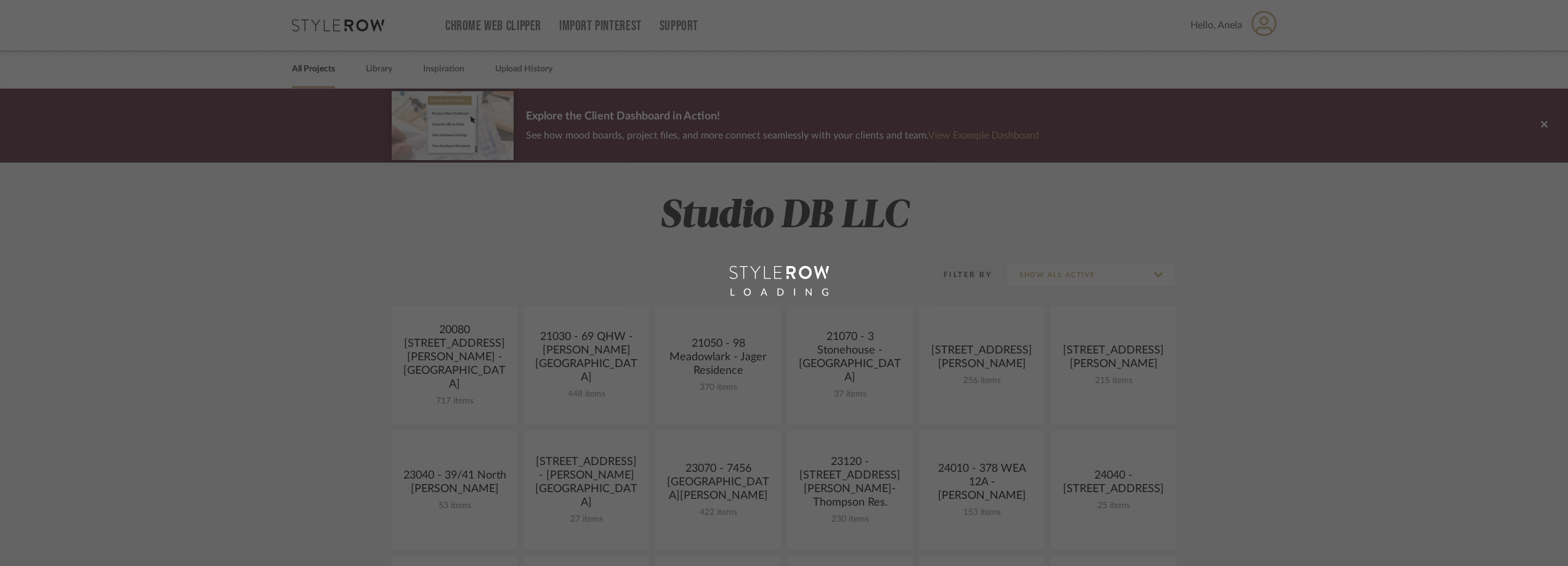
scroll to position [431, 0]
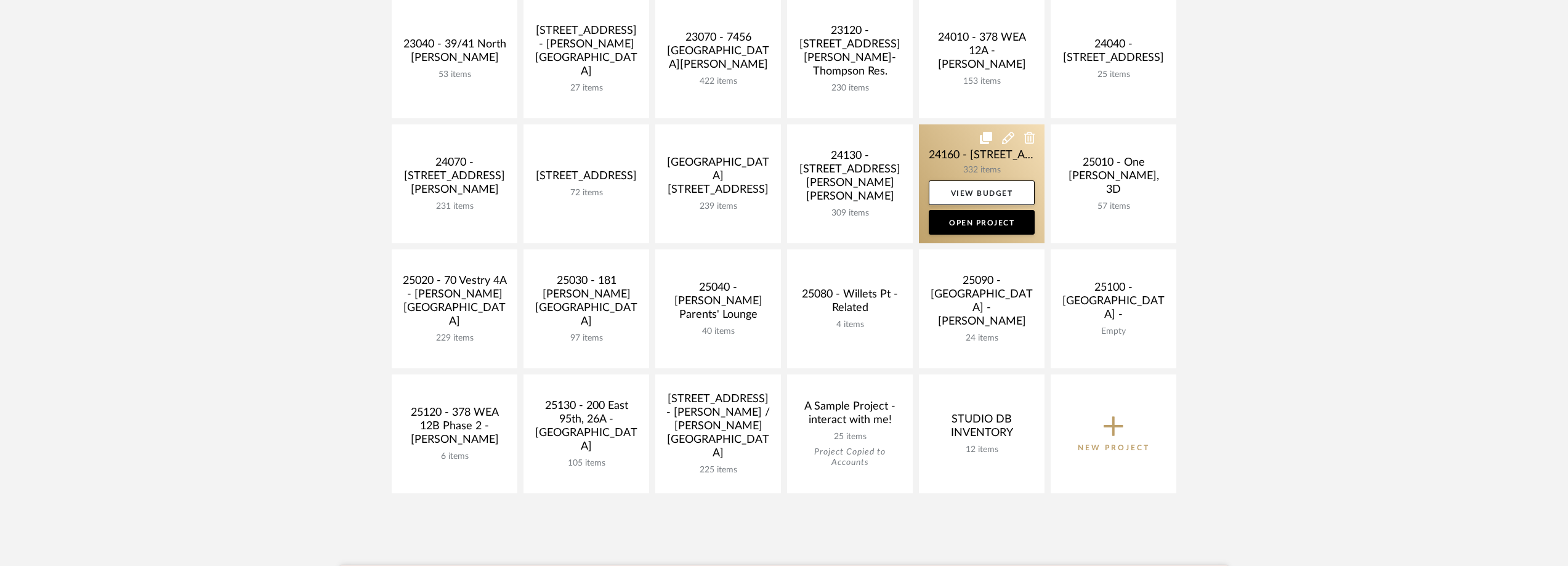
click at [937, 163] on link at bounding box center [982, 184] width 126 height 119
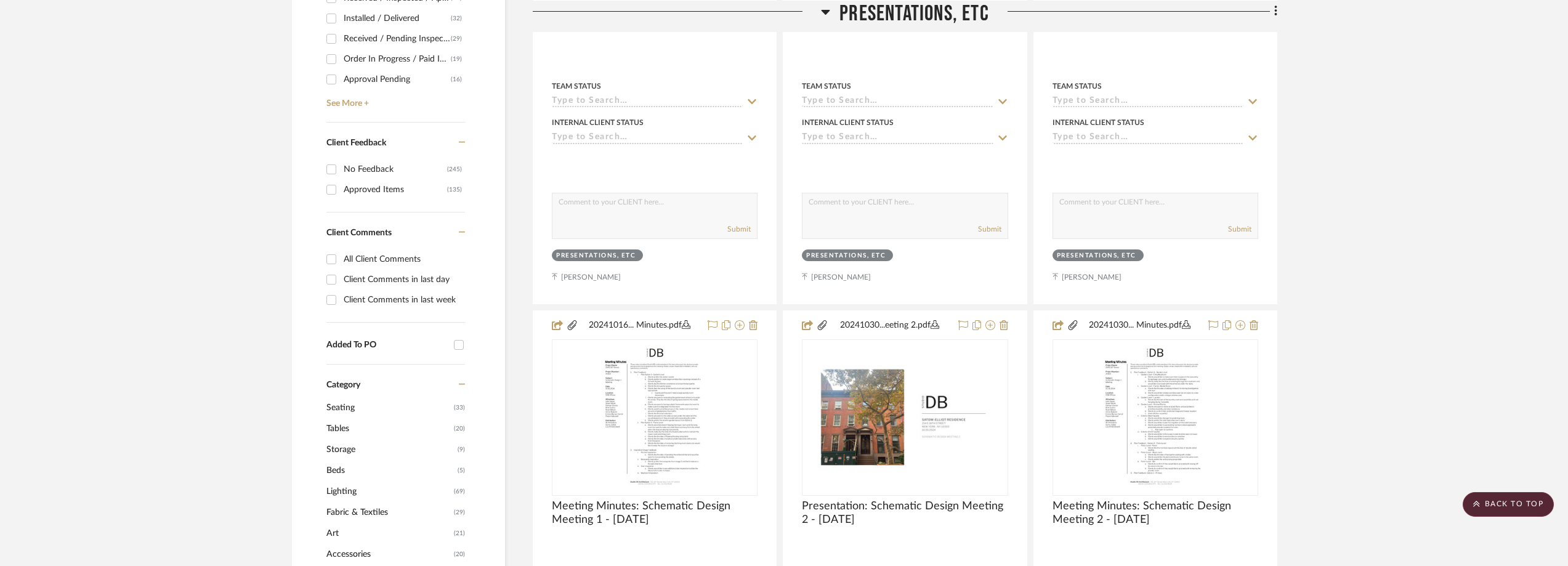
scroll to position [492, 0]
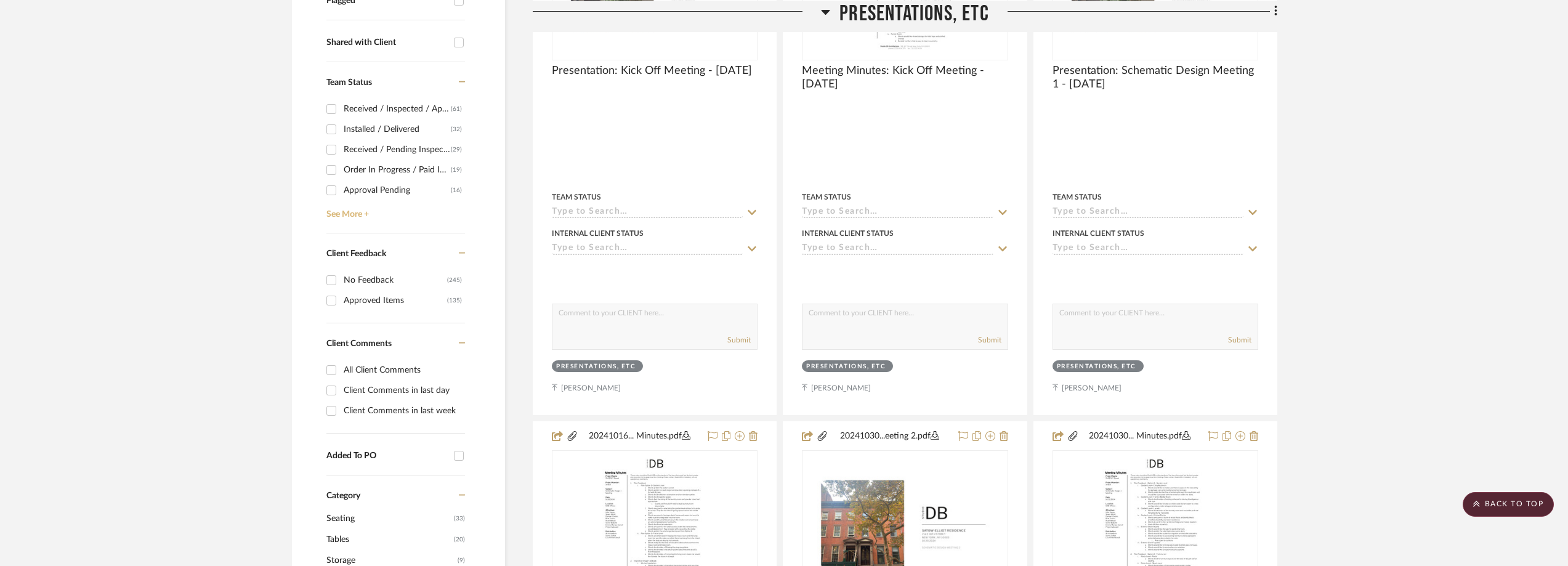
click at [359, 213] on link "See More +" at bounding box center [394, 210] width 142 height 20
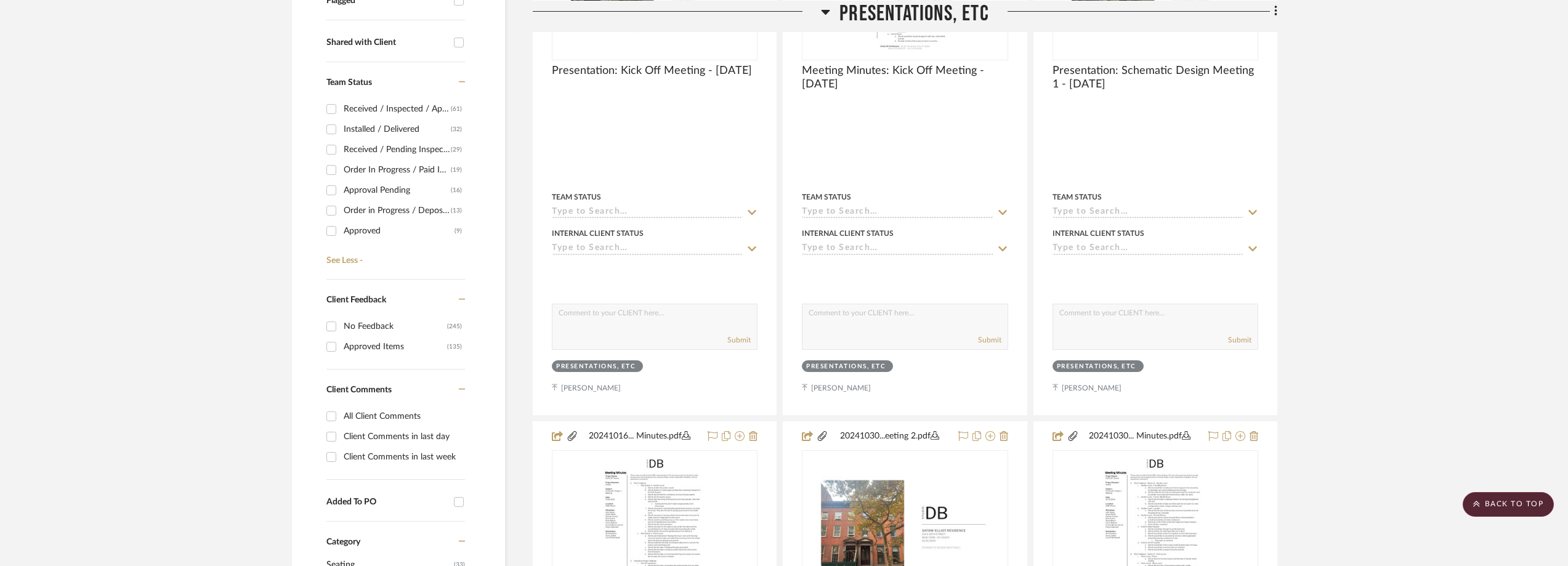
click at [407, 165] on div "Order In Progress / Paid In Full w/ Freight, No Balance due" at bounding box center [396, 169] width 107 height 20
click at [341, 165] on input "Order In Progress / Paid In Full w/ Freight, No Balance due (19)" at bounding box center [331, 169] width 20 height 20
checkbox input "true"
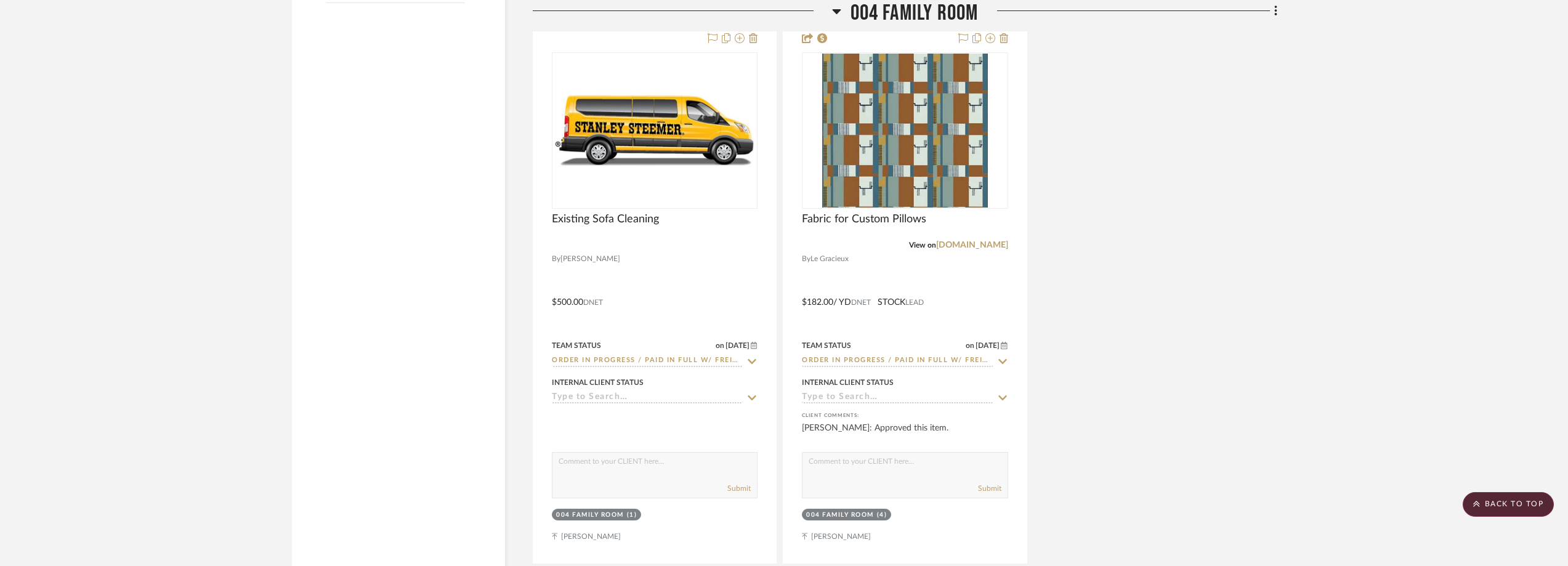
scroll to position [2216, 0]
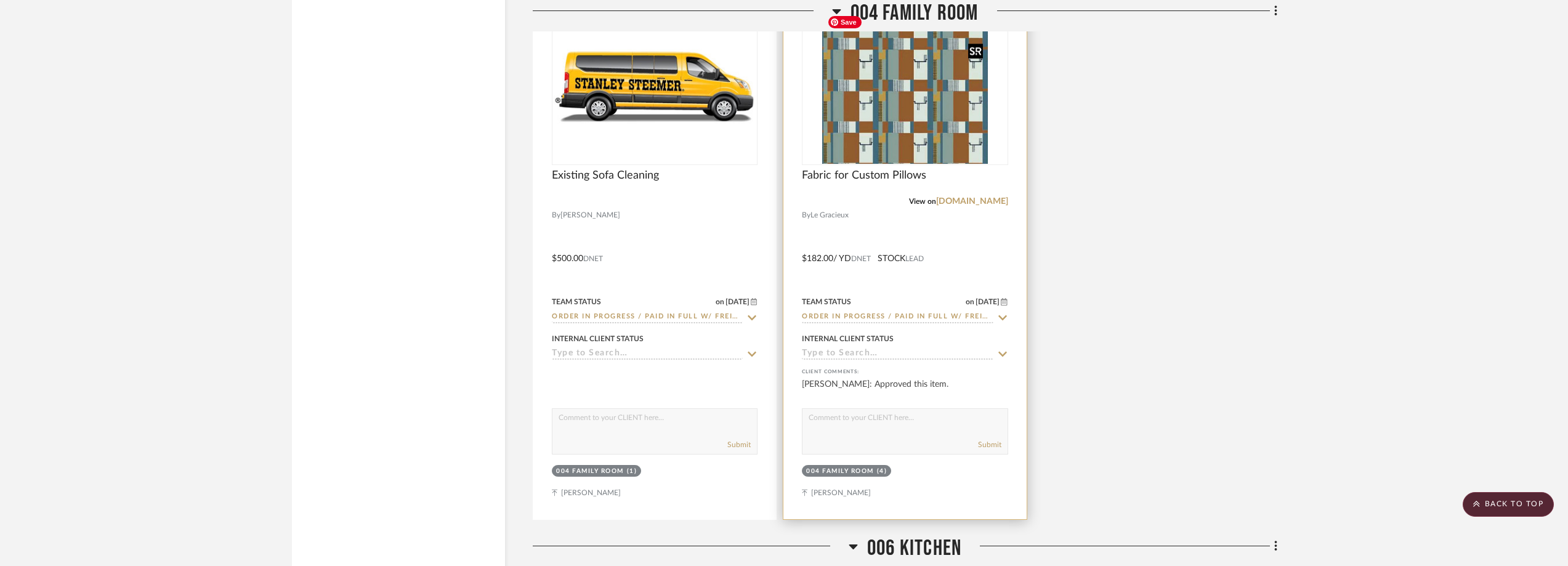
click at [0, 0] on img at bounding box center [0, 0] width 0 height 0
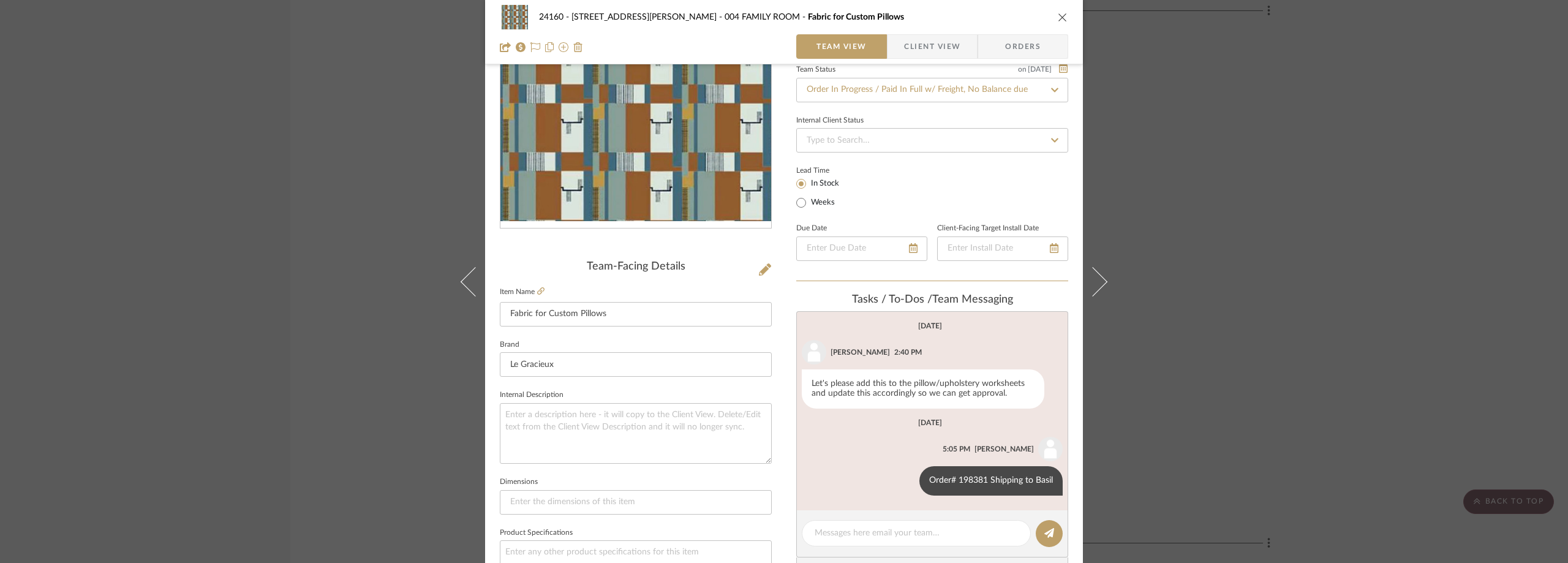
scroll to position [183, 0]
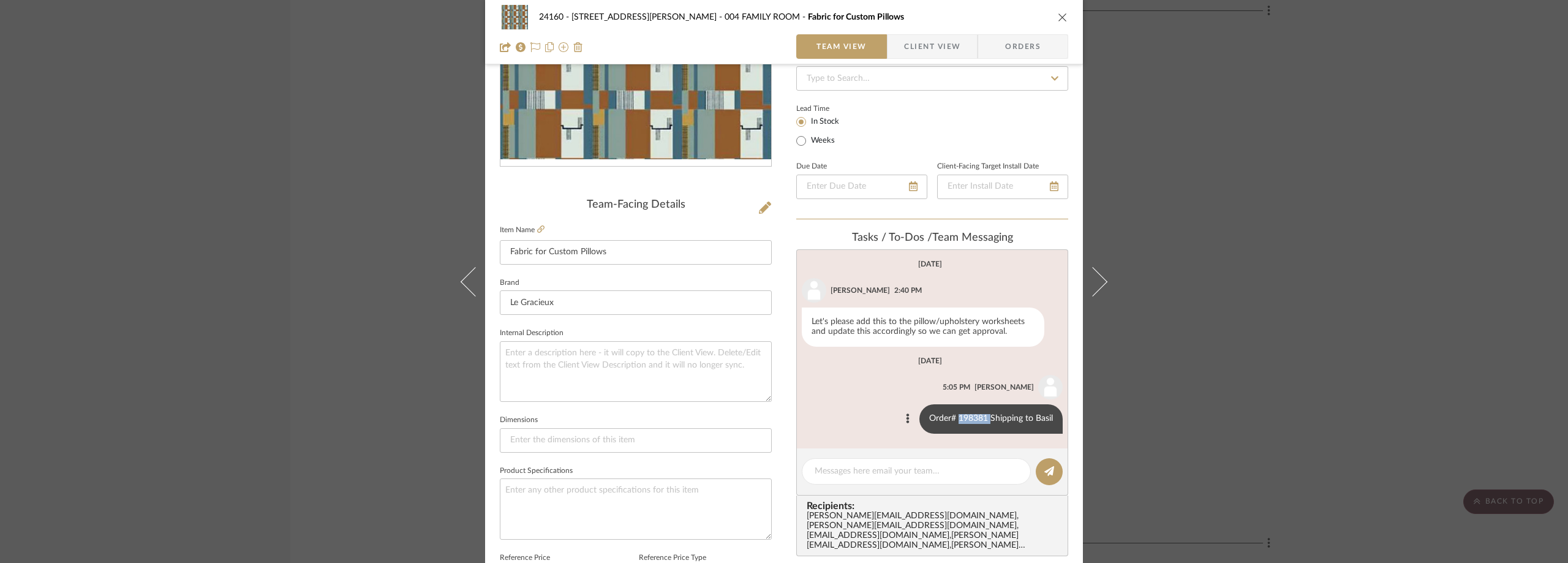
drag, startPoint x: 986, startPoint y: 420, endPoint x: 956, endPoint y: 418, distance: 30.1
click at [956, 418] on div "Order# 198381 Shipping to Basil" at bounding box center [991, 418] width 143 height 29
click at [1426, 150] on div "24160 - 214 E 18th Street - Satow Elliot 004 FAMILY ROOM Fabric for Custom Pill…" at bounding box center [784, 281] width 1568 height 563
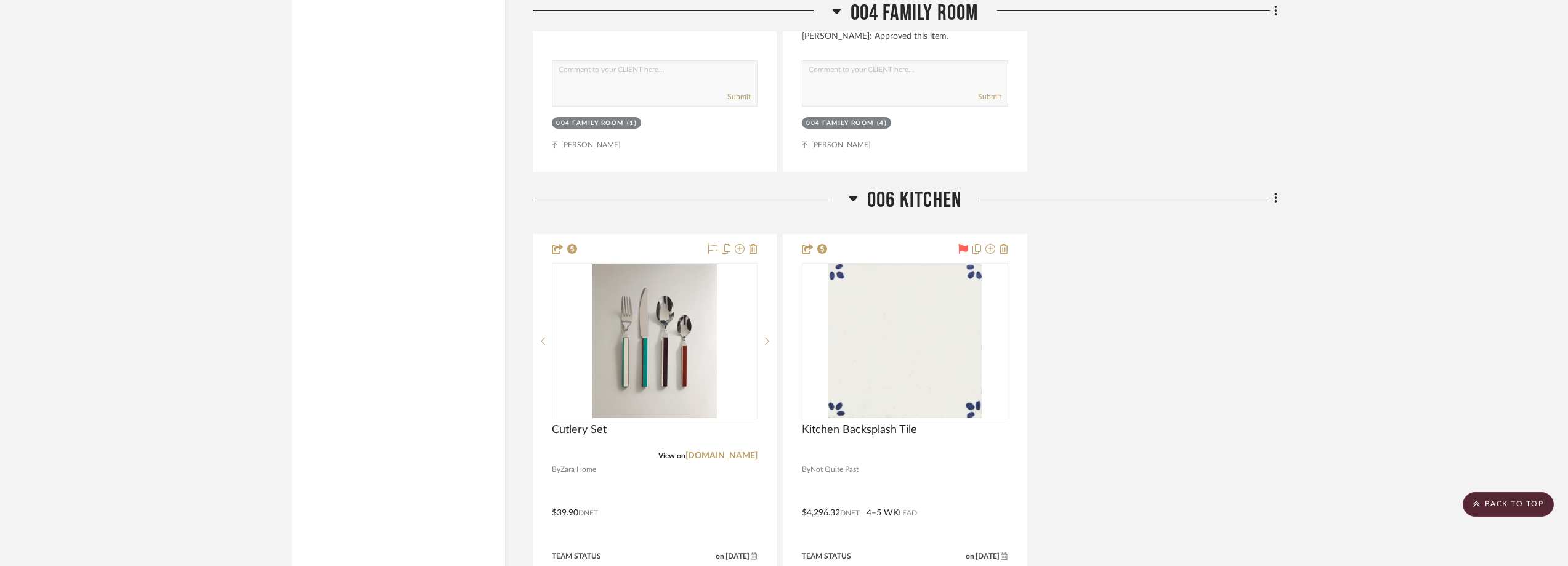
scroll to position [2647, 0]
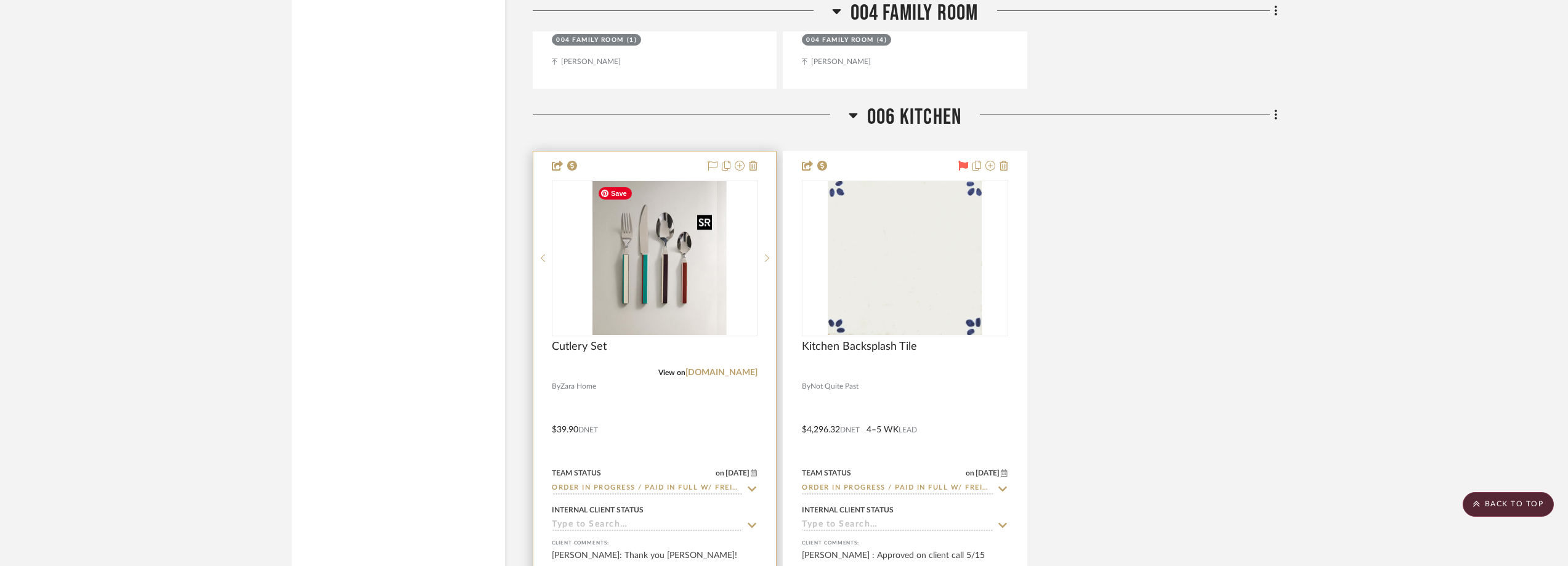
click at [657, 311] on div at bounding box center [655, 257] width 206 height 156
click at [671, 298] on img "0" at bounding box center [655, 258] width 125 height 154
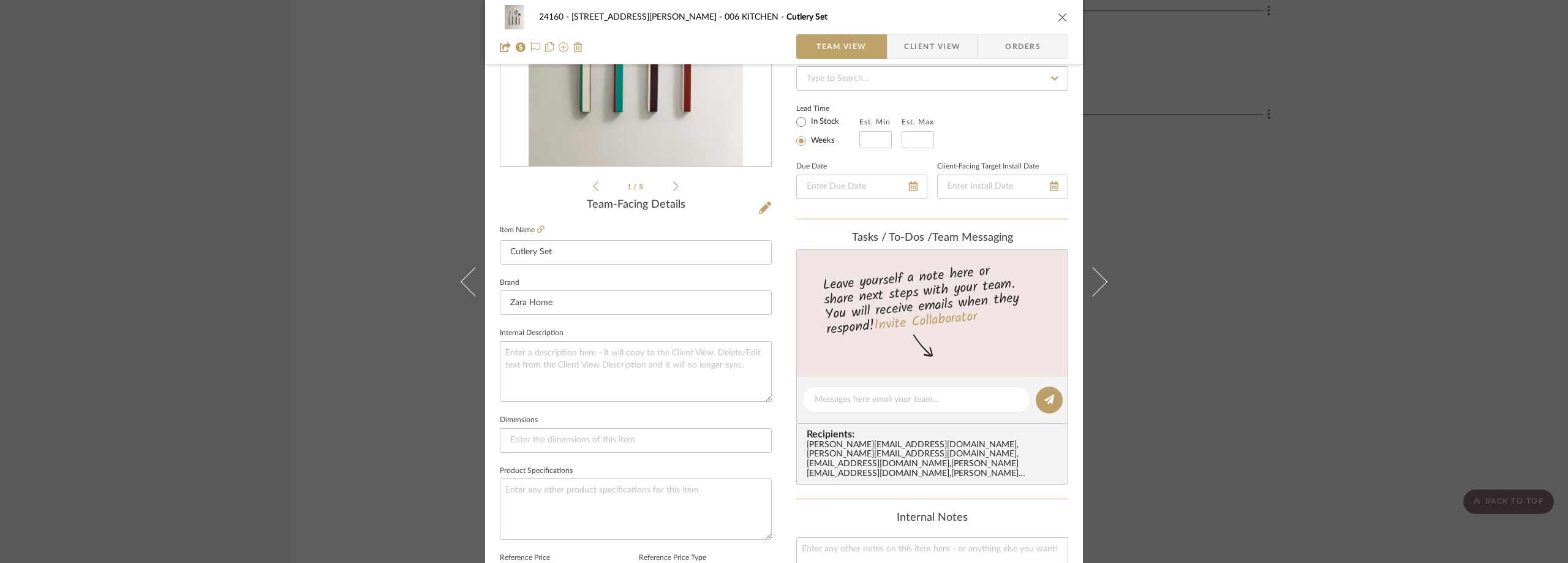
scroll to position [0, 0]
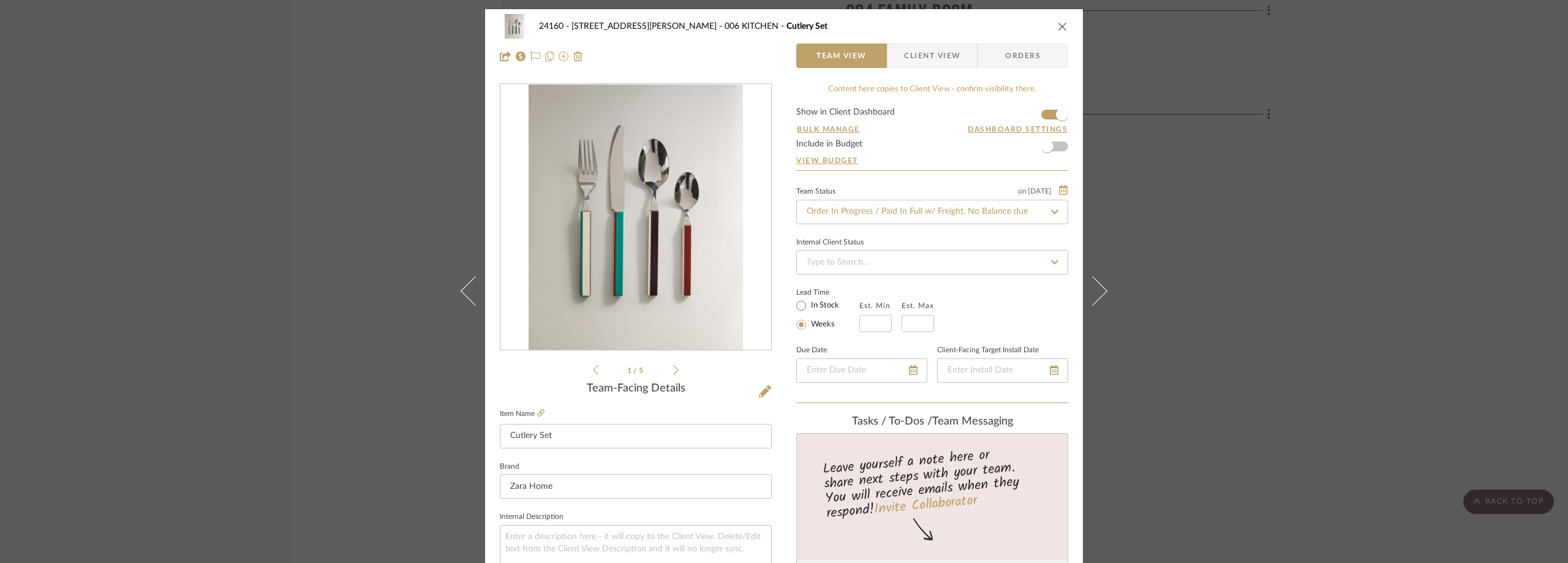
click at [941, 57] on span "Client View" at bounding box center [932, 55] width 56 height 24
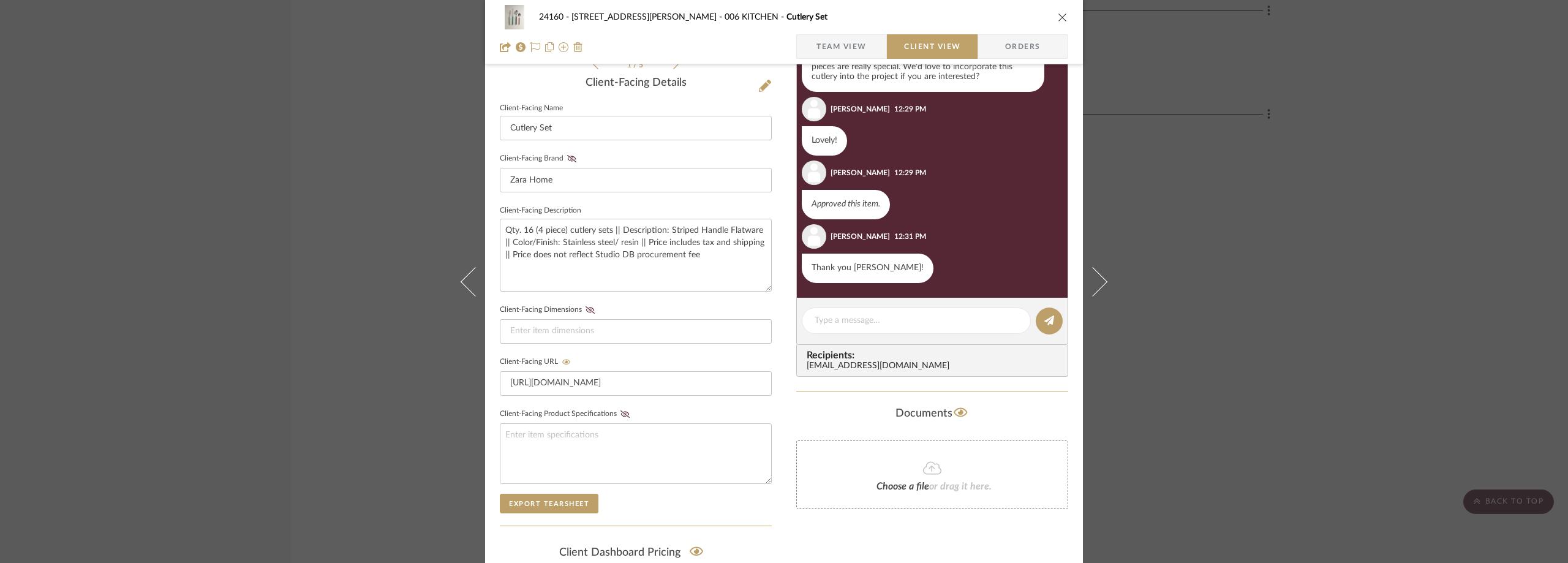
scroll to position [306, 0]
click at [1275, 234] on div "24160 - 214 E 18th Street - Satow Elliot 006 KITCHEN Cutlery Set Team View Clie…" at bounding box center [784, 281] width 1568 height 563
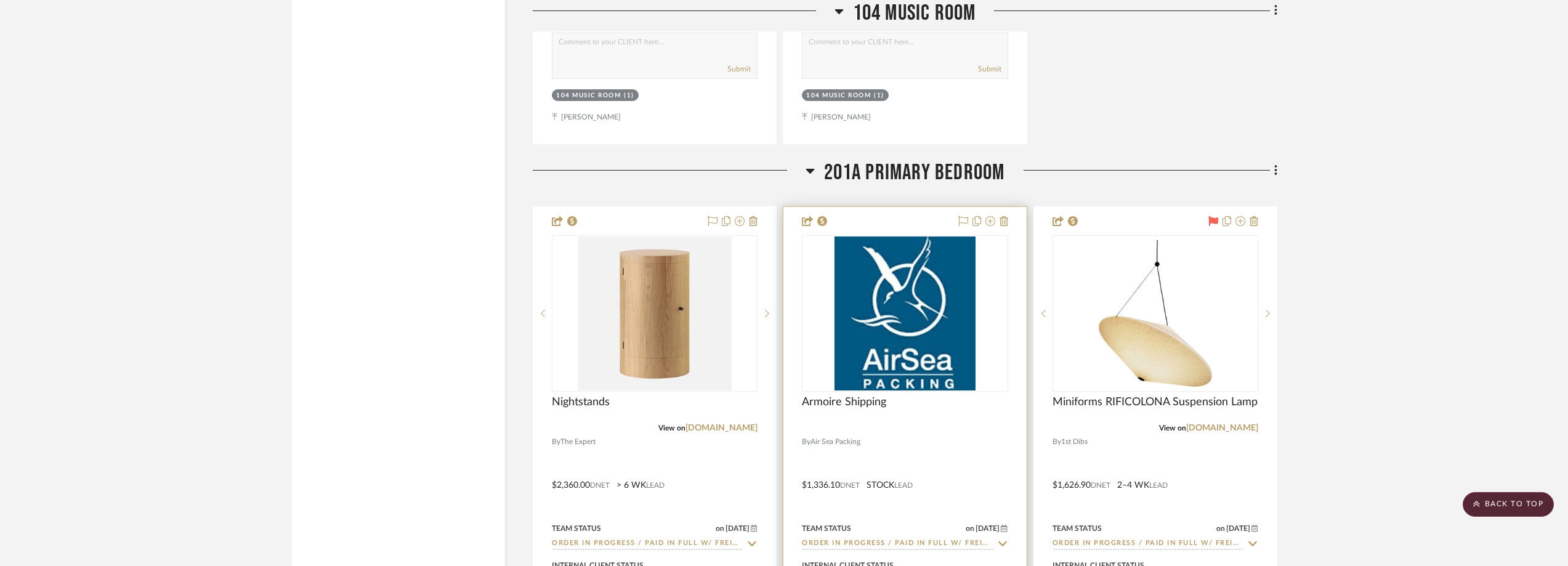
scroll to position [4493, 0]
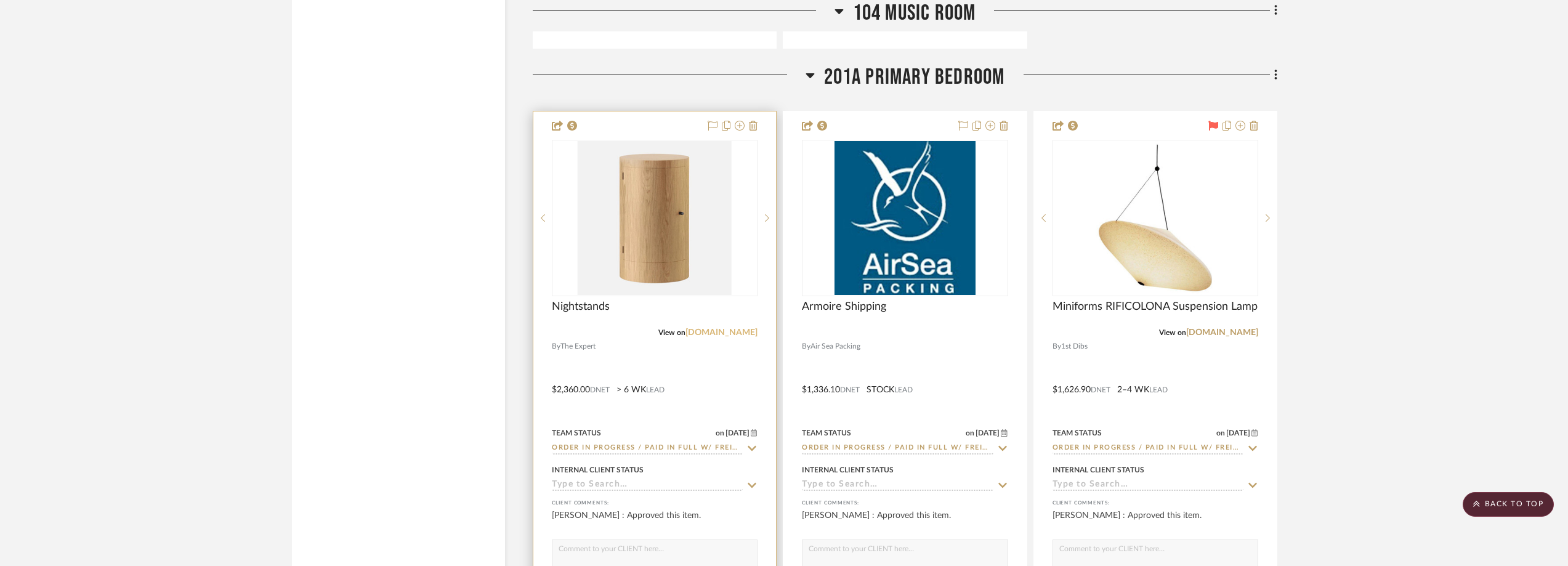
click at [741, 333] on link "theexpert.com" at bounding box center [722, 332] width 72 height 9
click at [614, 231] on img "0" at bounding box center [654, 217] width 154 height 154
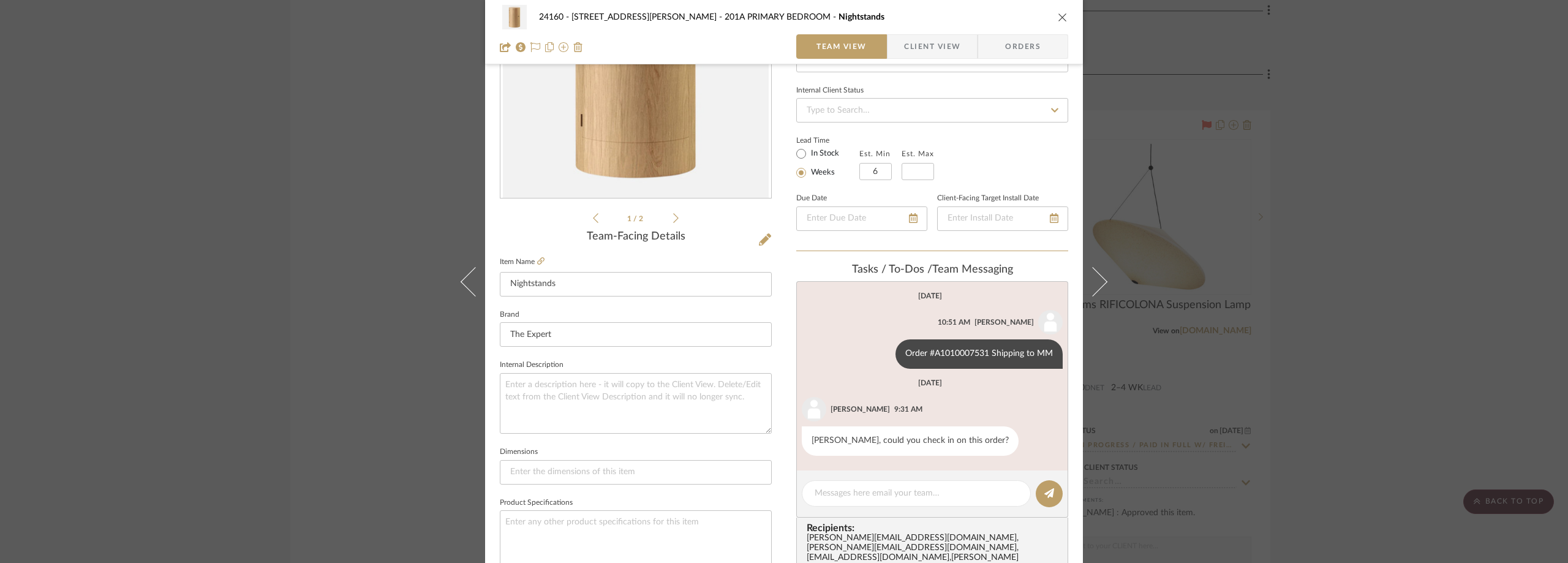
scroll to position [245, 0]
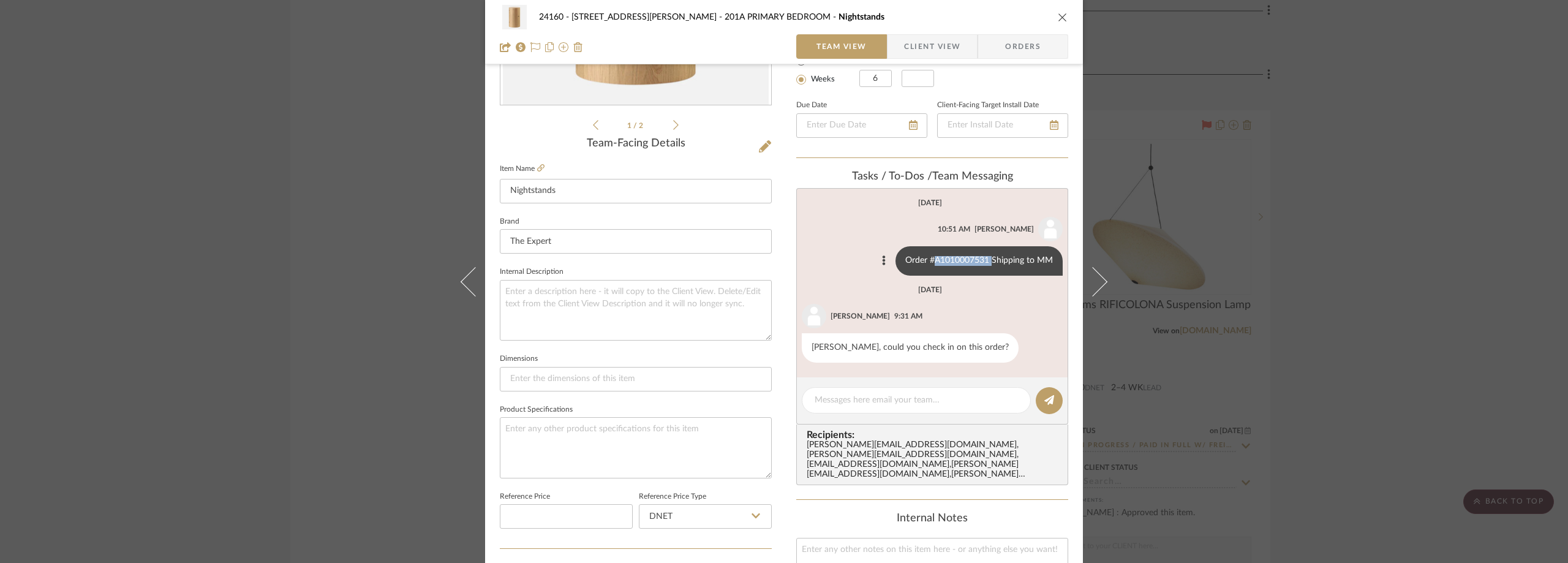
drag, startPoint x: 989, startPoint y: 260, endPoint x: 928, endPoint y: 258, distance: 61.0
click at [928, 258] on div "Order #A1010007531 Shipping to MM" at bounding box center [979, 260] width 167 height 29
copy div "A1010007531"
click at [908, 258] on div "Order #A1010007531 Shipping to MM" at bounding box center [979, 260] width 167 height 29
drag, startPoint x: 901, startPoint y: 261, endPoint x: 984, endPoint y: 261, distance: 83.0
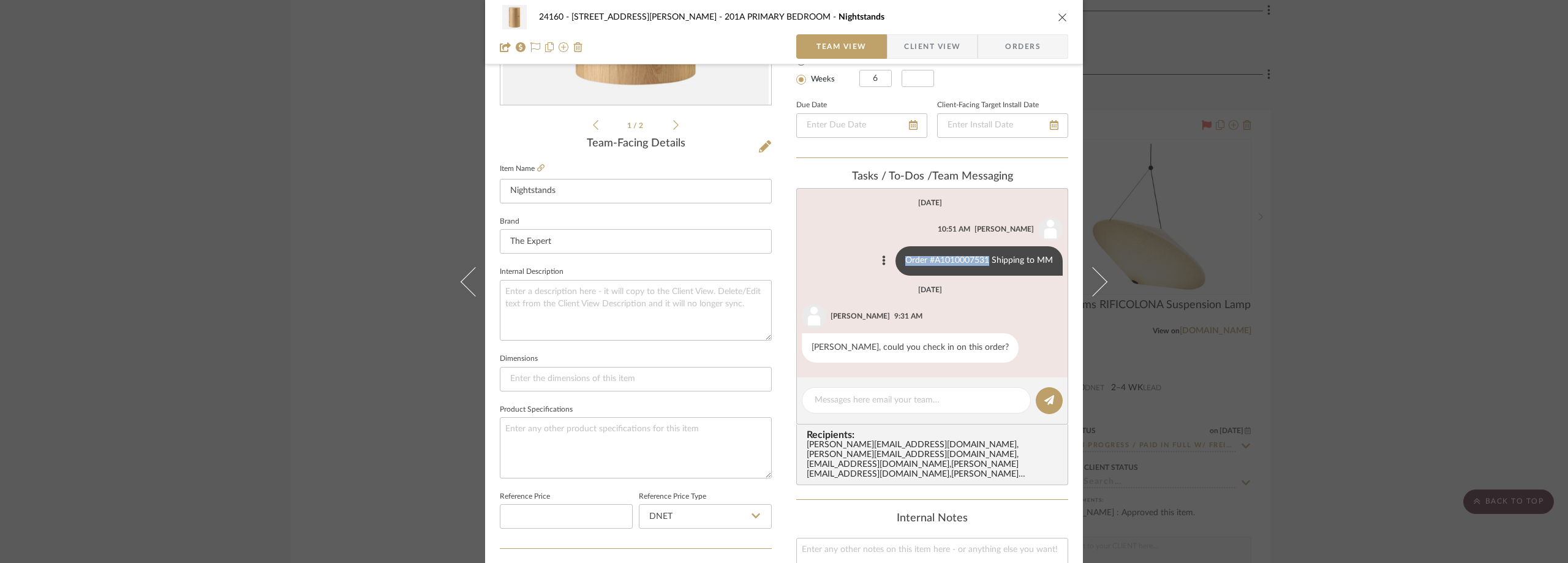
click at [984, 261] on div "Order #A1010007531 Shipping to MM" at bounding box center [979, 260] width 167 height 29
copy div "Order #A1010007531"
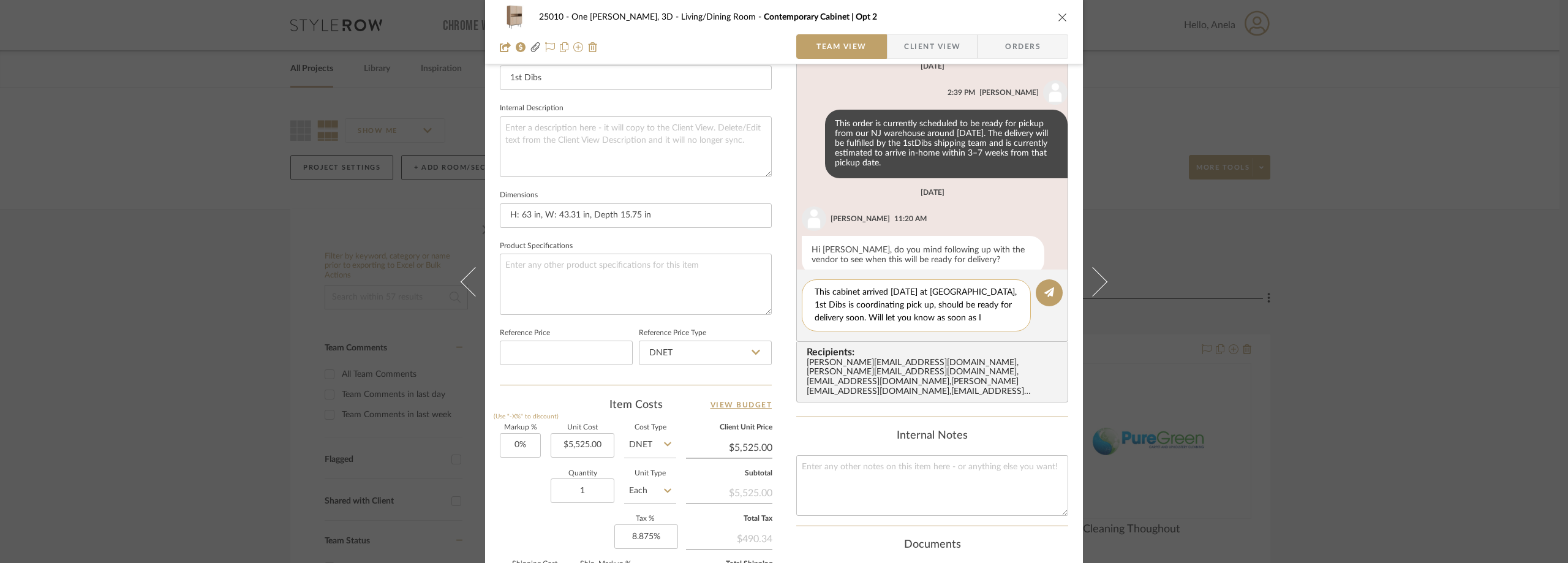
click at [815, 290] on textarea "This cabinet arrived [DATE] at [GEOGRAPHIC_DATA], 1st Dibs is coordinating pick…" at bounding box center [916, 305] width 203 height 39
click at [986, 319] on textarea "Hi [PERSON_NAME], This cabinet arrived [DATE] at NJ warehouse, 1st Dibs is coor…" at bounding box center [916, 305] width 203 height 39
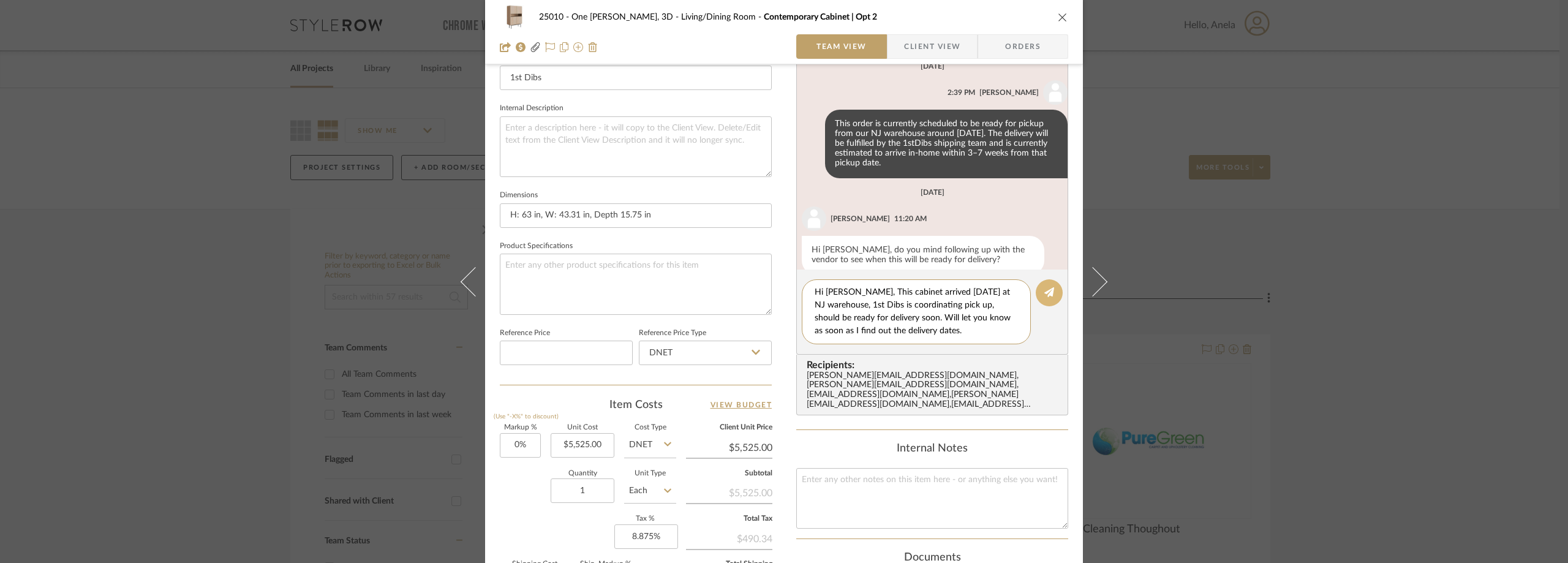
type textarea "Hi [PERSON_NAME], This cabinet arrived [DATE] at NJ warehouse, 1st Dibs is coor…"
click at [1046, 298] on button at bounding box center [1049, 292] width 27 height 27
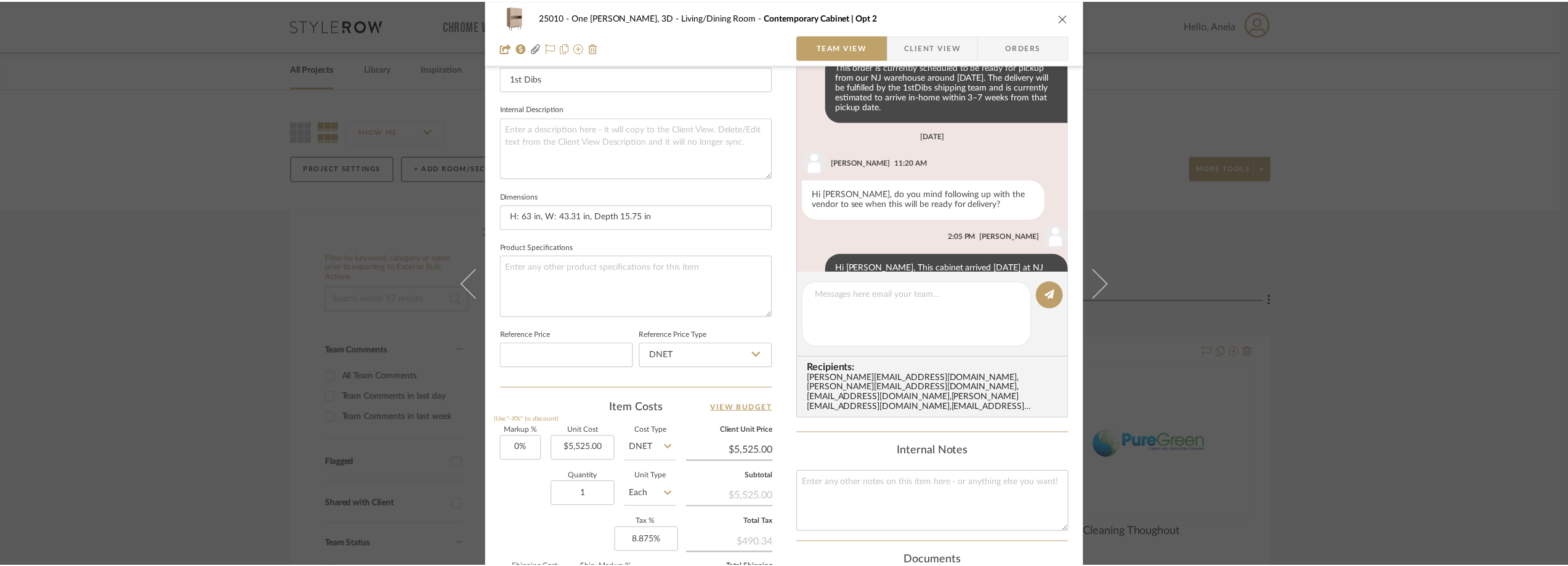
scroll to position [1121, 0]
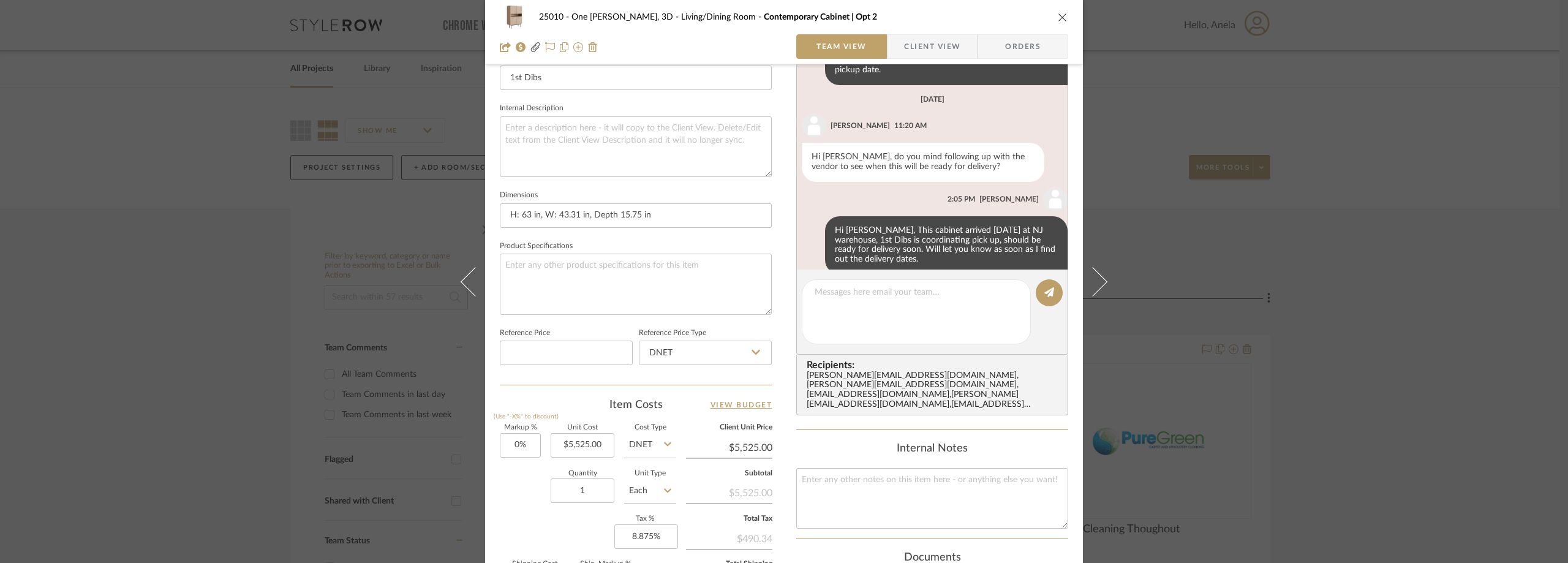
click at [179, 114] on div "25010 - One [PERSON_NAME], 3D Living/Dining Room Contemporary Cabinet | Opt 2 T…" at bounding box center [784, 281] width 1568 height 563
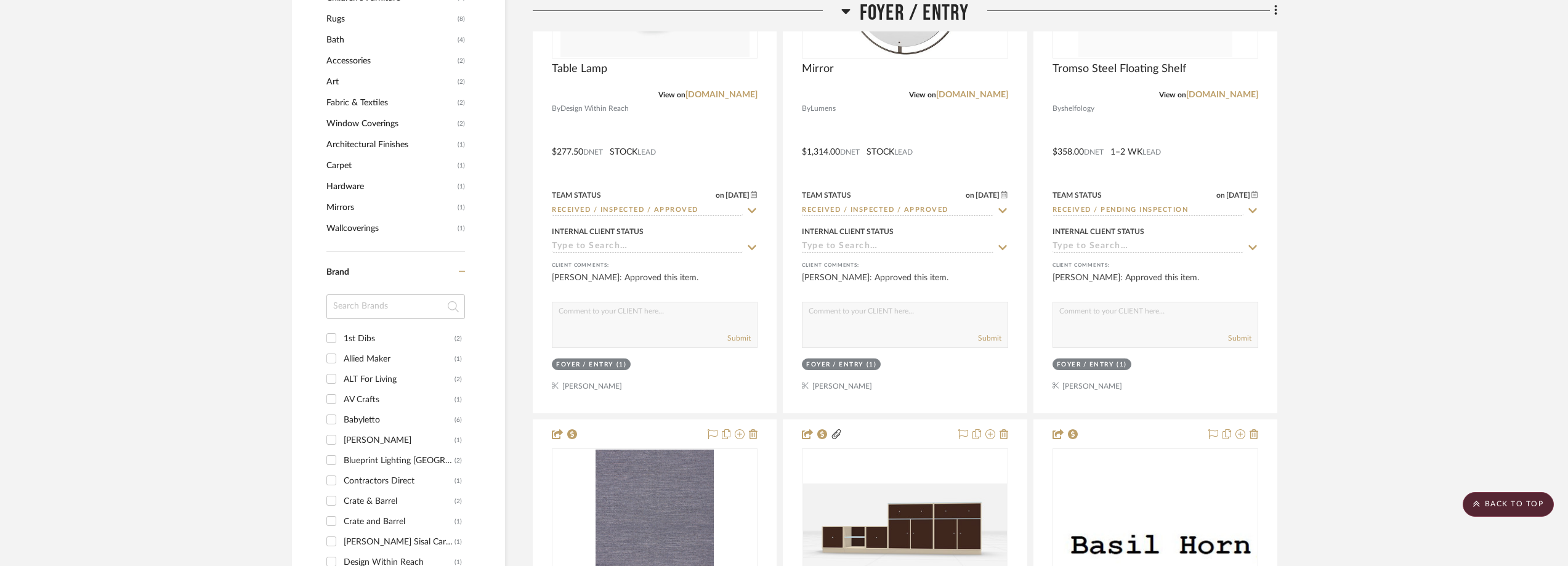
scroll to position [0, 0]
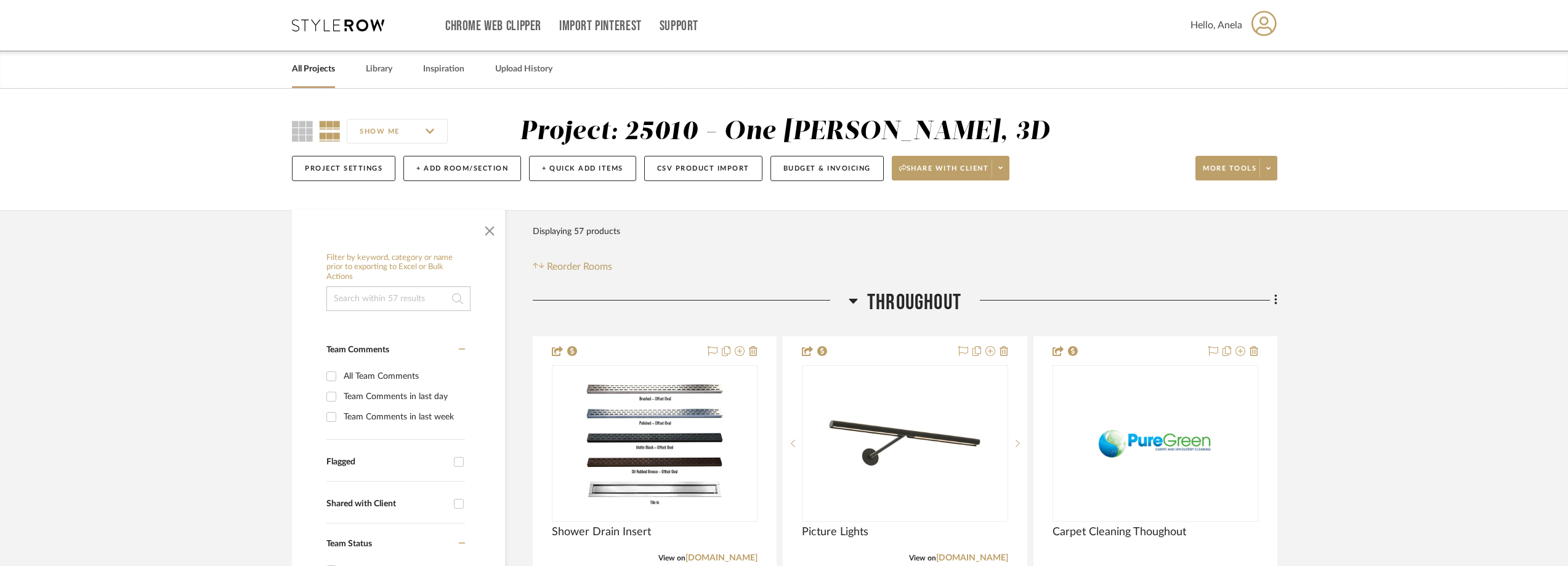
click at [310, 18] on div "Chrome Web Clipper Import Pinterest Support All Projects Library Inspiration Up…" at bounding box center [785, 25] width 985 height 50
click at [343, 21] on icon at bounding box center [339, 25] width 93 height 12
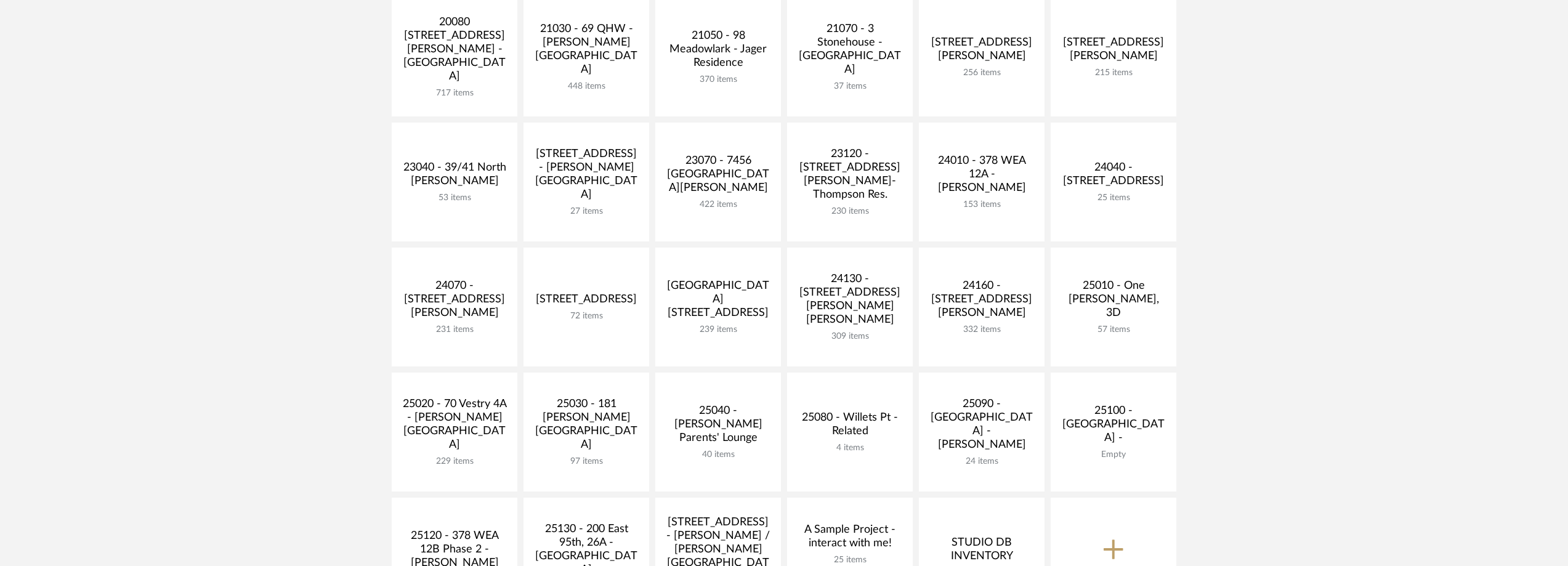
scroll to position [369, 0]
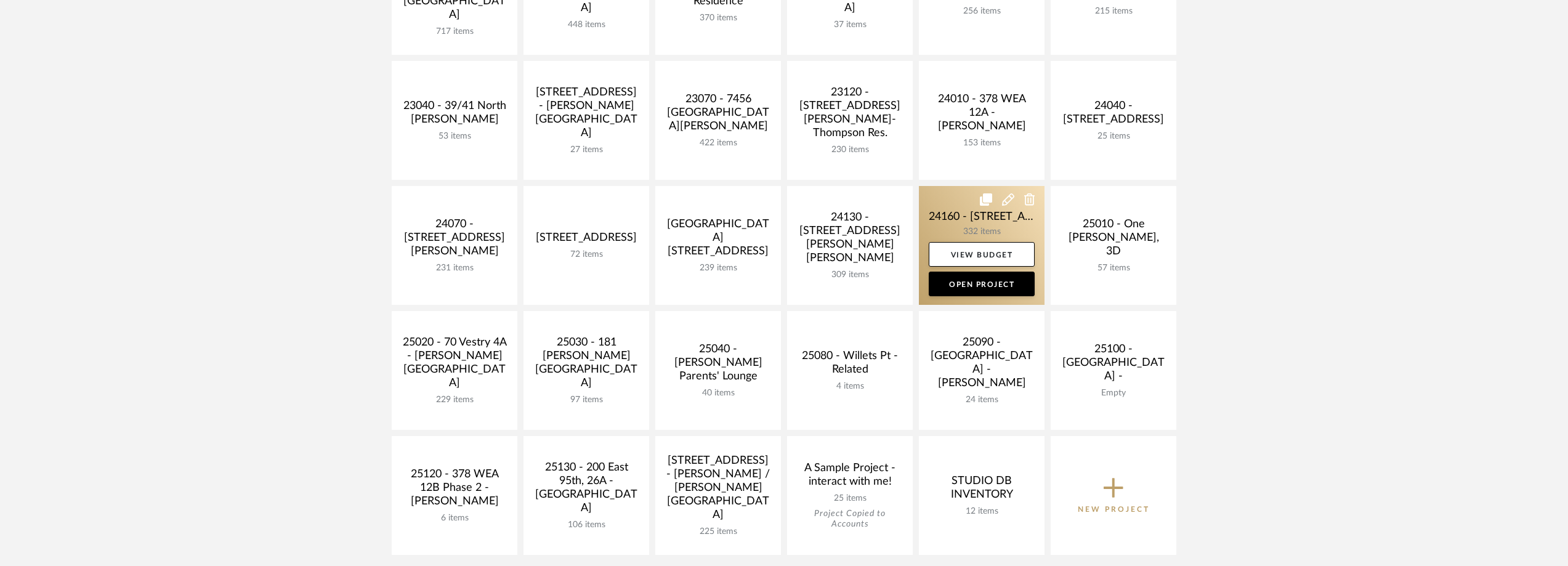
click at [978, 221] on link at bounding box center [982, 246] width 126 height 119
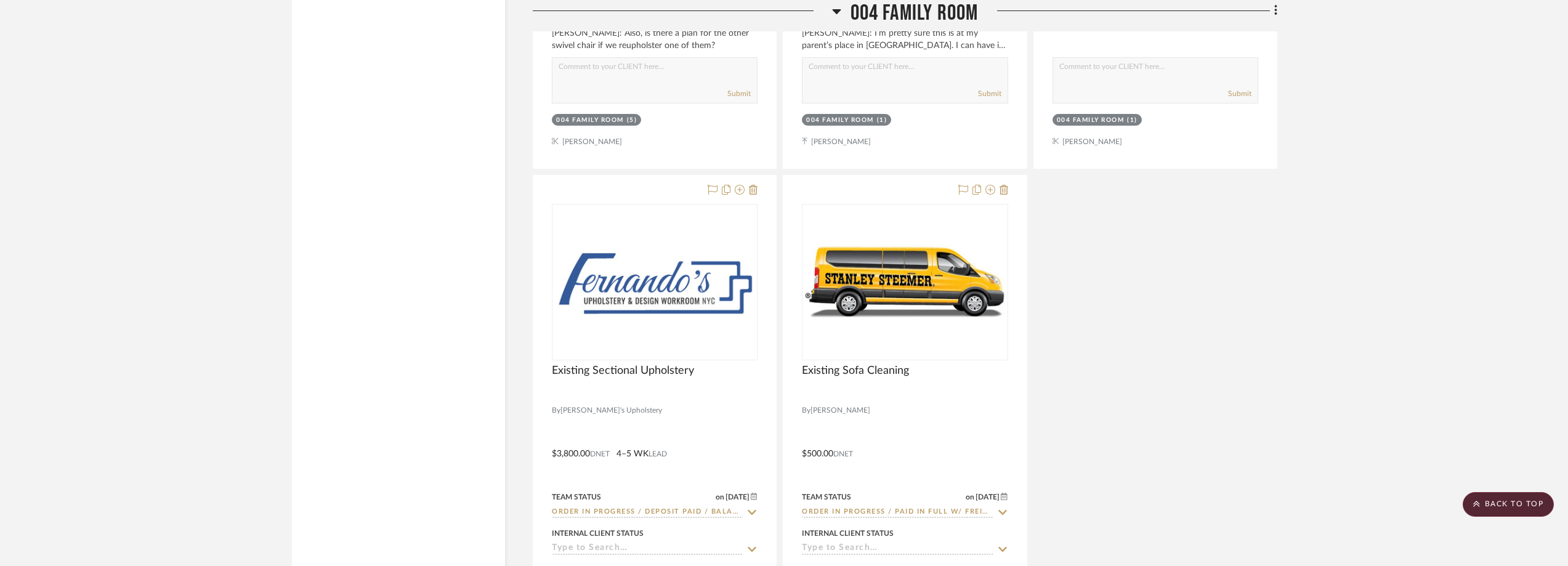
scroll to position [11304, 0]
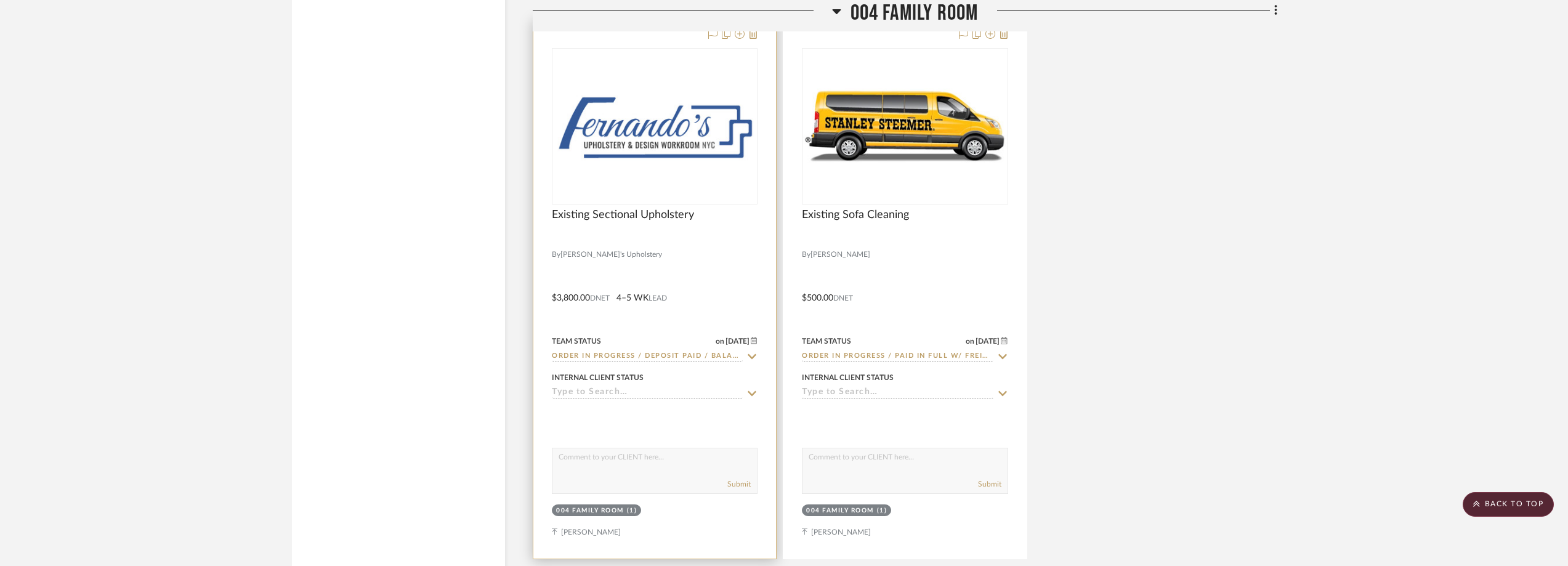
click at [751, 356] on icon at bounding box center [752, 356] width 9 height 5
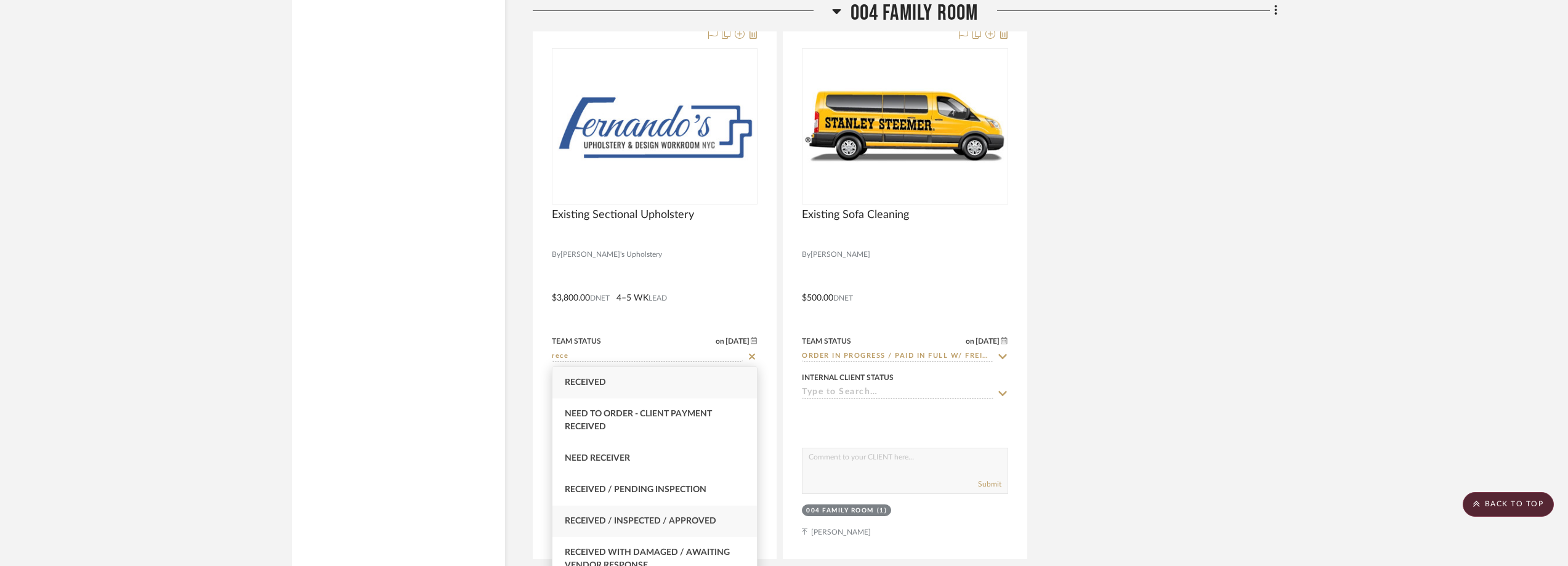
type input "rece"
click at [694, 511] on div "Received / Inspected / Approved" at bounding box center [654, 521] width 204 height 31
type input "[DATE]"
type input "Received / Inspected / Approved"
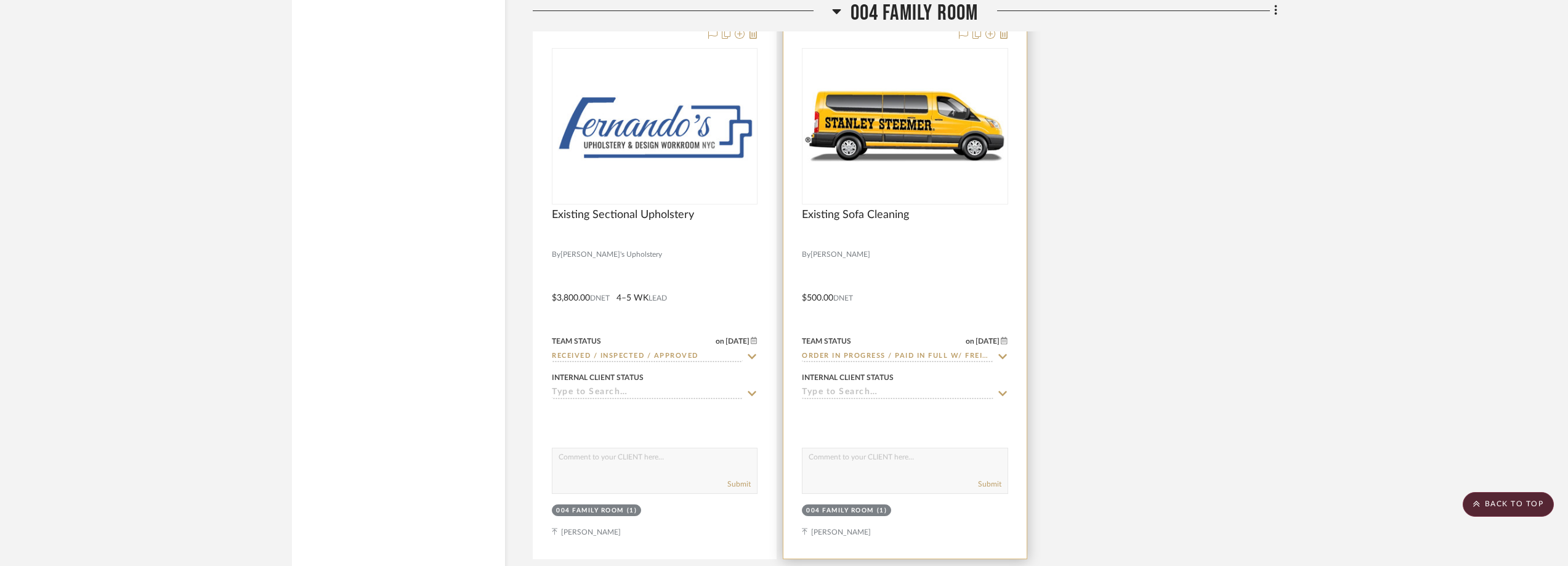
click at [1002, 355] on icon at bounding box center [1003, 356] width 11 height 9
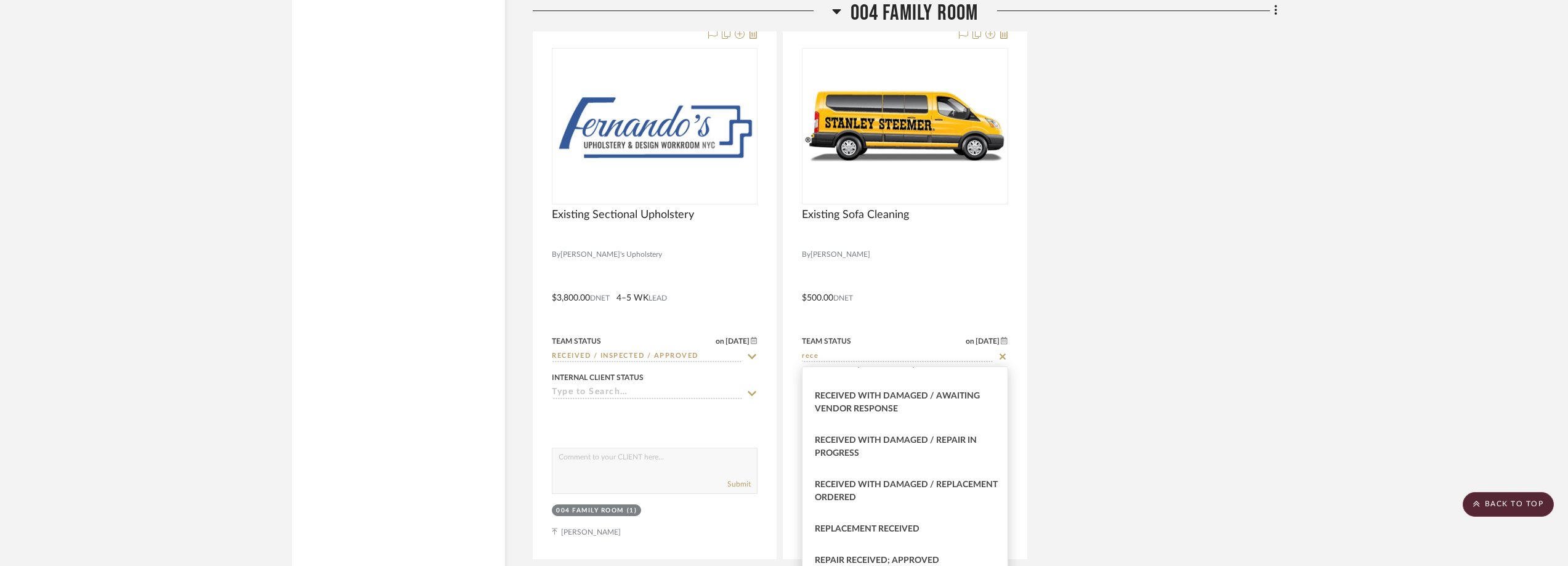
scroll to position [0, 0]
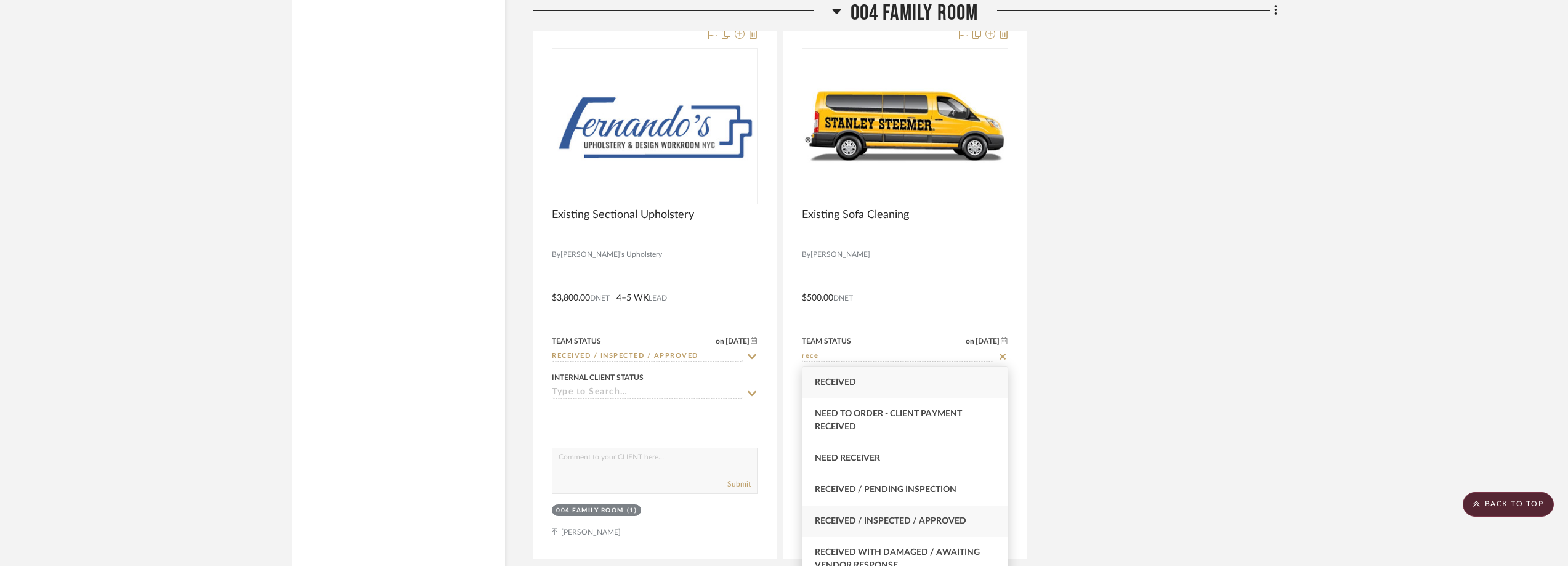
type input "rece"
click at [948, 515] on div "Received / Inspected / Approved" at bounding box center [905, 521] width 204 height 31
type input "[DATE]"
type input "Received / Inspected / Approved"
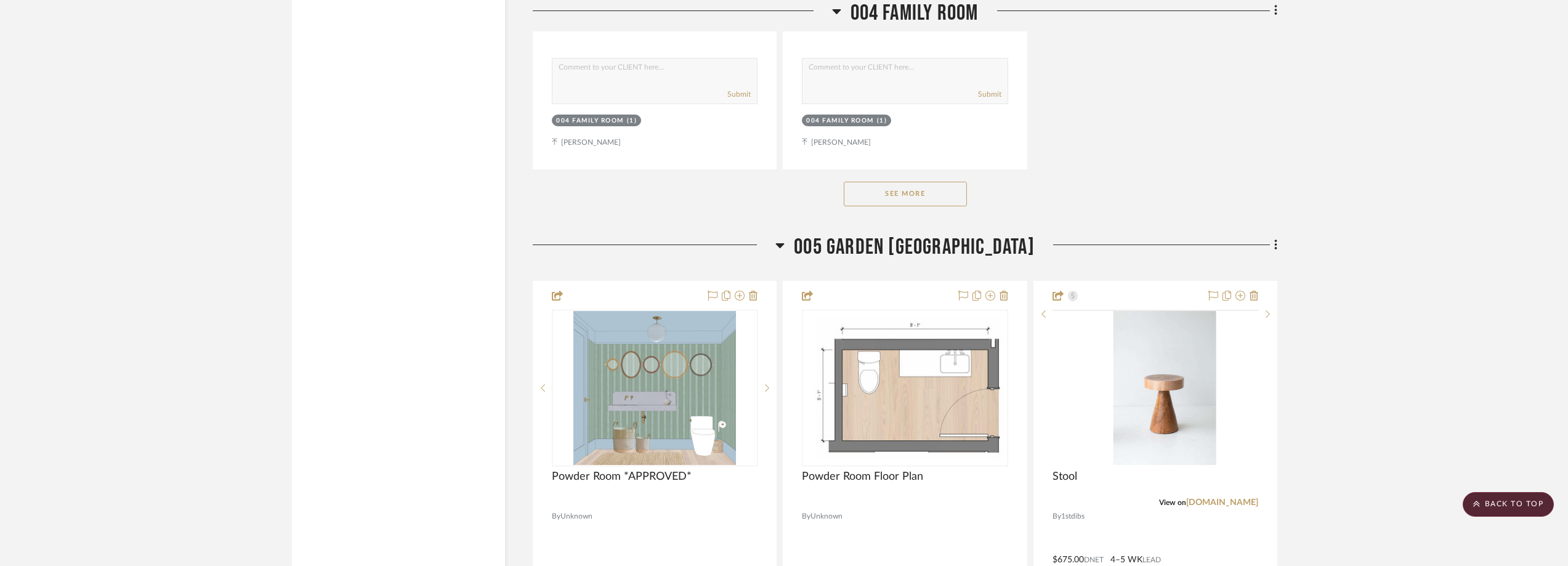
scroll to position [11796, 0]
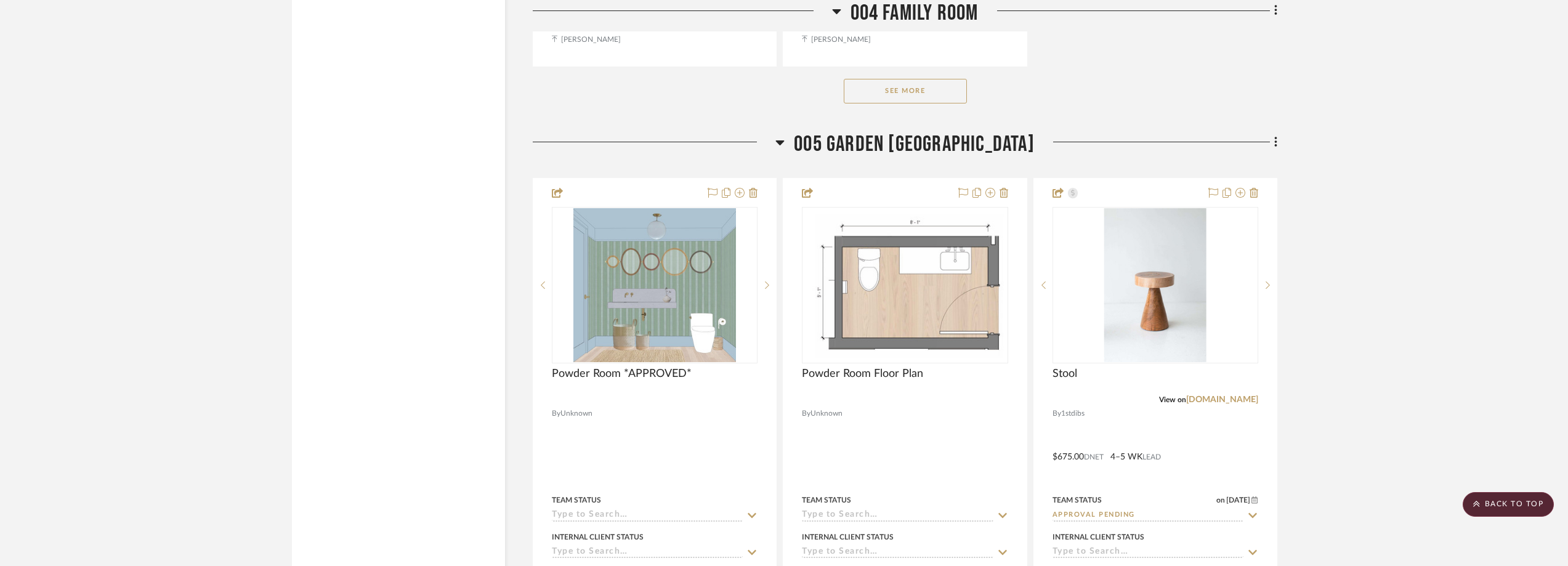
click at [941, 91] on button "See More" at bounding box center [905, 91] width 123 height 25
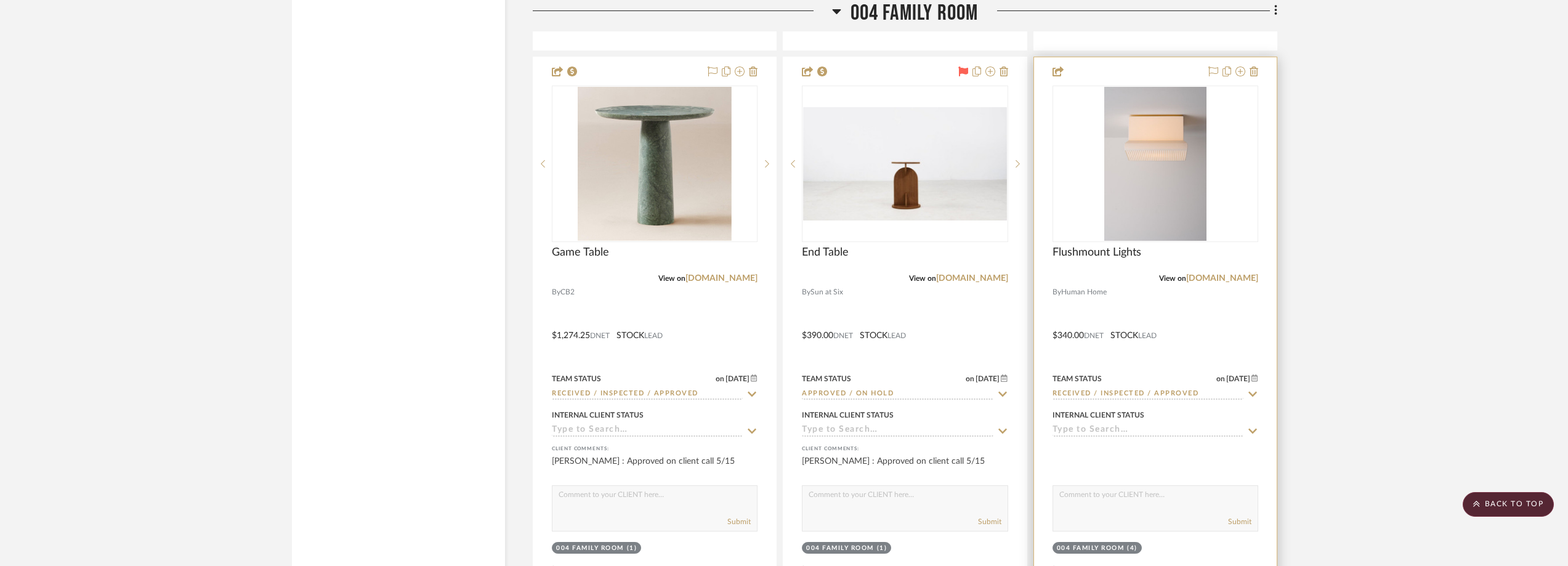
scroll to position [12966, 0]
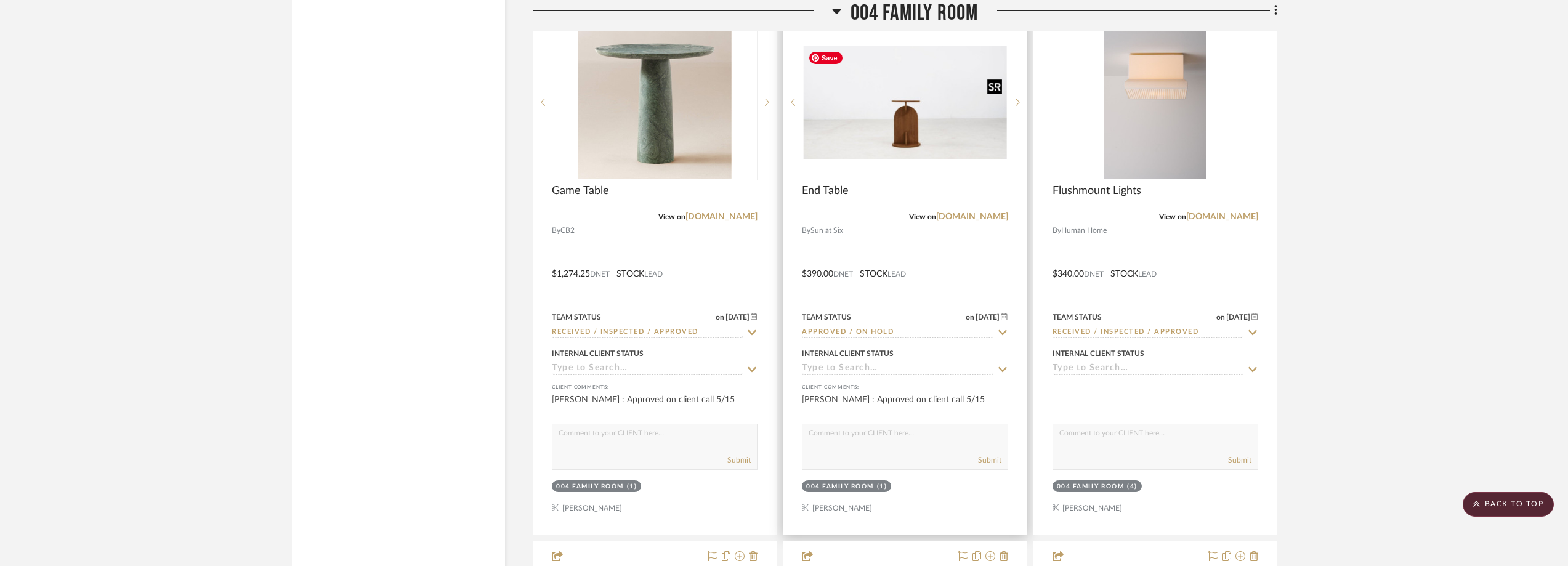
click at [0, 0] on img at bounding box center [0, 0] width 0 height 0
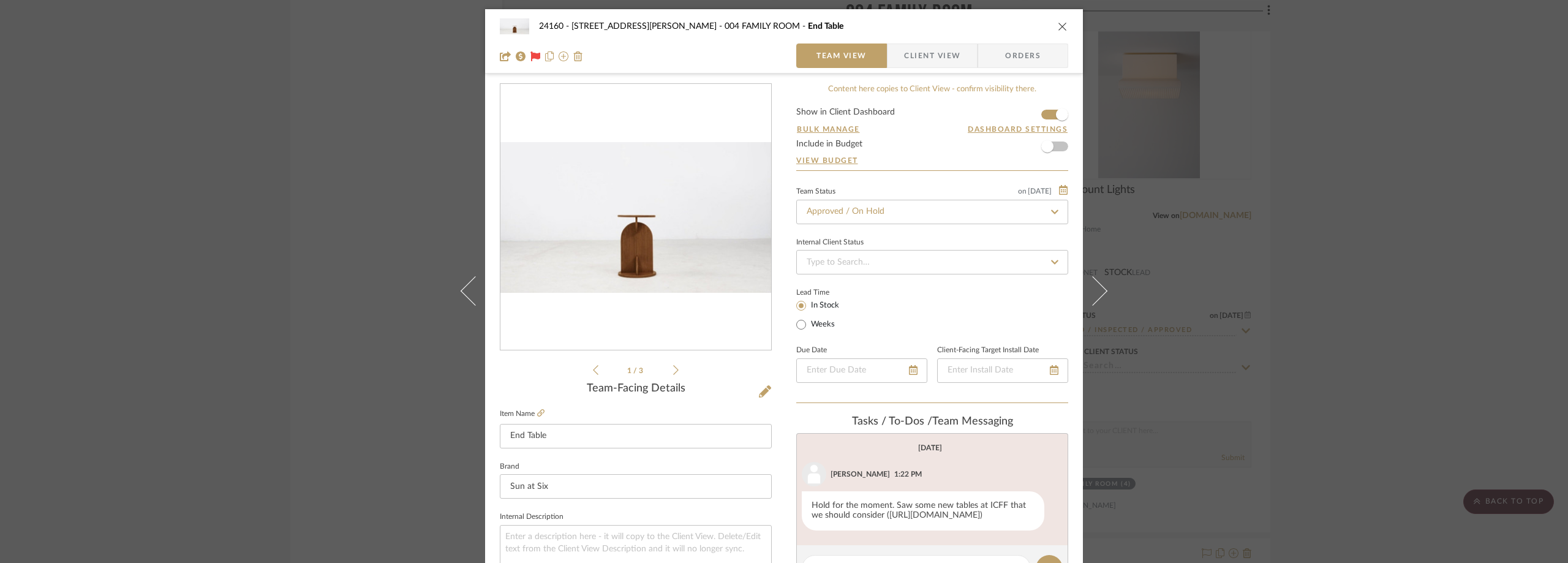
scroll to position [61, 0]
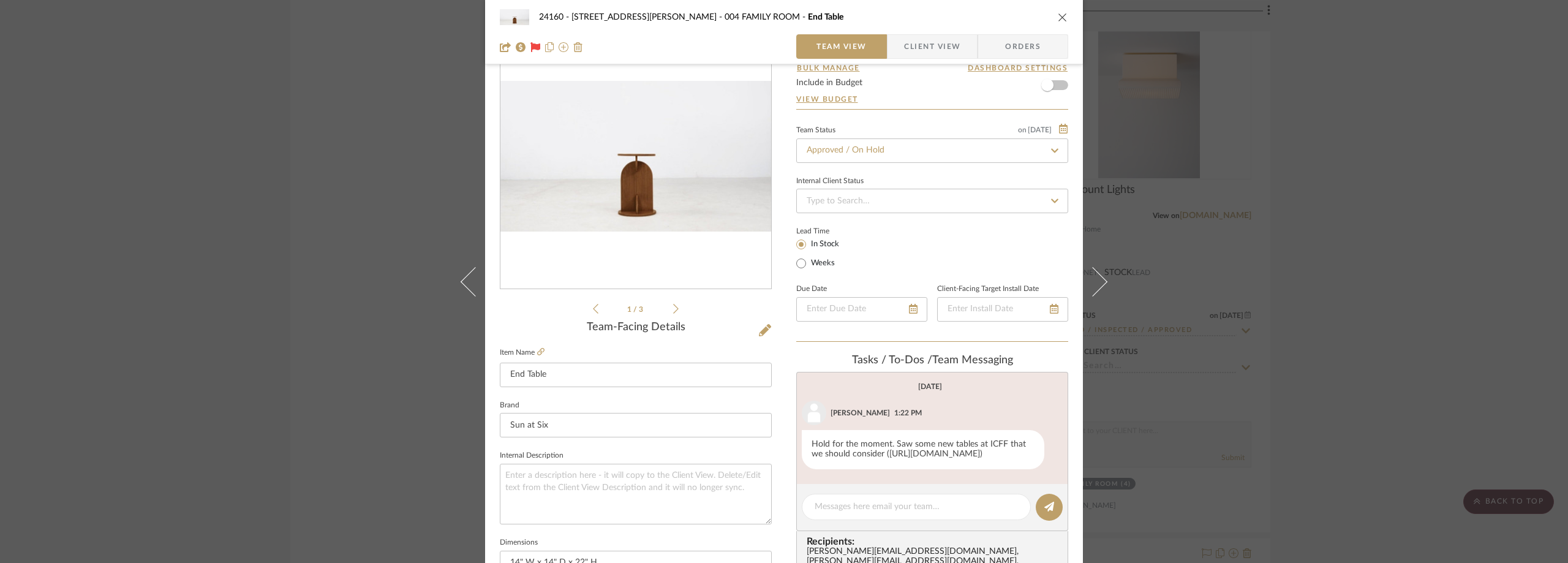
click at [1343, 322] on div "24160 - 214 E 18th Street - Satow Elliot 004 FAMILY ROOM End Table Team View Cl…" at bounding box center [784, 281] width 1568 height 563
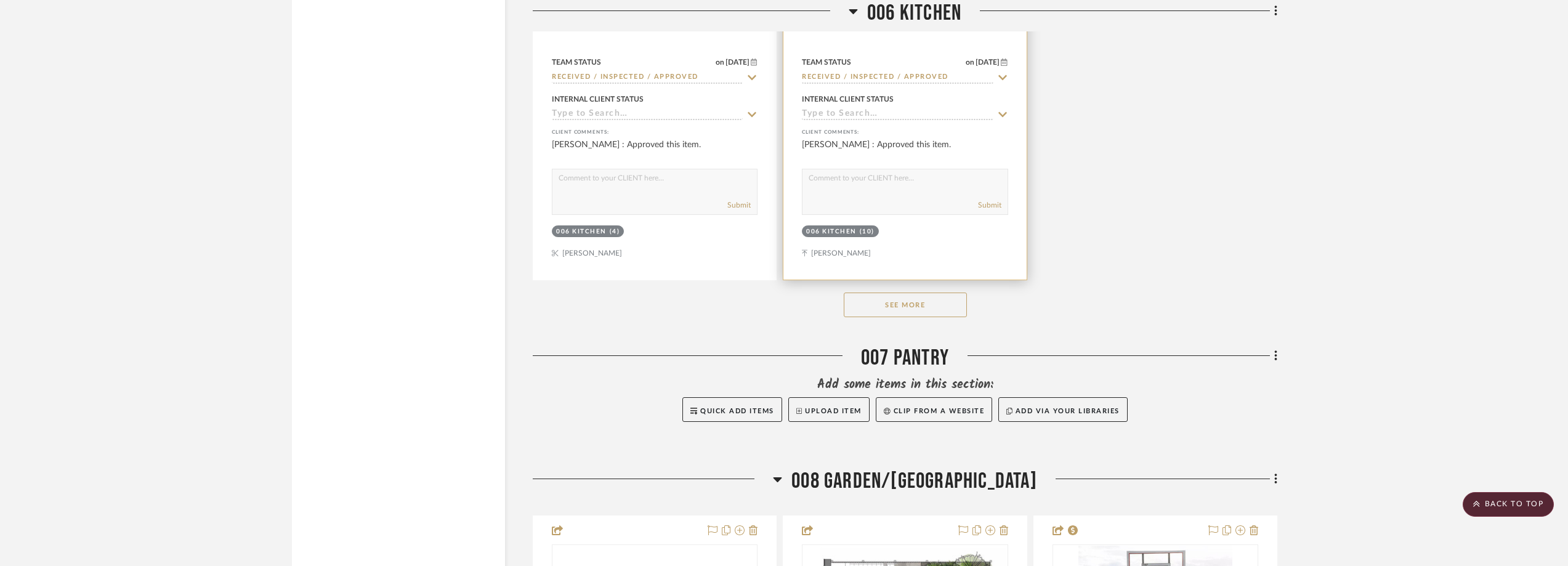
scroll to position [17151, 0]
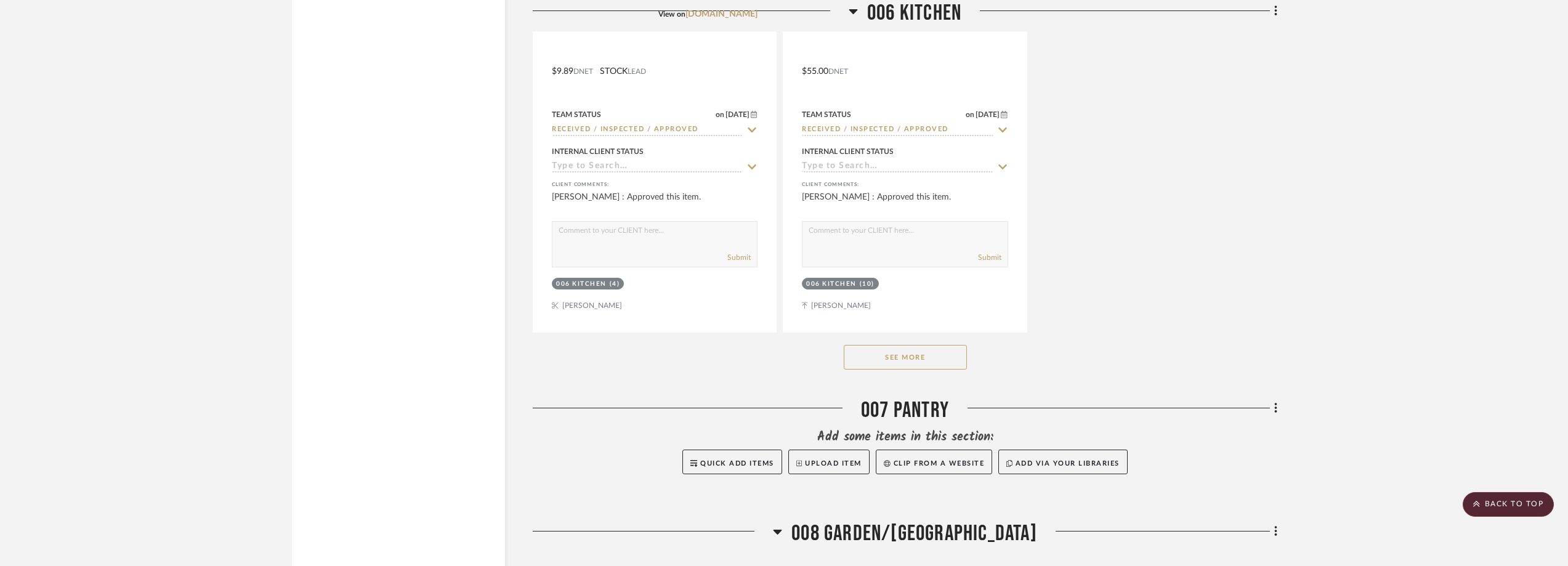
click at [946, 347] on button "See More" at bounding box center [905, 357] width 123 height 25
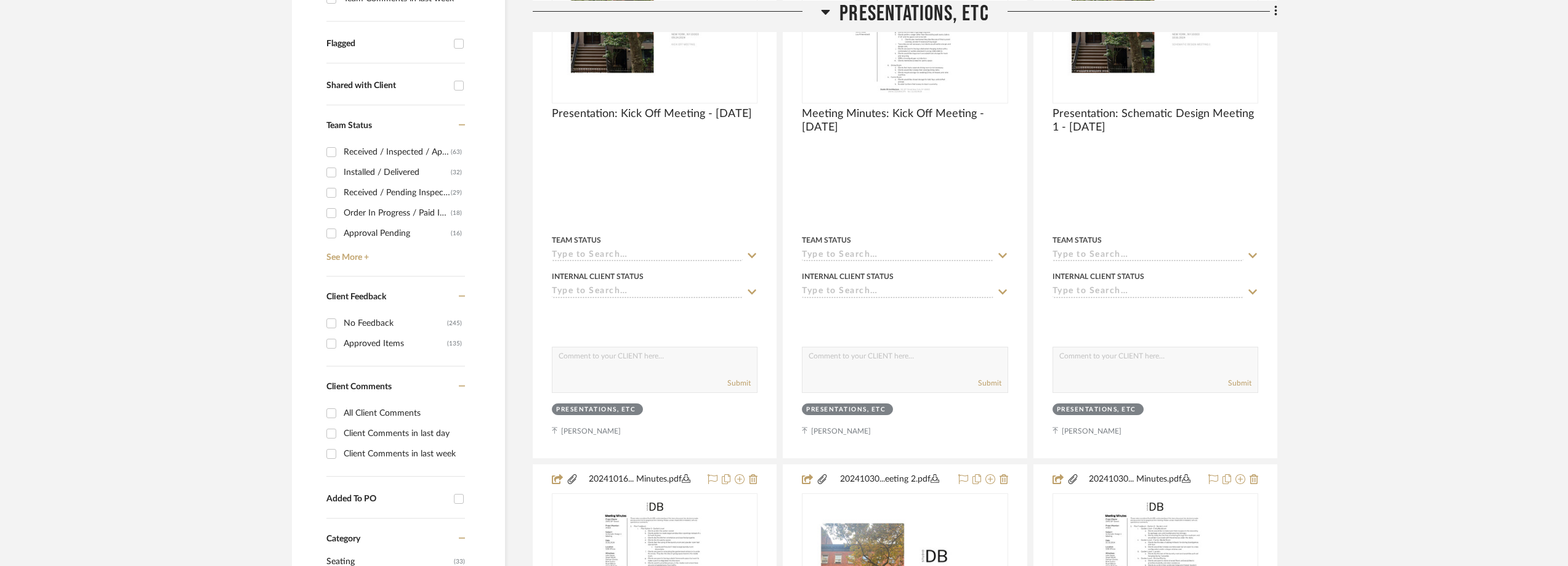
scroll to position [492, 0]
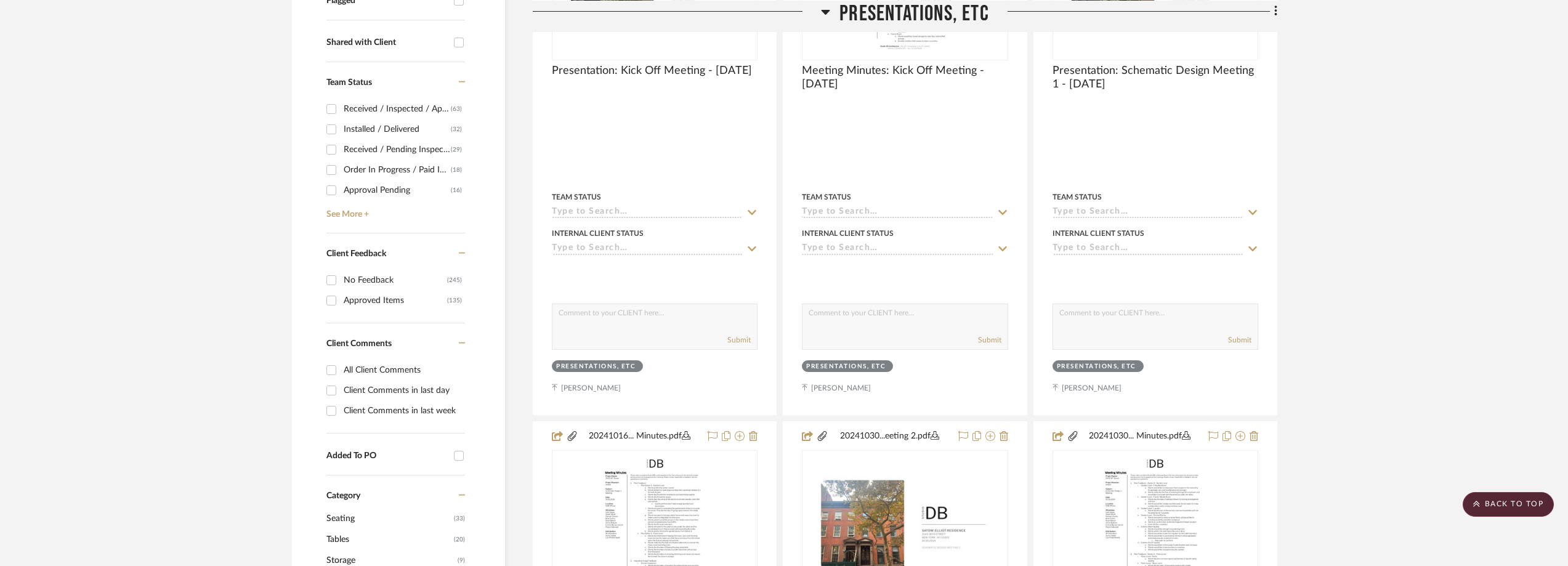
click at [398, 169] on div "Order In Progress / Paid In Full w/ Freight, No Balance due" at bounding box center [396, 169] width 107 height 20
click at [341, 169] on input "Order In Progress / Paid In Full w/ Freight, No Balance due (18)" at bounding box center [331, 169] width 20 height 20
checkbox input "true"
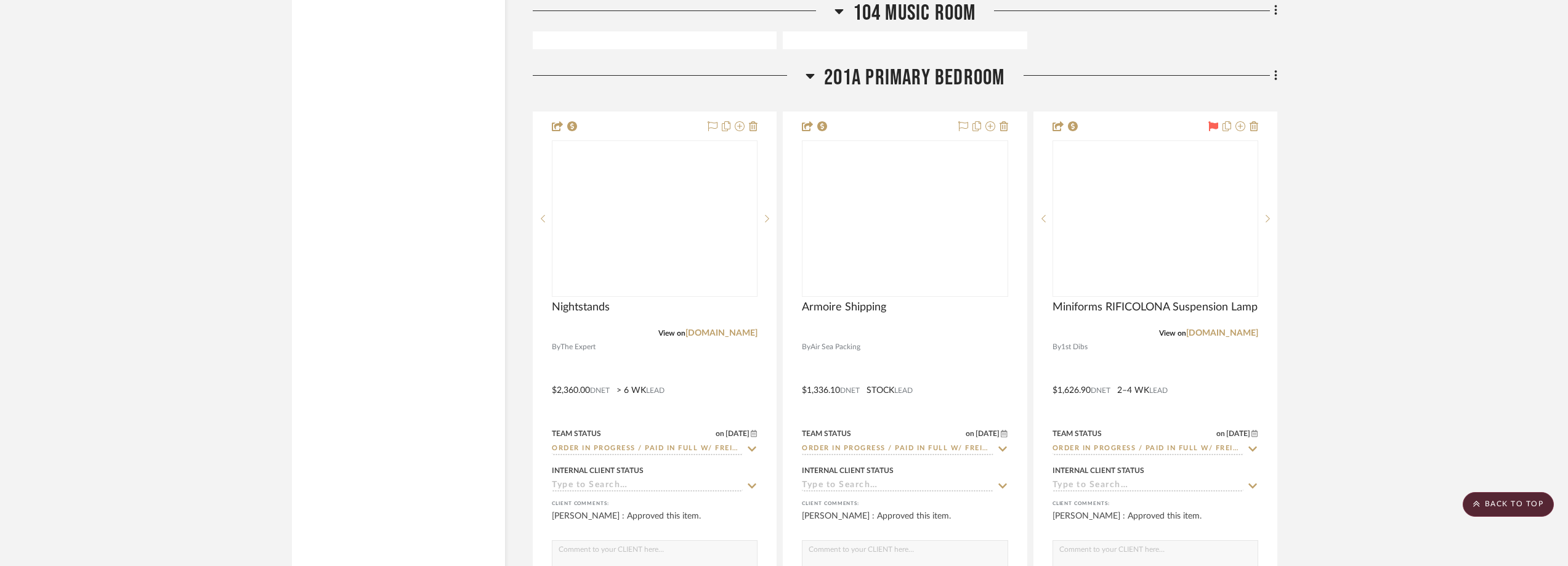
scroll to position [4493, 0]
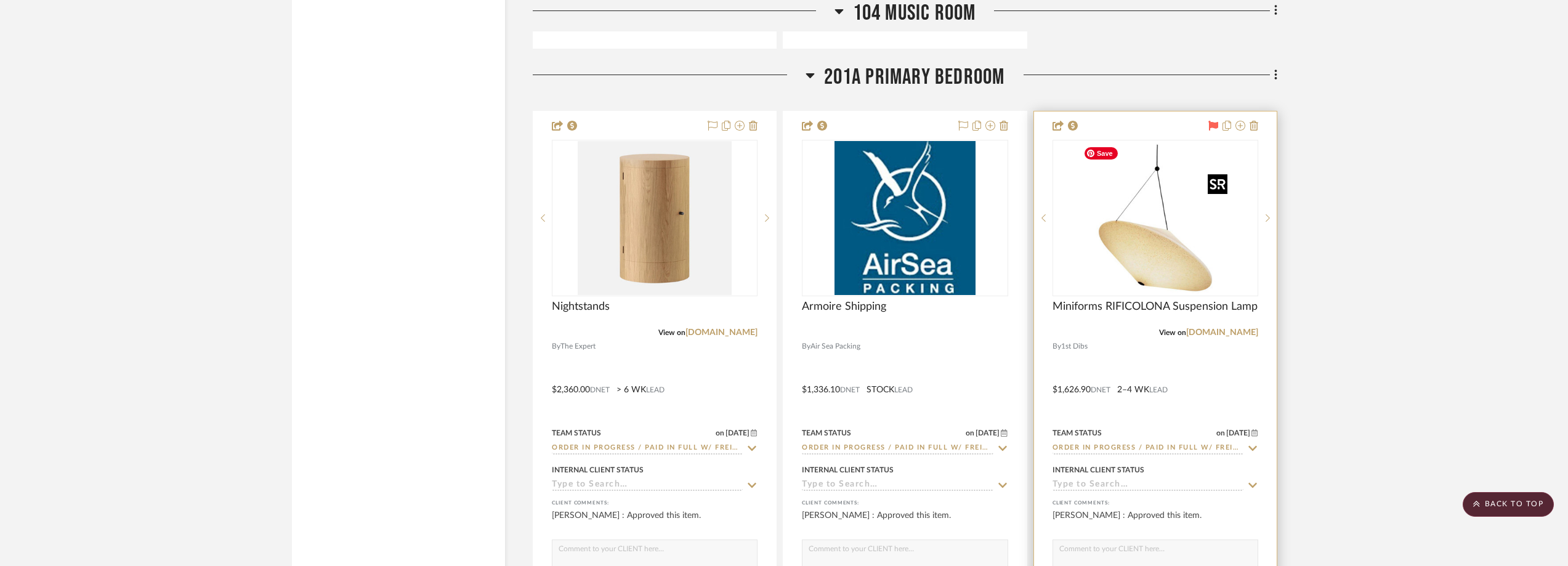
click at [1222, 271] on img "0" at bounding box center [1164, 217] width 154 height 154
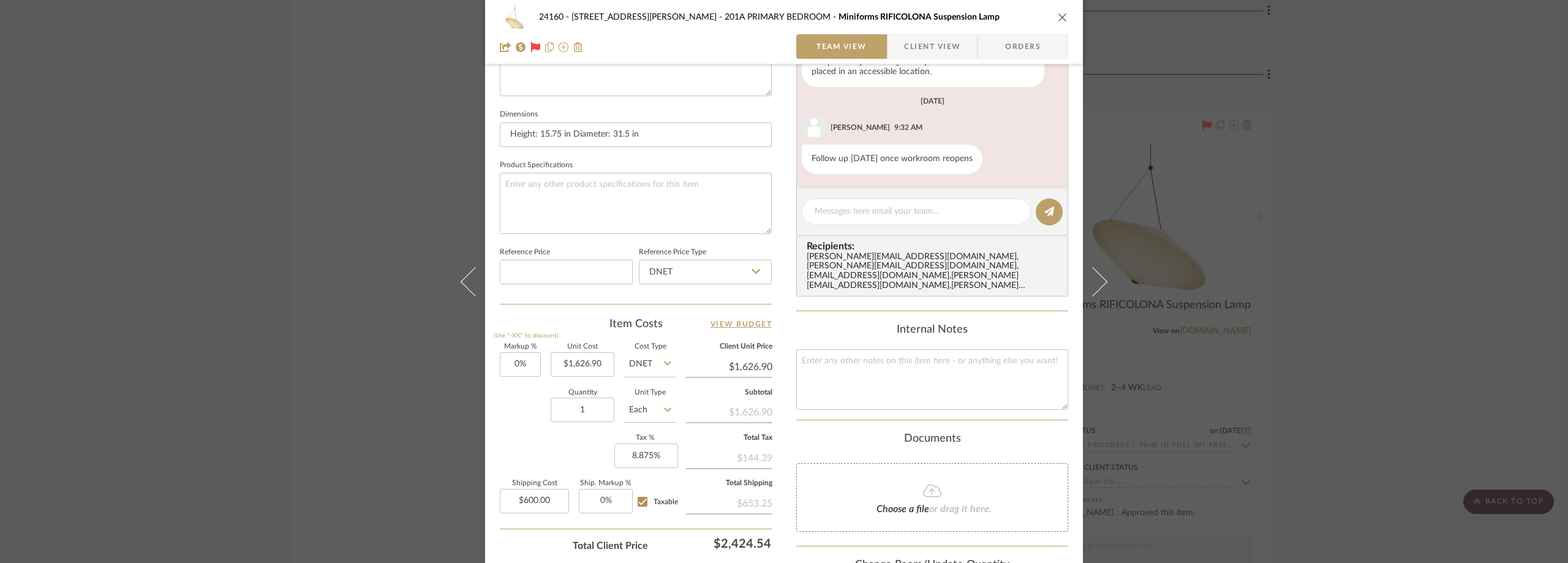
scroll to position [490, 0]
click at [292, 233] on div "24160 - 214 E 18th Street - Satow Elliot 201A PRIMARY BEDROOM Miniforms RIFICOL…" at bounding box center [784, 281] width 1568 height 563
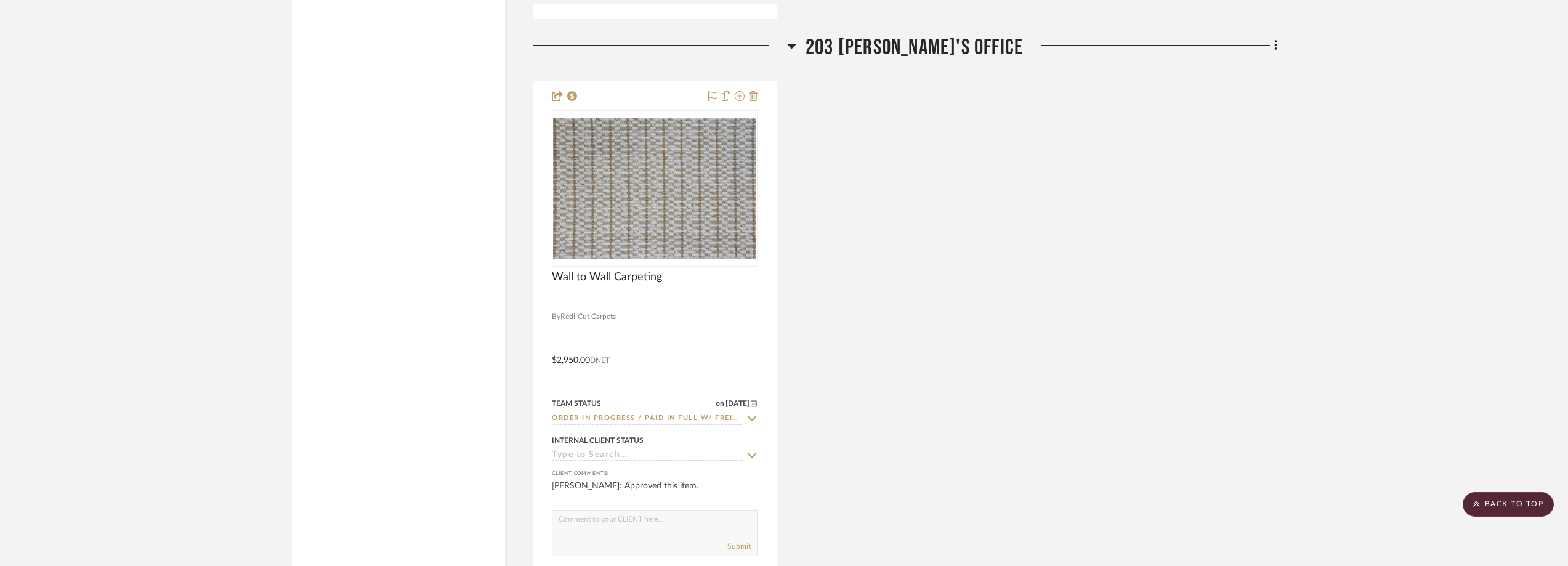
scroll to position [0, 0]
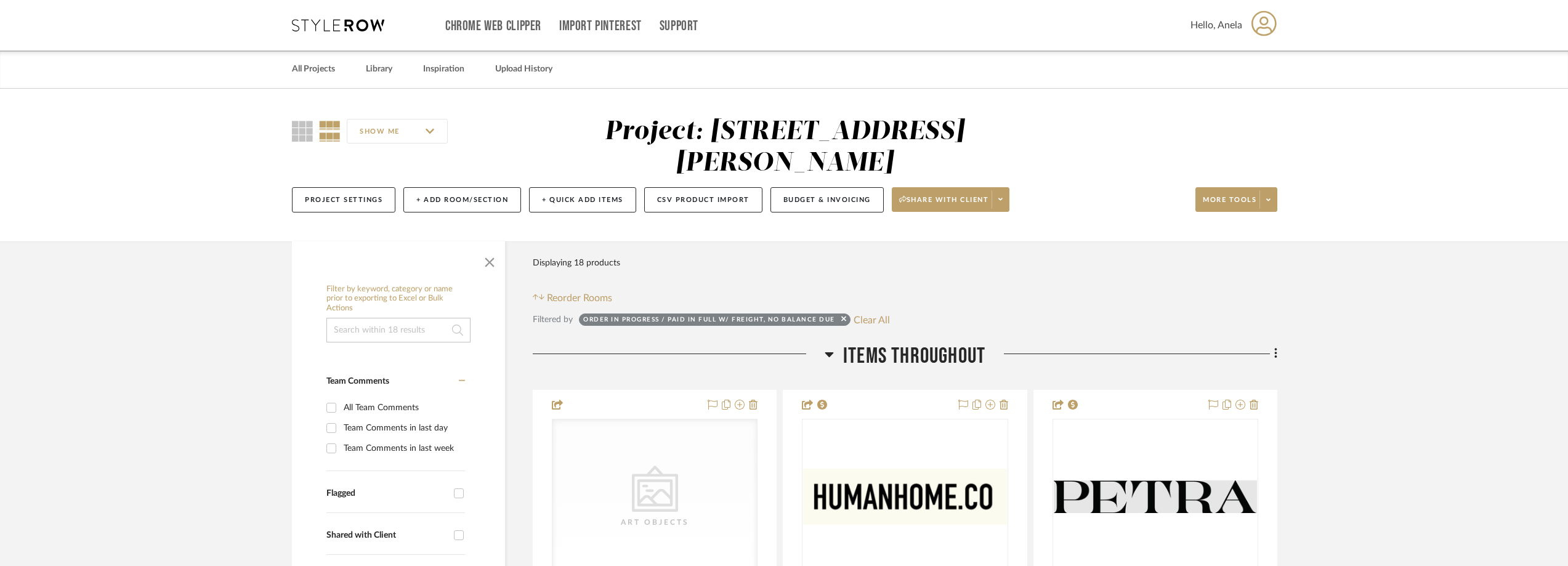
click at [321, 22] on icon at bounding box center [339, 25] width 93 height 12
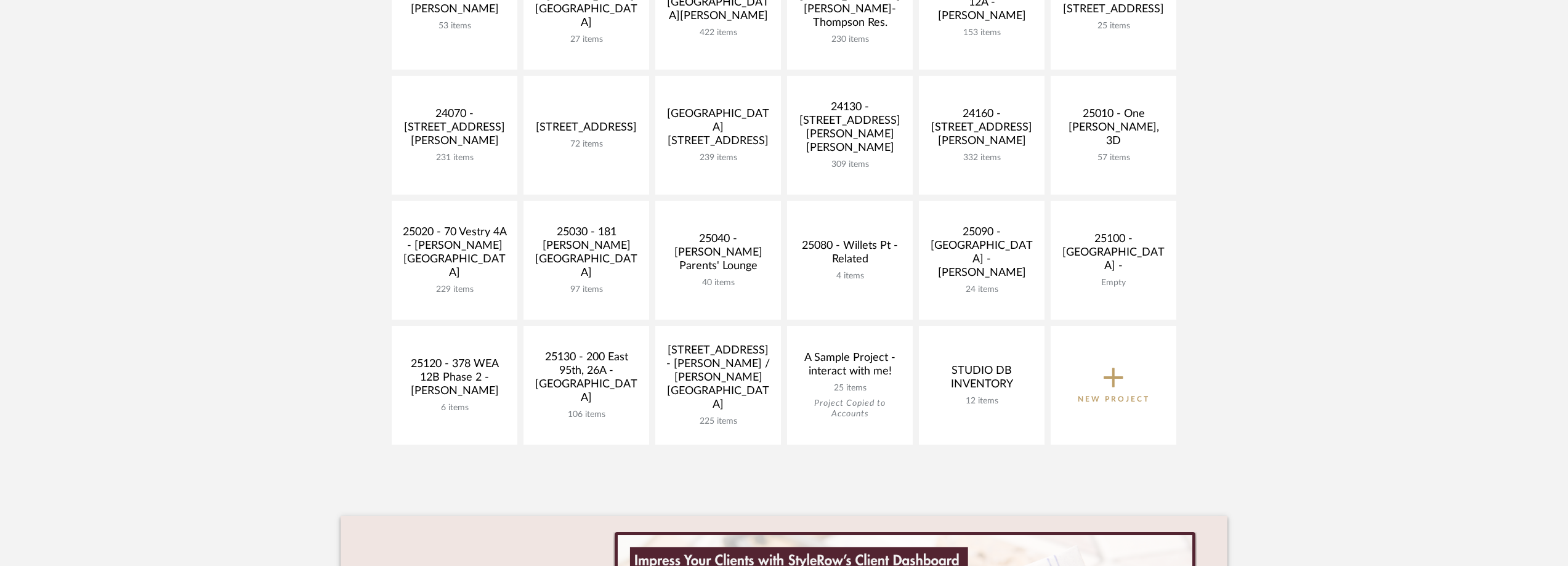
scroll to position [615, 0]
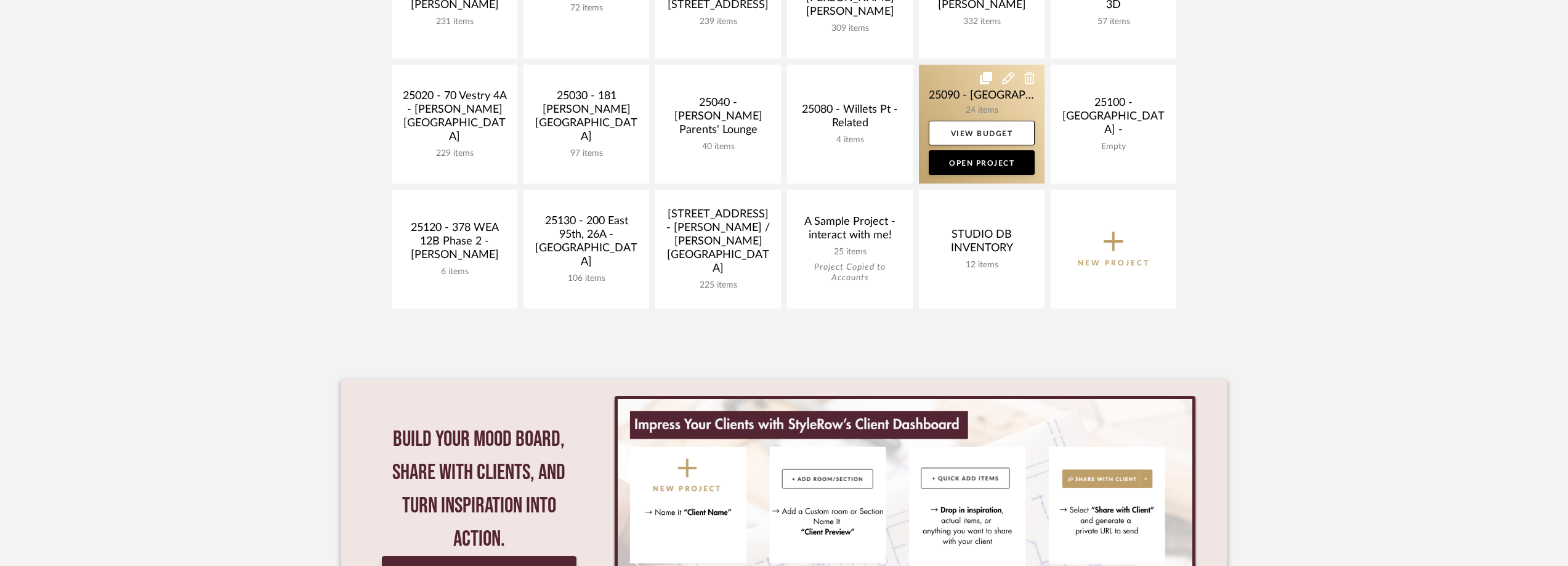
click at [944, 100] on link at bounding box center [982, 124] width 126 height 119
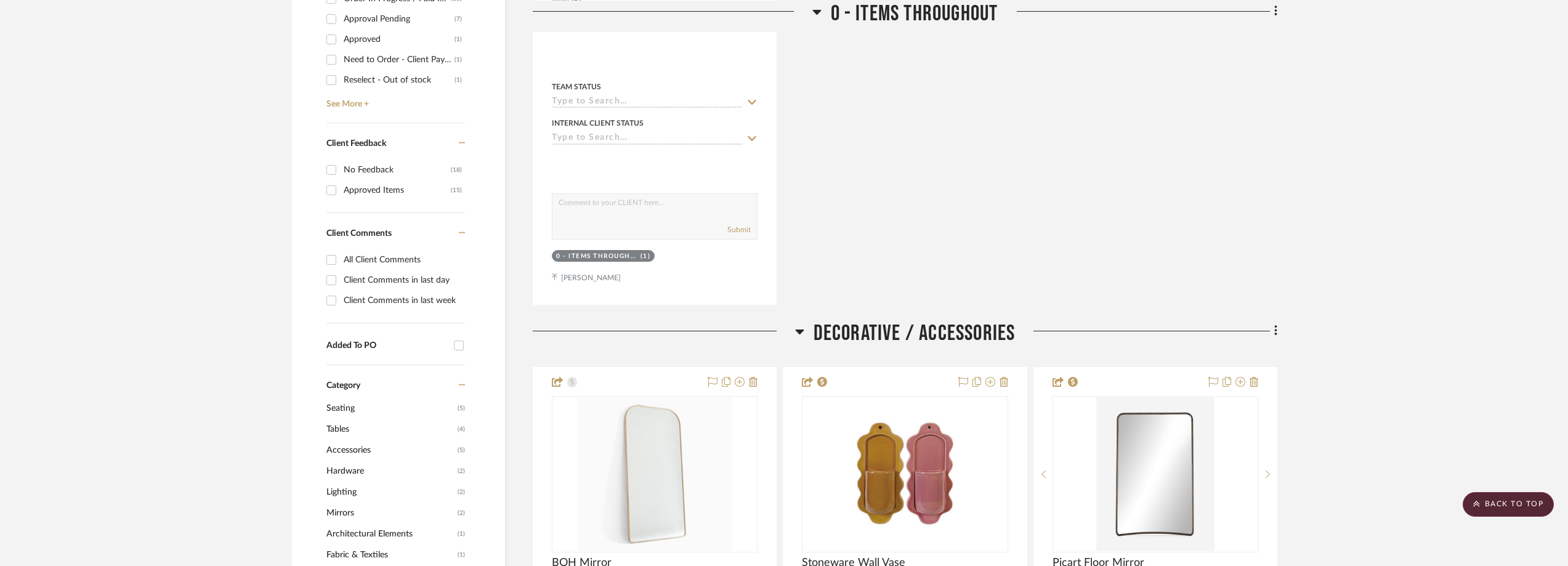
scroll to position [862, 0]
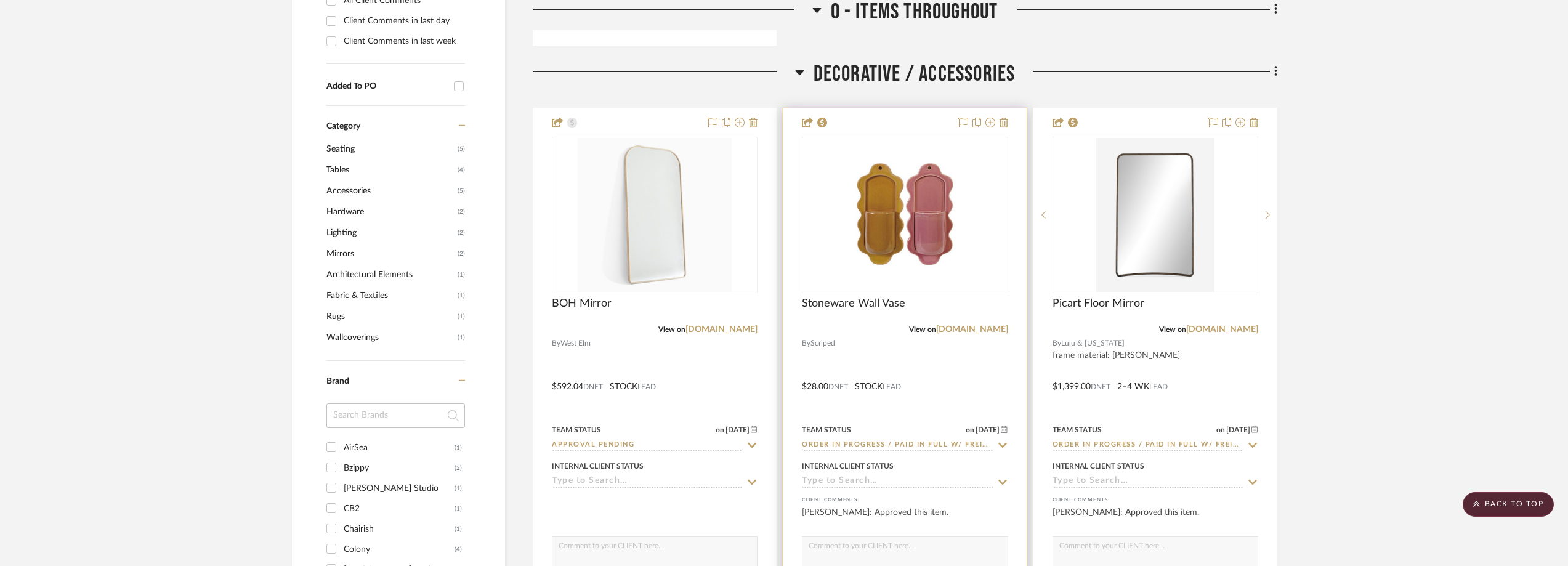
click at [1002, 440] on icon at bounding box center [1003, 445] width 11 height 9
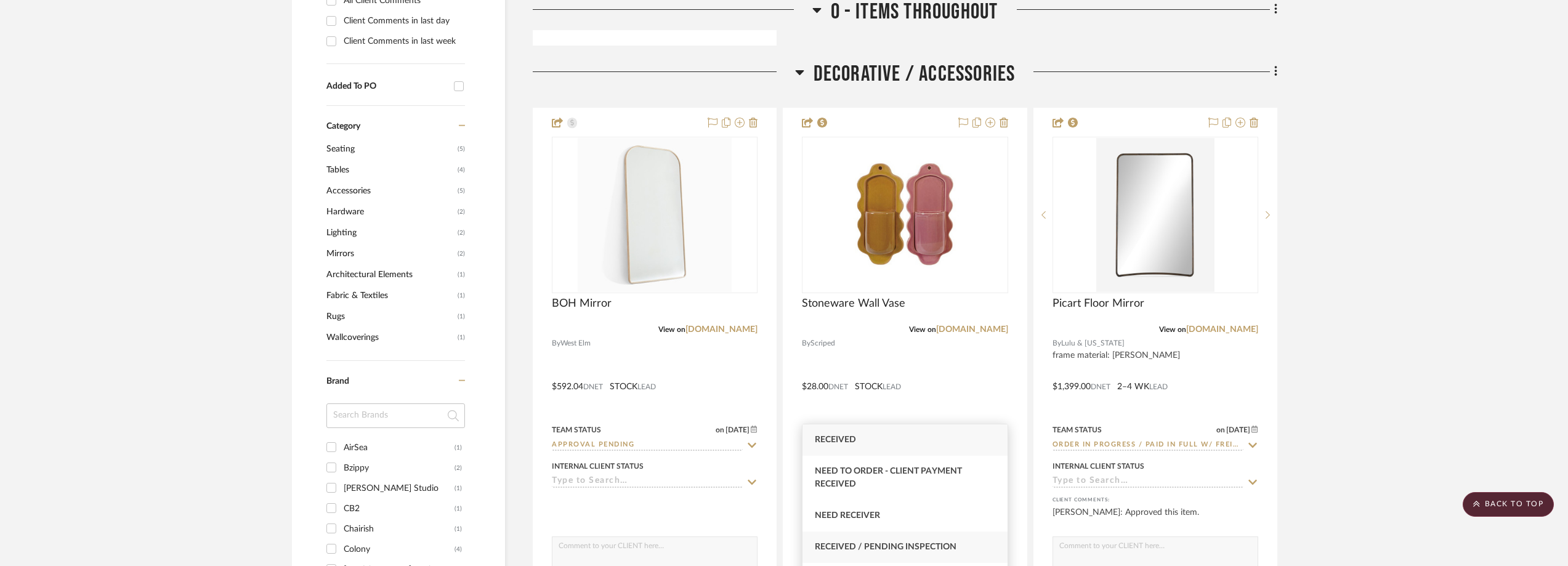
type input "rece"
click at [939, 541] on div "Received / Pending Inspection" at bounding box center [905, 546] width 204 height 31
type input "[DATE]"
type input "Received / Pending Inspection"
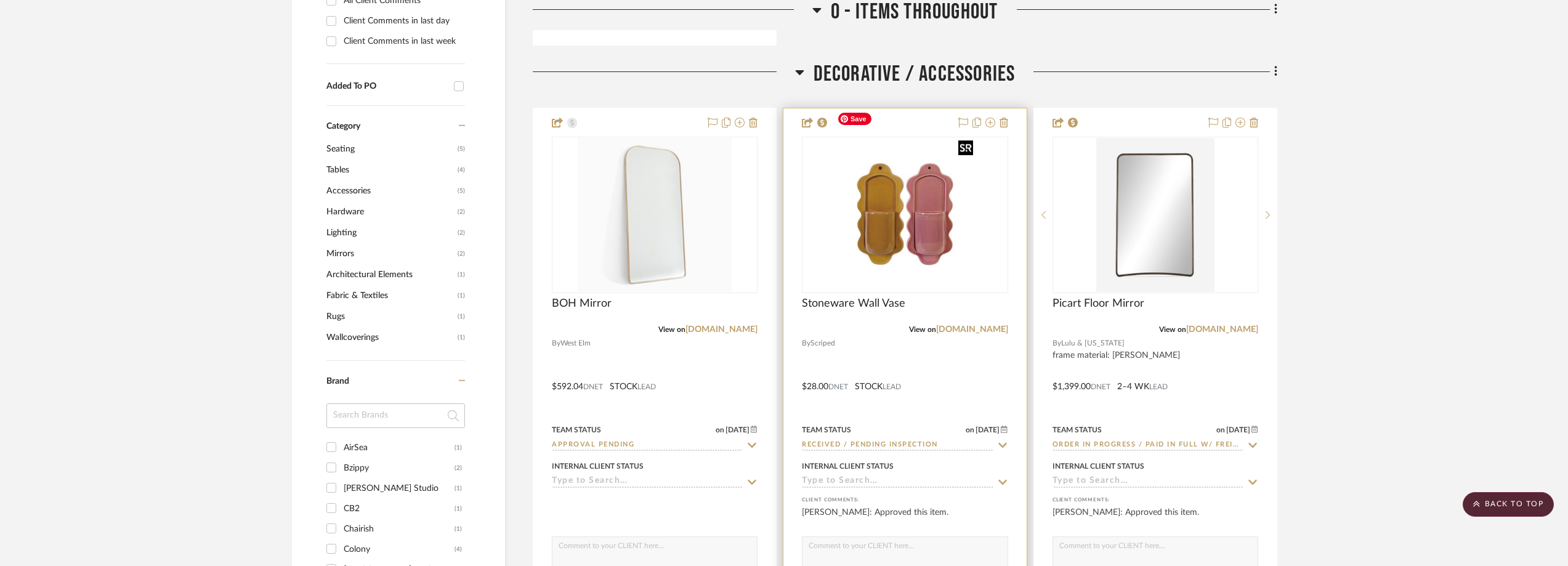
click at [0, 0] on img at bounding box center [0, 0] width 0 height 0
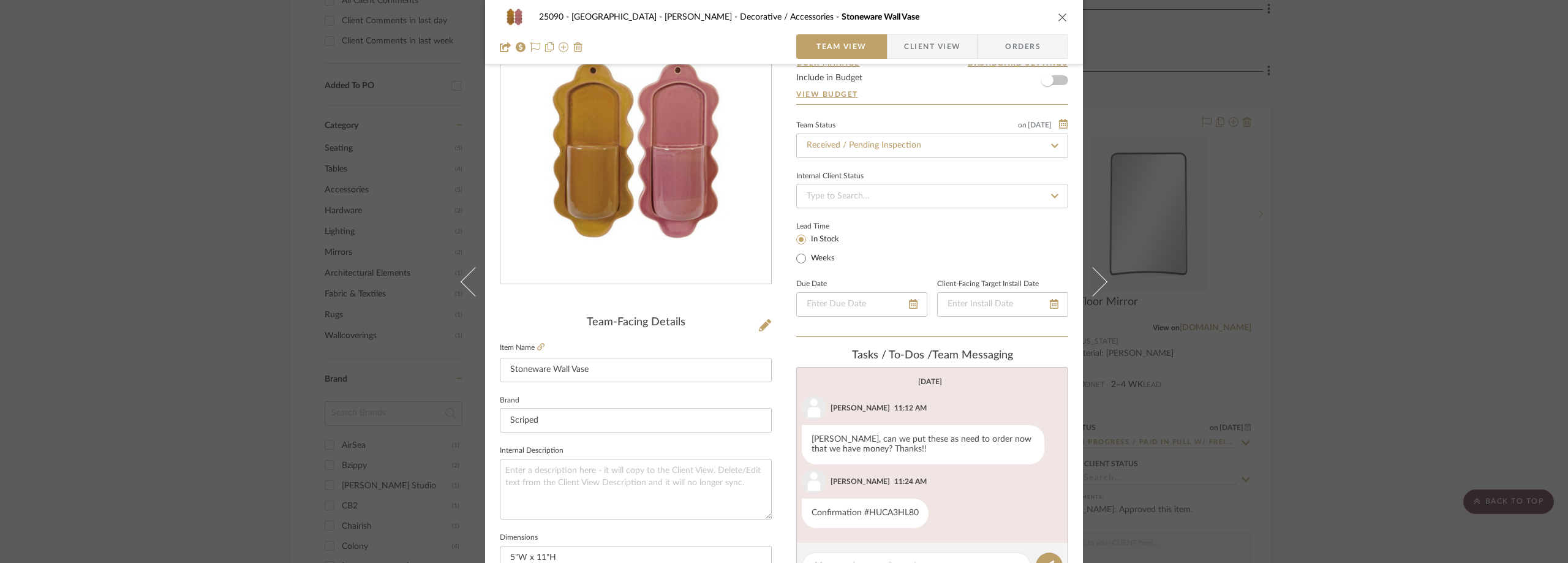
scroll to position [122, 0]
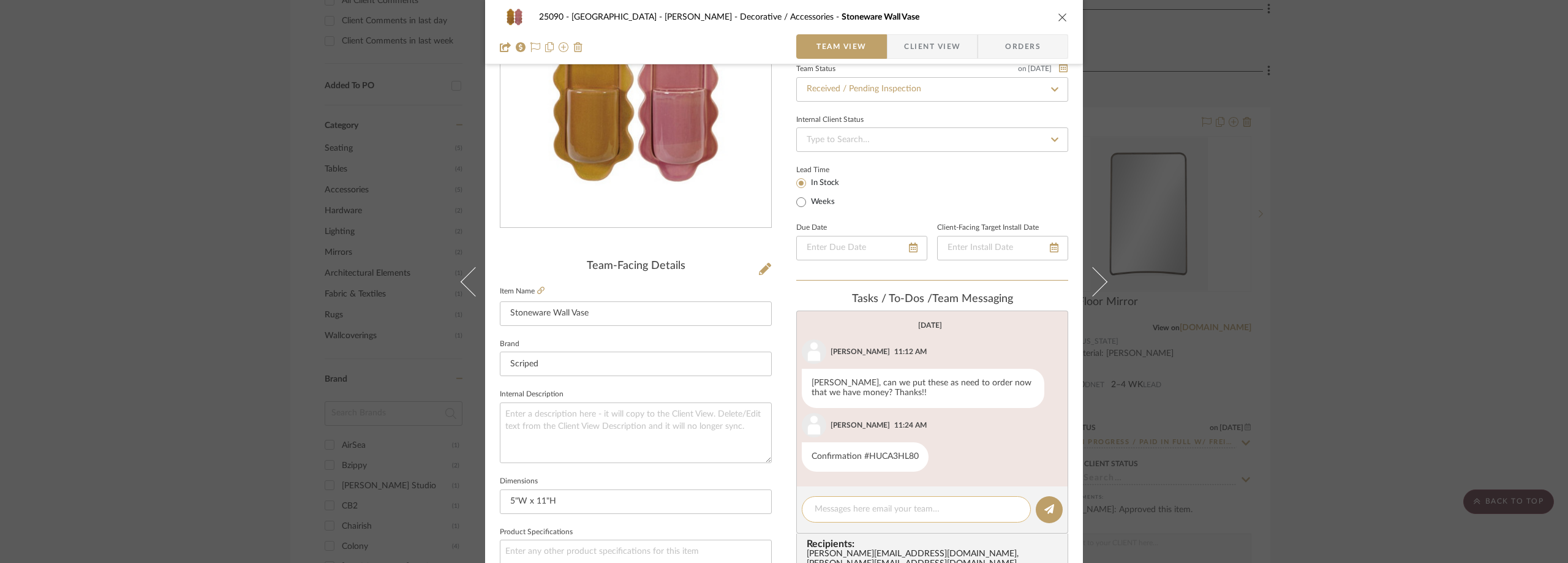
click at [862, 501] on editor-of-message at bounding box center [932, 509] width 272 height 47
click at [862, 502] on div at bounding box center [917, 509] width 230 height 26
click at [862, 505] on textarea at bounding box center [916, 509] width 203 height 13
paste textarea "420752059334610597204597978431"
type textarea "USPS Tracking: 420752059334610597204597978431"
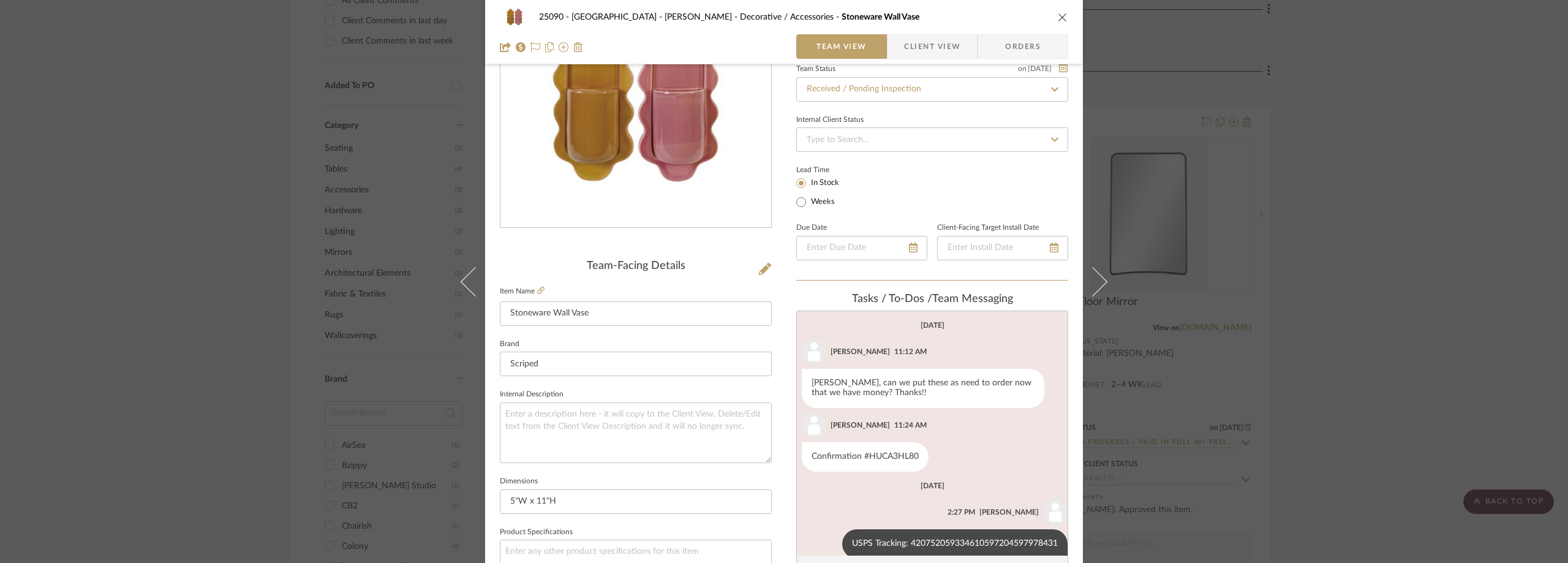
scroll to position [18, 0]
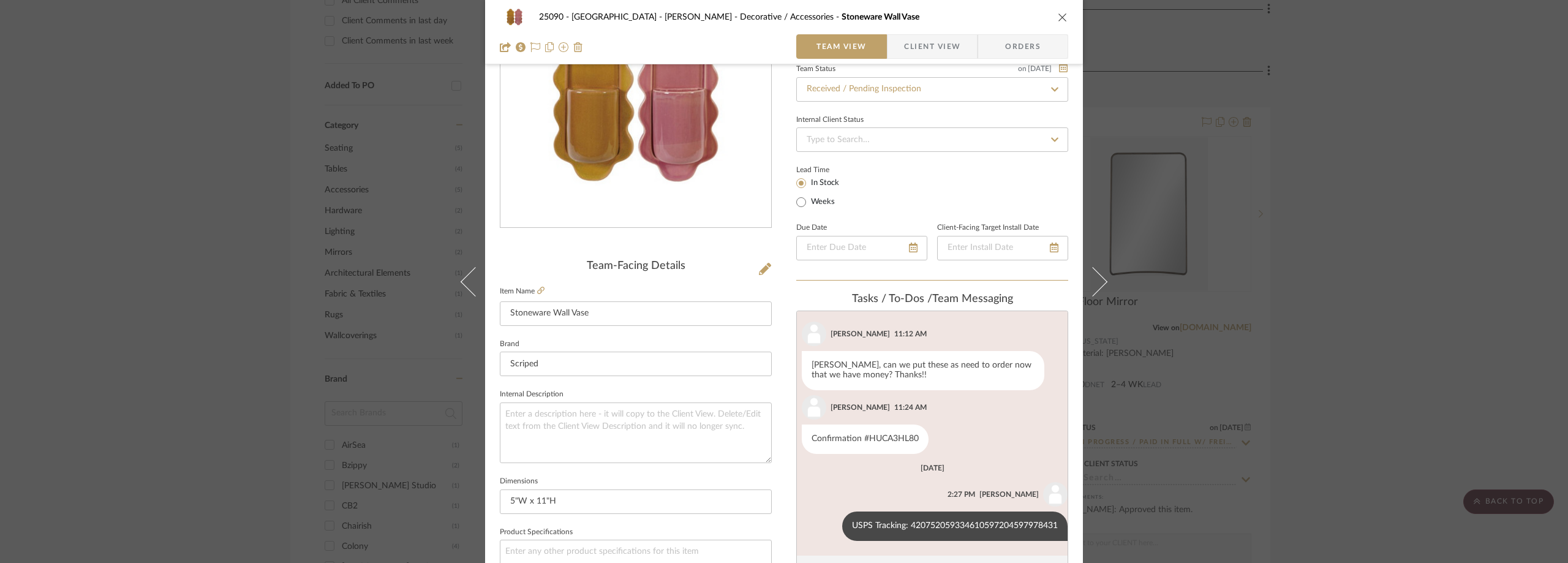
click at [1189, 243] on div "25090 - Bowie House - Lela Rose Decorative / Accessories Stoneware Wall Vase Te…" at bounding box center [784, 281] width 1568 height 563
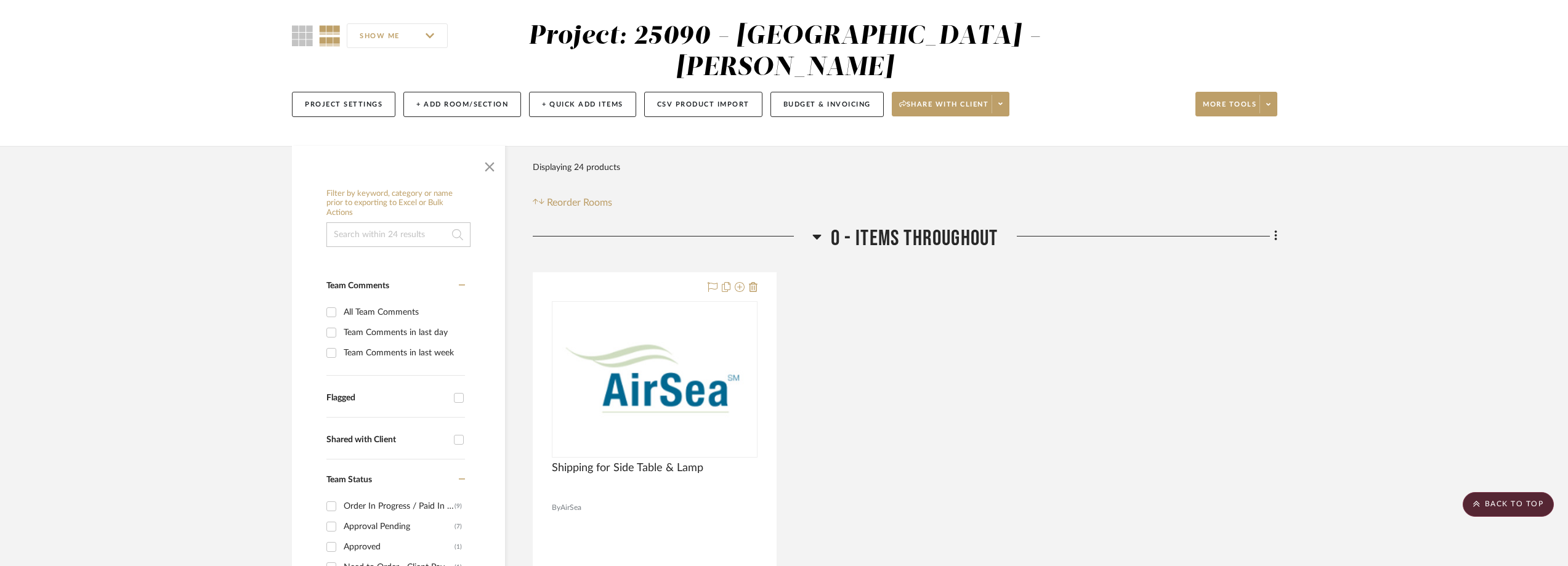
scroll to position [0, 0]
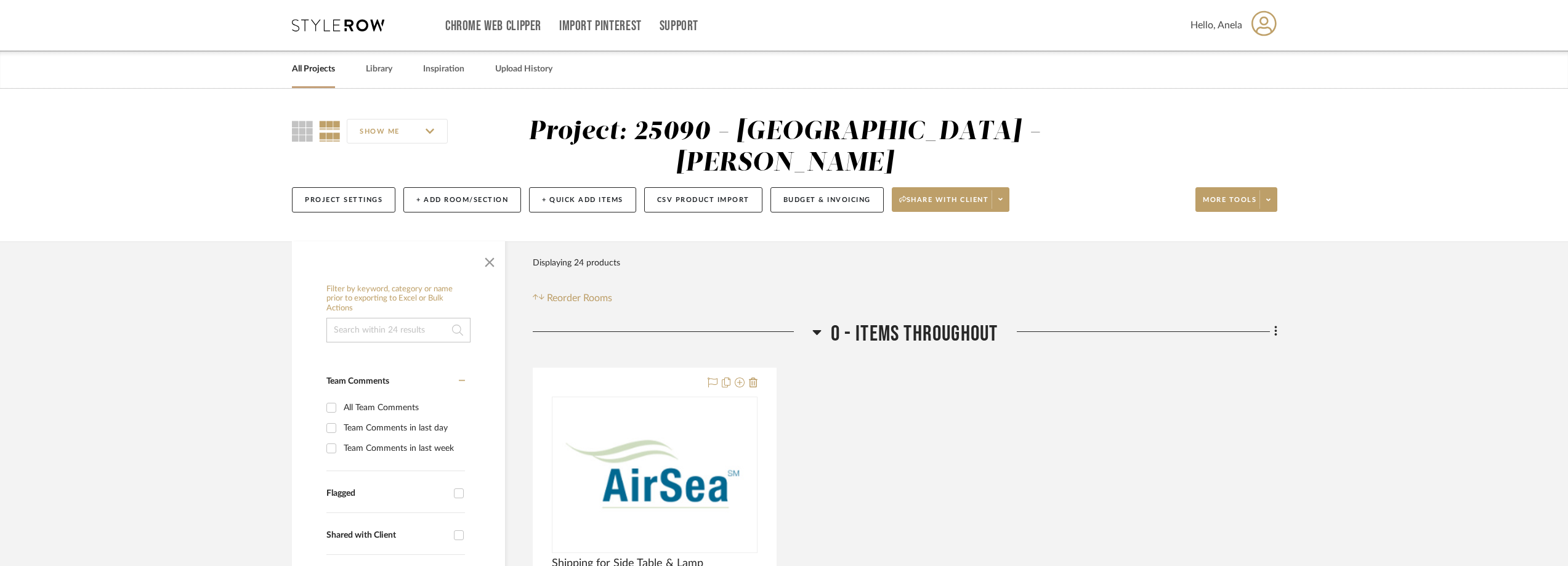
click at [303, 31] on icon at bounding box center [339, 25] width 93 height 12
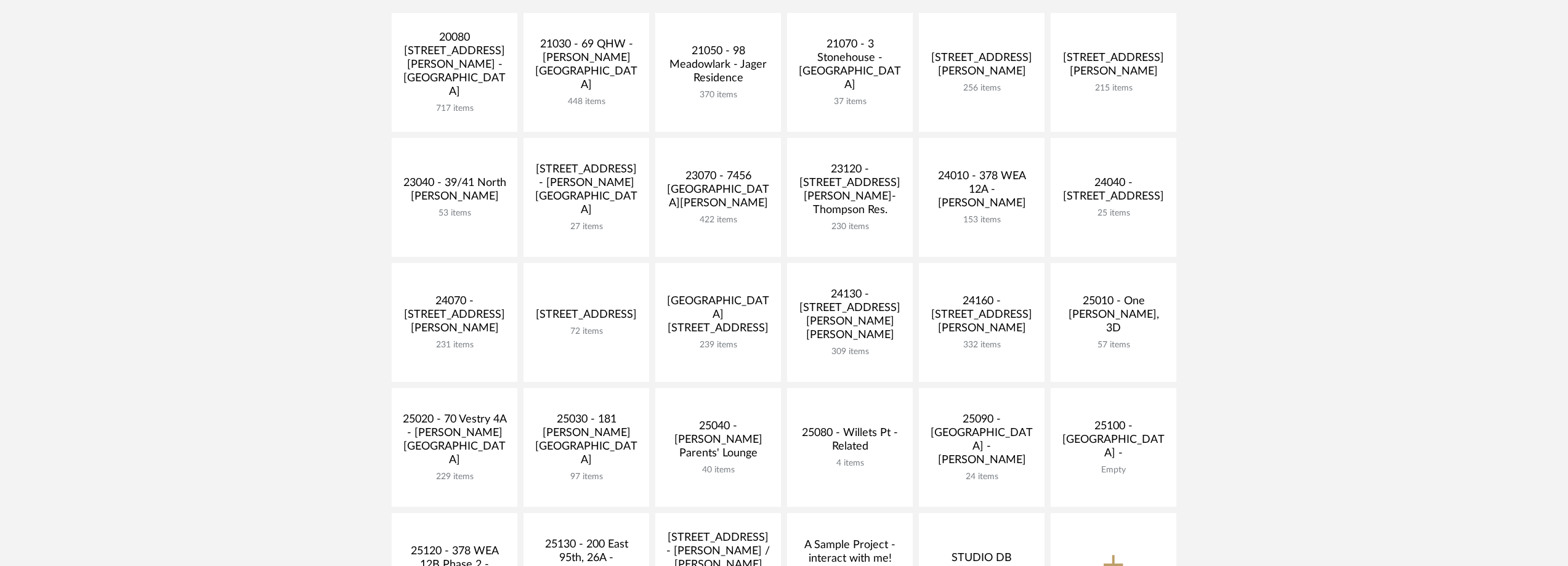
scroll to position [431, 0]
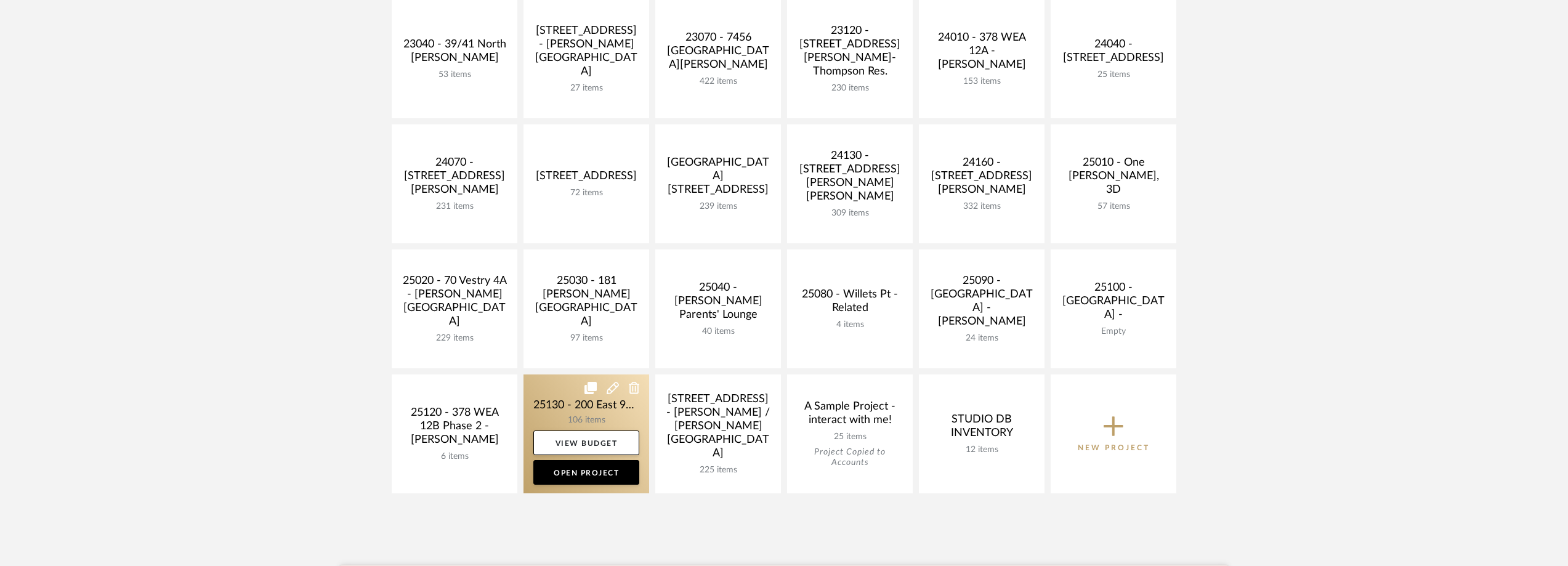
click at [572, 417] on link at bounding box center [586, 434] width 126 height 119
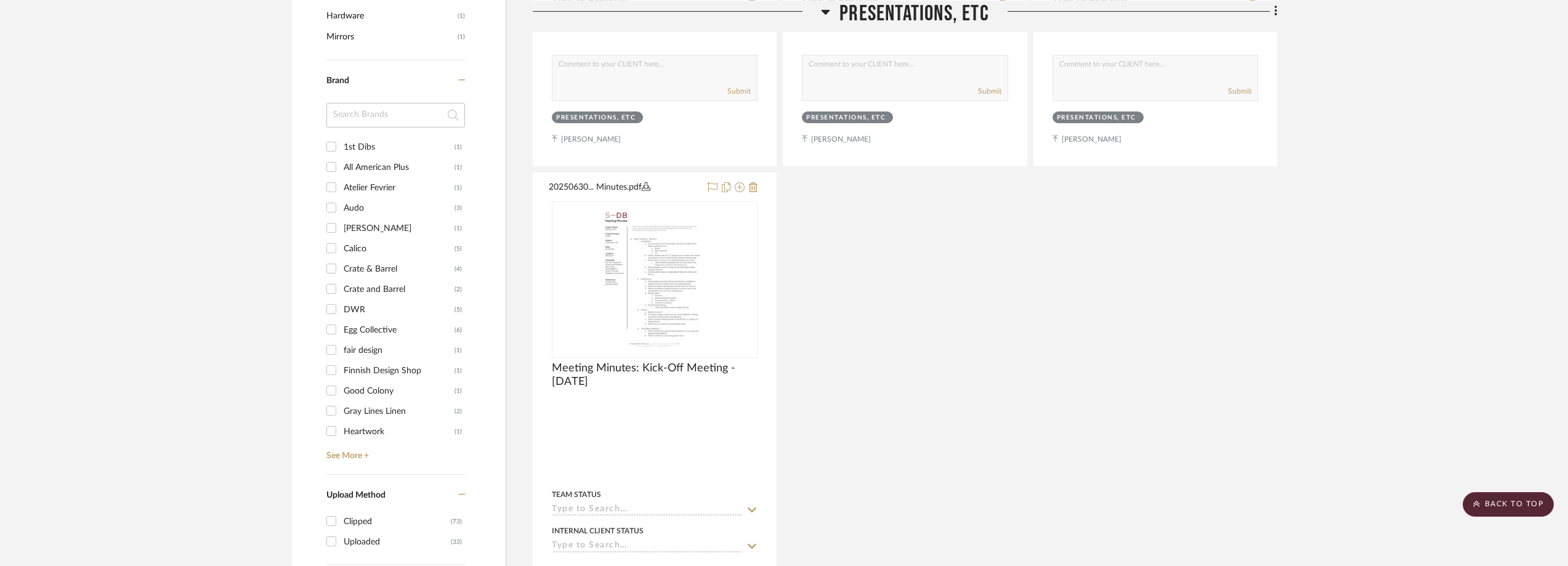
scroll to position [1231, 0]
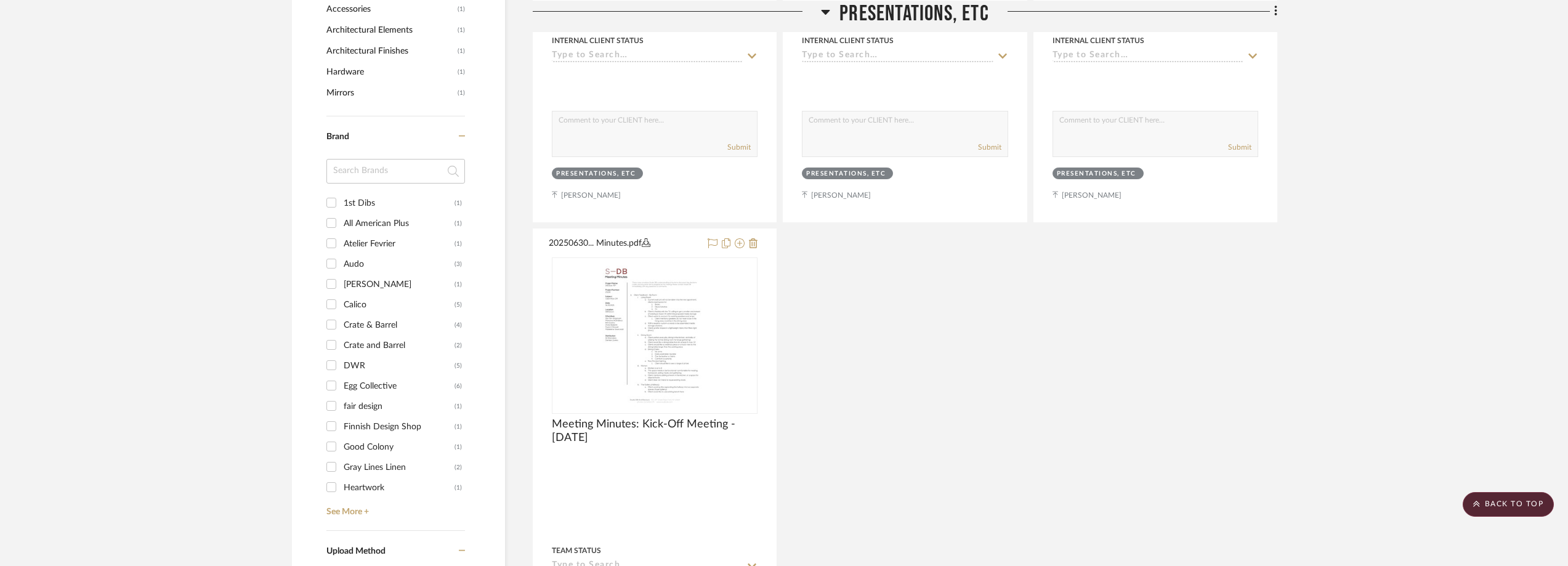
click at [386, 163] on input at bounding box center [395, 171] width 139 height 25
type input "wes"
click at [383, 204] on div "West Elm" at bounding box center [398, 203] width 111 height 20
click at [341, 204] on input "West Elm (3)" at bounding box center [331, 202] width 20 height 20
checkbox input "true"
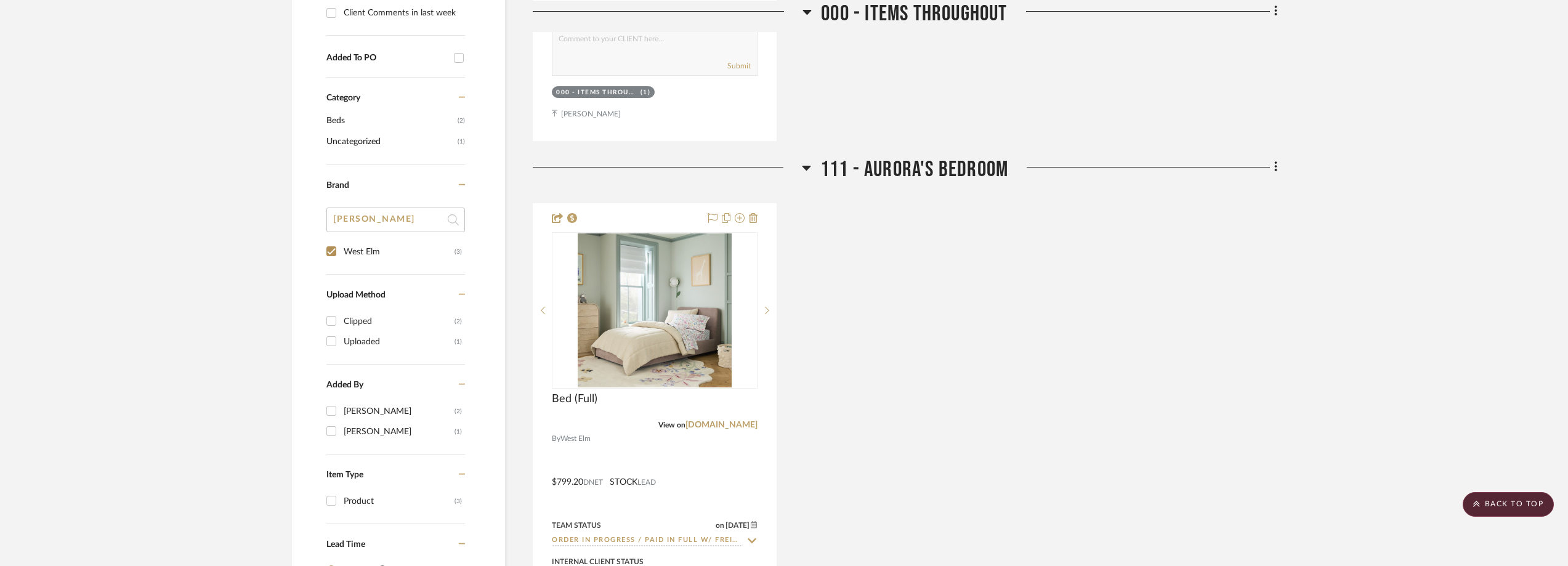
scroll to position [678, 0]
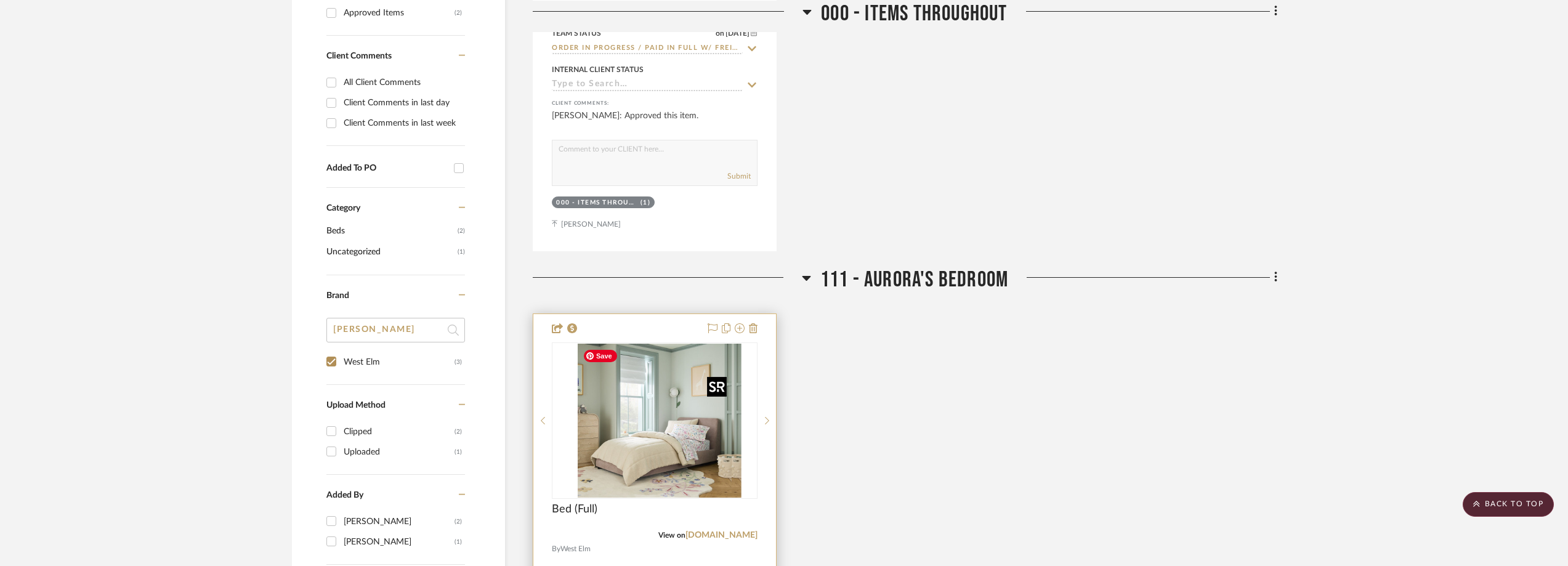
click at [679, 412] on img "0" at bounding box center [664, 420] width 154 height 154
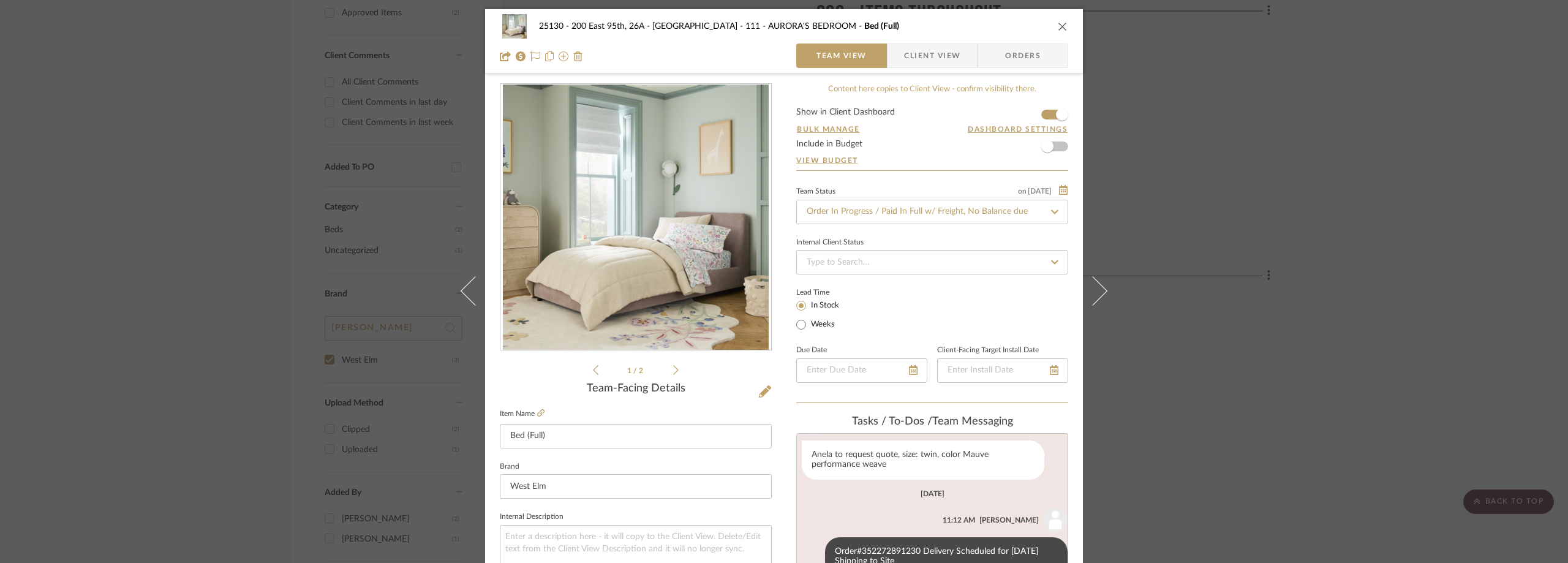
scroll to position [183, 0]
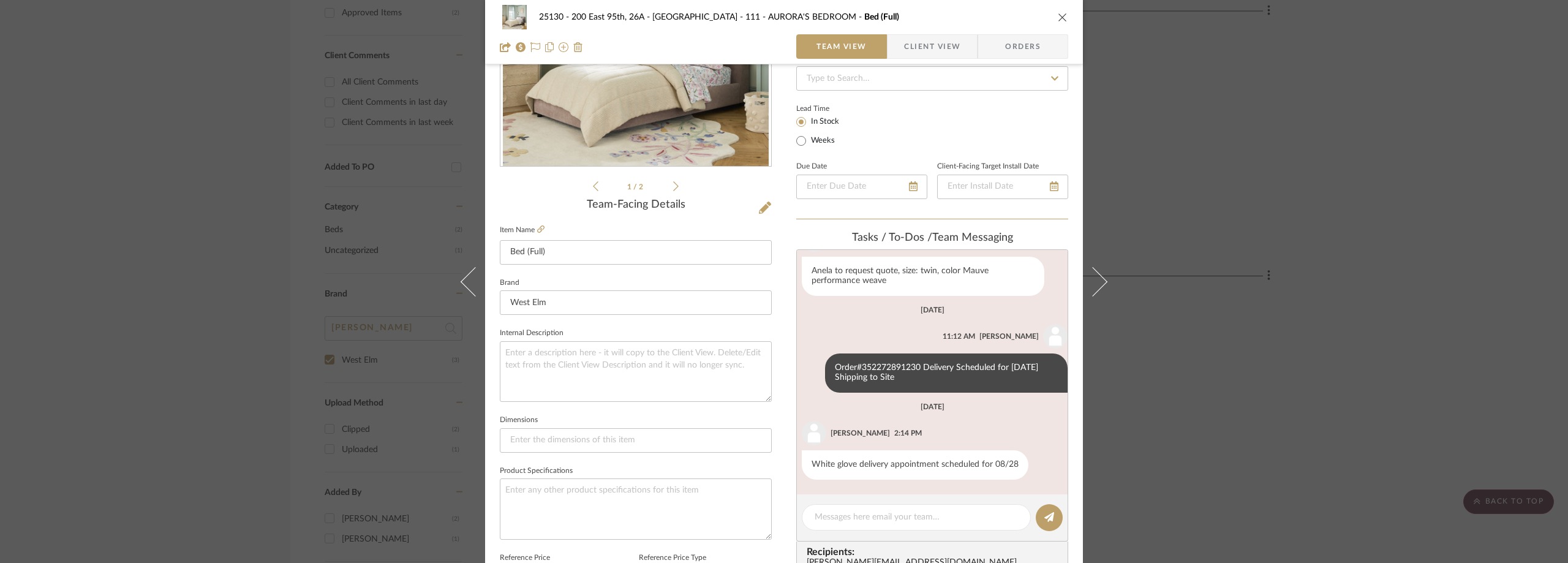
click at [922, 34] on span "Client View" at bounding box center [932, 46] width 56 height 24
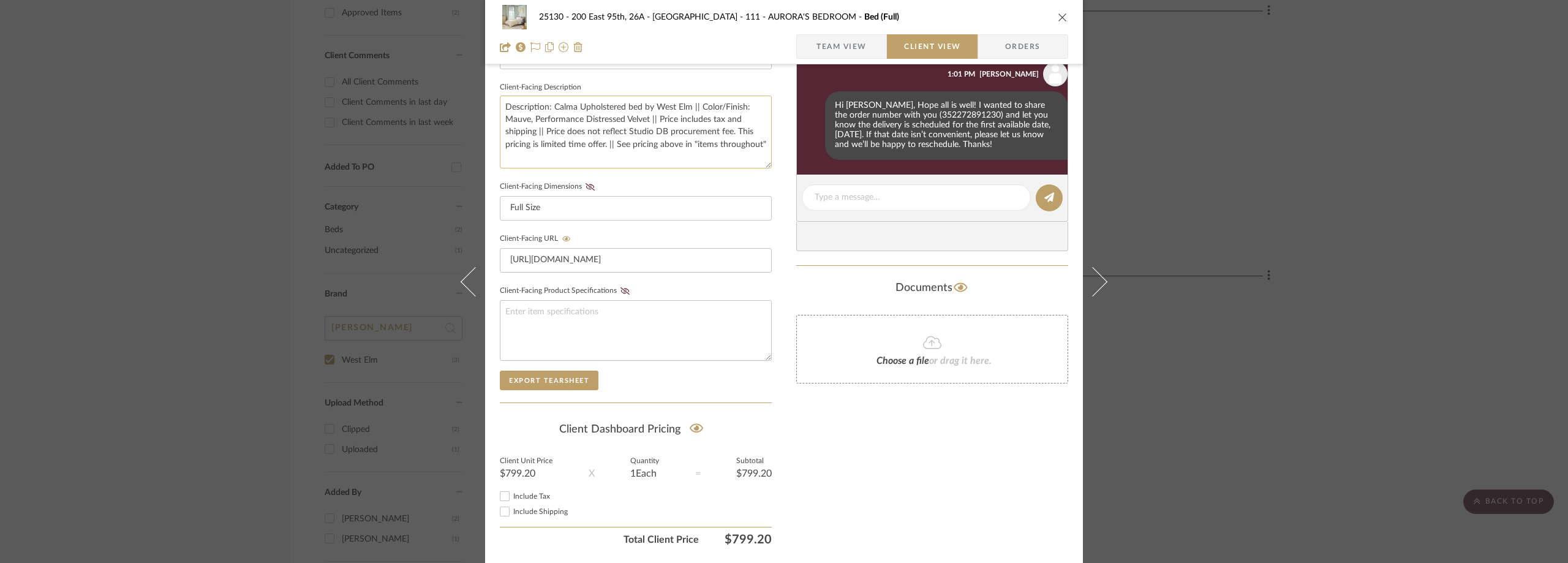
scroll to position [122, 0]
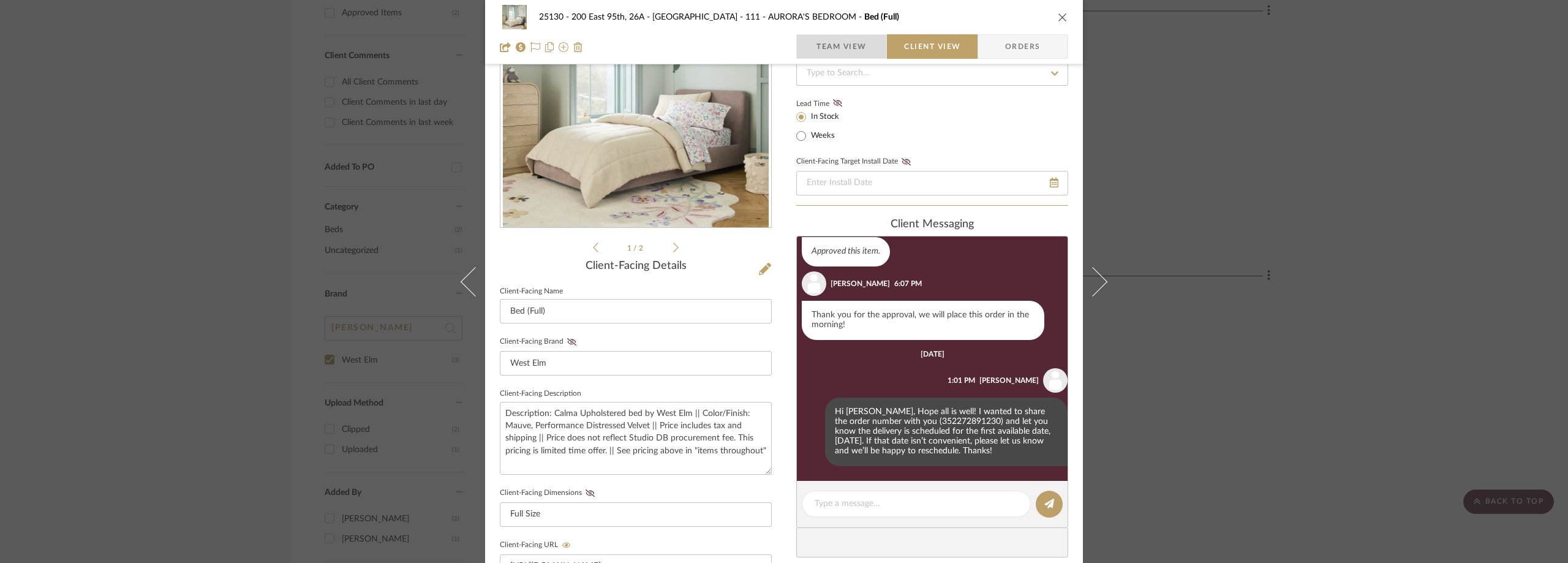
click at [821, 49] on span "Team View" at bounding box center [841, 46] width 50 height 24
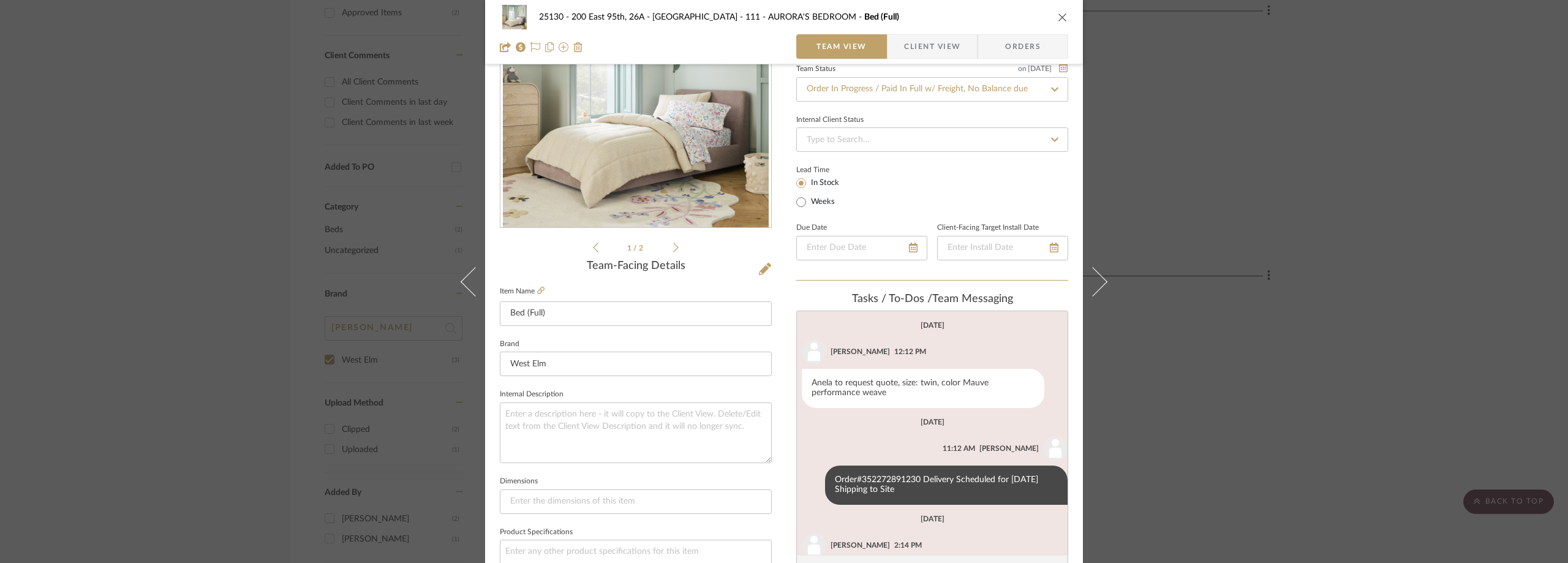
scroll to position [51, 0]
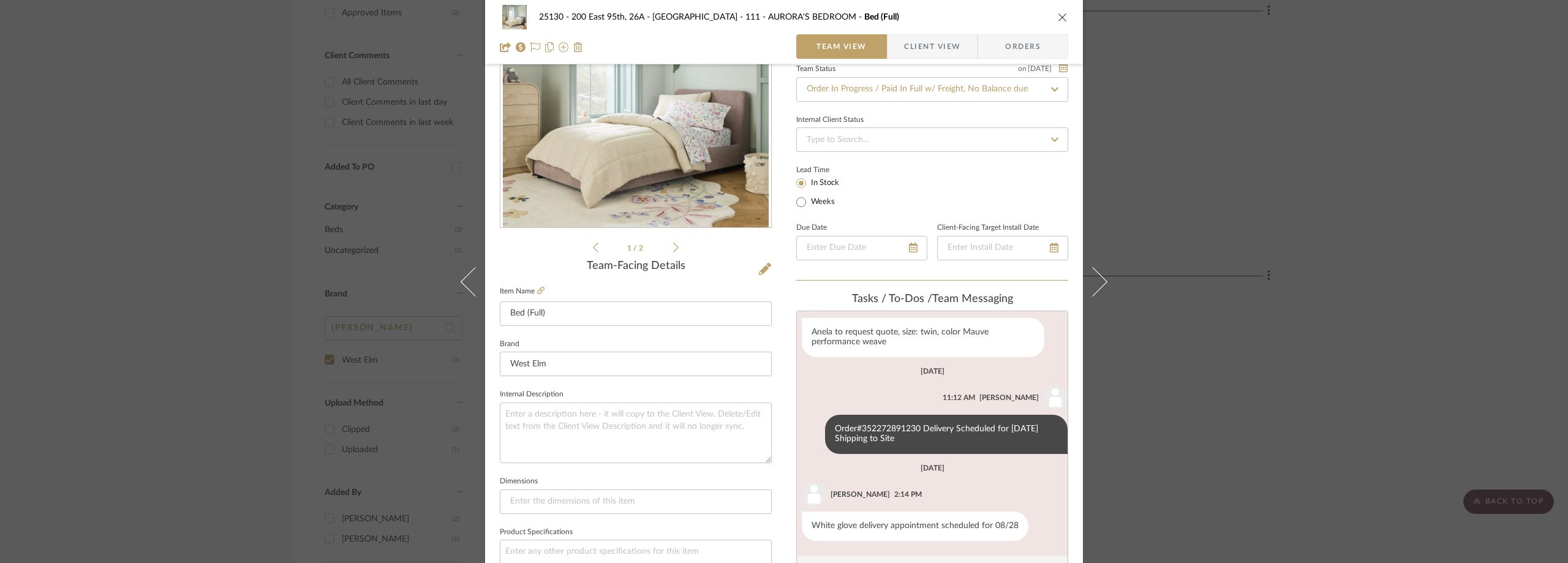
click at [898, 41] on span "button" at bounding box center [896, 46] width 17 height 24
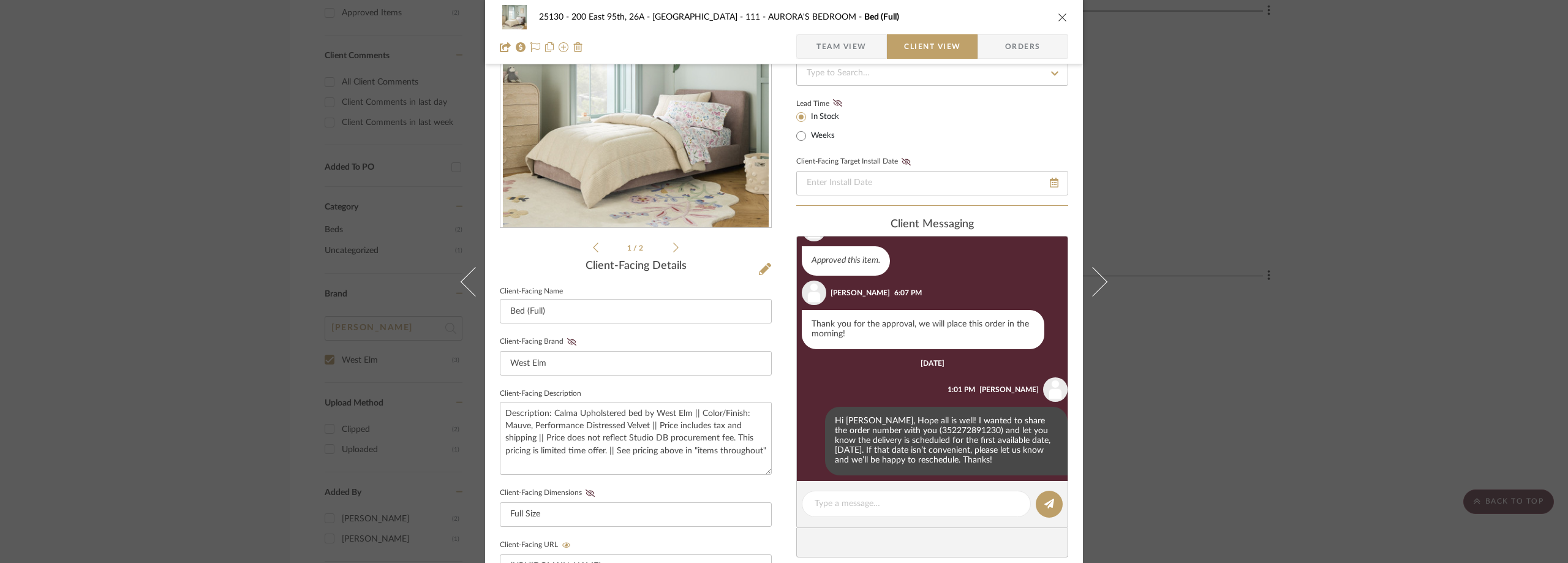
scroll to position [57, 0]
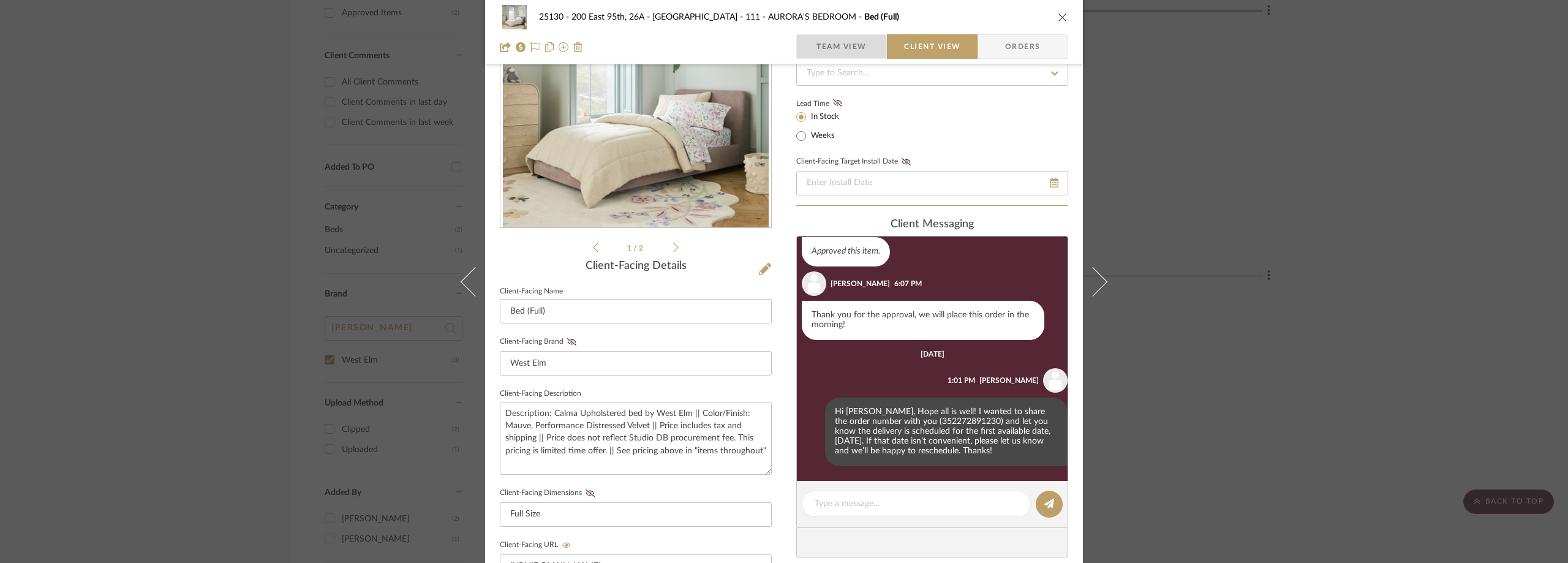
click at [845, 54] on span "Team View" at bounding box center [841, 46] width 50 height 24
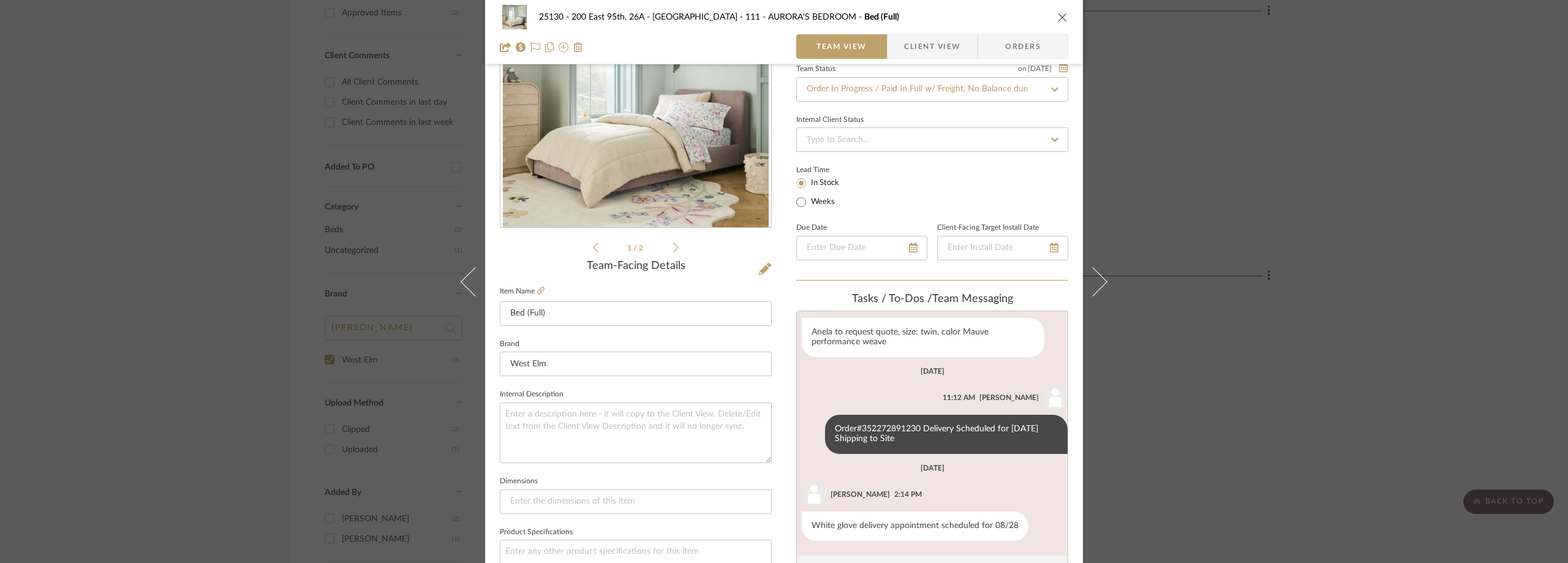
scroll to position [183, 0]
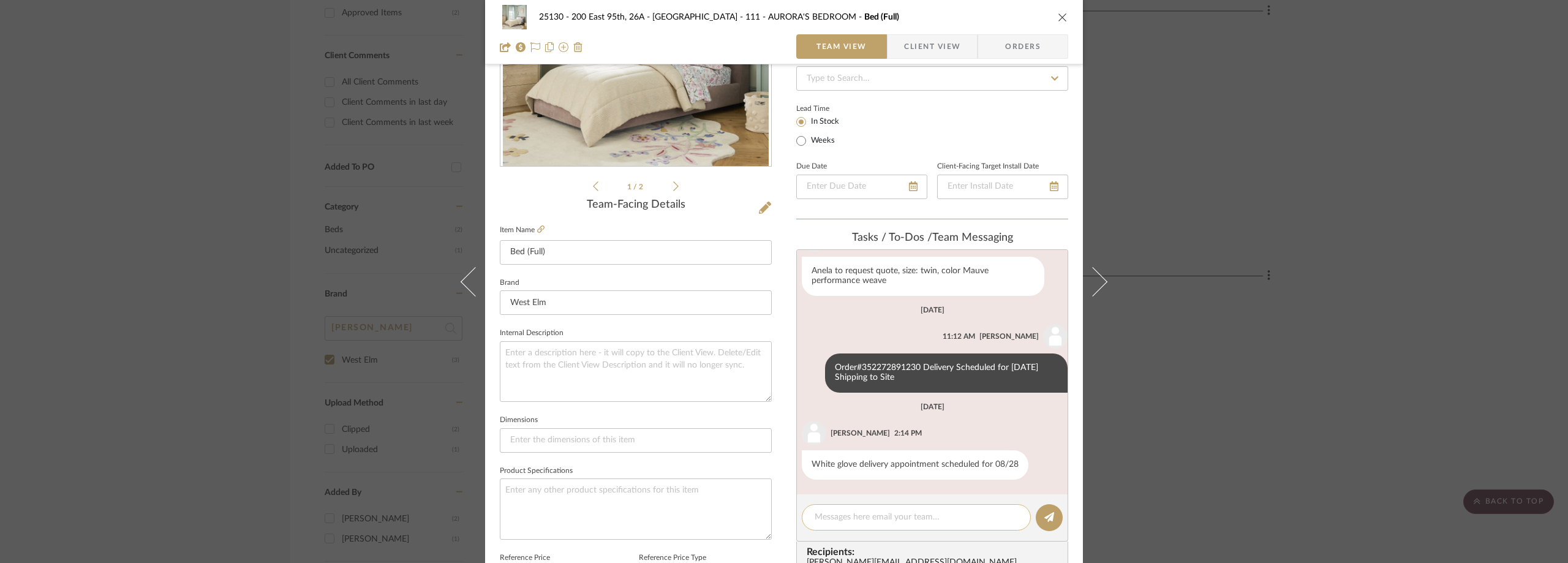
click at [882, 528] on div at bounding box center [917, 517] width 230 height 26
click at [887, 519] on textarea at bounding box center [916, 517] width 203 height 13
paste textarea "on August 28, 2025 between 10:00 AM and 12:00 PM"
type textarea "This is arriving on August 28, 2025 between 10:00 AM and 12:00 PM"
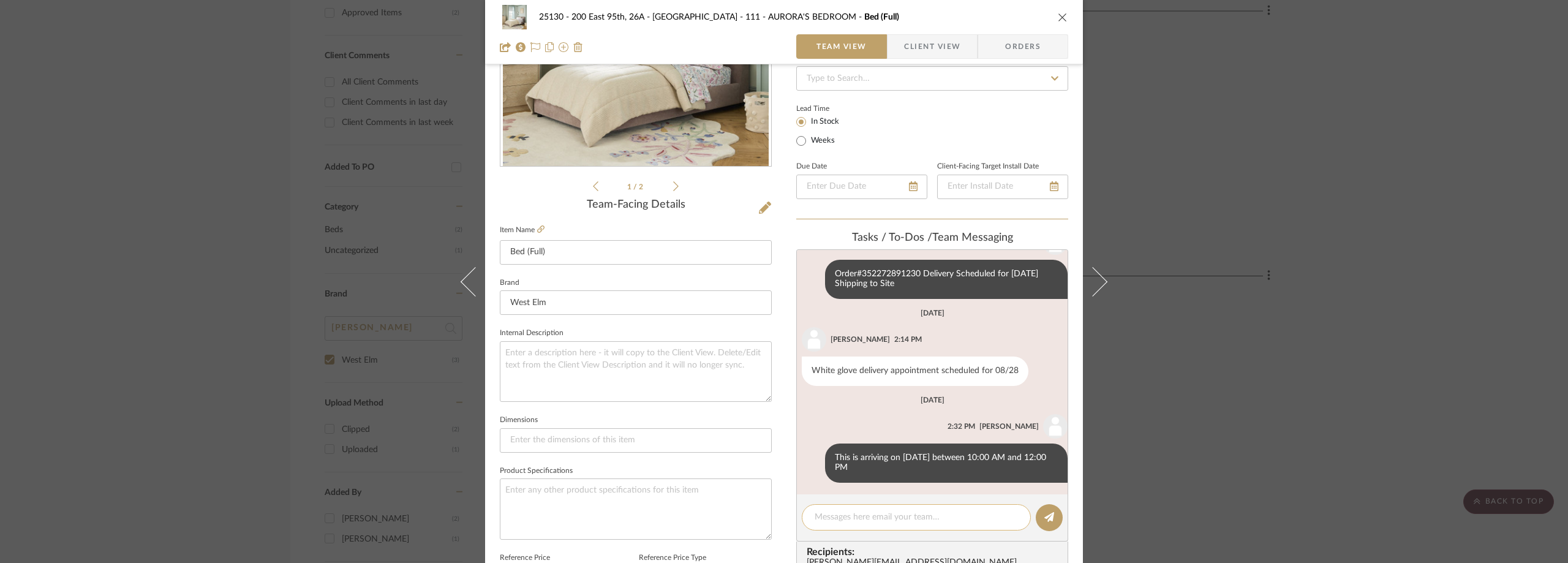
scroll to position [148, 0]
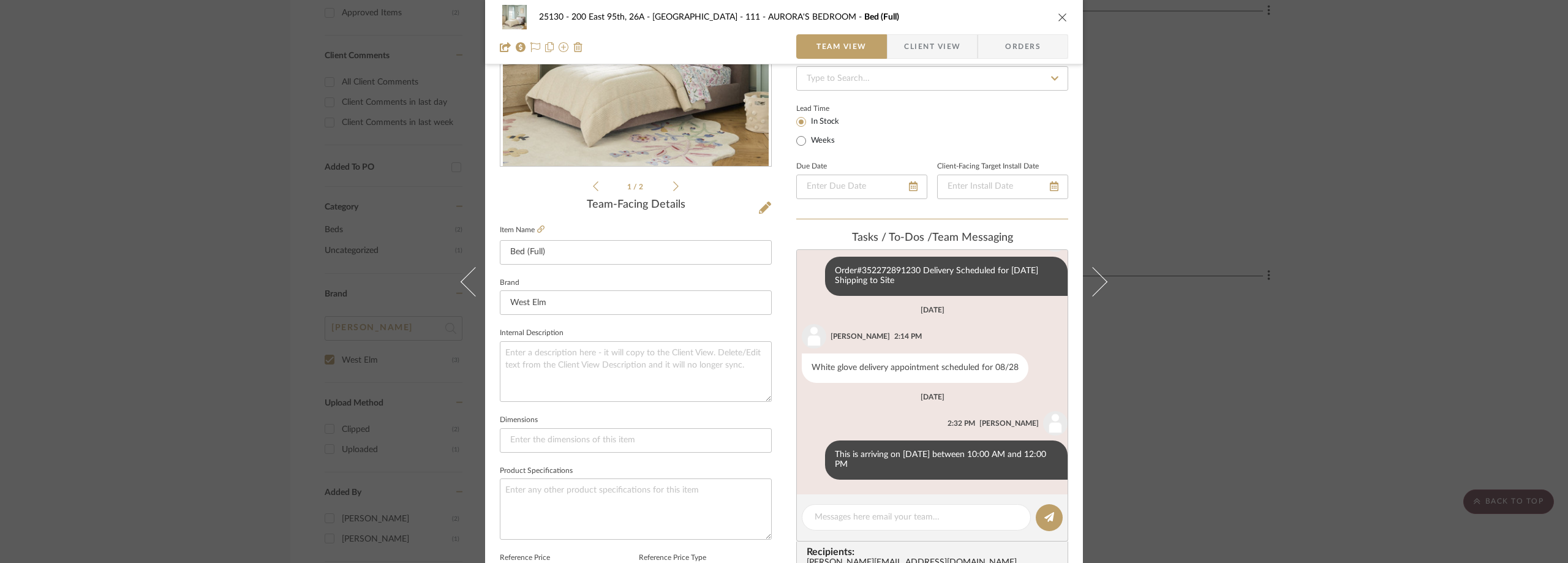
click at [1393, 293] on div "25130 - 200 East 95th, 26A - Kosheleva 111 - AURORA'S BEDROOM Bed (Full) Team V…" at bounding box center [784, 281] width 1568 height 563
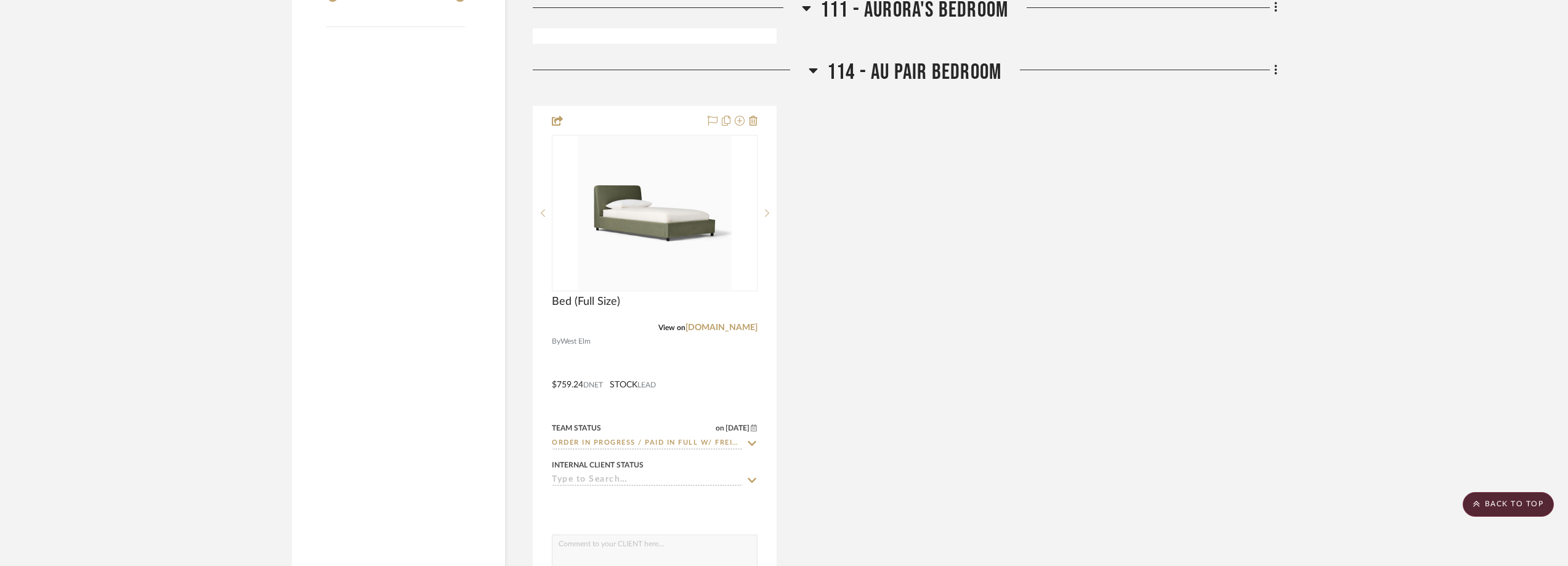
scroll to position [1540, 0]
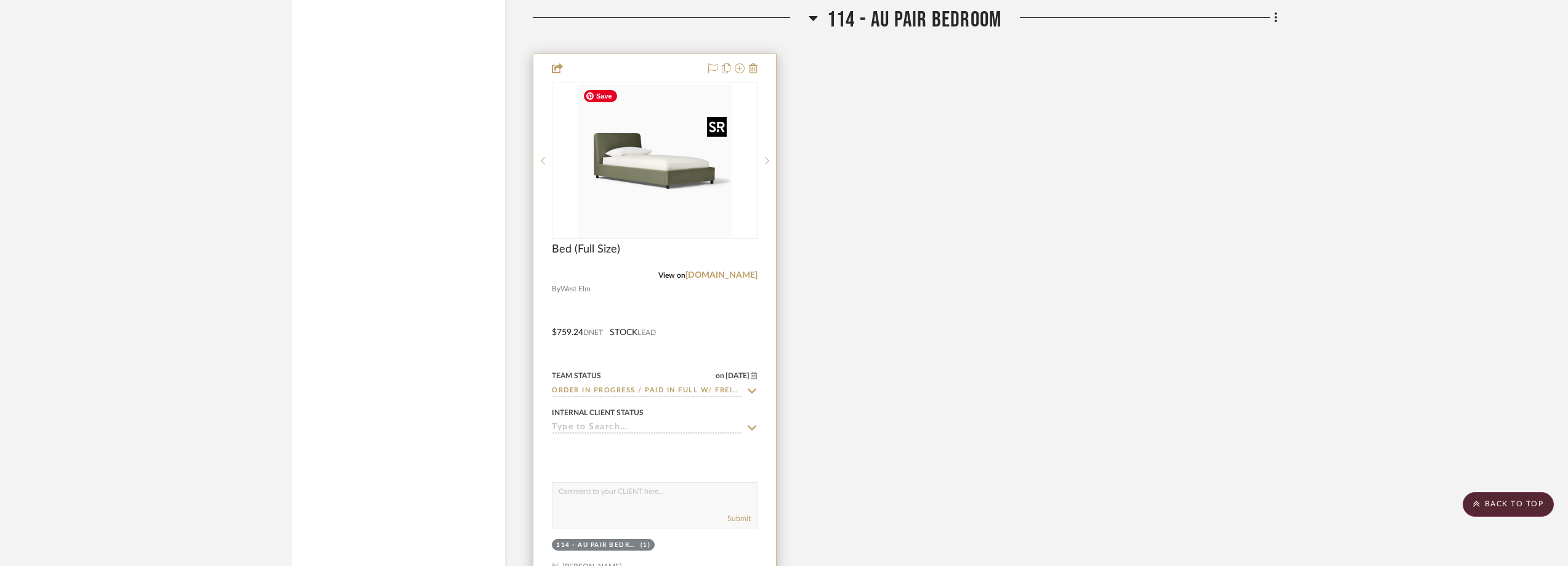
click at [0, 0] on img at bounding box center [0, 0] width 0 height 0
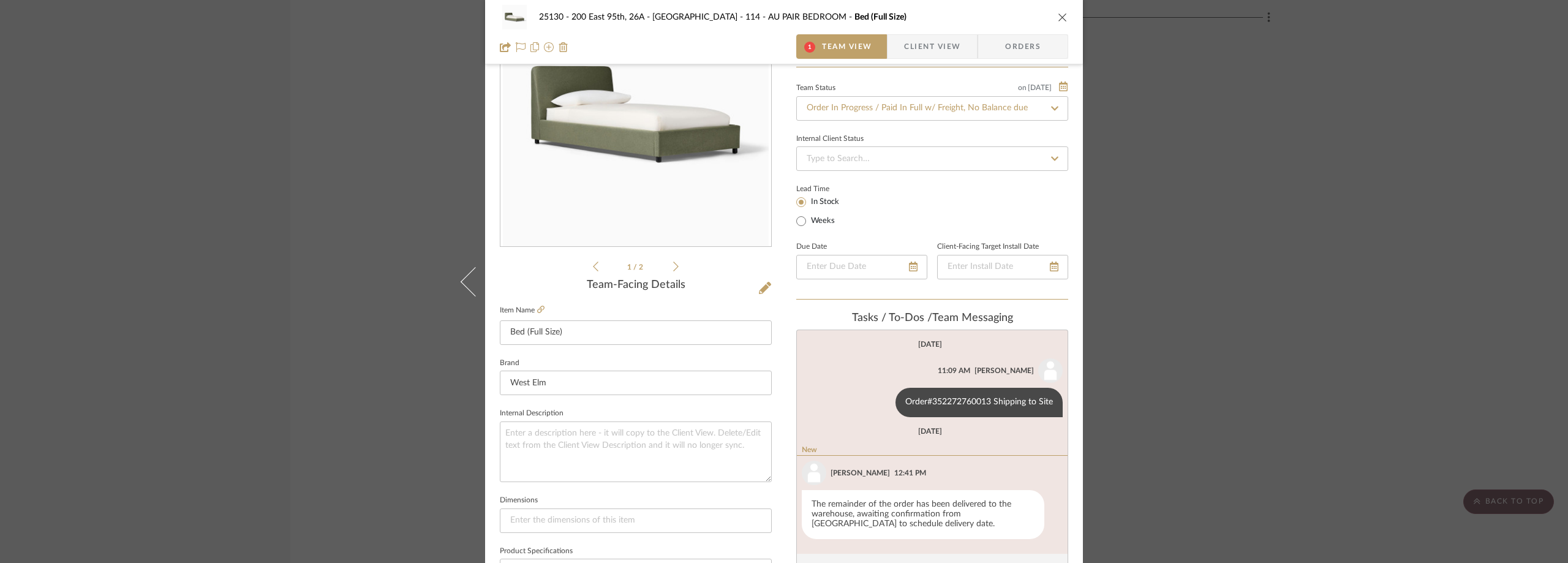
scroll to position [122, 0]
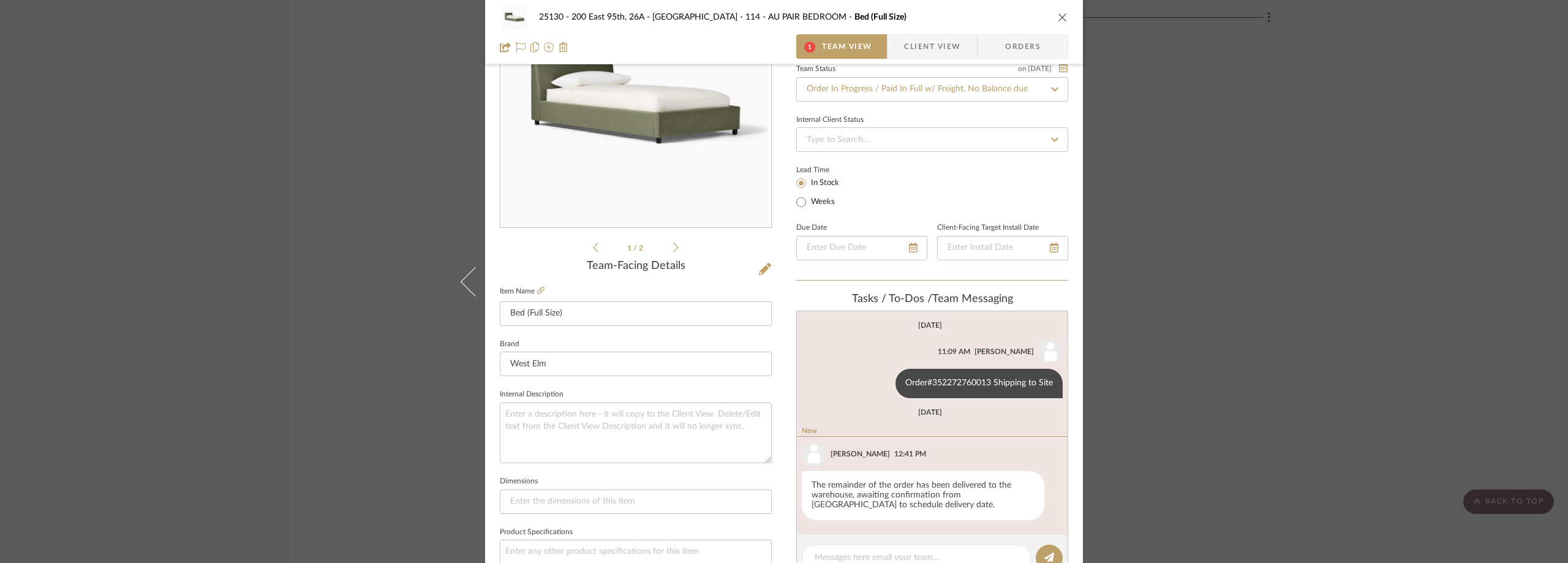
click at [1233, 327] on div "25130 - 200 East 95th, 26A - Kosheleva 114 - AU PAIR BEDROOM Bed (Full Size) 1 …" at bounding box center [784, 281] width 1568 height 563
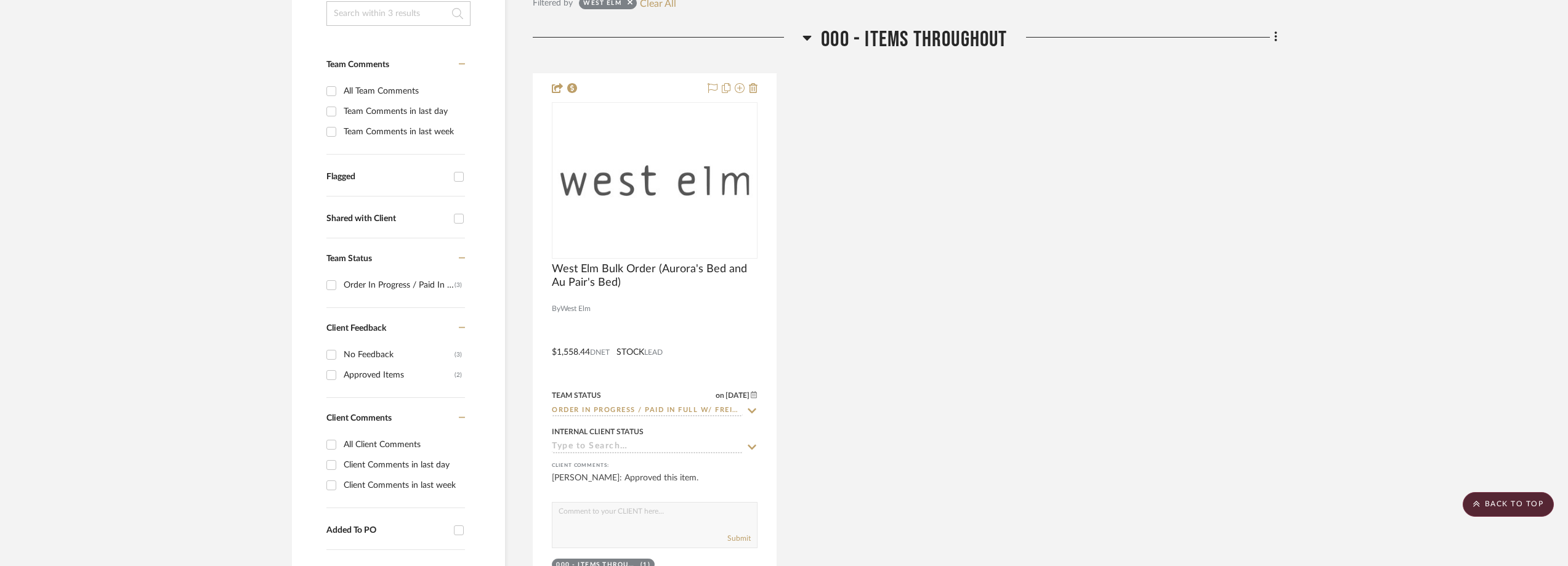
scroll to position [172, 0]
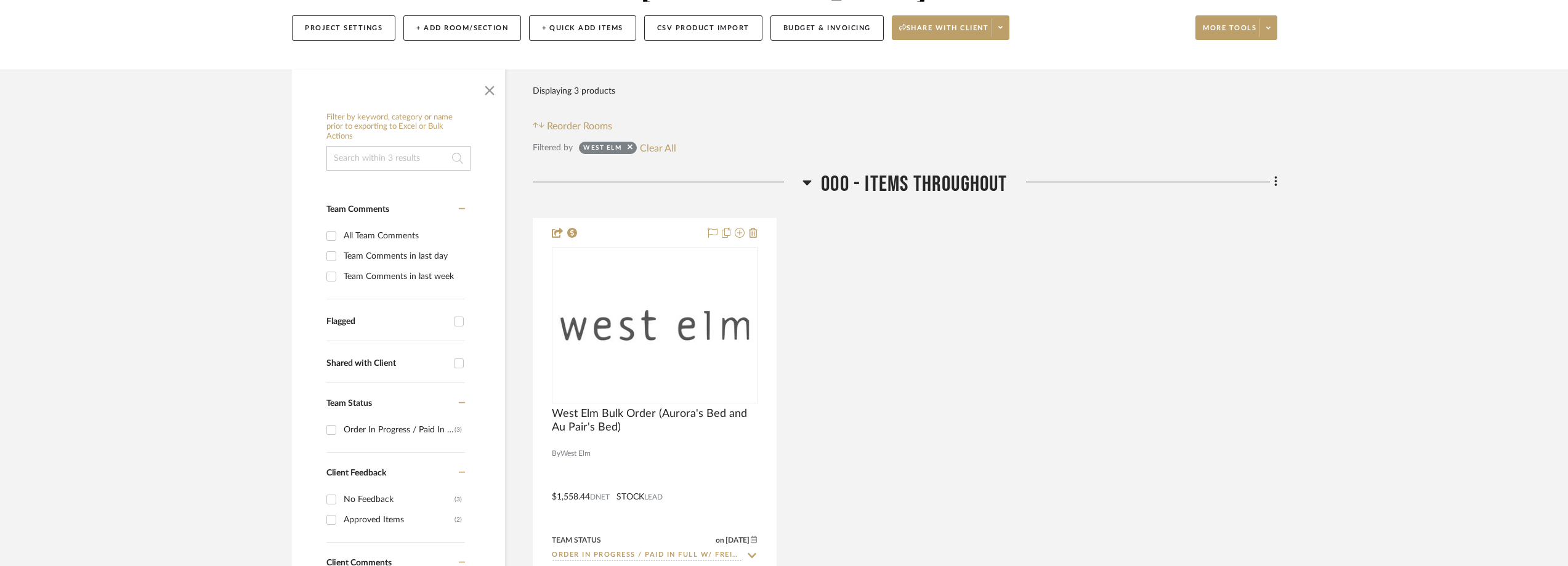
click at [678, 146] on div "Filtered by West Elm Clear All" at bounding box center [905, 147] width 745 height 16
click at [671, 149] on button "Clear All" at bounding box center [658, 147] width 36 height 16
checkbox input "false"
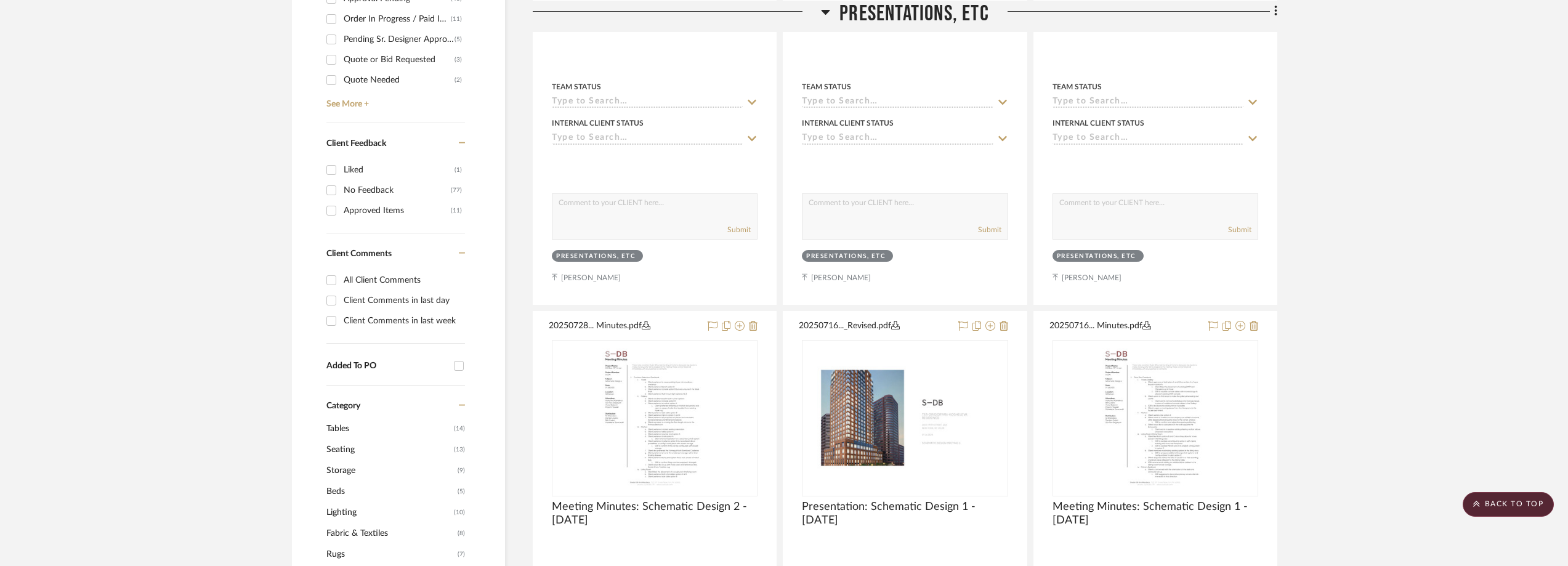
scroll to position [1034, 0]
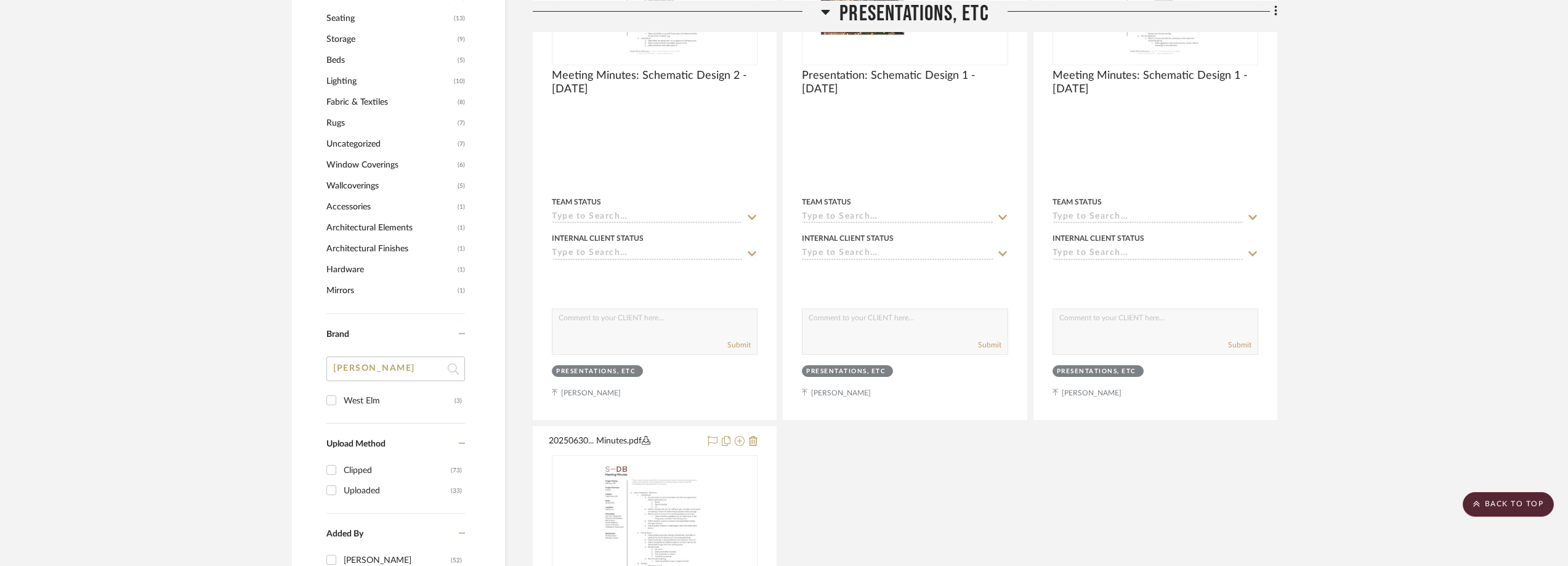
click at [372, 360] on input "wes" at bounding box center [395, 369] width 139 height 25
type input "we"
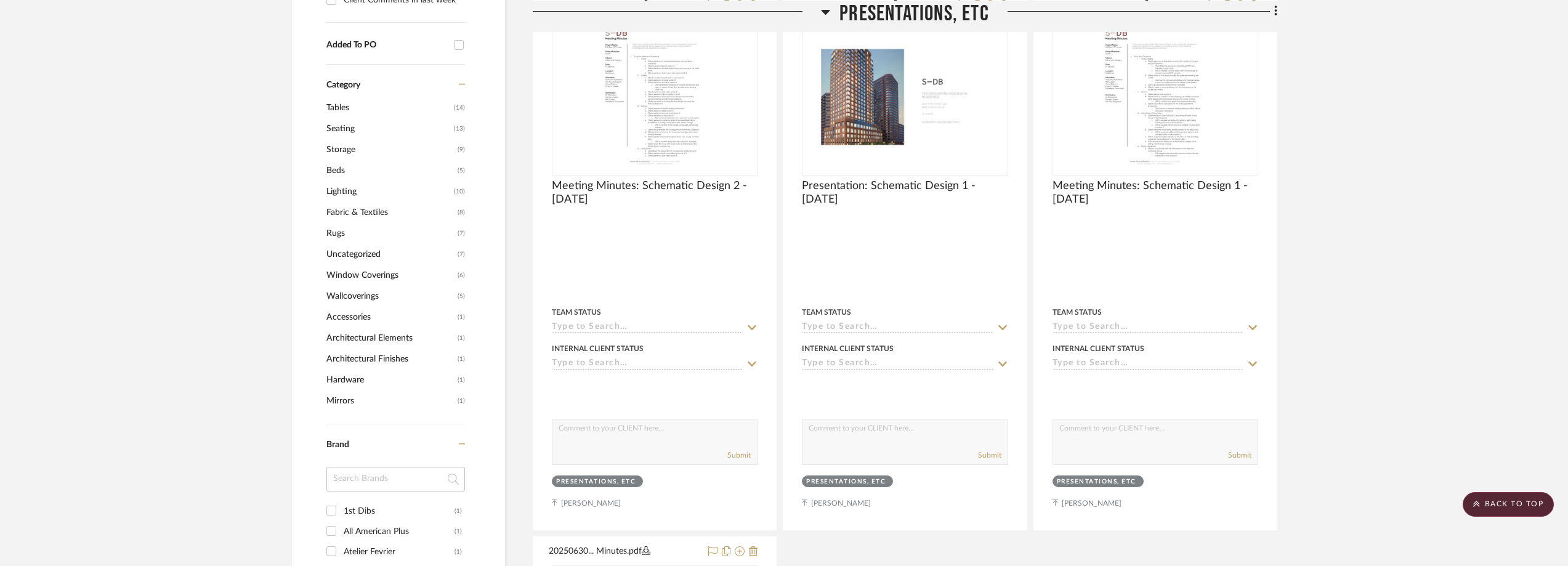
scroll to position [1231, 0]
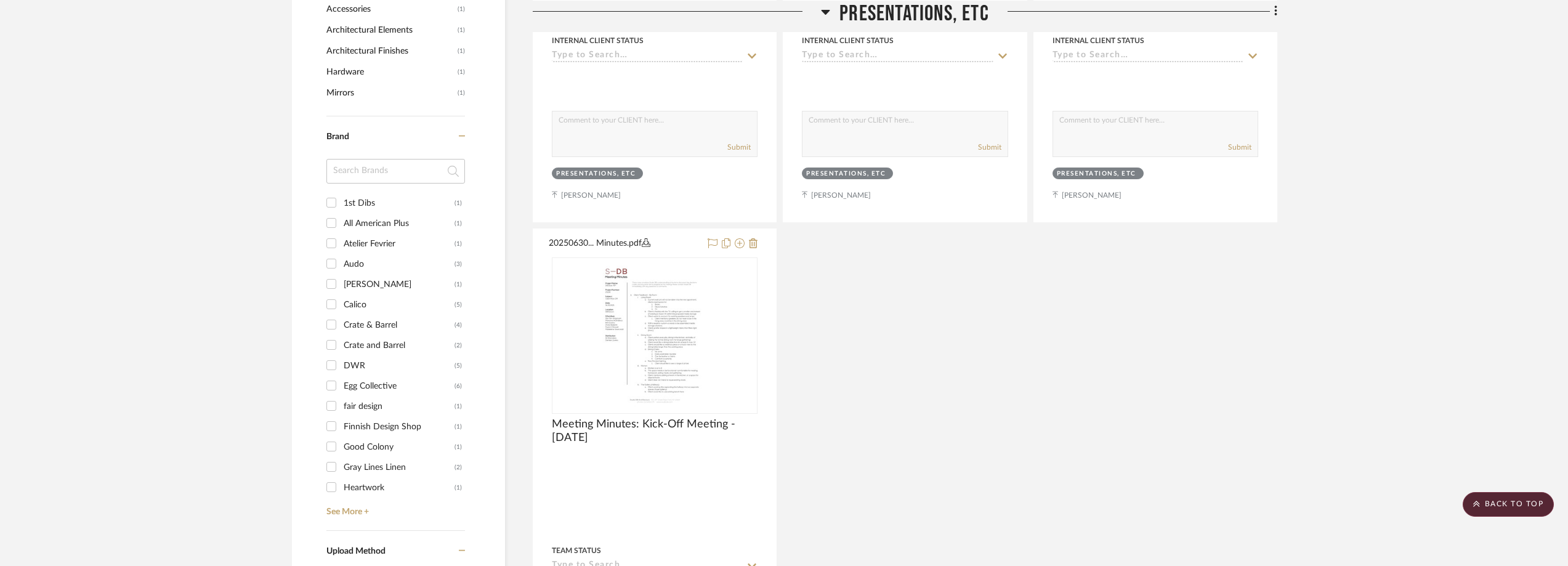
click at [374, 176] on input at bounding box center [395, 171] width 139 height 25
type input "stu"
click at [390, 215] on div "Studio Luddite" at bounding box center [398, 223] width 111 height 20
click at [341, 215] on input "Studio Luddite (1)" at bounding box center [331, 222] width 20 height 20
checkbox input "true"
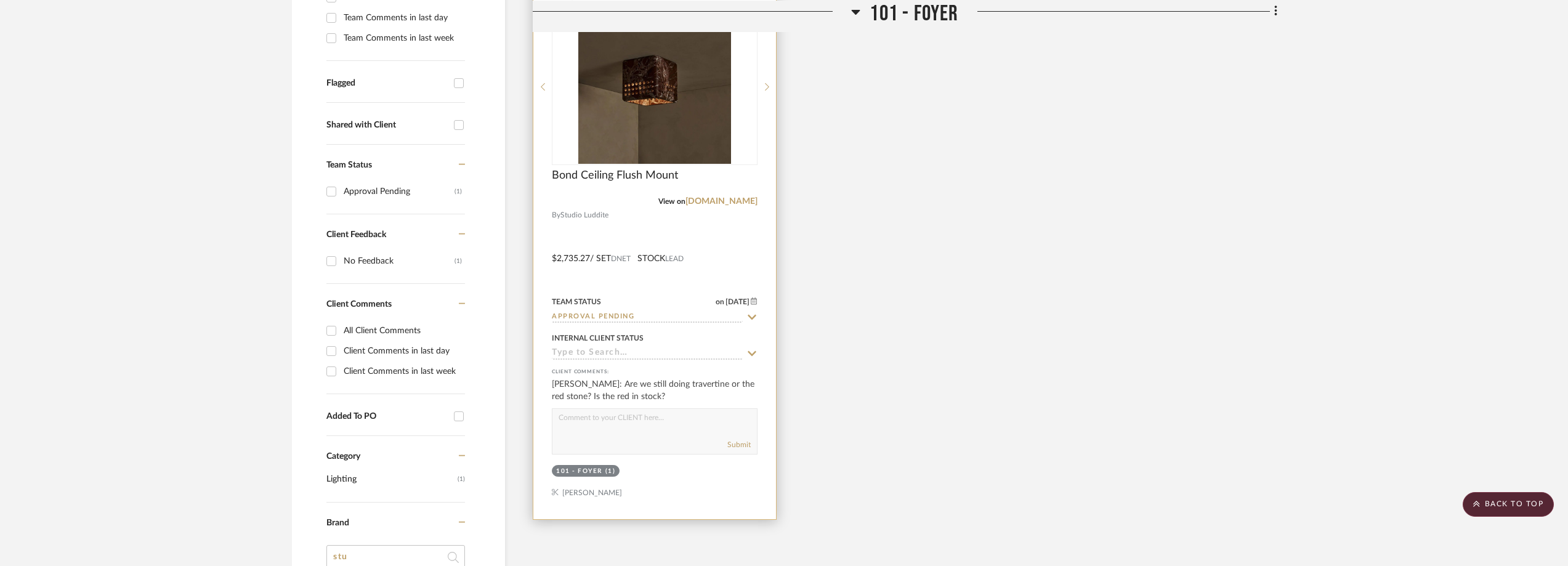
scroll to position [287, 0]
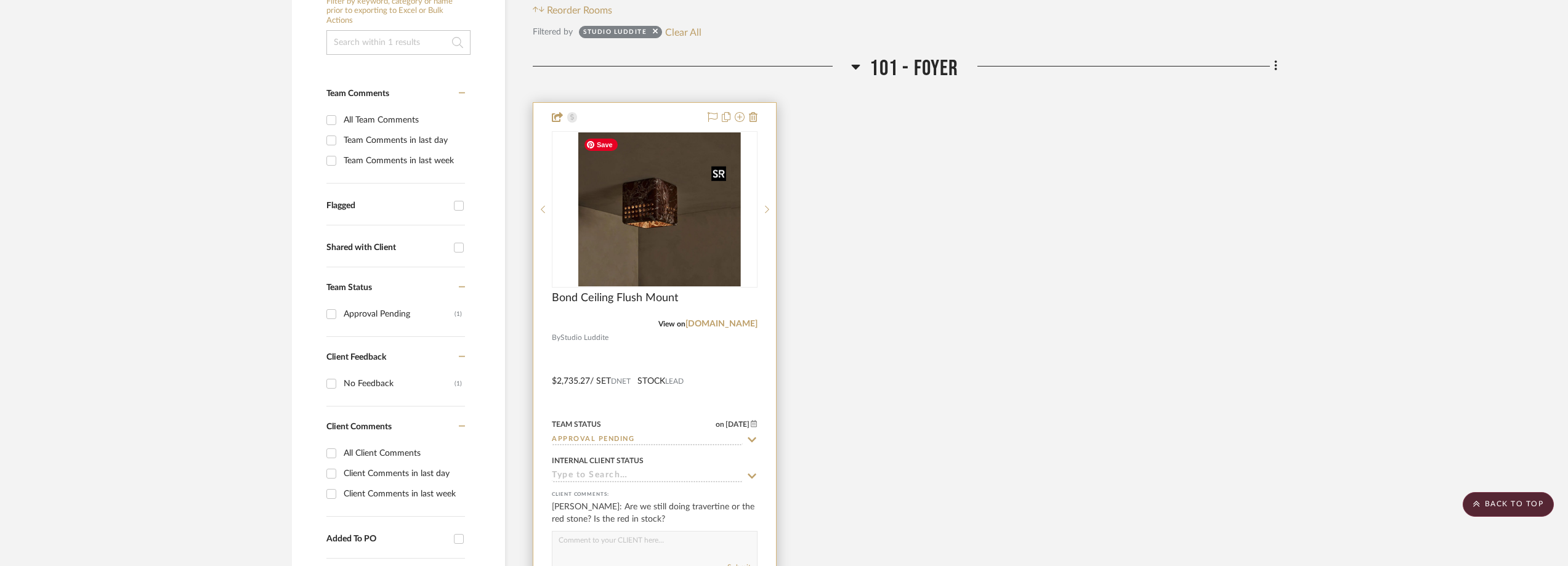
click at [654, 207] on div at bounding box center [655, 209] width 206 height 156
click at [654, 209] on img "0" at bounding box center [655, 209] width 153 height 154
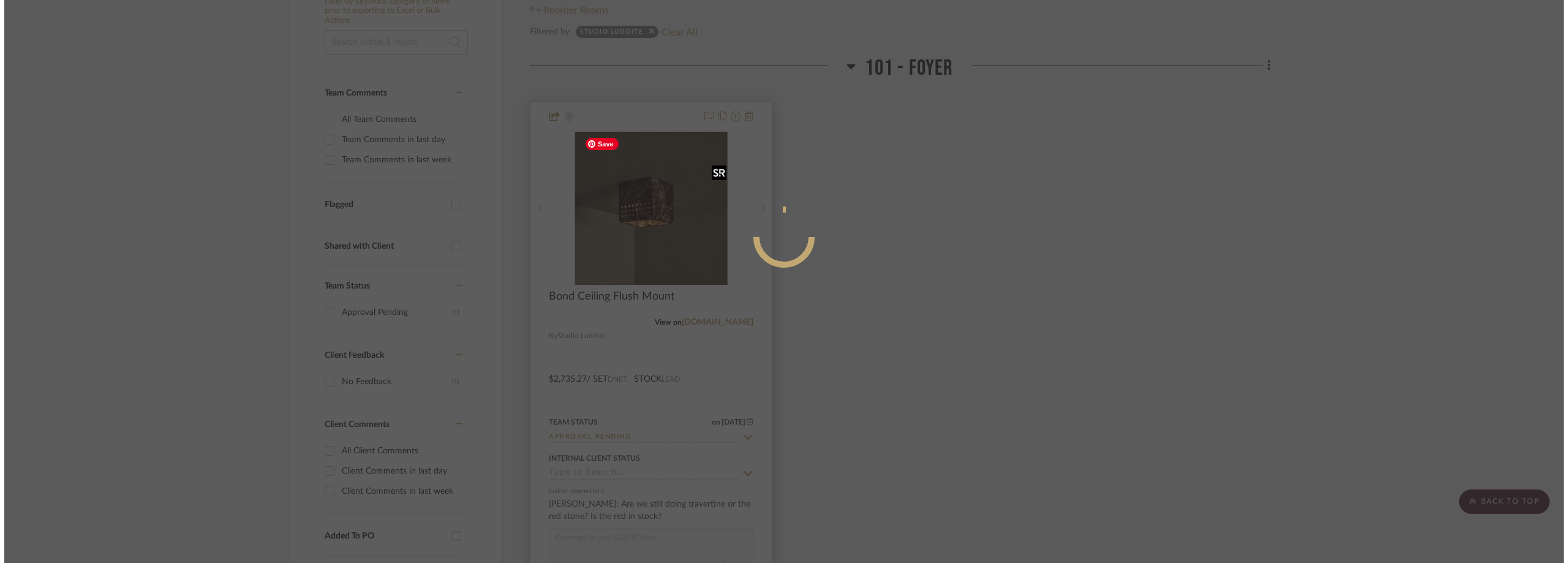
scroll to position [0, 0]
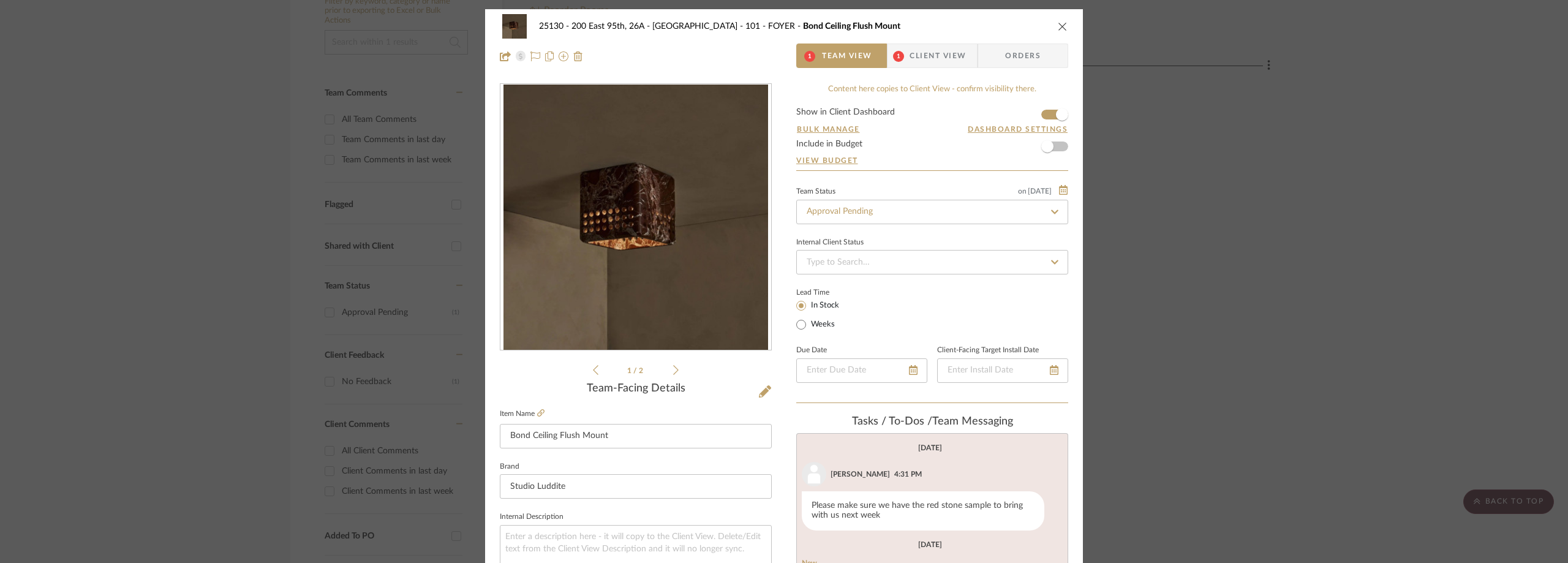
click at [899, 59] on span "1" at bounding box center [899, 56] width 11 height 11
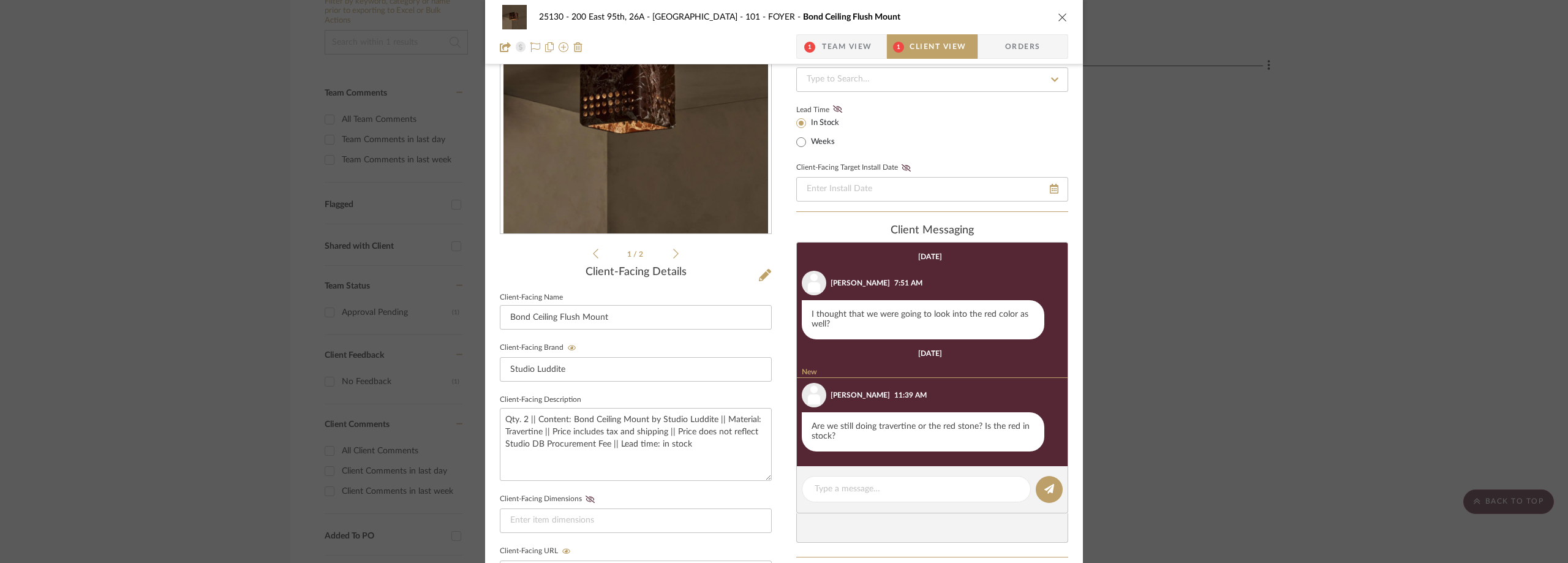
scroll to position [99, 0]
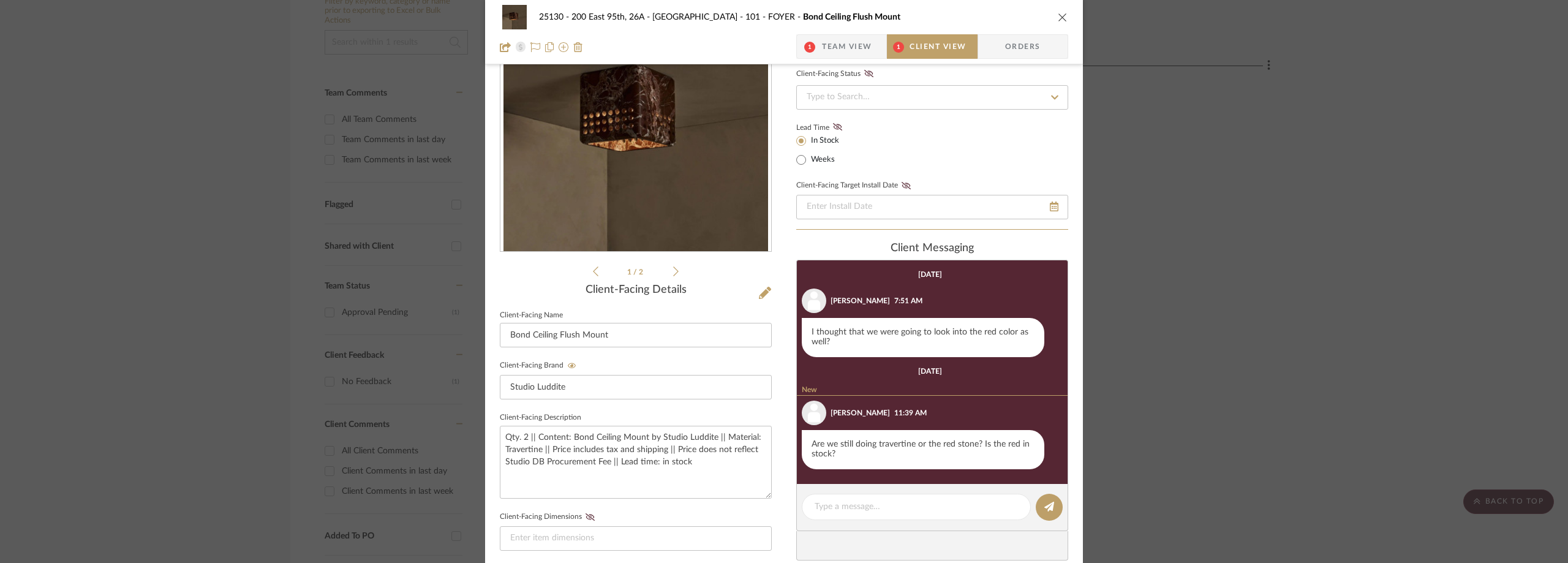
click at [182, 200] on div "25130 - 200 East 95th, 26A - Kosheleva 101 - FOYER Bond Ceiling Flush Mount 1 T…" at bounding box center [784, 281] width 1568 height 563
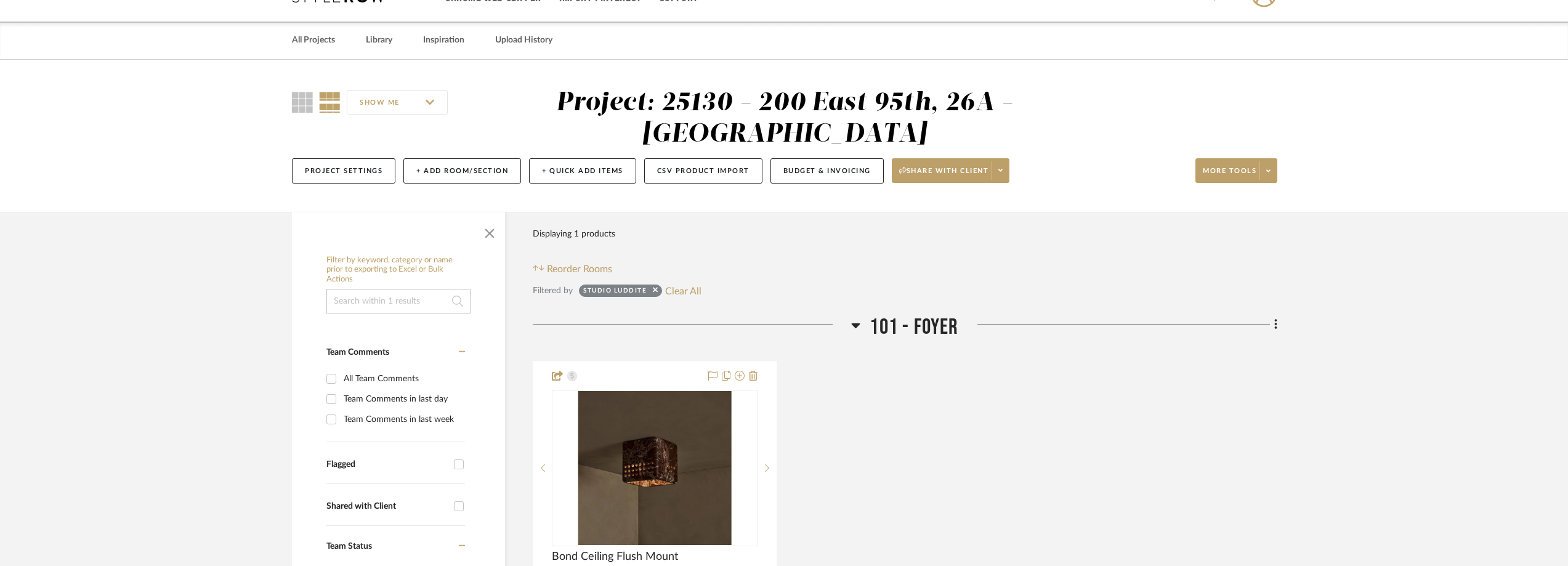
scroll to position [0, 0]
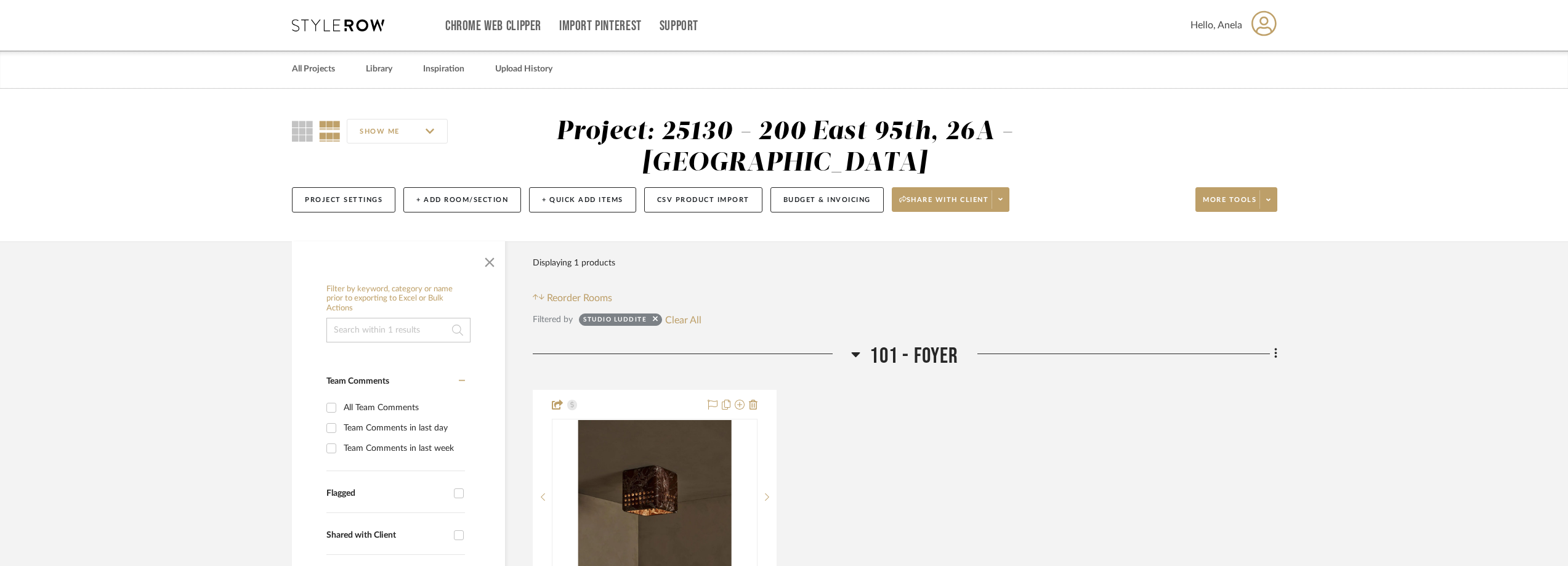
click at [307, 26] on icon at bounding box center [339, 25] width 93 height 12
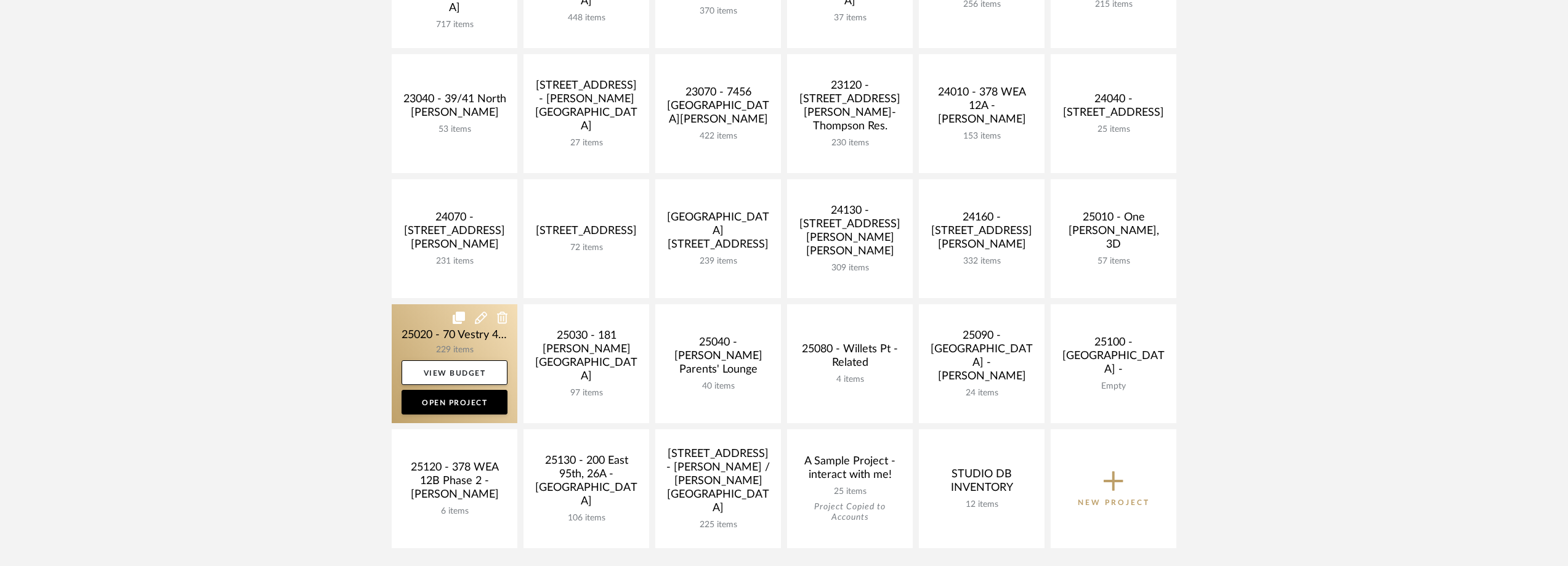
scroll to position [308, 0]
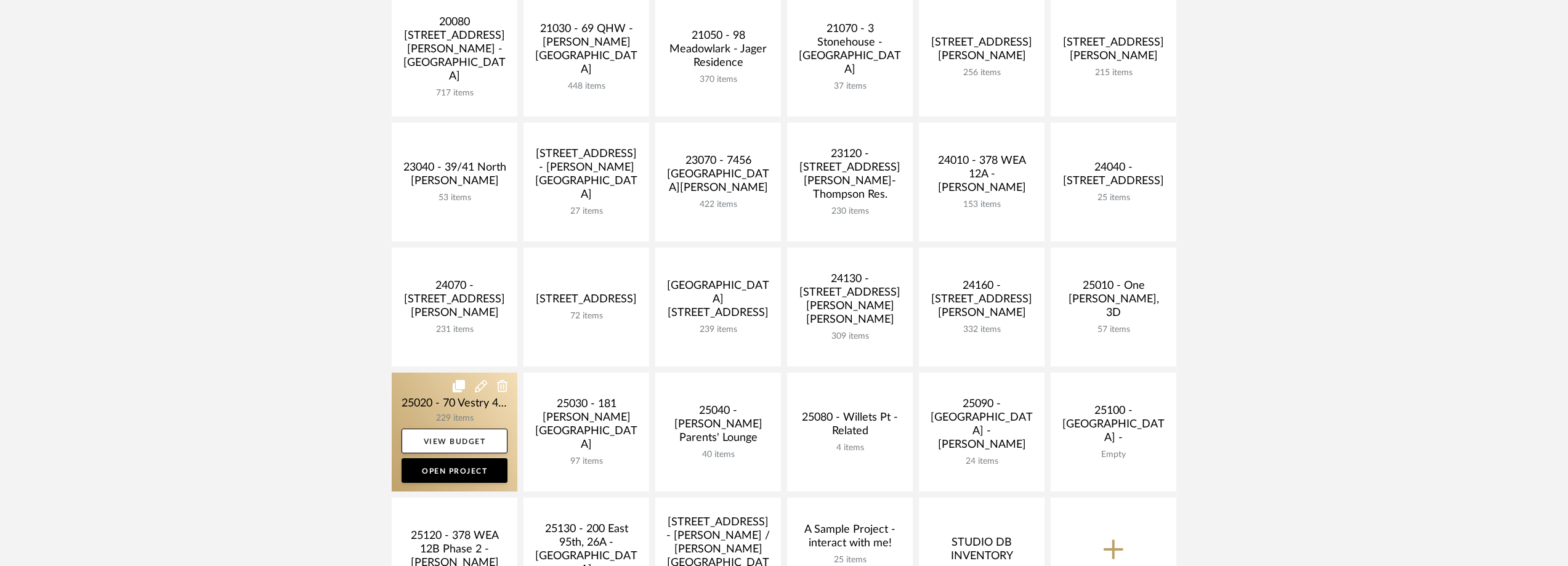
click at [460, 409] on link at bounding box center [454, 432] width 126 height 119
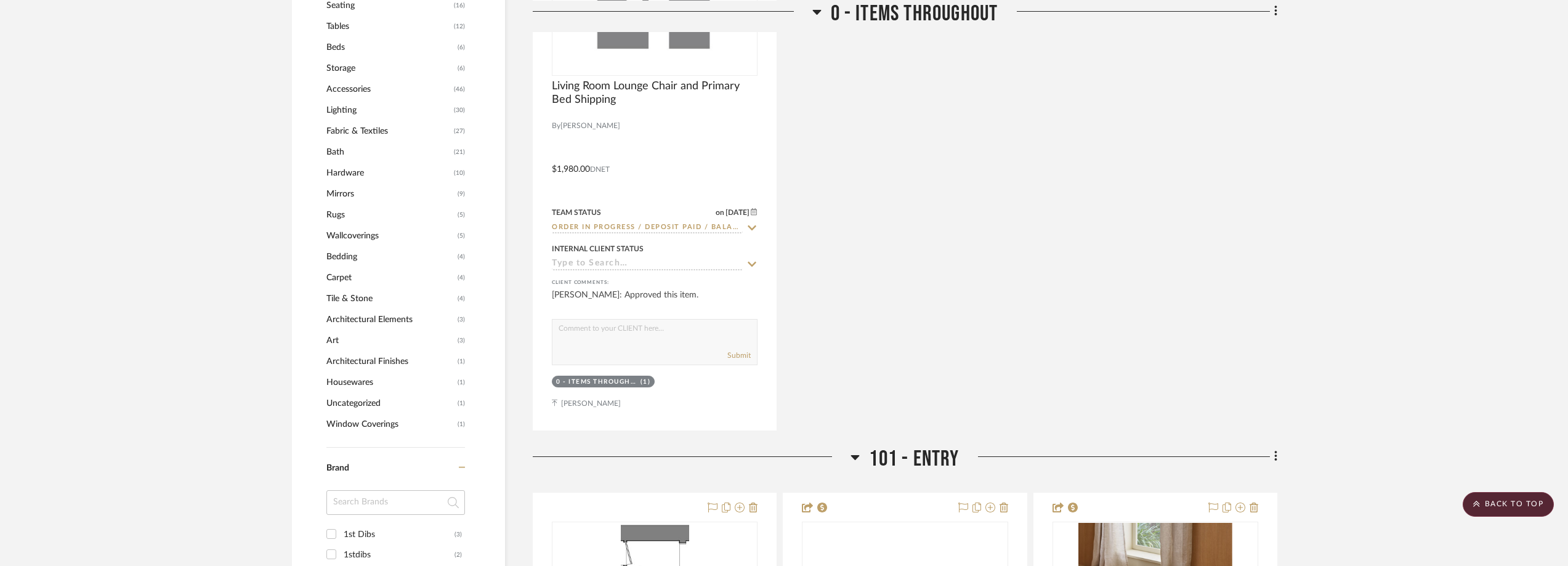
scroll to position [1170, 0]
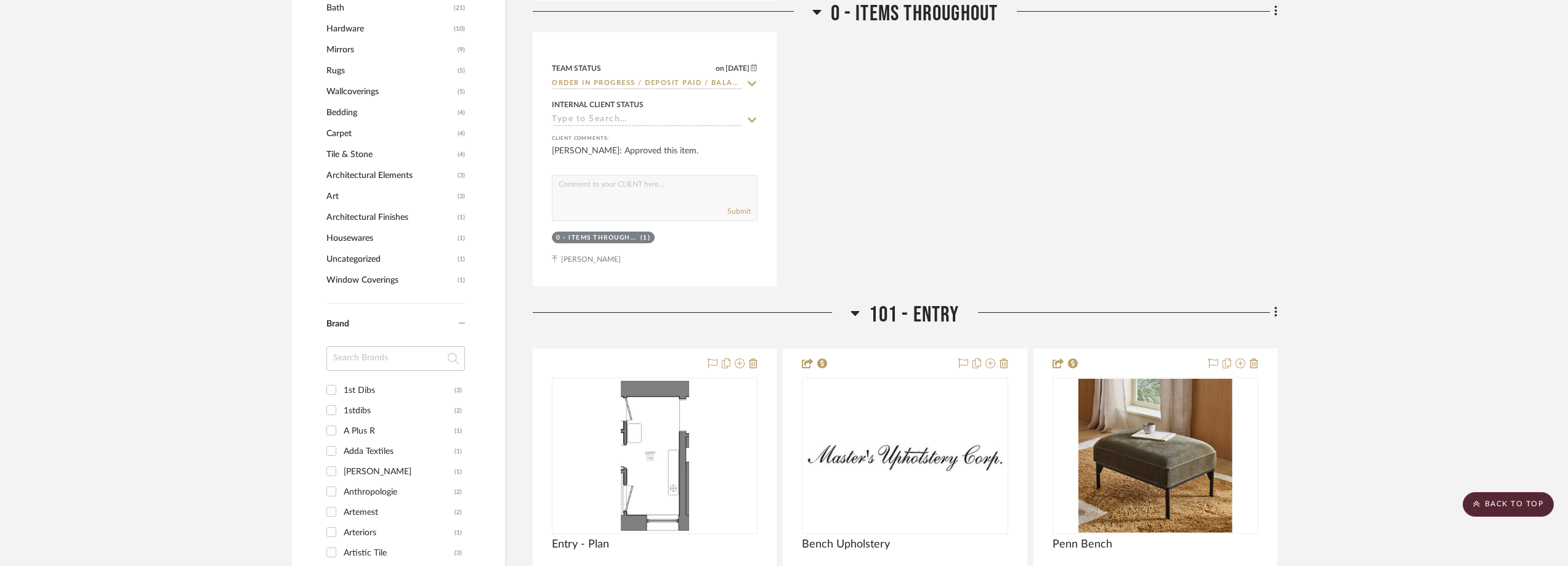
click at [349, 351] on input at bounding box center [395, 358] width 139 height 25
type input "wes"
click at [379, 410] on div "West Elm" at bounding box center [396, 410] width 107 height 20
click at [341, 410] on input "West Elm (20)" at bounding box center [331, 409] width 20 height 20
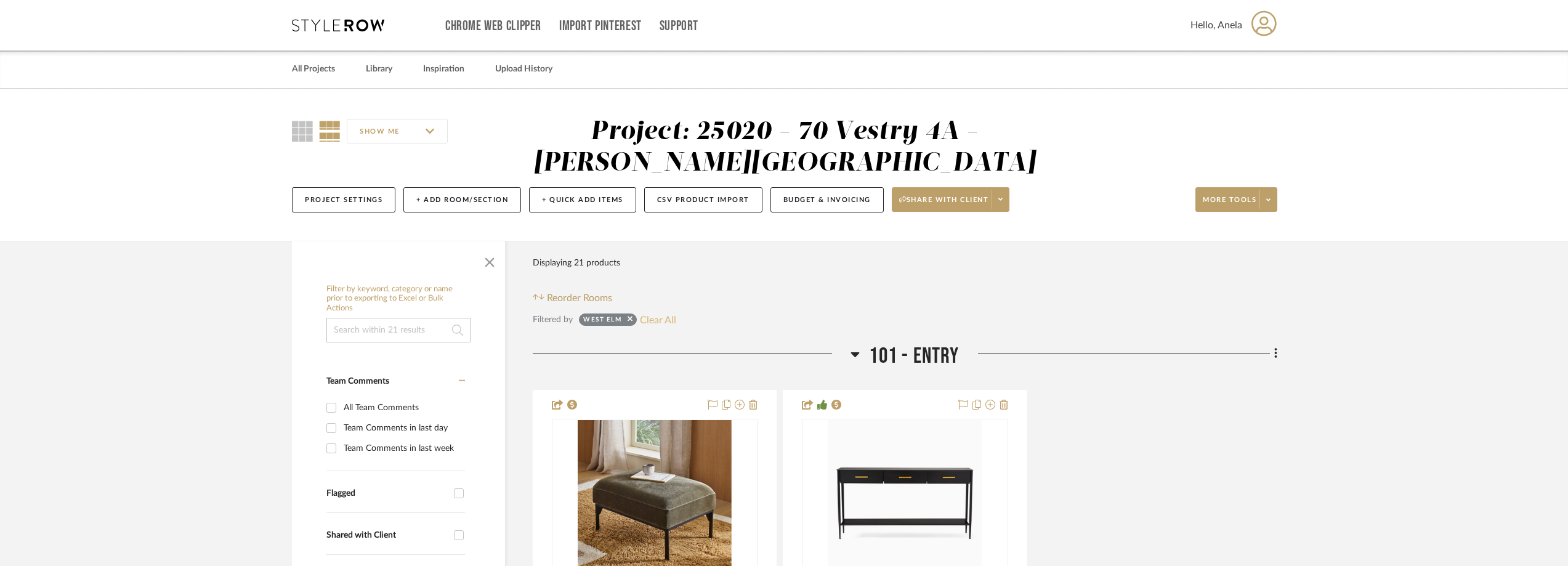
click at [656, 318] on button "Clear All" at bounding box center [658, 319] width 36 height 16
checkbox input "false"
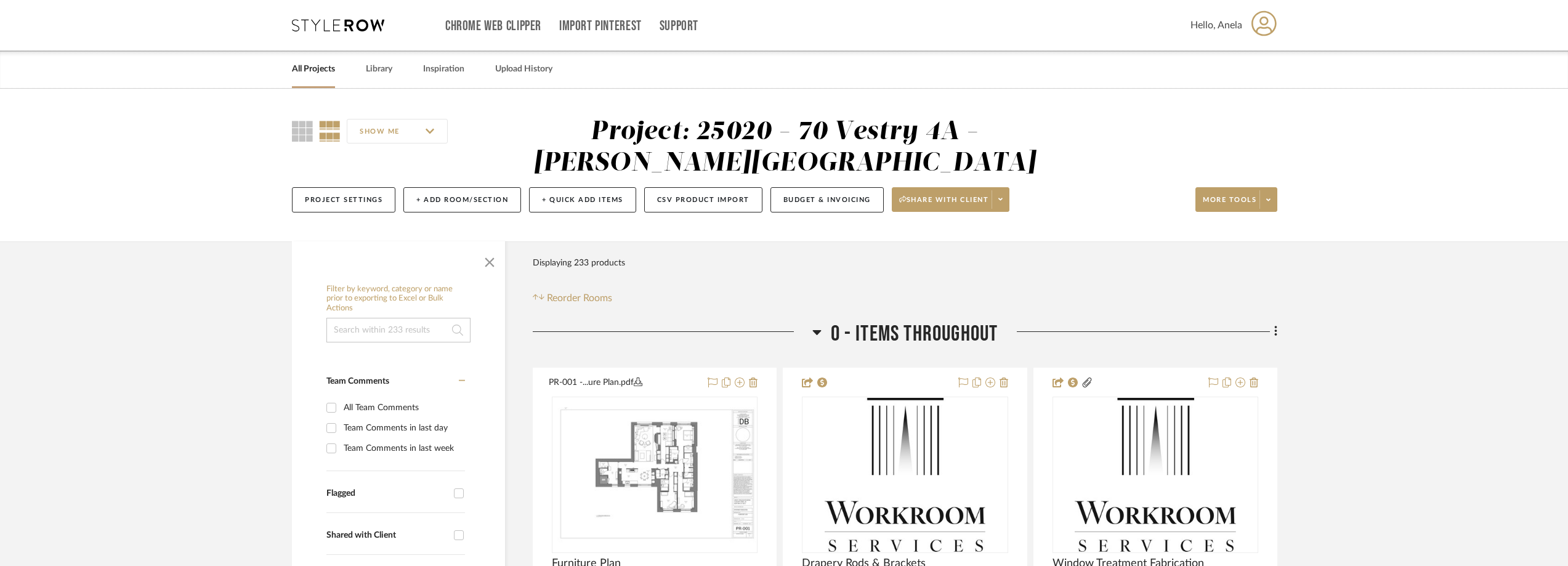
scroll to position [247, 0]
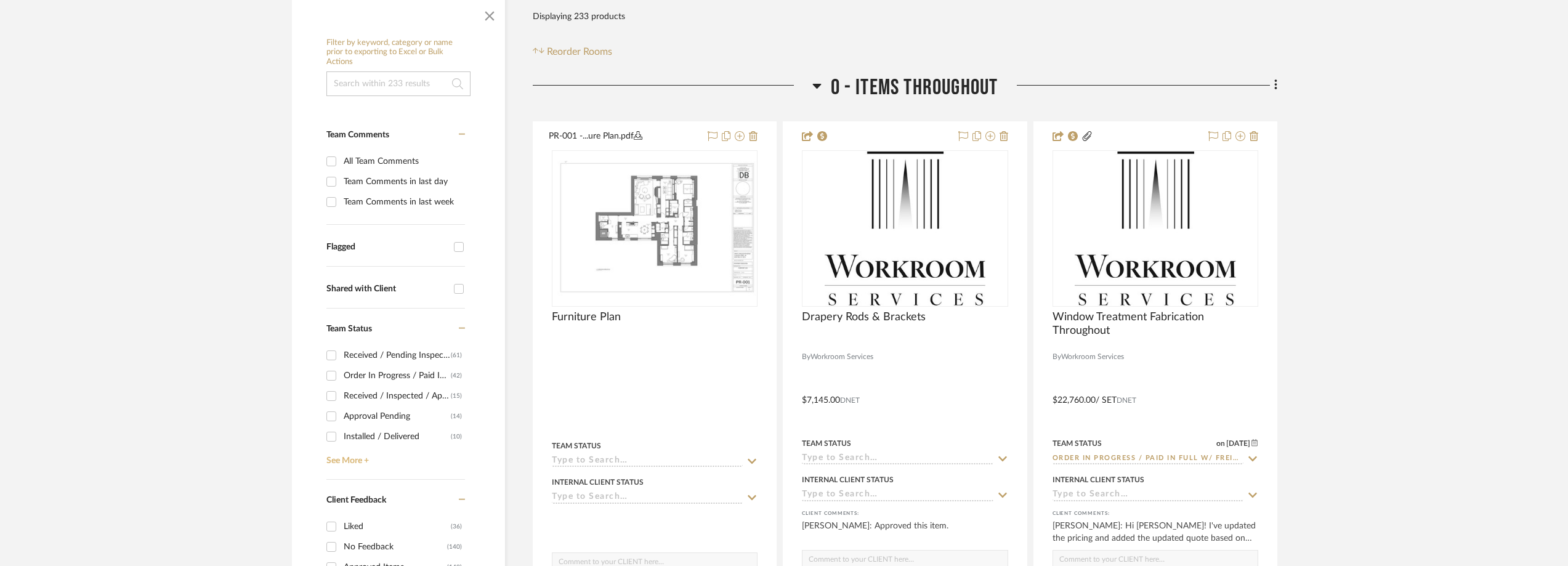
click at [359, 454] on link "See More +" at bounding box center [394, 455] width 142 height 20
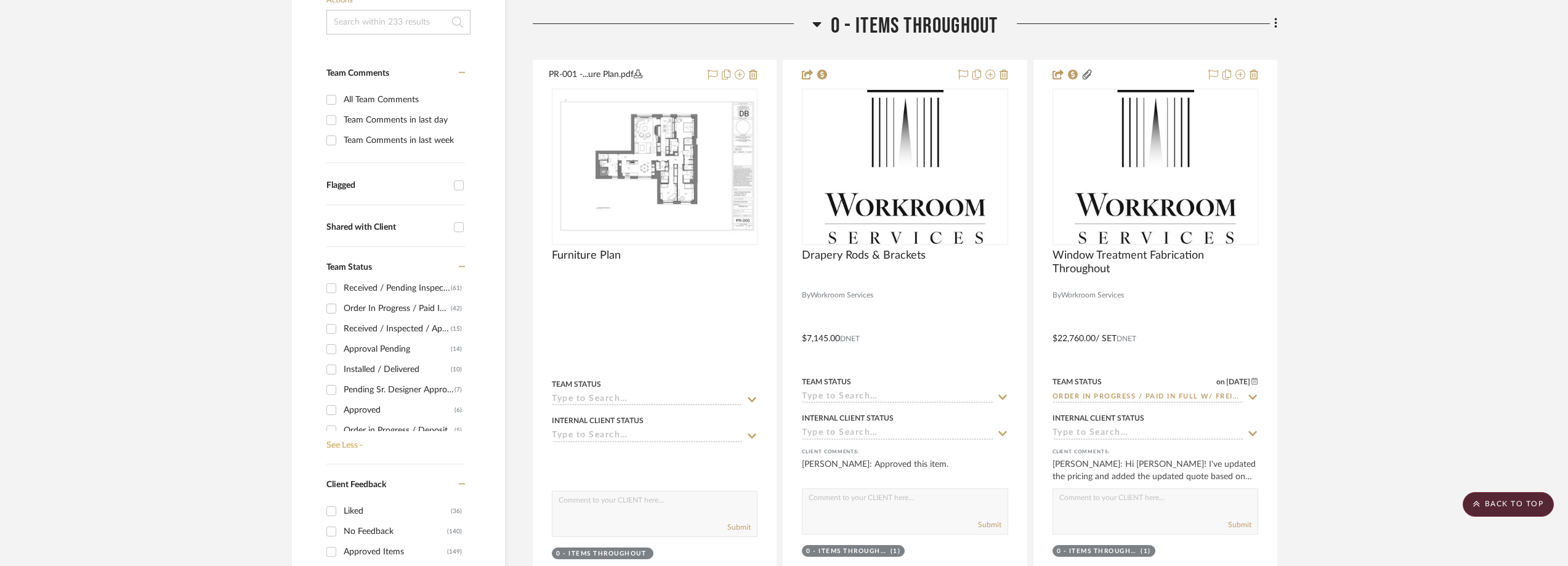
scroll to position [0, 0]
click at [408, 315] on div "Order In Progress / Paid In Full w/ Freight, No Balance due" at bounding box center [396, 314] width 107 height 20
click at [341, 315] on input "Order In Progress / Paid In Full w/ Freight, No Balance due (42)" at bounding box center [331, 314] width 20 height 20
checkbox input "true"
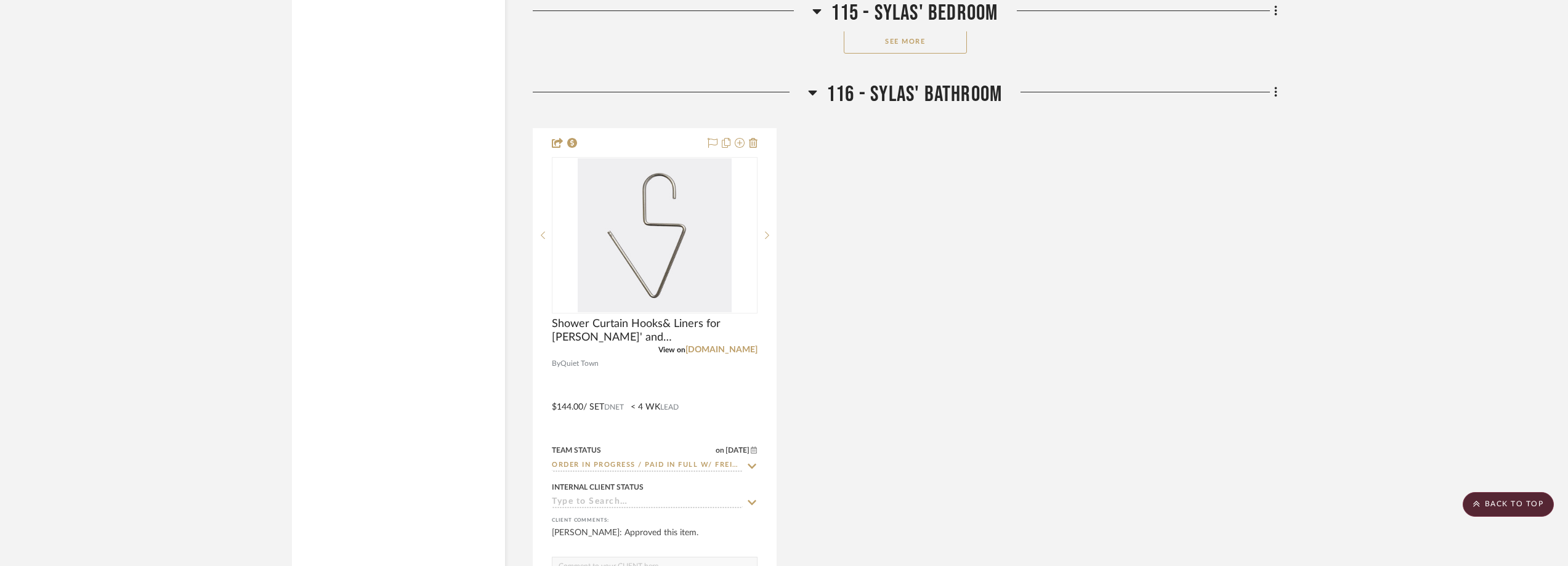
scroll to position [9742, 0]
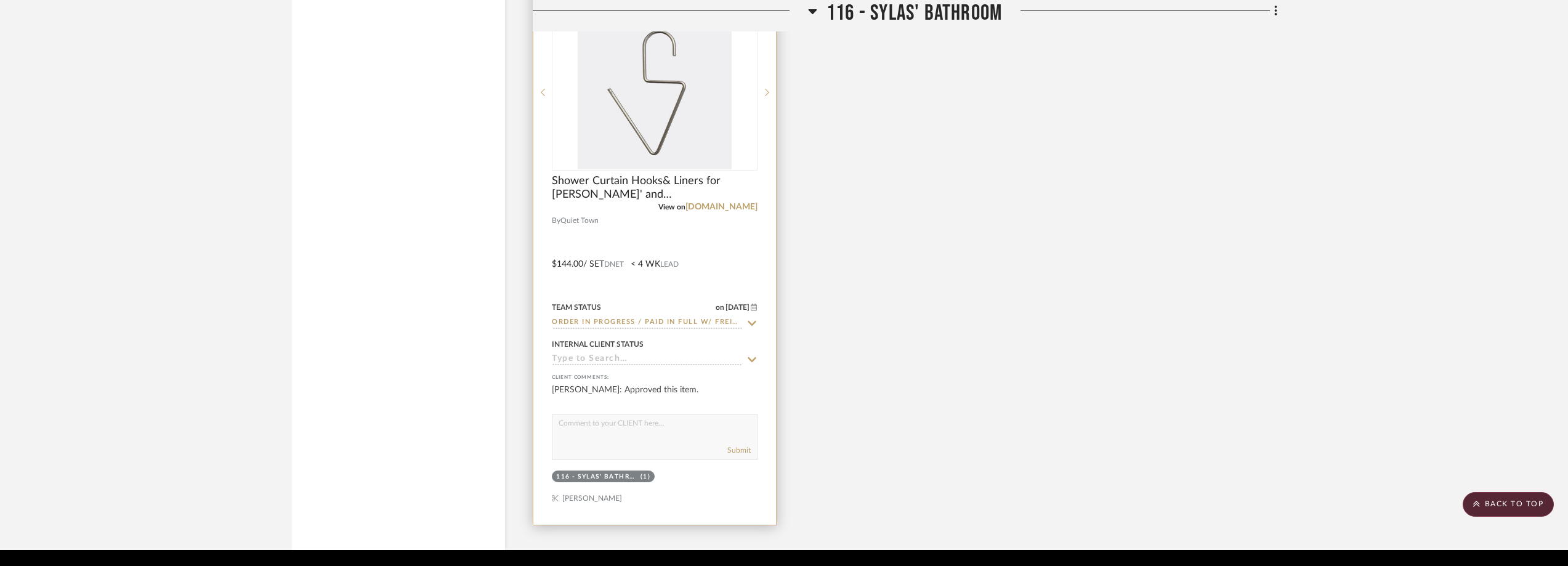
click at [752, 323] on icon at bounding box center [752, 322] width 9 height 5
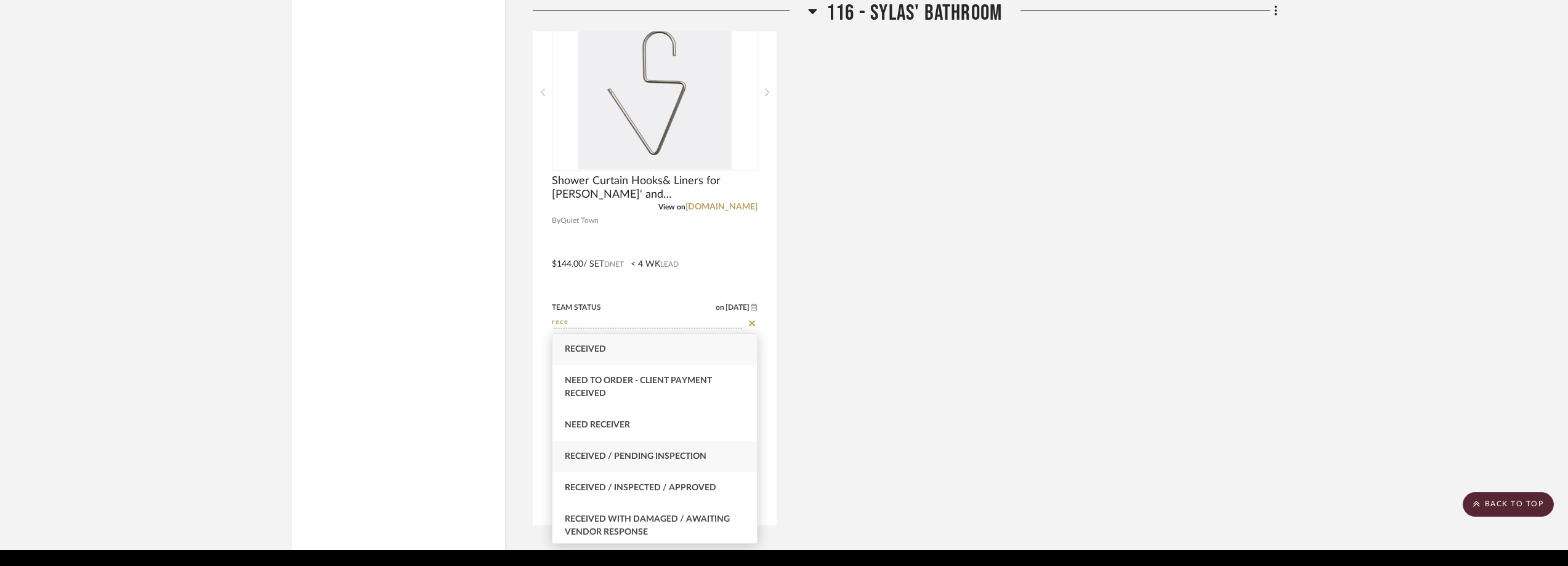
type input "rece"
click at [690, 457] on span "Received / Pending Inspection" at bounding box center [636, 455] width 142 height 9
type input "[DATE]"
type input "Received / Pending Inspection"
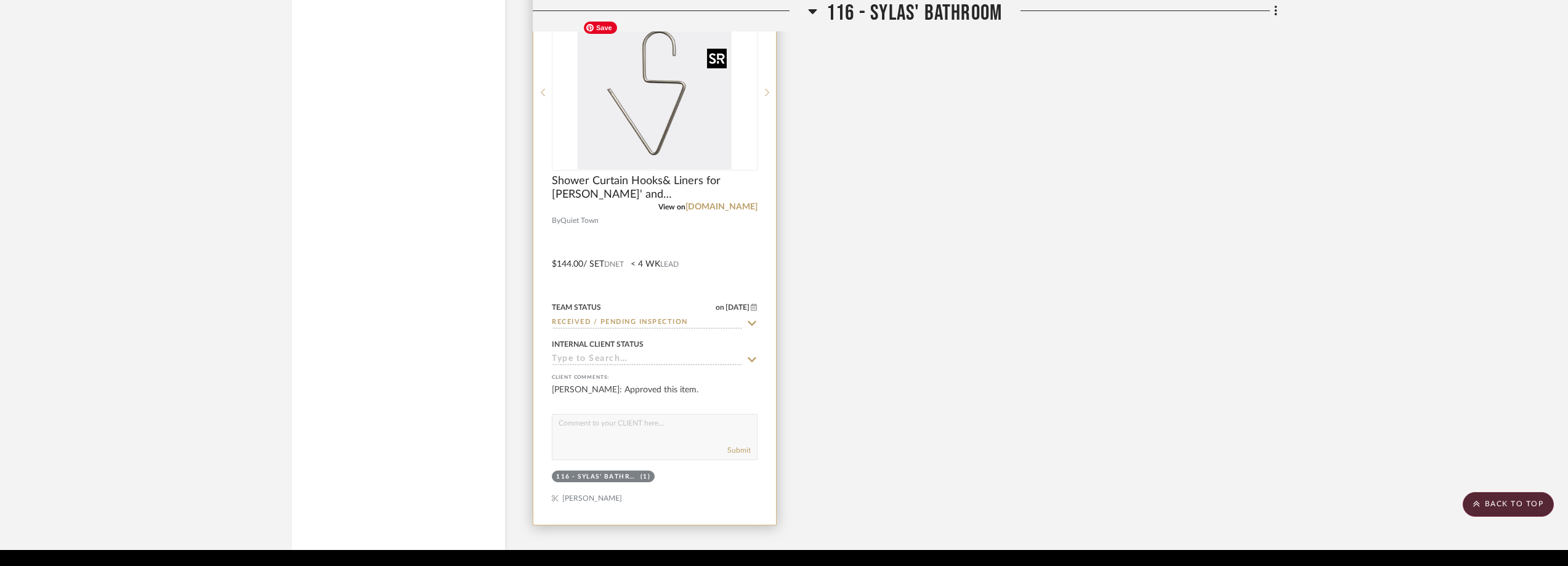
click at [0, 0] on img at bounding box center [0, 0] width 0 height 0
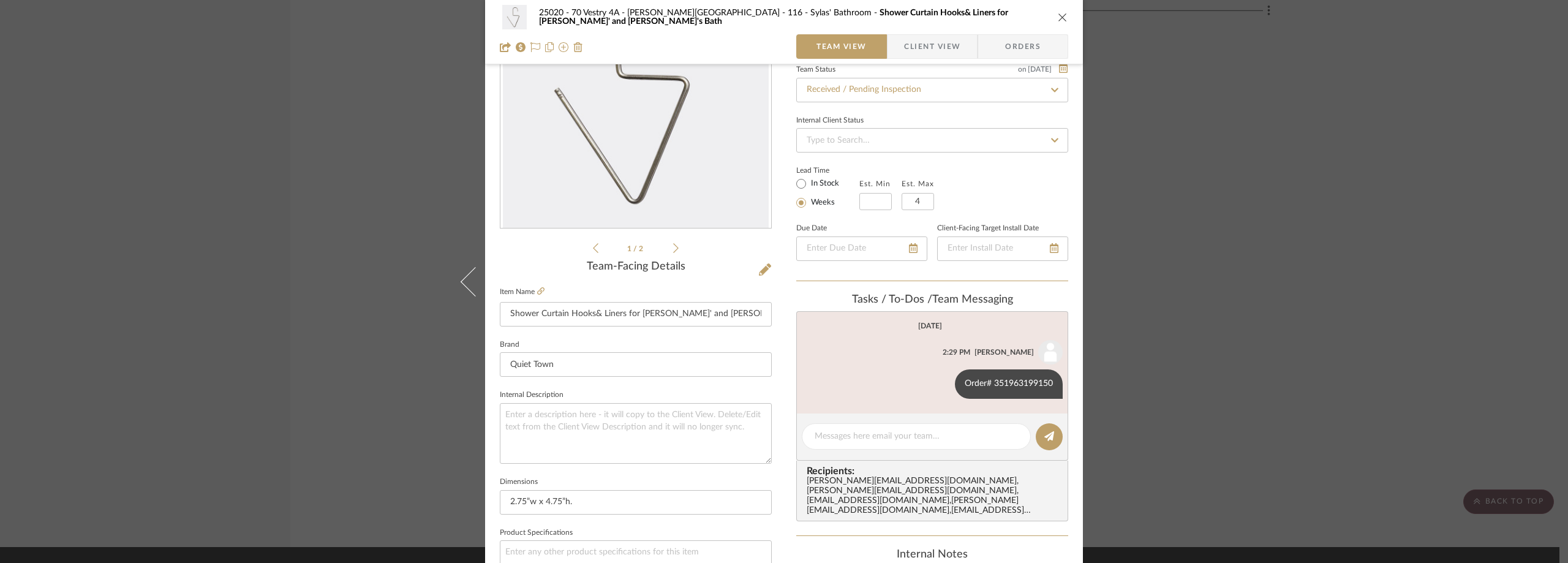
scroll to position [183, 0]
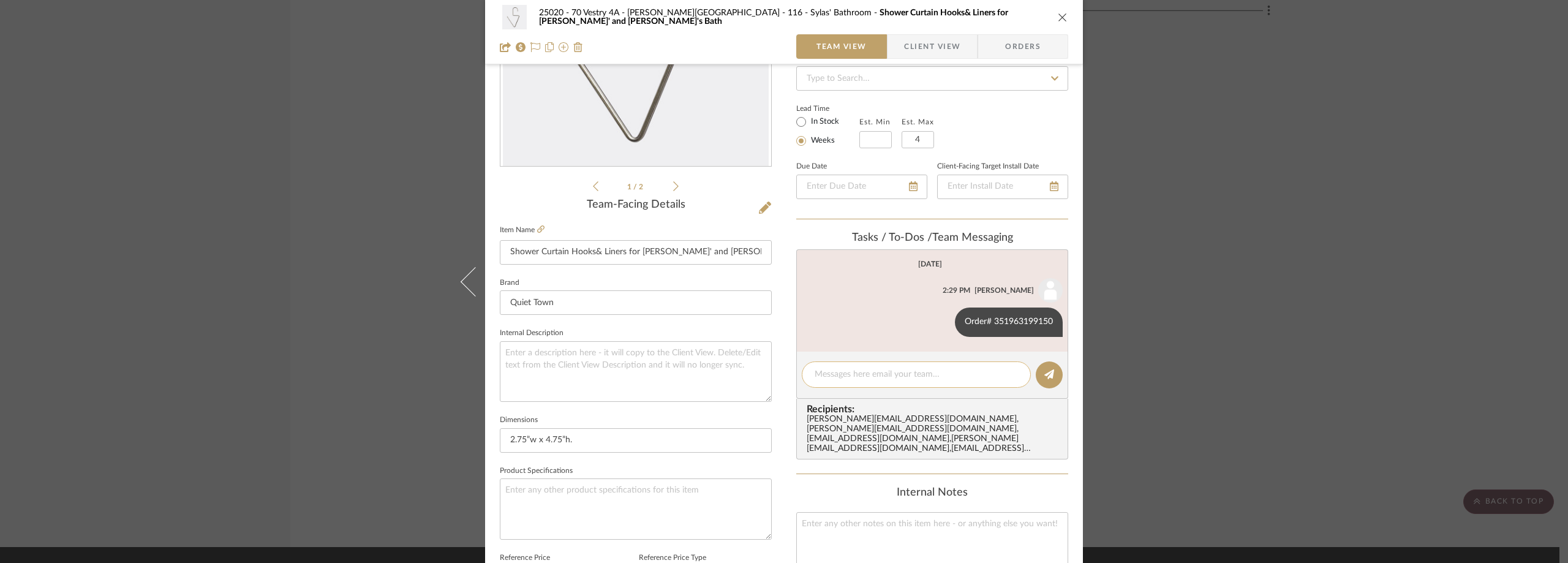
click at [858, 373] on textarea at bounding box center [916, 374] width 203 height 13
paste textarea "1Z14E6V90394951456"
click at [815, 375] on textarea "1Z14E6V90394951456" at bounding box center [916, 374] width 203 height 13
click at [935, 375] on textarea "UPS: 1Z14E6V90394951456" at bounding box center [916, 374] width 203 height 13
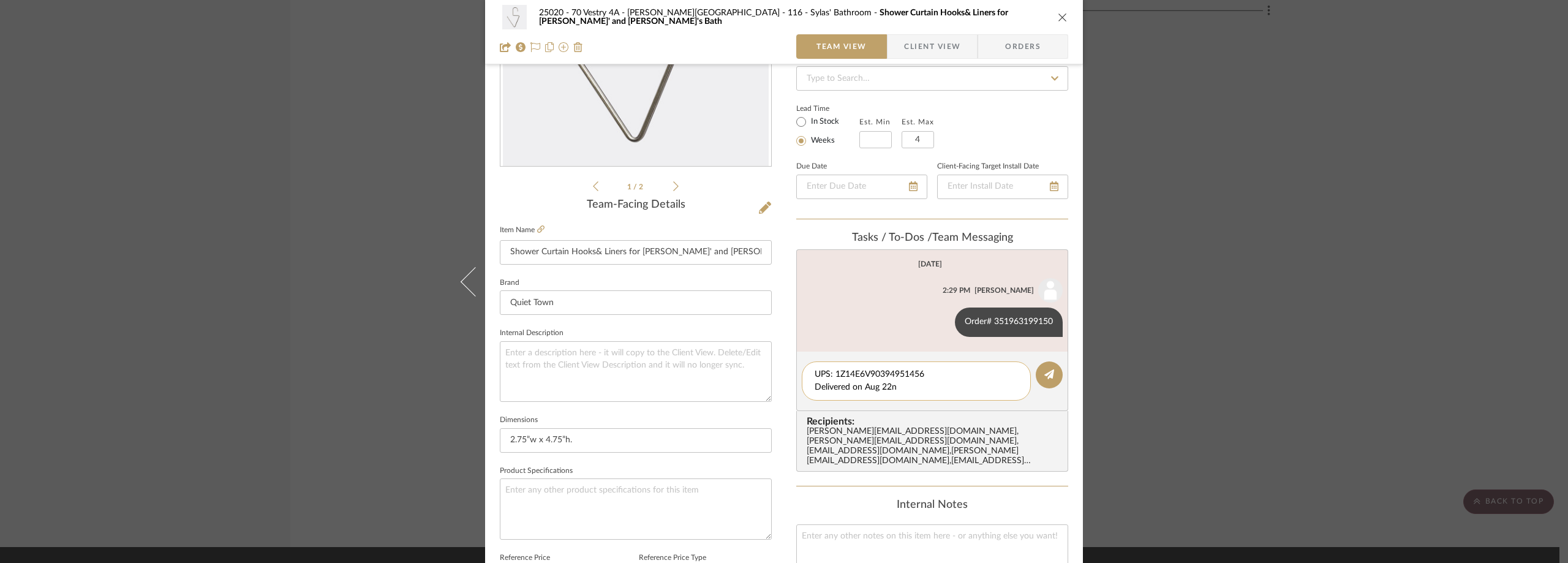
type textarea "UPS: 1Z14E6V90394951456 Delivered on Aug 22nd"
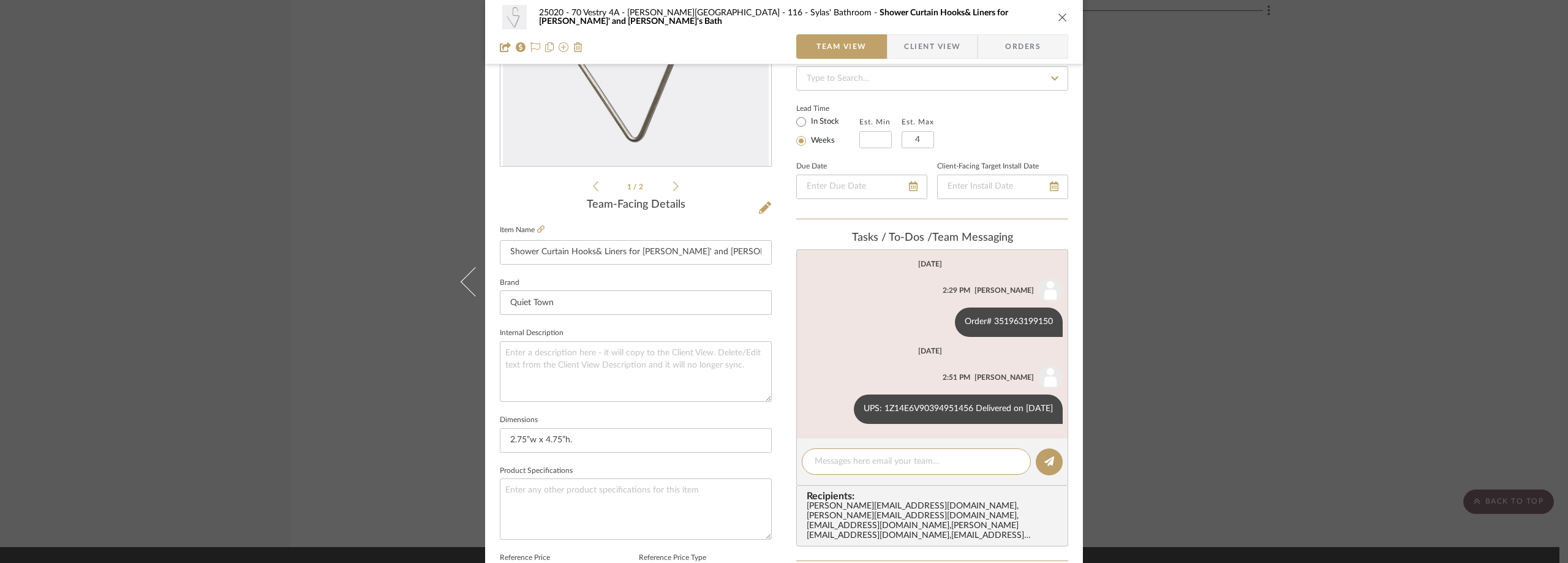
click at [380, 241] on div "25020 - 70 Vestry 4A - Grant-Stanleigh 116 - Sylas' Bathroom Shower Curtain Hoo…" at bounding box center [784, 281] width 1568 height 563
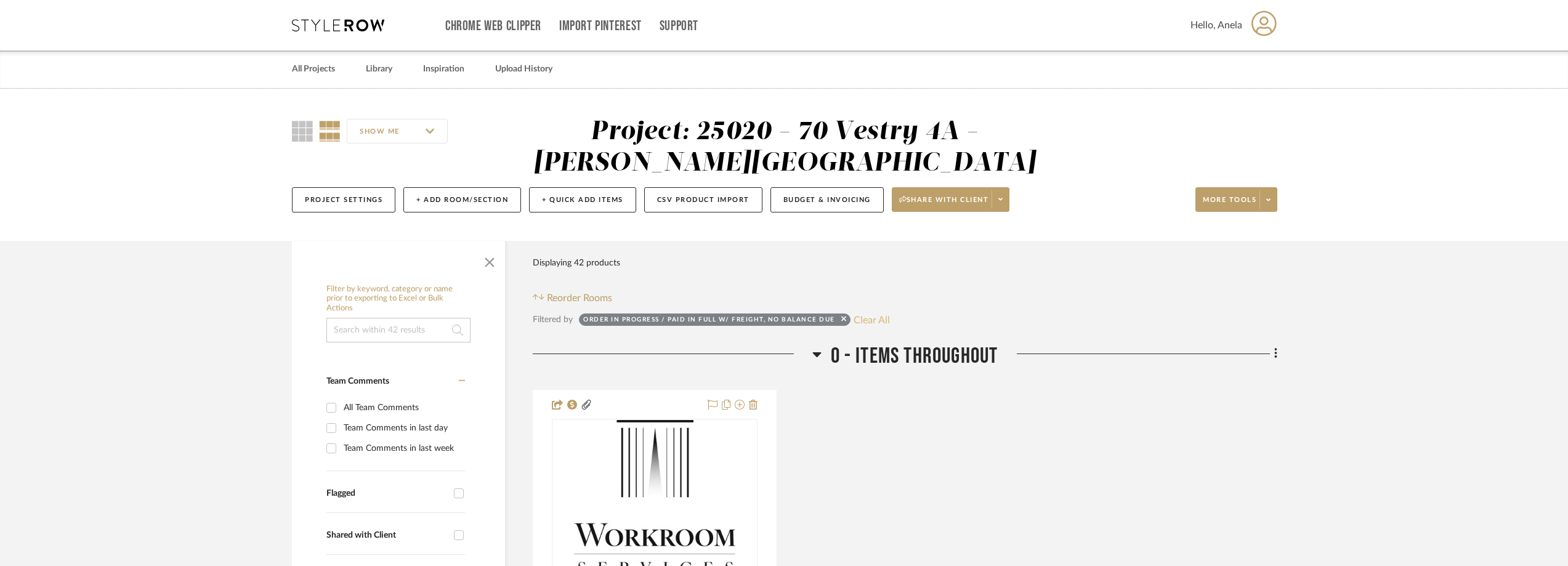
click at [865, 320] on button "Clear All" at bounding box center [872, 319] width 36 height 16
checkbox input "false"
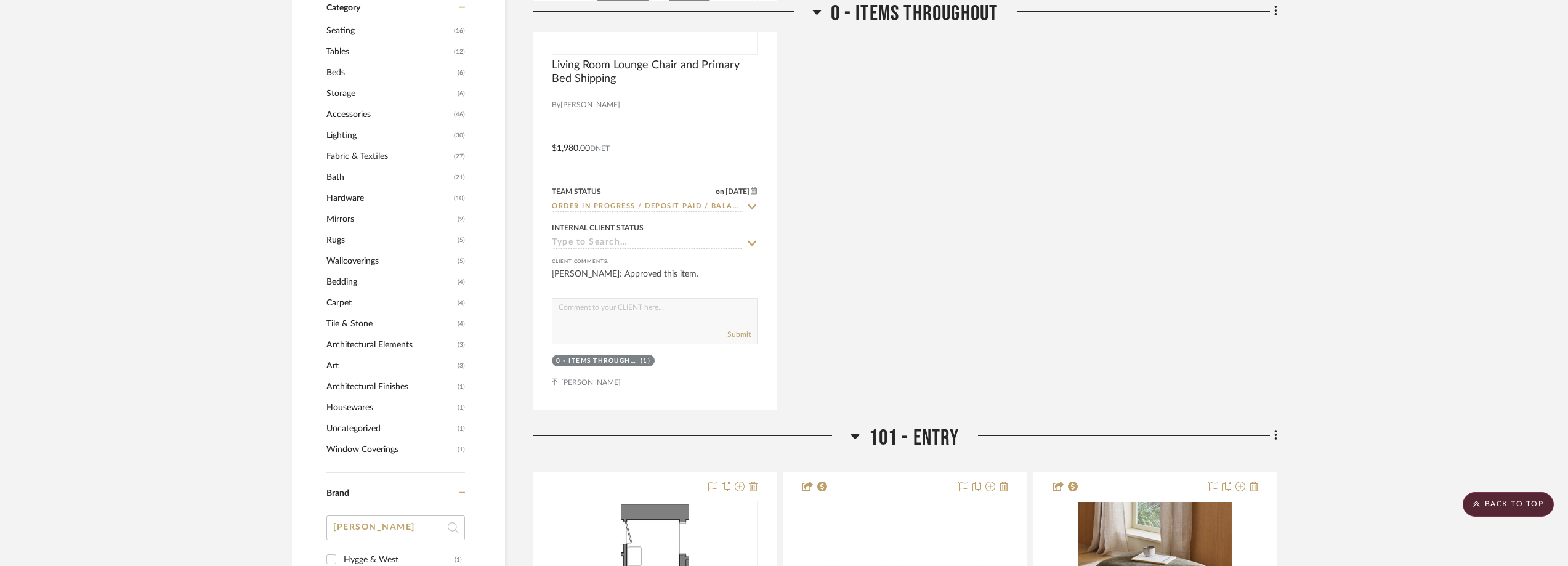
scroll to position [1231, 0]
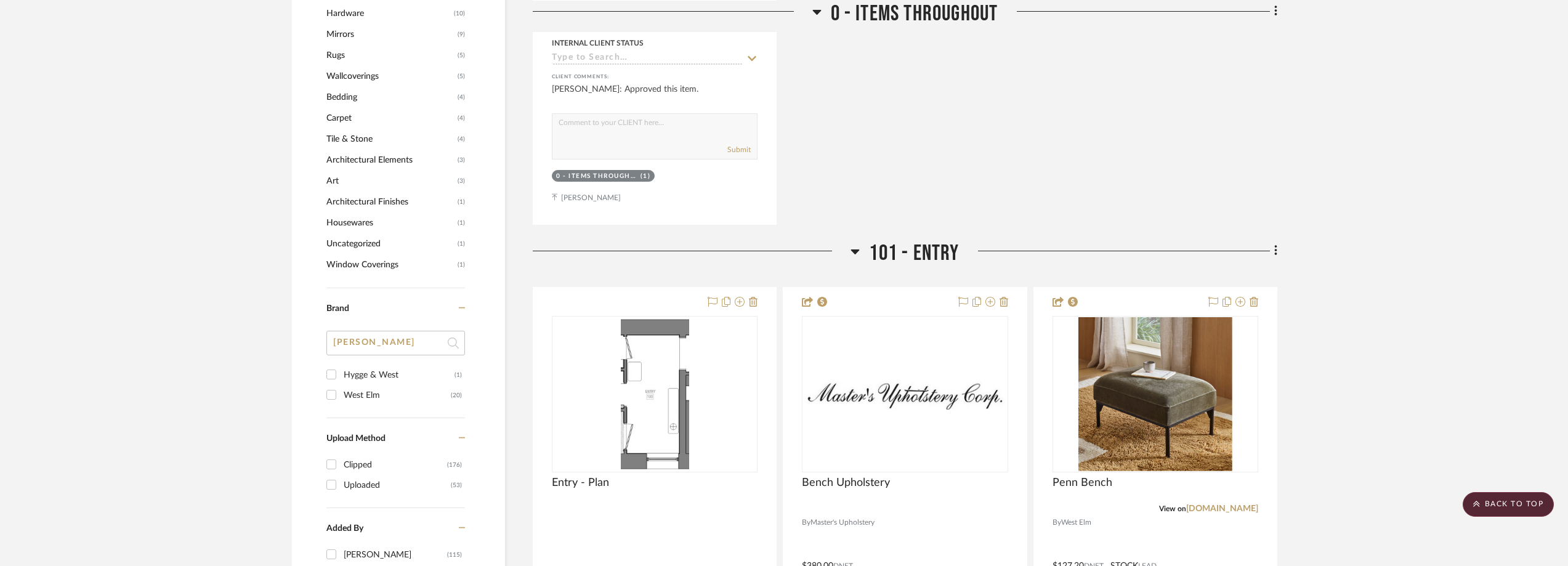
click at [380, 340] on input "wes" at bounding box center [395, 343] width 139 height 25
type input "we"
type input "holland"
click at [392, 373] on div "Holland & Sherry" at bounding box center [398, 374] width 111 height 20
click at [341, 373] on input "Holland & Sherry (1)" at bounding box center [331, 374] width 20 height 20
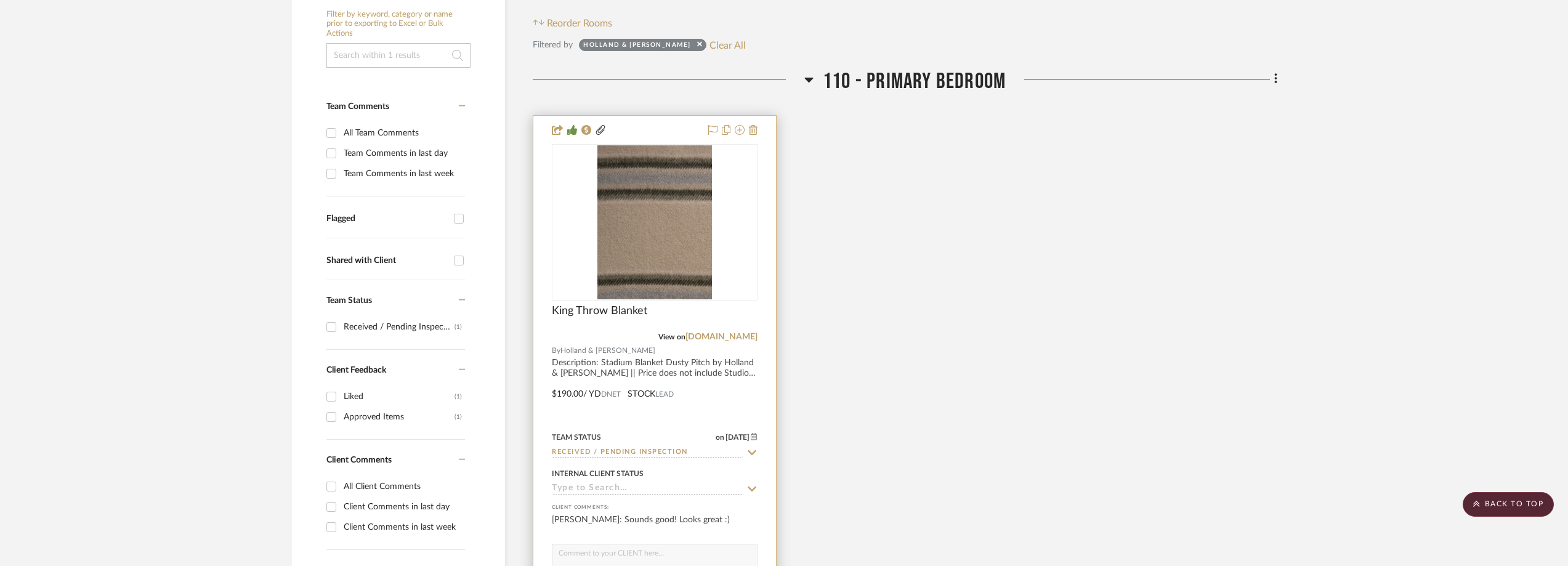
scroll to position [267, 0]
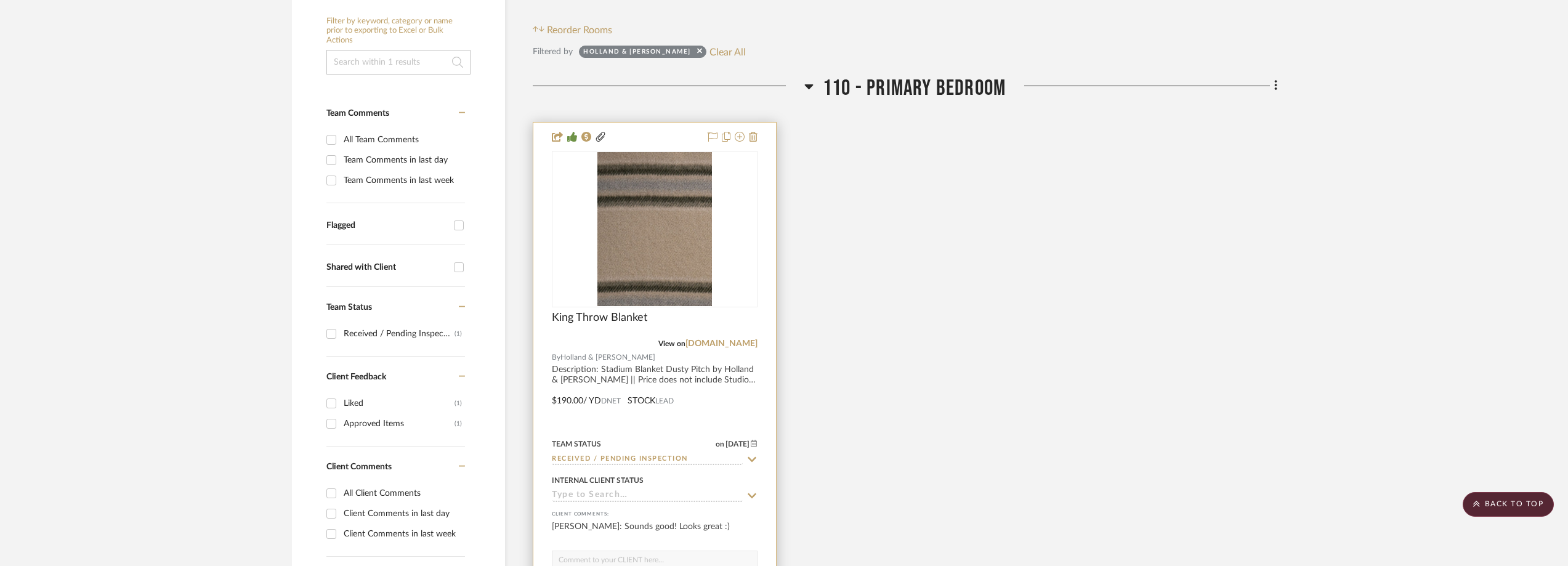
click at [722, 247] on div "0" at bounding box center [654, 229] width 204 height 155
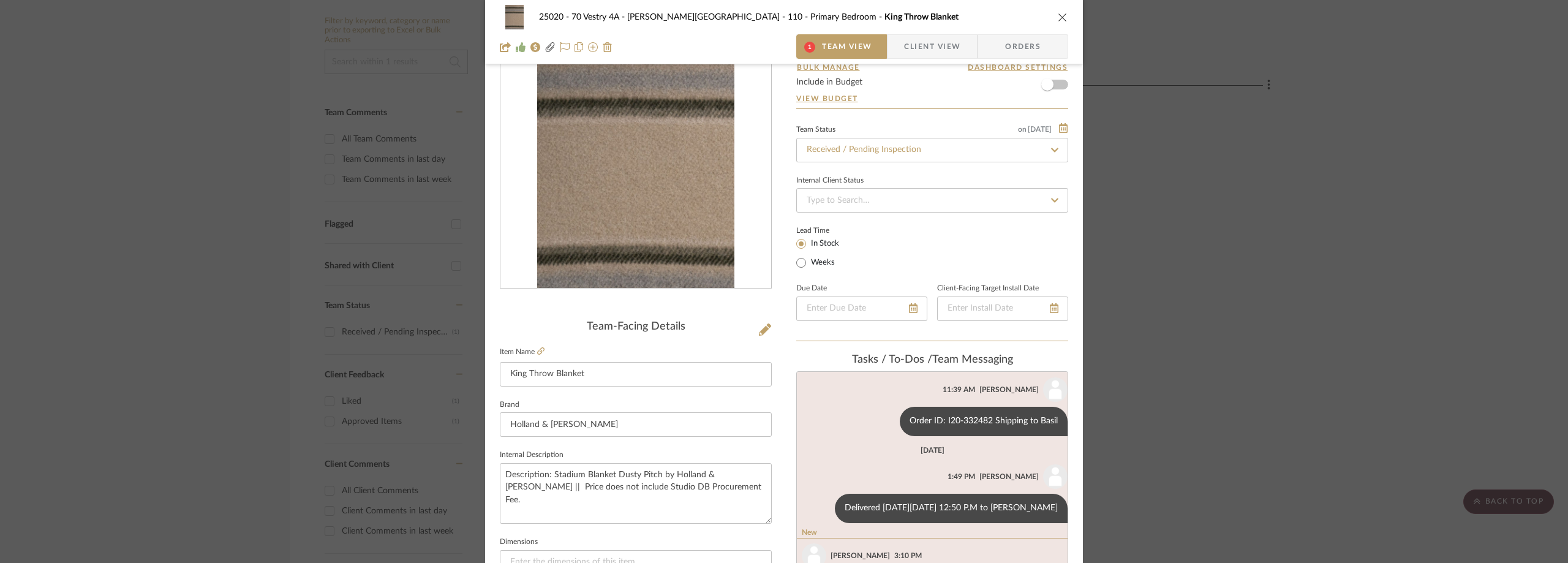
scroll to position [306, 0]
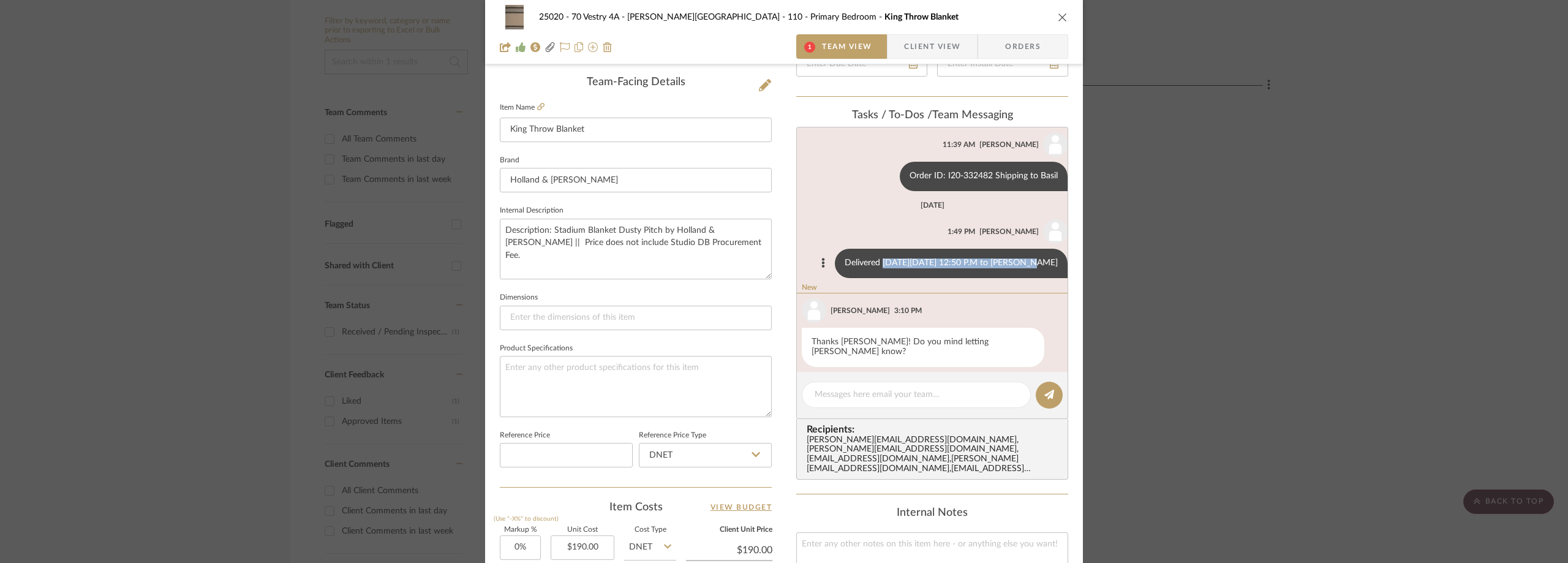
drag, startPoint x: 879, startPoint y: 260, endPoint x: 1019, endPoint y: 261, distance: 140.0
click at [1019, 261] on div "Delivered On Saturday, August 23 at 12:50 P.M to Basil" at bounding box center [952, 262] width 233 height 29
copy div "On Saturday, August 23 at 12:50 P.M"
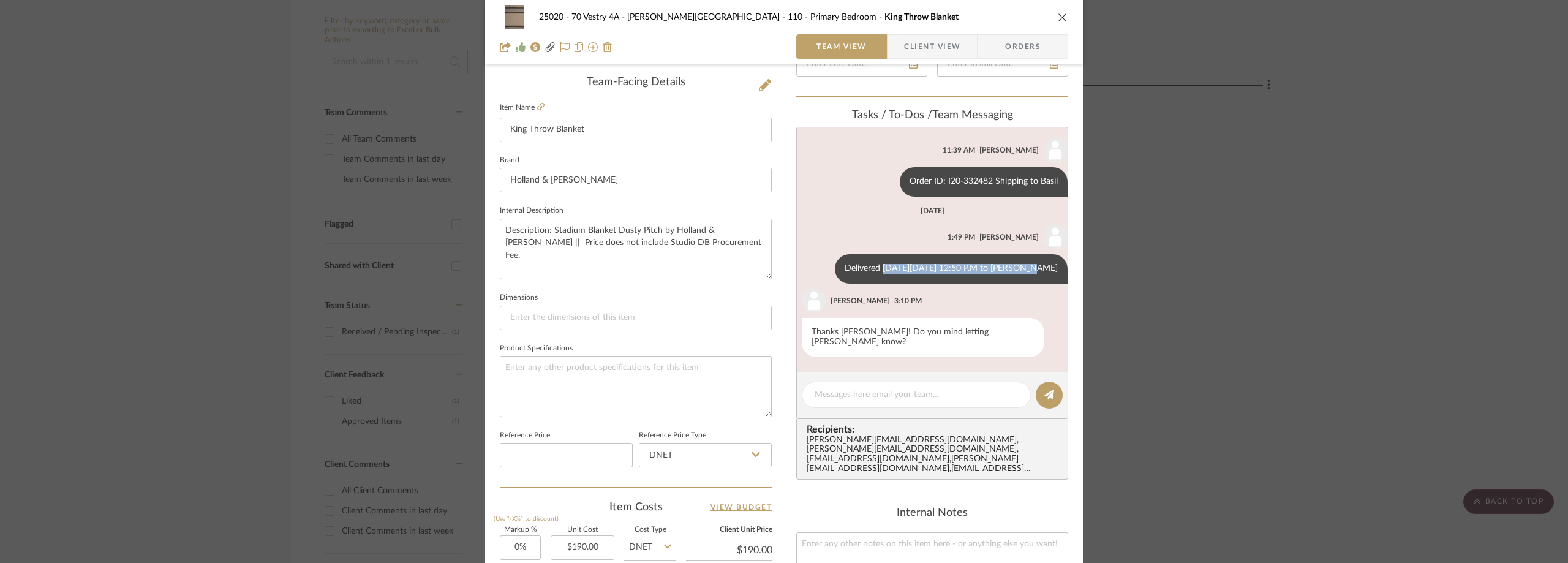
scroll to position [201, 0]
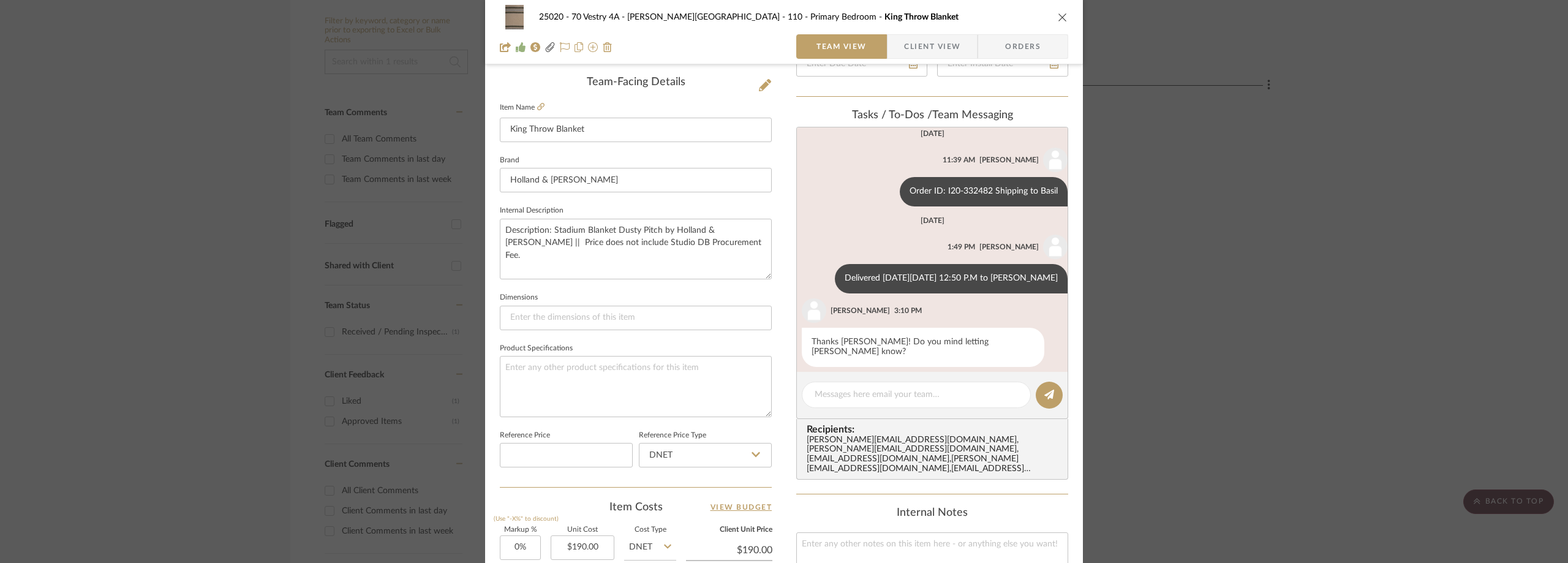
click at [166, 256] on div "25020 - 70 Vestry 4A - Grant-Stanleigh 110 - Primary Bedroom King Throw Blanket…" at bounding box center [784, 281] width 1568 height 563
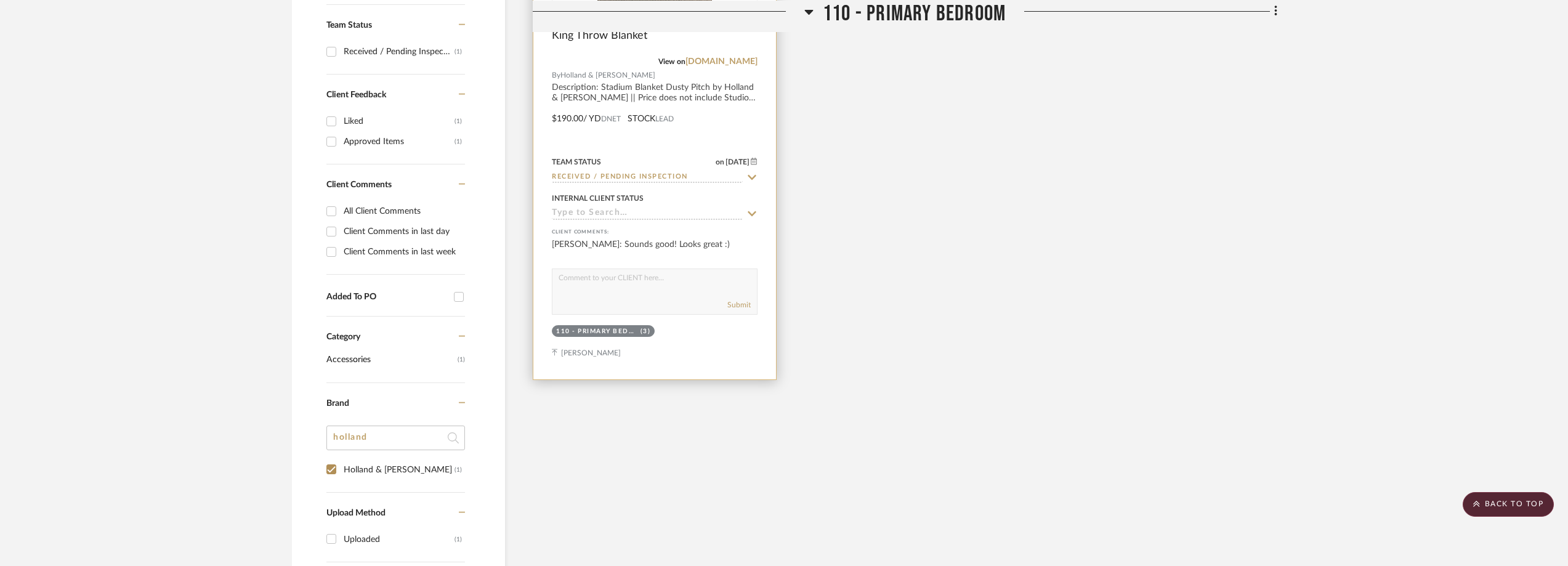
scroll to position [206, 0]
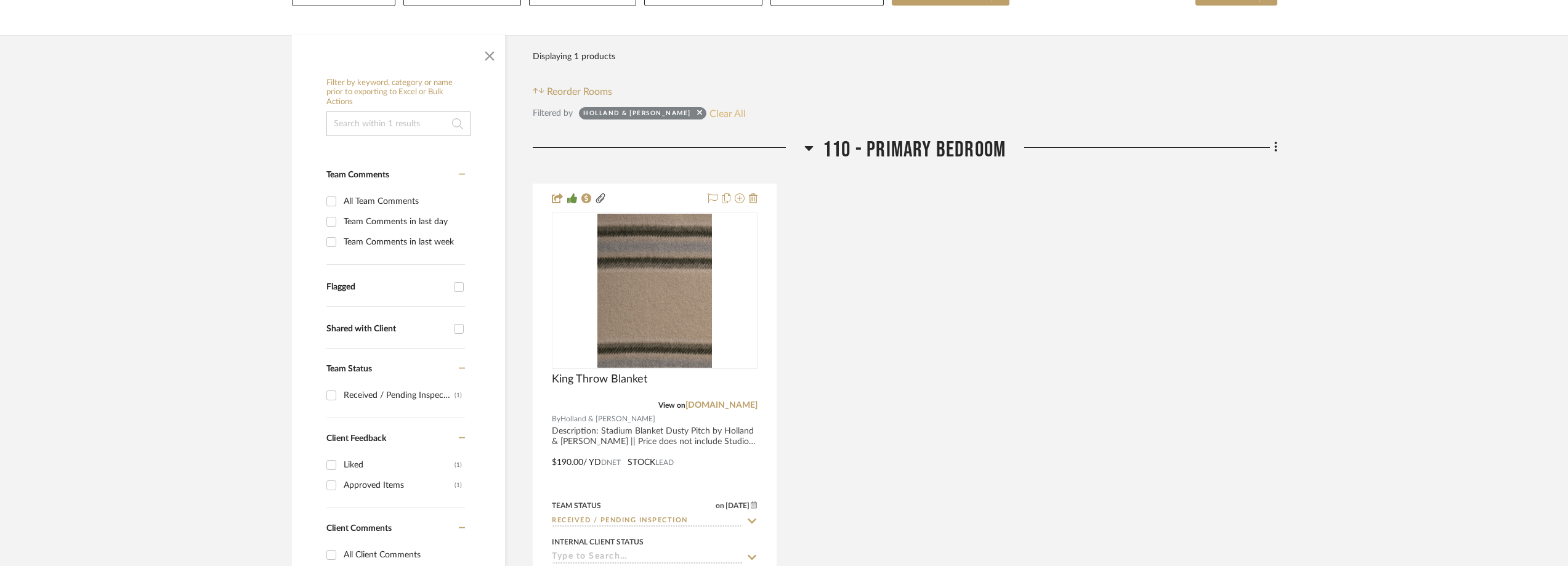
click at [709, 114] on button "Clear All" at bounding box center [727, 112] width 36 height 16
checkbox input "false"
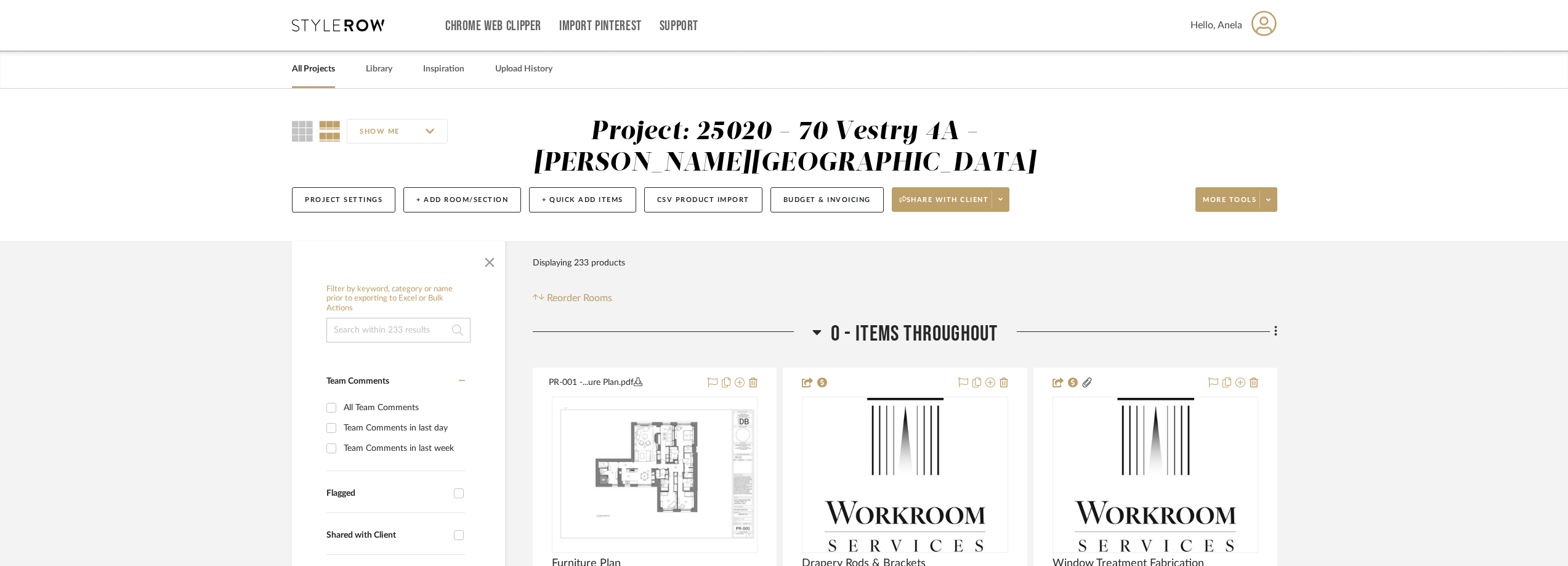
click at [333, 26] on icon at bounding box center [339, 25] width 93 height 12
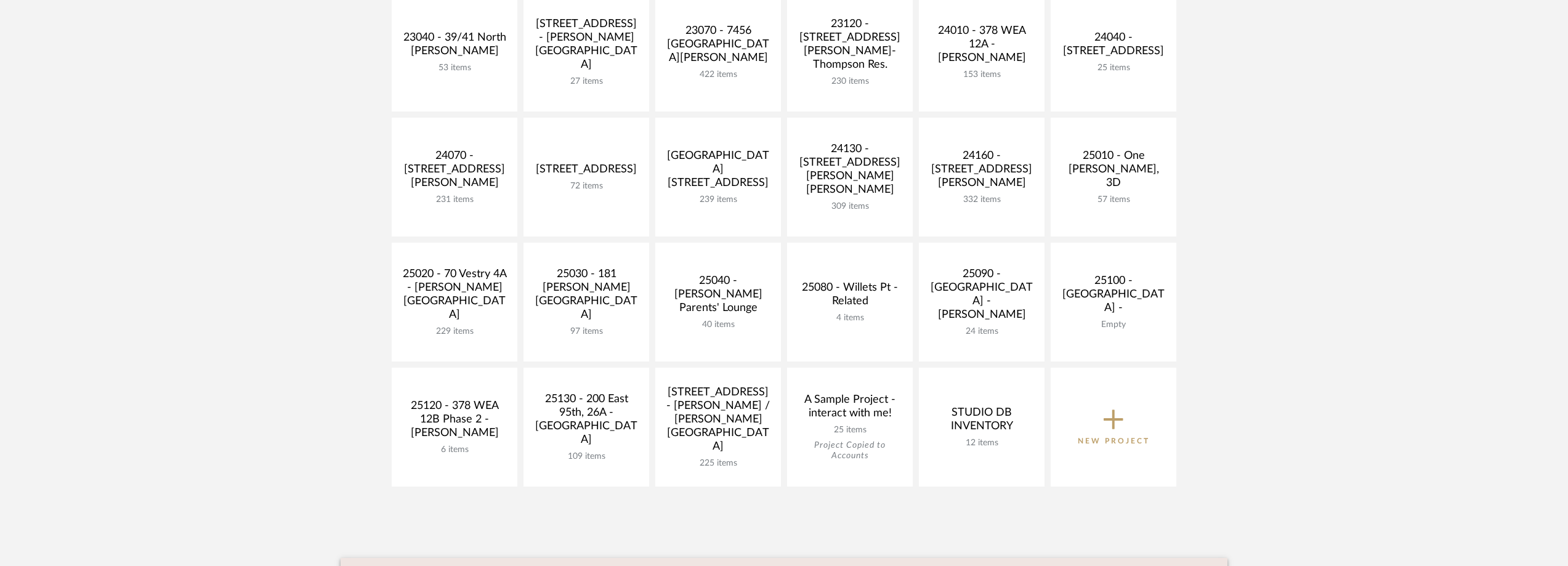
scroll to position [492, 0]
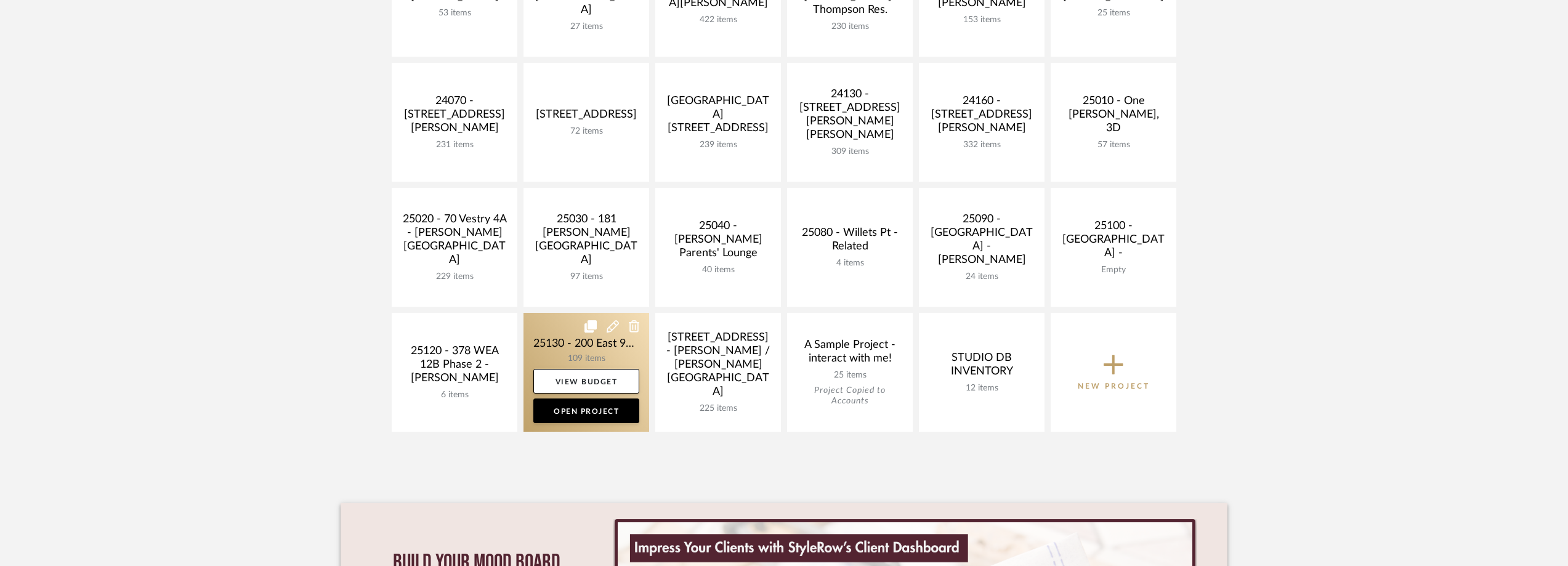
click at [593, 349] on link at bounding box center [586, 372] width 126 height 119
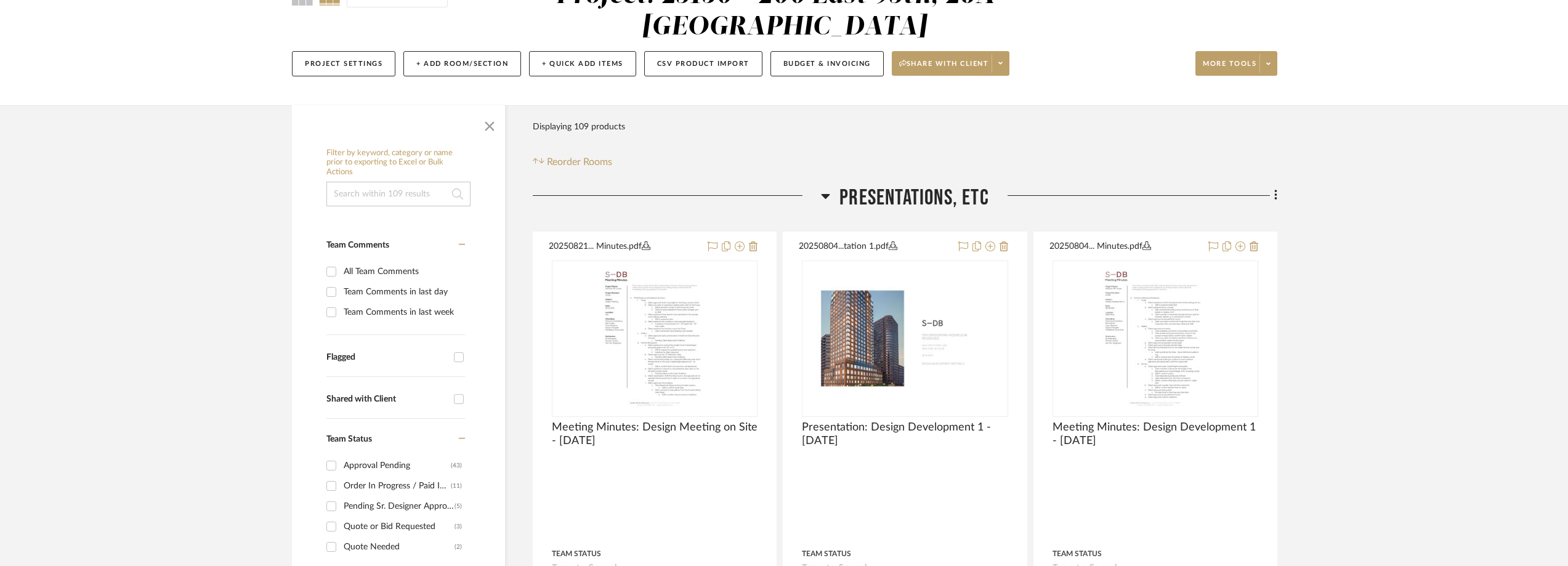
scroll to position [308, 0]
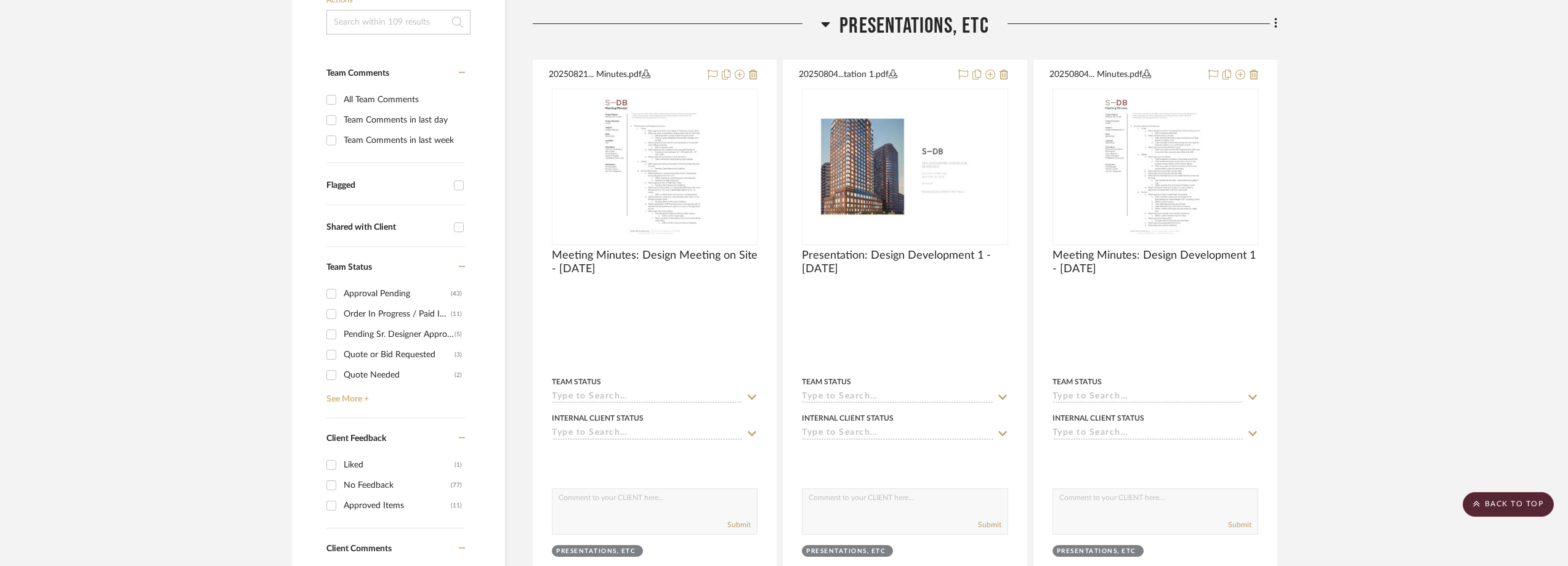
click at [344, 396] on link "See More +" at bounding box center [394, 394] width 142 height 20
click at [388, 376] on div "Quote Needed" at bounding box center [398, 374] width 111 height 20
click at [341, 376] on input "Quote Needed (2)" at bounding box center [331, 374] width 20 height 20
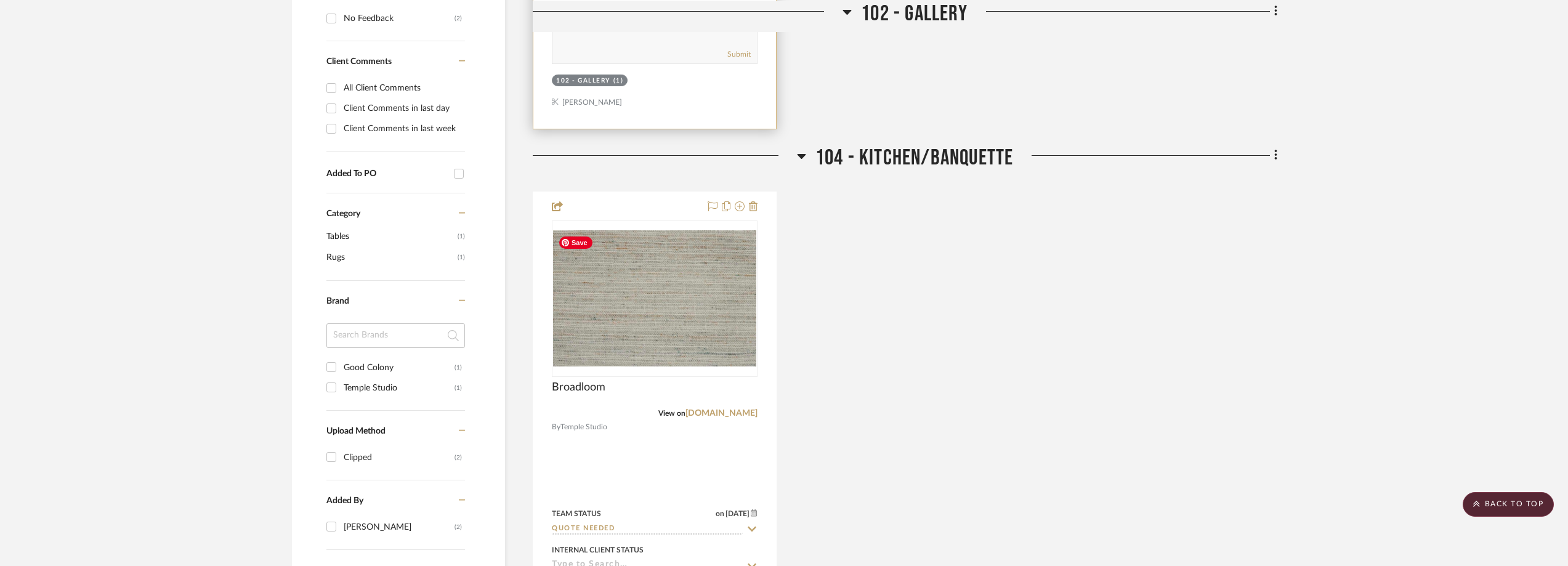
scroll to position [308, 0]
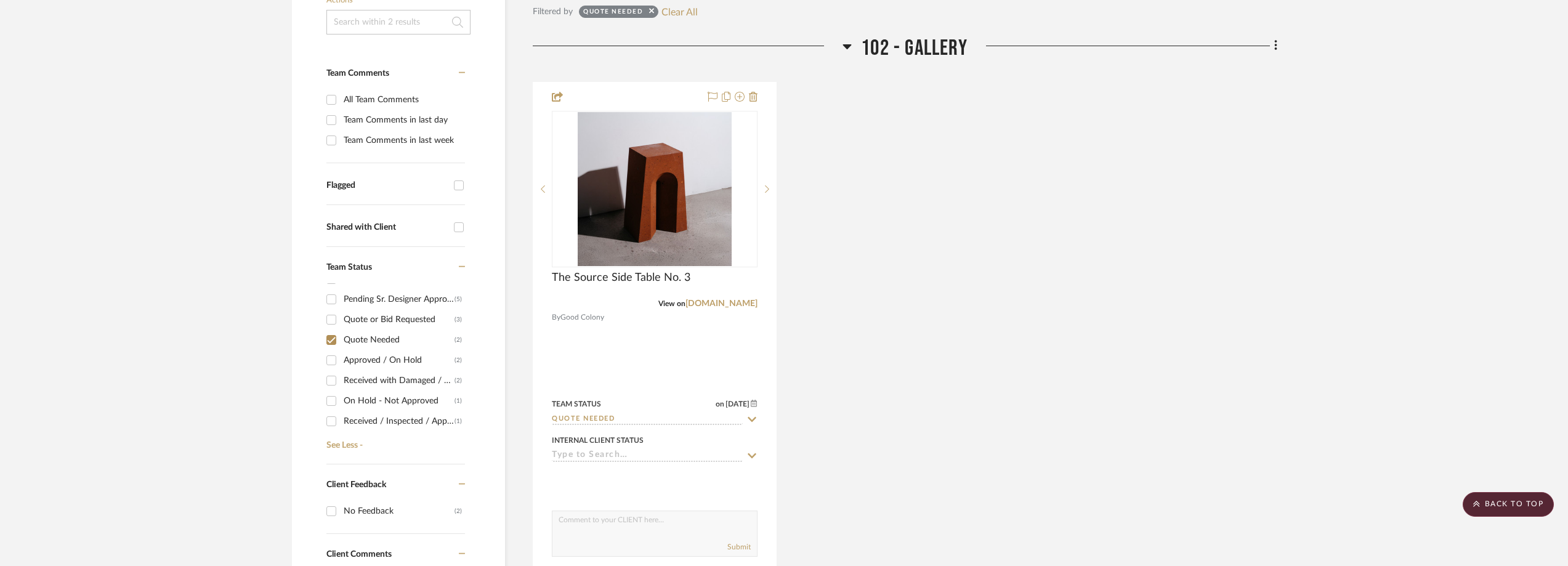
click at [340, 333] on input "Quote Needed (2)" at bounding box center [331, 339] width 20 height 20
checkbox input "false"
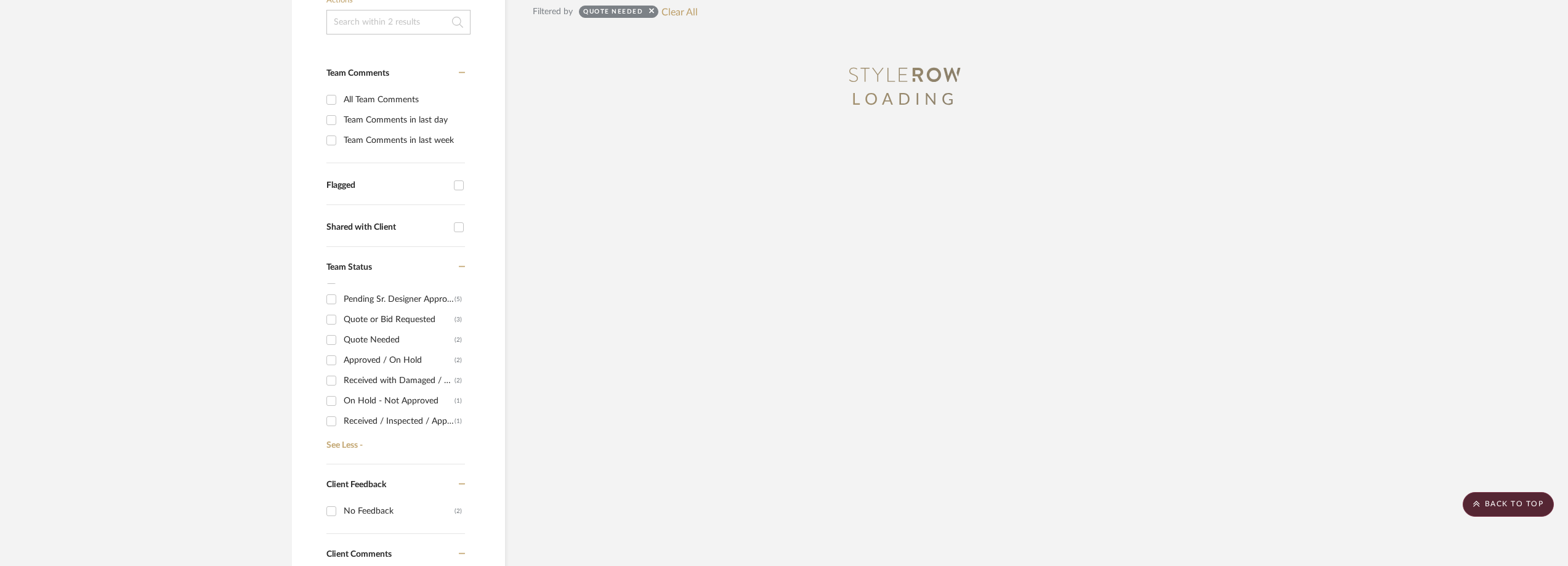
scroll to position [0, 0]
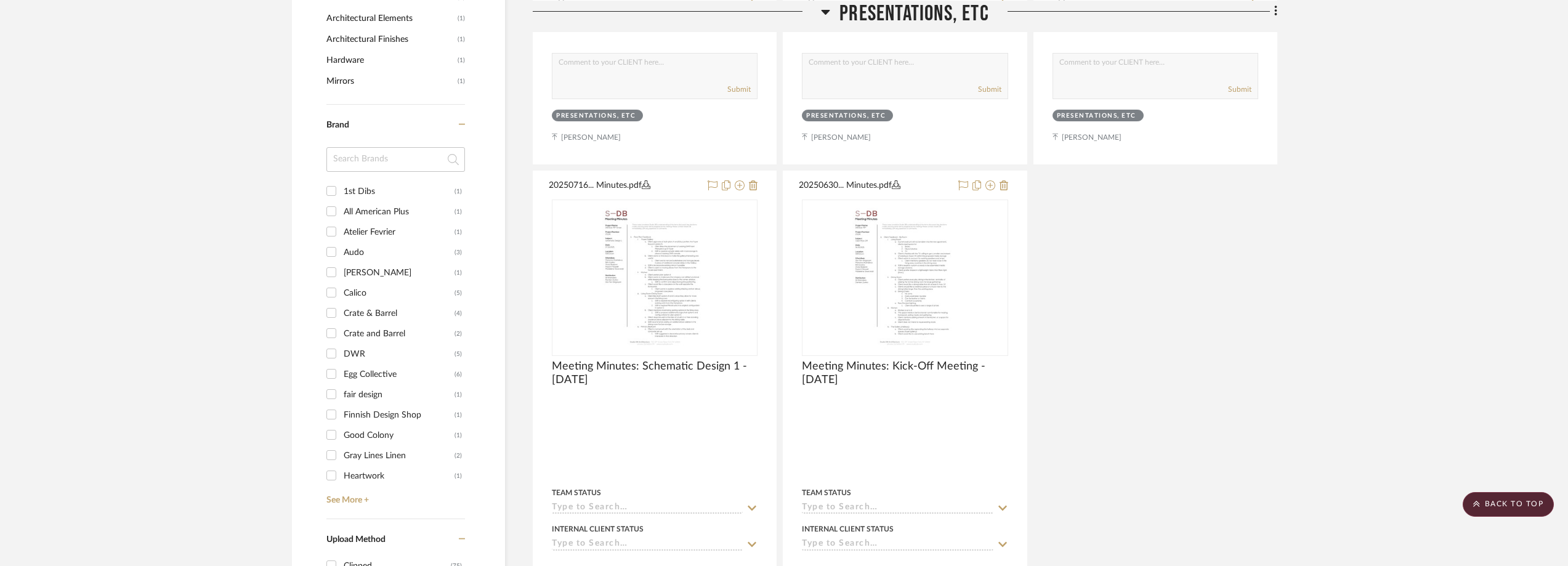
scroll to position [1293, 0]
click at [382, 149] on input at bounding box center [395, 156] width 139 height 25
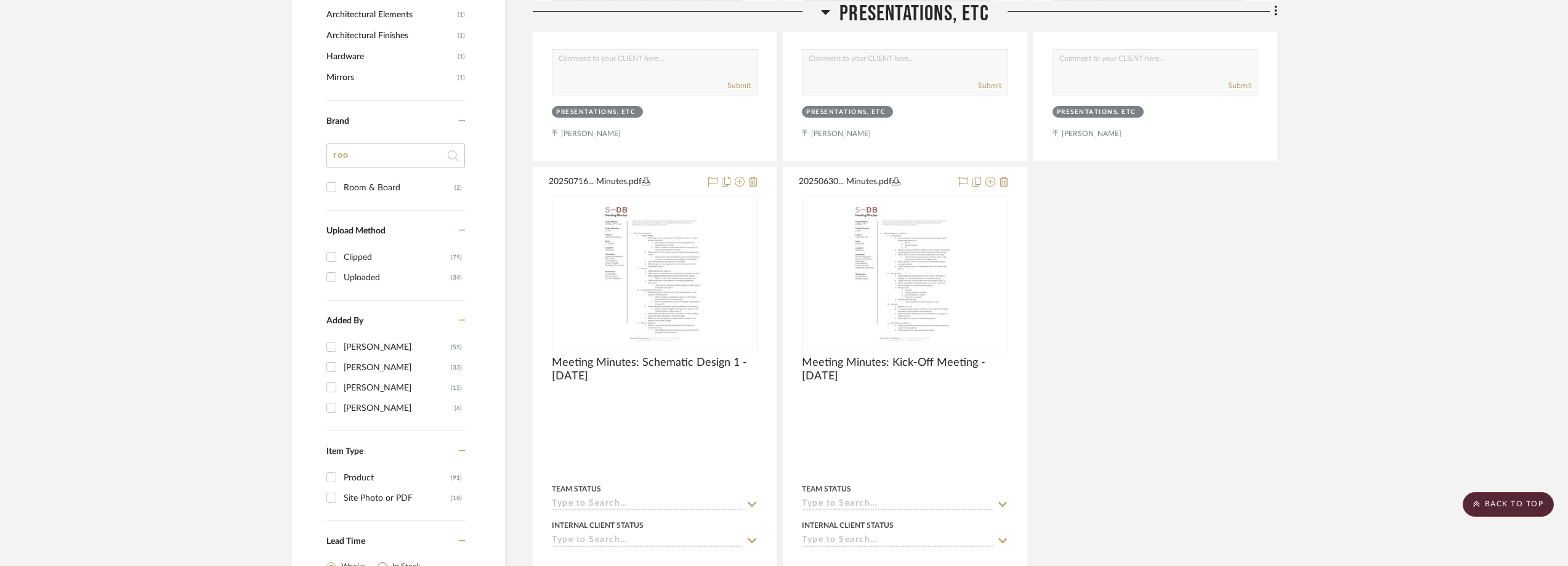
type input "roo"
click at [386, 189] on div "Room & Board" at bounding box center [398, 187] width 111 height 20
click at [341, 189] on input "Room & Board (2)" at bounding box center [331, 187] width 20 height 20
checkbox input "true"
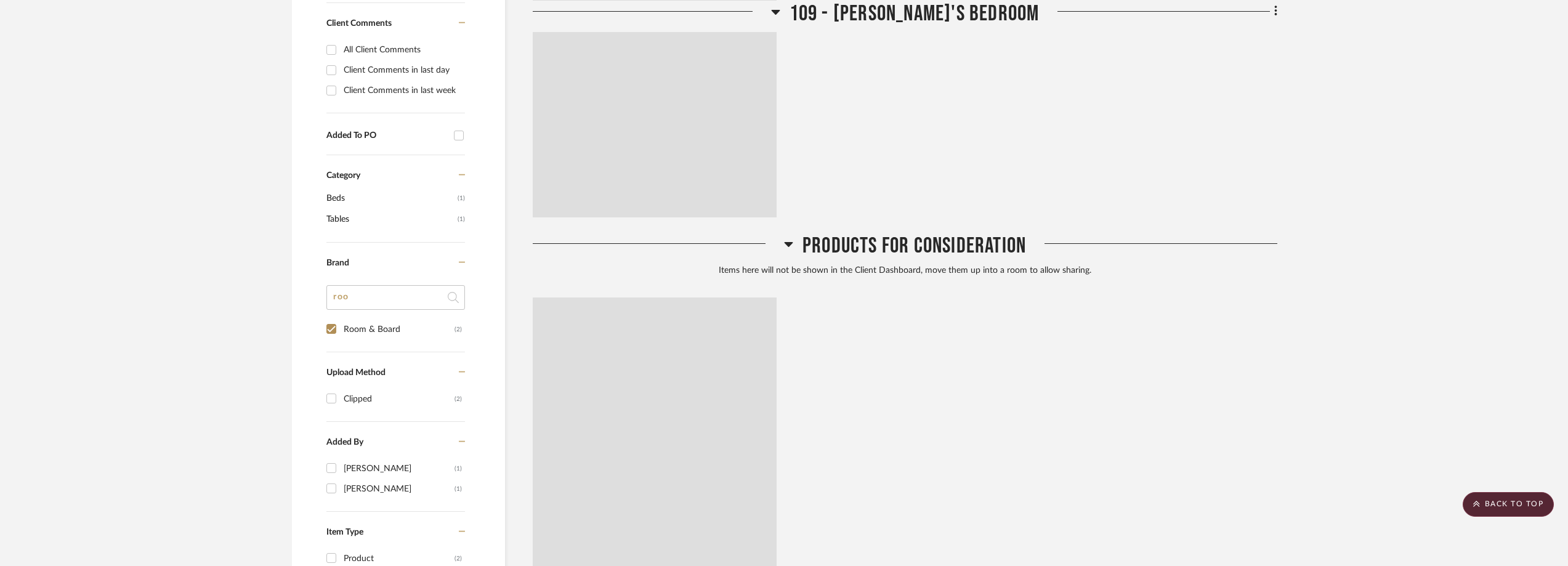
scroll to position [493, 0]
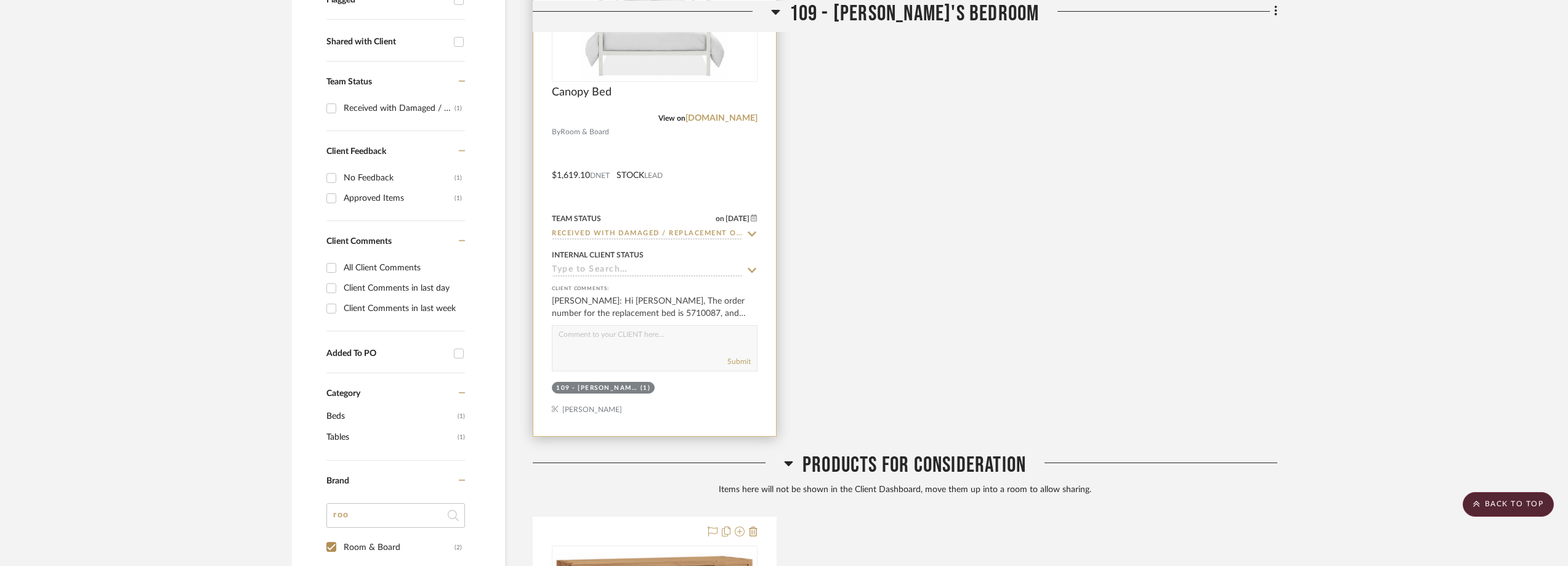
click at [644, 62] on img "0" at bounding box center [654, 3] width 148 height 154
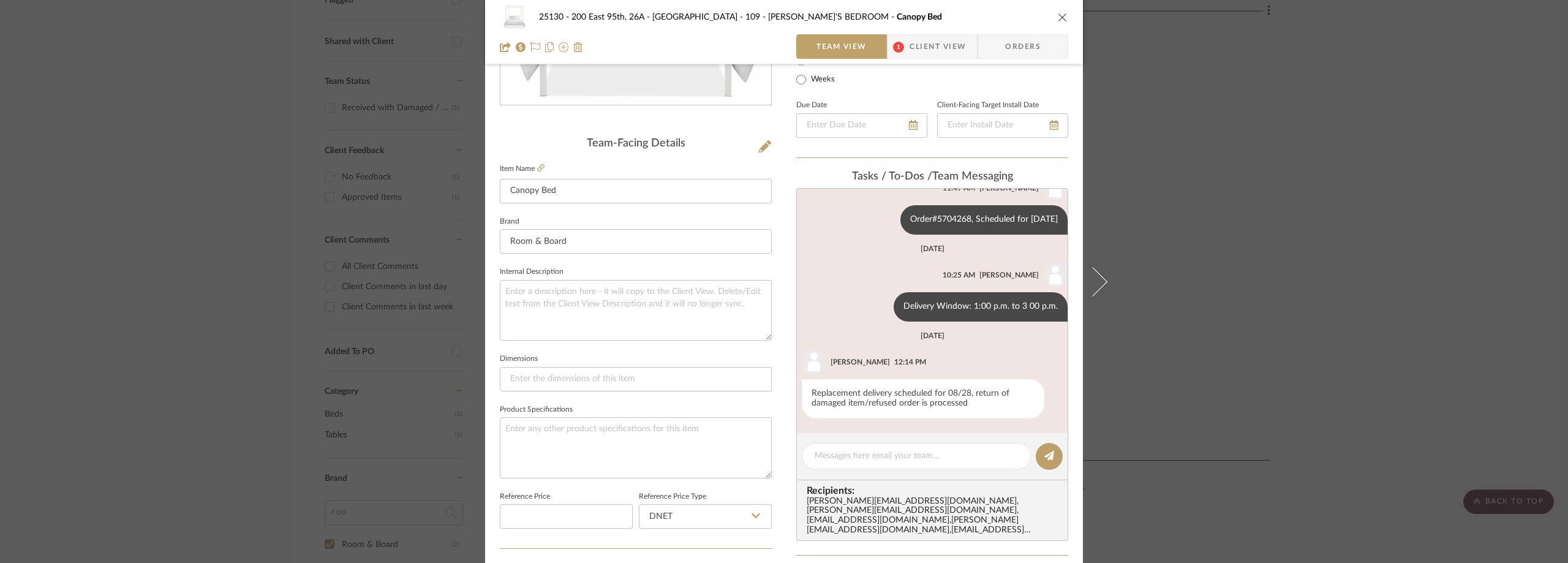
scroll to position [215, 0]
click at [831, 454] on textarea at bounding box center [916, 456] width 203 height 13
paste textarea "Thu, Aug 28, 2025, 2:30 p.m. to 4:30 p.m.."
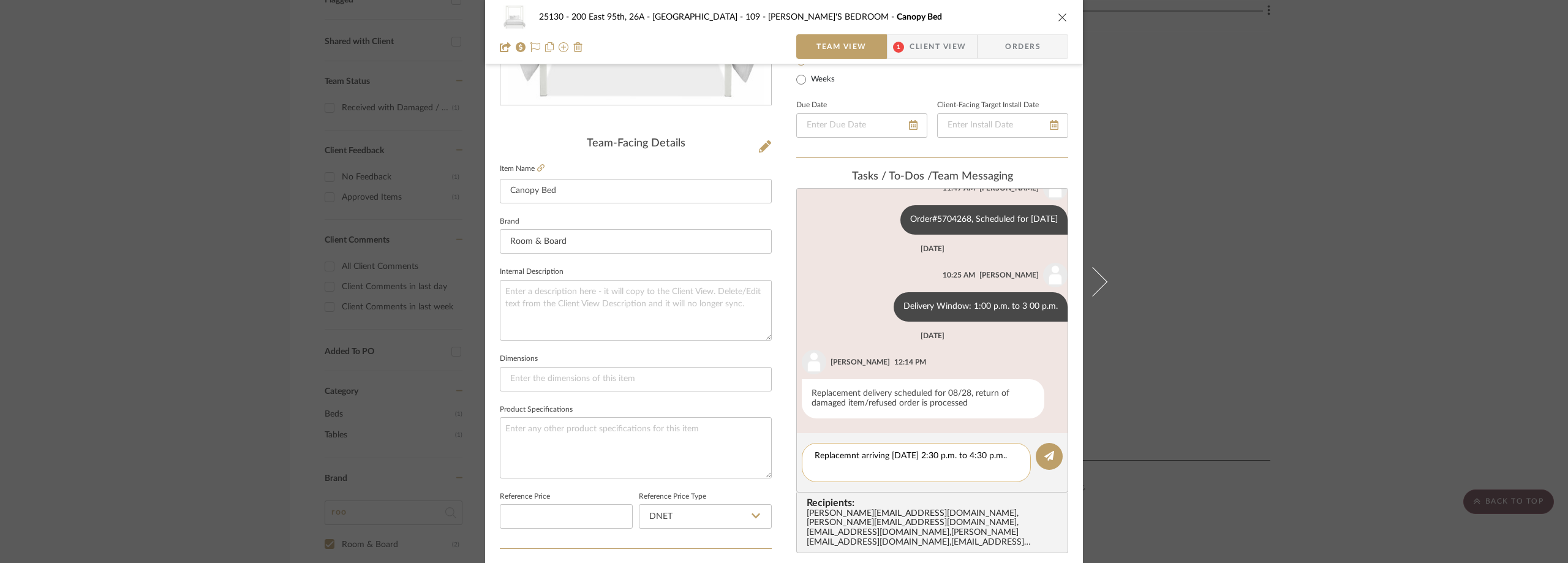
click at [959, 457] on textarea "Replacemnt arriving Thu, Aug 28, 2025, 2:30 p.m. to 4:30 p.m.." at bounding box center [916, 461] width 203 height 25
click at [955, 453] on textarea "Replacemnt arriving Thu, Aug 28, 2025 between 2:30 p.m. to 4:30 p.m.." at bounding box center [916, 461] width 203 height 25
type textarea "Replacemnt arriving Thu, Aug 28, 2025 between 2:30 p.m. to 4:30 p.m.."
click at [1037, 449] on button at bounding box center [1049, 456] width 27 height 27
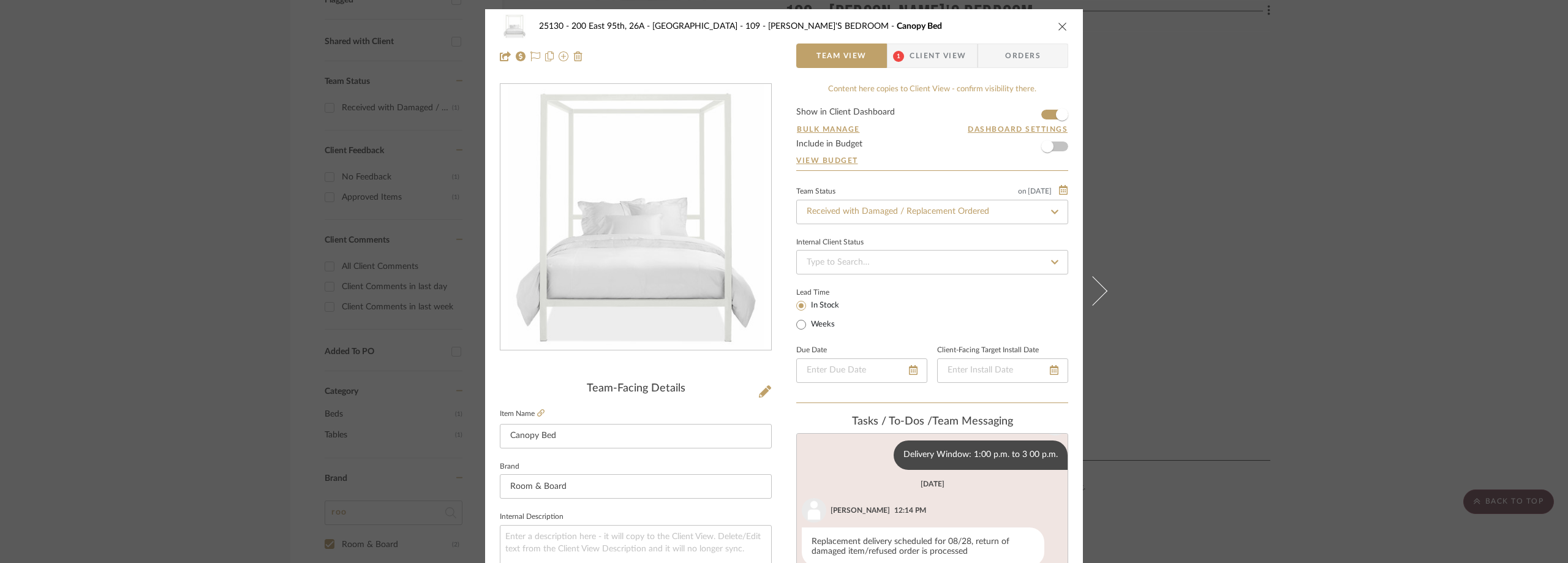
click at [313, 271] on div "25130 - 200 East 95th, 26A - Kosheleva 109 - ASTRID'S BEDROOM Canopy Bed Team V…" at bounding box center [784, 281] width 1568 height 563
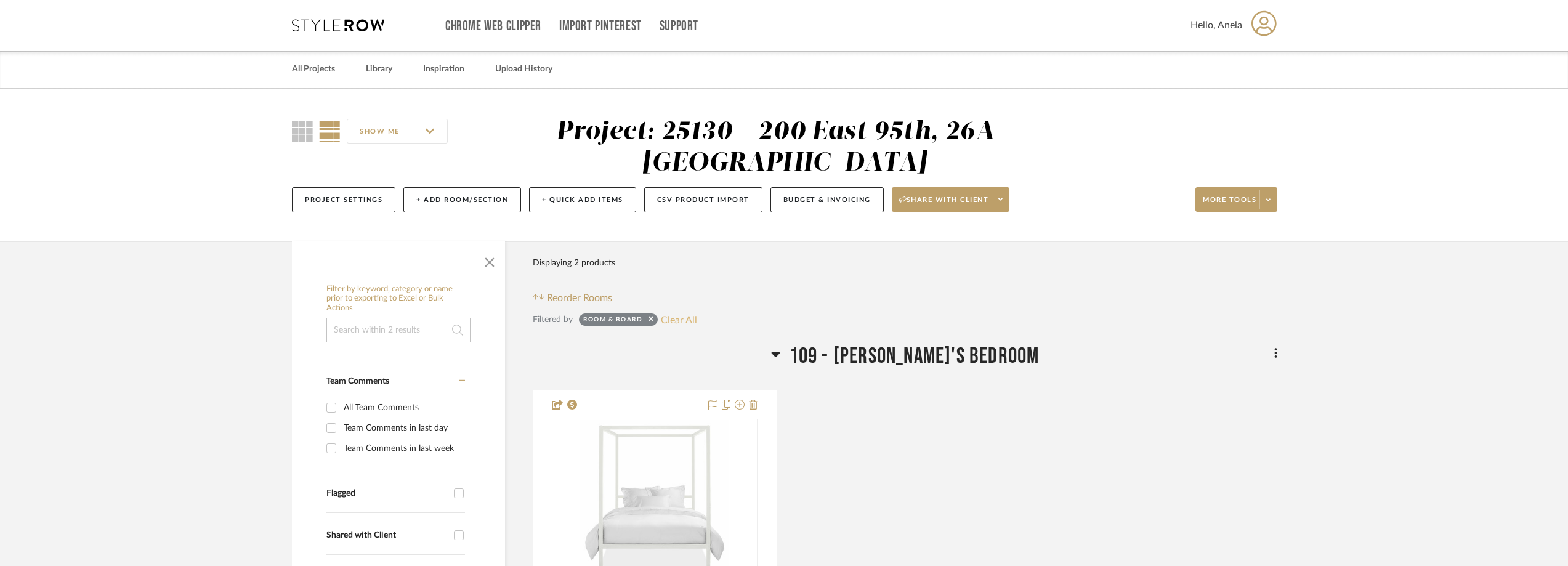
click at [678, 317] on button "Clear All" at bounding box center [679, 319] width 36 height 16
checkbox input "false"
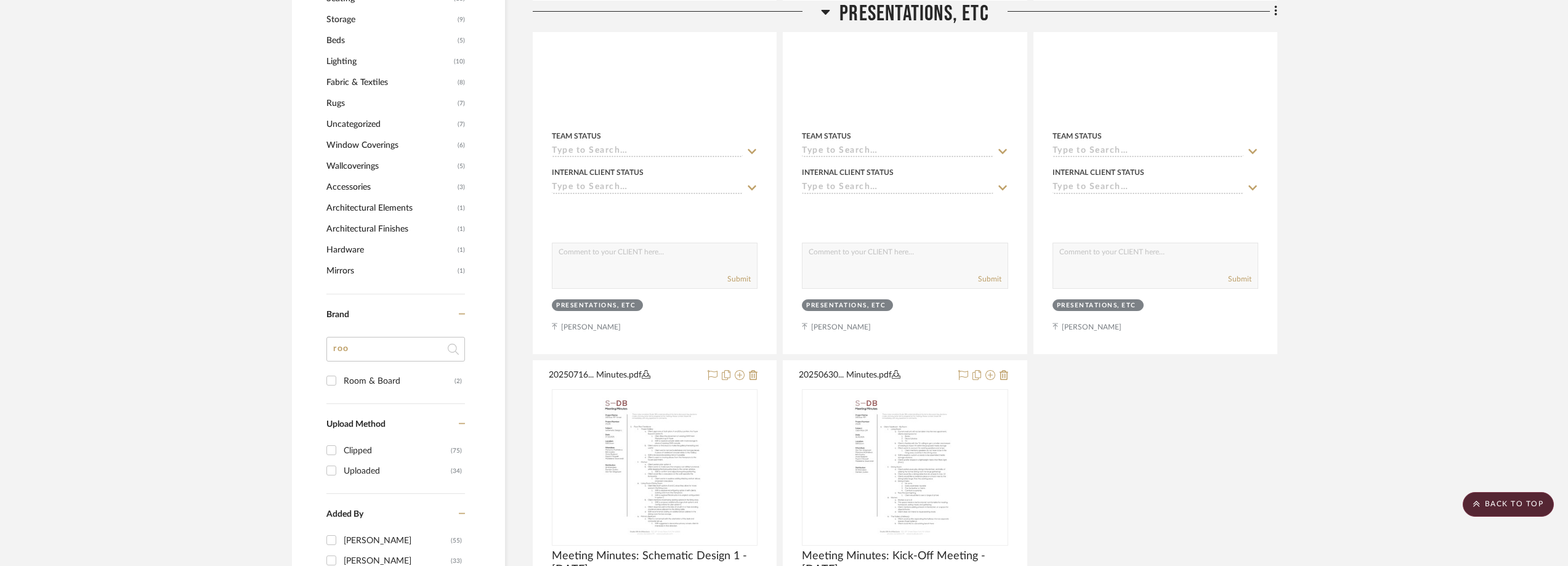
scroll to position [1170, 0]
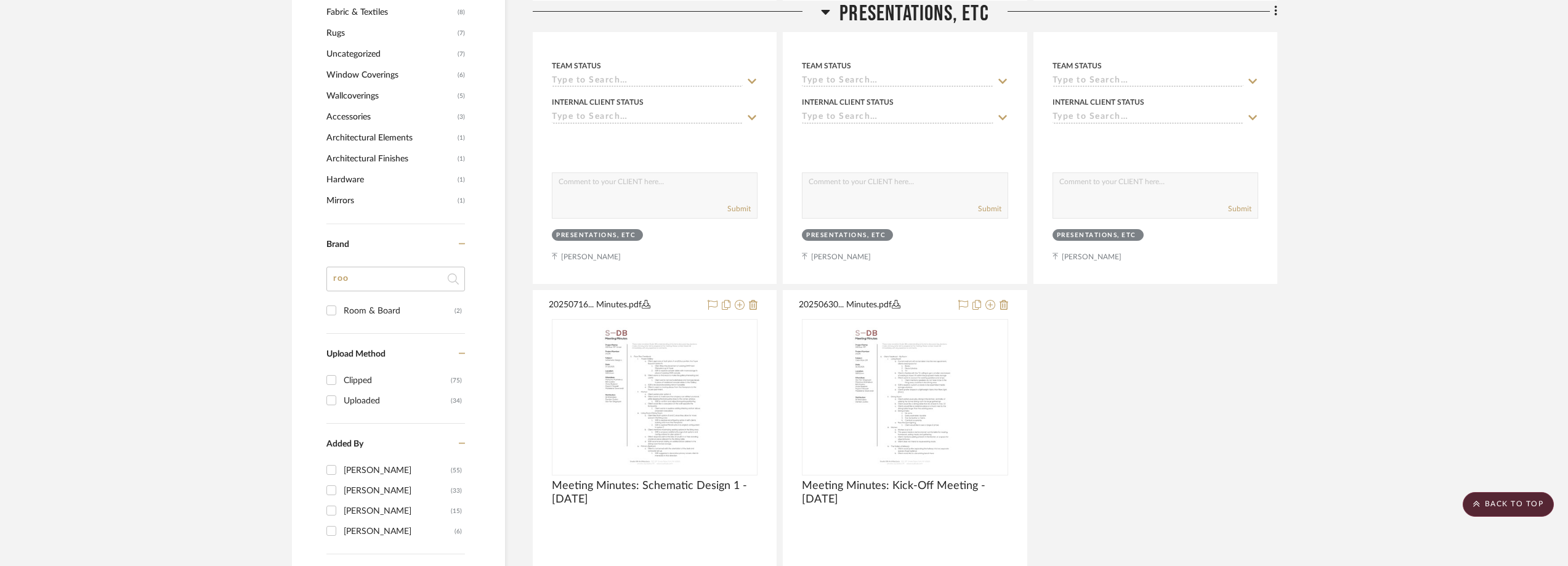
drag, startPoint x: 344, startPoint y: 284, endPoint x: 332, endPoint y: 282, distance: 12.2
click at [333, 282] on input "roo" at bounding box center [395, 279] width 139 height 25
type input "r"
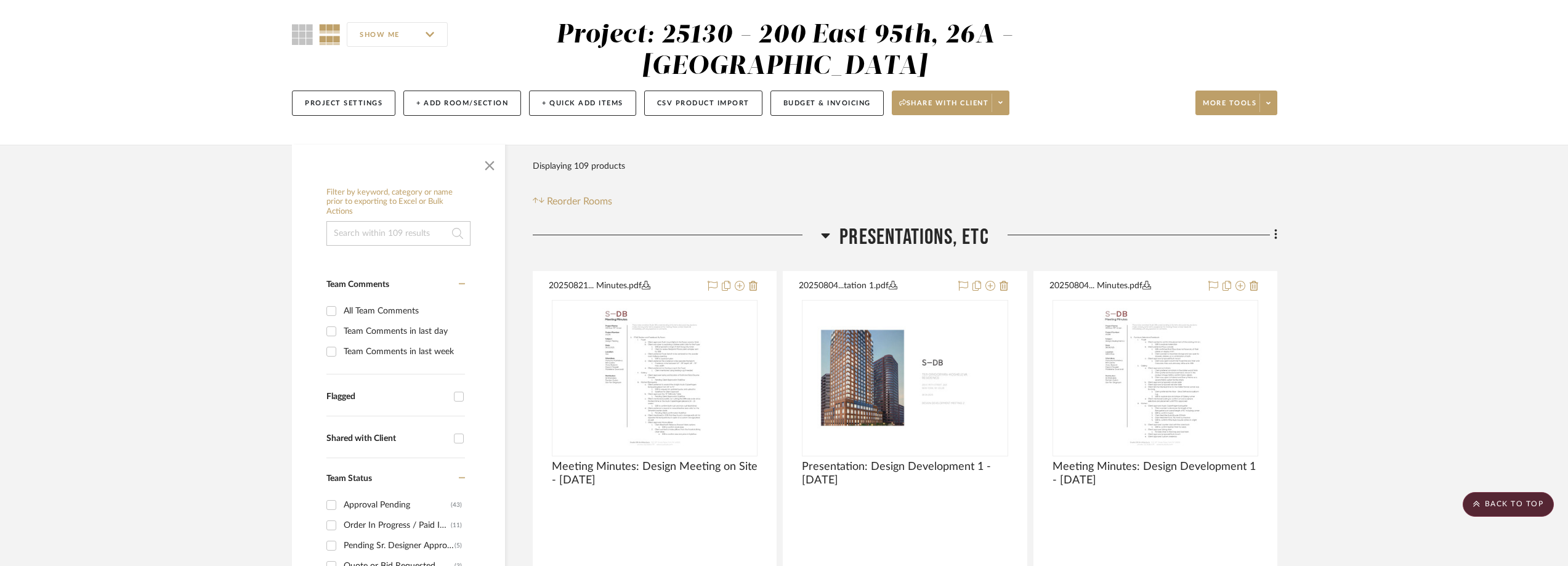
scroll to position [0, 0]
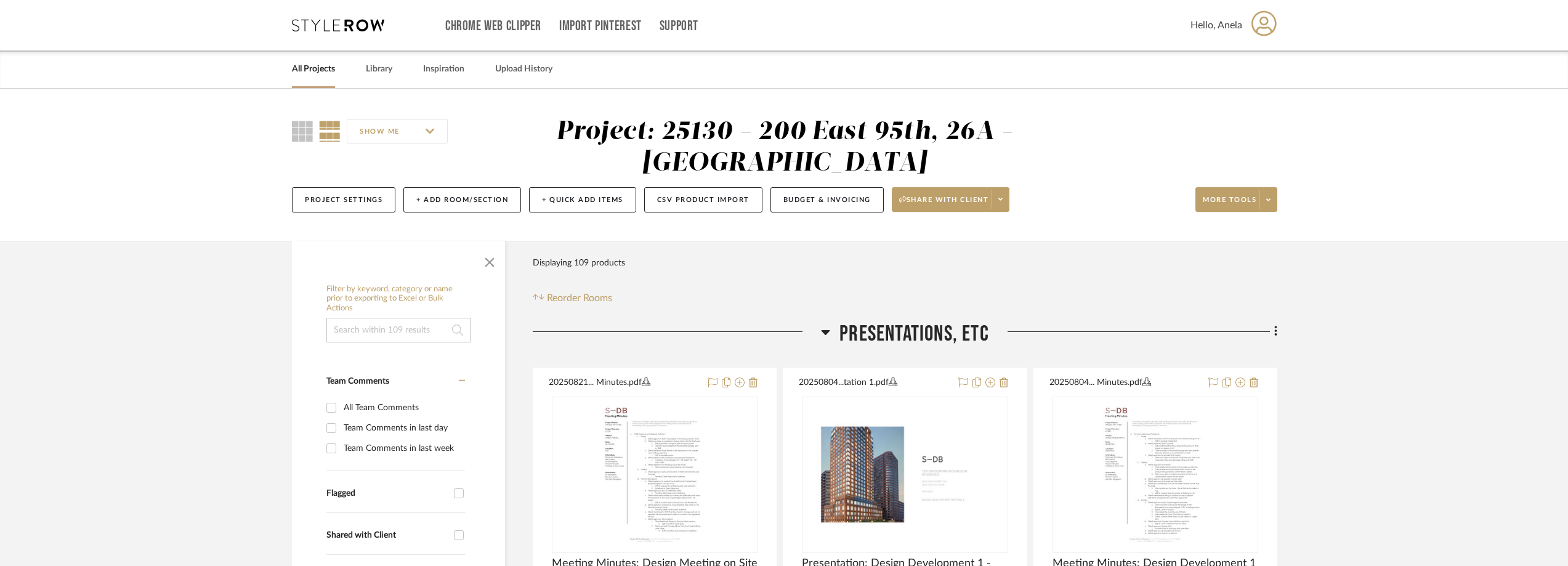
type input "ern"
click at [335, 22] on icon at bounding box center [339, 25] width 93 height 12
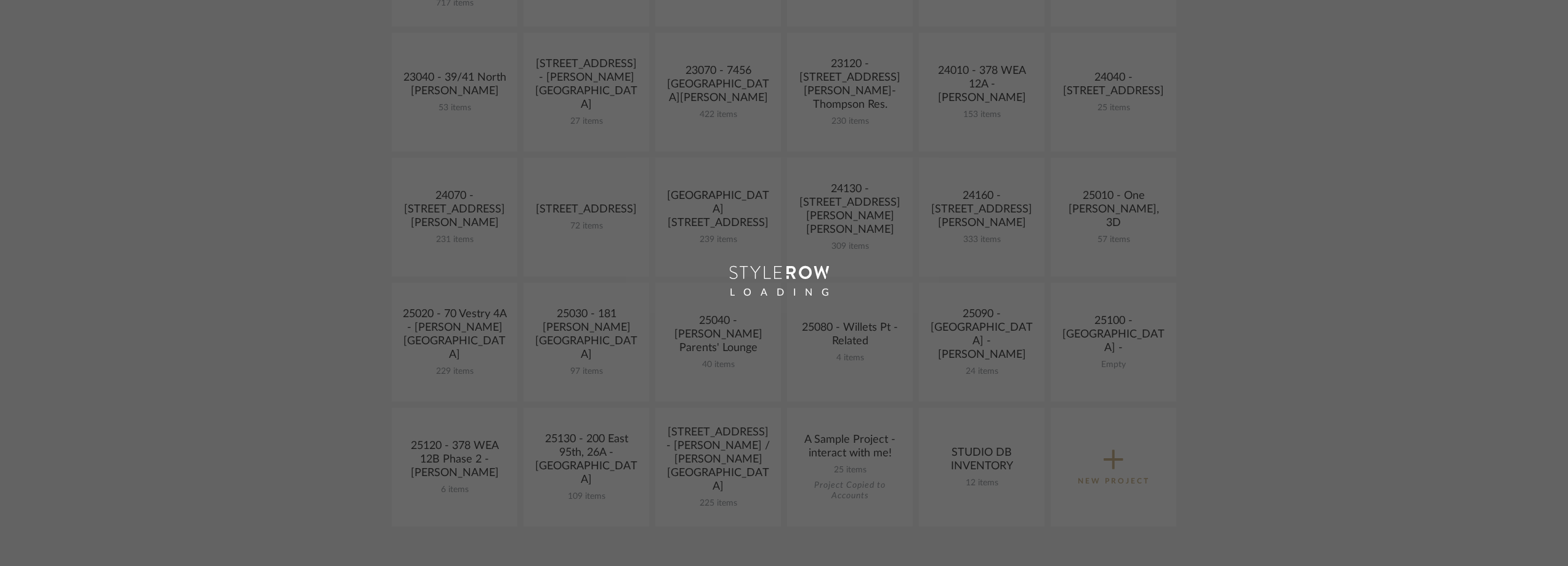
scroll to position [492, 0]
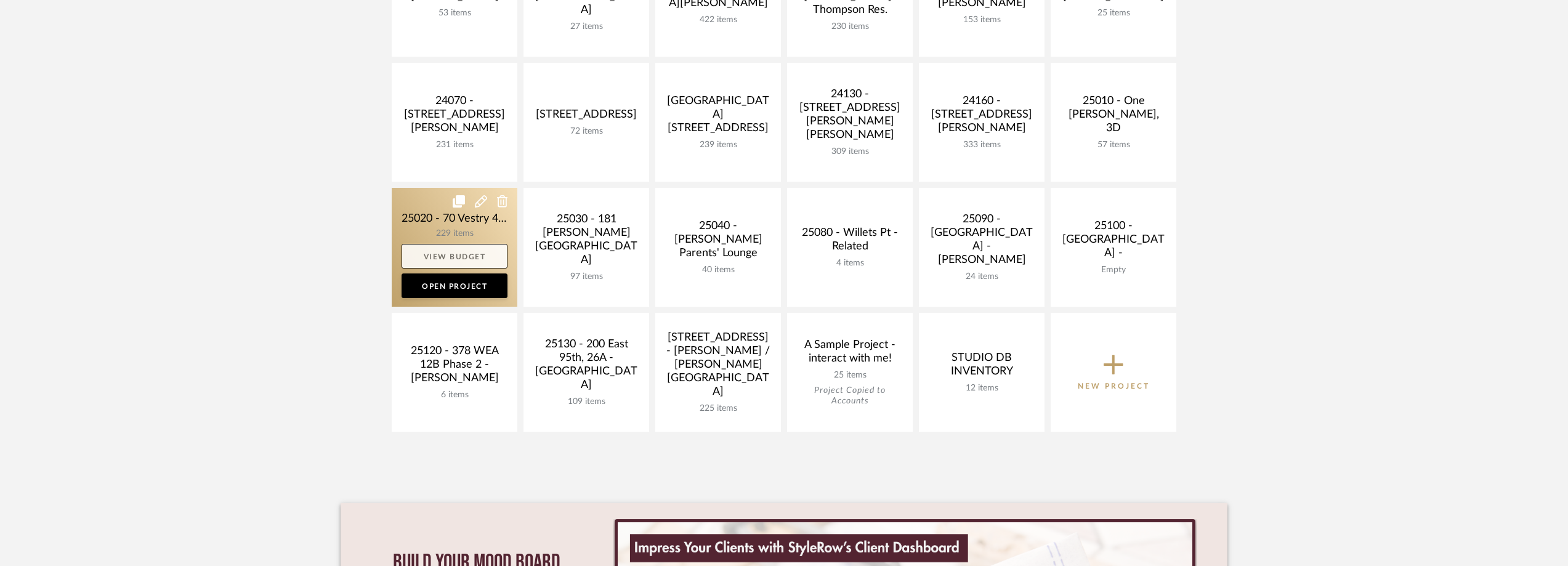
click at [404, 244] on link "View Budget" at bounding box center [455, 256] width 106 height 25
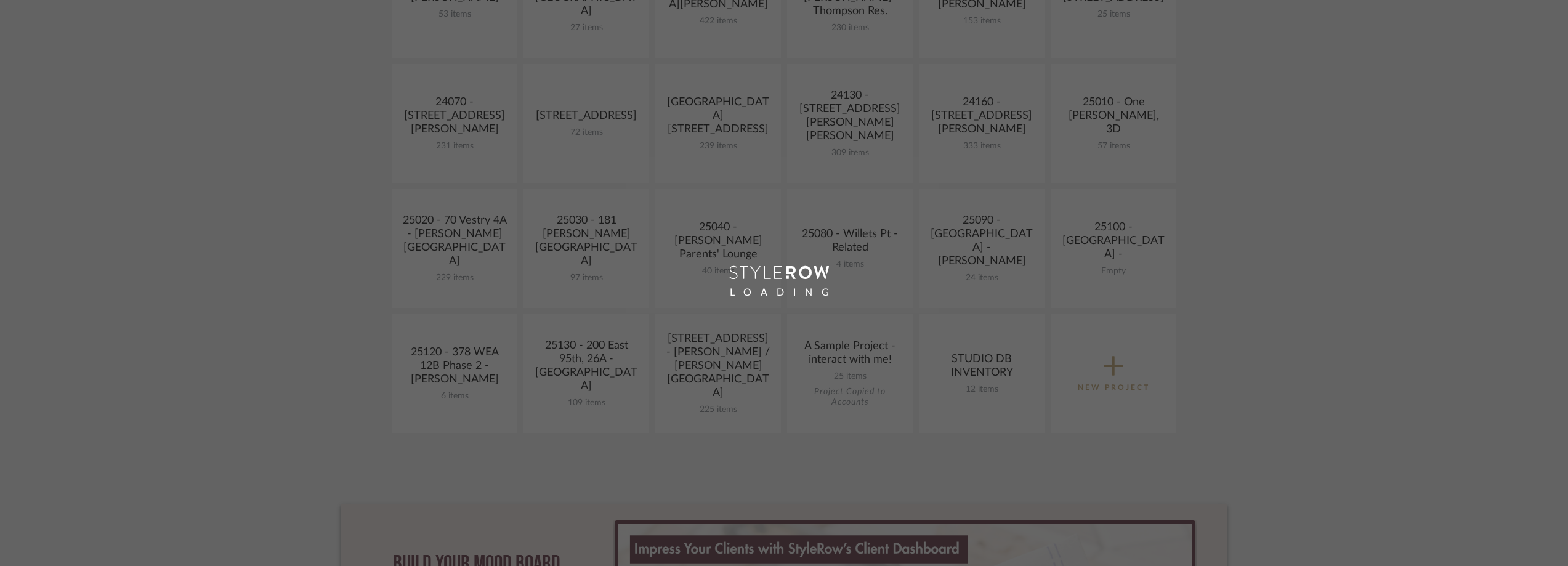
scroll to position [492, 0]
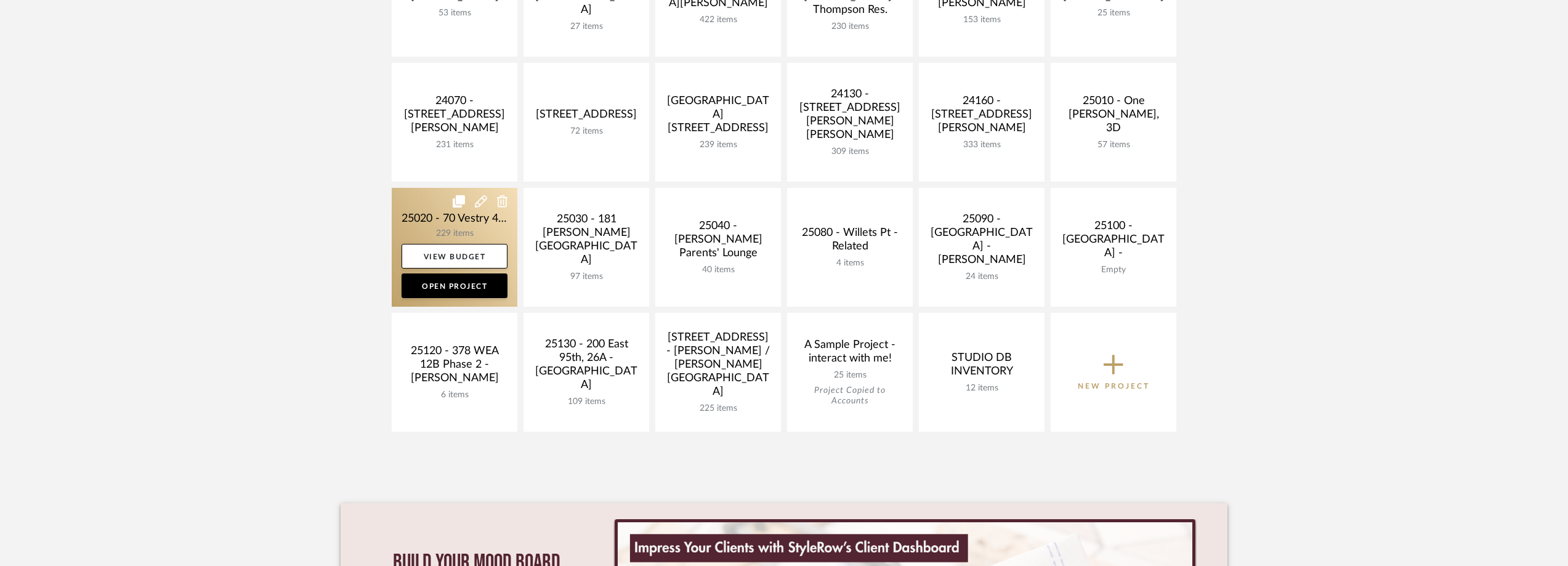
click at [416, 214] on link at bounding box center [454, 248] width 126 height 119
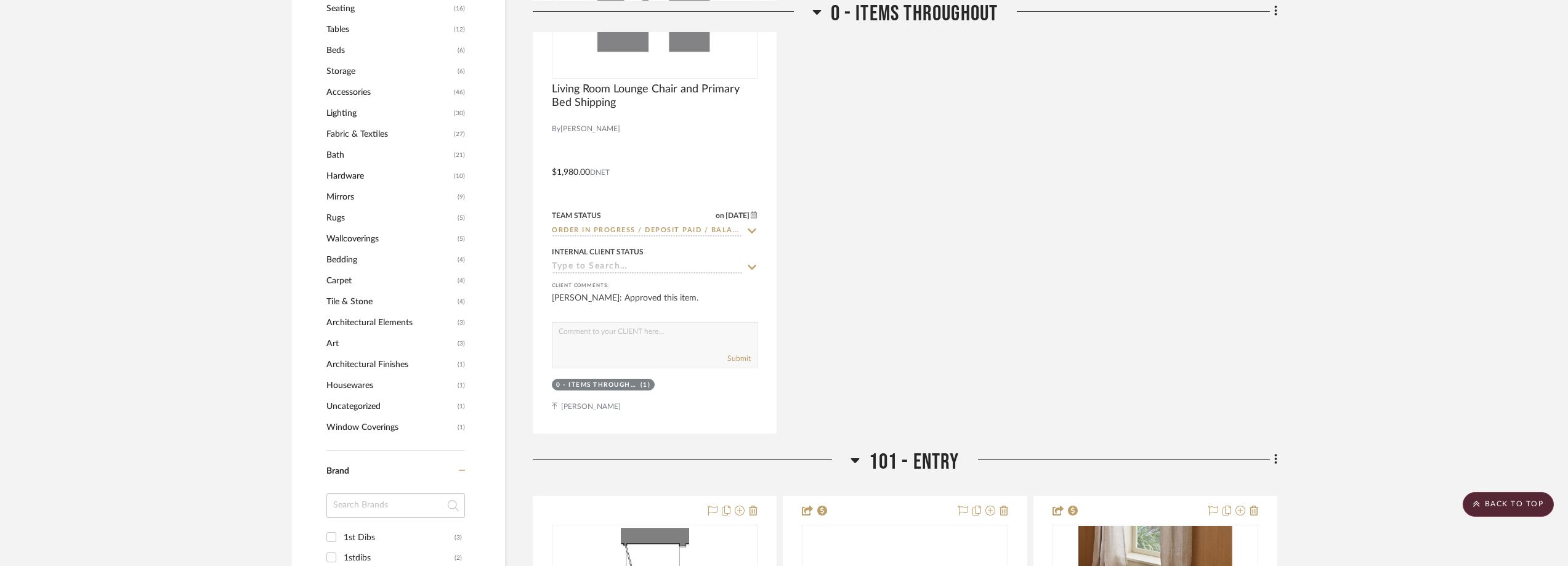
scroll to position [1293, 0]
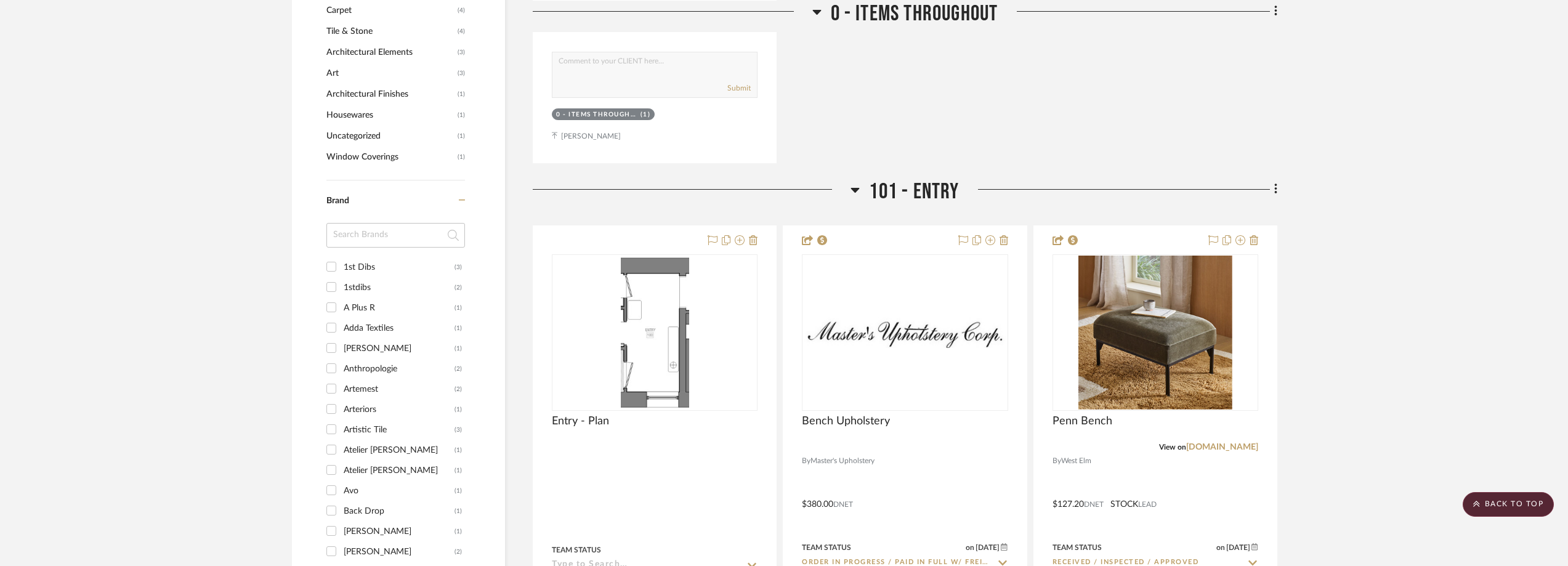
click at [357, 233] on input at bounding box center [395, 235] width 139 height 25
type input "er"
click at [376, 333] on div "Ernesta" at bounding box center [398, 328] width 111 height 20
click at [341, 333] on input "Ernesta (1)" at bounding box center [331, 327] width 20 height 20
checkbox input "true"
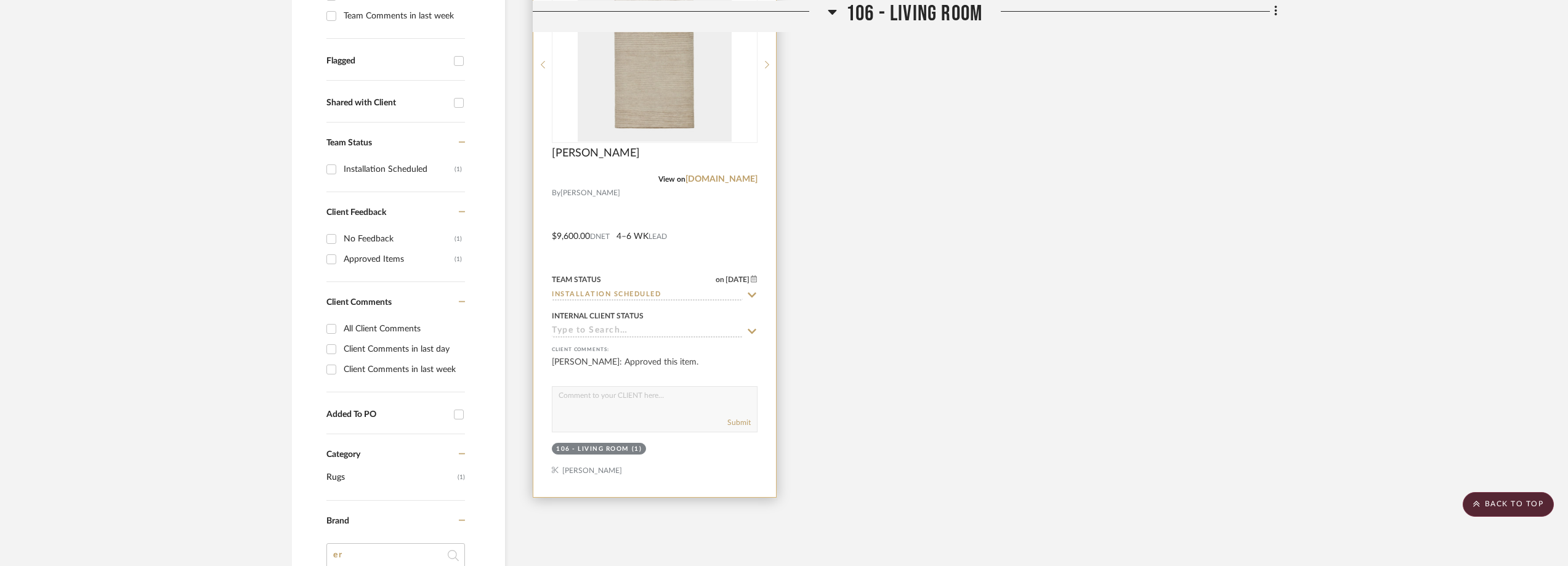
scroll to position [309, 0]
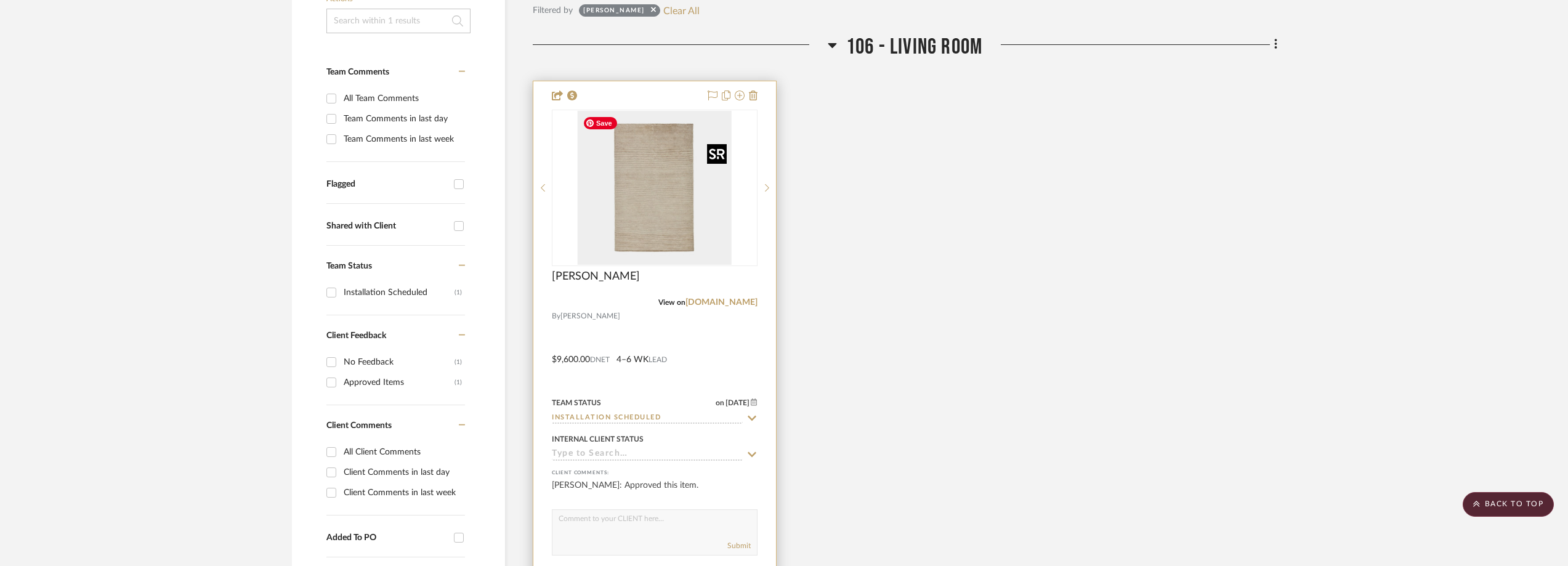
click at [0, 0] on img at bounding box center [0, 0] width 0 height 0
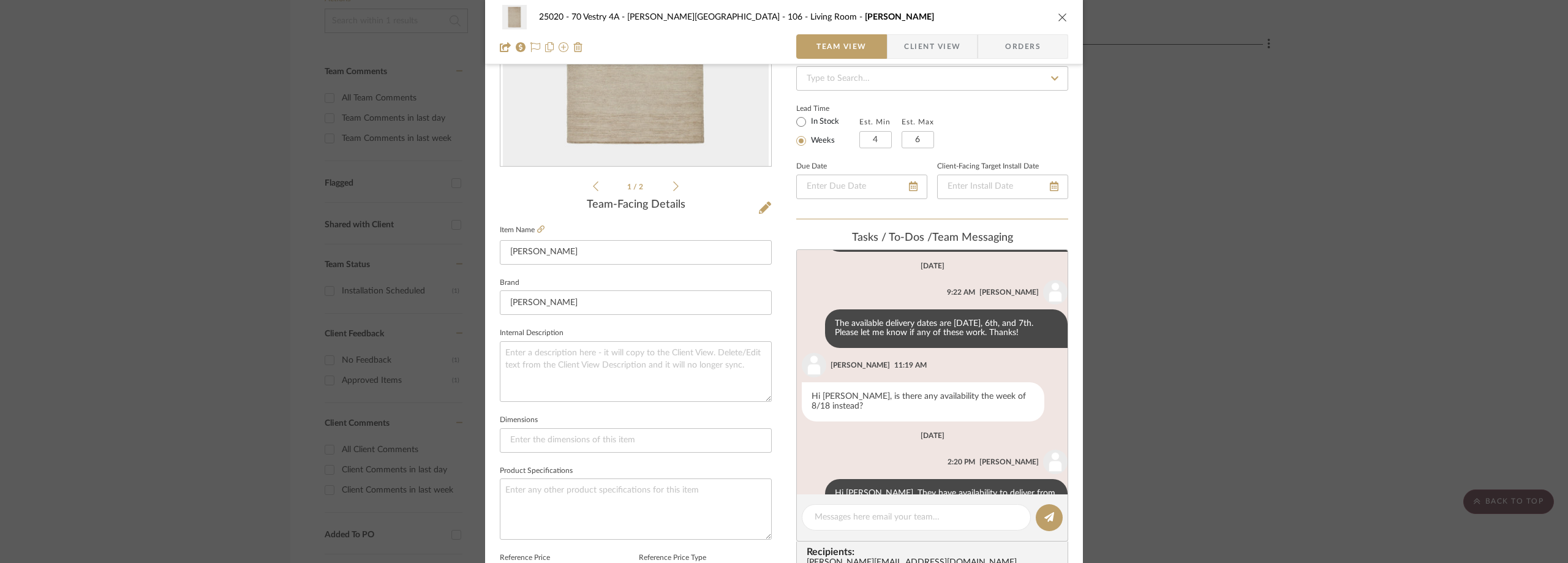
scroll to position [664, 0]
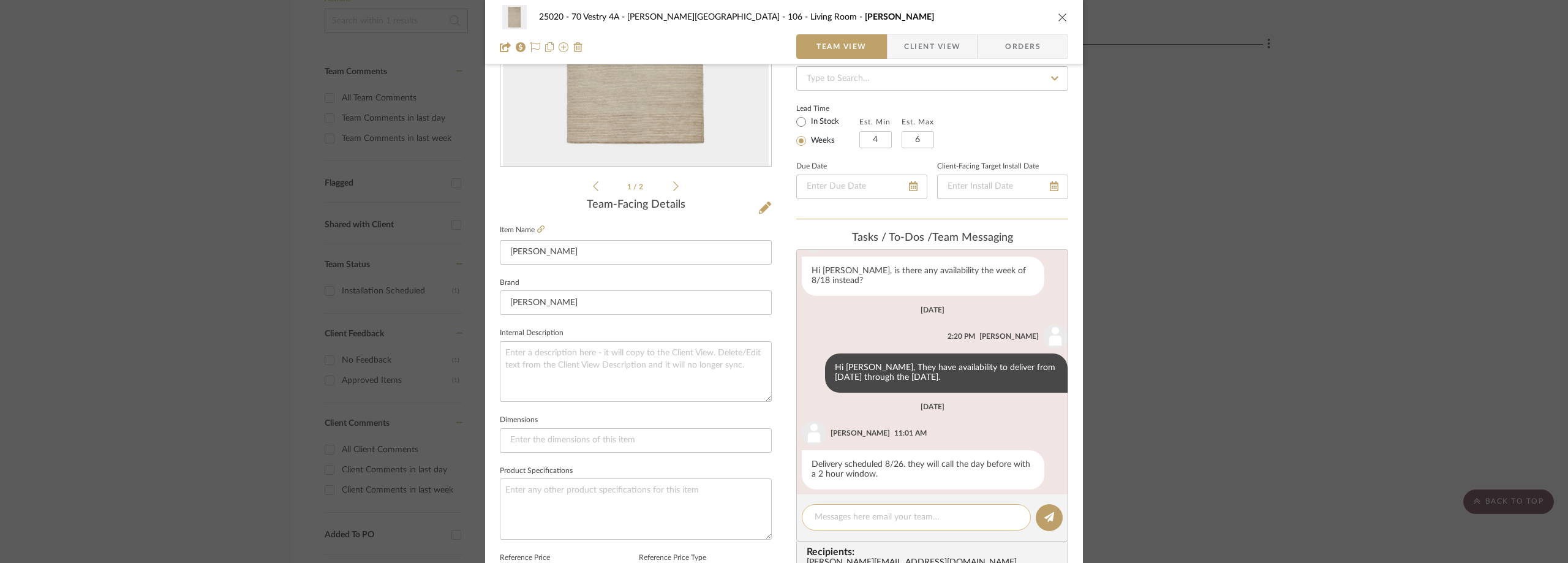
click at [850, 510] on div at bounding box center [917, 517] width 230 height 26
click at [855, 513] on textarea at bounding box center [916, 517] width 203 height 13
paste textarea "ERNESTA HOME INC. Order is set to arrive between 02:00 PM and 04:00 PM on Tuesd…"
drag, startPoint x: 895, startPoint y: 516, endPoint x: 799, endPoint y: 516, distance: 96.0
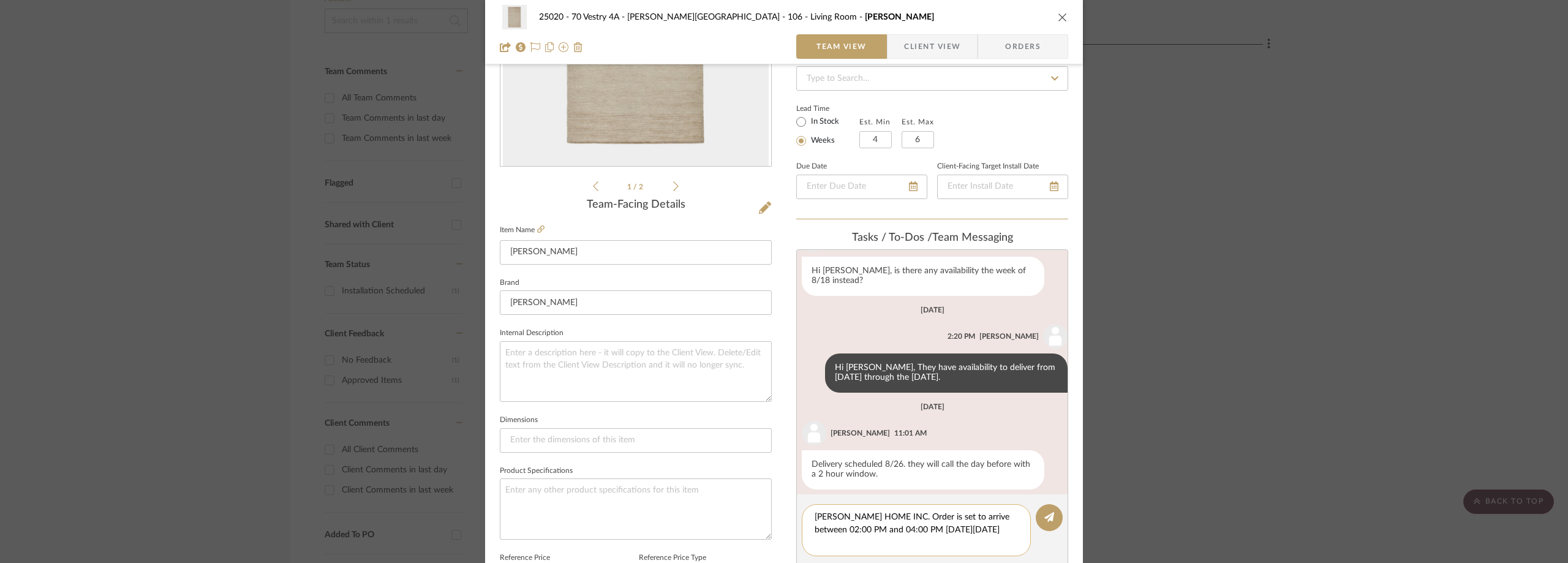
click at [803, 515] on div "ERNESTA HOME INC. Order is set to arrive between 02:00 PM and 04:00 PM on Tuesd…" at bounding box center [917, 529] width 230 height 52
type textarea "Order is set to arrive between 02:00 PM and 04:00 PM on Tuesday, August 26th 20…"
click at [1039, 517] on button at bounding box center [1049, 517] width 27 height 27
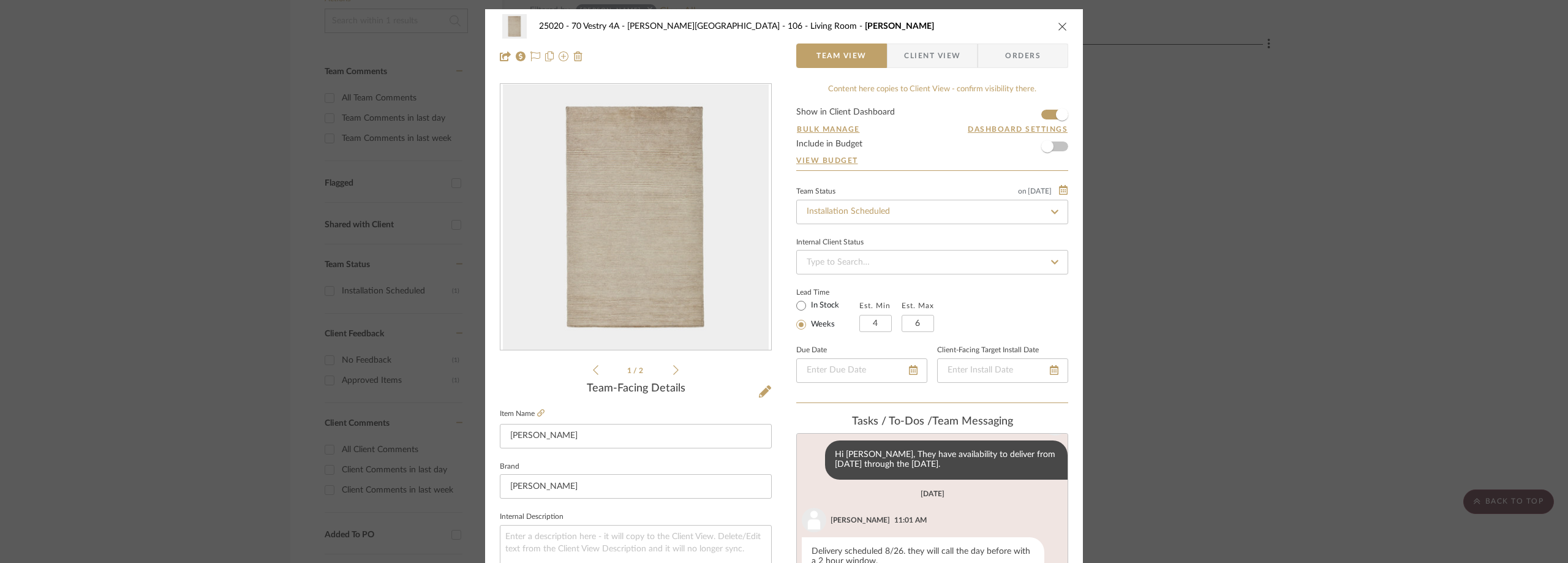
click at [282, 347] on div "25020 - 70 Vestry 4A - Grant-Stanleigh 106 - Living Room Nora Rug Team View Cli…" at bounding box center [784, 281] width 1568 height 563
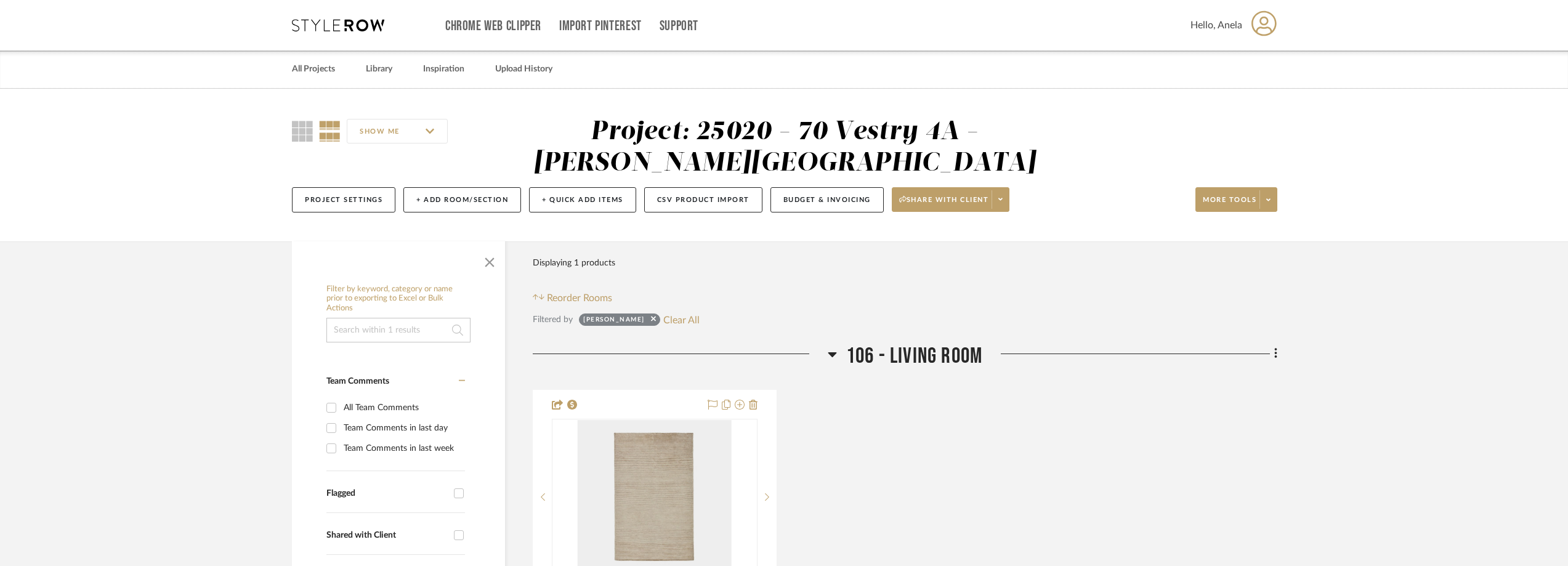
click at [354, 25] on icon at bounding box center [339, 25] width 93 height 12
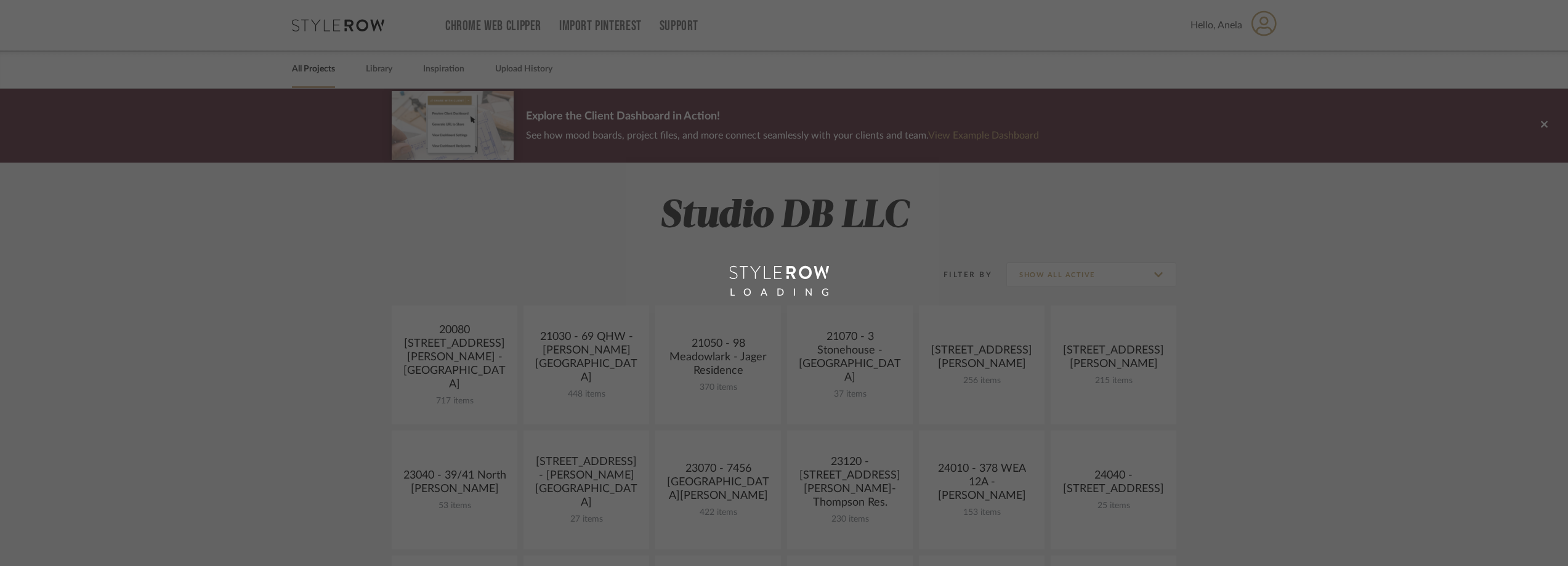
scroll to position [369, 0]
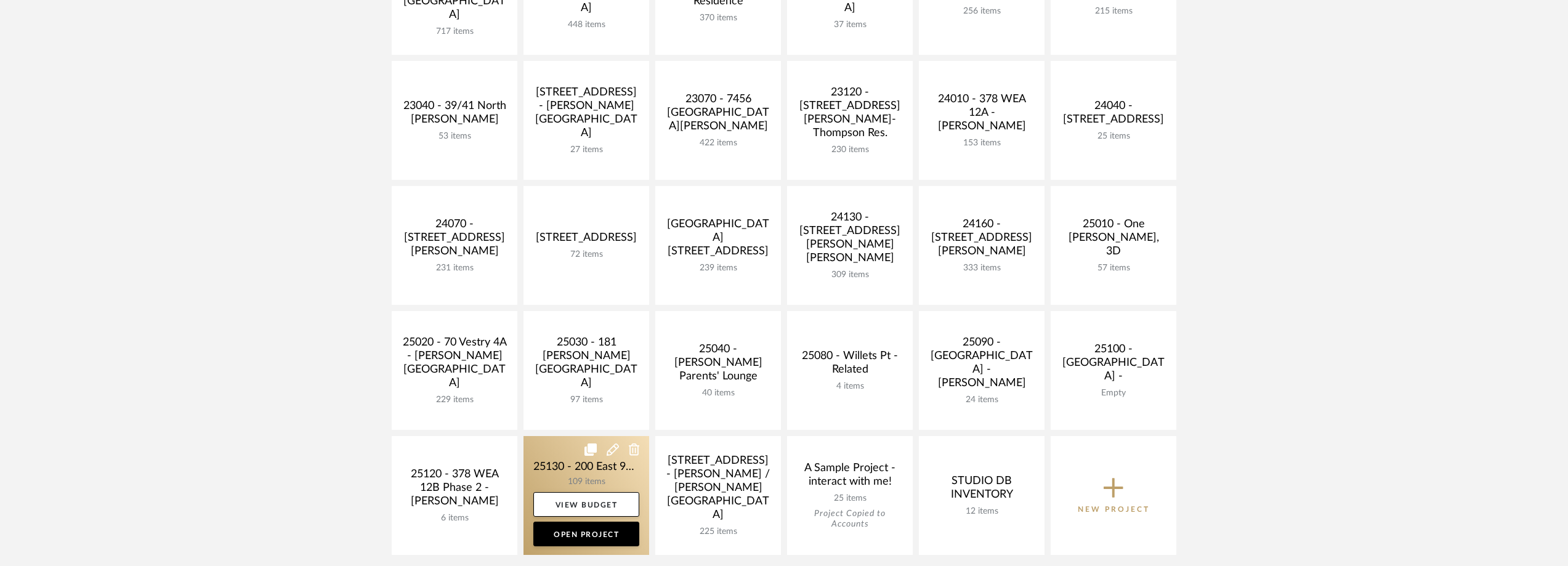
click at [583, 471] on link at bounding box center [586, 495] width 126 height 119
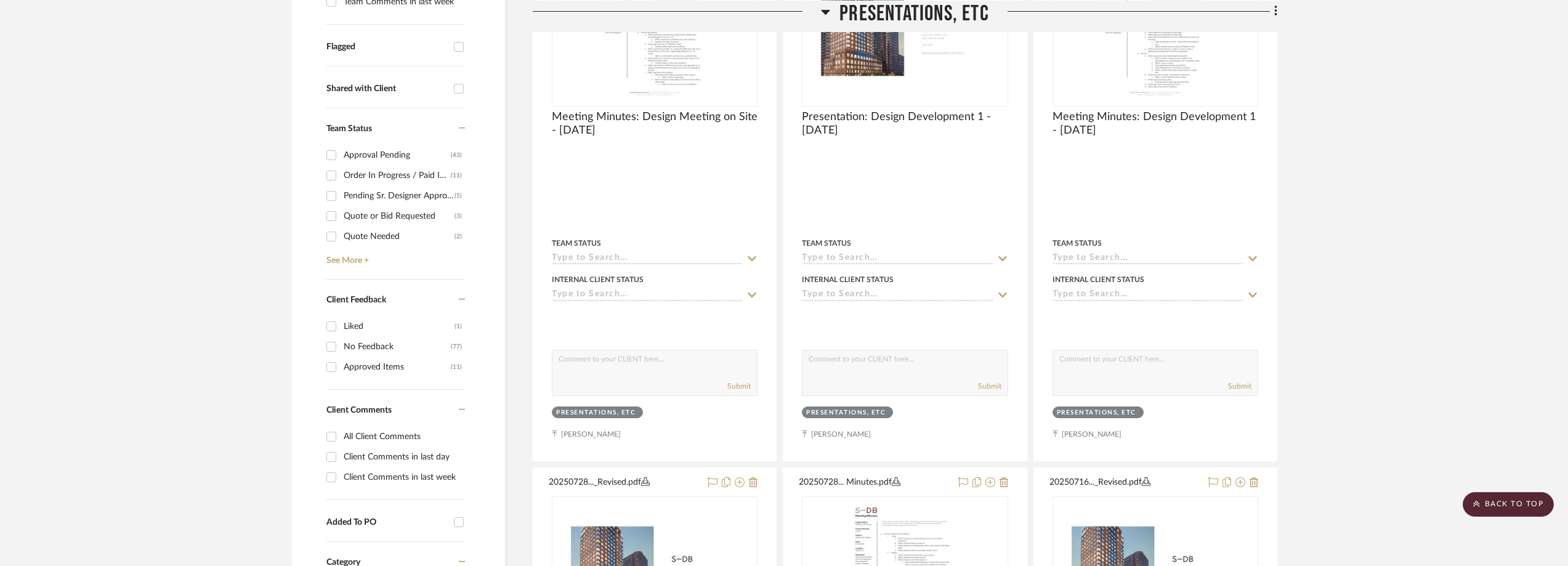
scroll to position [554, 0]
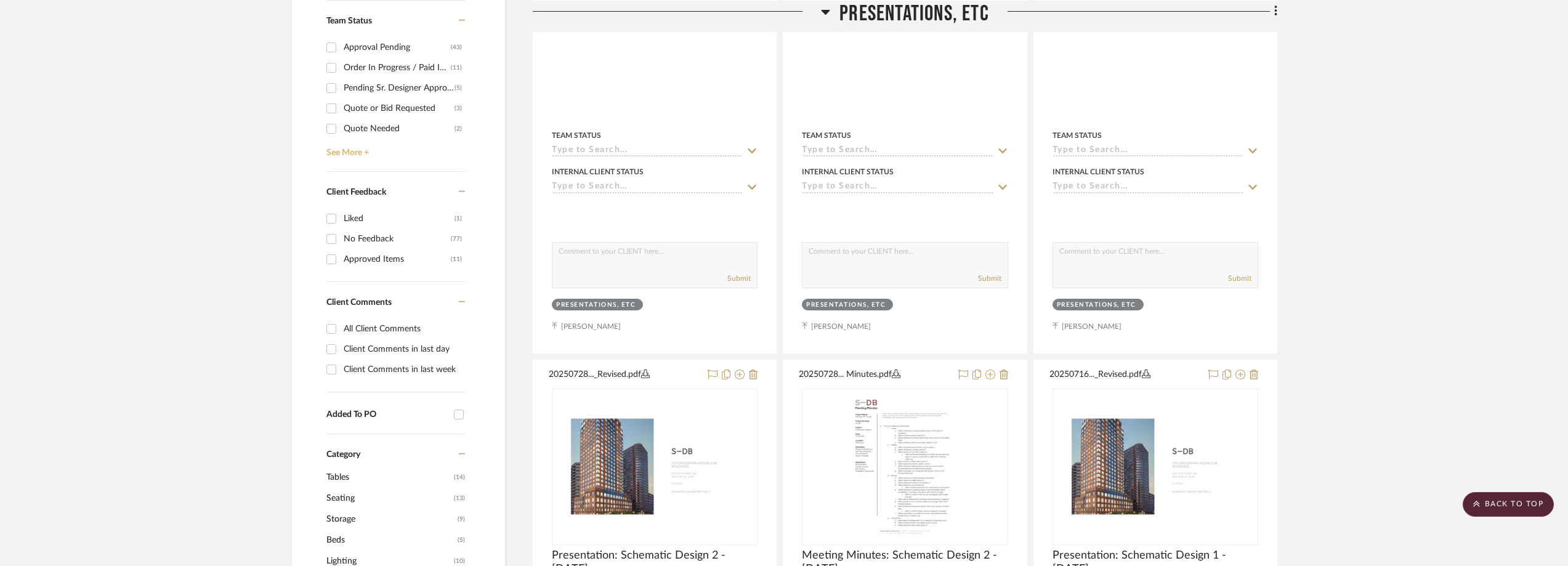
click at [383, 144] on link "See More +" at bounding box center [394, 148] width 142 height 20
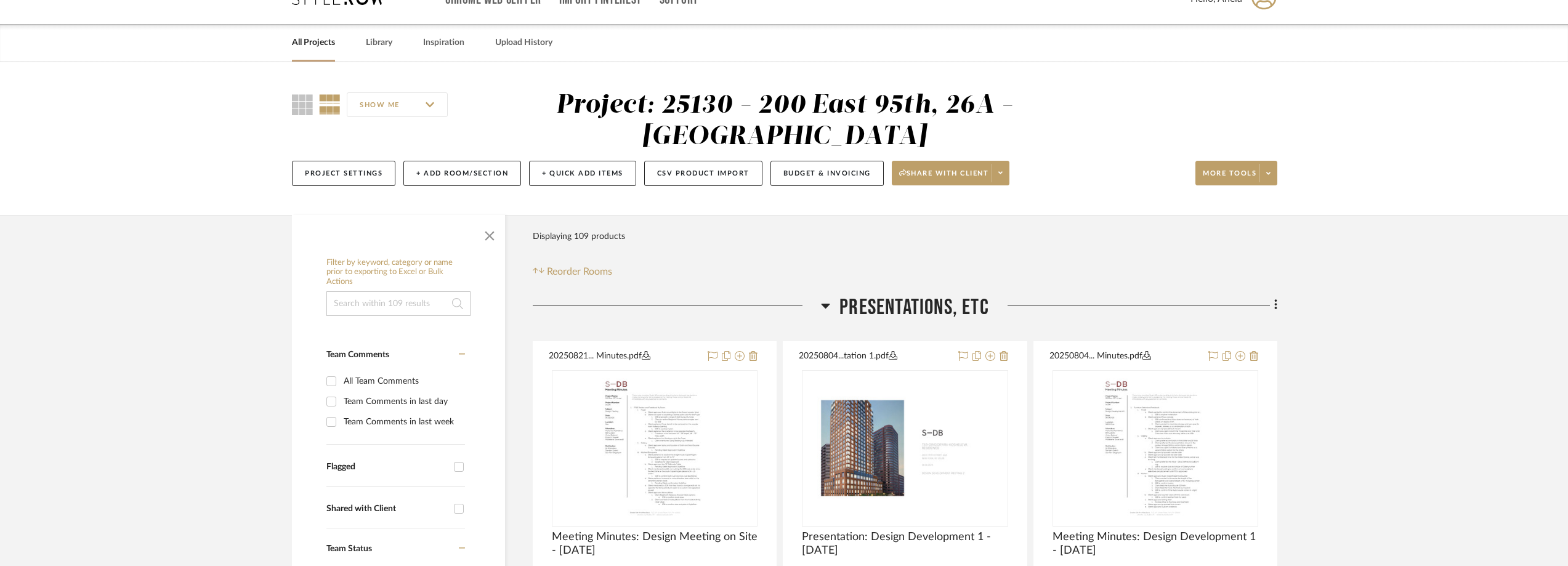
scroll to position [0, 0]
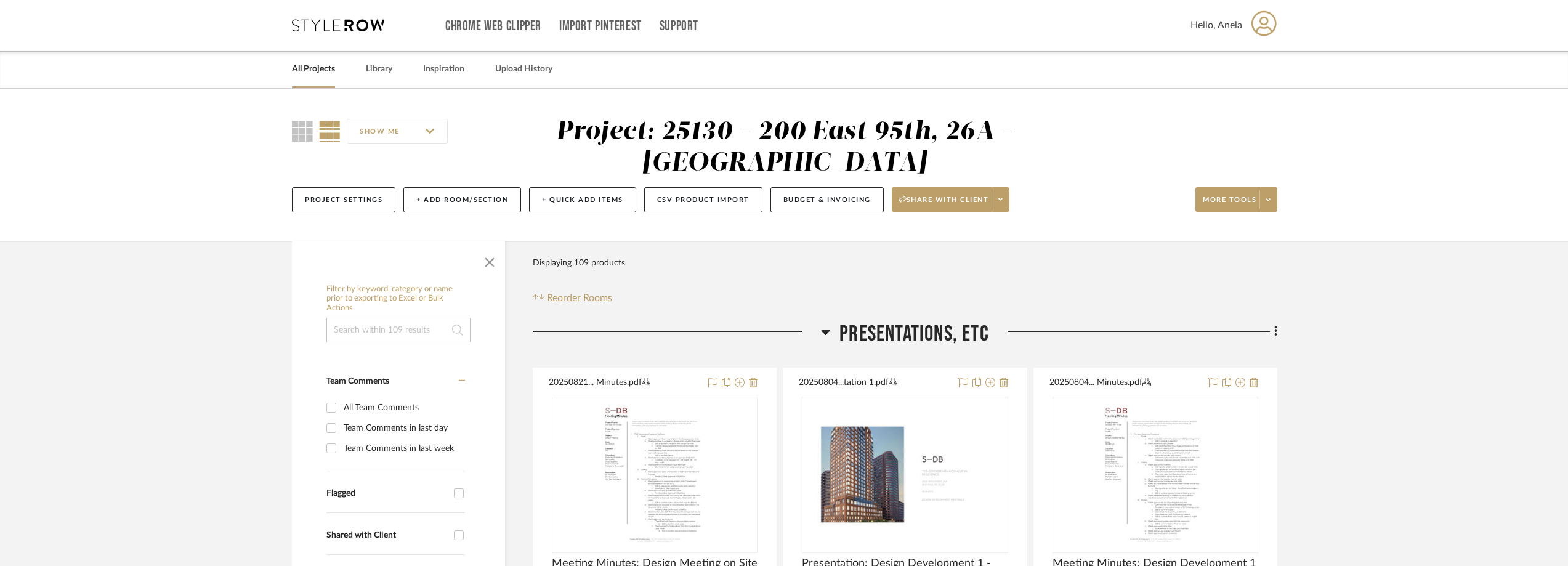
click at [348, 30] on icon at bounding box center [339, 25] width 93 height 12
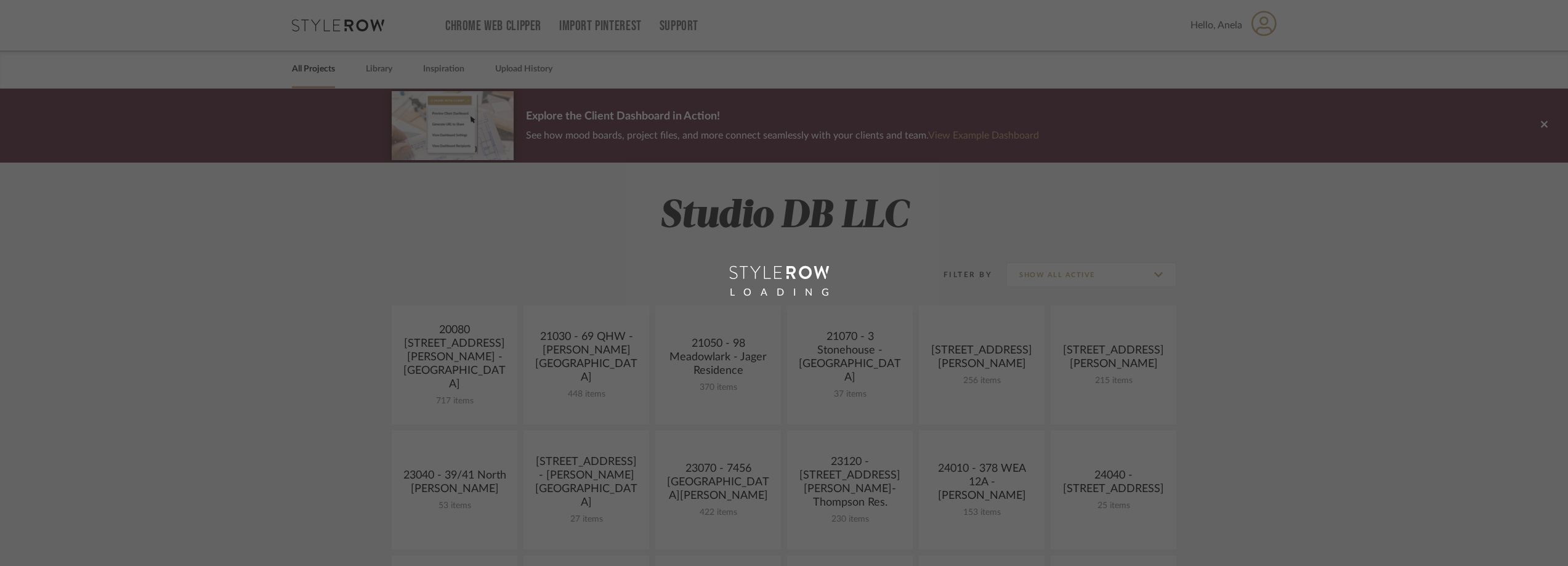
scroll to position [308, 0]
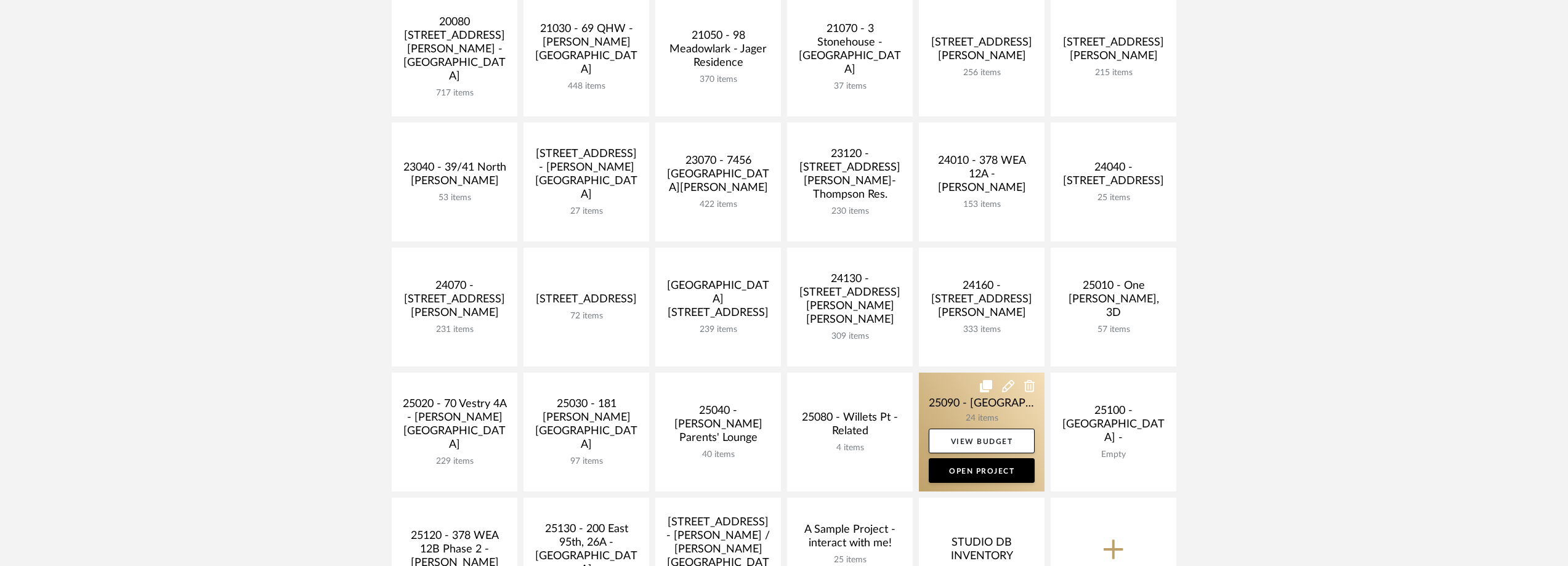
click at [950, 413] on link at bounding box center [982, 432] width 126 height 119
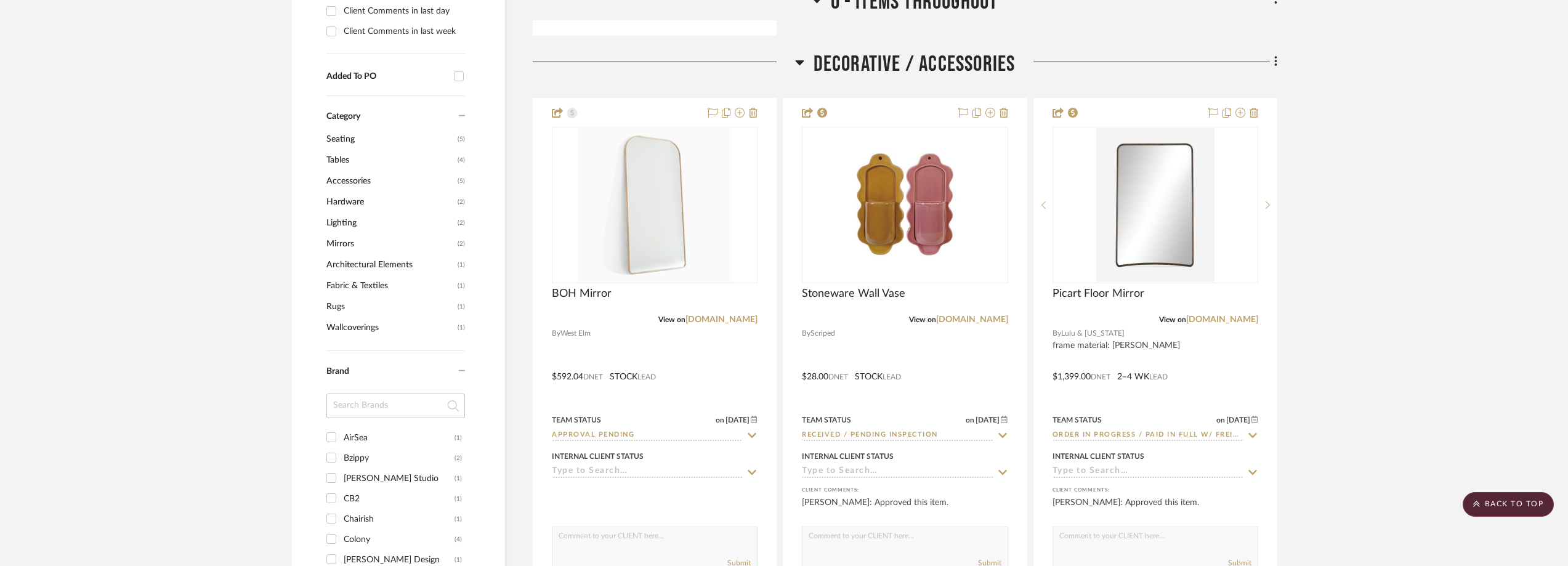
scroll to position [985, 0]
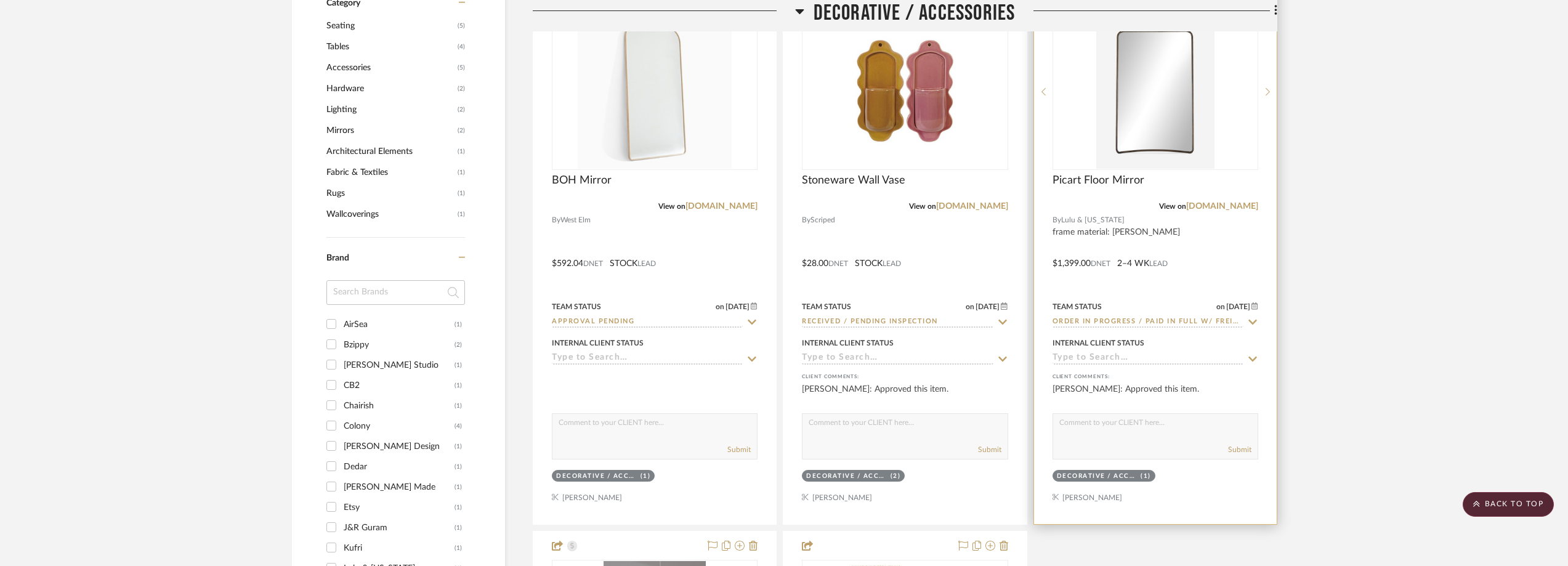
click at [1249, 319] on icon at bounding box center [1252, 321] width 9 height 5
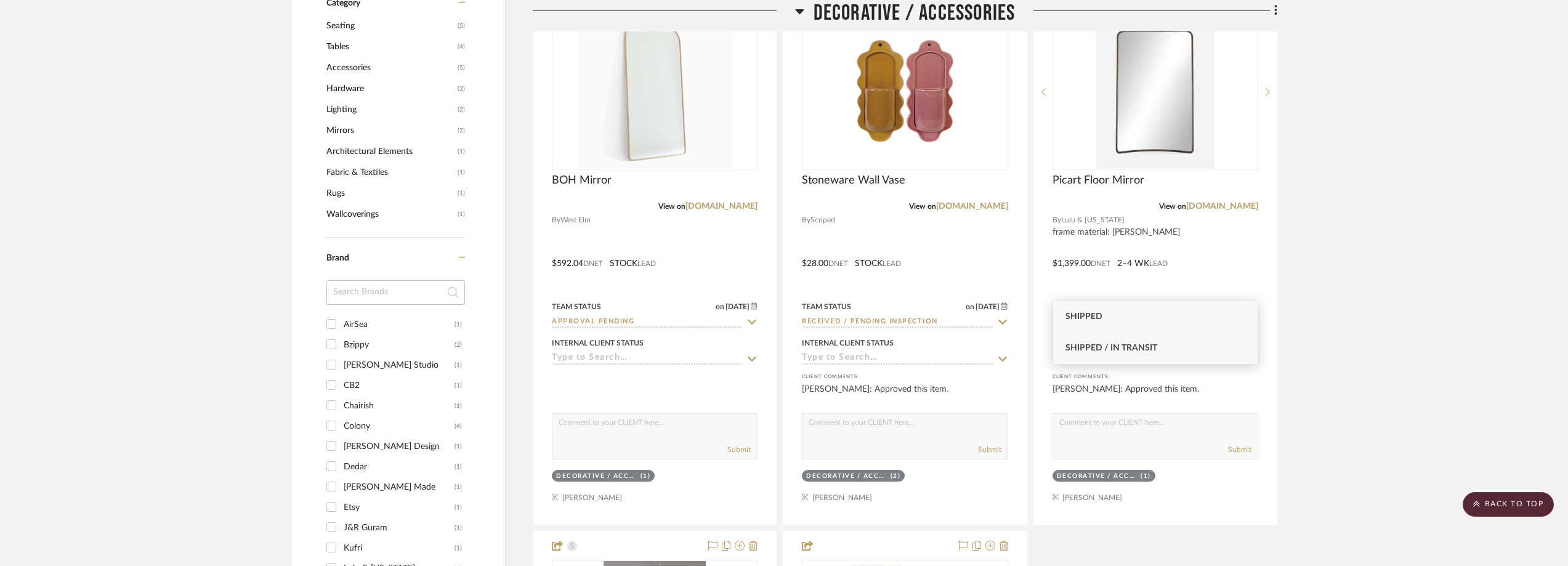
type input "shipped"
click at [1141, 352] on span "Shipped / In Transit" at bounding box center [1111, 347] width 92 height 9
type input "[DATE]"
type input "Shipped / In Transit"
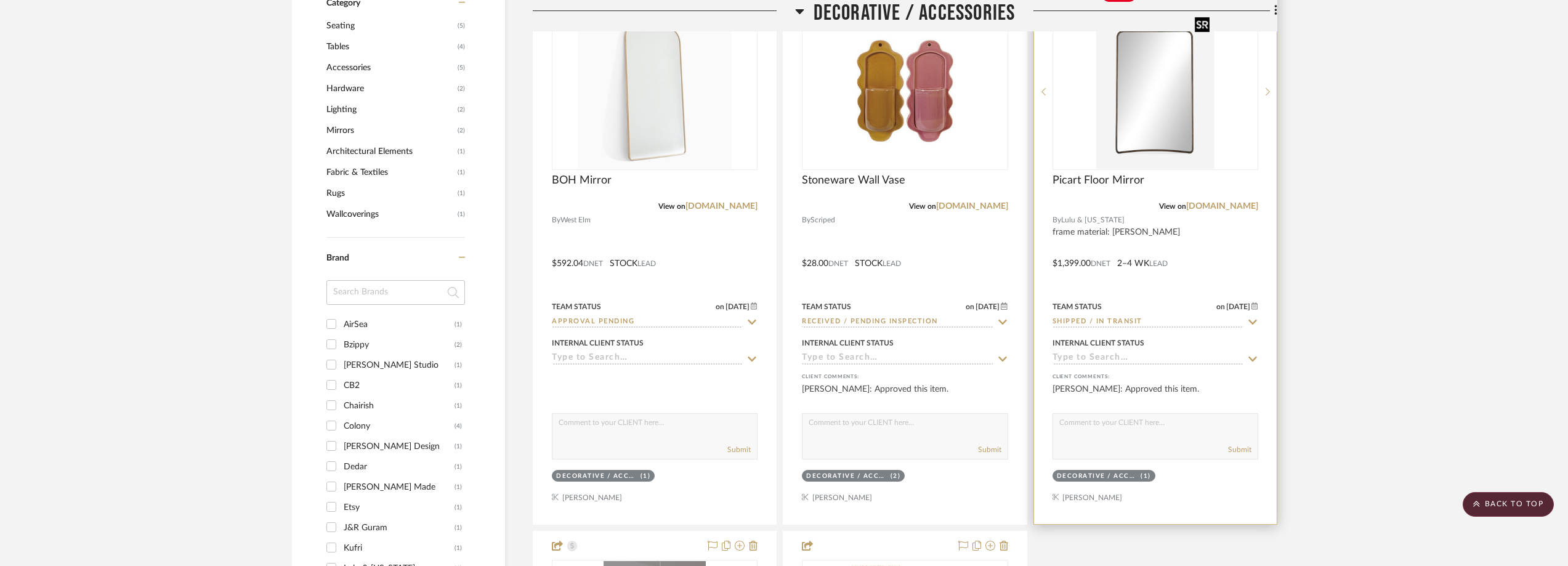
click at [0, 0] on img at bounding box center [0, 0] width 0 height 0
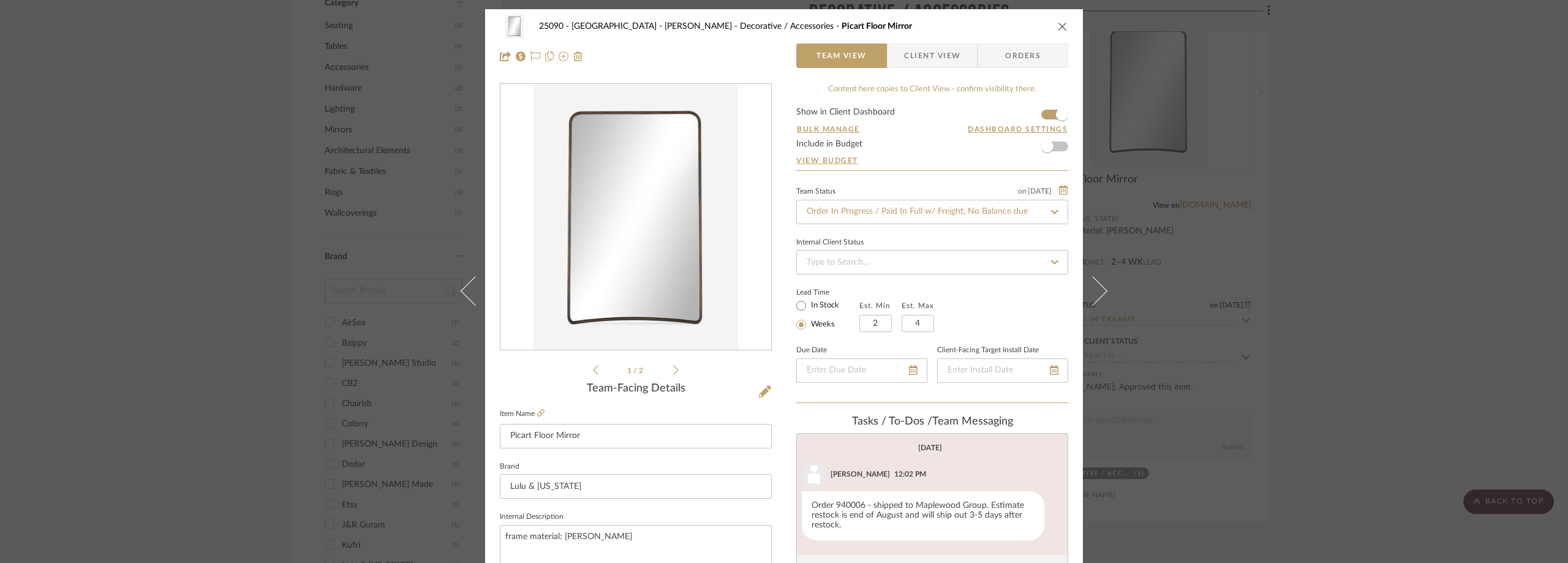
scroll to position [183, 0]
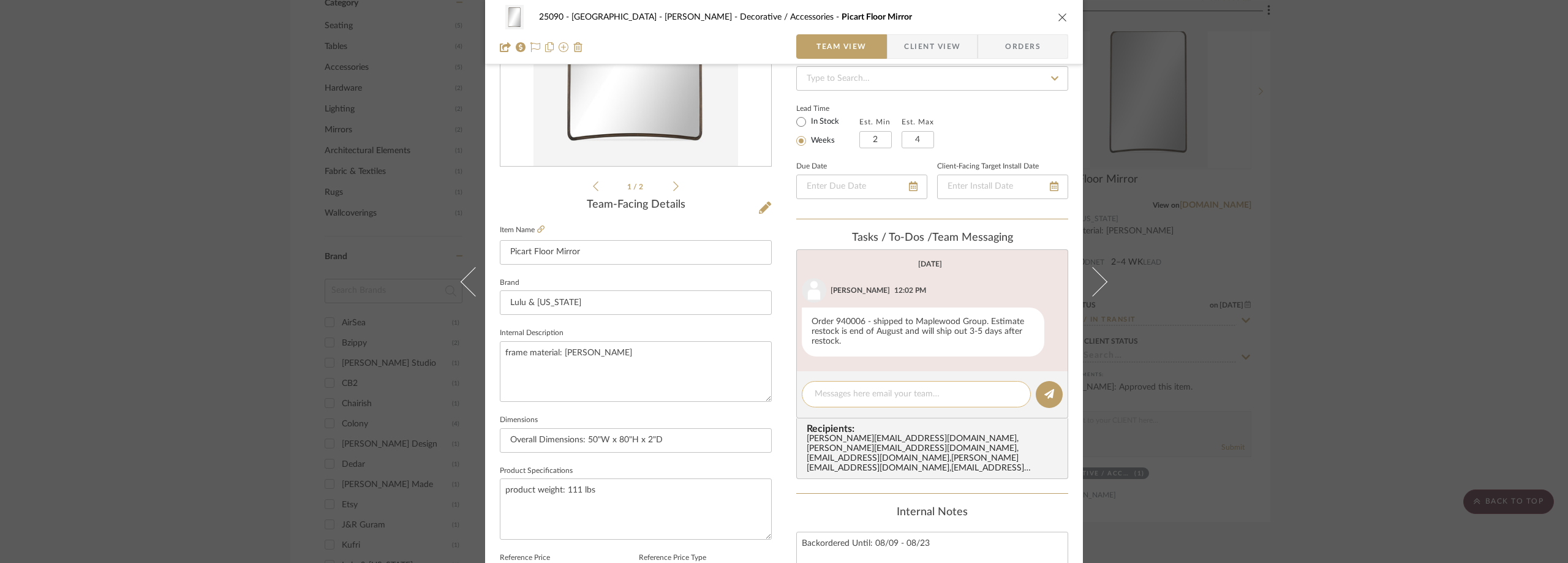
click at [847, 387] on div at bounding box center [917, 394] width 230 height 26
click at [858, 393] on textarea at bounding box center [916, 394] width 203 height 13
paste textarea "https://track.getconvey.com/luluandgeorgia/us/odn/940006?l=en&fid=5860401709155"
type textarea "Hi Kate, here is the link to schedule a delivery: https://track.getconvey.com/l…"
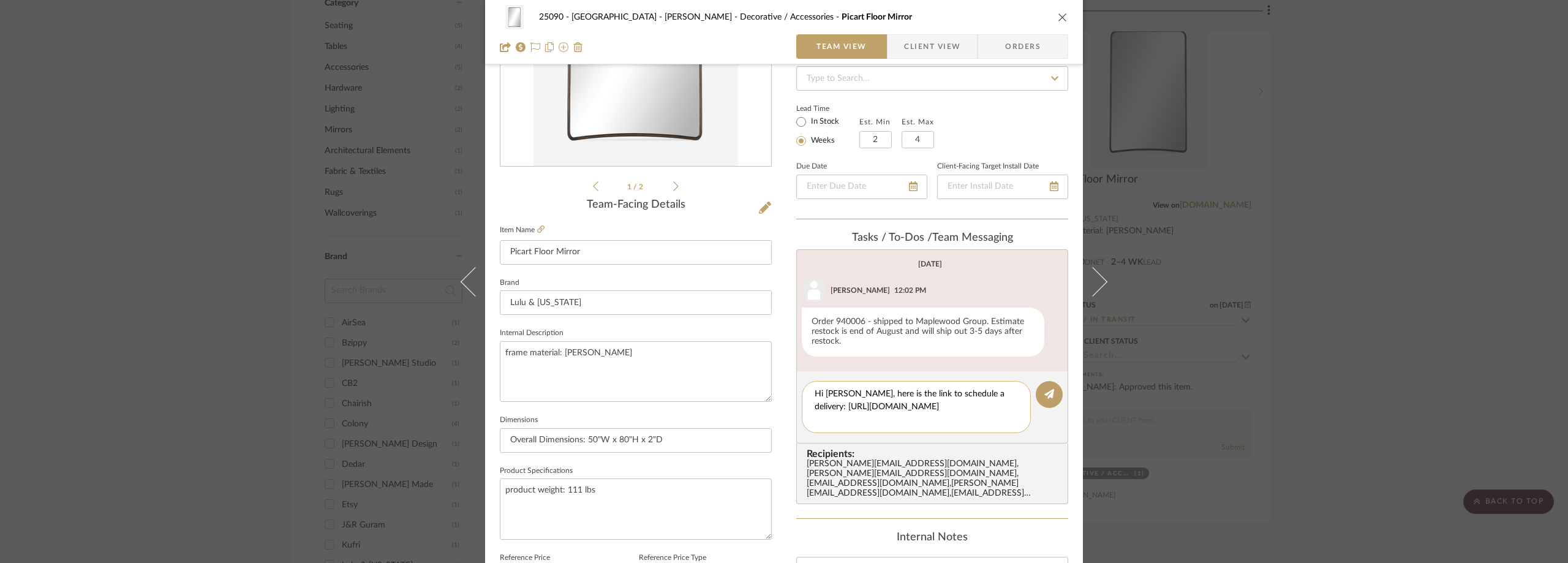
scroll to position [0, 0]
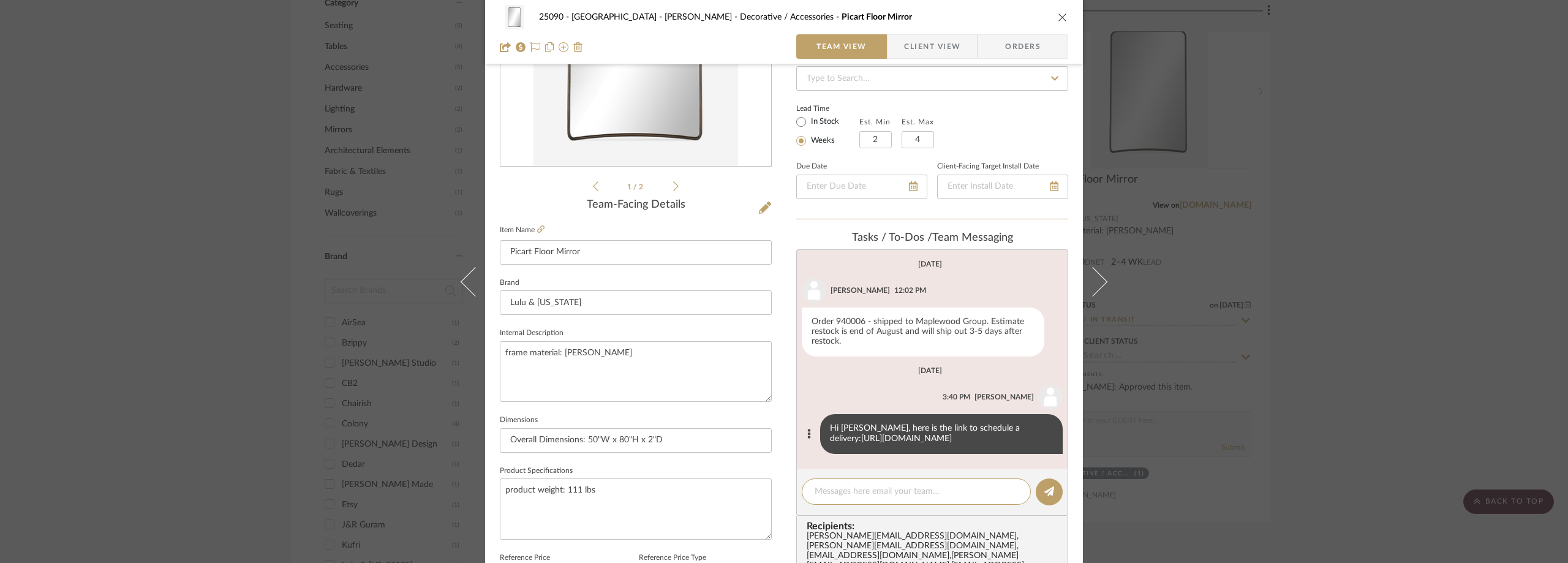
click at [862, 443] on link "https://track.getconvey.com/luluandgeorgia/us/odn/940006?l=en&fid=5860401709155" at bounding box center [907, 438] width 90 height 8
click at [136, 33] on div "25090 - Bowie House - Lela Rose Decorative / Accessories Picart Floor Mirror Te…" at bounding box center [784, 281] width 1568 height 563
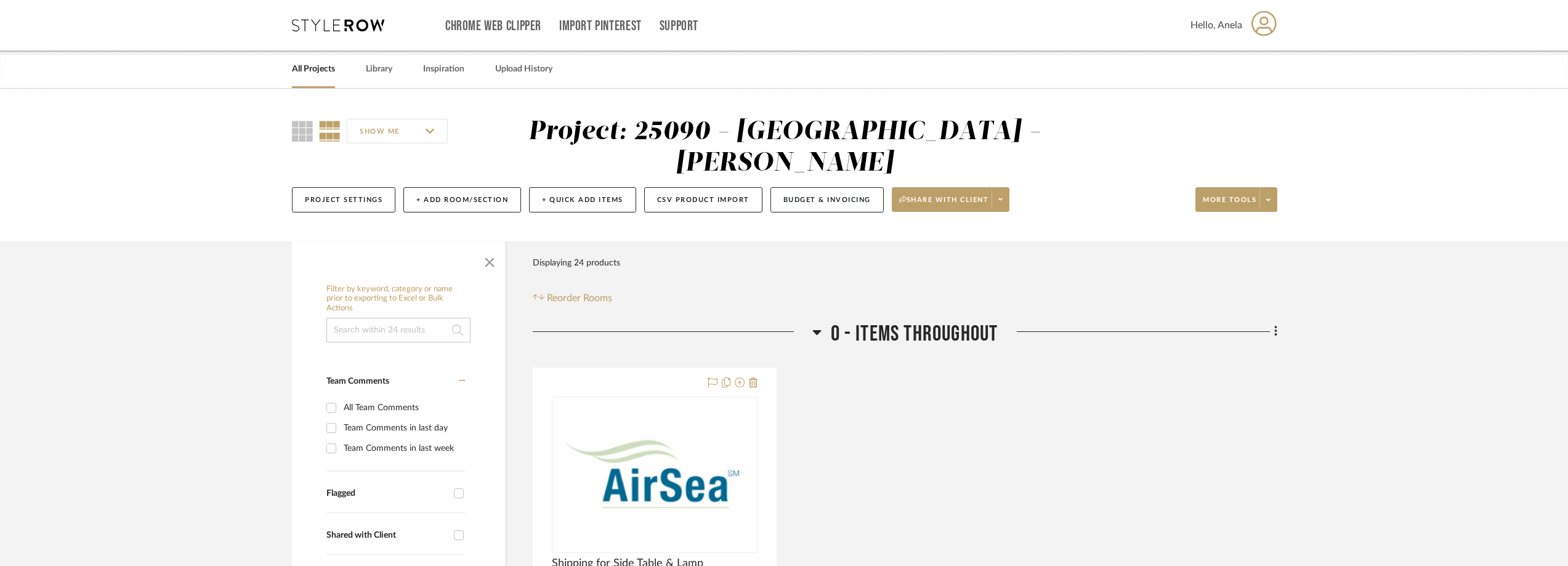
click at [327, 20] on icon at bounding box center [339, 25] width 93 height 12
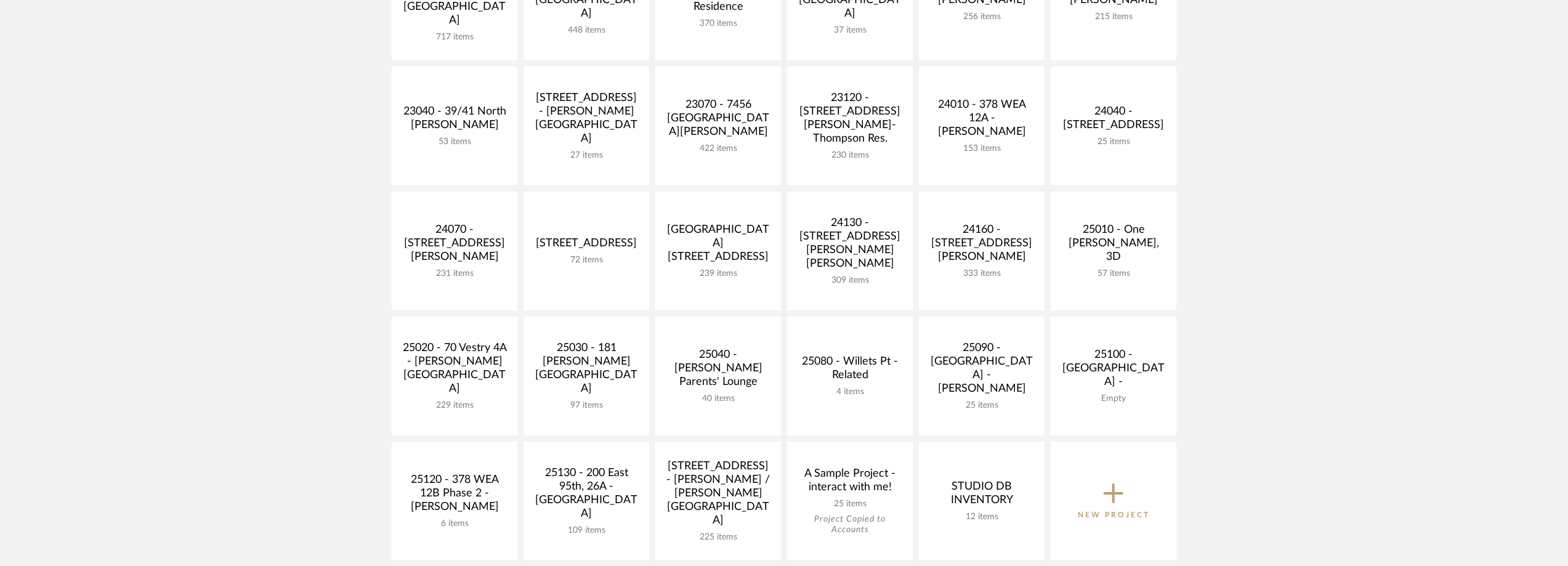
scroll to position [431, 0]
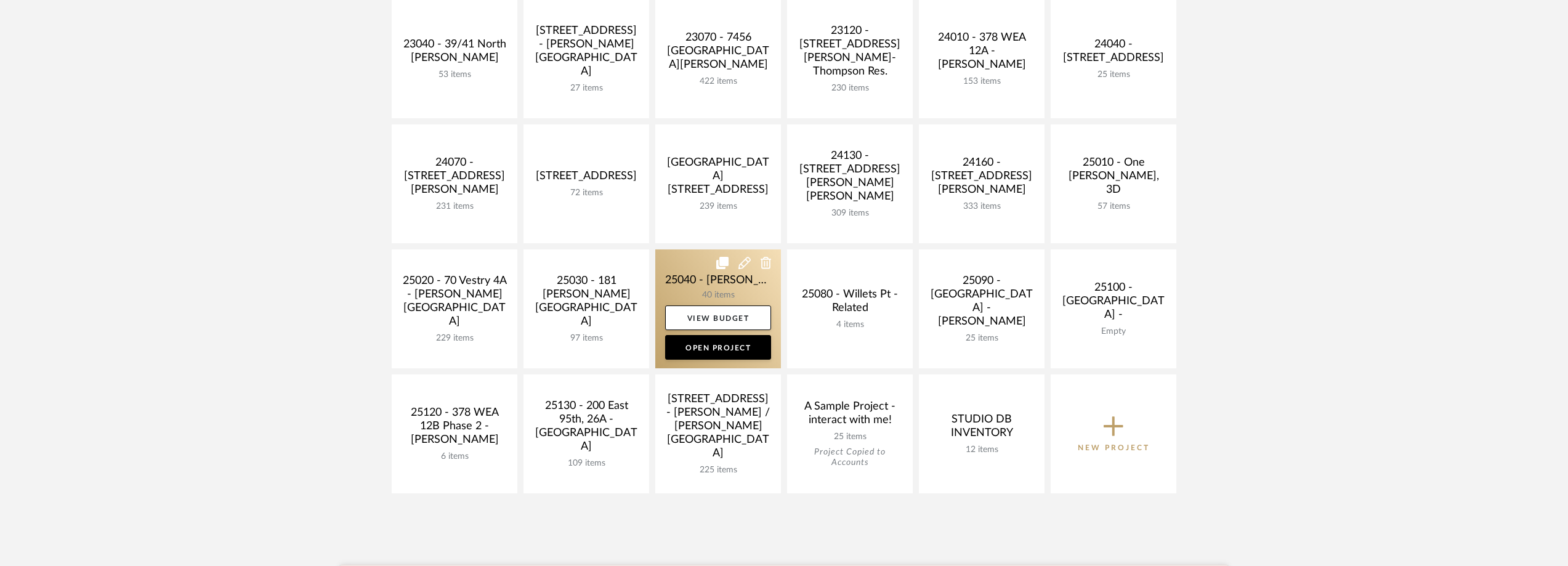
click at [671, 277] on link at bounding box center [718, 309] width 126 height 119
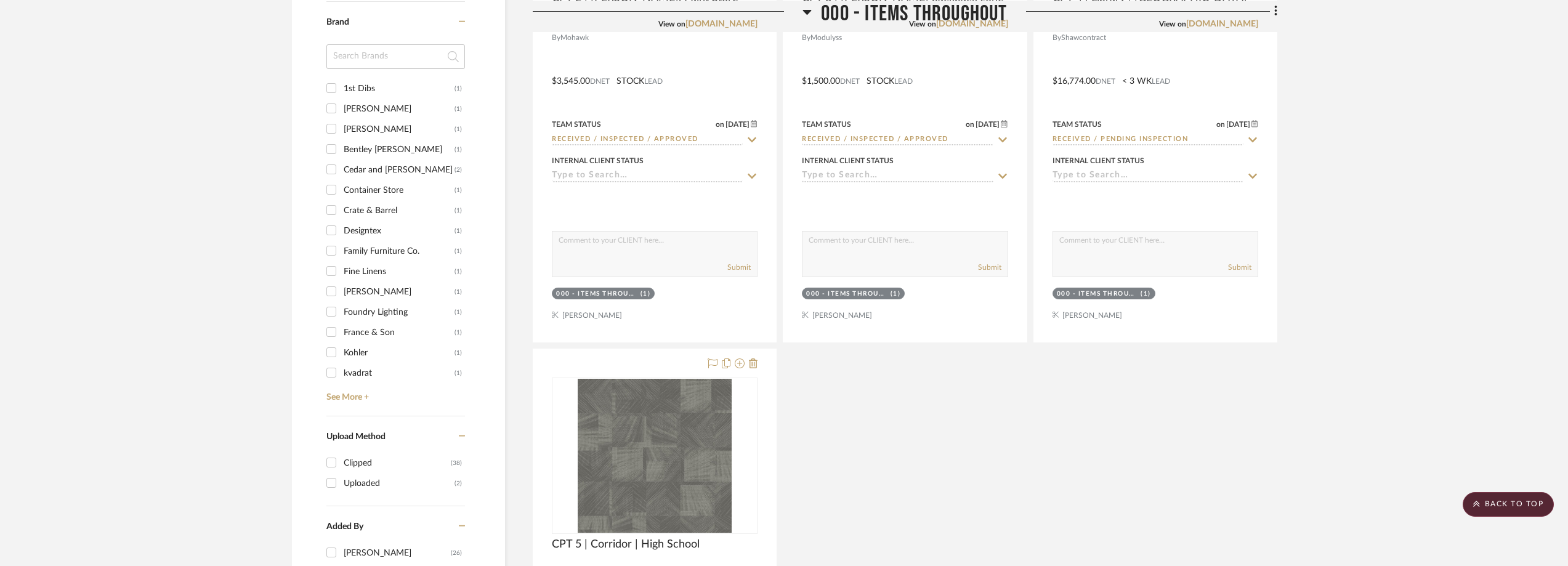
scroll to position [948, 0]
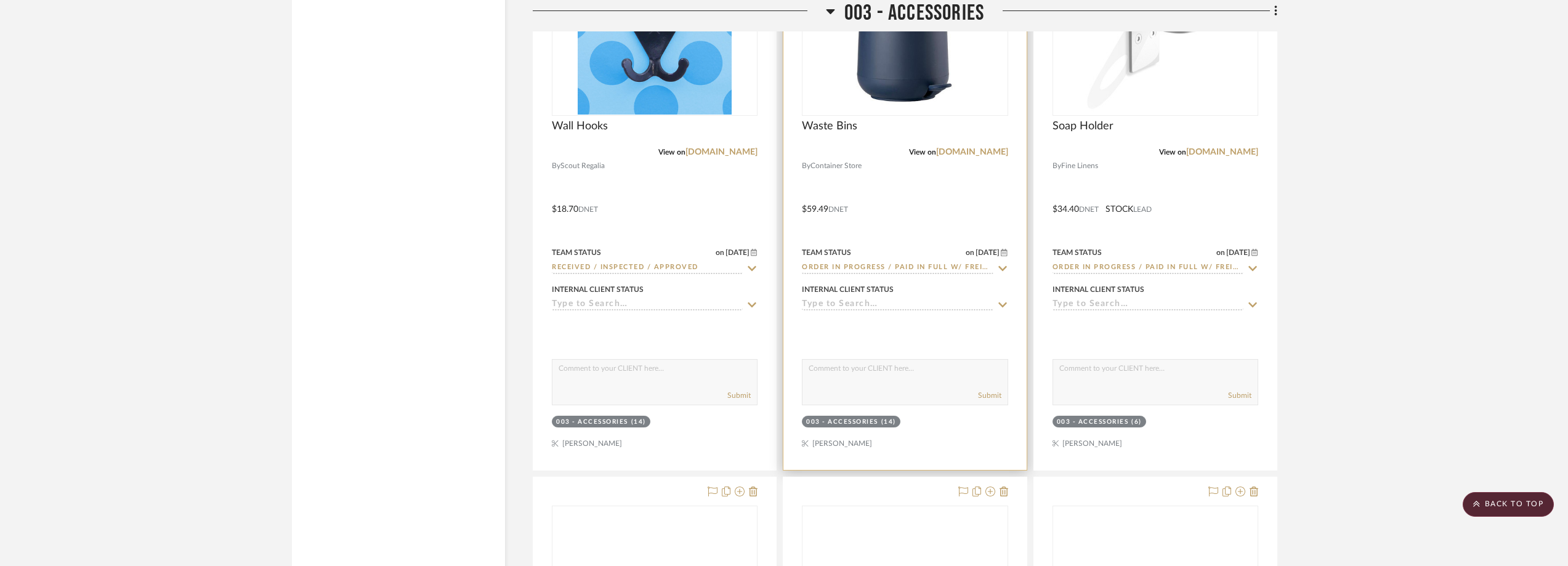
scroll to position [5071, 0]
click at [1002, 268] on icon at bounding box center [1002, 266] width 9 height 5
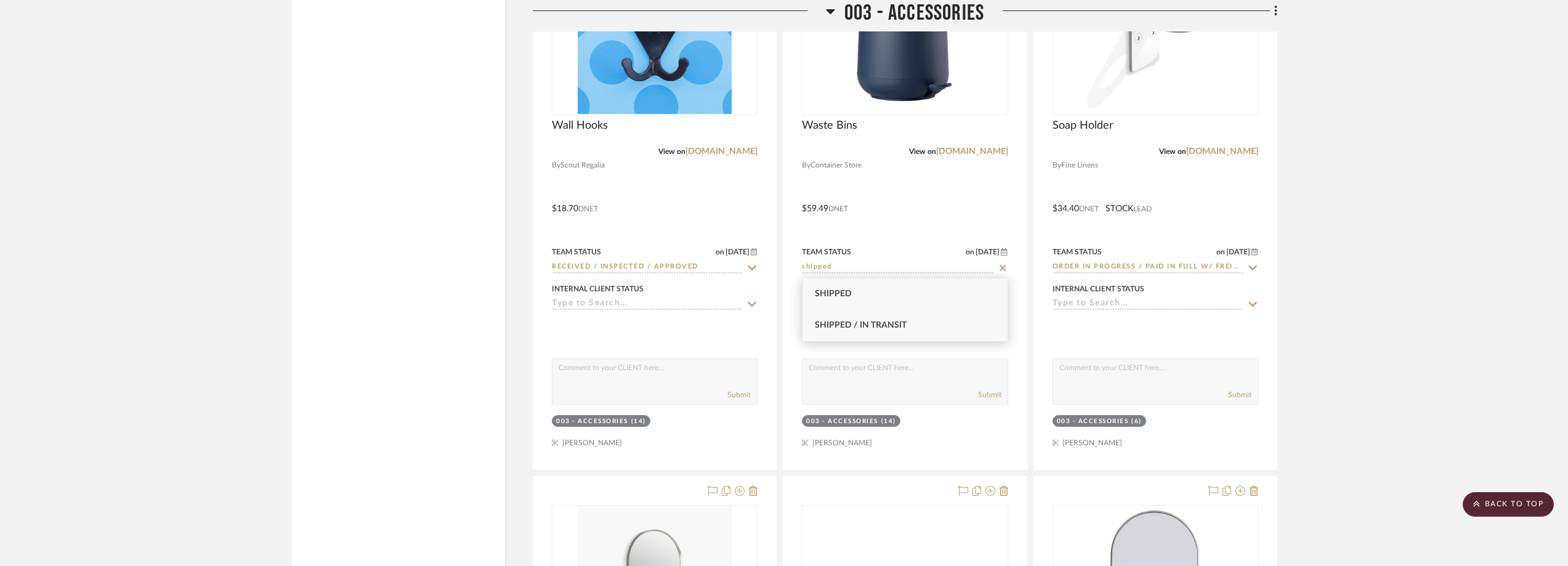
type input "shipped"
click at [937, 317] on div "Shipped / In Transit" at bounding box center [905, 325] width 204 height 31
type input "[DATE]"
type input "Shipped / In Transit"
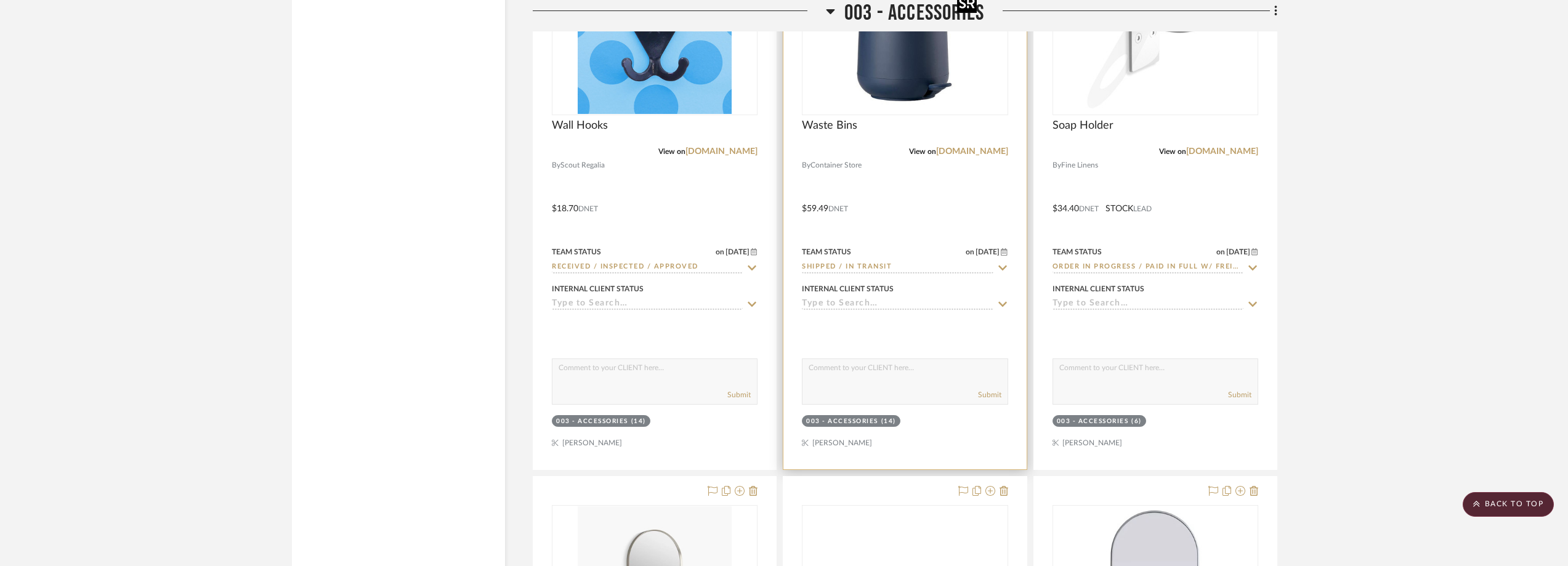
click at [887, 93] on img "0" at bounding box center [904, 37] width 154 height 154
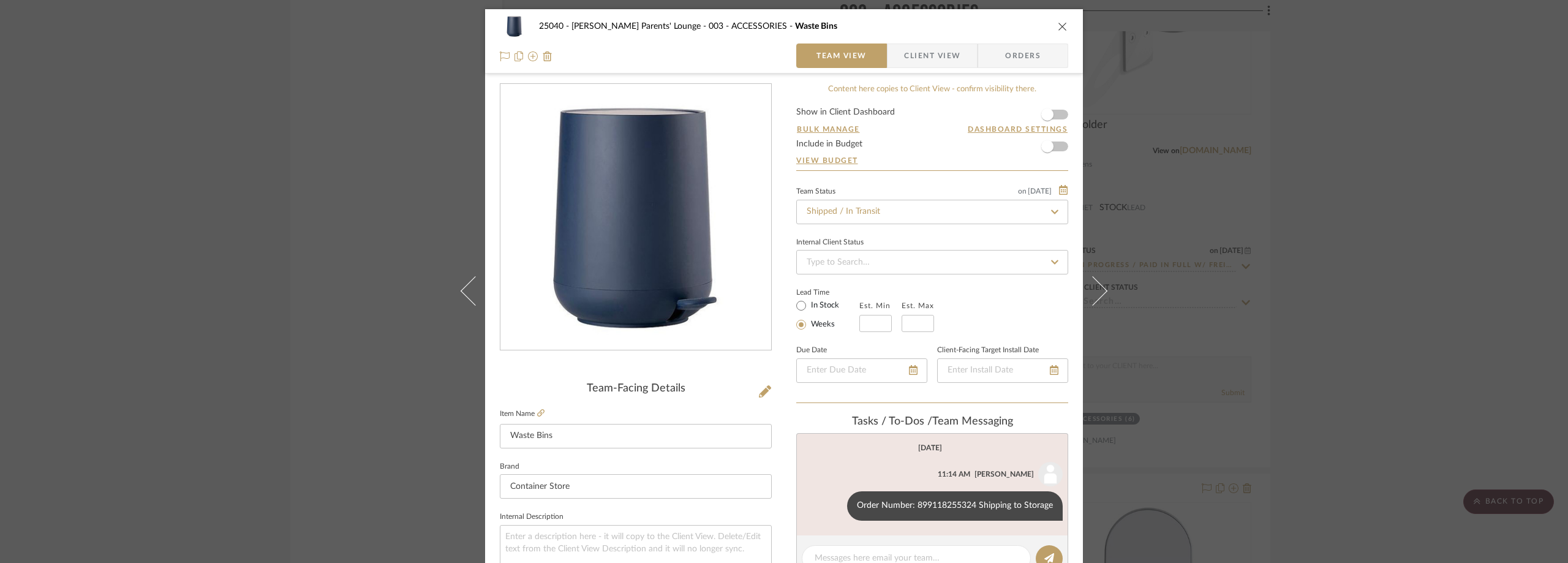
scroll to position [183, 0]
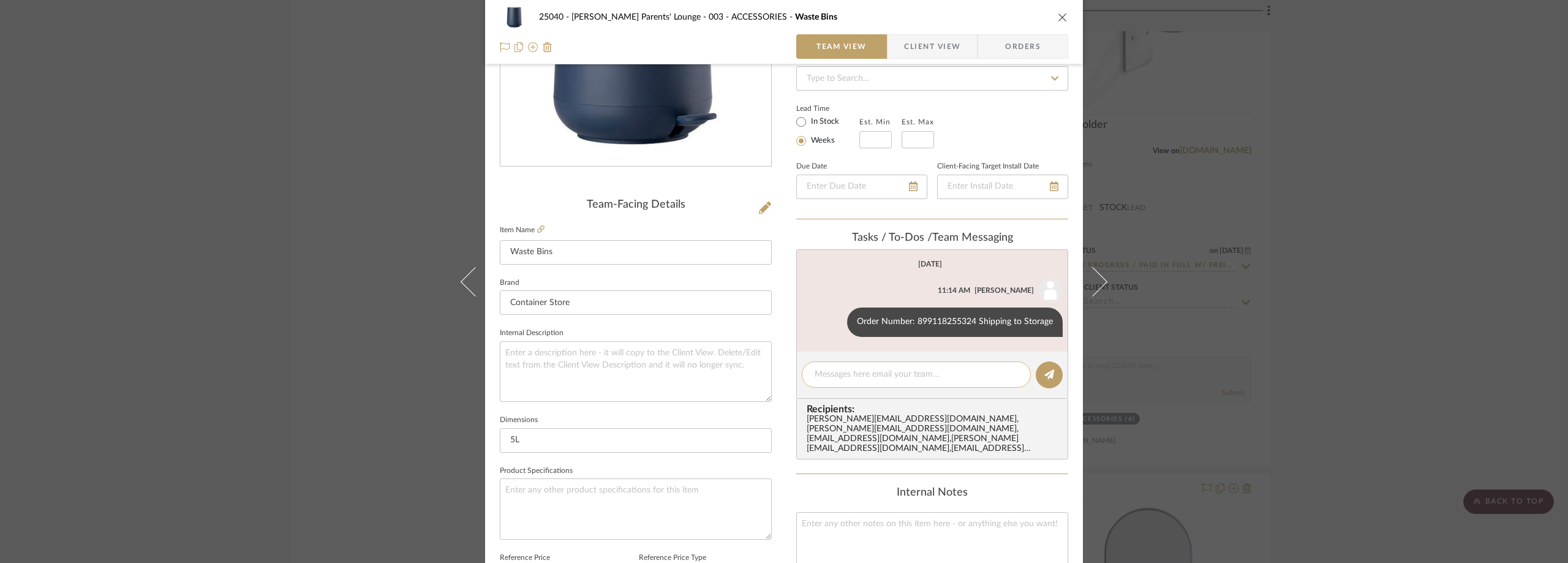
click at [861, 375] on textarea at bounding box center [916, 374] width 203 height 13
paste textarea "1ZXJ19750300132404"
click at [829, 318] on button at bounding box center [836, 322] width 15 height 15
click at [808, 328] on button "Delete" at bounding box center [784, 336] width 85 height 29
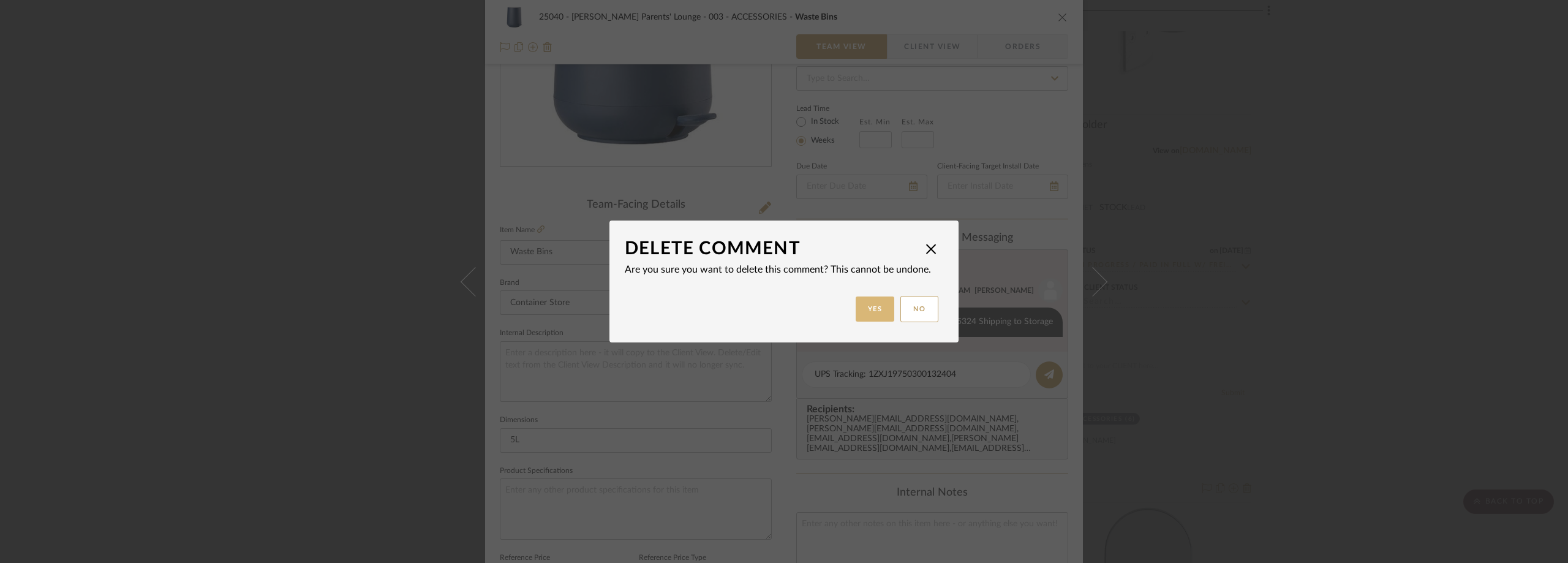
click at [859, 313] on button "Yes" at bounding box center [876, 308] width 40 height 25
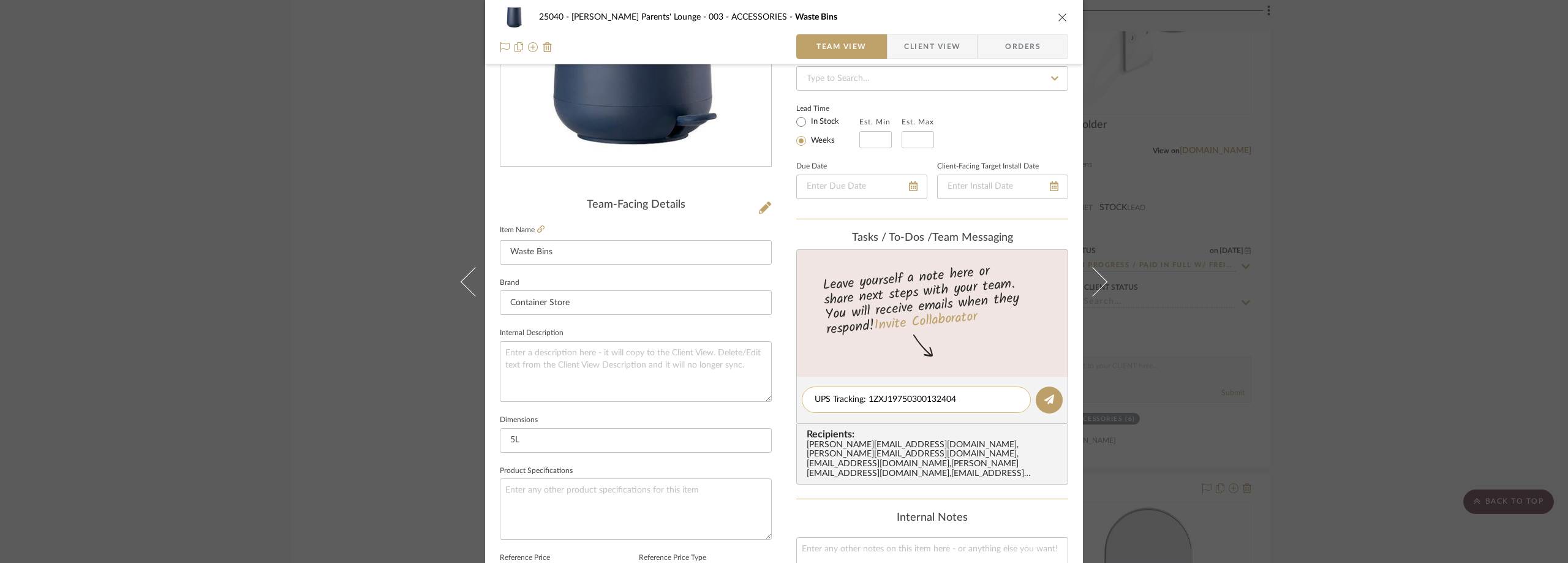
click at [966, 399] on textarea "UPS Tracking: 1ZXJ19750300132404" at bounding box center [916, 399] width 203 height 13
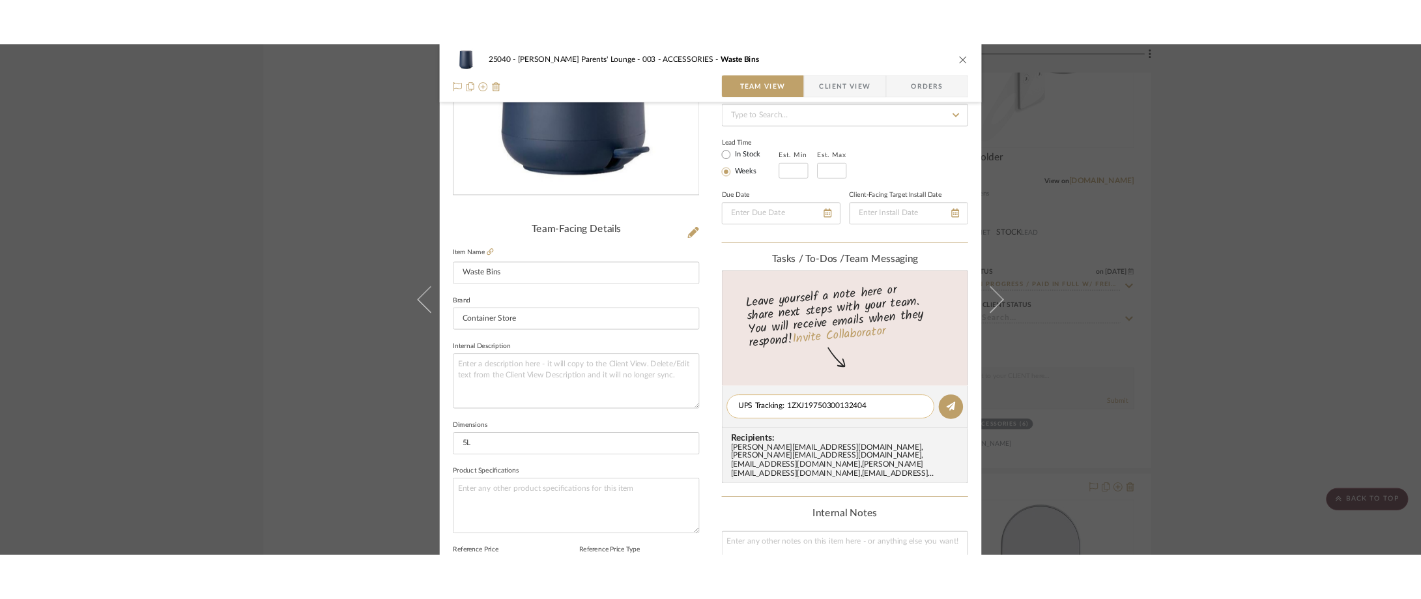
scroll to position [0, 0]
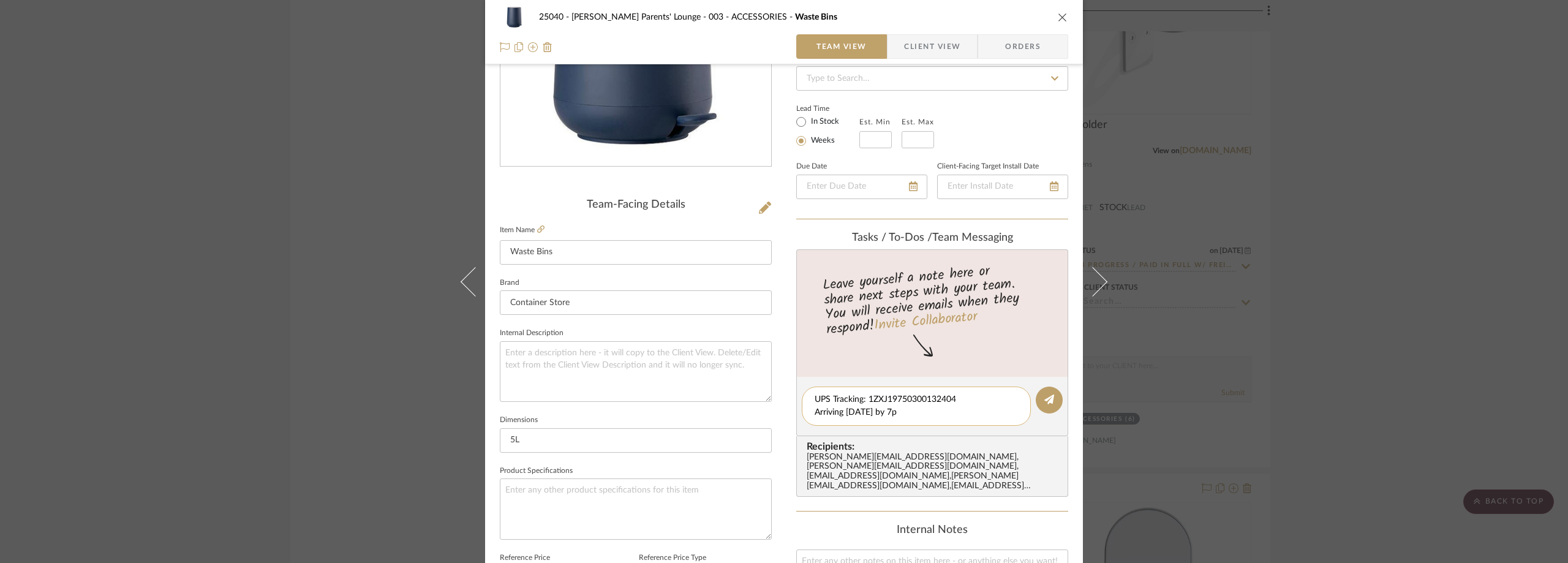
type textarea "UPS Tracking: 1ZXJ19750300132404 Arriving [DATE] by 7pm"
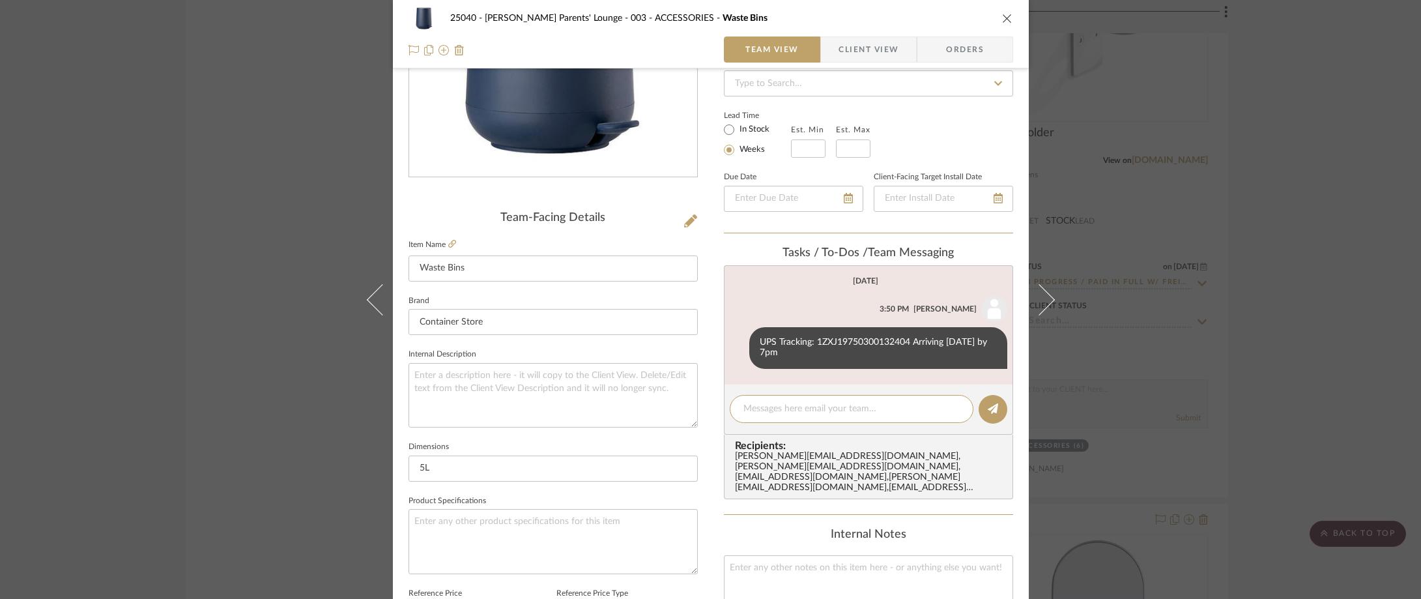
click at [218, 188] on div "25040 - [PERSON_NAME] Parents' Lounge 003 - ACCESSORIES Waste Bins Team View Cl…" at bounding box center [710, 299] width 1421 height 599
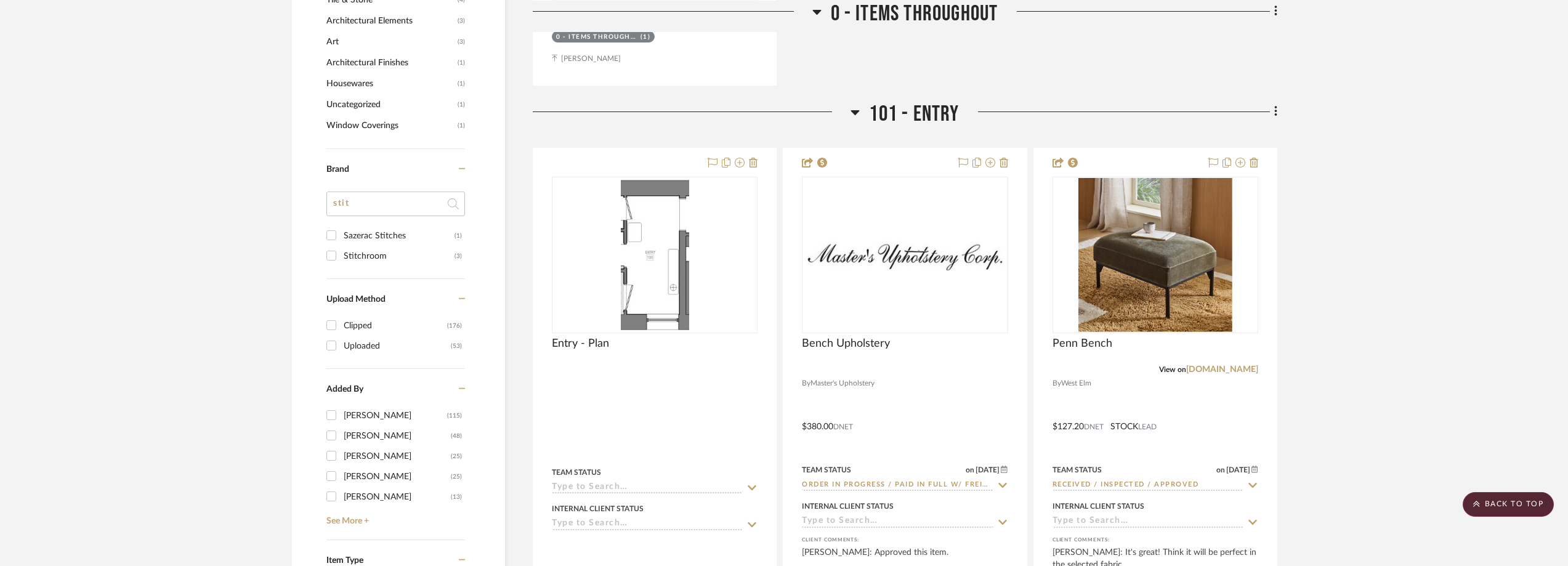
scroll to position [1415, 0]
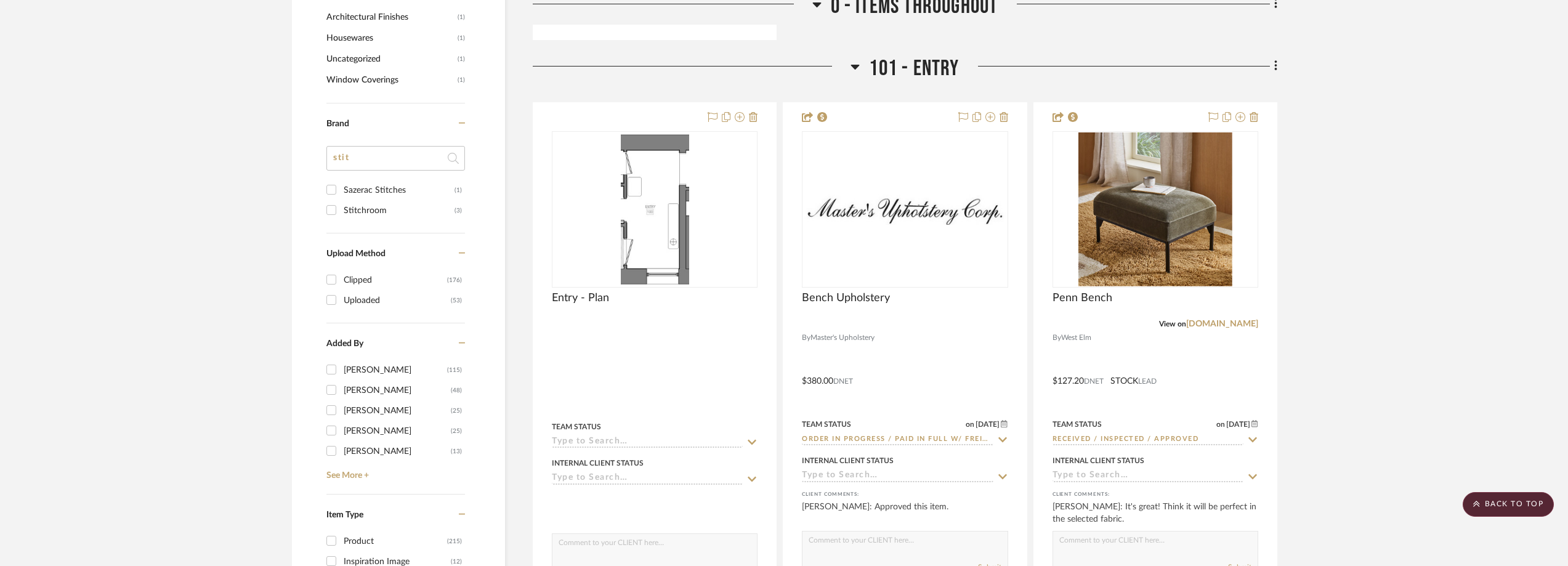
drag, startPoint x: 370, startPoint y: 162, endPoint x: 328, endPoint y: 165, distance: 42.1
click at [329, 166] on input "stit" at bounding box center [395, 158] width 139 height 25
type input "thiba"
click at [356, 181] on div "Thibaut" at bounding box center [398, 190] width 111 height 20
click at [341, 181] on input "Thibaut (1)" at bounding box center [331, 189] width 20 height 20
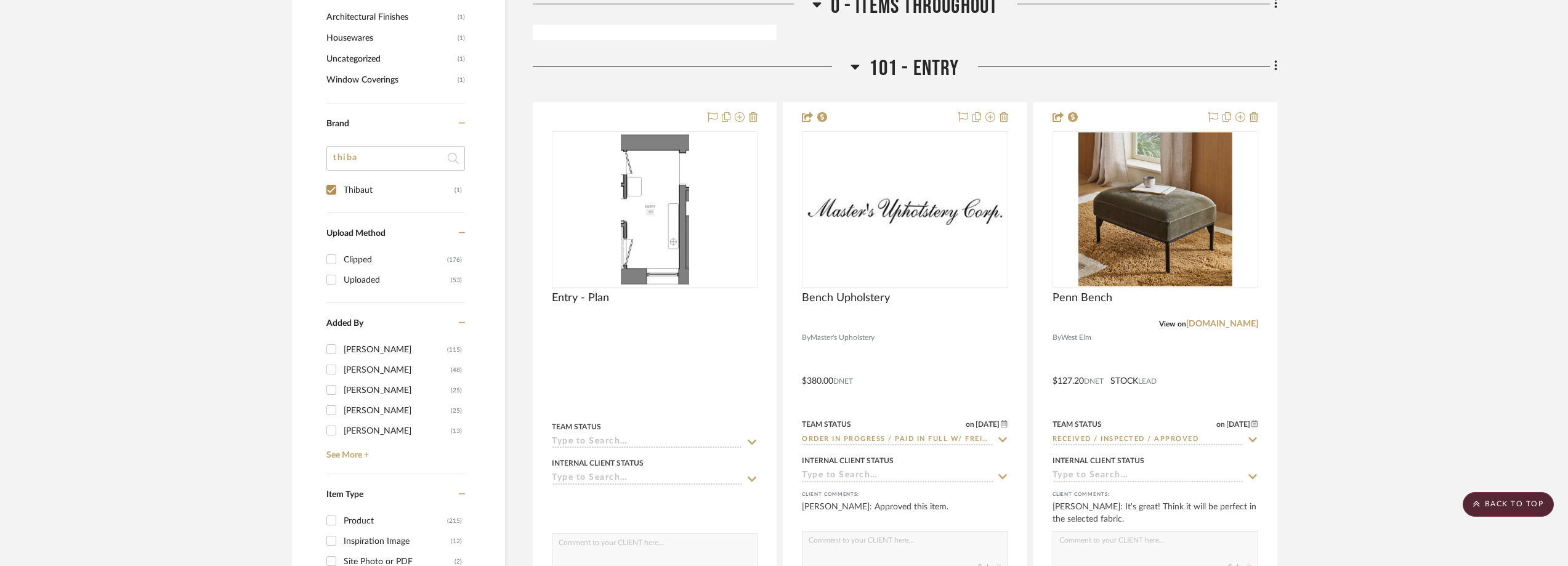
checkbox input "true"
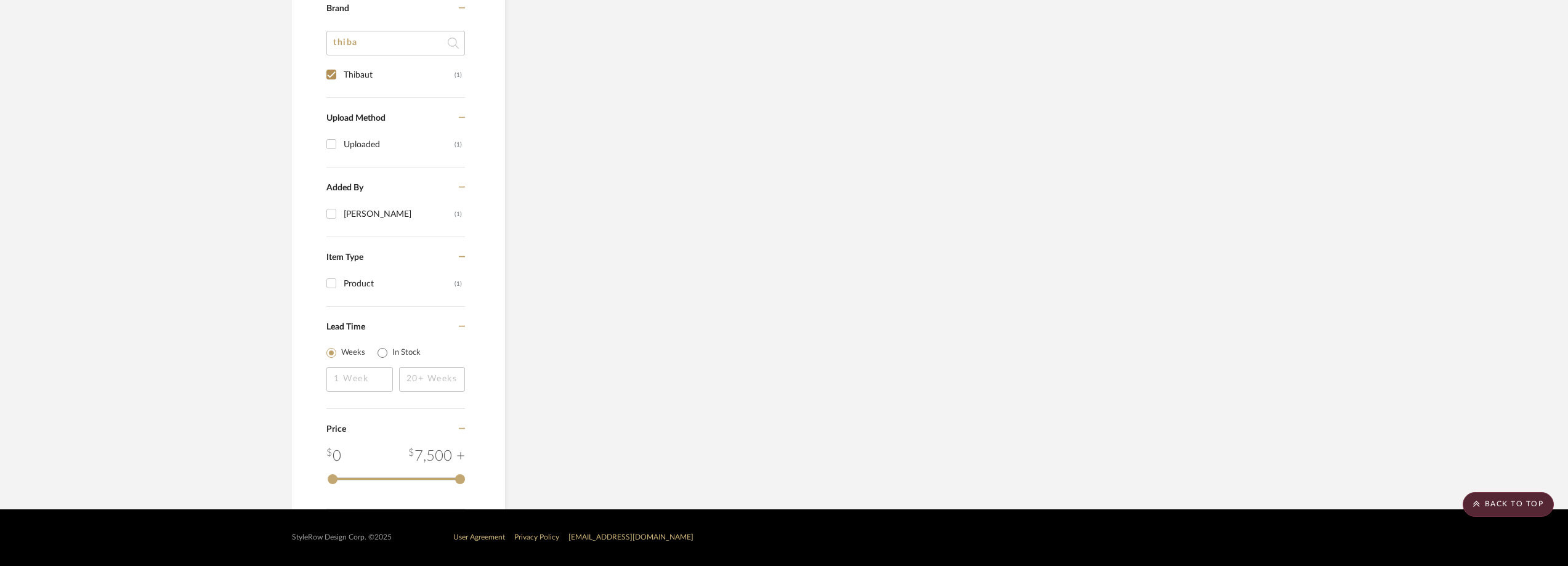
scroll to position [0, 0]
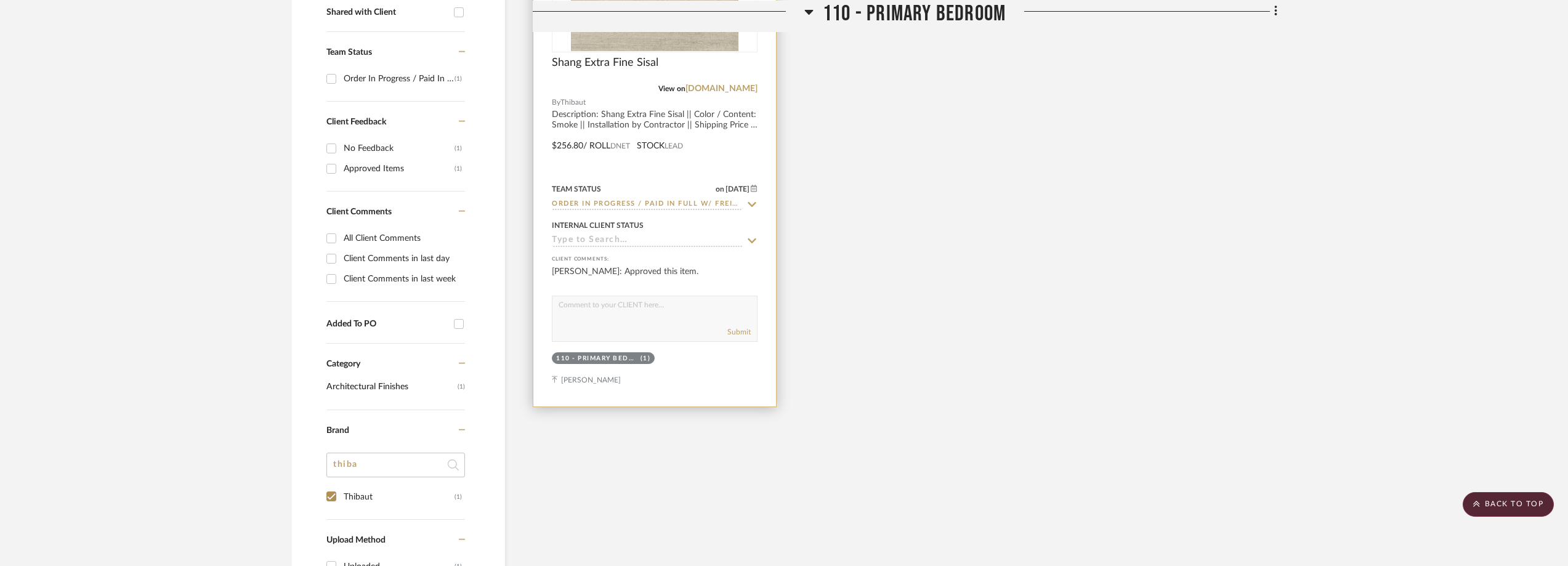
scroll to position [276, 0]
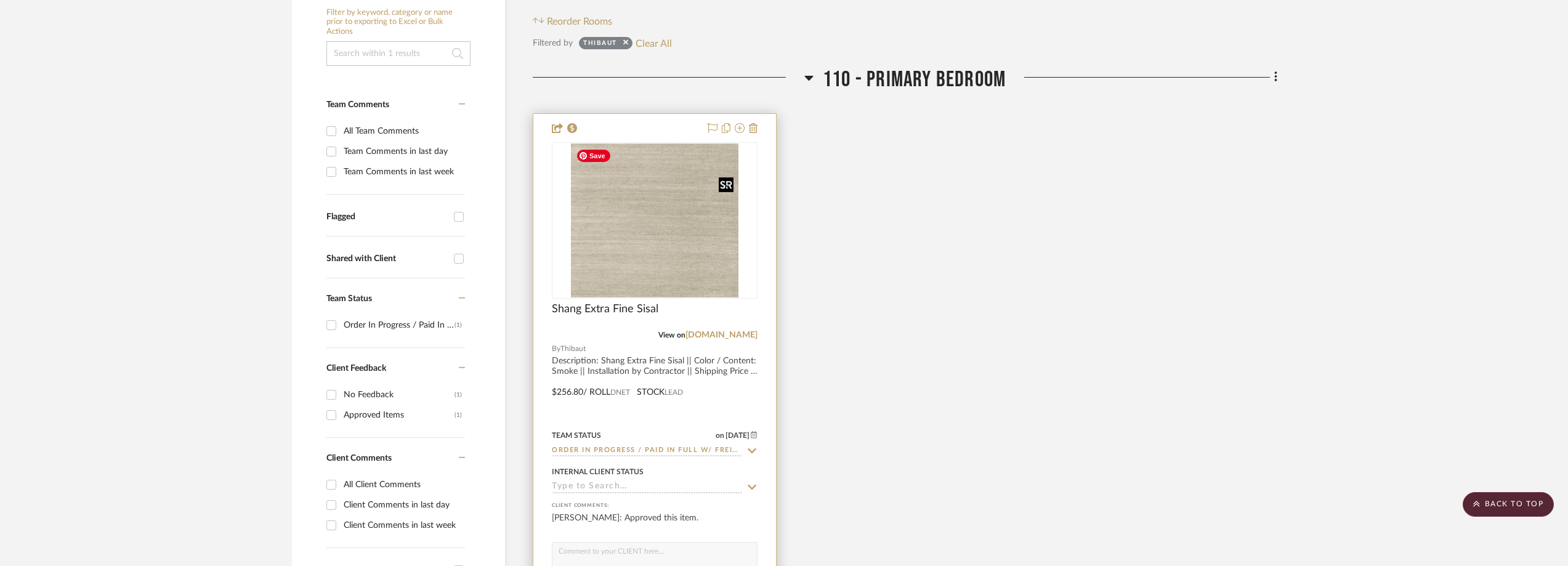
click at [632, 249] on img "0" at bounding box center [654, 220] width 167 height 154
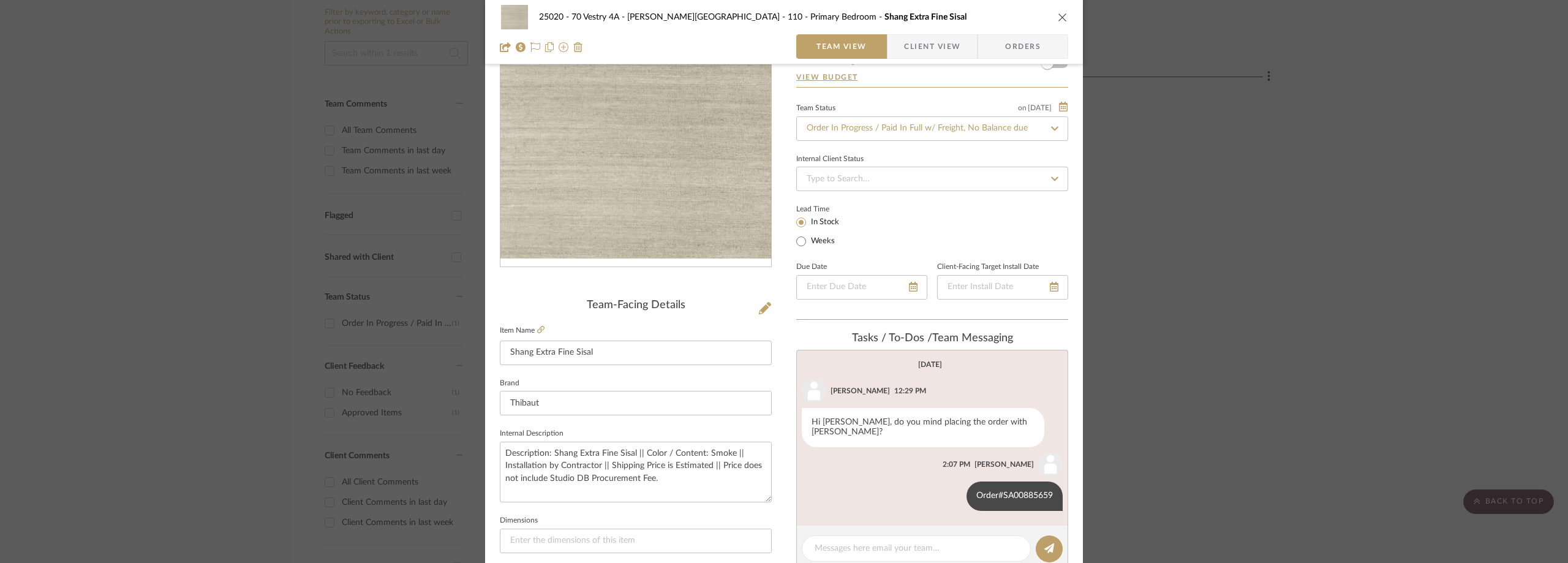
scroll to position [0, 0]
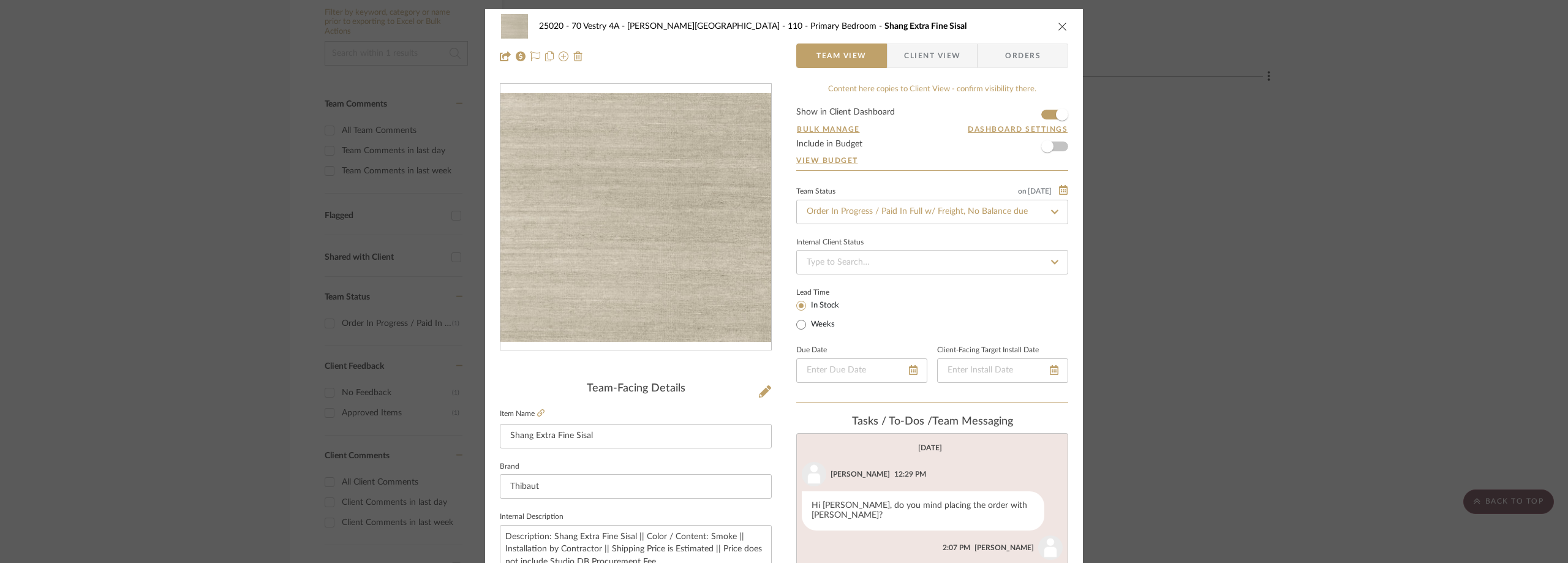
click at [1257, 262] on div "25020 - 70 Vestry 4A - [PERSON_NAME] 110 - Primary Bedroom Shang Extra Fine Sis…" at bounding box center [784, 281] width 1568 height 563
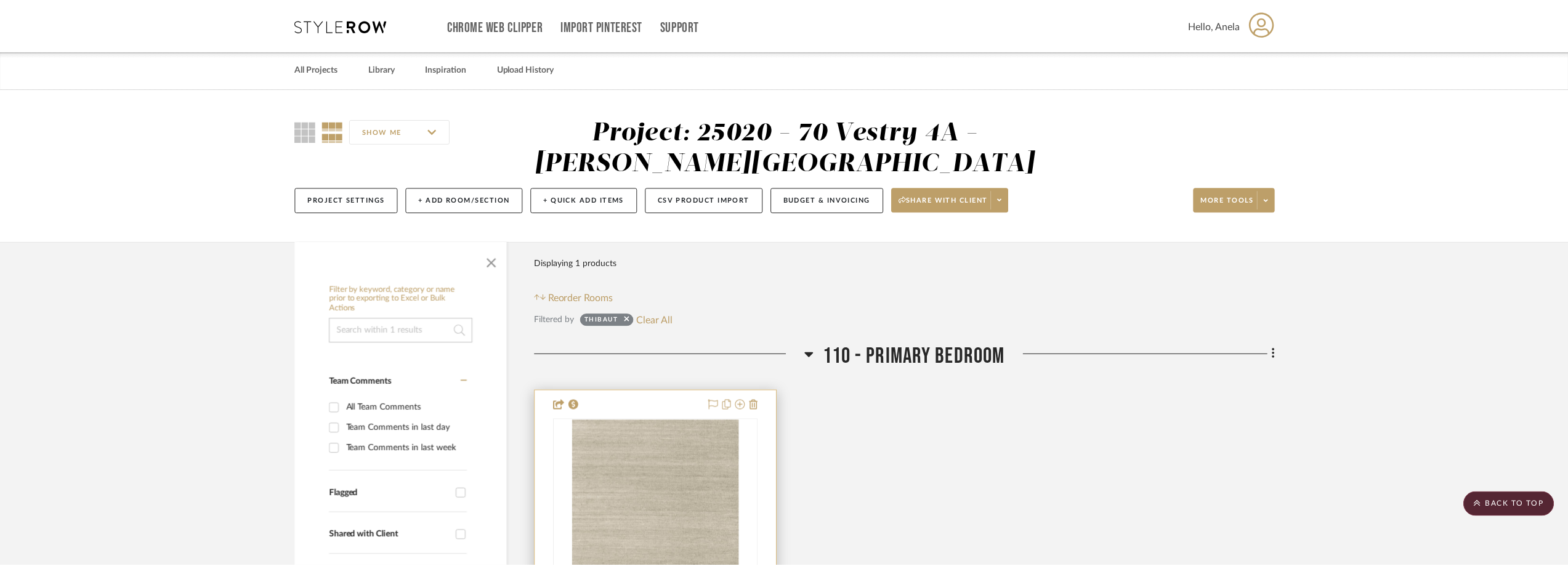
scroll to position [276, 0]
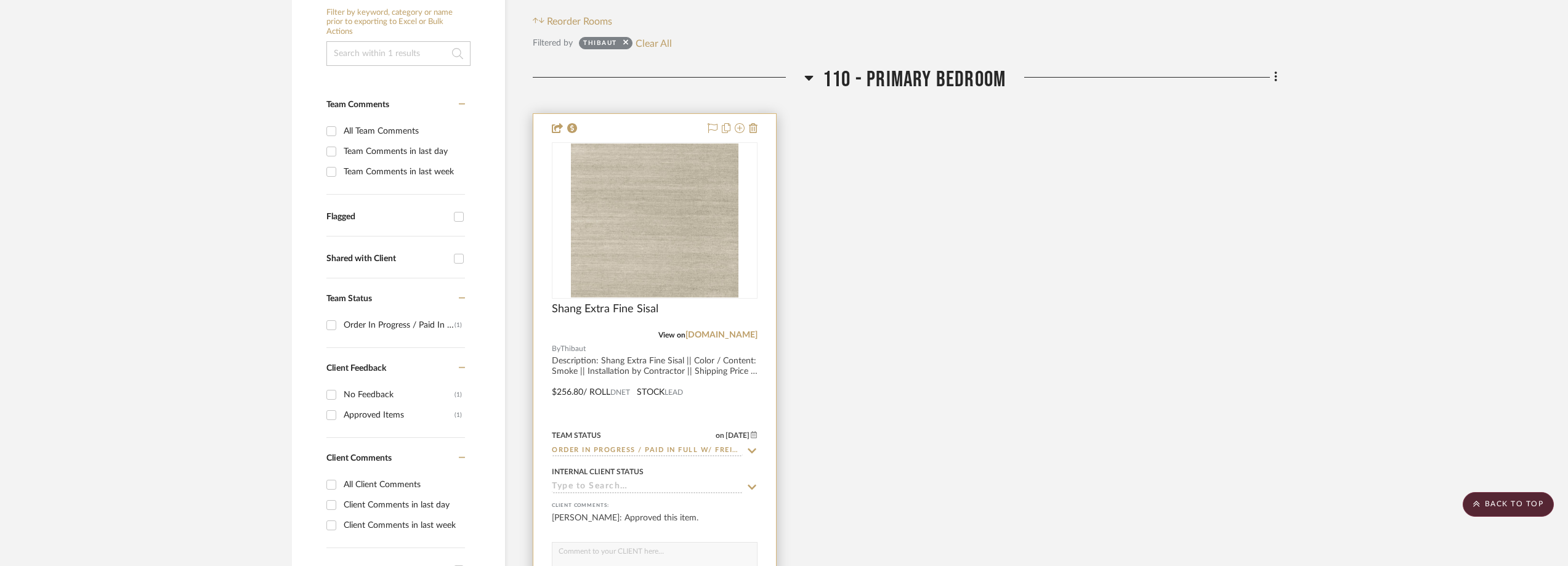
click at [751, 447] on icon at bounding box center [752, 451] width 11 height 9
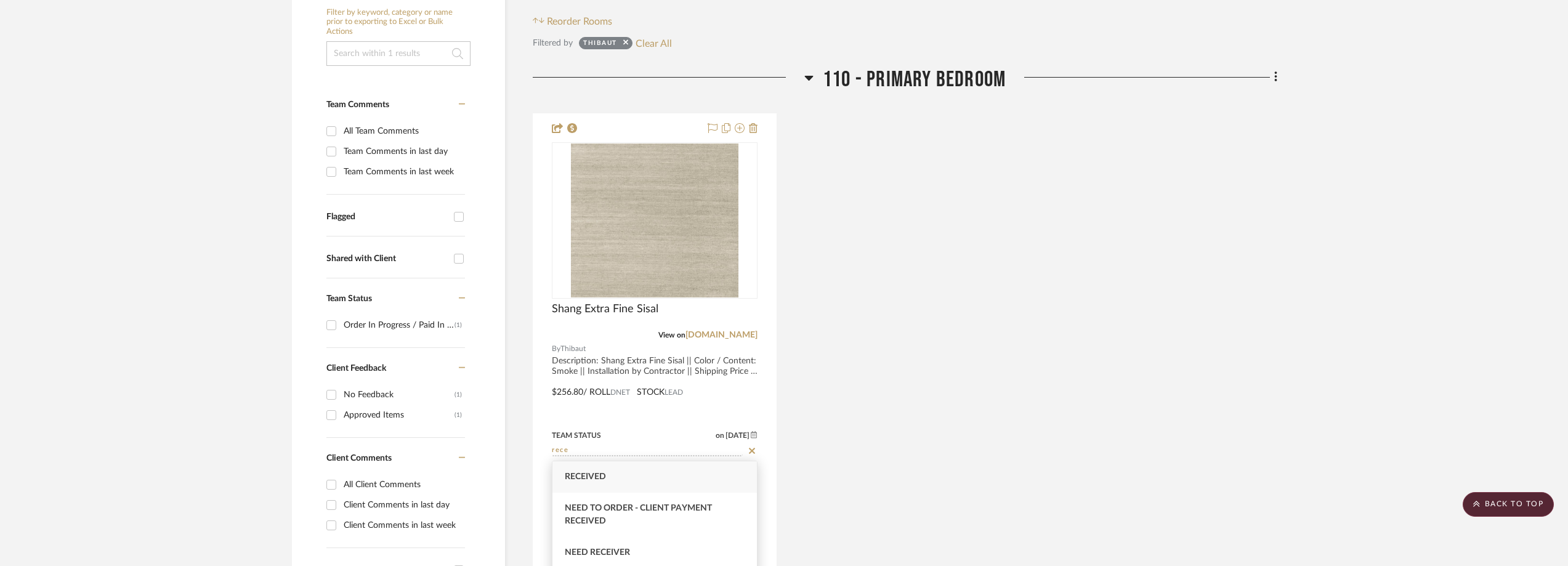
scroll to position [61, 0]
type input "rece"
type input "[DATE]"
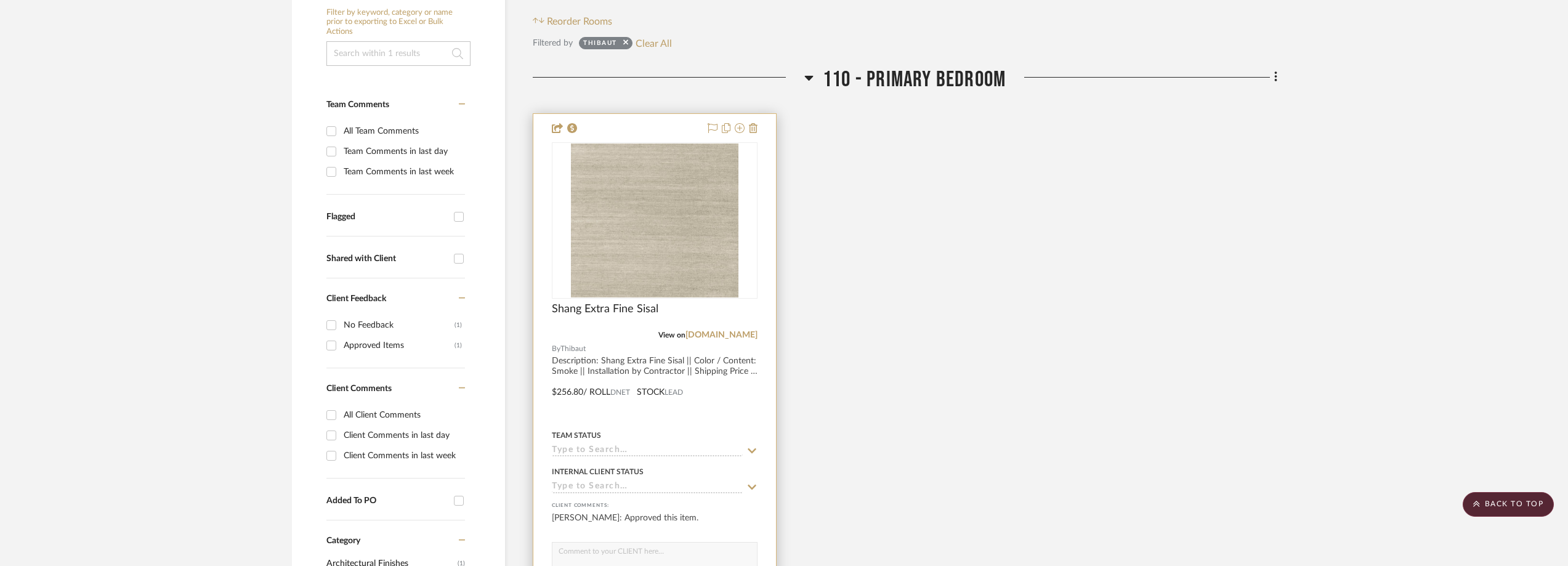
click at [752, 452] on icon at bounding box center [752, 450] width 9 height 5
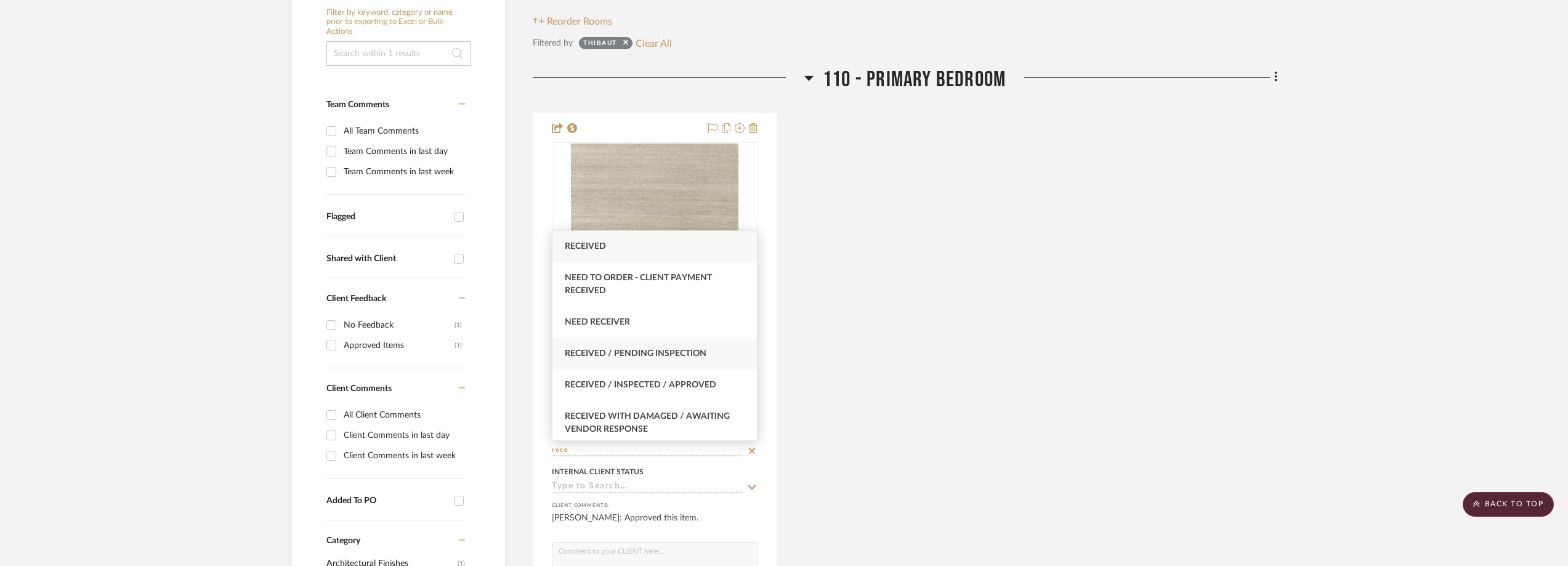
click at [699, 355] on span "Received / Pending Inspection" at bounding box center [636, 352] width 142 height 9
type input "Received / Pending Inspection"
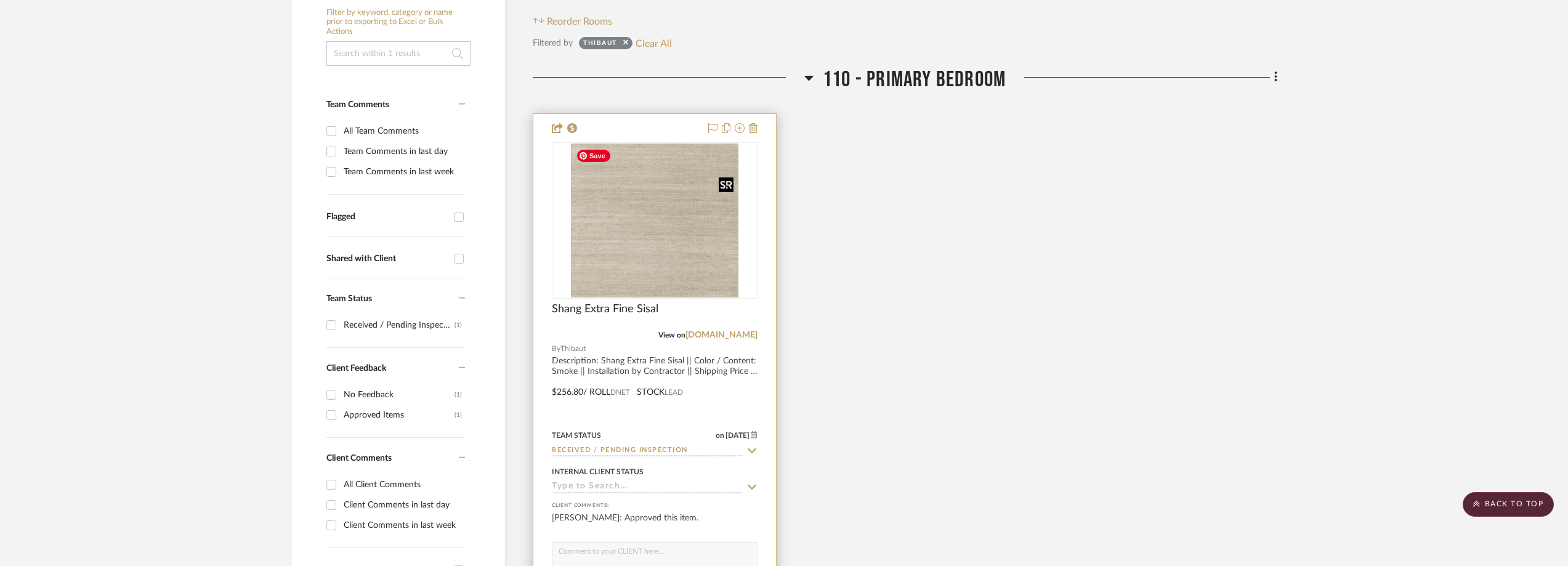
click at [684, 278] on img "0" at bounding box center [654, 220] width 167 height 154
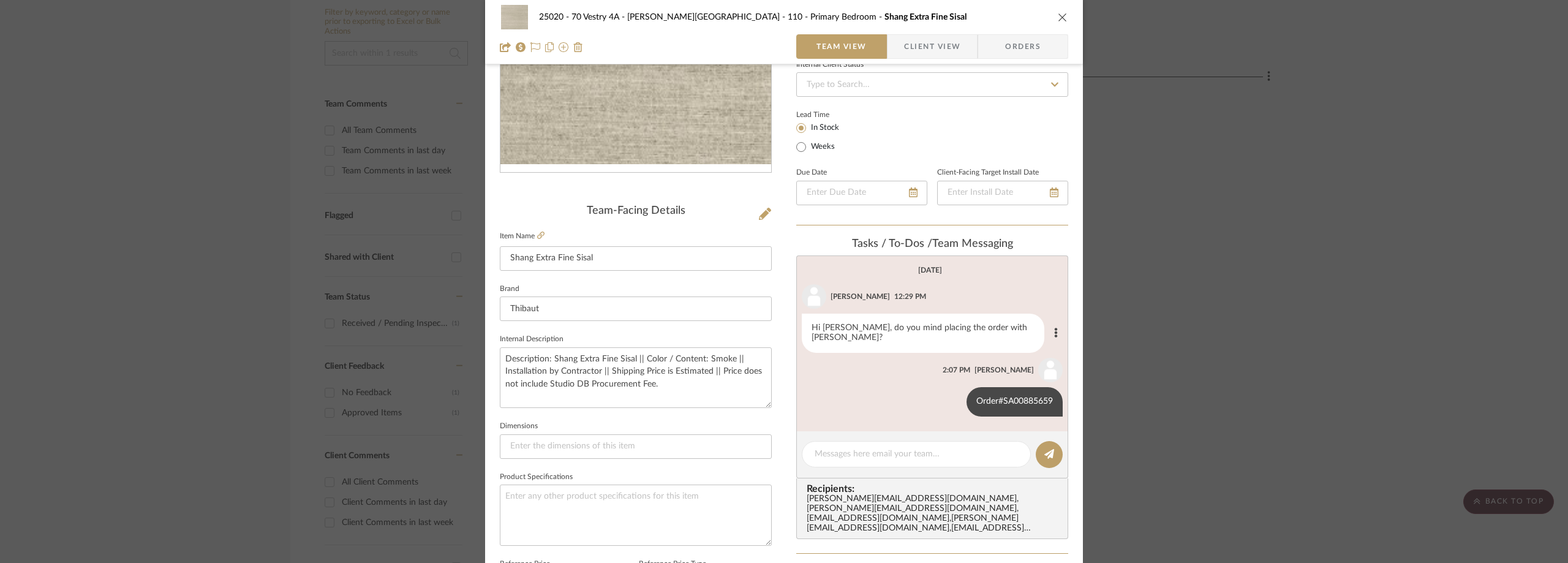
scroll to position [245, 0]
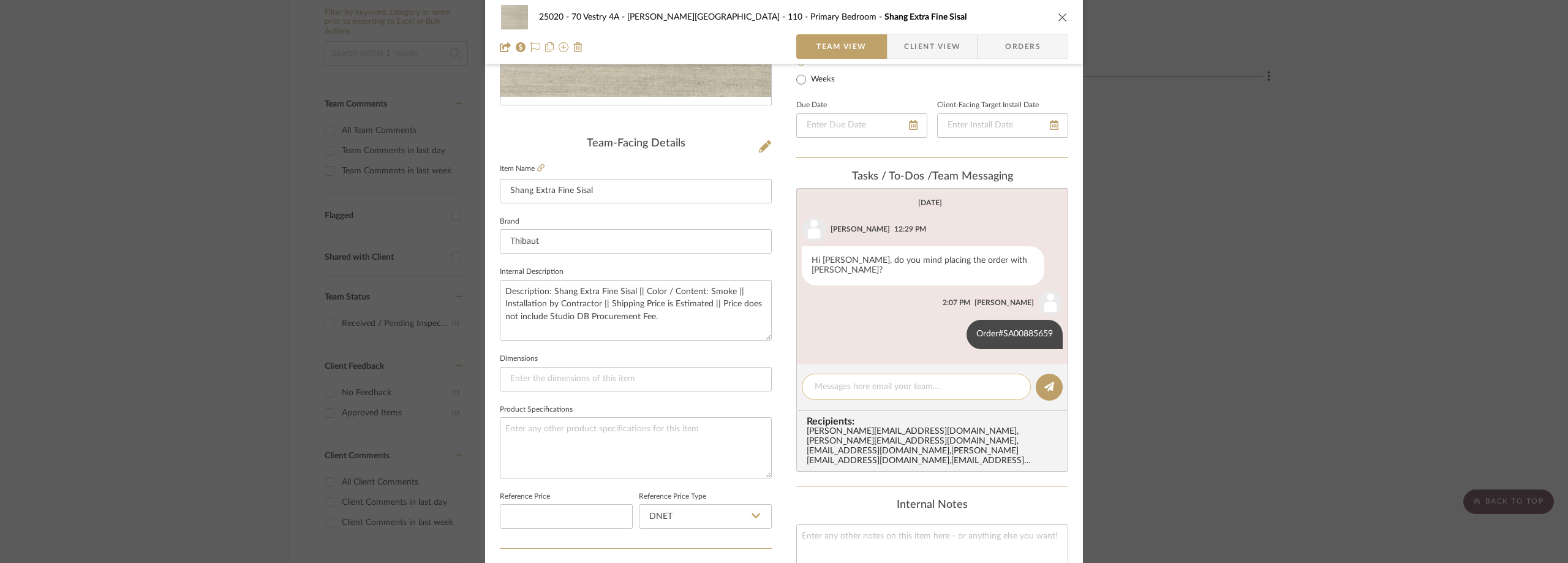
click at [873, 380] on textarea at bounding box center [916, 386] width 203 height 13
paste textarea "392315267863"
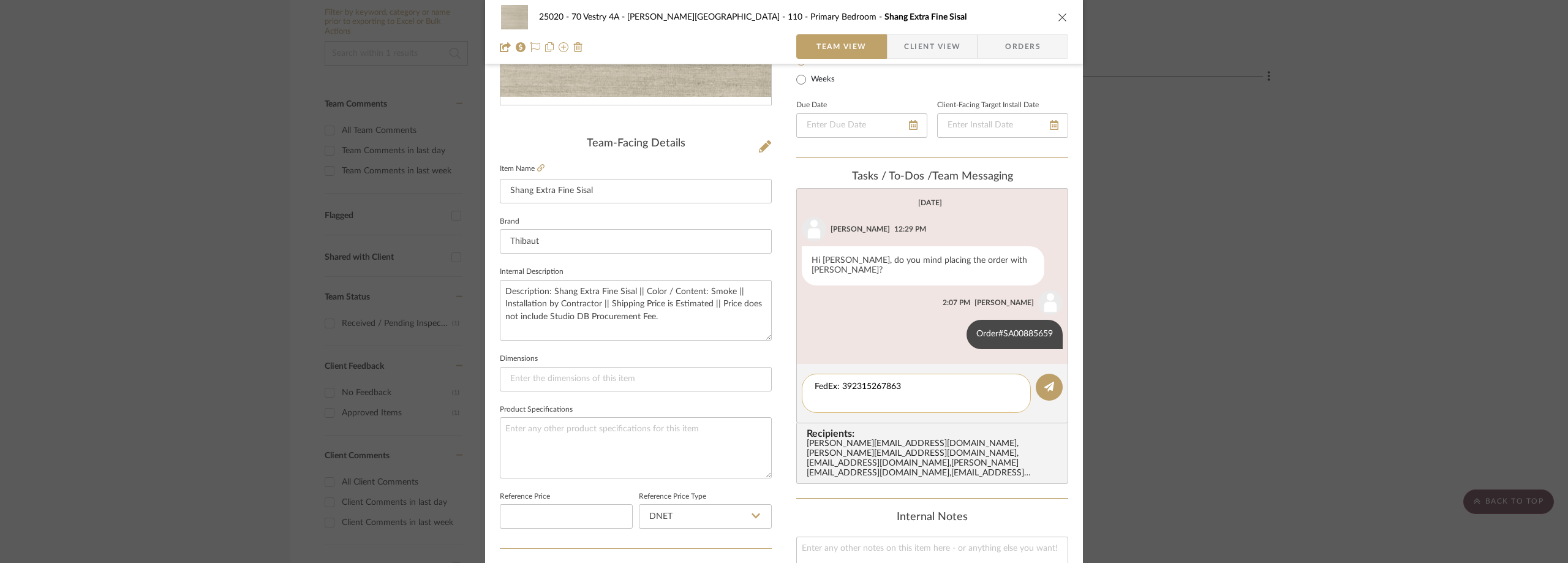
paste textarea "Delivered [DATE] 11:45 AM"
type textarea "FedEx: 392315267863 Delivered [DATE] 11:45 AM"
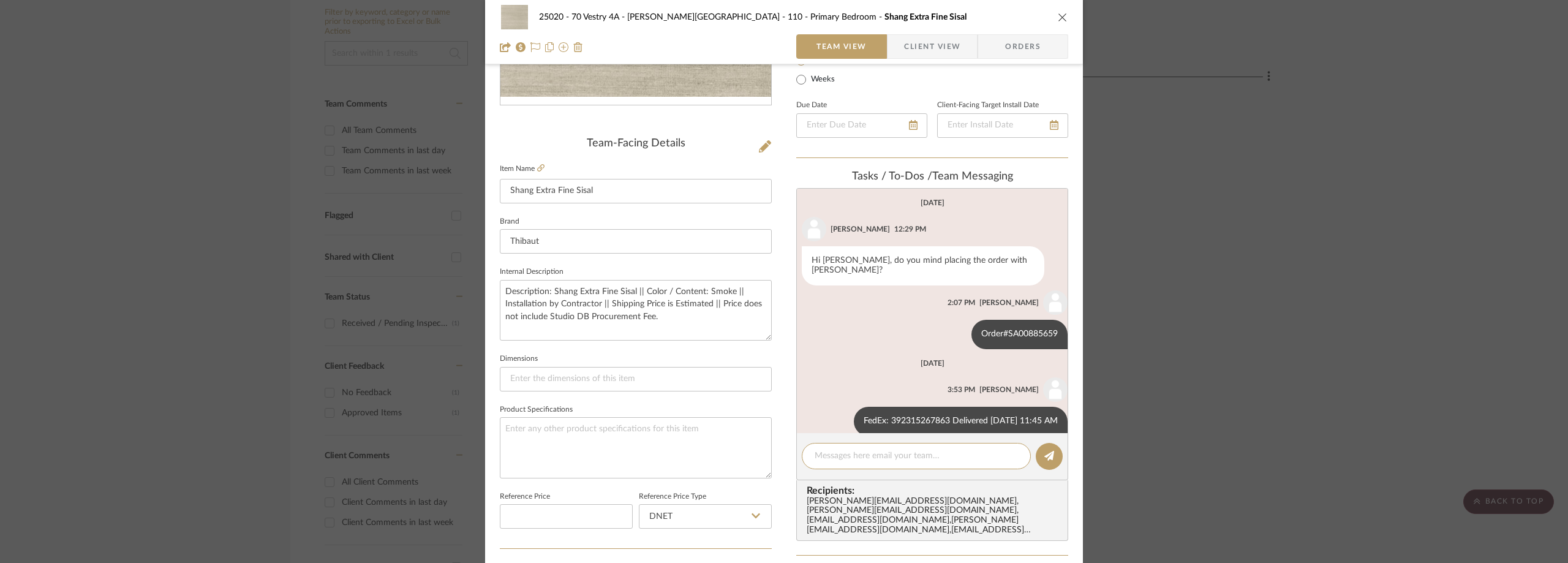
scroll to position [18, 0]
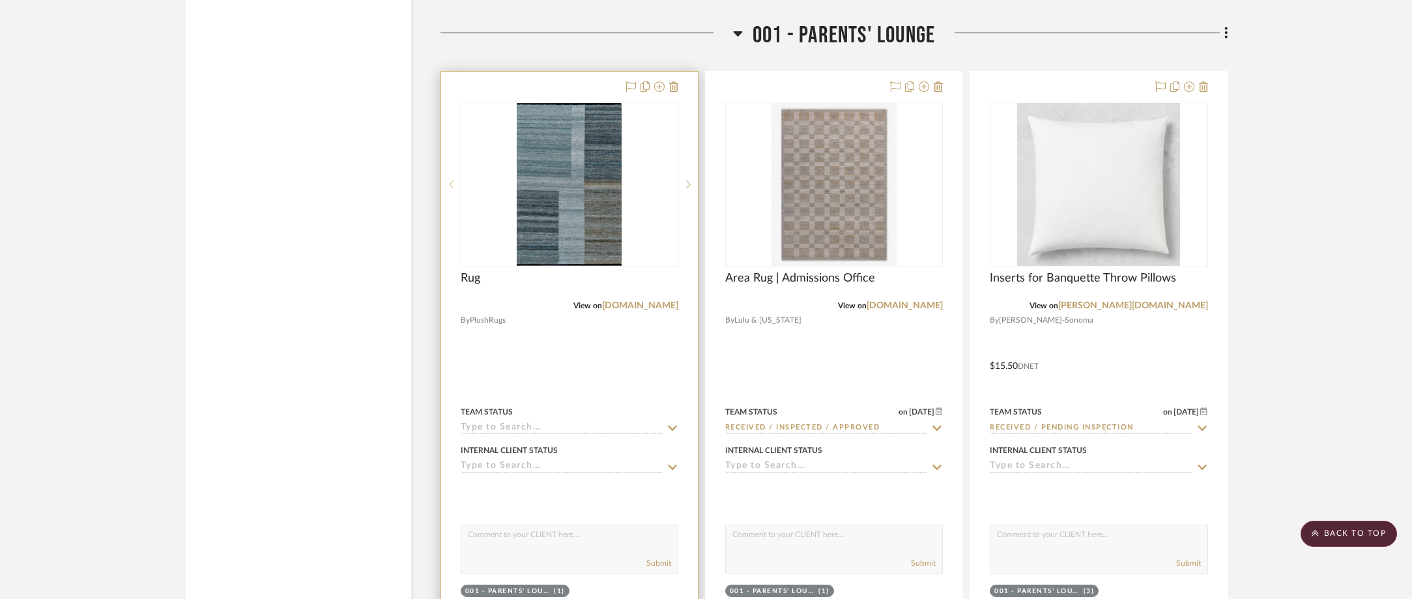
scroll to position [2150, 0]
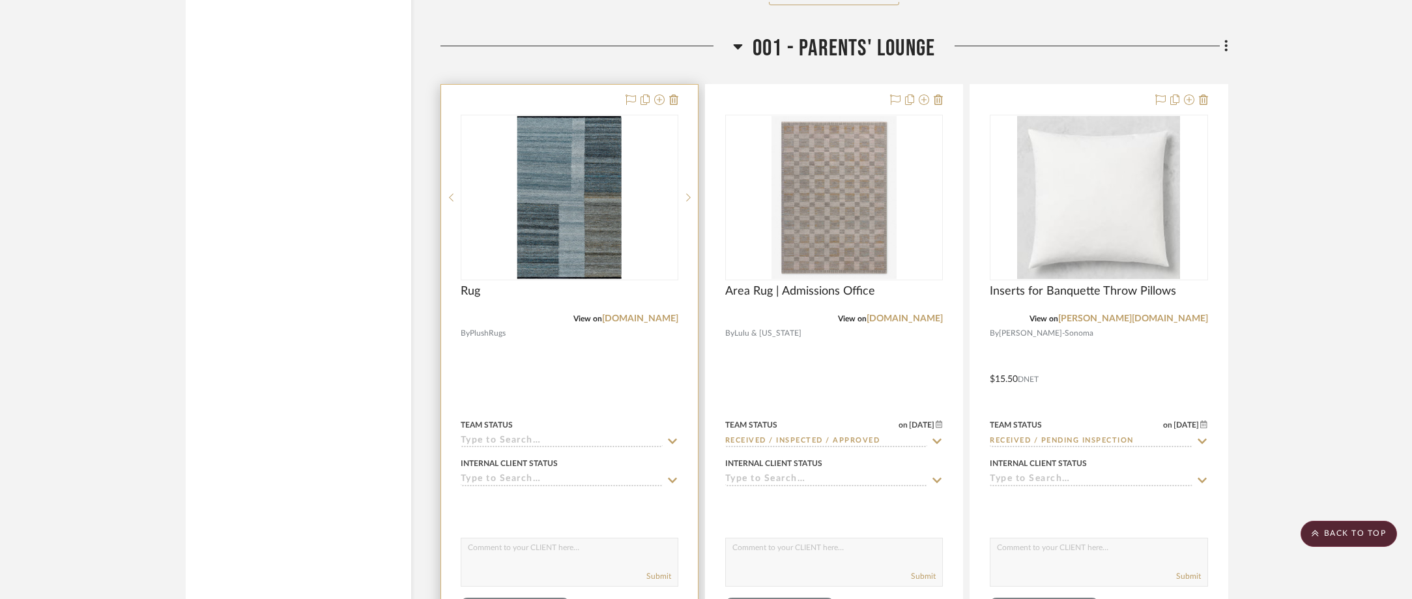
click at [673, 438] on icon at bounding box center [672, 441] width 12 height 10
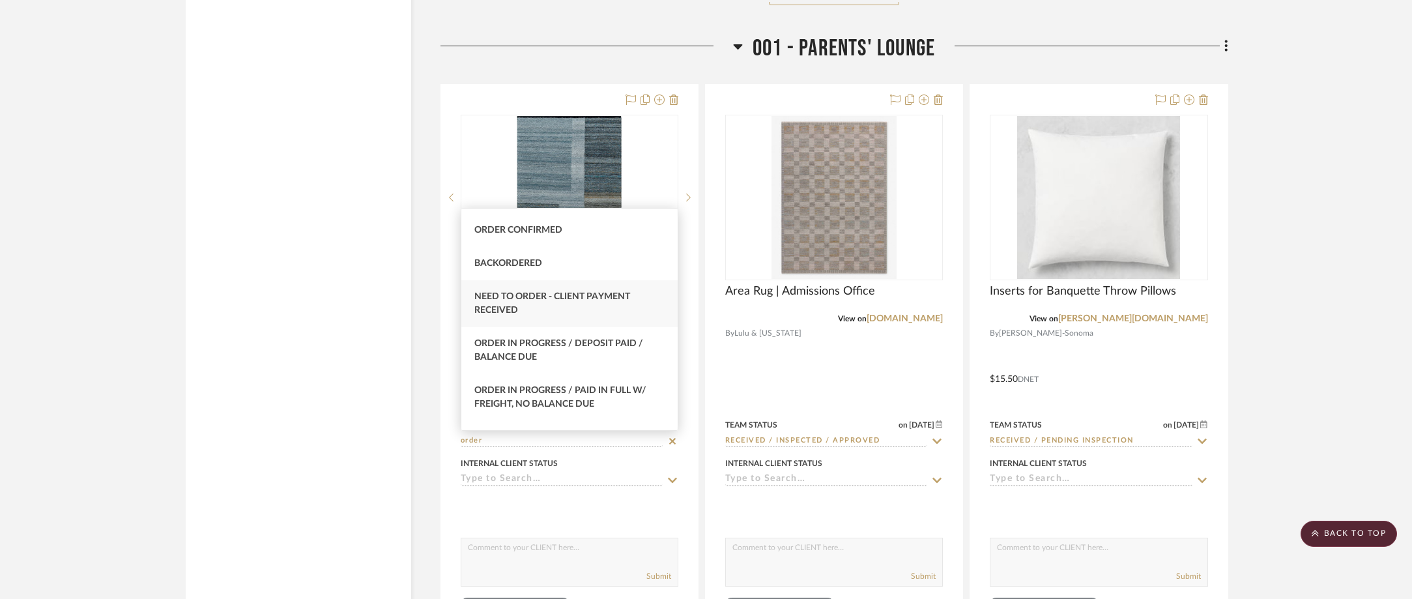
scroll to position [130, 0]
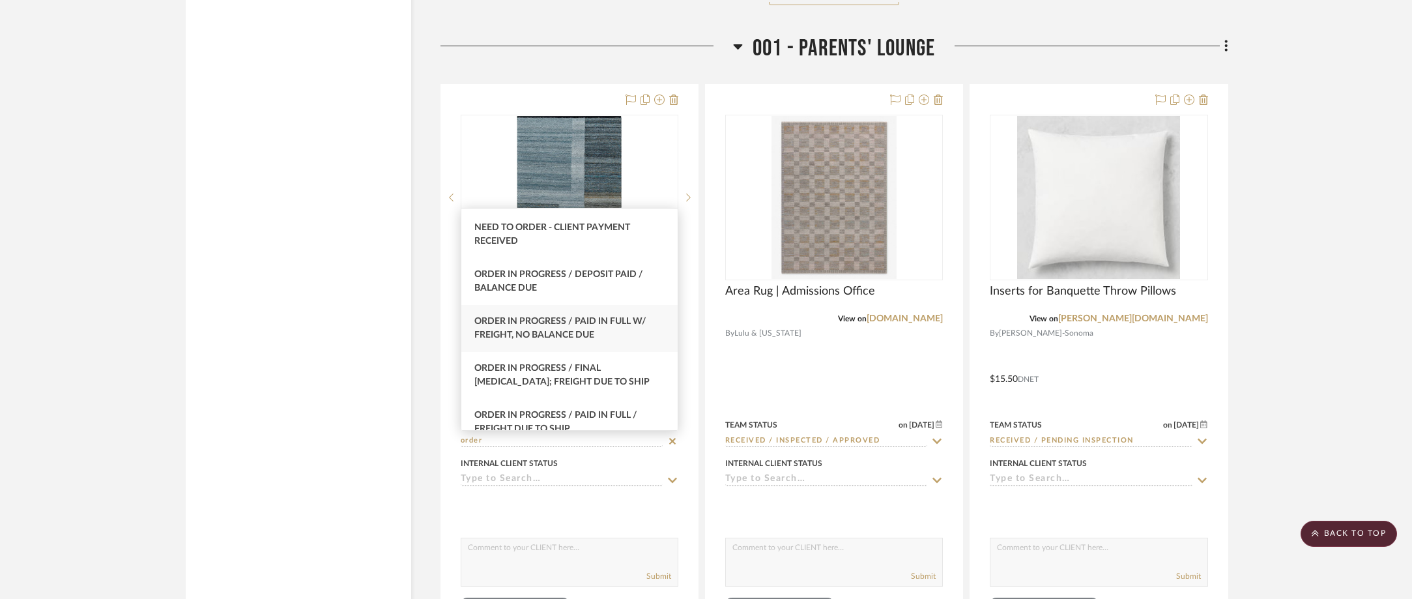
type input "order"
click at [604, 330] on div "Order In Progress / Paid In Full w/ Freight, No Balance due" at bounding box center [569, 328] width 216 height 47
type input "[DATE]"
type input "Order In Progress / Paid In Full w/ Freight, No Balance due"
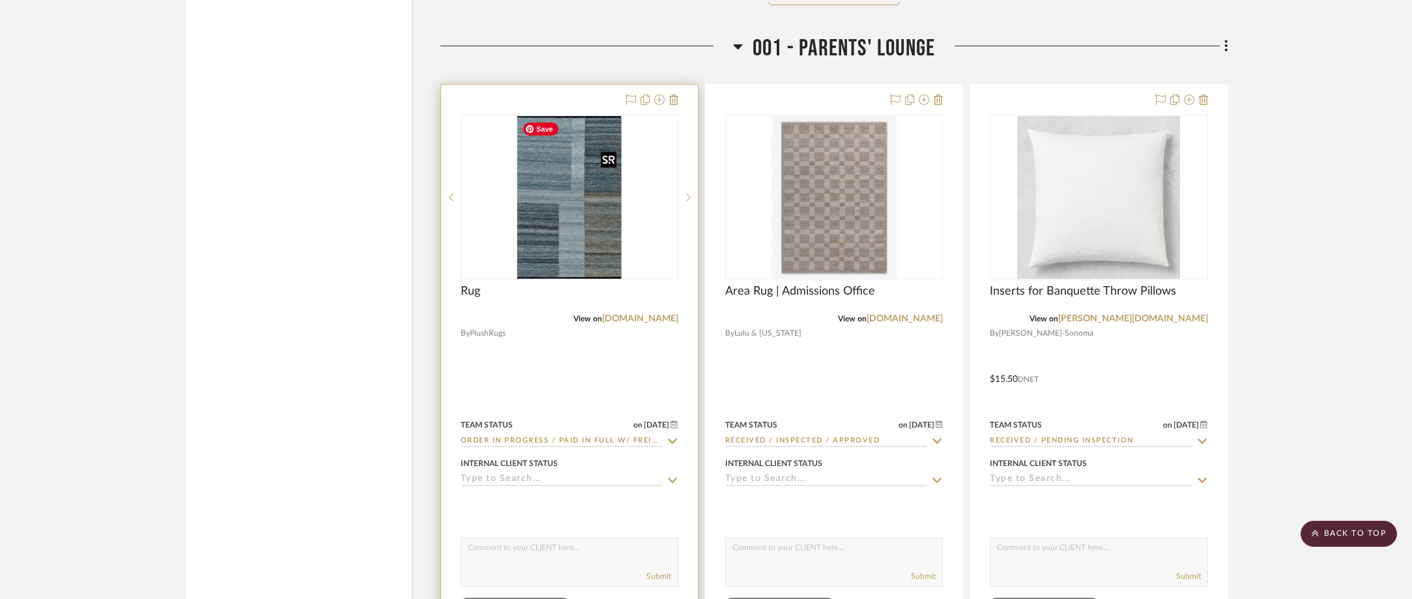
click at [581, 238] on img "0" at bounding box center [569, 197] width 105 height 163
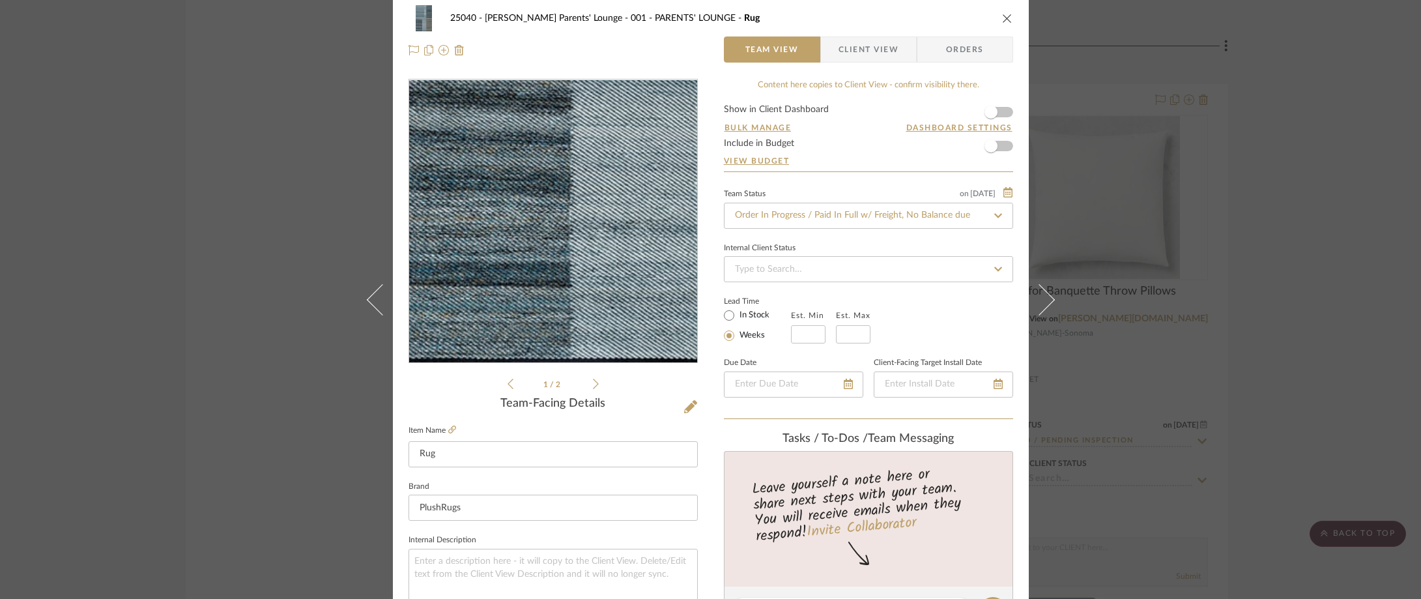
scroll to position [0, 0]
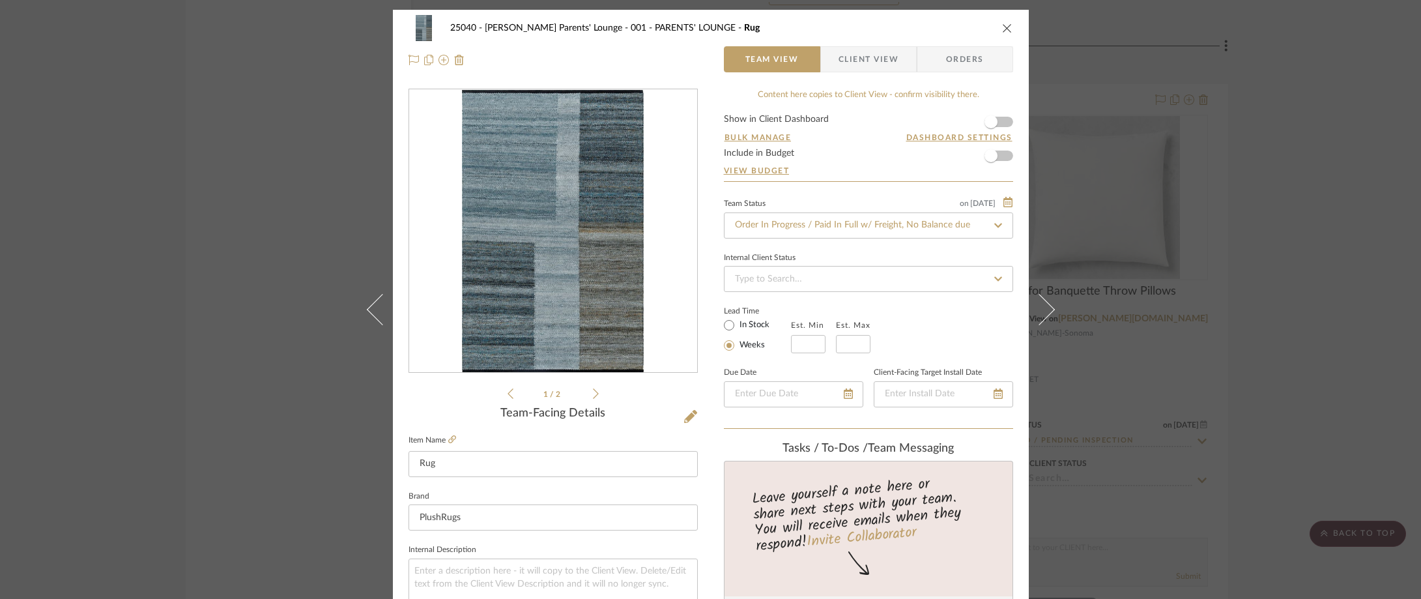
click at [1162, 39] on div "25040 - [PERSON_NAME] Parents' Lounge 001 - PARENTS' LOUNGE Rug Team View Clien…" at bounding box center [710, 299] width 1421 height 599
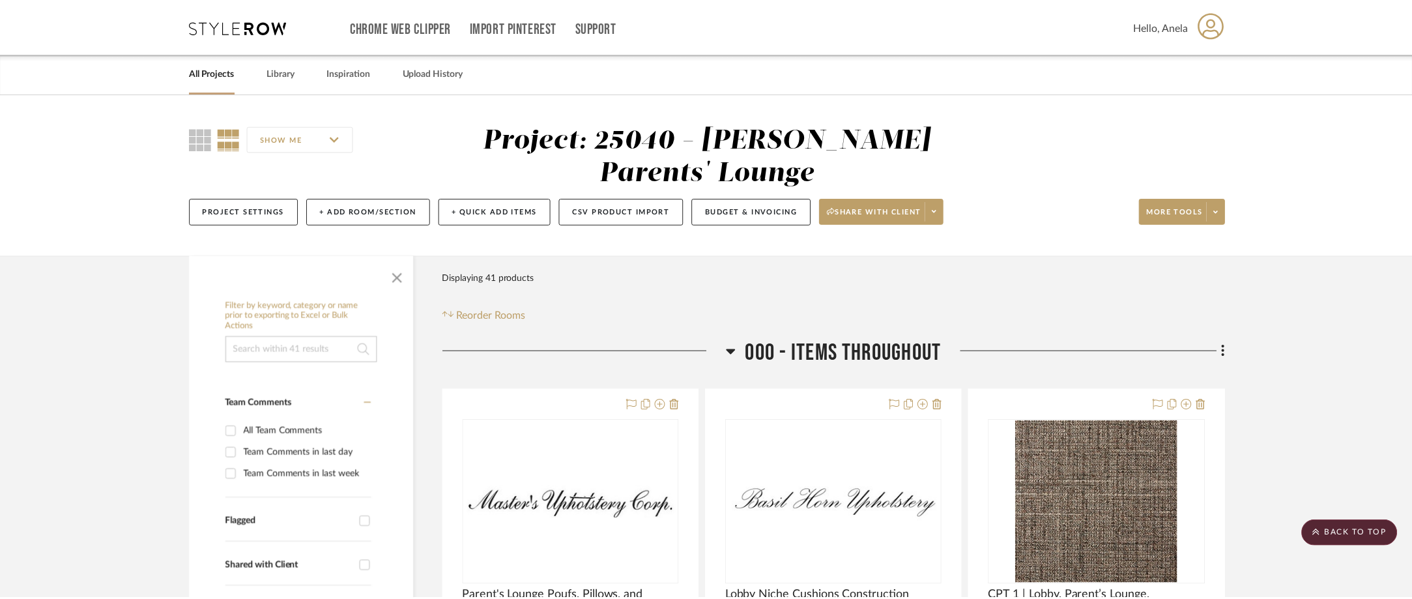
scroll to position [2150, 0]
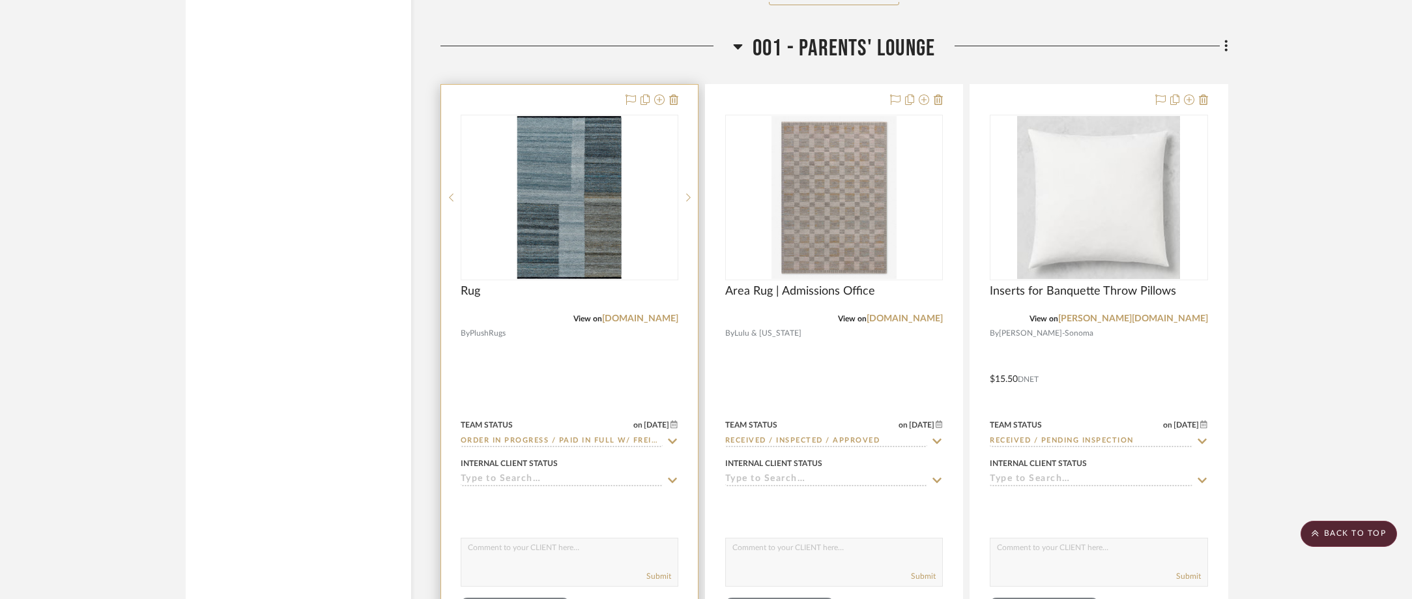
click at [569, 186] on img "0" at bounding box center [569, 197] width 105 height 163
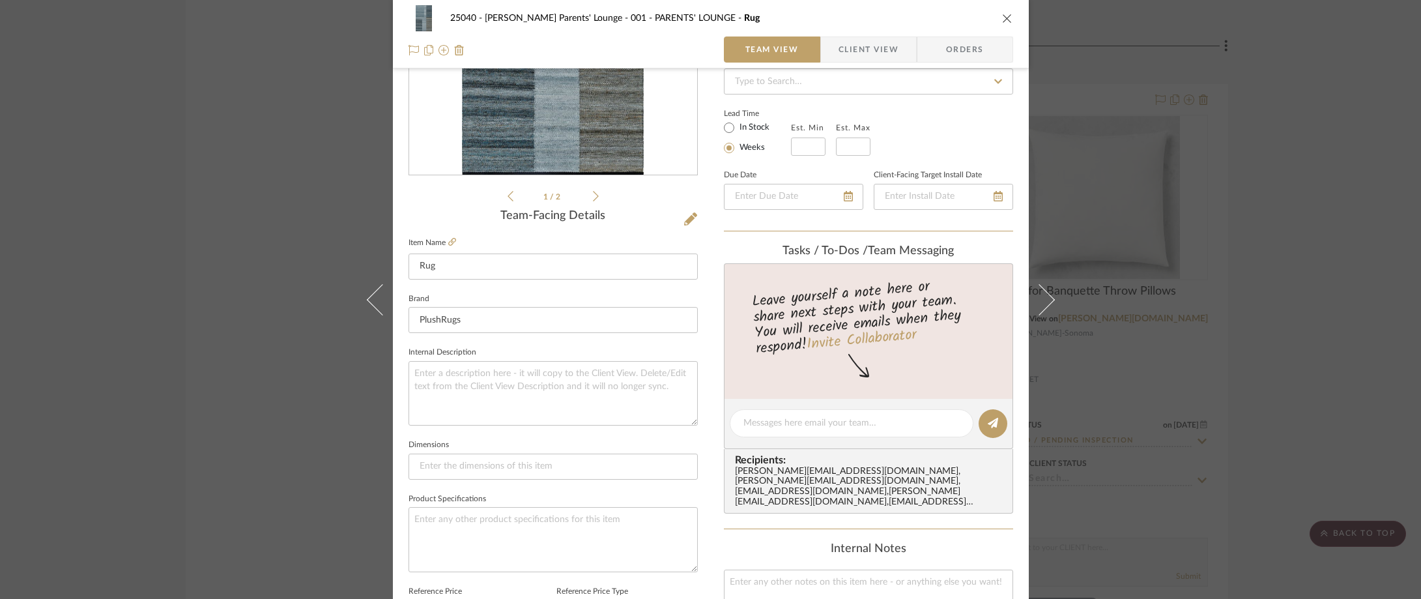
scroll to position [261, 0]
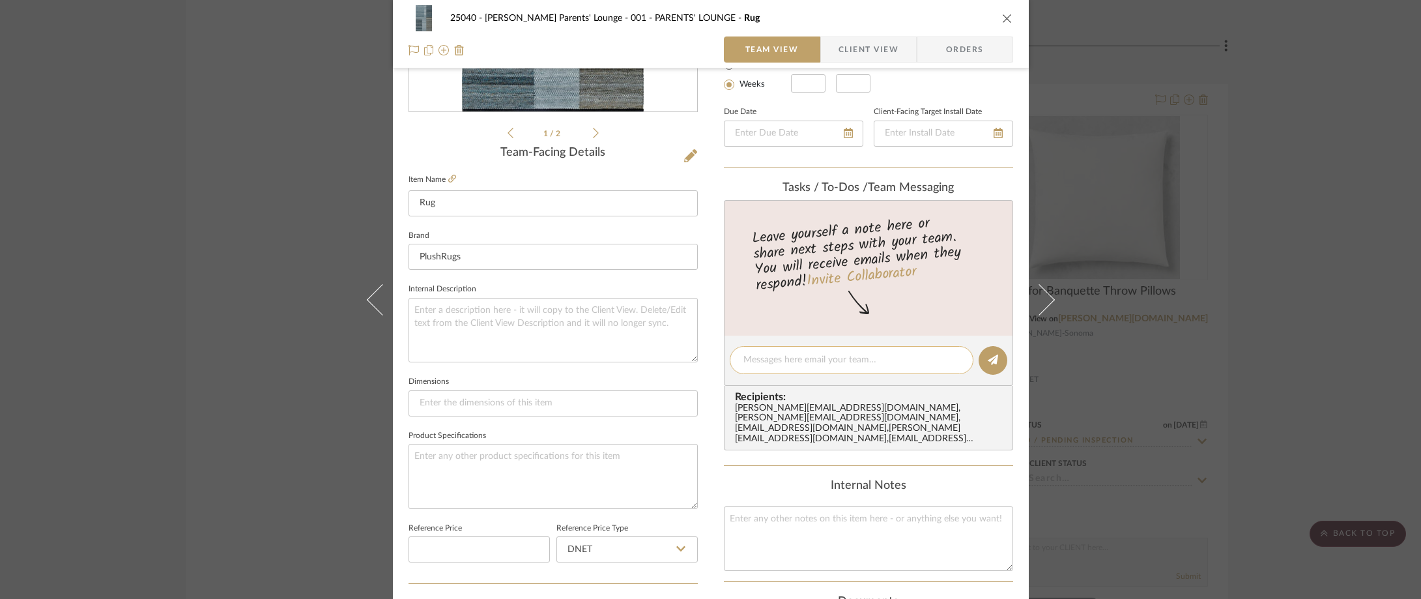
click at [766, 363] on textarea at bounding box center [851, 360] width 216 height 14
paste textarea "order number is P2548586"
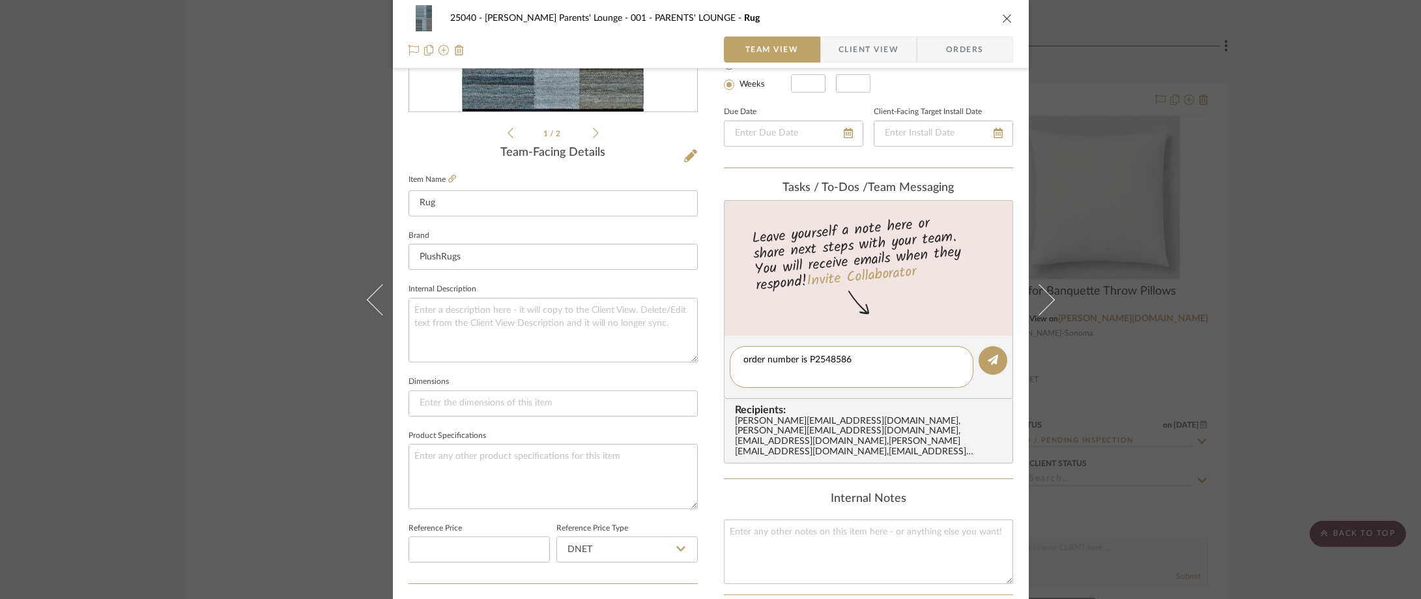
scroll to position [0, 0]
type textarea "order number is P2548586 Shipping to our office"
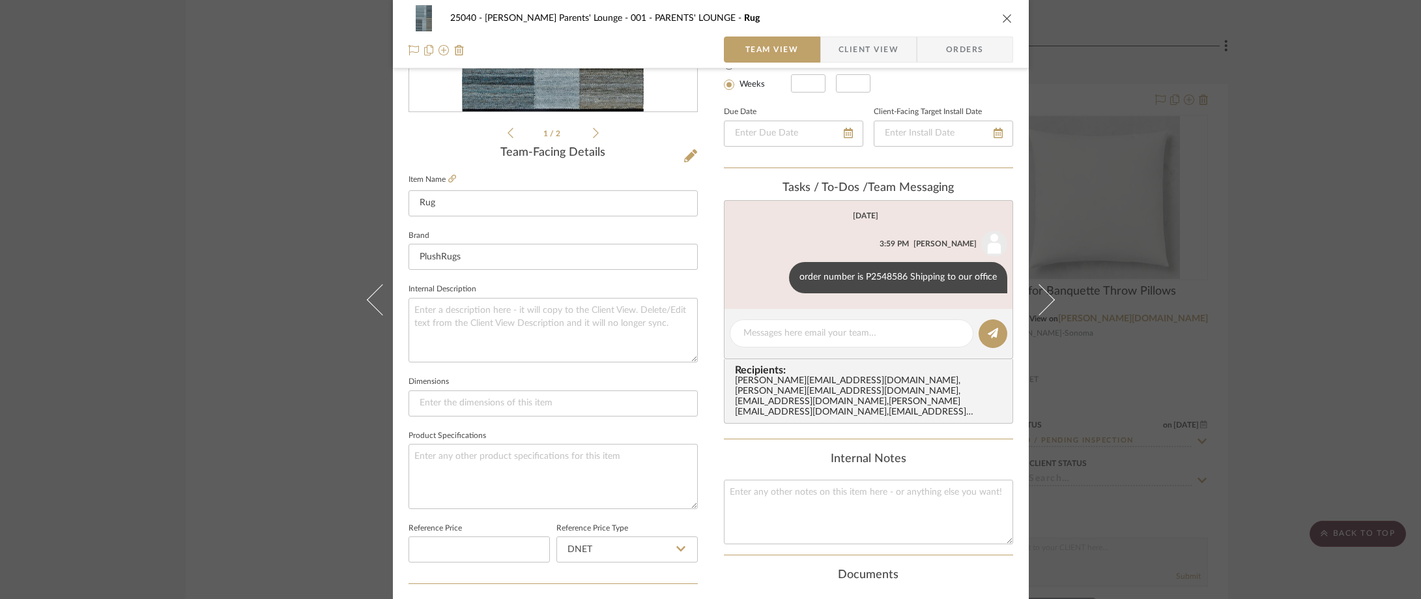
click at [167, 238] on div "25040 - [PERSON_NAME] Parents' Lounge 001 - PARENTS' LOUNGE Rug Team View Clien…" at bounding box center [710, 299] width 1421 height 599
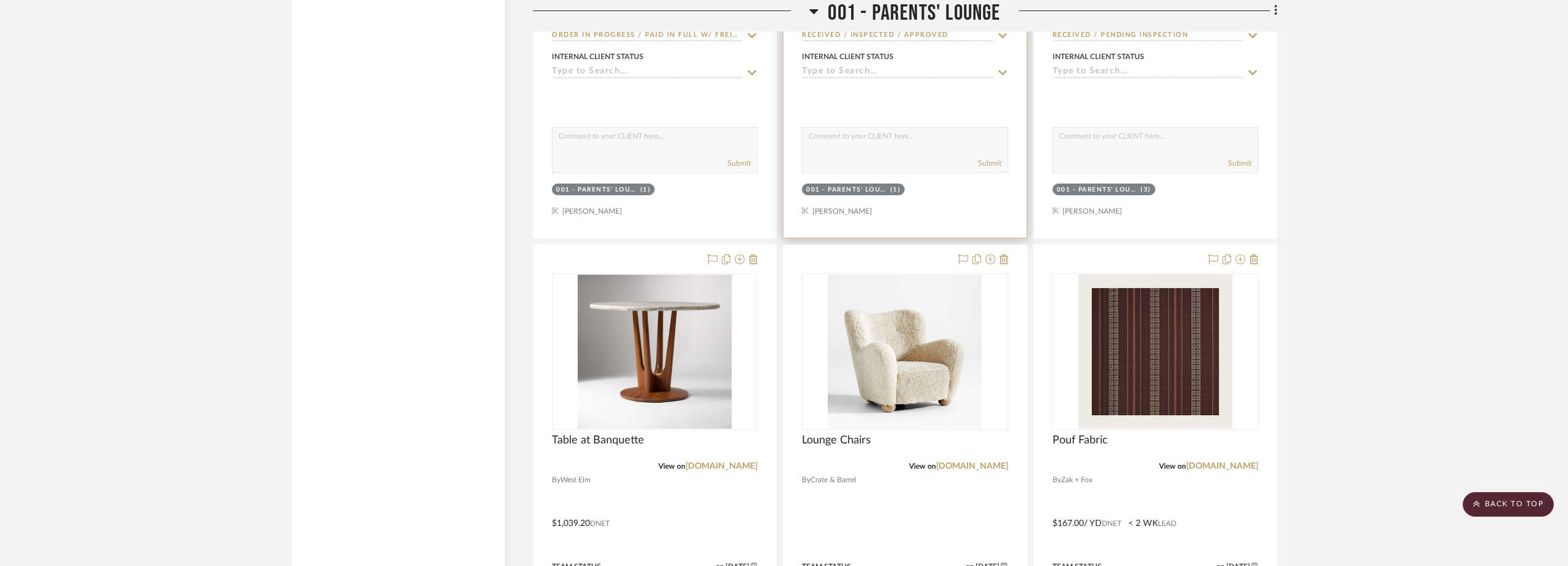
scroll to position [2524, 0]
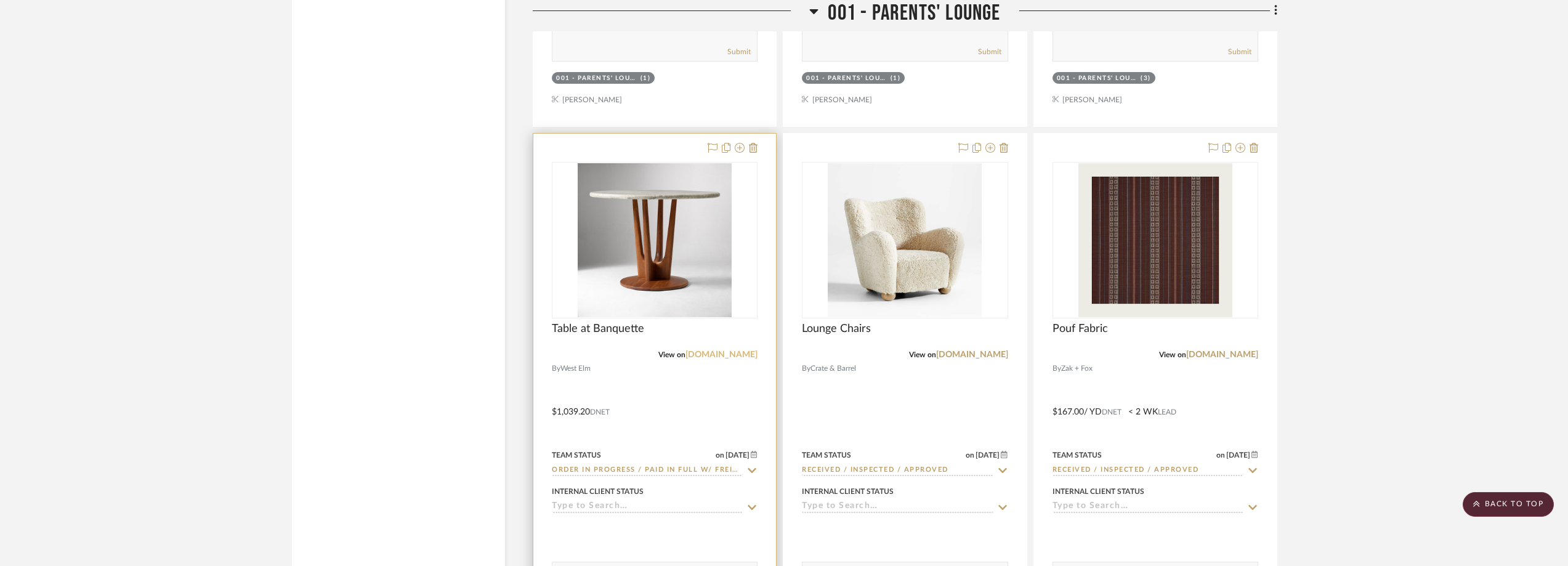
click at [741, 353] on link "[DOMAIN_NAME]" at bounding box center [722, 354] width 72 height 9
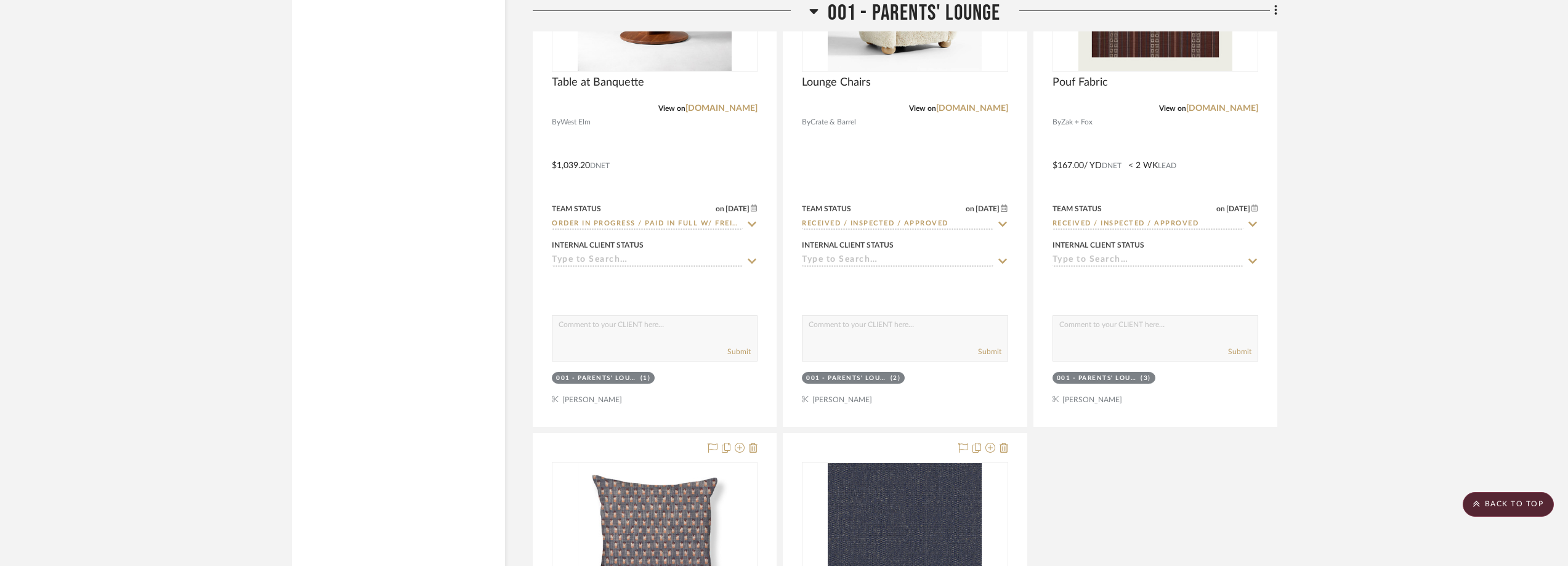
scroll to position [2339, 0]
